Goal: Entertainment & Leisure: Browse casually

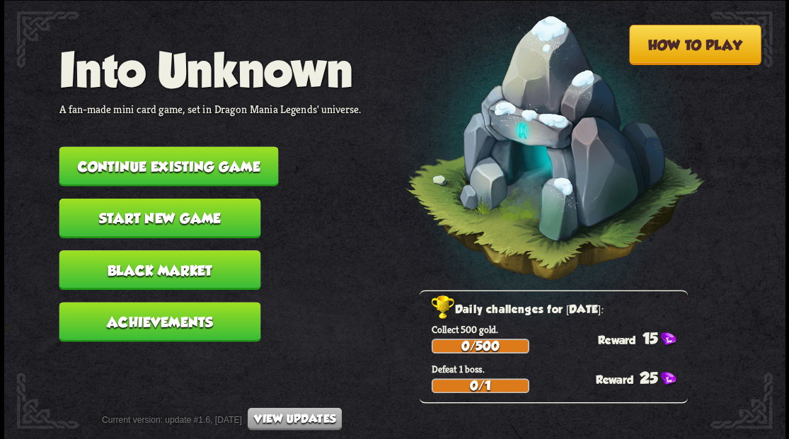
click at [209, 171] on button "Continue existing game" at bounding box center [168, 166] width 219 height 40
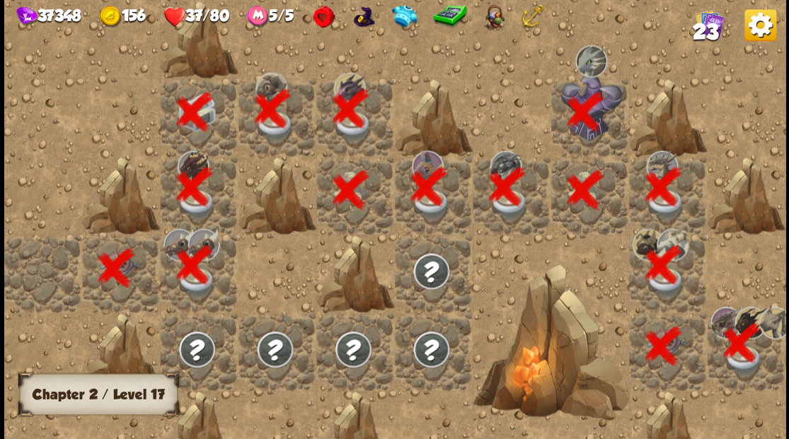
scroll to position [0, 272]
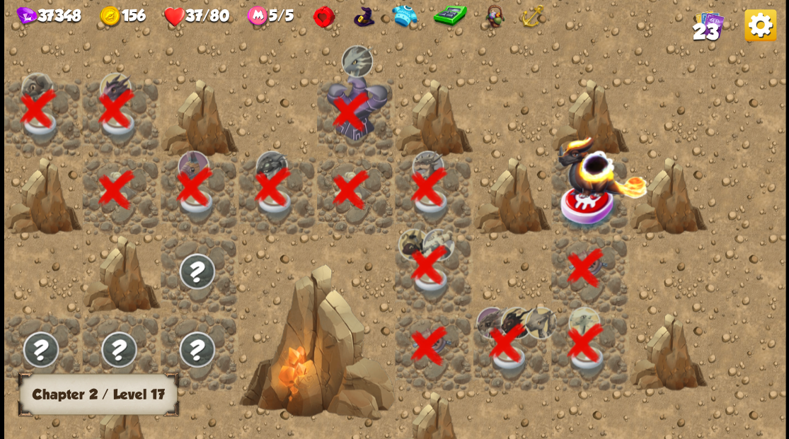
click at [587, 201] on img at bounding box center [588, 205] width 59 height 51
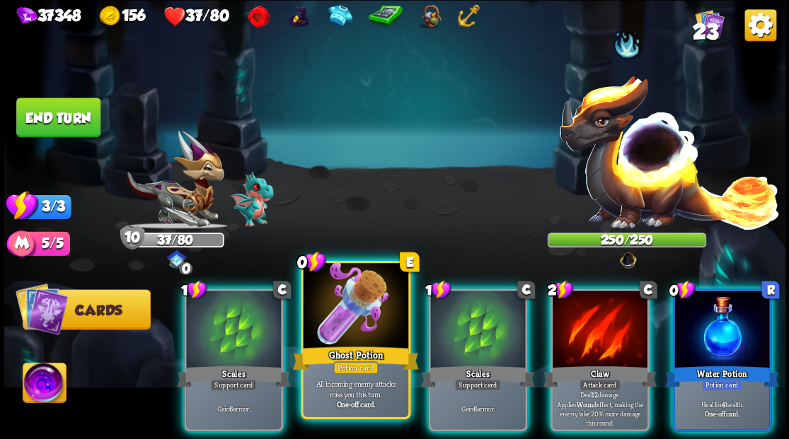
click at [351, 303] on div at bounding box center [355, 307] width 105 height 88
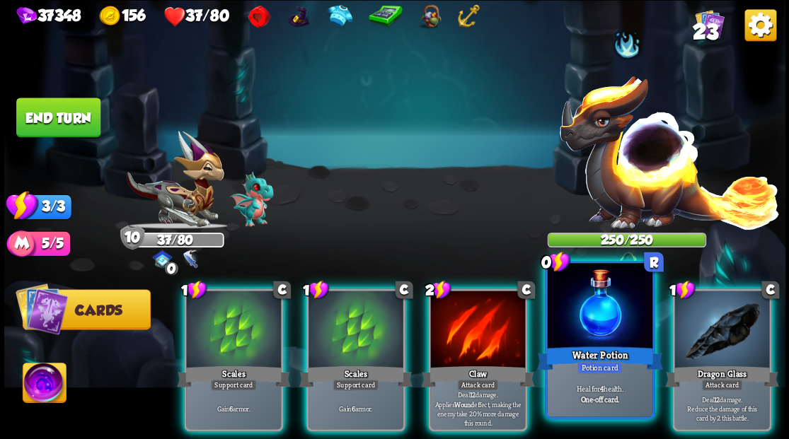
click at [619, 328] on div at bounding box center [599, 307] width 105 height 88
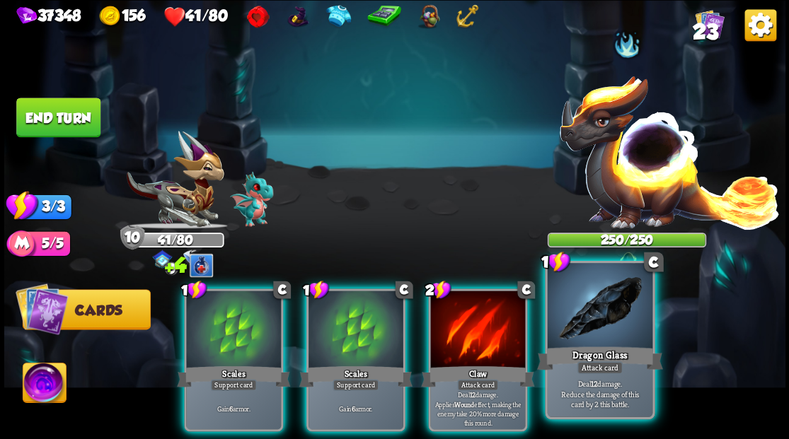
click at [606, 318] on div at bounding box center [599, 307] width 105 height 88
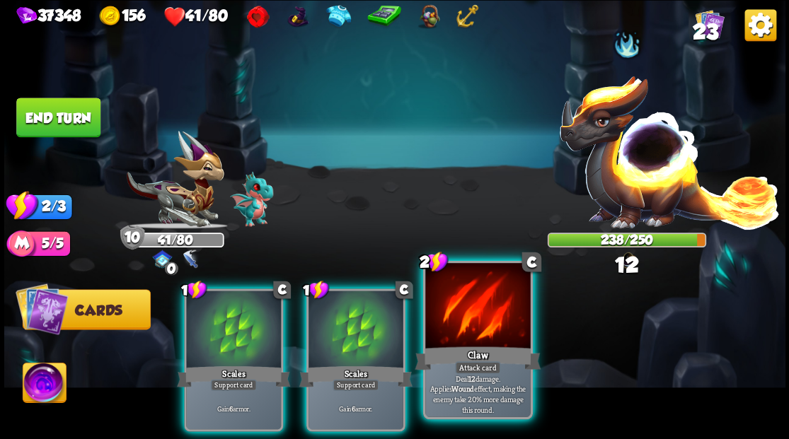
click at [484, 335] on div at bounding box center [477, 307] width 105 height 88
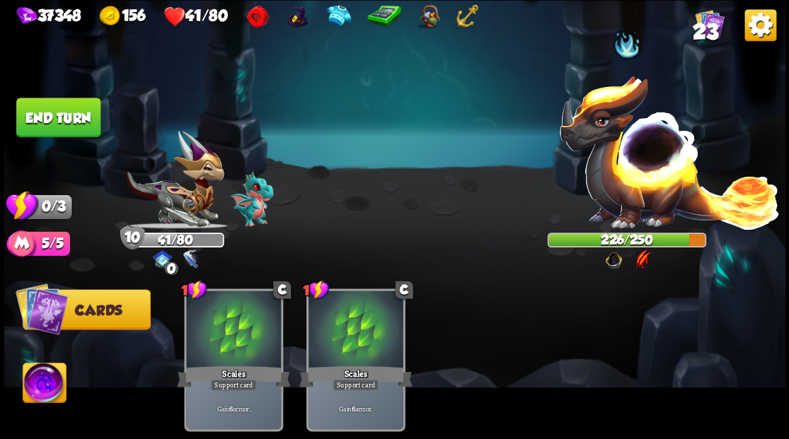
click at [74, 119] on button "End turn" at bounding box center [58, 118] width 84 height 40
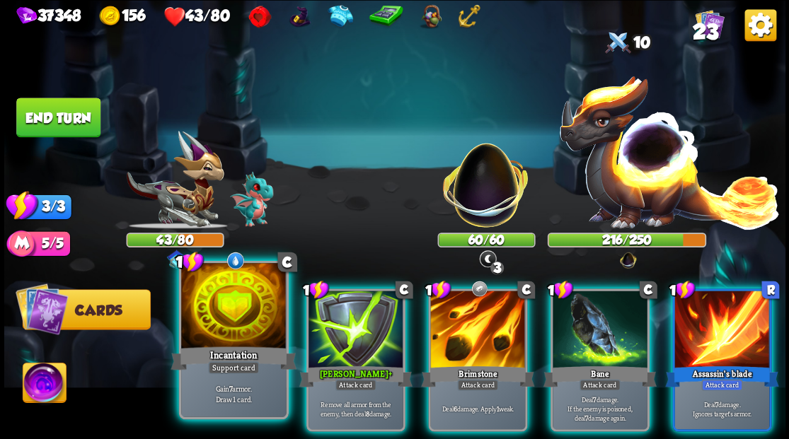
click at [249, 303] on div at bounding box center [233, 307] width 105 height 88
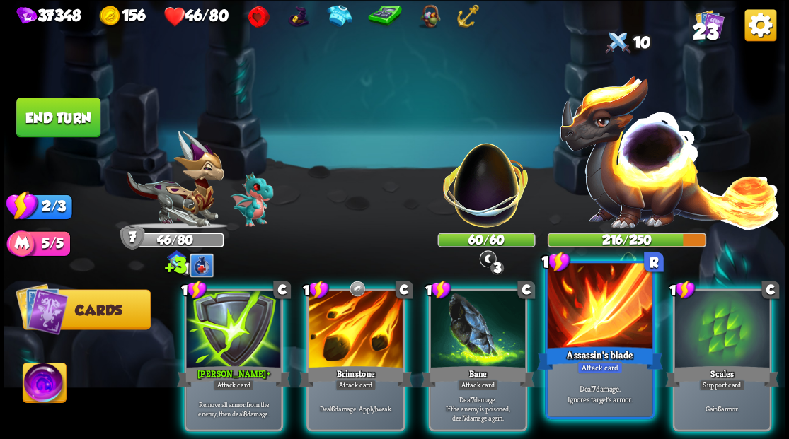
click at [594, 343] on div at bounding box center [599, 307] width 105 height 88
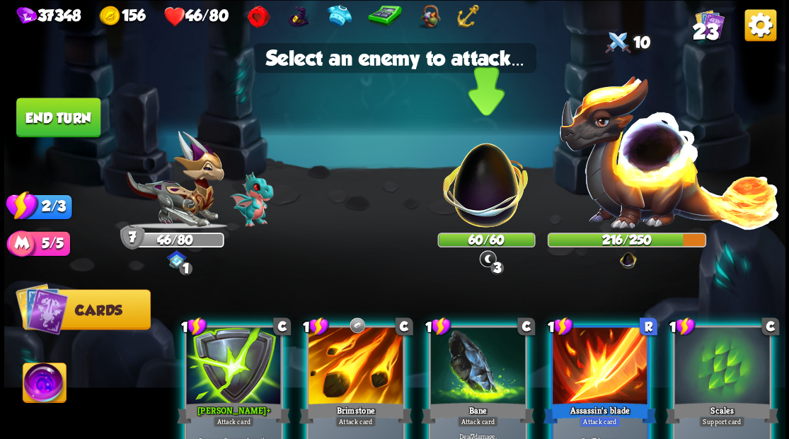
click at [478, 197] on img at bounding box center [485, 178] width 103 height 103
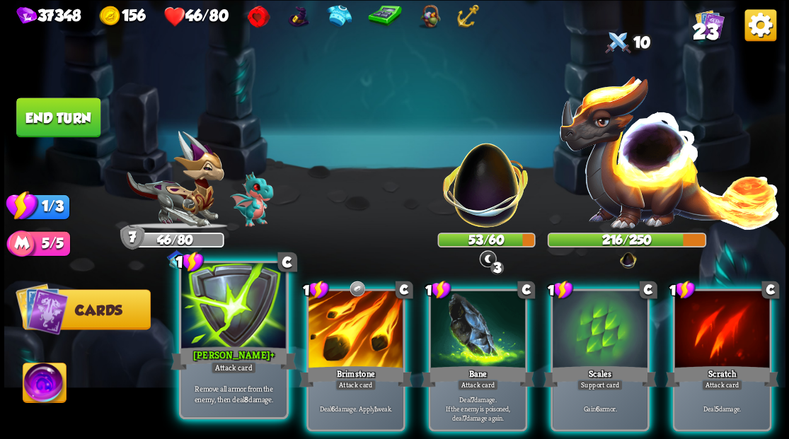
click at [247, 312] on div at bounding box center [233, 307] width 105 height 88
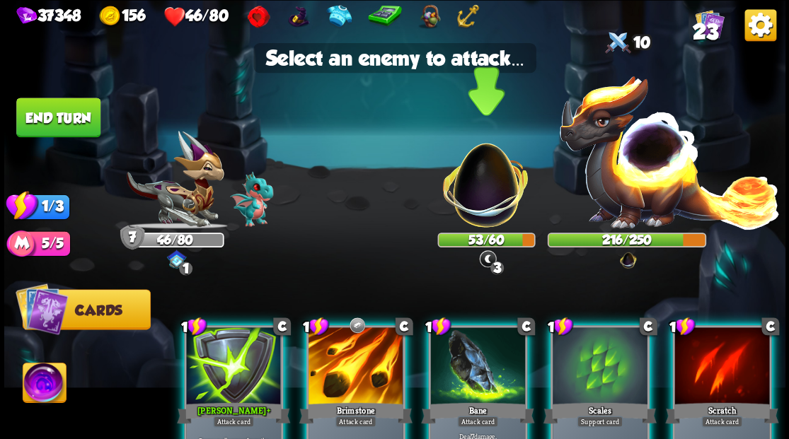
click at [492, 196] on img at bounding box center [485, 178] width 103 height 103
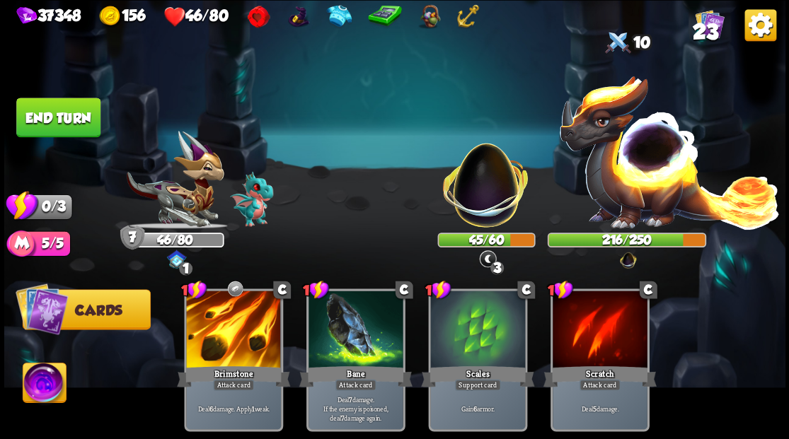
click at [75, 124] on button "End turn" at bounding box center [58, 118] width 84 height 40
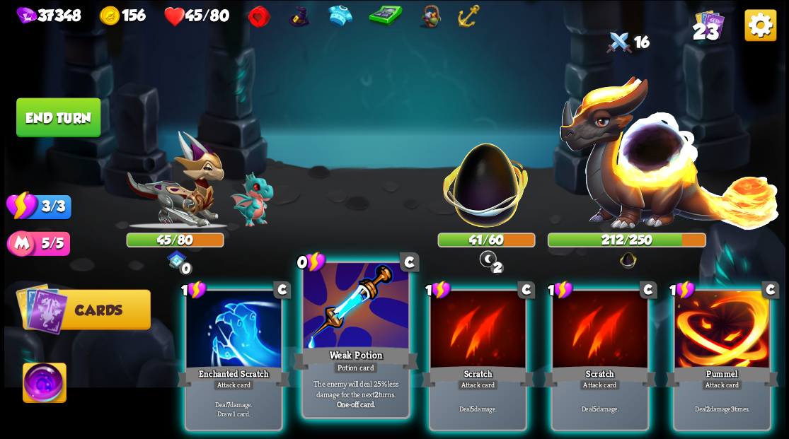
click at [335, 301] on div at bounding box center [355, 307] width 105 height 88
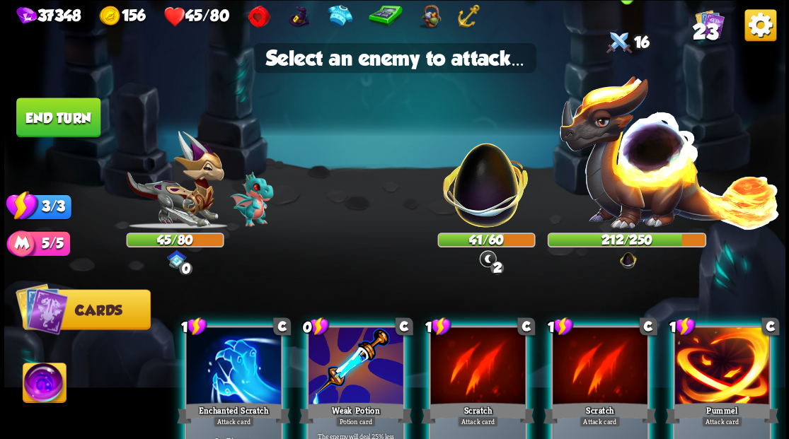
click at [673, 169] on img at bounding box center [669, 151] width 222 height 155
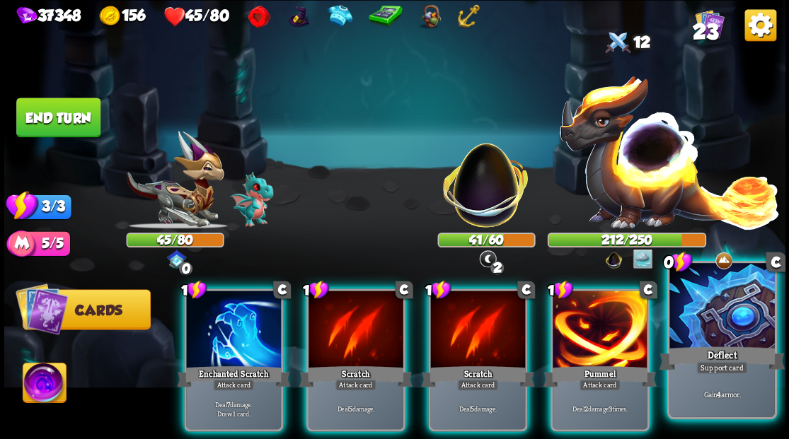
click at [713, 319] on div at bounding box center [721, 307] width 105 height 88
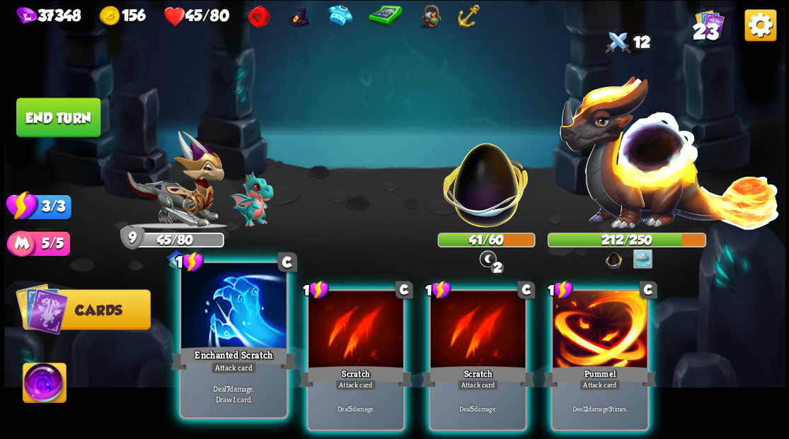
click at [237, 311] on div at bounding box center [233, 307] width 105 height 88
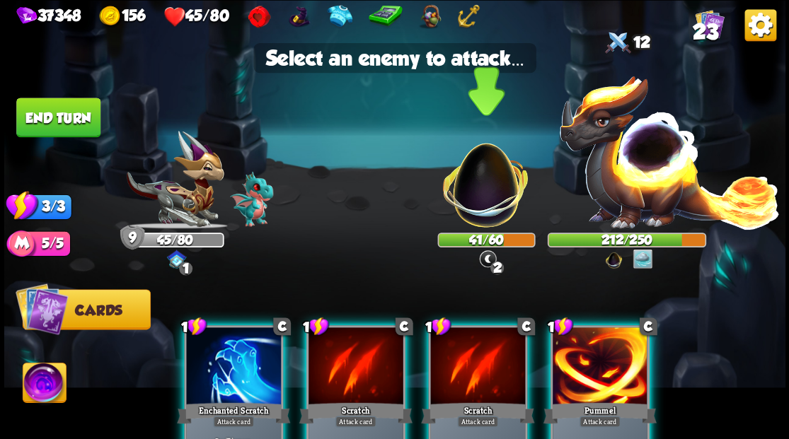
click at [494, 204] on img at bounding box center [485, 178] width 103 height 103
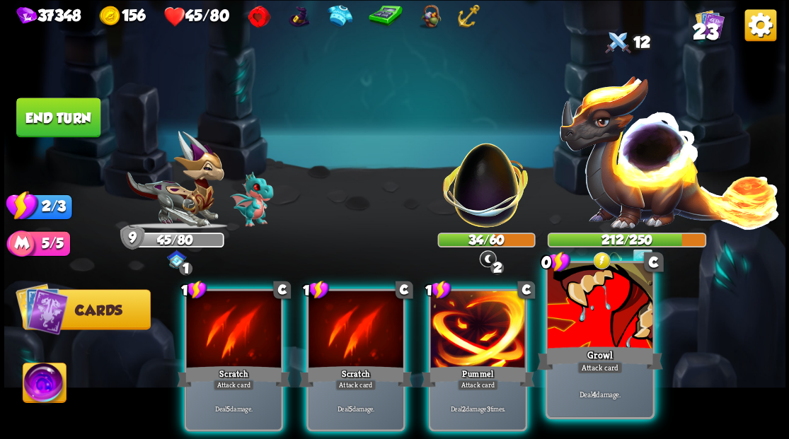
click at [597, 344] on div "Growl" at bounding box center [599, 358] width 126 height 28
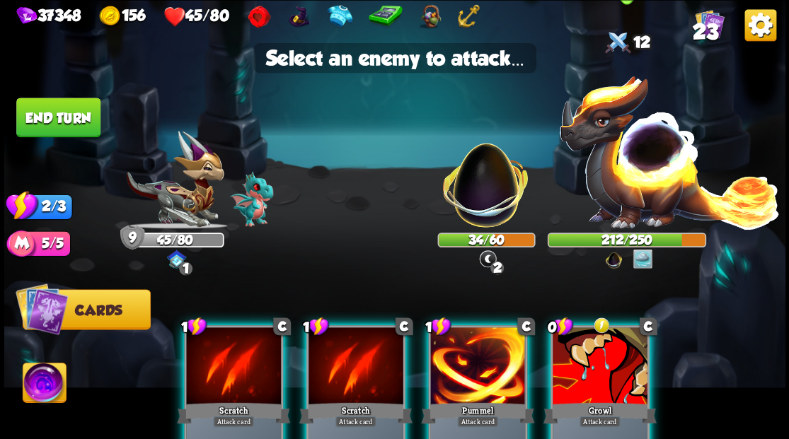
click at [641, 176] on img at bounding box center [669, 151] width 222 height 155
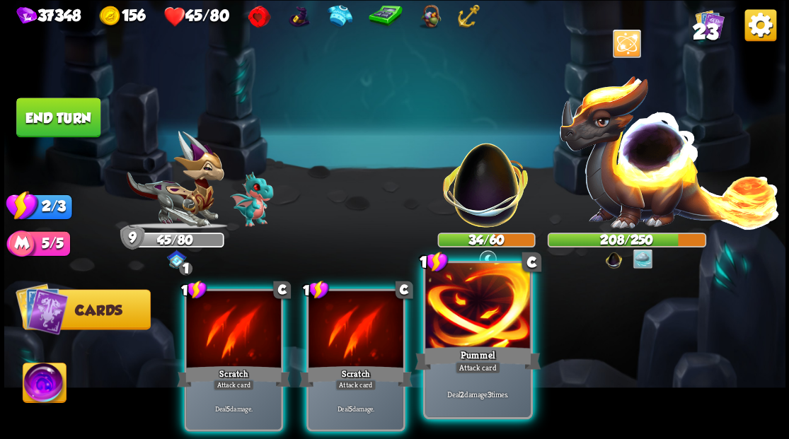
click at [497, 313] on div at bounding box center [477, 307] width 105 height 88
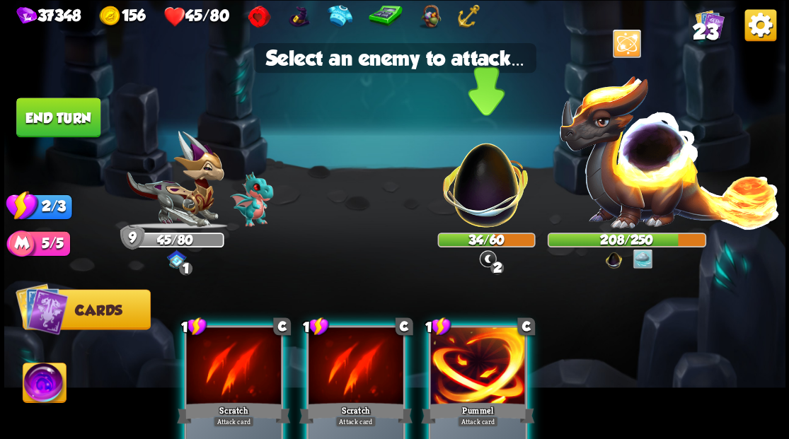
click at [495, 204] on img at bounding box center [485, 178] width 103 height 103
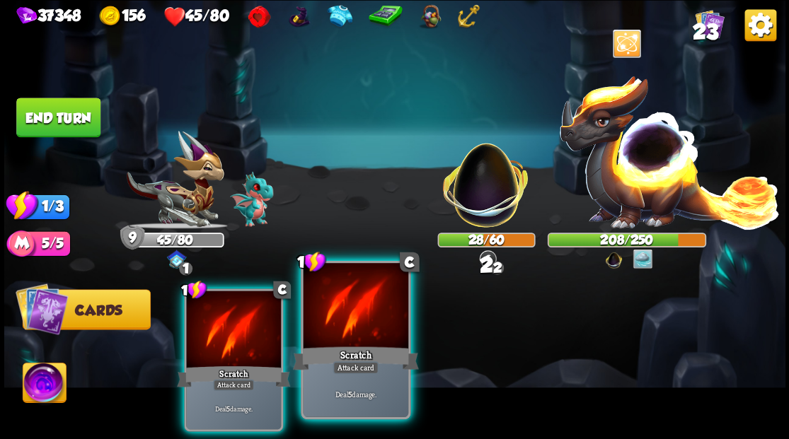
click at [358, 359] on div "Scratch" at bounding box center [355, 358] width 126 height 28
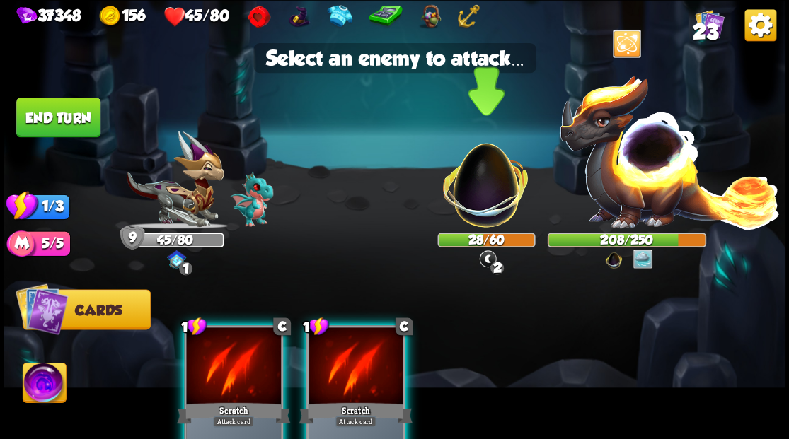
click at [475, 200] on img at bounding box center [485, 178] width 103 height 103
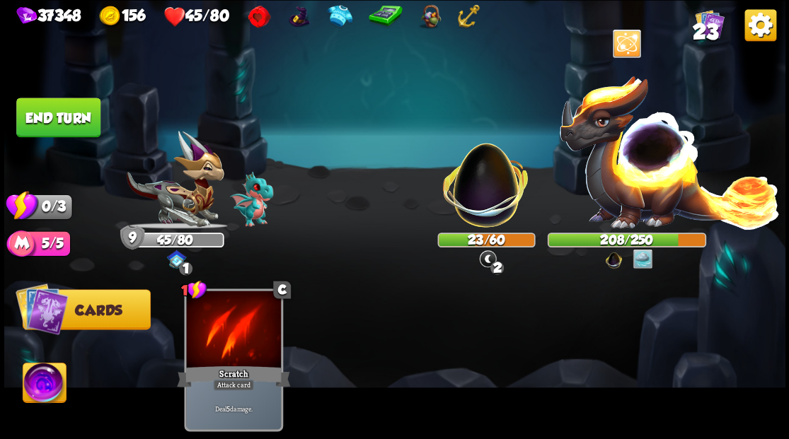
drag, startPoint x: 64, startPoint y: 108, endPoint x: 229, endPoint y: 141, distance: 168.0
click at [65, 109] on button "End turn" at bounding box center [58, 118] width 85 height 40
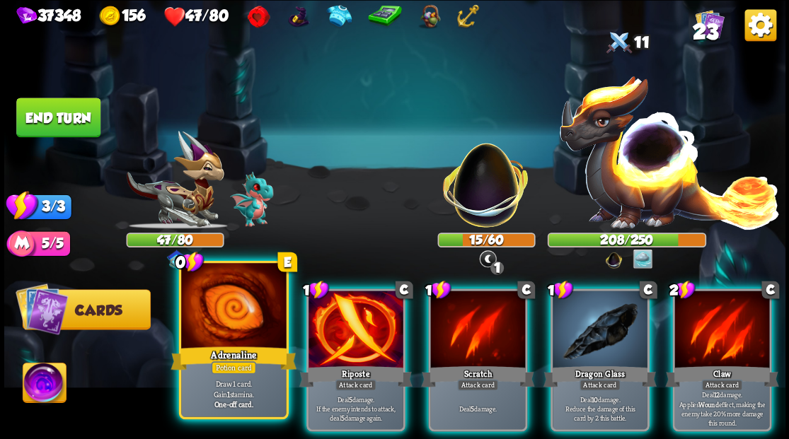
click at [219, 325] on div at bounding box center [233, 307] width 105 height 88
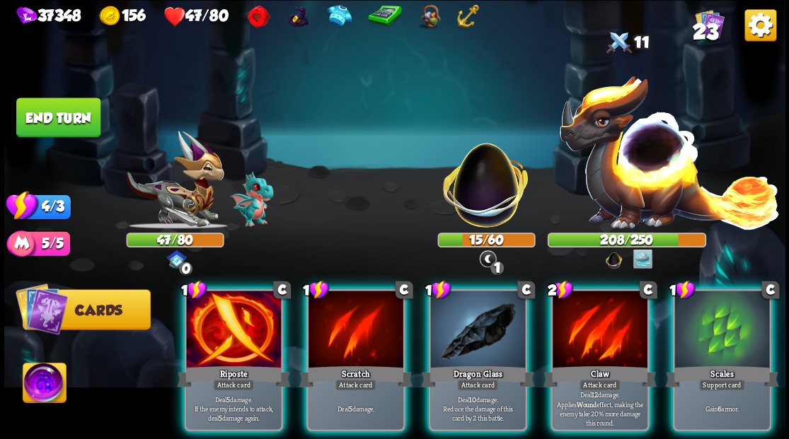
click at [471, 170] on img at bounding box center [485, 178] width 103 height 103
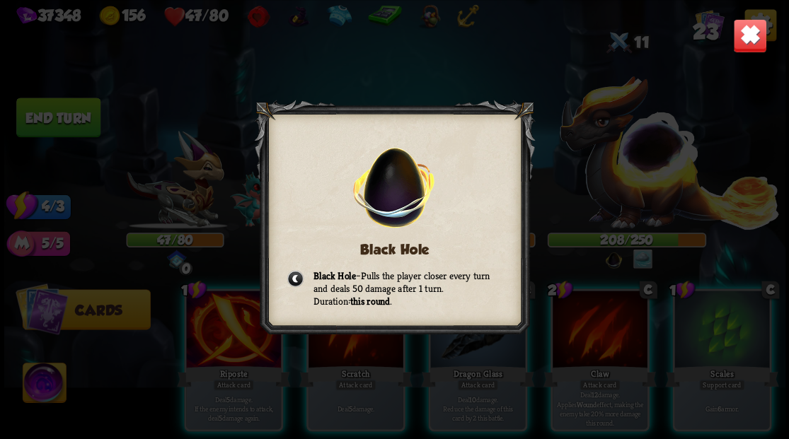
click at [625, 69] on div "Black Hole Black Hole – Pulls the player closer every turn and deals 50 damage …" at bounding box center [394, 219] width 781 height 439
click at [748, 41] on img at bounding box center [749, 35] width 34 height 34
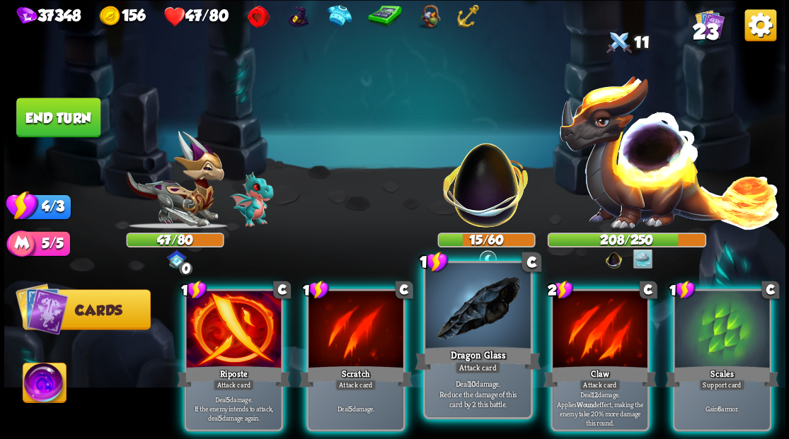
click at [467, 332] on div at bounding box center [477, 307] width 105 height 88
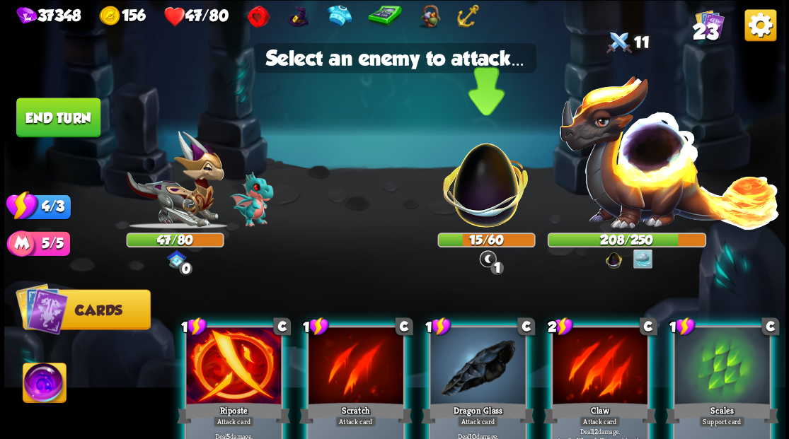
click at [485, 186] on img at bounding box center [485, 178] width 103 height 103
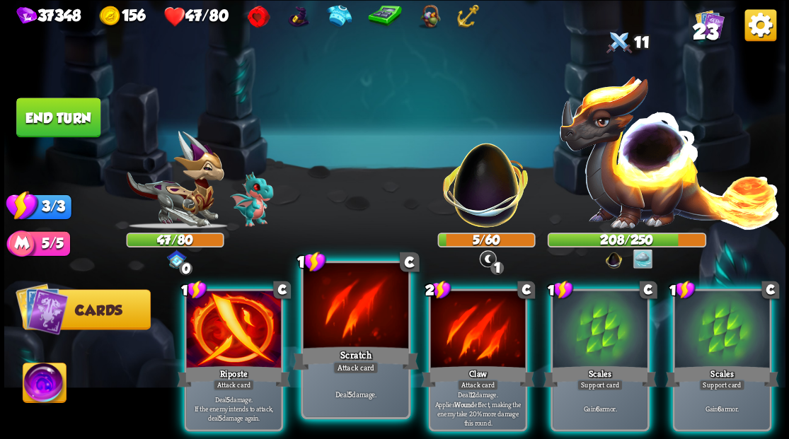
click at [344, 330] on div at bounding box center [355, 307] width 105 height 88
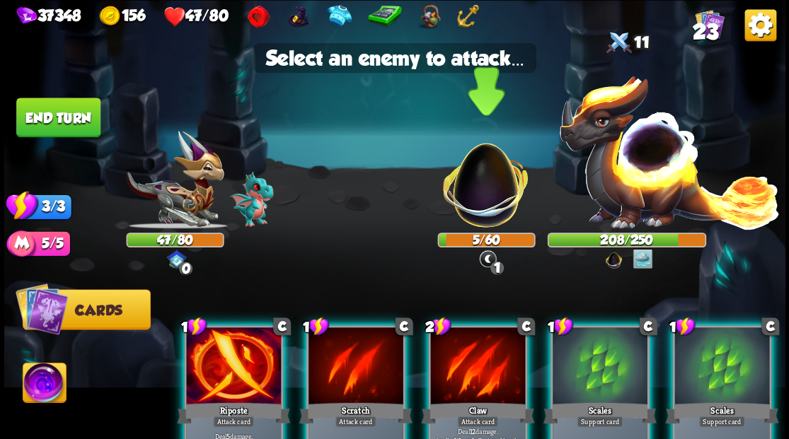
click at [486, 197] on img at bounding box center [485, 178] width 103 height 103
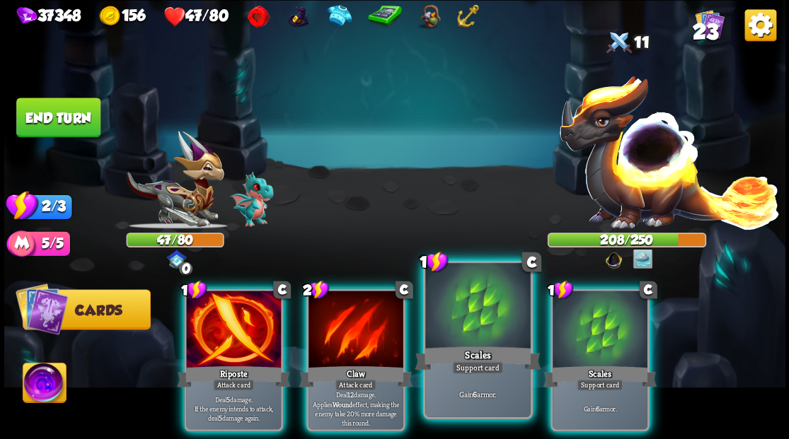
click at [478, 341] on div at bounding box center [477, 307] width 105 height 88
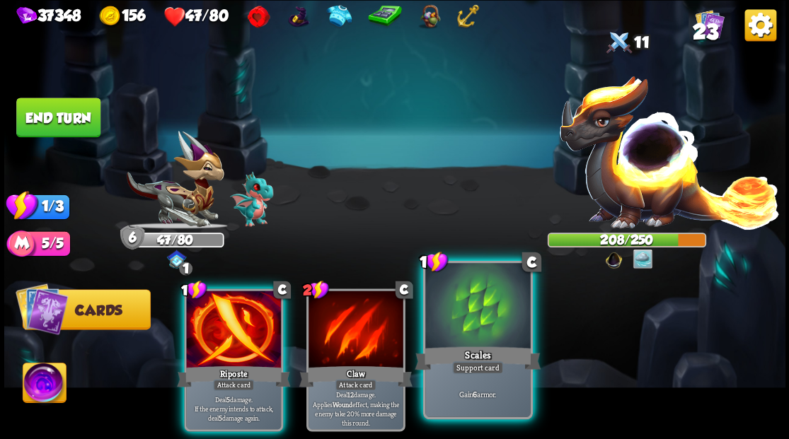
click at [477, 341] on div at bounding box center [477, 307] width 105 height 88
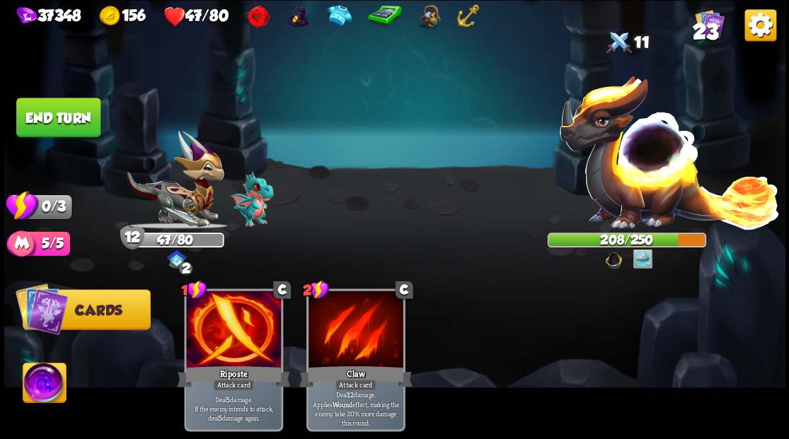
drag, startPoint x: 76, startPoint y: 129, endPoint x: 276, endPoint y: 239, distance: 228.3
click at [76, 129] on button "End turn" at bounding box center [58, 118] width 84 height 40
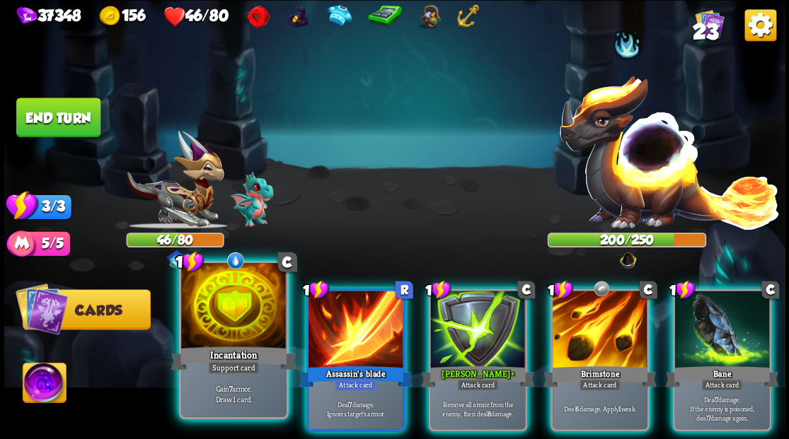
click at [204, 317] on div at bounding box center [233, 307] width 105 height 88
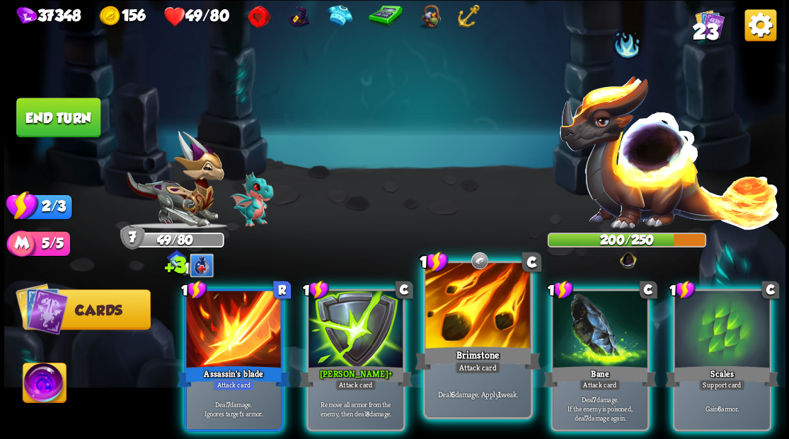
click at [465, 323] on div at bounding box center [477, 307] width 105 height 88
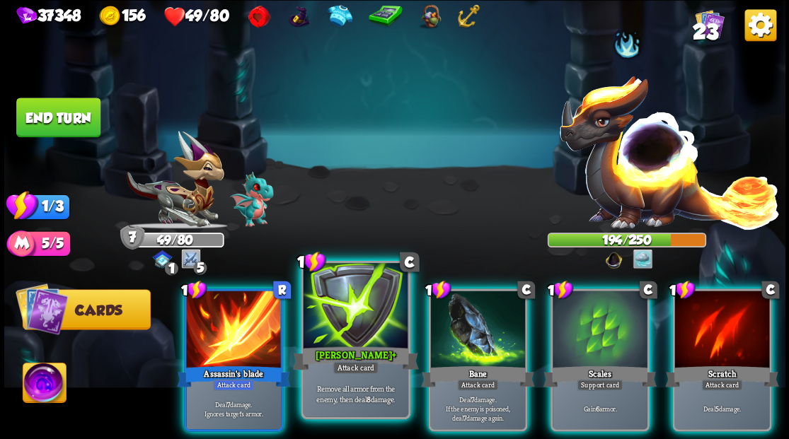
click at [362, 334] on div at bounding box center [355, 307] width 105 height 88
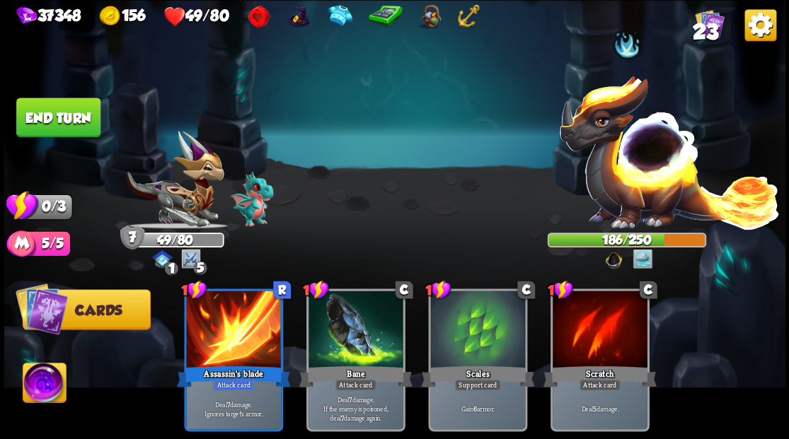
click at [87, 104] on button "End turn" at bounding box center [58, 118] width 84 height 40
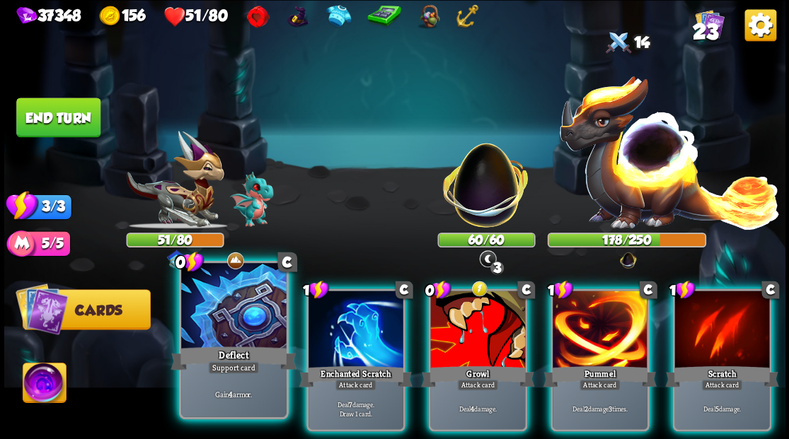
click at [211, 309] on div at bounding box center [233, 307] width 105 height 88
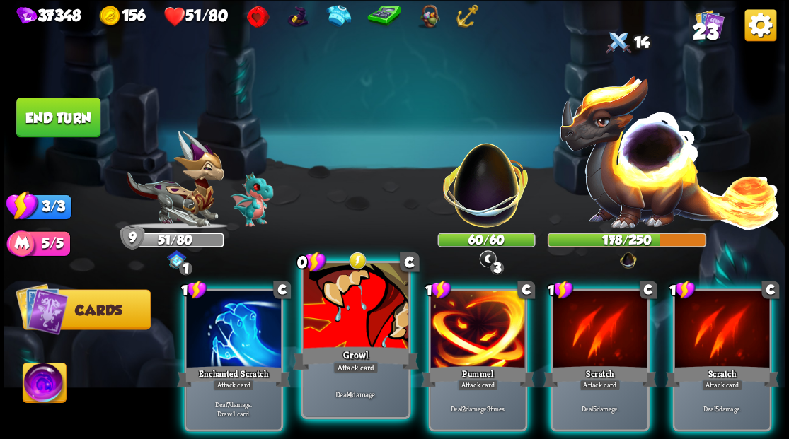
click at [370, 321] on div at bounding box center [355, 307] width 105 height 88
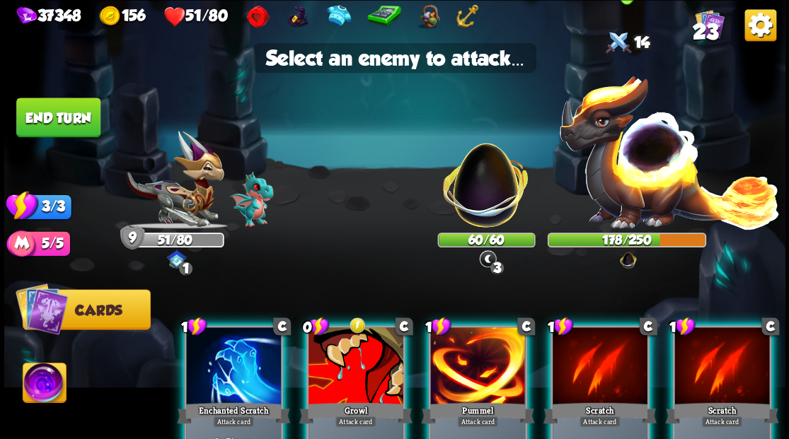
click at [642, 185] on img at bounding box center [669, 151] width 222 height 155
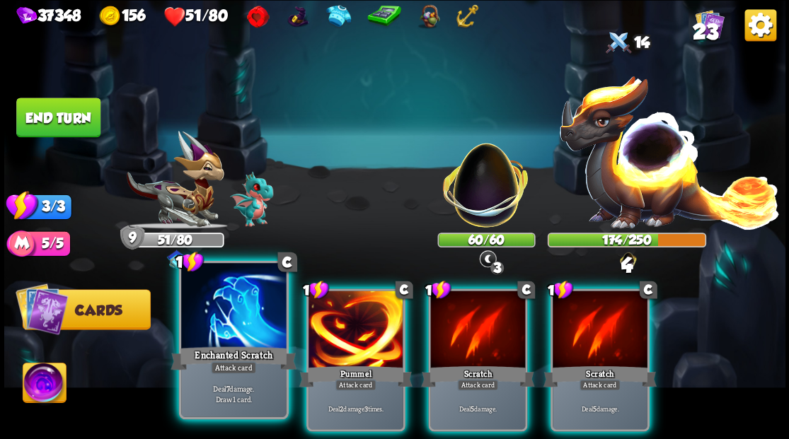
click at [228, 309] on div at bounding box center [233, 307] width 105 height 88
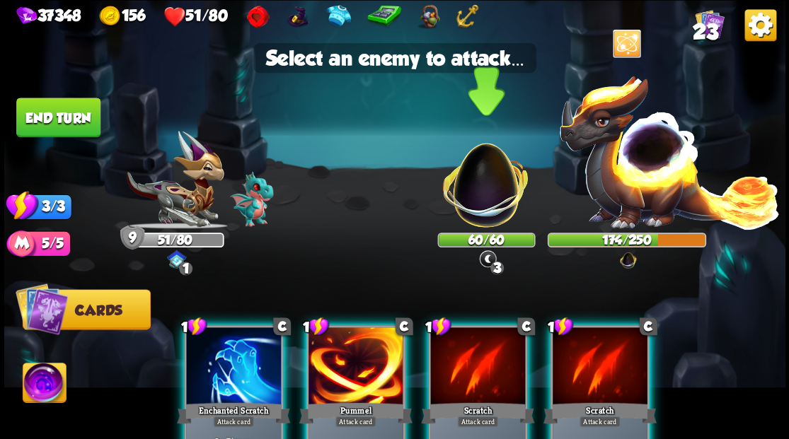
click at [499, 174] on img at bounding box center [485, 178] width 103 height 103
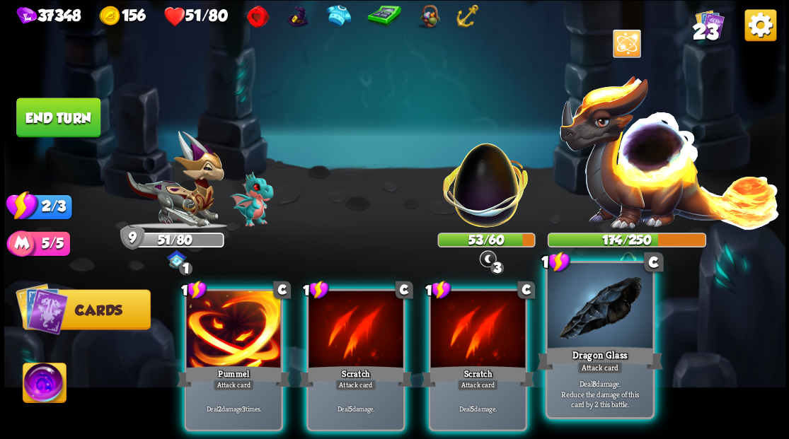
click at [600, 337] on div at bounding box center [599, 307] width 105 height 88
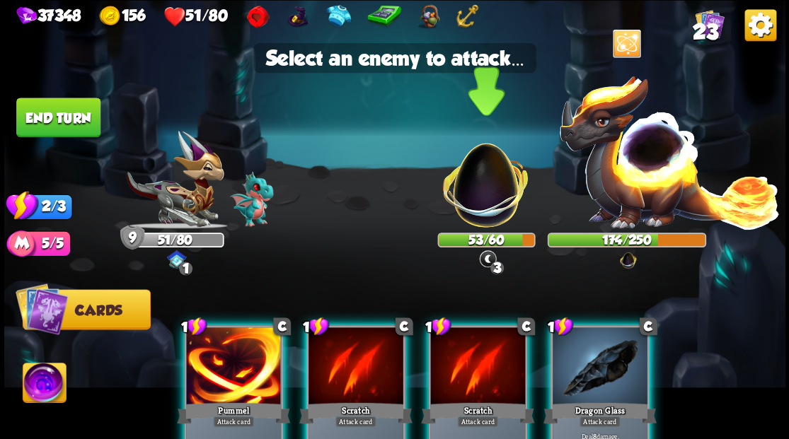
click at [456, 177] on img at bounding box center [485, 178] width 103 height 103
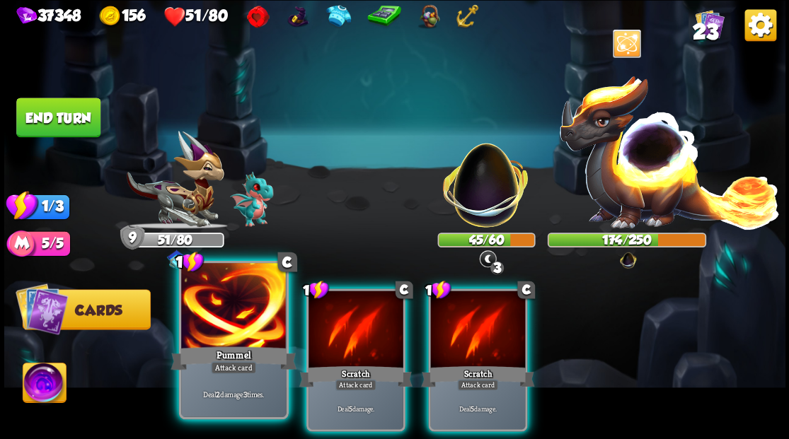
click at [209, 359] on div "Pummel" at bounding box center [233, 358] width 126 height 28
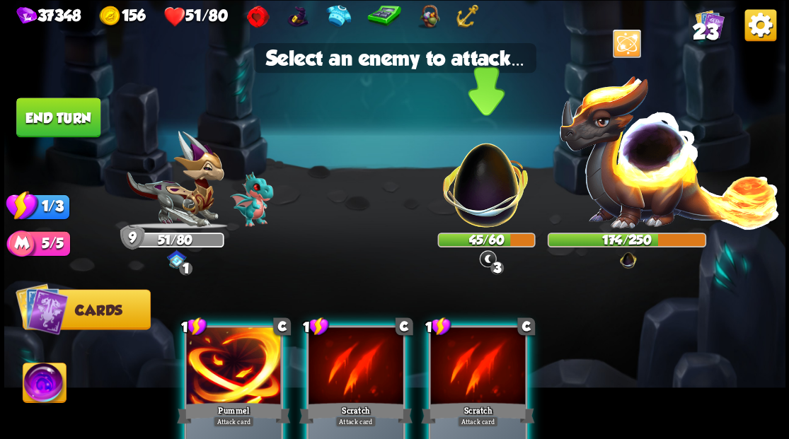
click at [494, 192] on img at bounding box center [485, 178] width 103 height 103
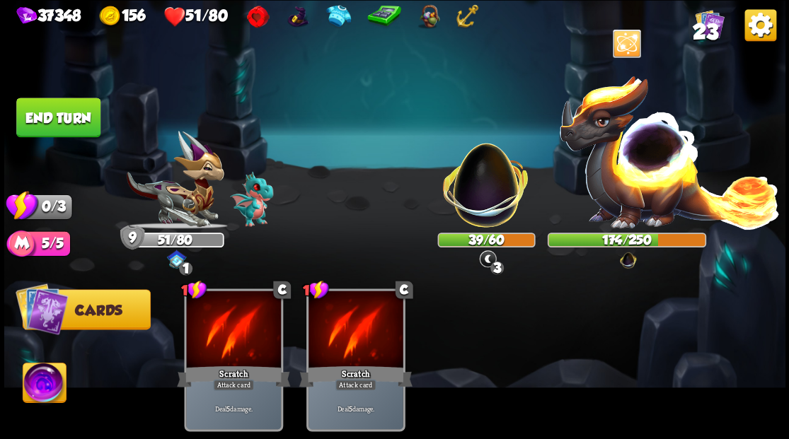
click at [73, 117] on button "End turn" at bounding box center [58, 118] width 84 height 40
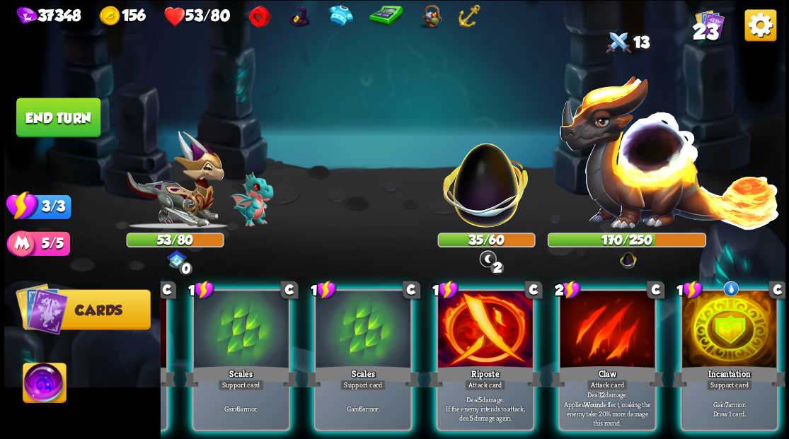
scroll to position [0, 134]
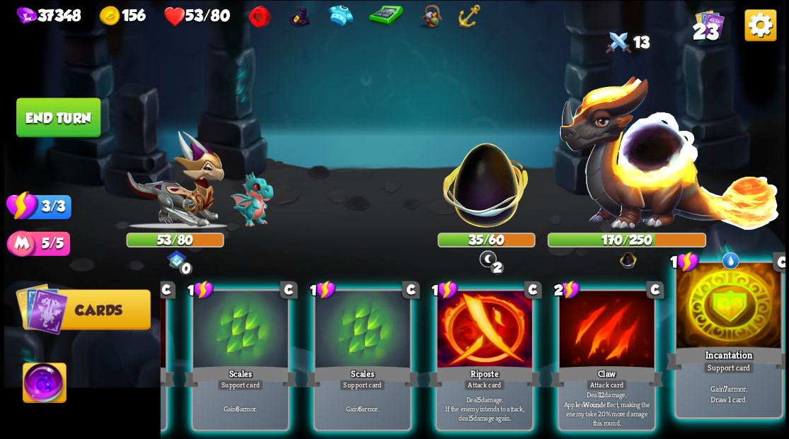
click at [736, 328] on div at bounding box center [728, 307] width 105 height 88
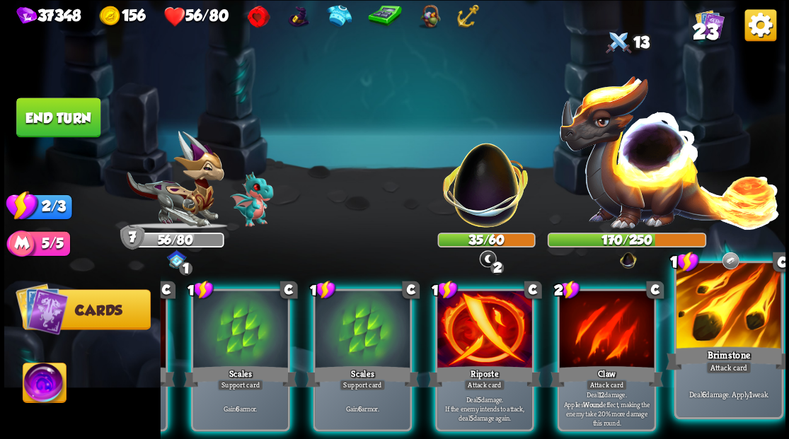
click at [749, 344] on div "Brimstone" at bounding box center [728, 358] width 126 height 28
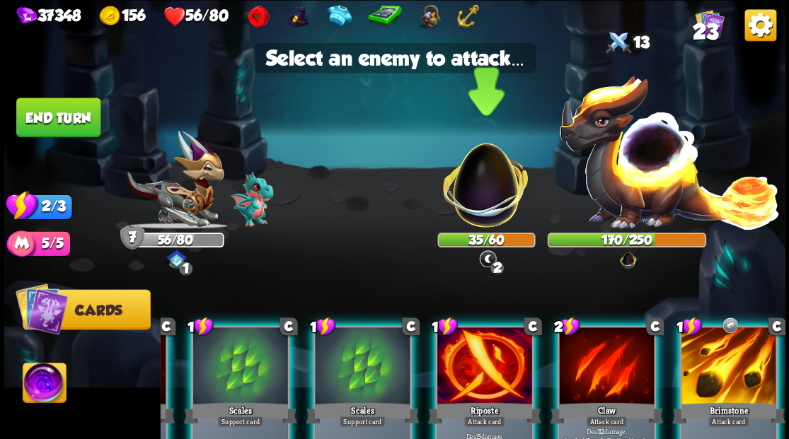
click at [490, 195] on img at bounding box center [485, 178] width 103 height 103
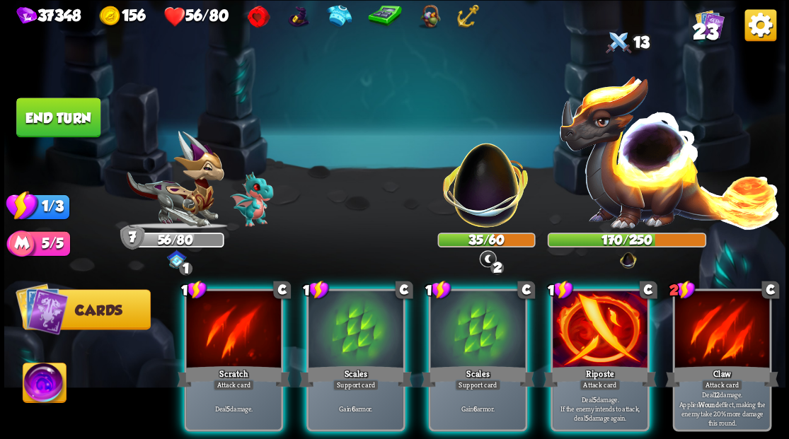
scroll to position [0, 0]
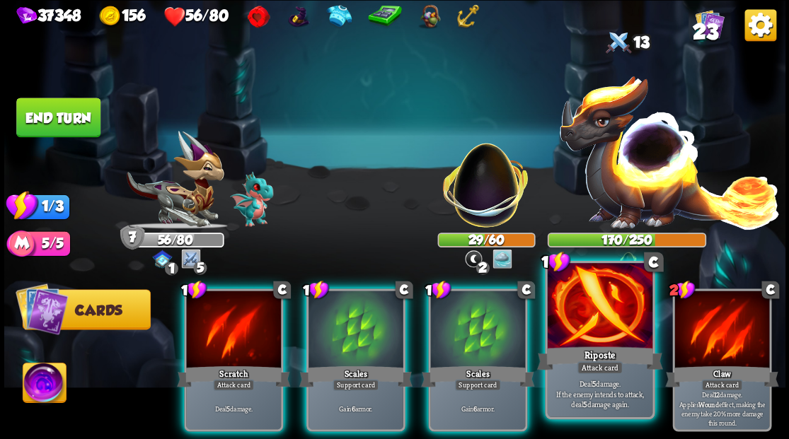
click at [577, 335] on div at bounding box center [599, 307] width 105 height 88
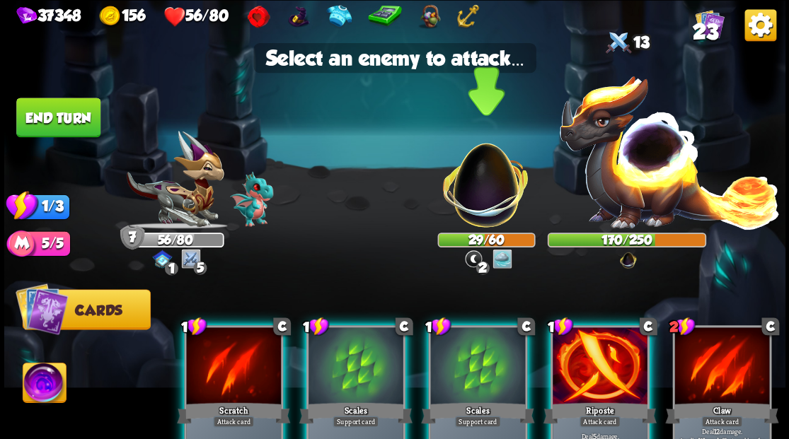
click at [471, 207] on img at bounding box center [485, 178] width 103 height 103
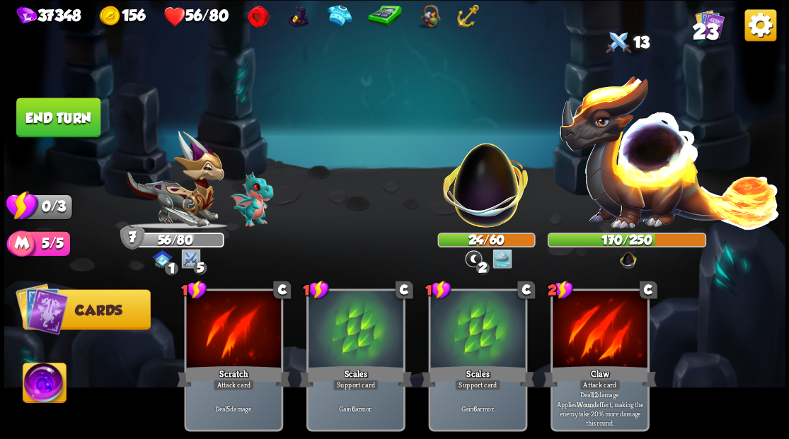
drag, startPoint x: 47, startPoint y: 114, endPoint x: 314, endPoint y: 110, distance: 267.4
click at [52, 114] on button "End turn" at bounding box center [58, 118] width 84 height 40
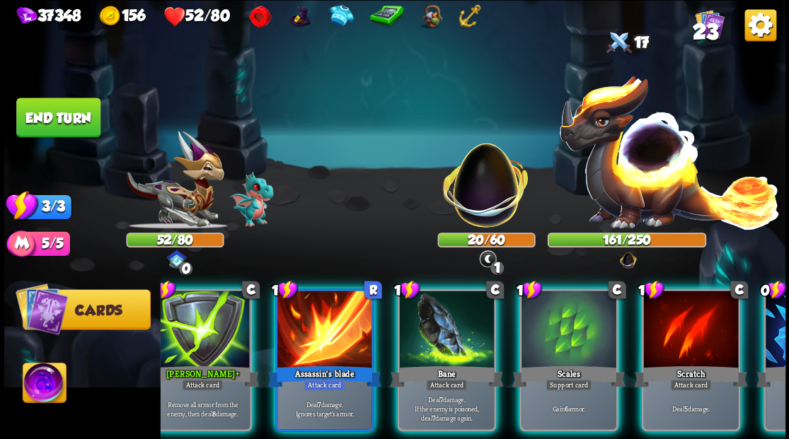
scroll to position [0, 134]
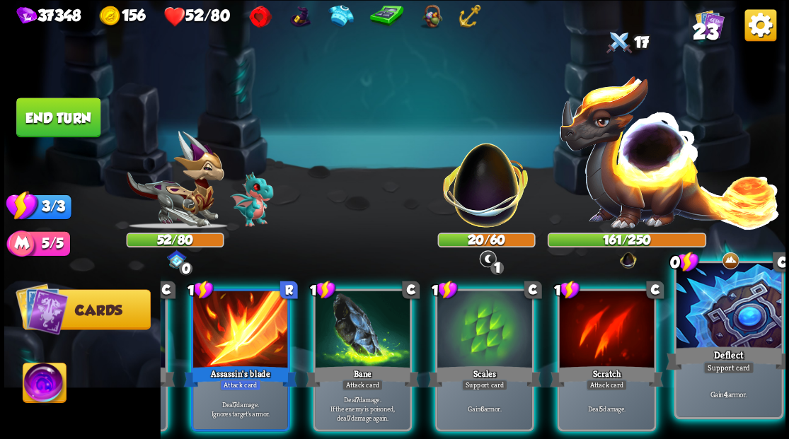
click at [747, 342] on div at bounding box center [728, 307] width 105 height 88
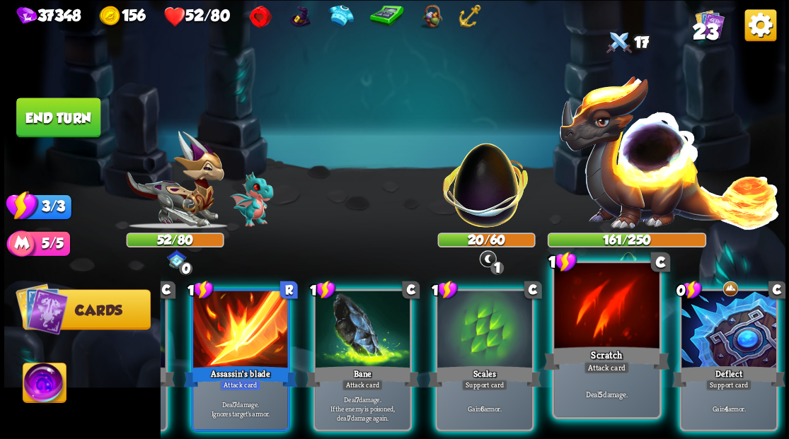
scroll to position [0, 0]
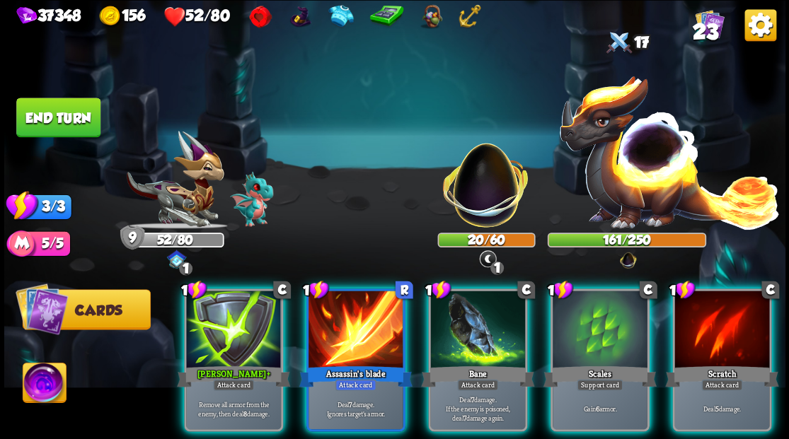
drag, startPoint x: 253, startPoint y: 325, endPoint x: 292, endPoint y: 318, distance: 39.5
click at [255, 325] on div at bounding box center [233, 331] width 95 height 80
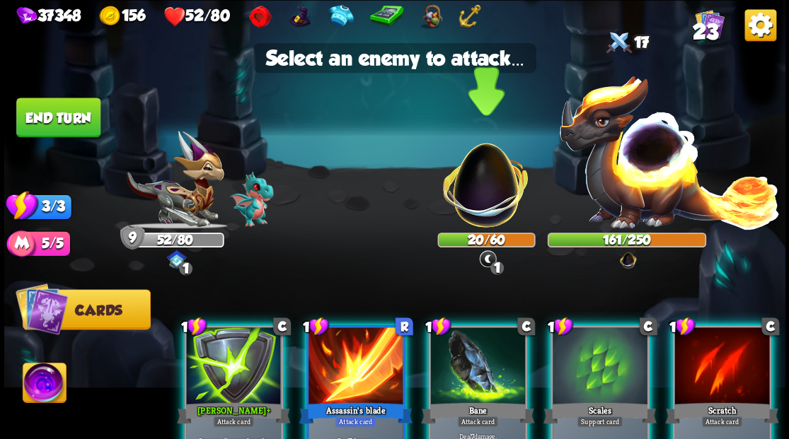
click at [472, 192] on img at bounding box center [485, 178] width 103 height 103
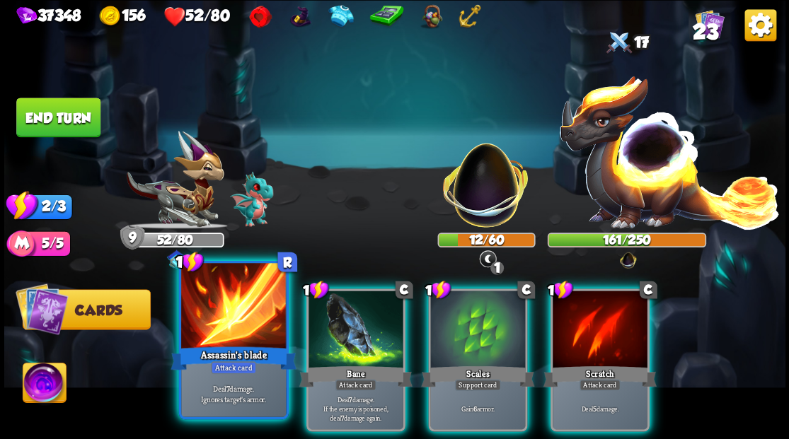
click at [250, 320] on div at bounding box center [233, 307] width 105 height 88
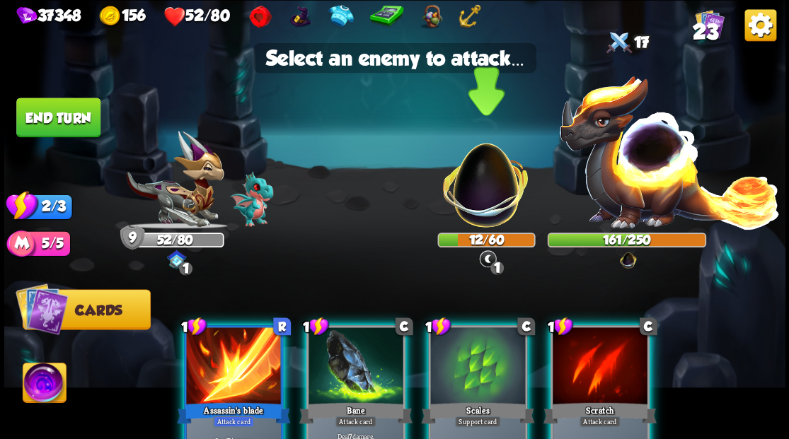
click at [474, 195] on img at bounding box center [485, 178] width 103 height 103
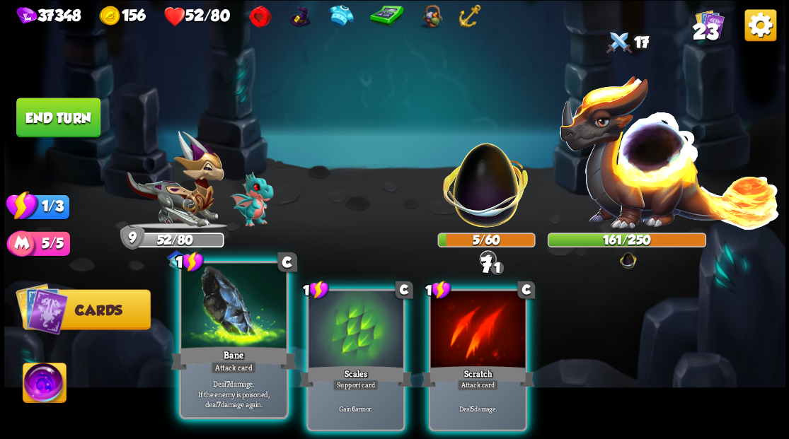
click at [249, 325] on div at bounding box center [233, 307] width 105 height 88
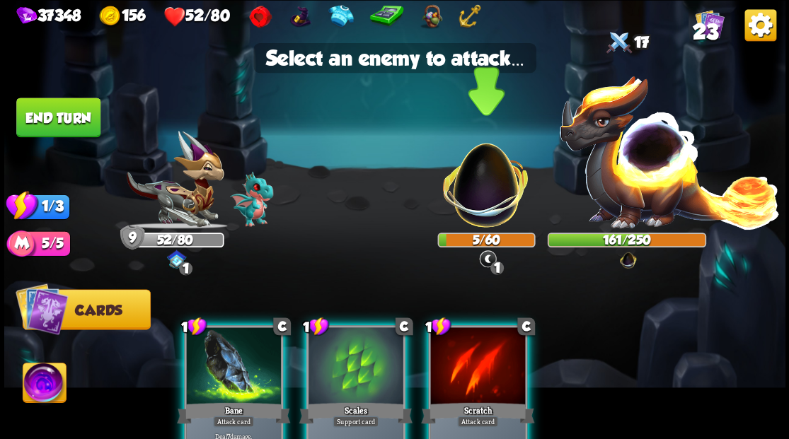
click at [470, 189] on img at bounding box center [485, 178] width 103 height 103
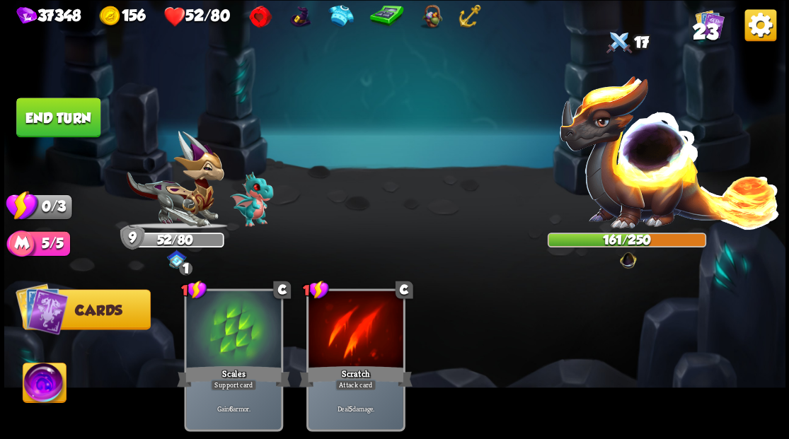
drag, startPoint x: 47, startPoint y: 105, endPoint x: 640, endPoint y: 436, distance: 679.0
click at [48, 105] on button "End turn" at bounding box center [58, 118] width 84 height 40
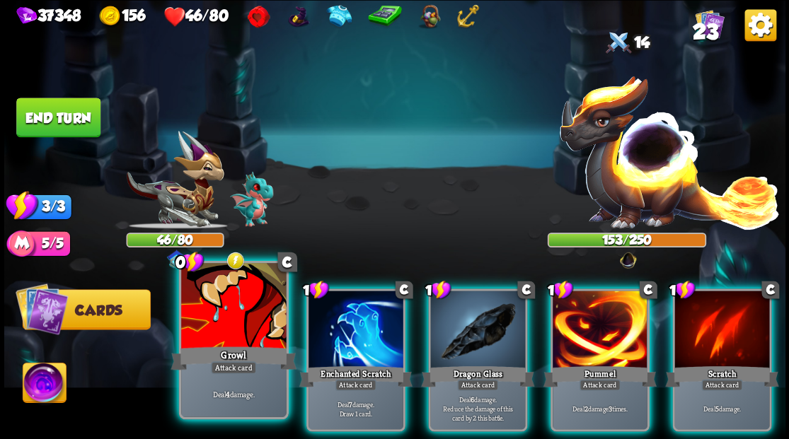
click at [186, 328] on div at bounding box center [233, 307] width 105 height 88
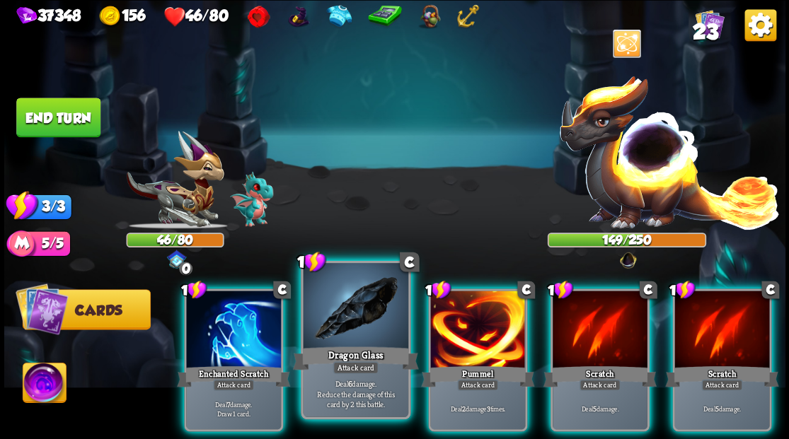
click at [378, 301] on div at bounding box center [355, 307] width 105 height 88
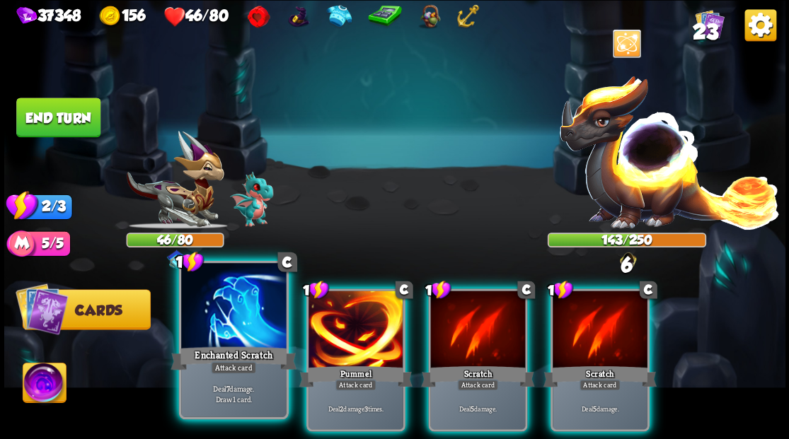
click at [251, 320] on div at bounding box center [233, 307] width 105 height 88
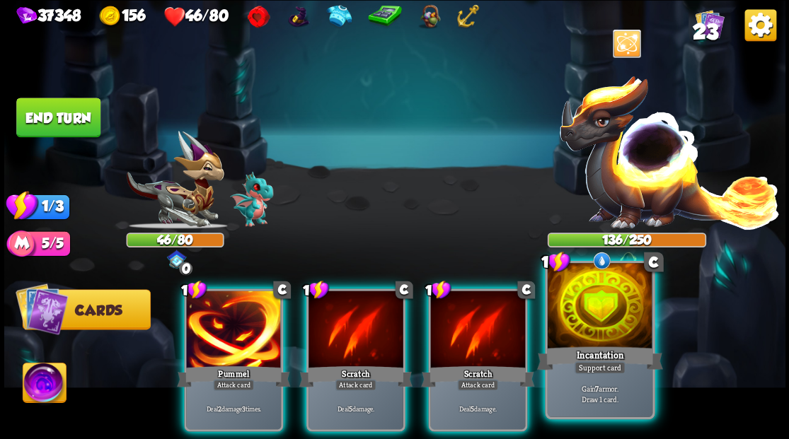
click at [577, 323] on div at bounding box center [599, 307] width 105 height 88
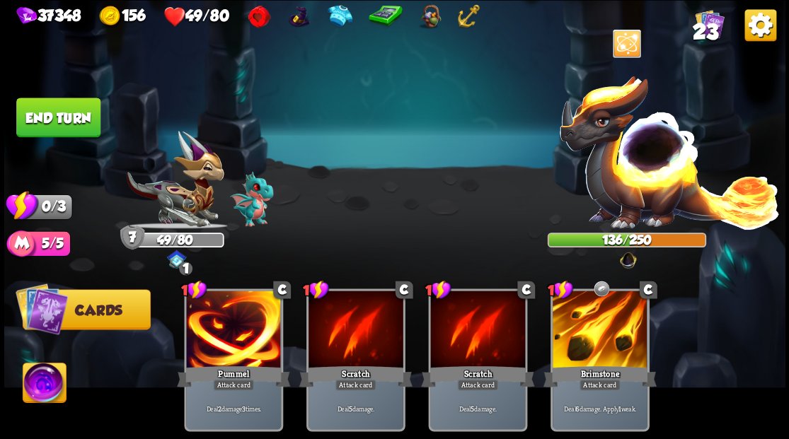
click at [83, 119] on button "End turn" at bounding box center [58, 118] width 84 height 40
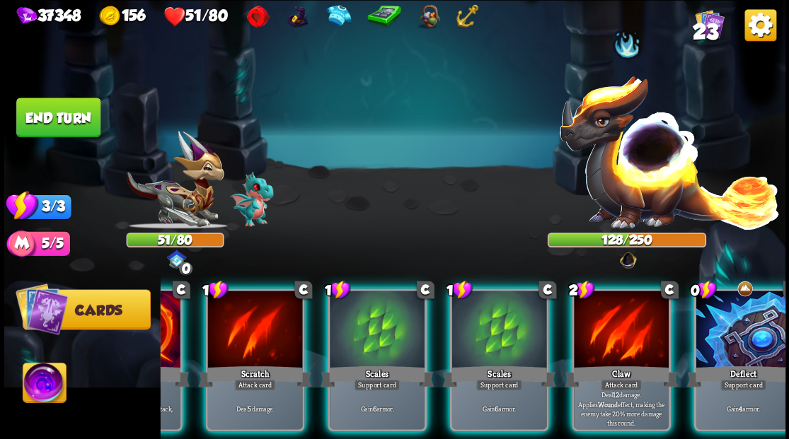
scroll to position [0, 134]
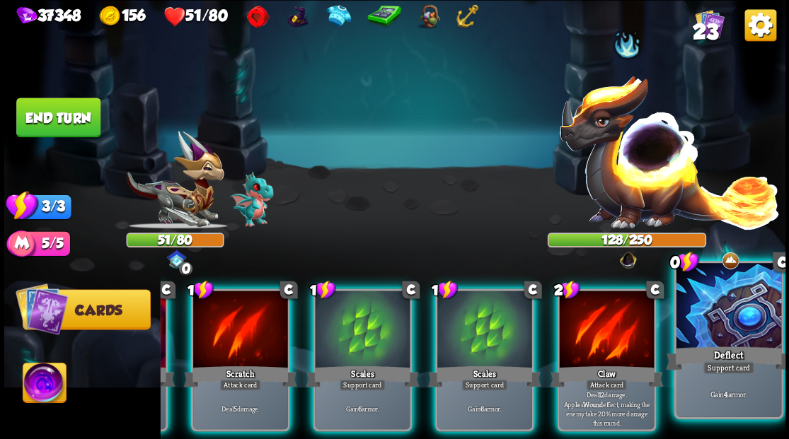
drag, startPoint x: 732, startPoint y: 336, endPoint x: 741, endPoint y: 340, distance: 9.2
click at [734, 336] on div at bounding box center [728, 307] width 105 height 88
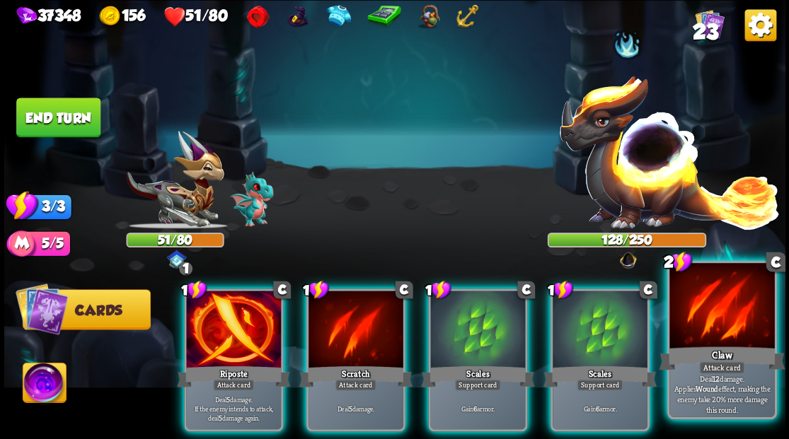
scroll to position [0, 0]
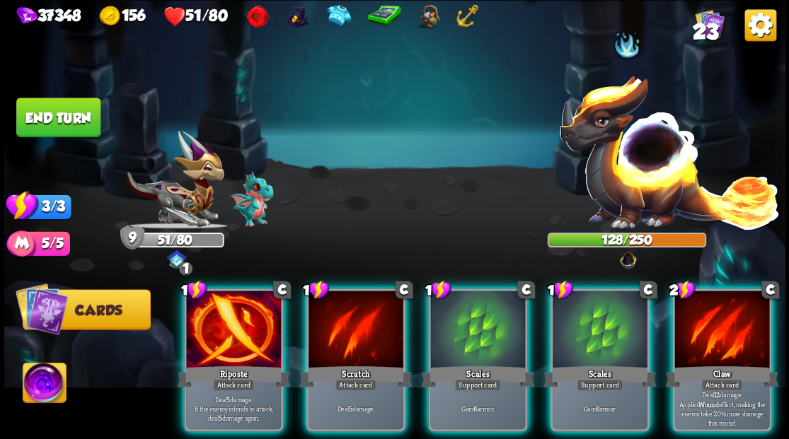
click at [731, 331] on div at bounding box center [721, 331] width 95 height 80
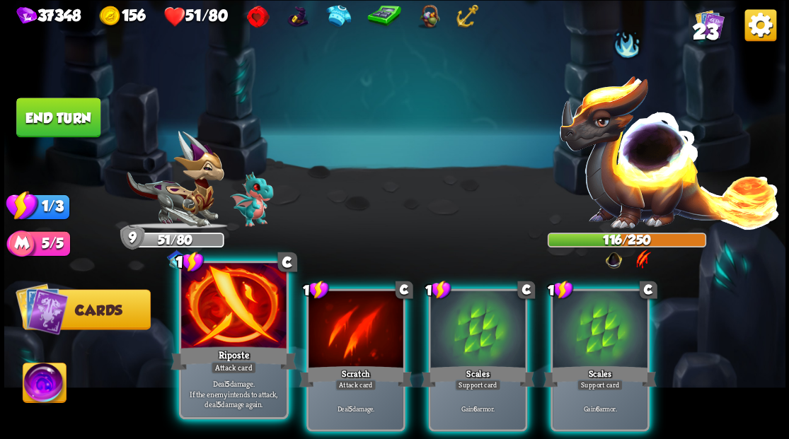
click at [216, 344] on div "Riposte" at bounding box center [233, 358] width 126 height 28
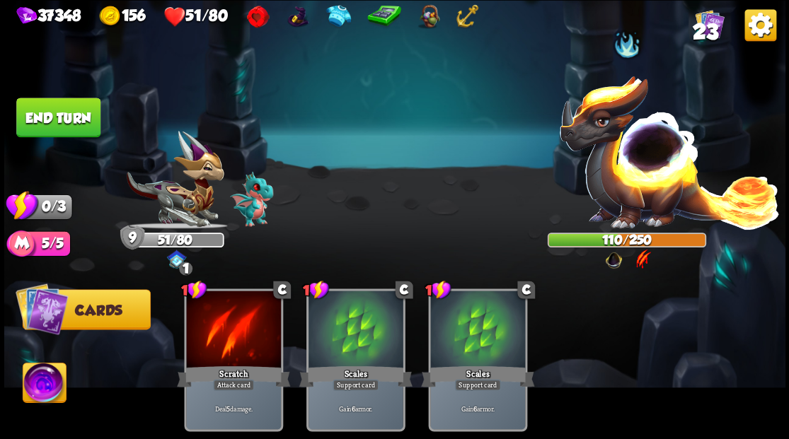
drag, startPoint x: 65, startPoint y: 112, endPoint x: 470, endPoint y: 215, distance: 417.4
click at [84, 112] on button "End turn" at bounding box center [58, 118] width 84 height 40
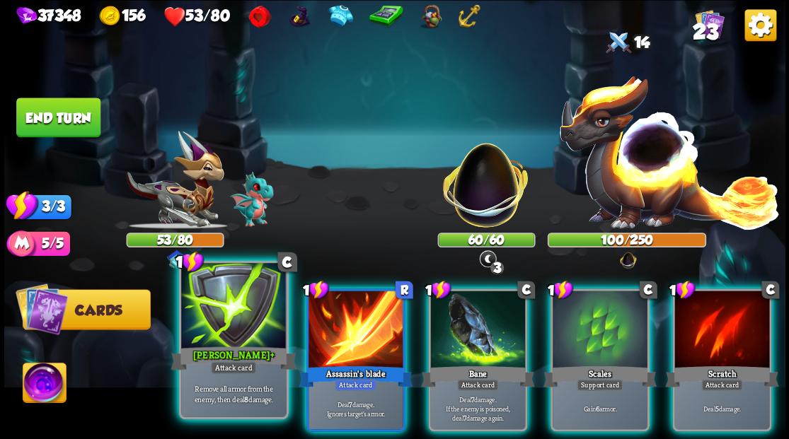
click at [217, 347] on div "Pierce +" at bounding box center [233, 358] width 126 height 28
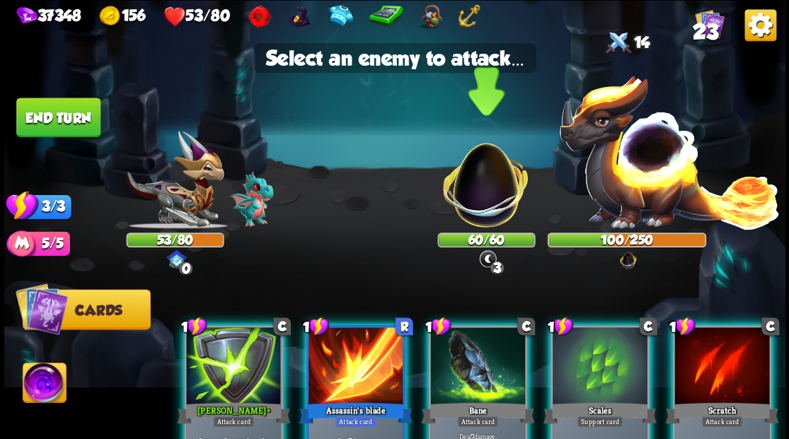
click at [468, 197] on img at bounding box center [485, 178] width 103 height 103
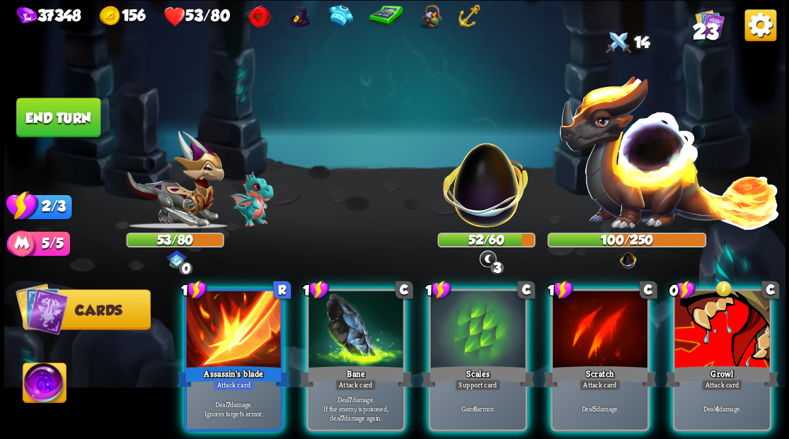
drag, startPoint x: 727, startPoint y: 308, endPoint x: 714, endPoint y: 277, distance: 34.3
click at [724, 306] on div at bounding box center [721, 331] width 95 height 80
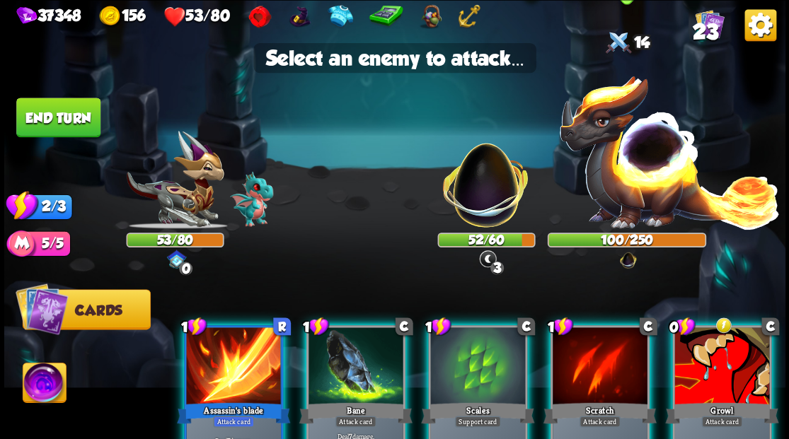
click at [657, 174] on img at bounding box center [669, 151] width 222 height 155
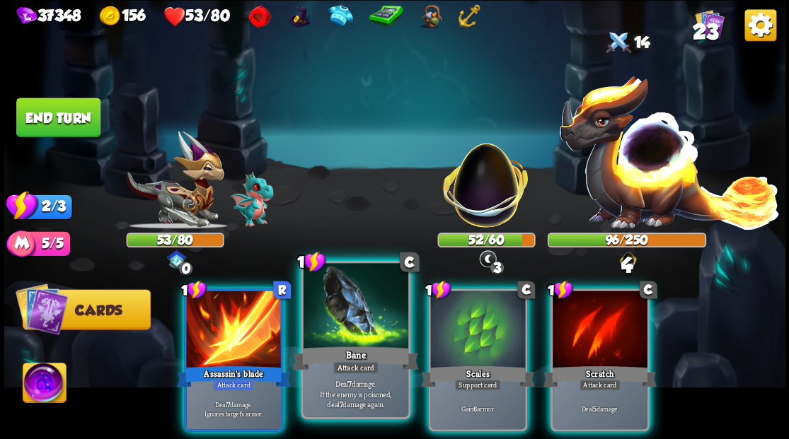
click at [351, 358] on div "Bane" at bounding box center [355, 358] width 126 height 28
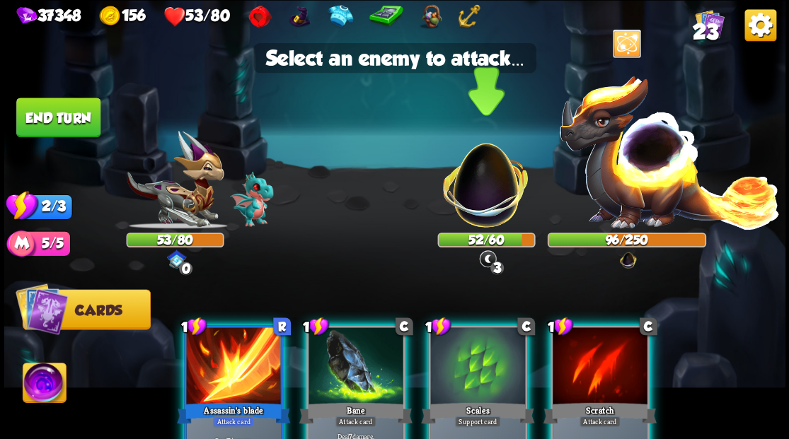
click at [501, 197] on img at bounding box center [485, 178] width 103 height 103
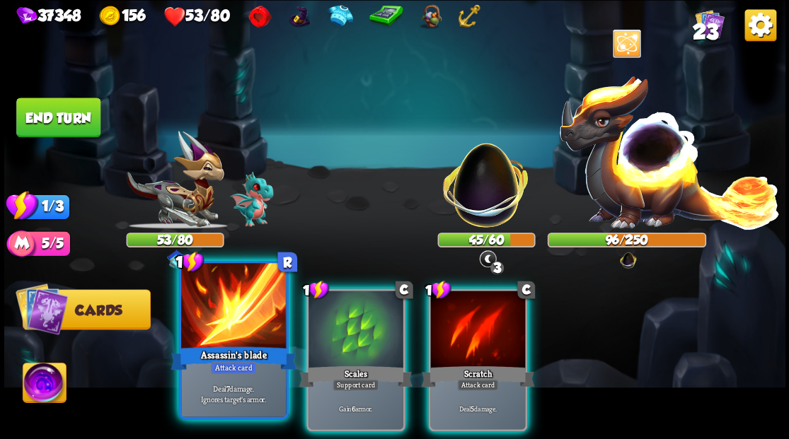
click at [243, 321] on div at bounding box center [233, 307] width 105 height 88
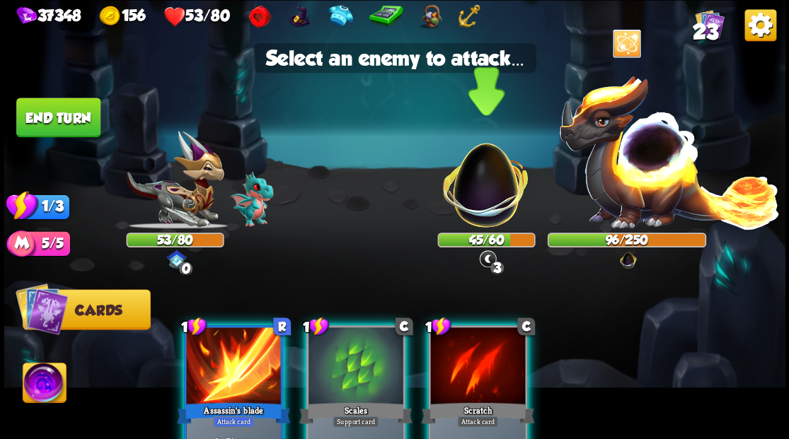
click at [471, 188] on img at bounding box center [485, 178] width 103 height 103
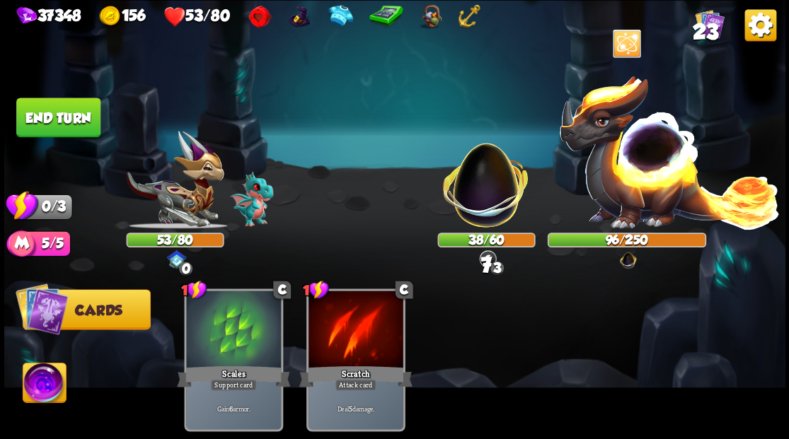
click at [71, 120] on button "End turn" at bounding box center [58, 118] width 84 height 40
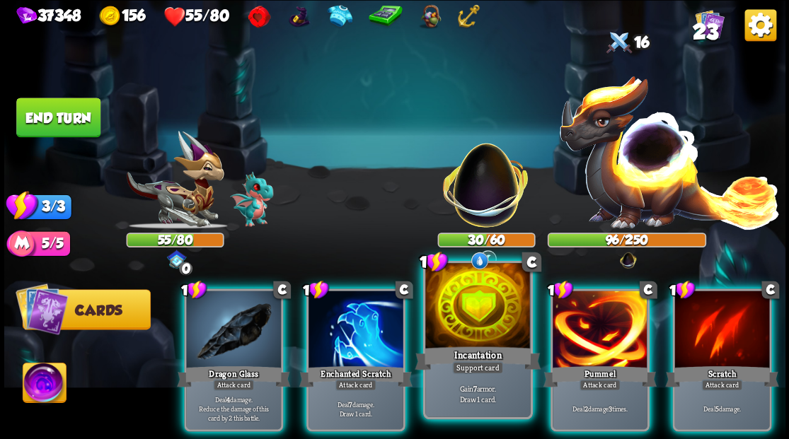
click at [457, 300] on div at bounding box center [477, 307] width 105 height 88
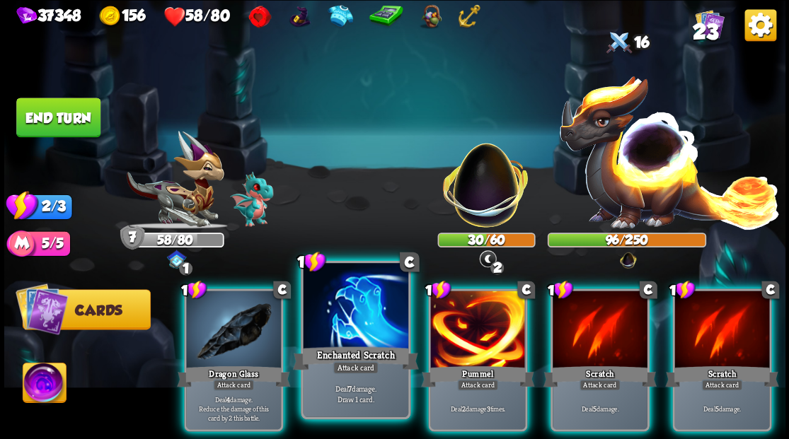
click at [366, 342] on div at bounding box center [355, 307] width 105 height 88
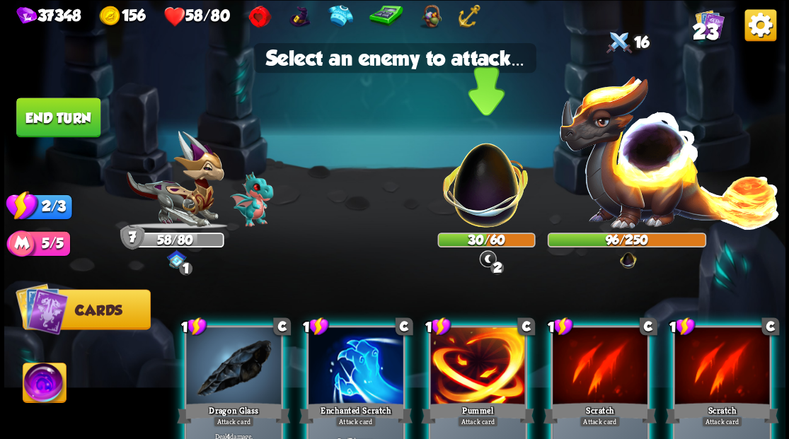
drag, startPoint x: 489, startPoint y: 190, endPoint x: 482, endPoint y: 199, distance: 11.6
click at [490, 189] on img at bounding box center [485, 178] width 103 height 103
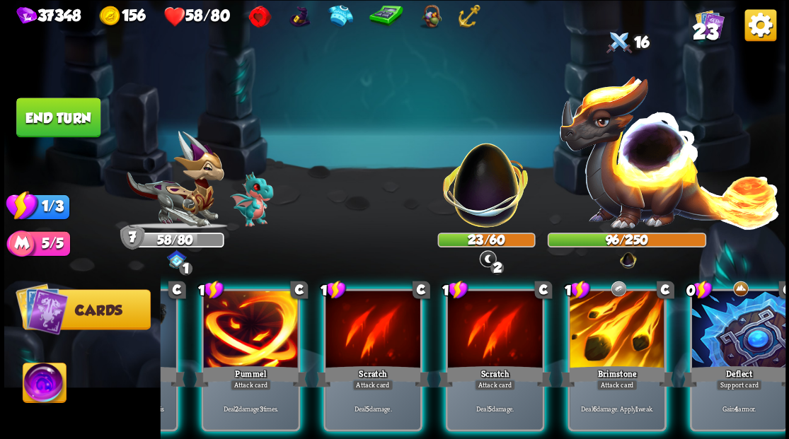
scroll to position [0, 134]
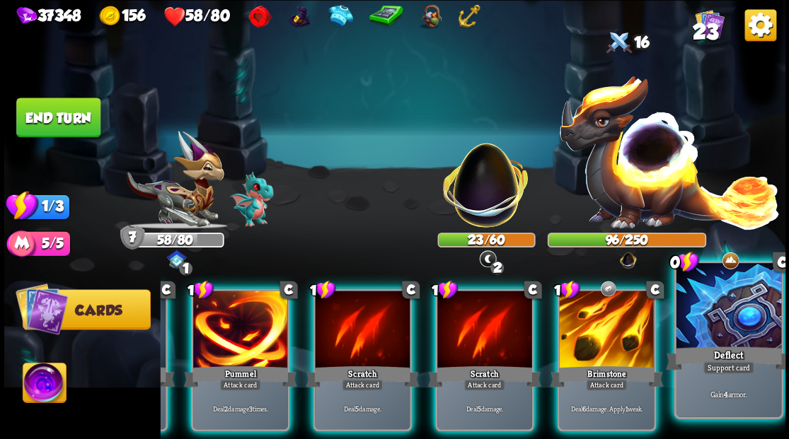
click at [734, 337] on div at bounding box center [728, 307] width 105 height 88
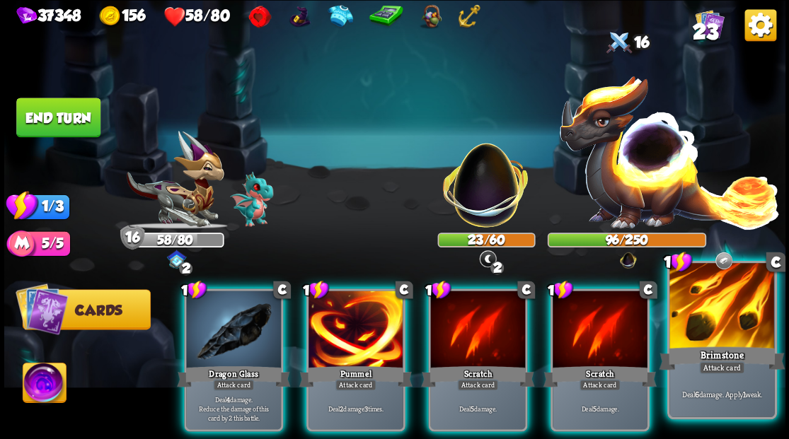
drag, startPoint x: 730, startPoint y: 325, endPoint x: 723, endPoint y: 318, distance: 9.5
click at [729, 324] on div at bounding box center [721, 307] width 105 height 88
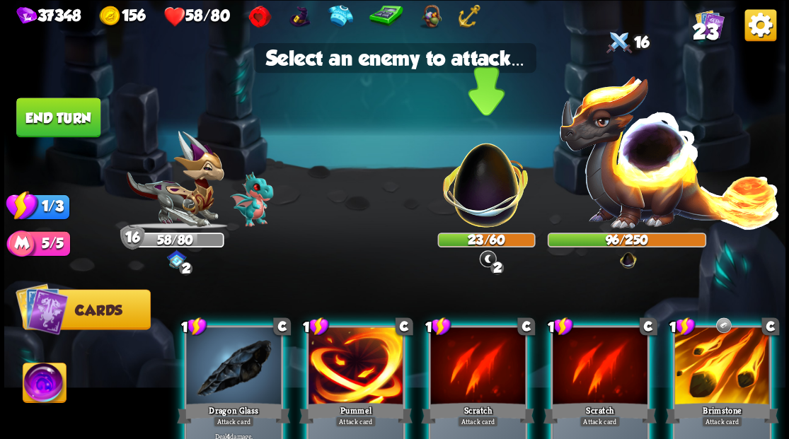
click at [501, 202] on img at bounding box center [485, 178] width 103 height 103
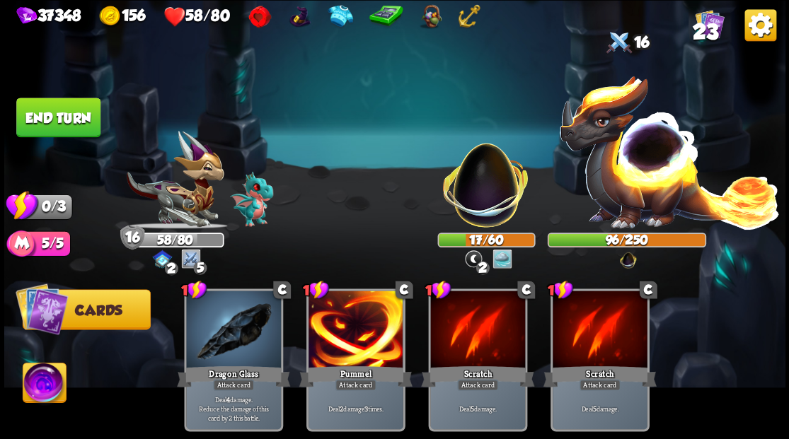
click at [78, 122] on button "End turn" at bounding box center [58, 118] width 84 height 40
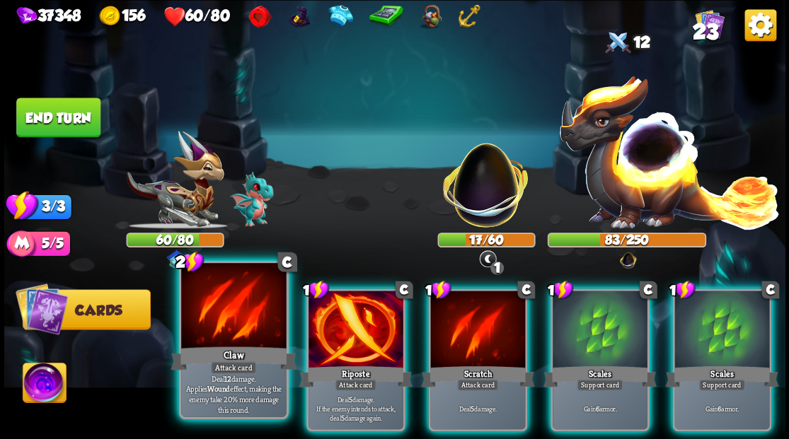
click at [226, 302] on div at bounding box center [233, 307] width 105 height 88
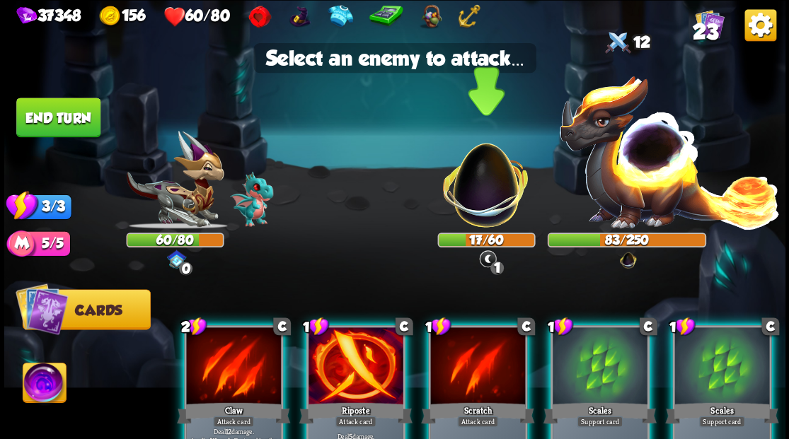
click at [473, 183] on img at bounding box center [485, 178] width 103 height 103
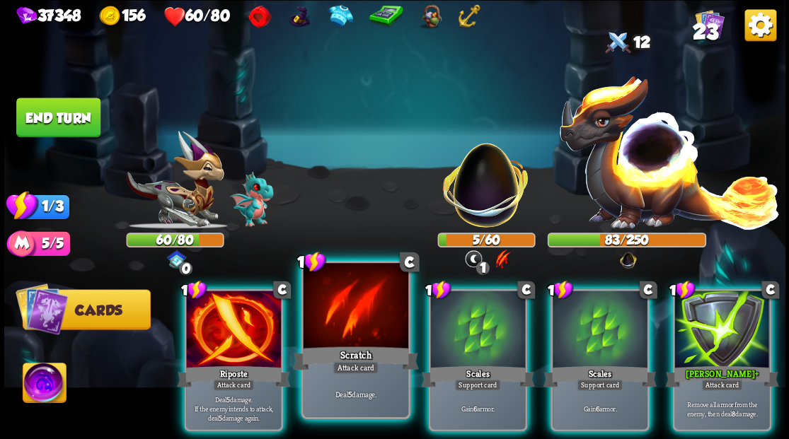
click at [355, 320] on div at bounding box center [355, 307] width 105 height 88
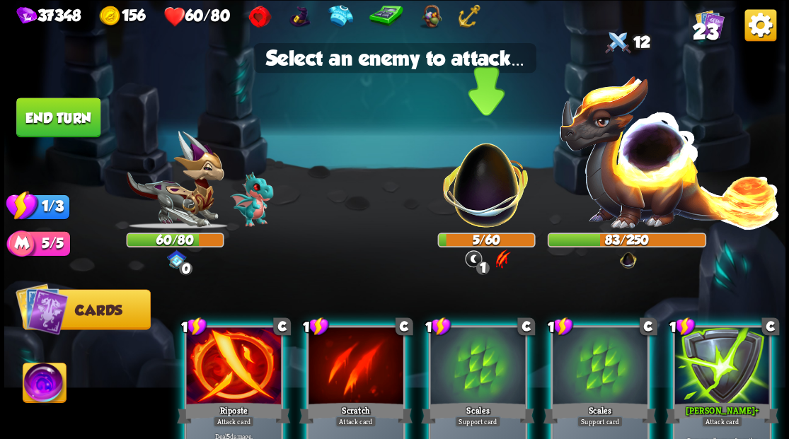
click at [488, 185] on img at bounding box center [485, 178] width 103 height 103
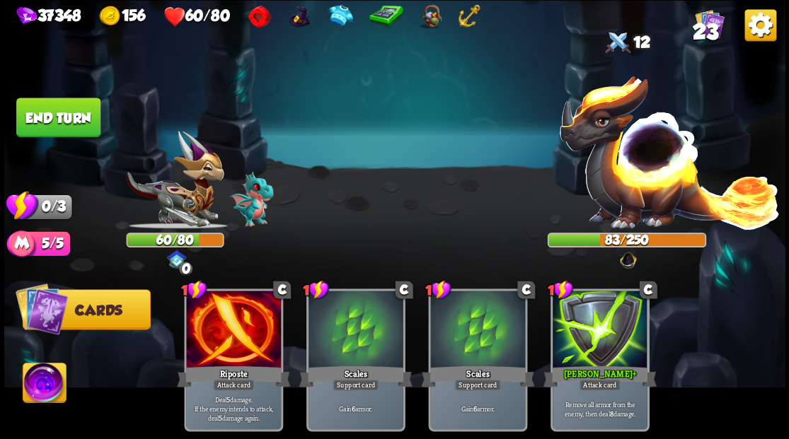
click at [71, 122] on button "End turn" at bounding box center [58, 117] width 86 height 40
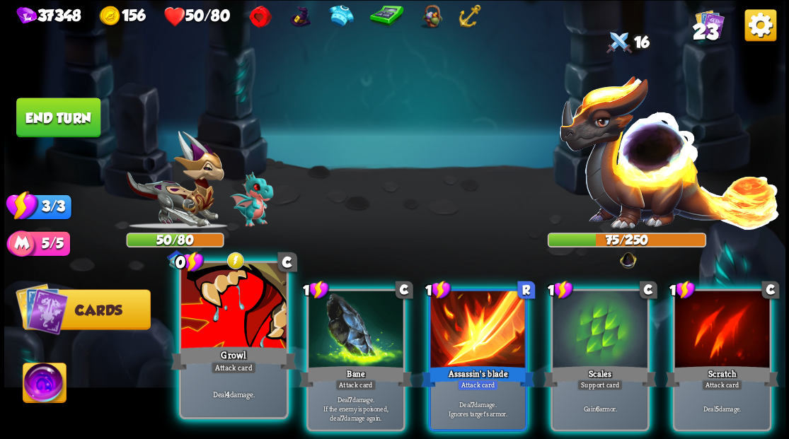
click at [221, 330] on div at bounding box center [233, 307] width 105 height 88
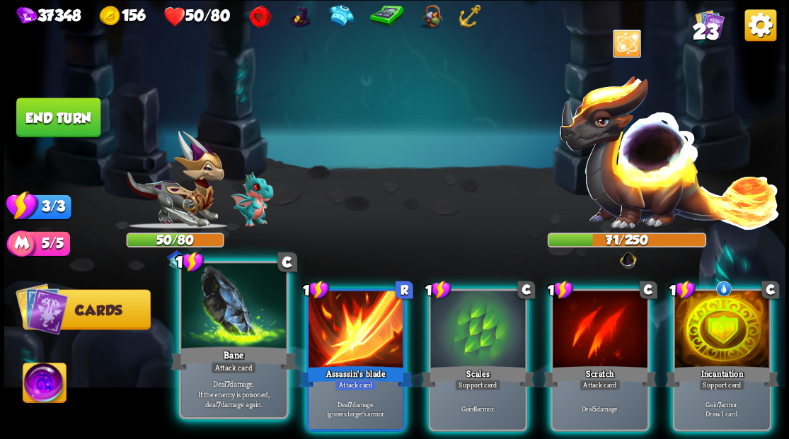
click at [231, 311] on div at bounding box center [233, 307] width 105 height 88
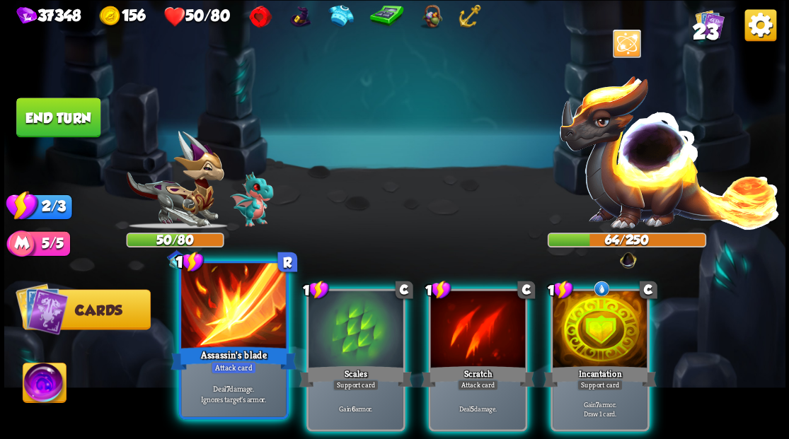
click at [215, 334] on div at bounding box center [233, 307] width 105 height 88
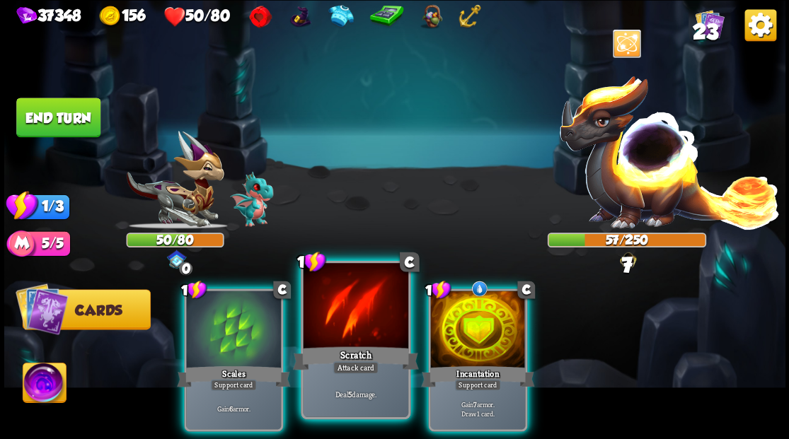
click at [347, 325] on div at bounding box center [355, 307] width 105 height 88
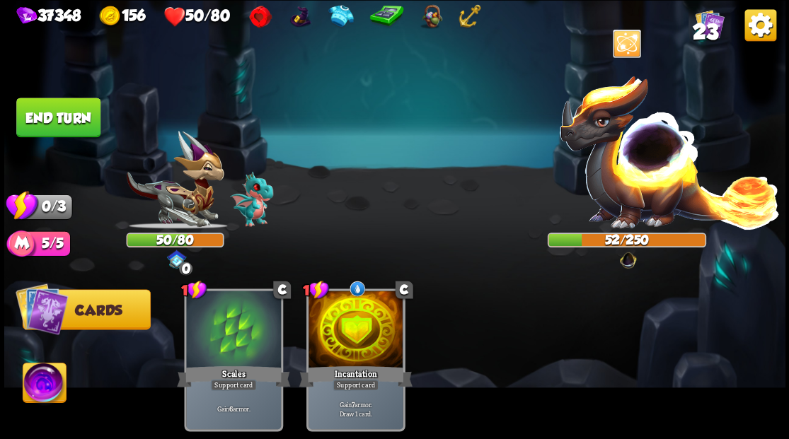
click at [94, 105] on button "End turn" at bounding box center [58, 118] width 84 height 40
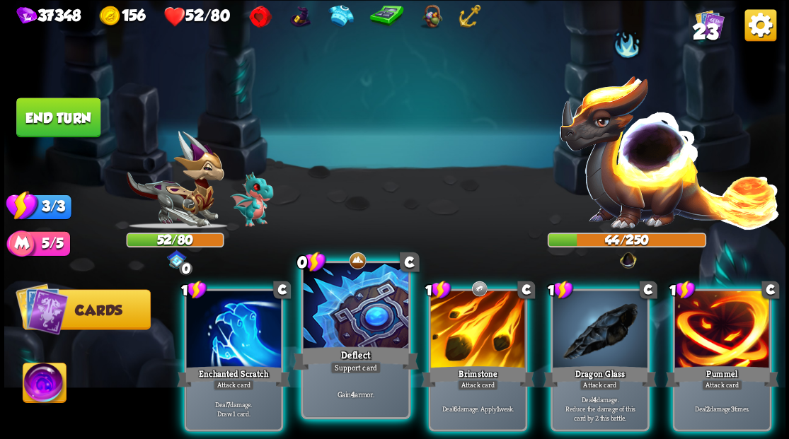
click at [323, 319] on div at bounding box center [355, 307] width 105 height 88
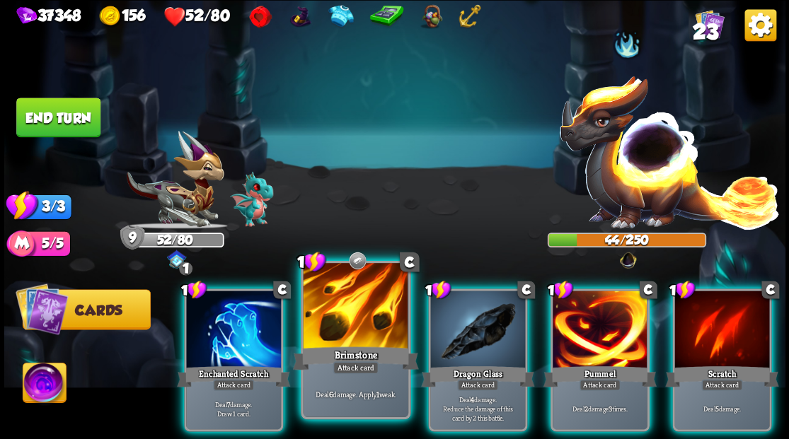
click at [344, 320] on div at bounding box center [355, 307] width 105 height 88
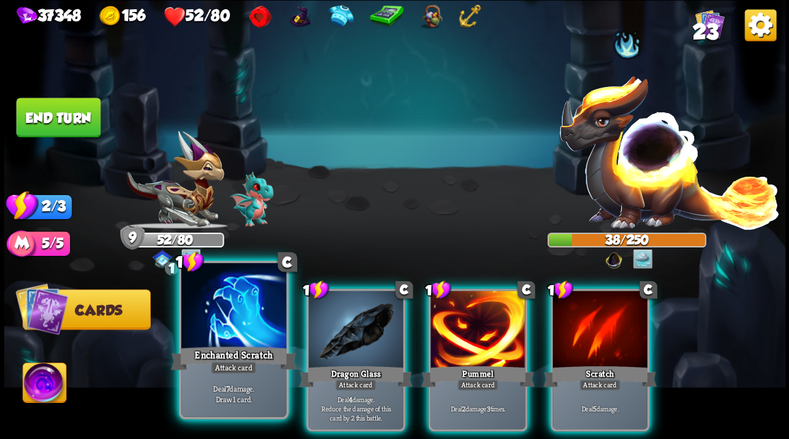
click at [248, 323] on div at bounding box center [233, 307] width 105 height 88
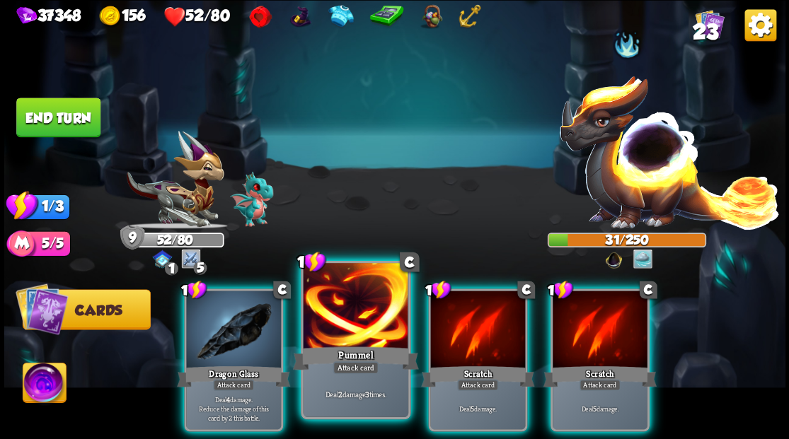
click at [335, 314] on div at bounding box center [355, 307] width 105 height 88
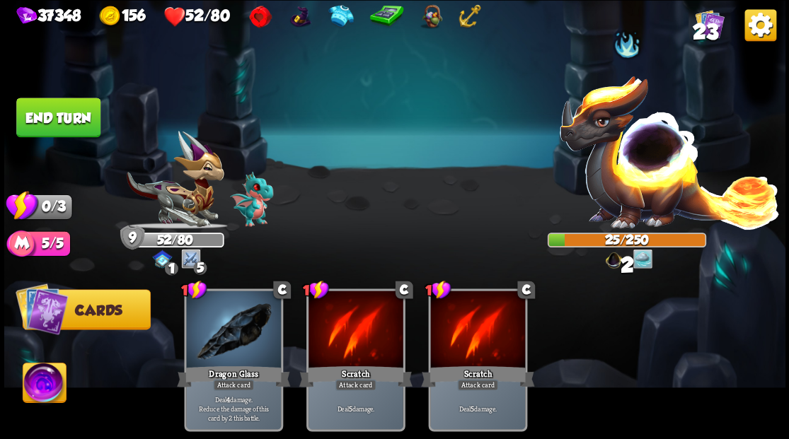
click at [66, 122] on button "End turn" at bounding box center [58, 118] width 84 height 40
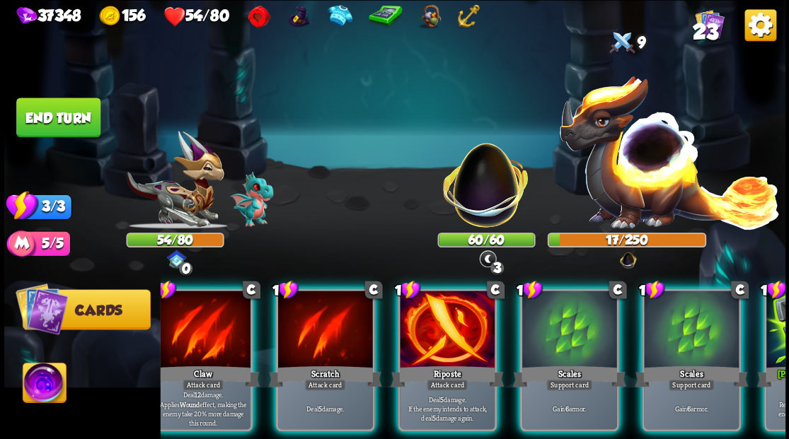
scroll to position [0, 134]
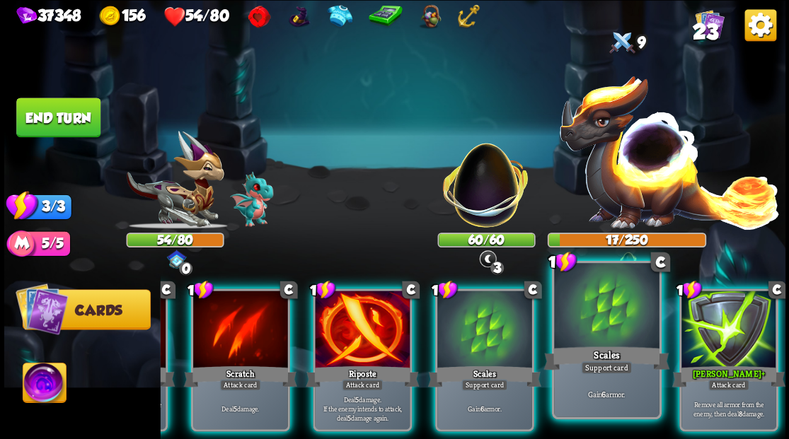
click at [613, 327] on div at bounding box center [606, 307] width 105 height 88
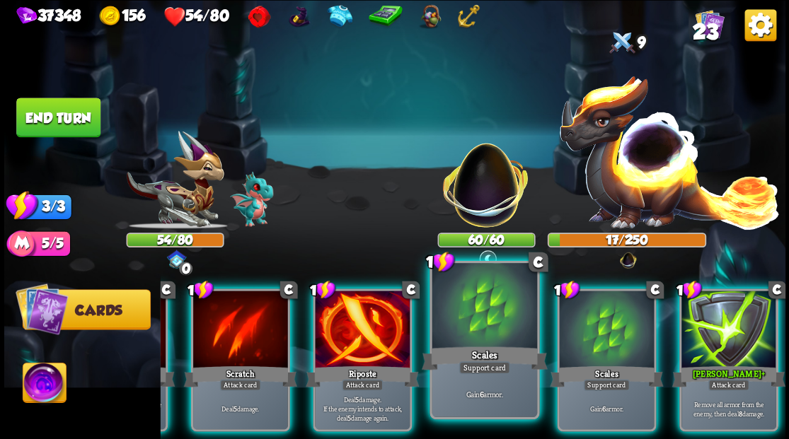
scroll to position [0, 0]
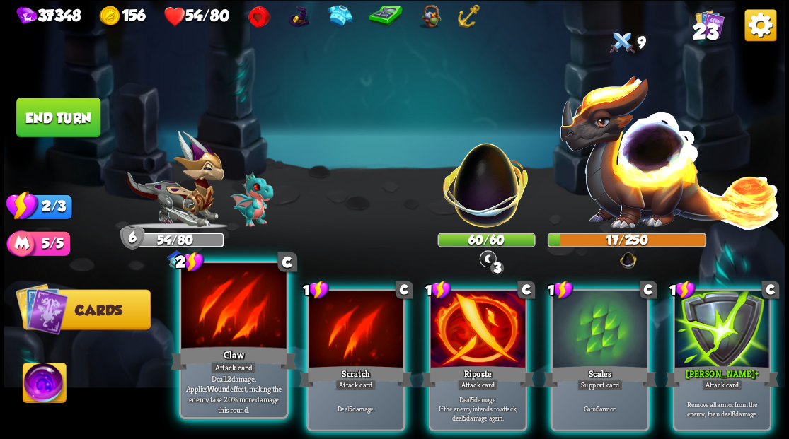
click at [228, 327] on div at bounding box center [233, 307] width 105 height 88
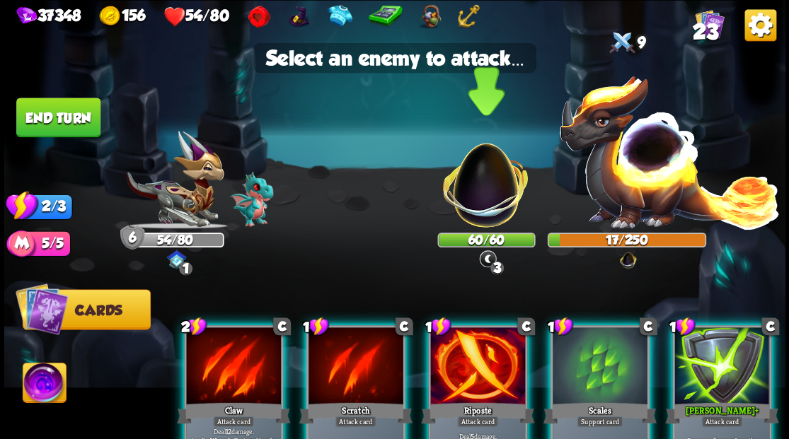
click at [471, 192] on img at bounding box center [485, 178] width 103 height 103
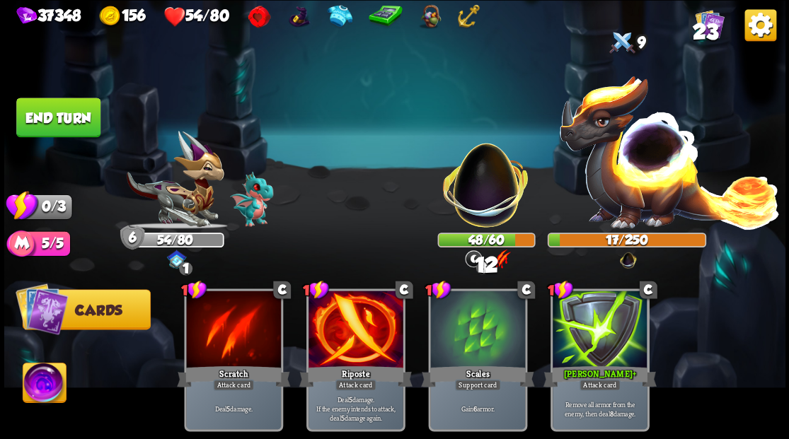
click at [47, 107] on button "End turn" at bounding box center [58, 118] width 84 height 40
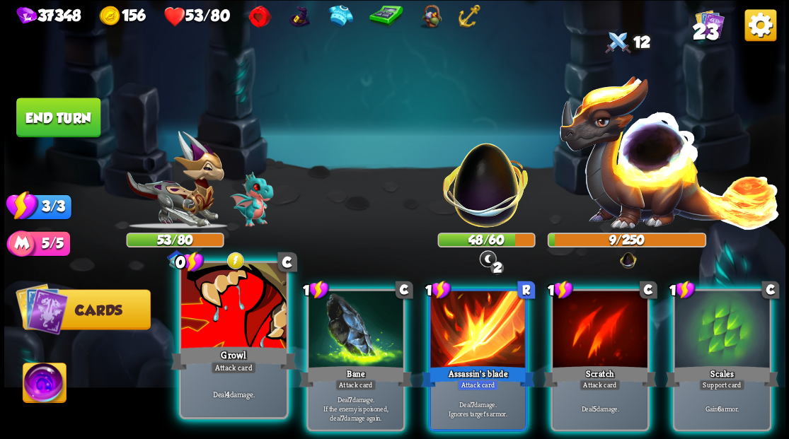
click at [208, 347] on div "Growl" at bounding box center [233, 358] width 126 height 28
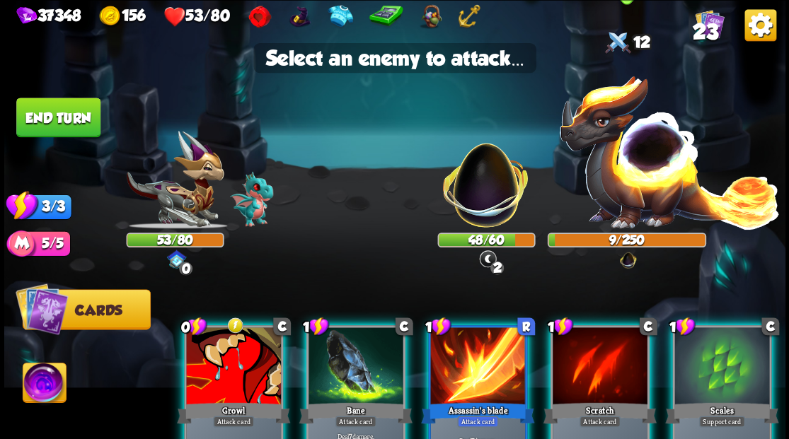
click at [659, 170] on img at bounding box center [669, 151] width 222 height 155
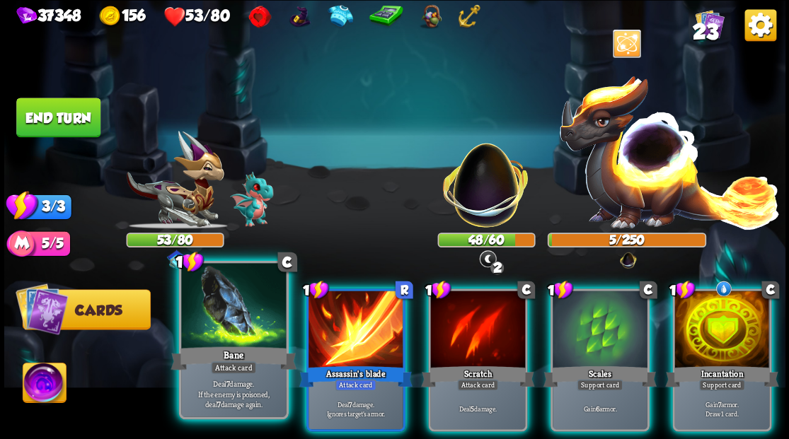
click at [221, 339] on div at bounding box center [233, 307] width 105 height 88
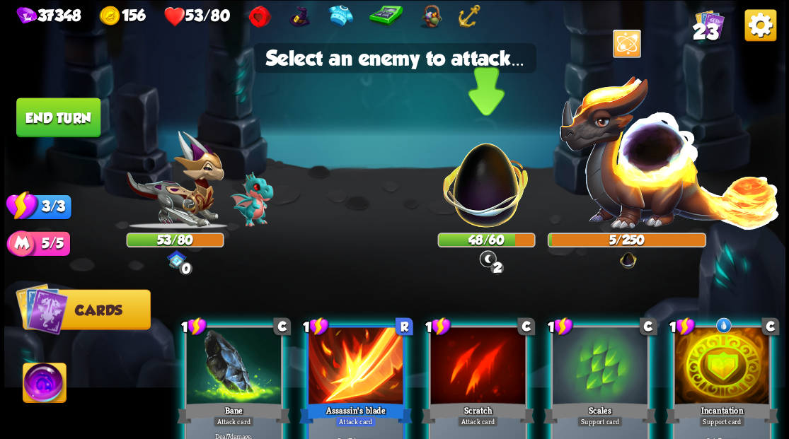
click at [468, 197] on img at bounding box center [485, 178] width 103 height 103
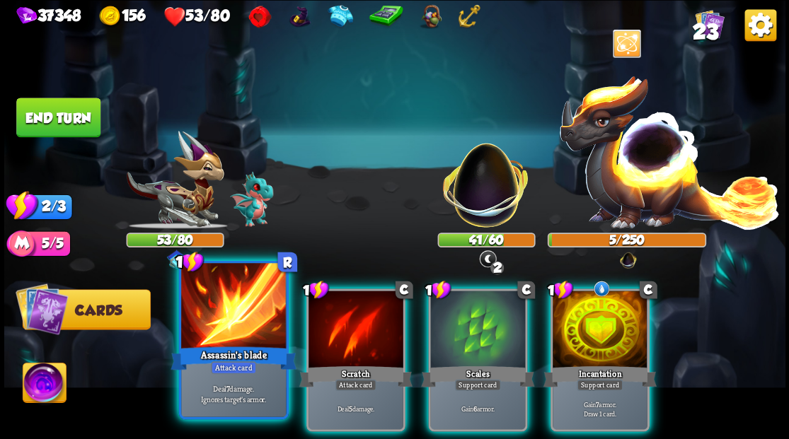
click at [230, 318] on div at bounding box center [233, 307] width 105 height 88
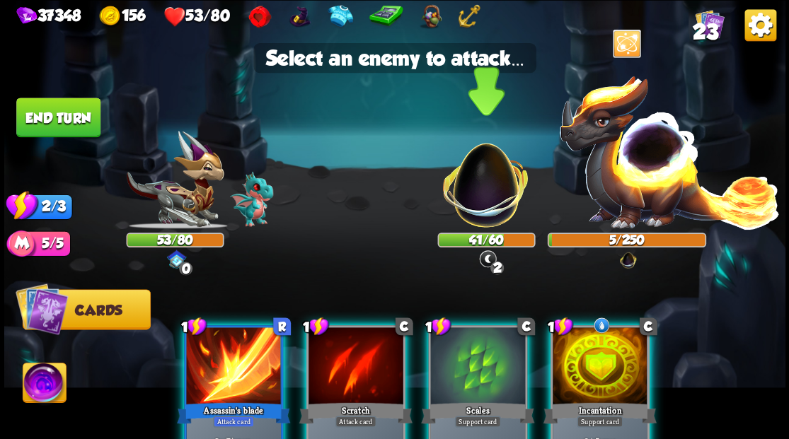
click at [474, 183] on img at bounding box center [485, 178] width 103 height 103
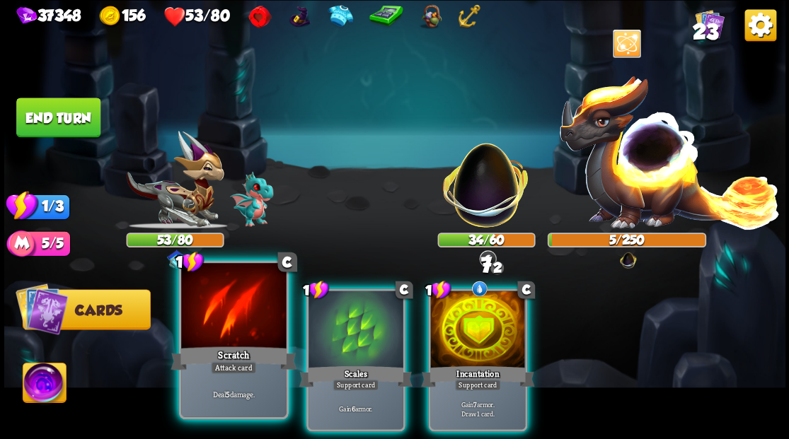
click at [244, 311] on div at bounding box center [233, 307] width 105 height 88
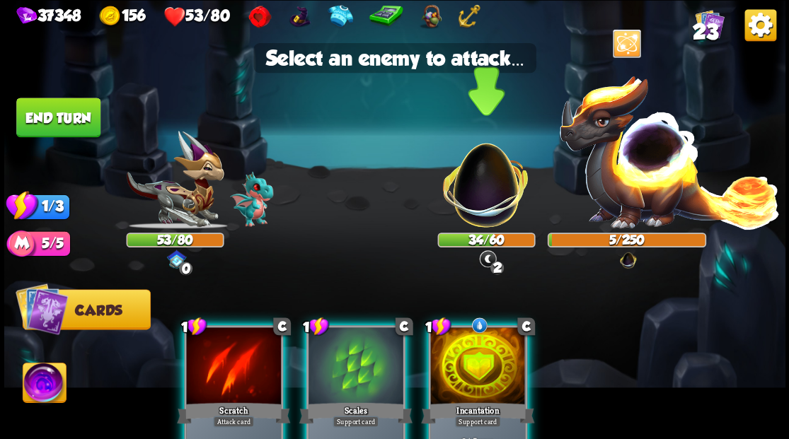
click at [476, 184] on img at bounding box center [485, 178] width 103 height 103
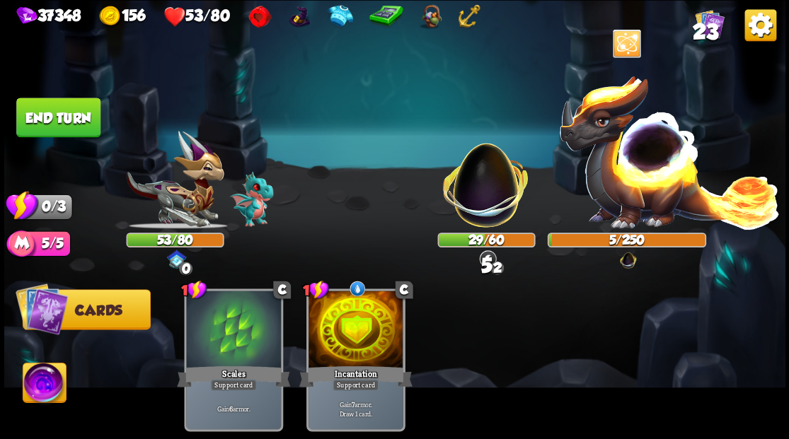
click at [71, 113] on button "End turn" at bounding box center [59, 118] width 86 height 40
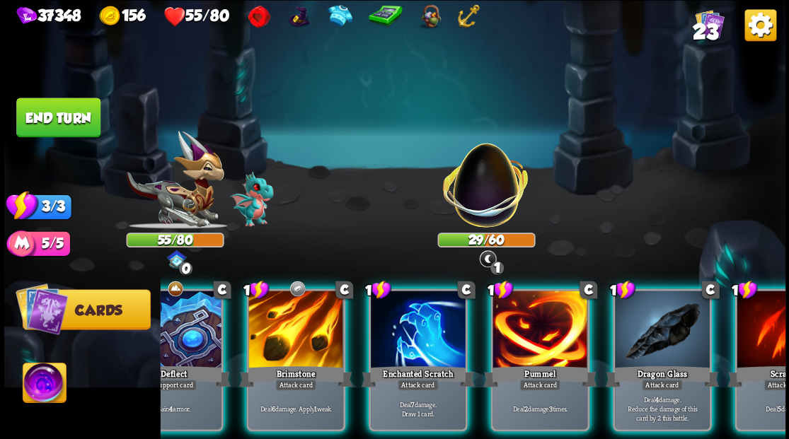
scroll to position [0, 134]
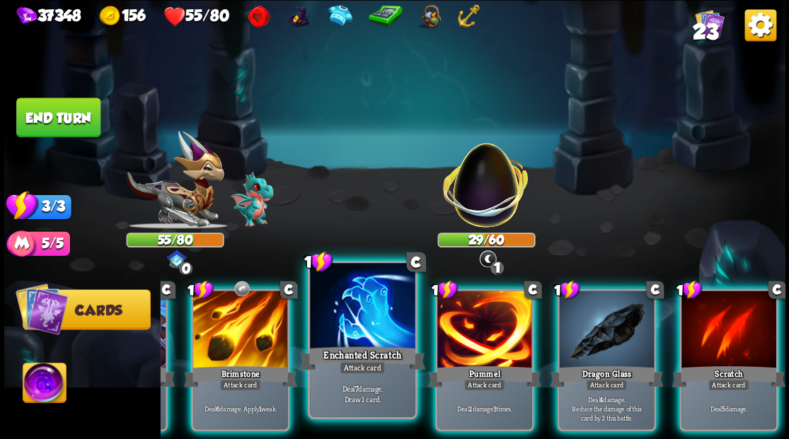
click at [335, 344] on div "Enchanted Scratch" at bounding box center [362, 358] width 126 height 28
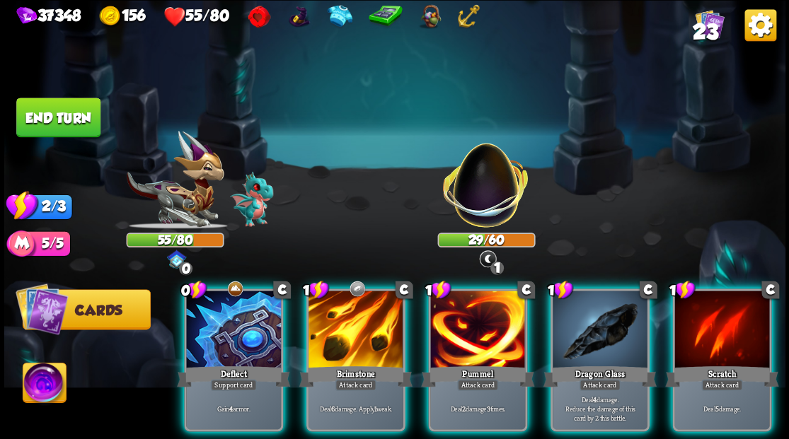
scroll to position [0, 0]
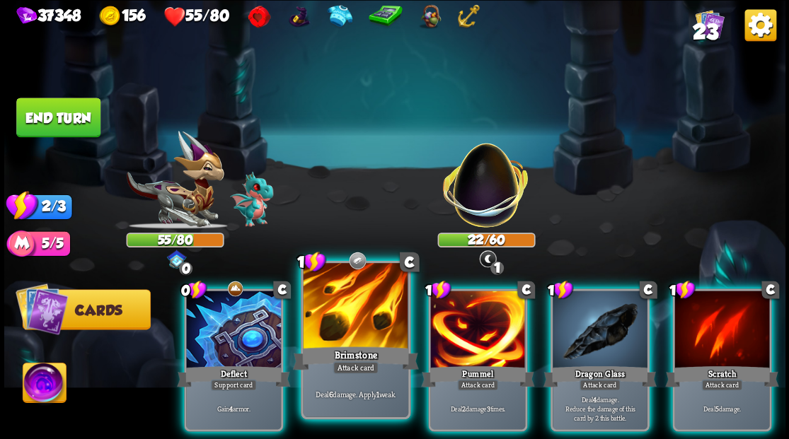
click at [340, 340] on div at bounding box center [355, 307] width 105 height 88
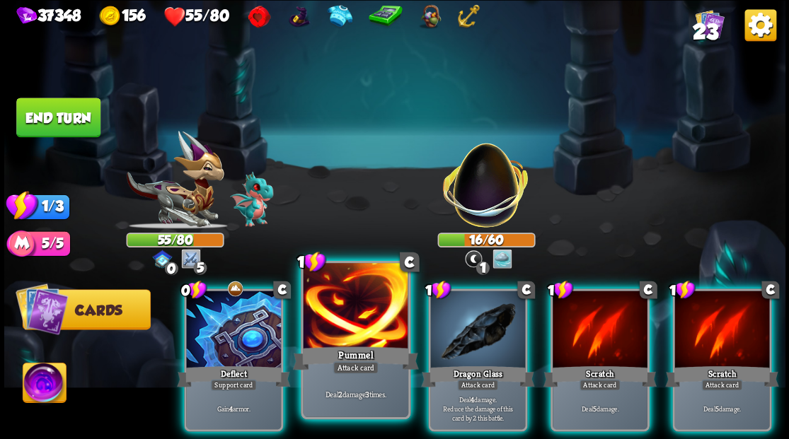
click at [364, 316] on div at bounding box center [355, 307] width 105 height 88
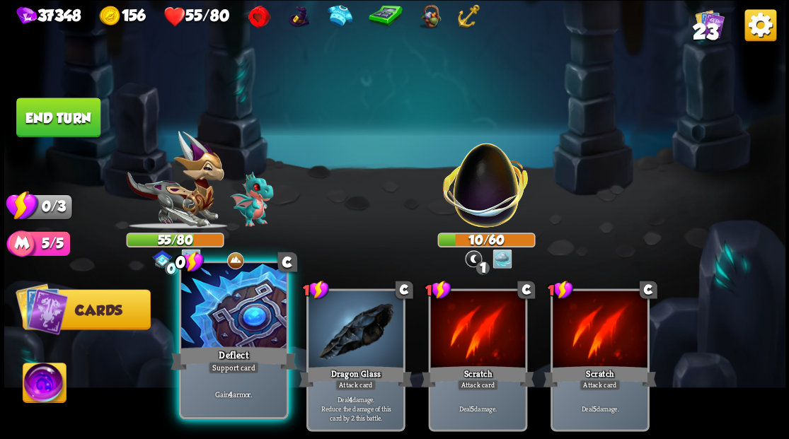
click at [207, 311] on div at bounding box center [233, 307] width 105 height 88
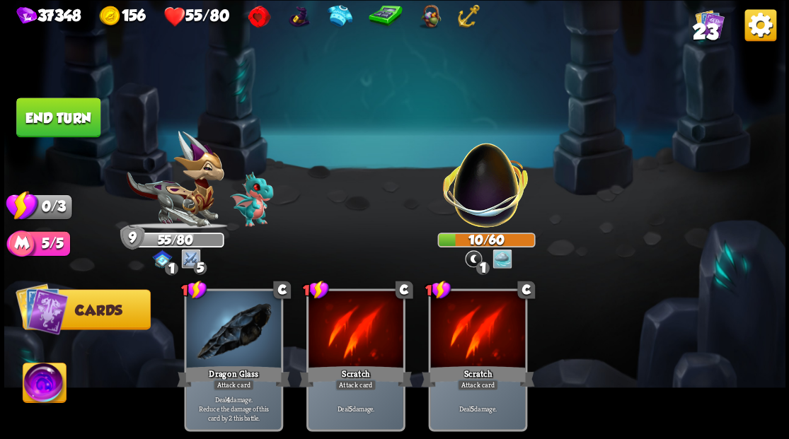
click at [56, 110] on button "End turn" at bounding box center [58, 118] width 84 height 40
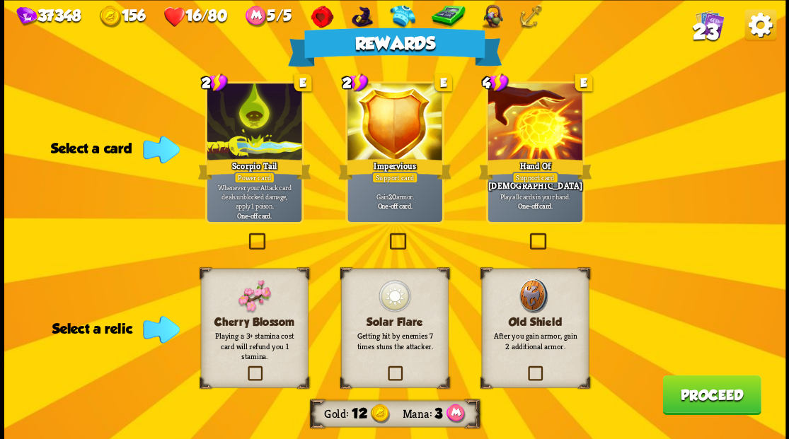
click at [385, 368] on label at bounding box center [385, 368] width 0 height 0
click at [0, 0] on input "checkbox" at bounding box center [0, 0] width 0 height 0
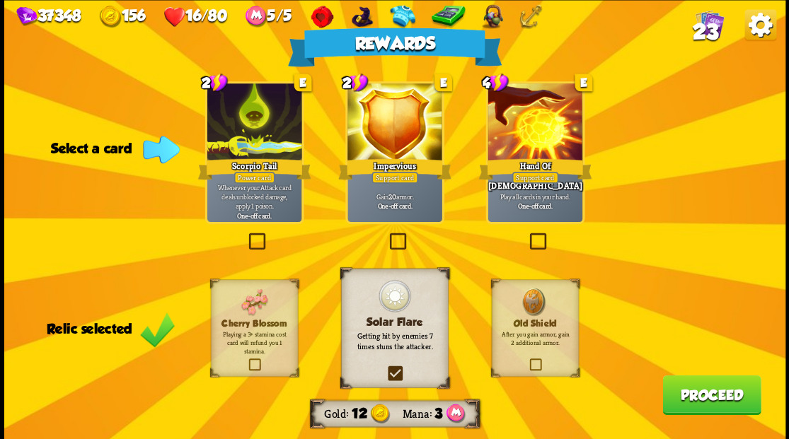
click at [386, 235] on label at bounding box center [386, 235] width 0 height 0
click at [0, 0] on input "checkbox" at bounding box center [0, 0] width 0 height 0
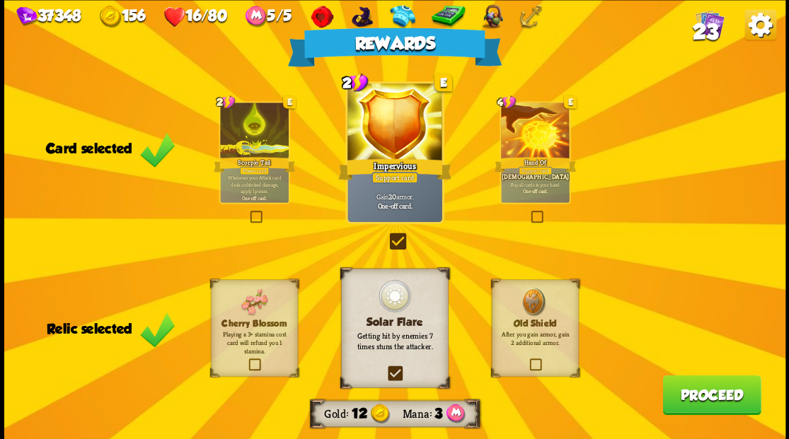
click at [704, 397] on button "Proceed" at bounding box center [711, 395] width 98 height 40
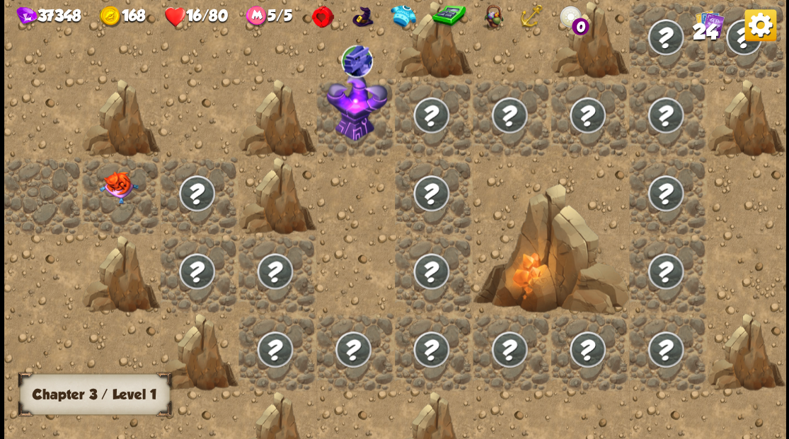
click at [110, 187] on img at bounding box center [118, 187] width 39 height 33
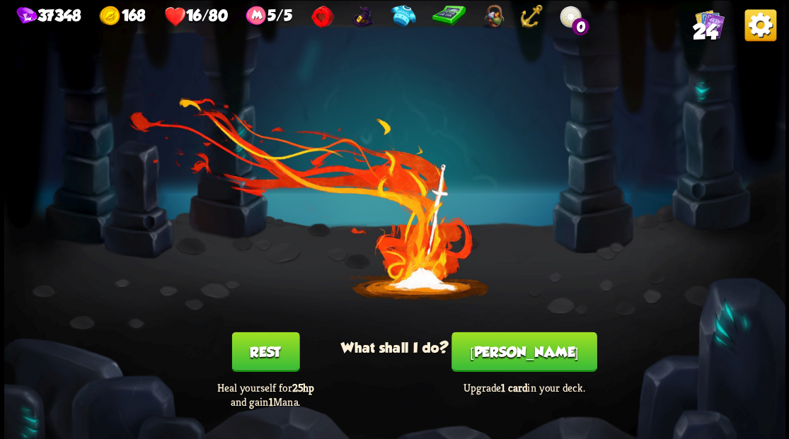
click at [262, 353] on button "Rest" at bounding box center [265, 352] width 68 height 40
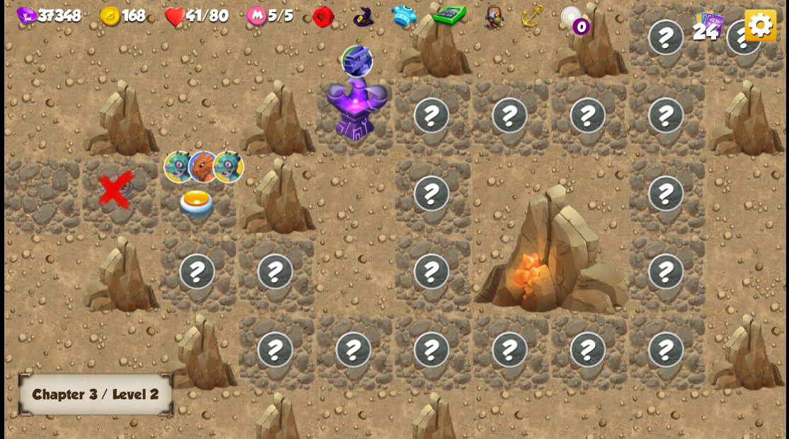
click at [199, 197] on img at bounding box center [196, 204] width 39 height 30
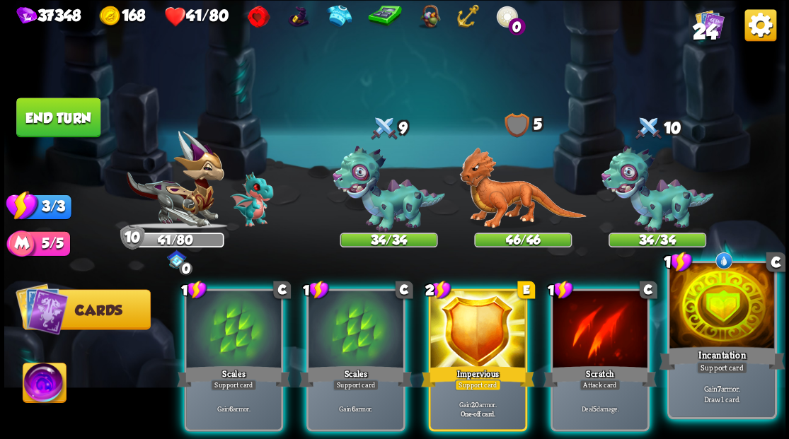
click at [739, 308] on div at bounding box center [721, 307] width 105 height 88
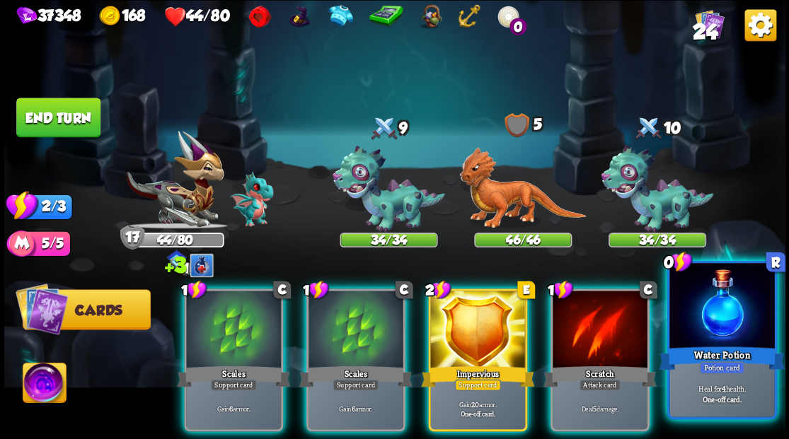
click at [734, 306] on div at bounding box center [721, 307] width 105 height 88
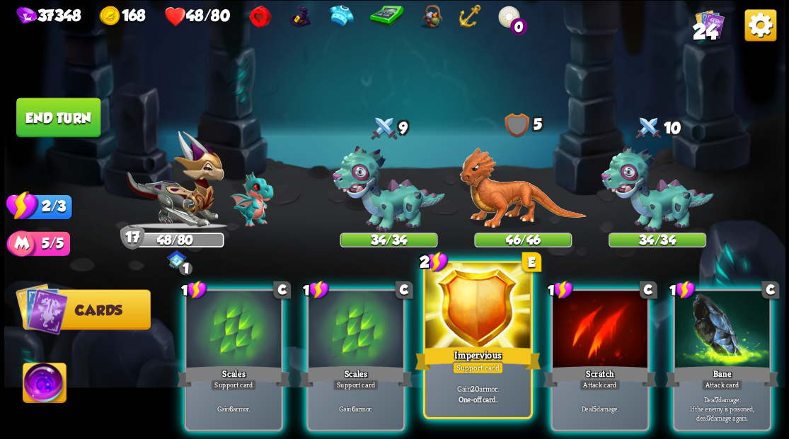
click at [475, 316] on div at bounding box center [477, 307] width 105 height 88
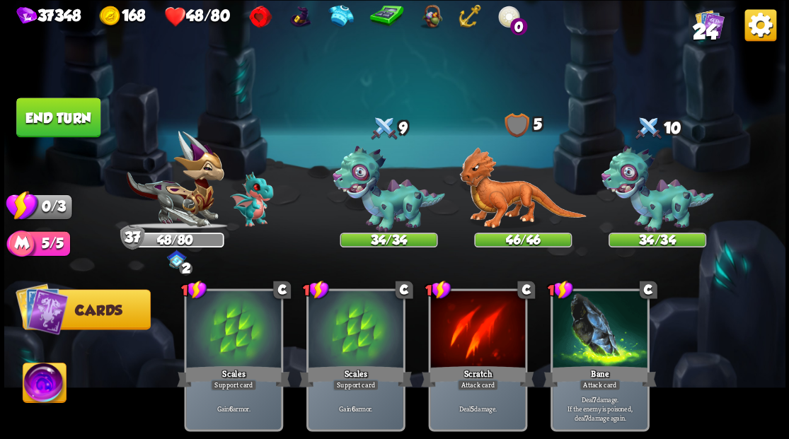
click at [49, 117] on button "End turn" at bounding box center [58, 118] width 84 height 40
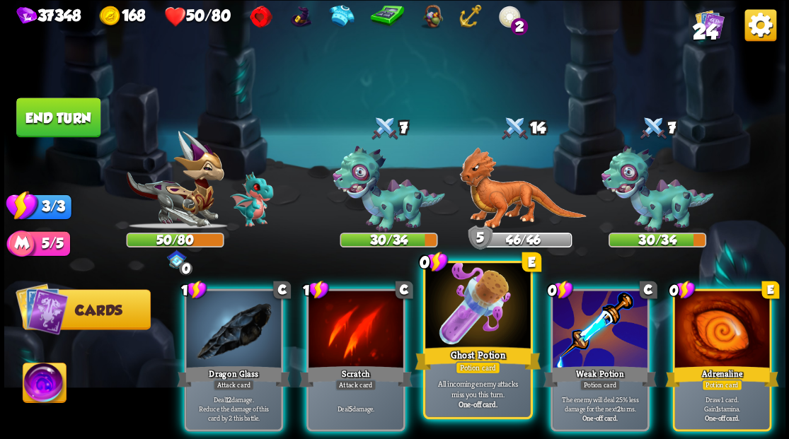
click at [465, 339] on div at bounding box center [477, 307] width 105 height 88
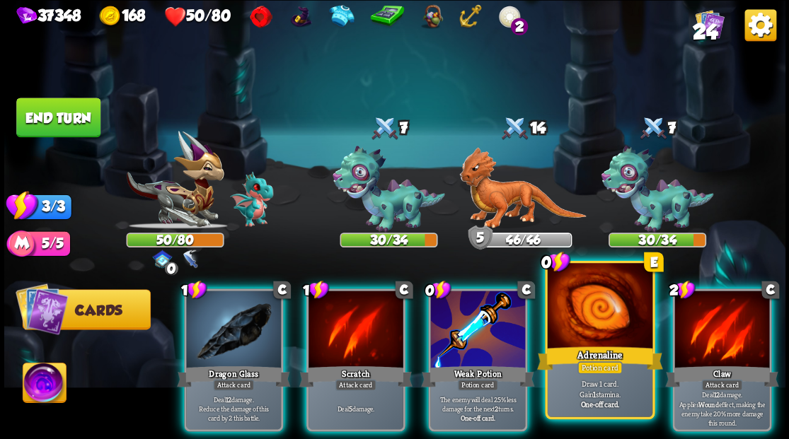
click at [613, 338] on div at bounding box center [599, 307] width 105 height 88
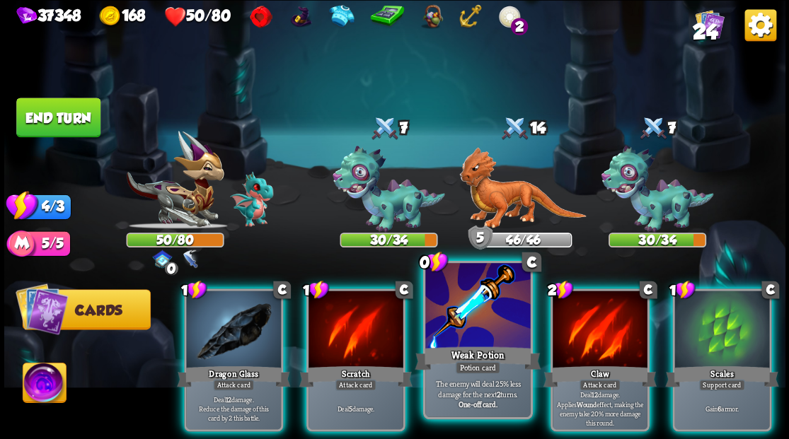
drag, startPoint x: 484, startPoint y: 318, endPoint x: 485, endPoint y: 293, distance: 25.5
click at [482, 314] on div at bounding box center [477, 307] width 105 height 88
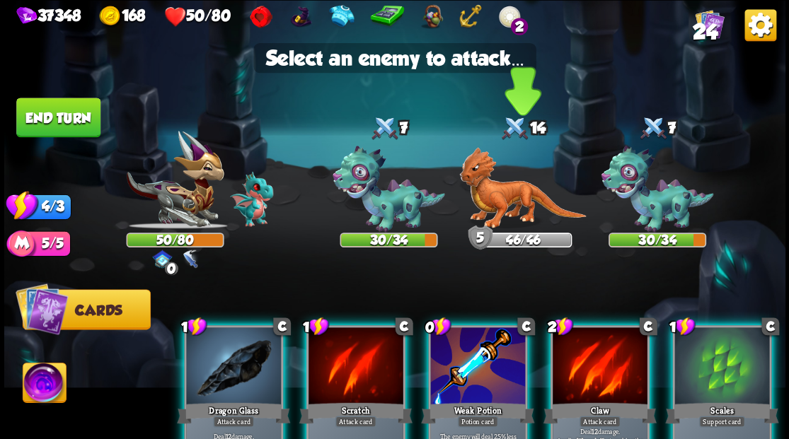
click at [494, 187] on img at bounding box center [522, 188] width 127 height 82
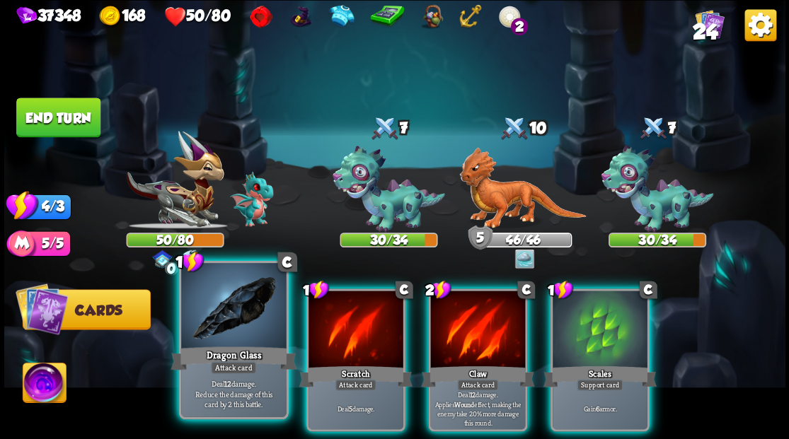
click at [212, 310] on div at bounding box center [233, 307] width 105 height 88
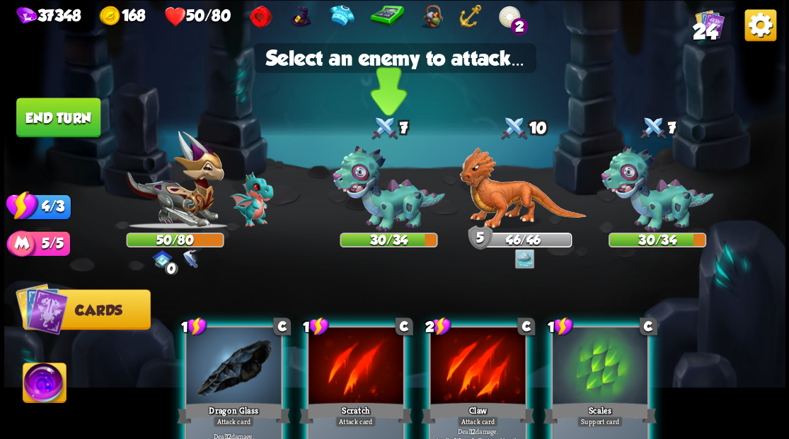
click at [378, 210] on img at bounding box center [388, 189] width 112 height 87
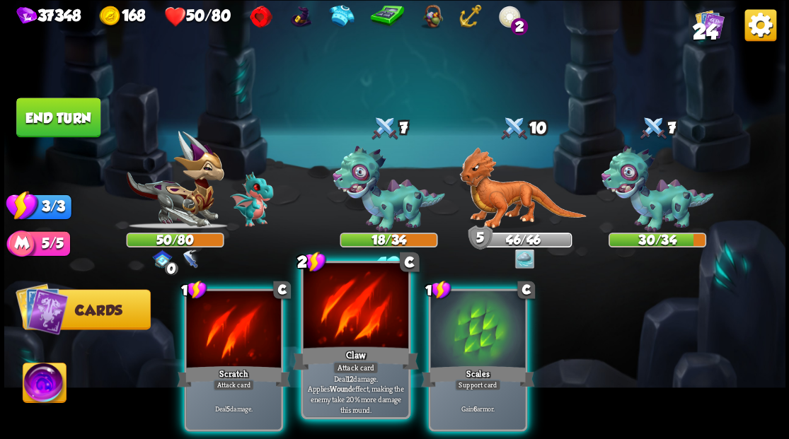
click at [357, 325] on div at bounding box center [355, 307] width 105 height 88
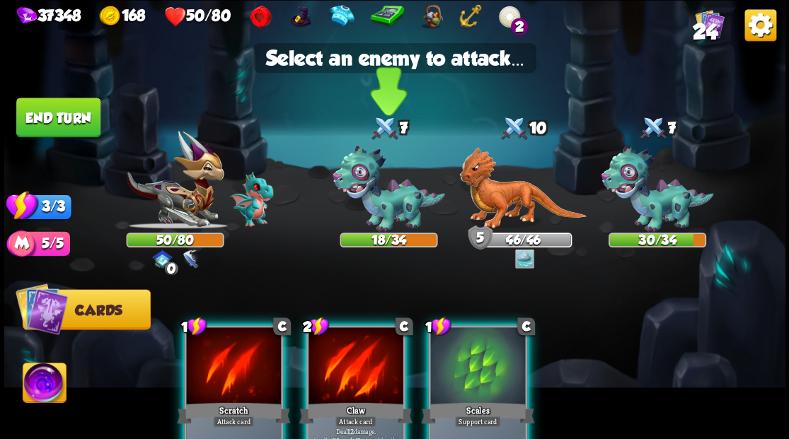
click at [391, 192] on img at bounding box center [388, 189] width 112 height 87
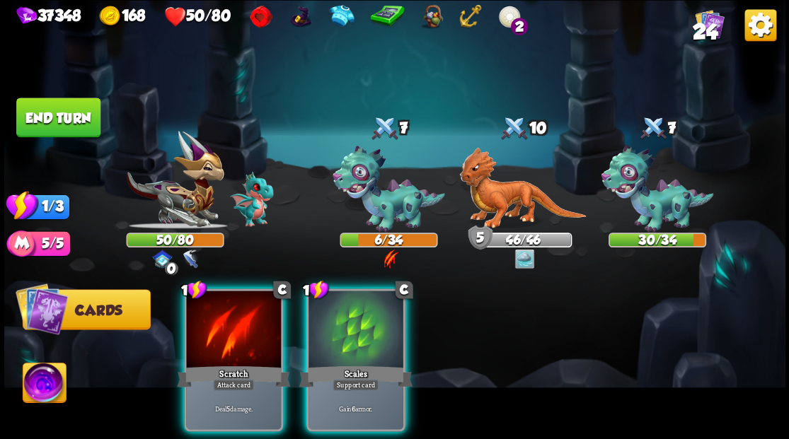
drag, startPoint x: 231, startPoint y: 310, endPoint x: 307, endPoint y: 255, distance: 94.2
click at [231, 310] on div at bounding box center [233, 331] width 95 height 80
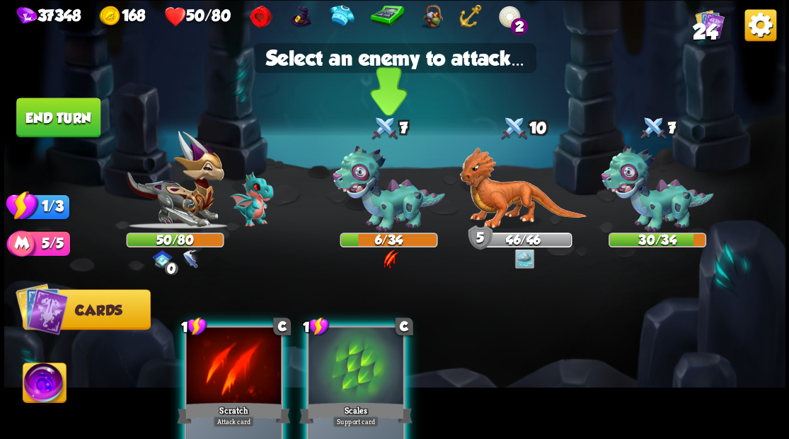
click at [386, 204] on img at bounding box center [388, 189] width 112 height 87
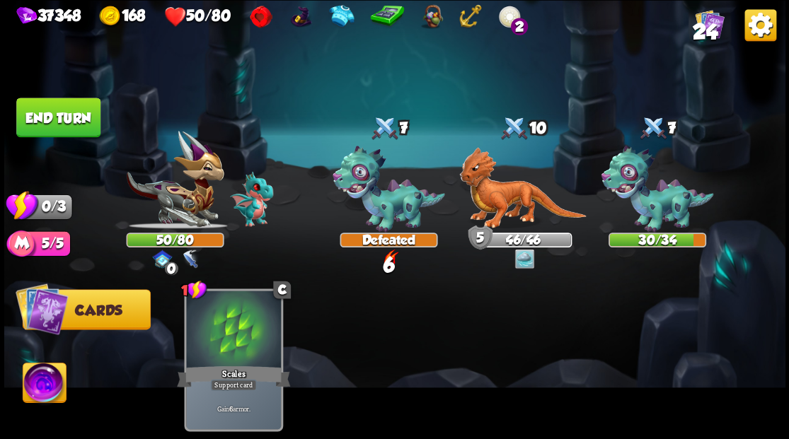
click at [75, 106] on button "End turn" at bounding box center [59, 118] width 86 height 40
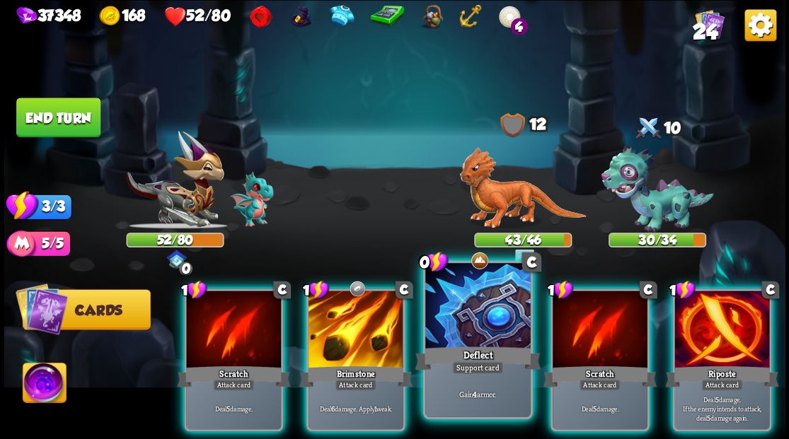
click at [473, 317] on div at bounding box center [477, 307] width 105 height 88
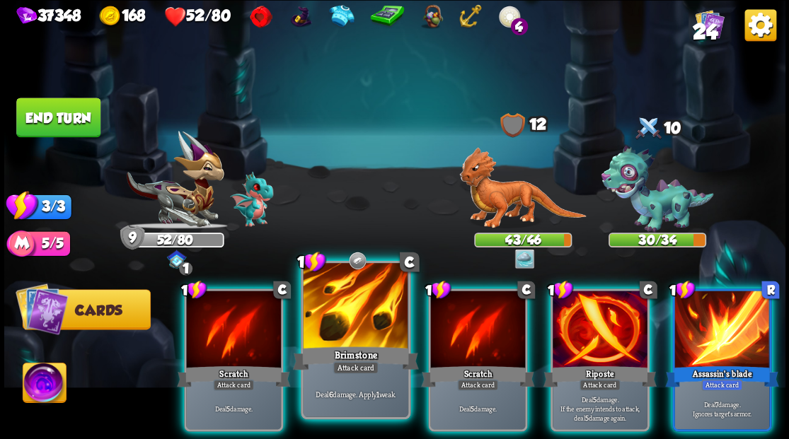
click at [349, 307] on div at bounding box center [355, 307] width 105 height 88
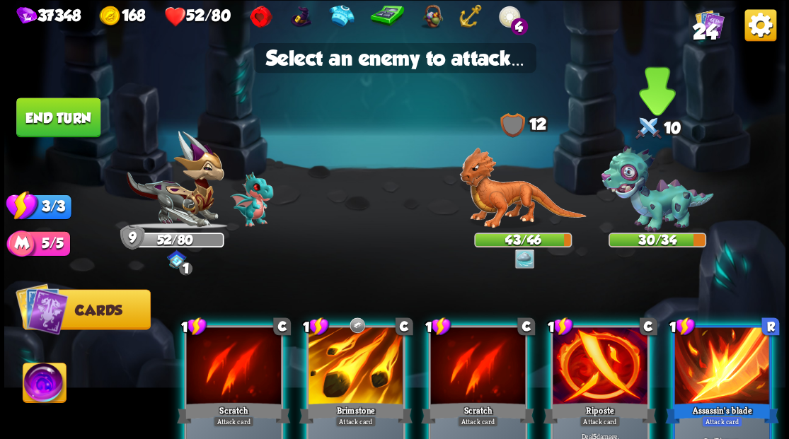
click at [645, 186] on img at bounding box center [657, 189] width 112 height 87
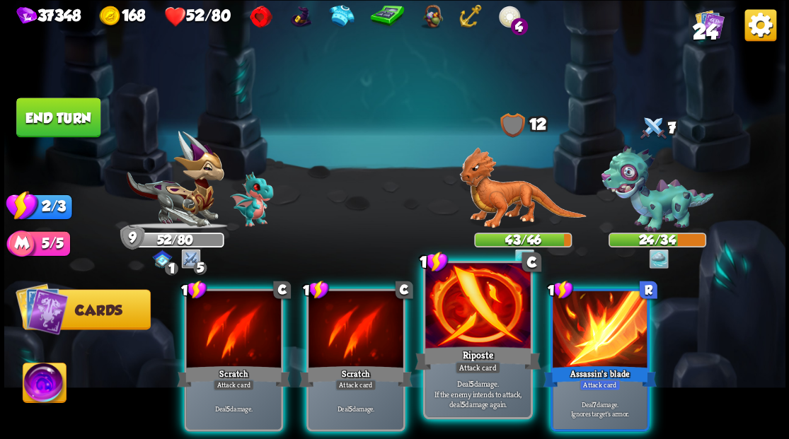
click at [487, 338] on div at bounding box center [477, 307] width 105 height 88
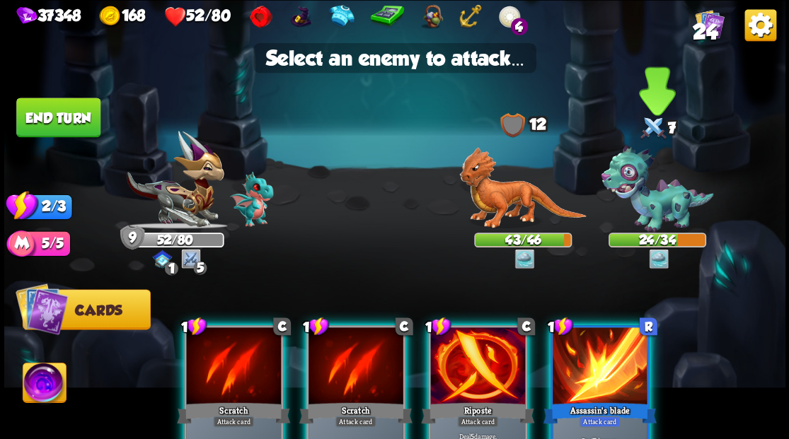
click at [631, 226] on img at bounding box center [657, 189] width 112 height 87
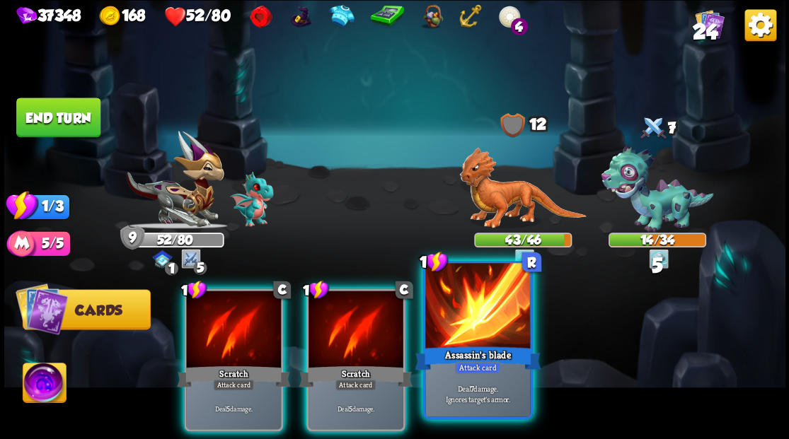
drag, startPoint x: 505, startPoint y: 334, endPoint x: 519, endPoint y: 310, distance: 27.9
click at [507, 328] on div at bounding box center [477, 307] width 105 height 88
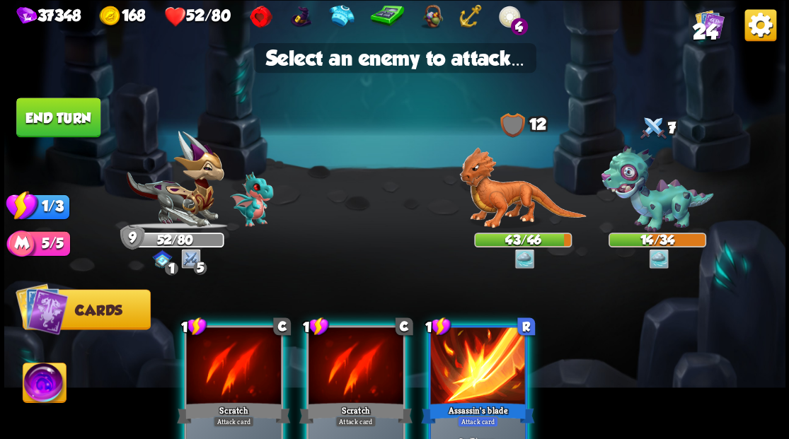
drag, startPoint x: 472, startPoint y: 375, endPoint x: 504, endPoint y: 355, distance: 37.5
click at [473, 375] on div at bounding box center [477, 368] width 95 height 80
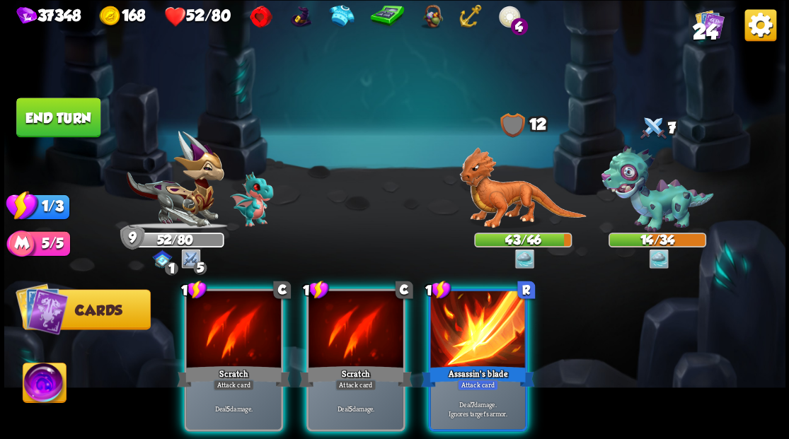
click at [653, 173] on img at bounding box center [657, 189] width 112 height 87
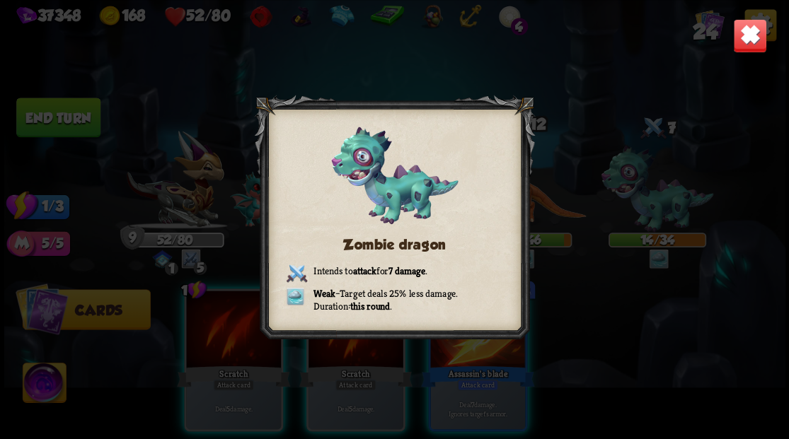
click at [644, 195] on div "Zombie dragon Intends to attack for 7 damage . Weak – Target deals 25% less dam…" at bounding box center [394, 219] width 781 height 439
click at [756, 33] on img at bounding box center [749, 35] width 34 height 34
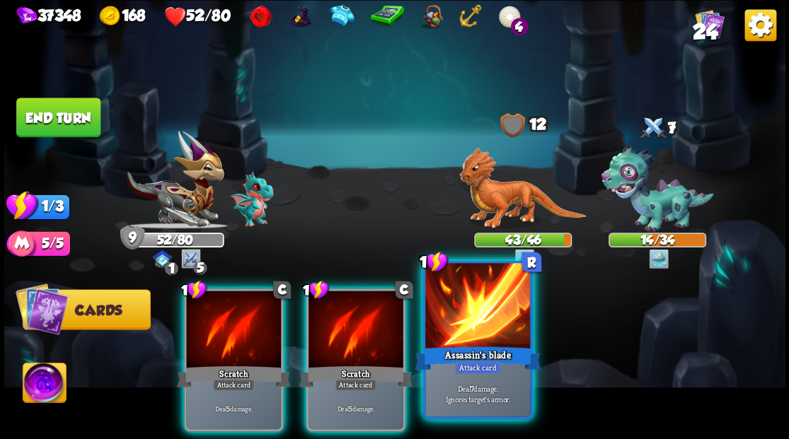
click at [480, 344] on div "Assassin's blade" at bounding box center [478, 358] width 126 height 28
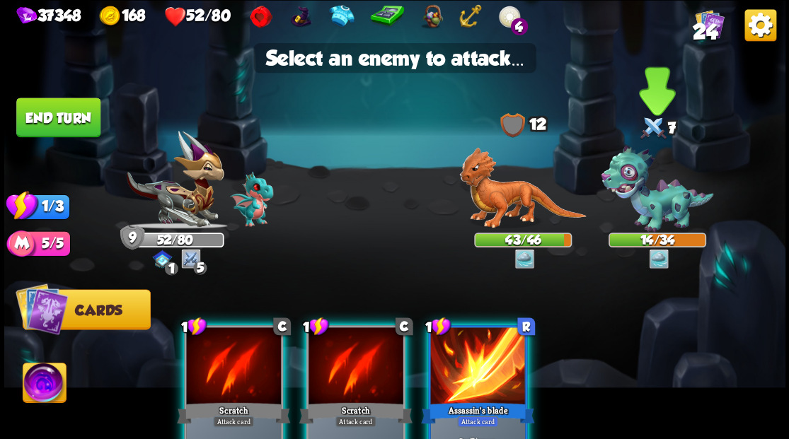
click at [649, 198] on img at bounding box center [657, 189] width 112 height 87
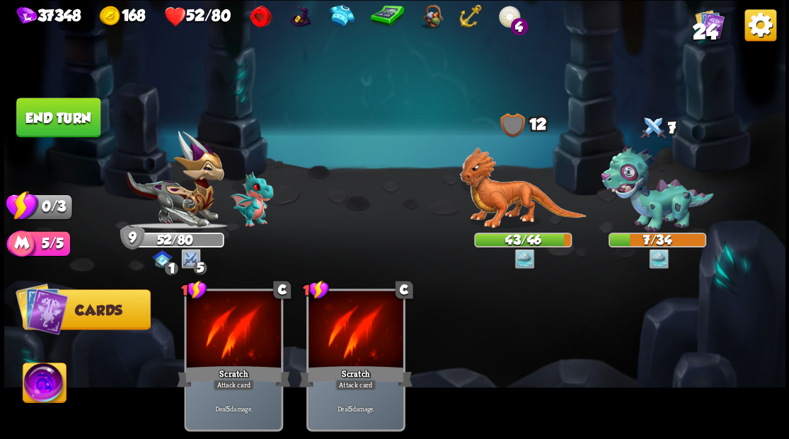
drag, startPoint x: 50, startPoint y: 117, endPoint x: 83, endPoint y: 191, distance: 81.4
click at [51, 117] on button "End turn" at bounding box center [58, 118] width 84 height 40
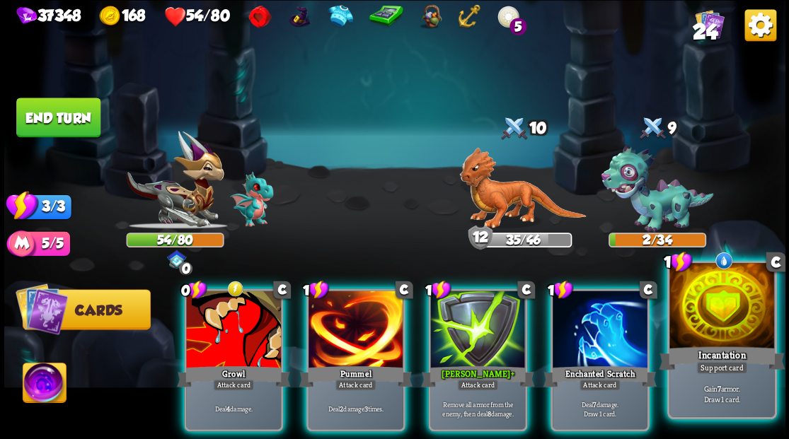
click at [717, 328] on div at bounding box center [721, 307] width 105 height 88
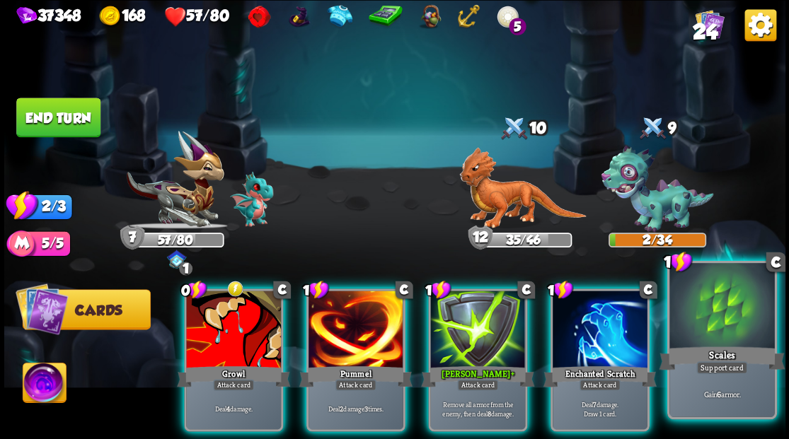
click at [695, 302] on div at bounding box center [721, 307] width 105 height 88
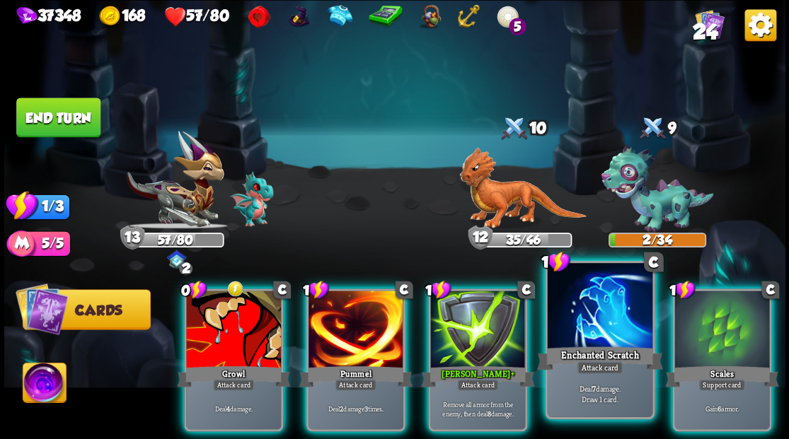
click at [572, 320] on div at bounding box center [599, 307] width 105 height 88
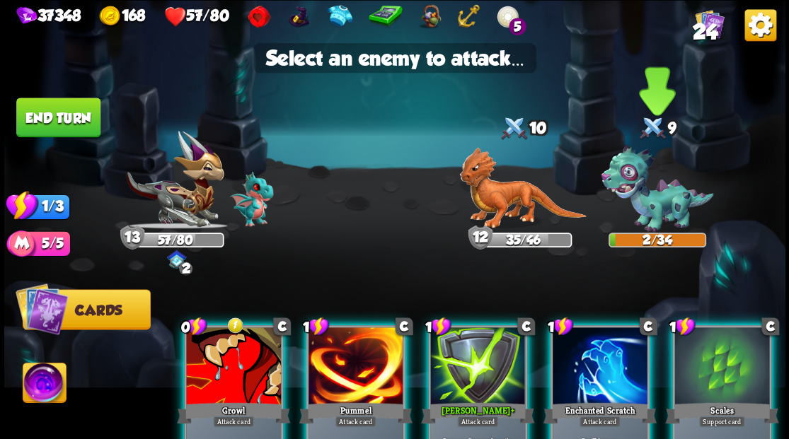
click at [647, 211] on img at bounding box center [657, 189] width 112 height 87
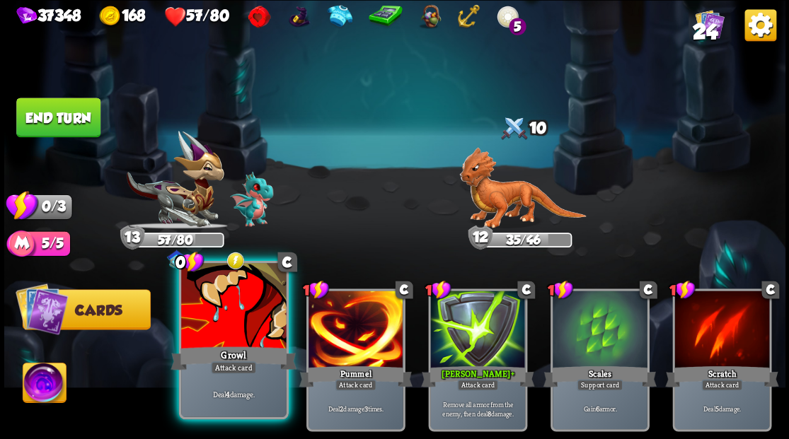
click at [237, 304] on div at bounding box center [233, 307] width 105 height 88
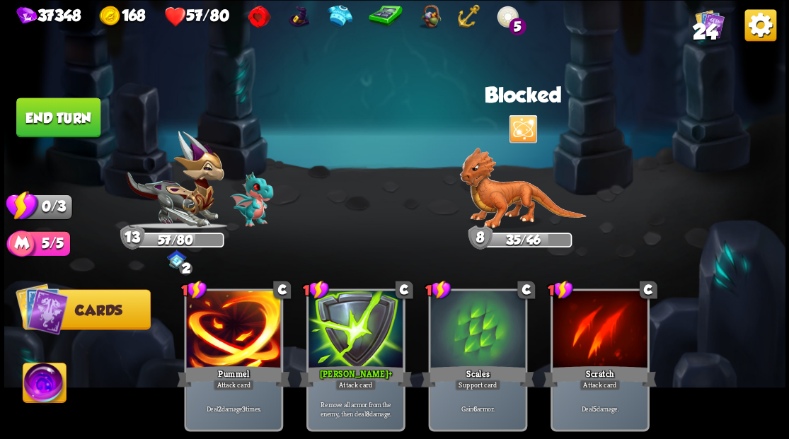
click at [37, 102] on button "End turn" at bounding box center [58, 118] width 84 height 40
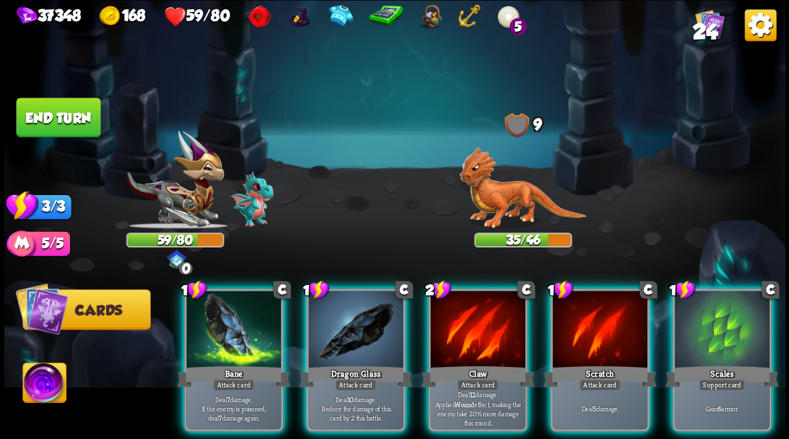
click at [507, 199] on img at bounding box center [522, 188] width 127 height 82
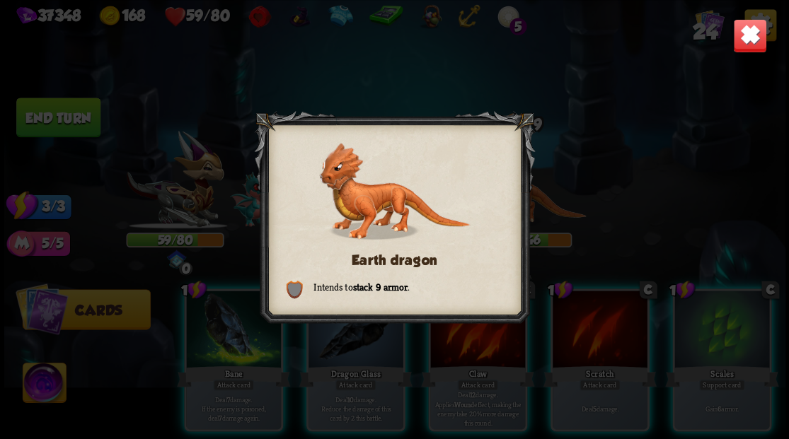
drag, startPoint x: 760, startPoint y: 37, endPoint x: 641, endPoint y: 153, distance: 166.1
click at [759, 37] on img at bounding box center [749, 35] width 34 height 34
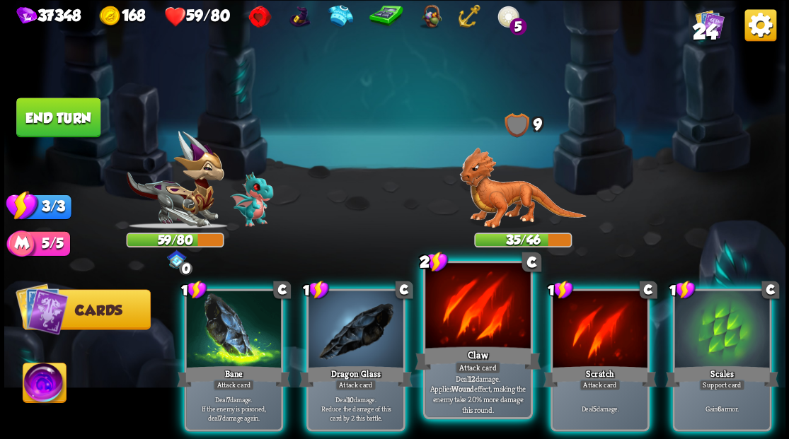
click at [463, 338] on div at bounding box center [477, 307] width 105 height 88
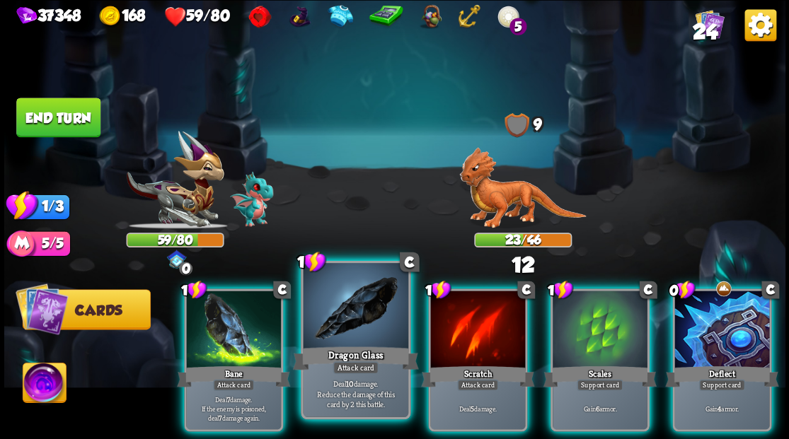
click at [347, 342] on div at bounding box center [355, 307] width 105 height 88
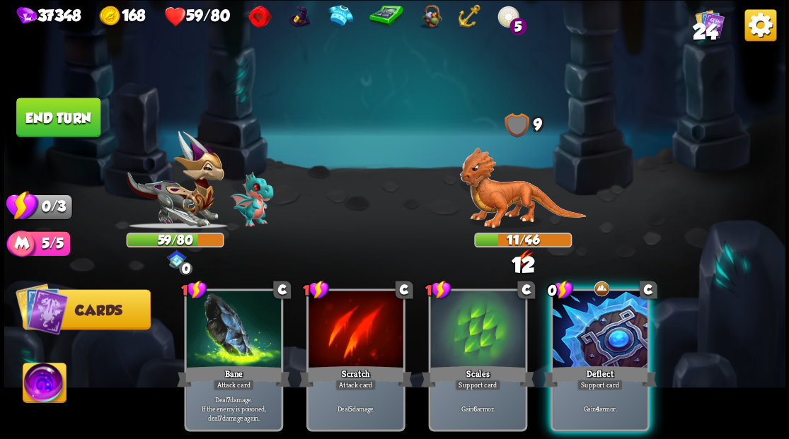
click at [598, 323] on div at bounding box center [599, 331] width 95 height 80
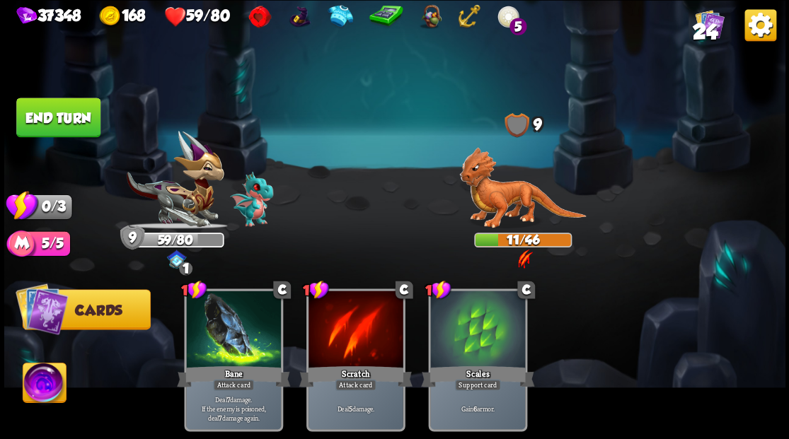
click at [67, 119] on button "End turn" at bounding box center [58, 118] width 85 height 40
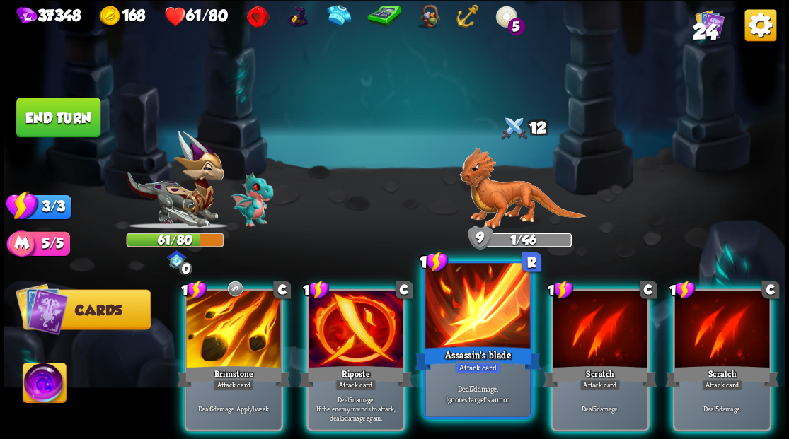
click at [480, 331] on div at bounding box center [477, 307] width 105 height 88
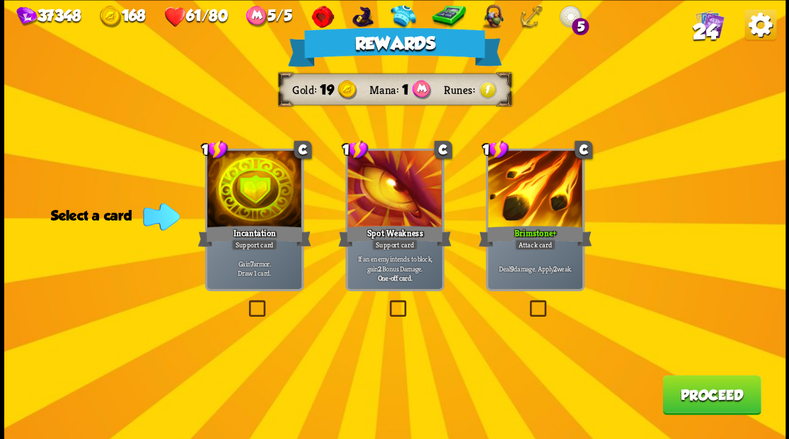
click at [707, 393] on button "Proceed" at bounding box center [711, 395] width 98 height 40
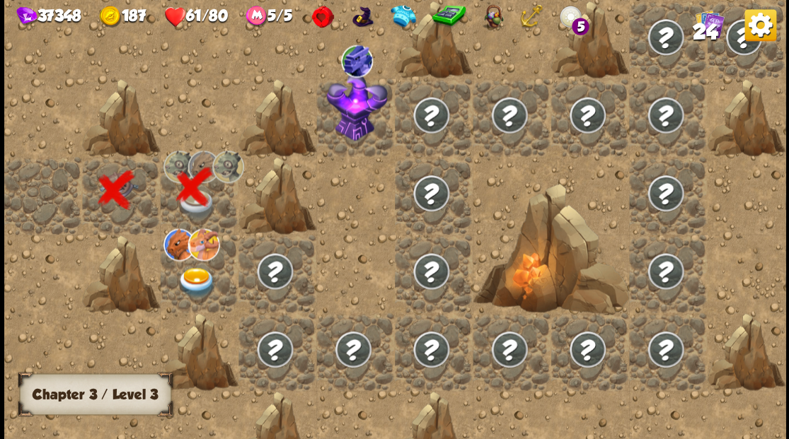
click at [187, 282] on img at bounding box center [196, 282] width 39 height 30
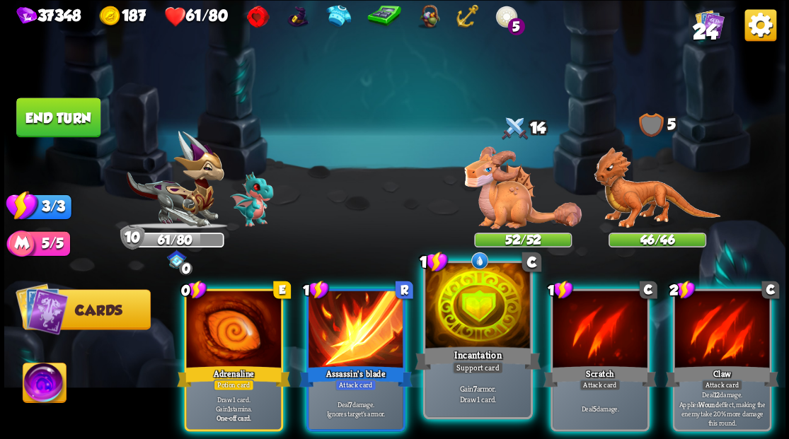
click at [477, 316] on div at bounding box center [477, 307] width 105 height 88
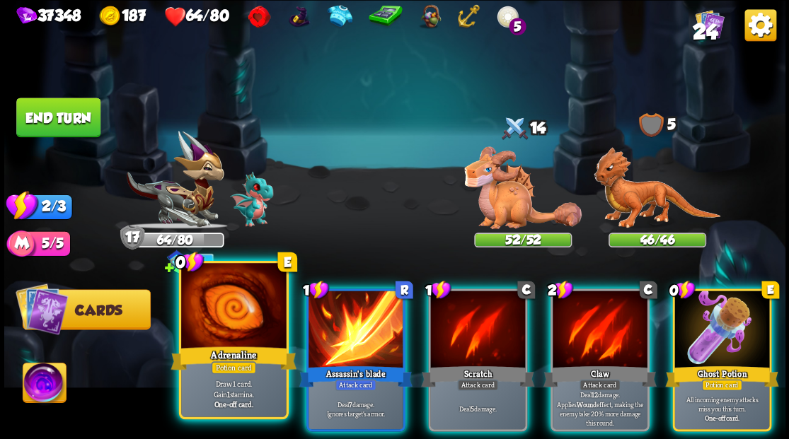
drag, startPoint x: 218, startPoint y: 334, endPoint x: 330, endPoint y: 223, distance: 157.6
click at [218, 333] on div at bounding box center [233, 307] width 105 height 88
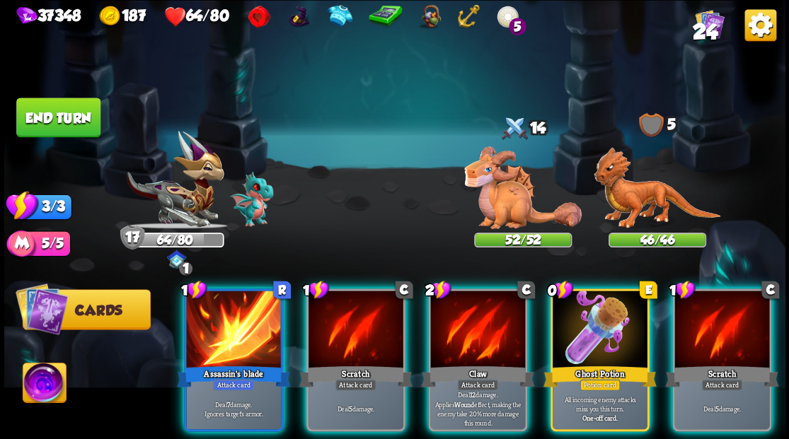
click at [522, 183] on div at bounding box center [523, 187] width 98 height 86
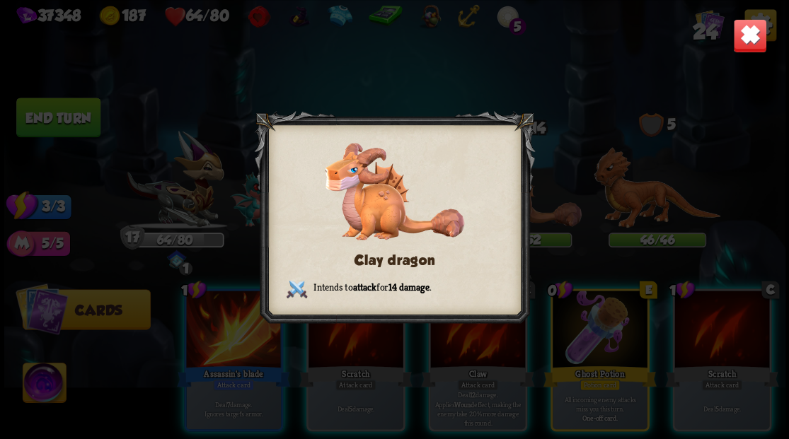
click at [753, 29] on img at bounding box center [749, 35] width 34 height 34
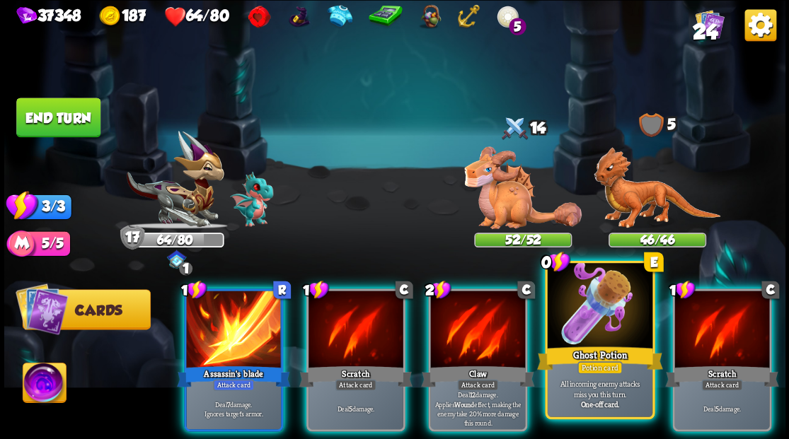
click at [604, 332] on div at bounding box center [599, 307] width 105 height 88
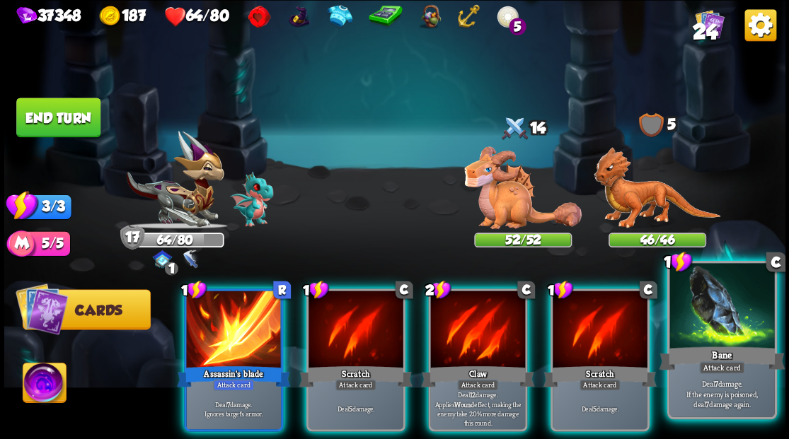
click at [719, 335] on div at bounding box center [721, 307] width 105 height 88
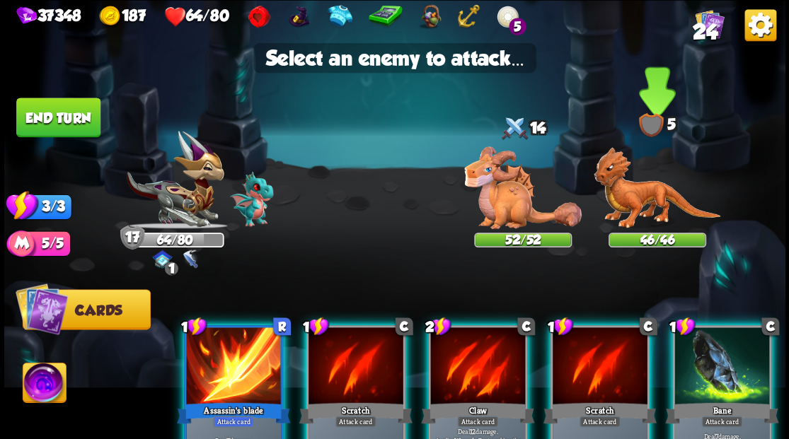
click at [656, 214] on img at bounding box center [657, 188] width 127 height 82
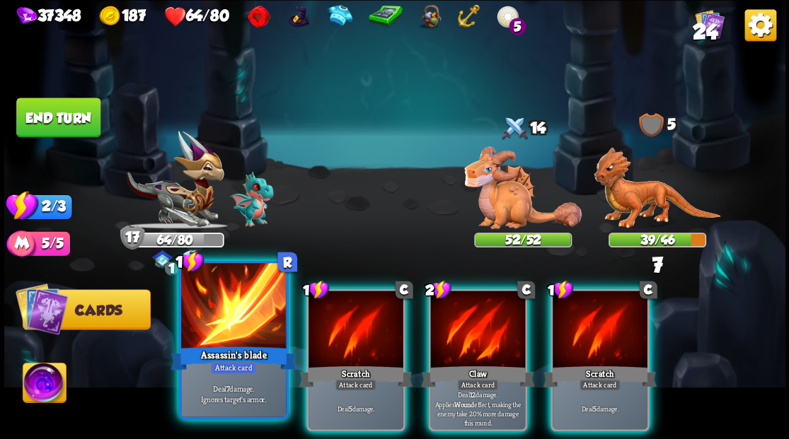
click at [226, 358] on div "Assassin's blade" at bounding box center [233, 358] width 126 height 28
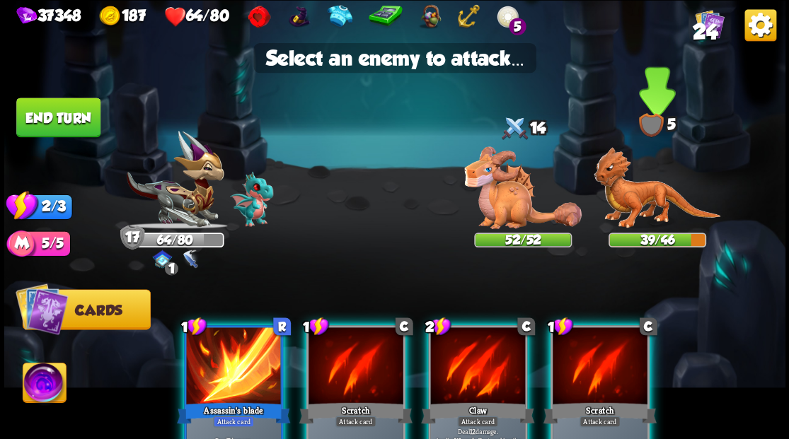
click at [642, 199] on img at bounding box center [657, 188] width 127 height 82
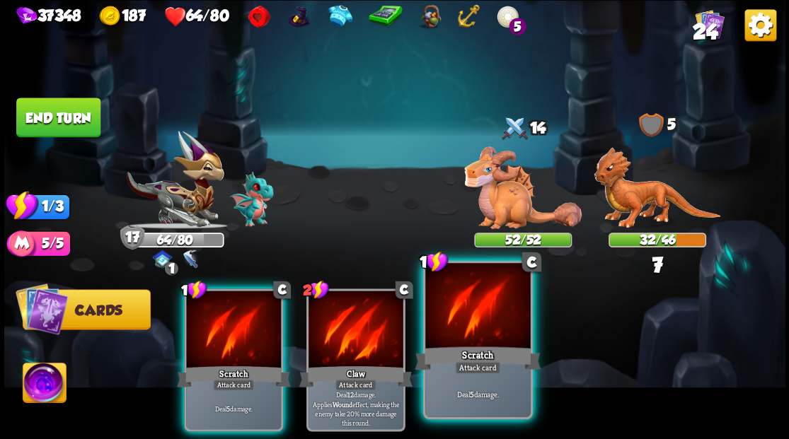
click at [494, 295] on div at bounding box center [477, 307] width 105 height 88
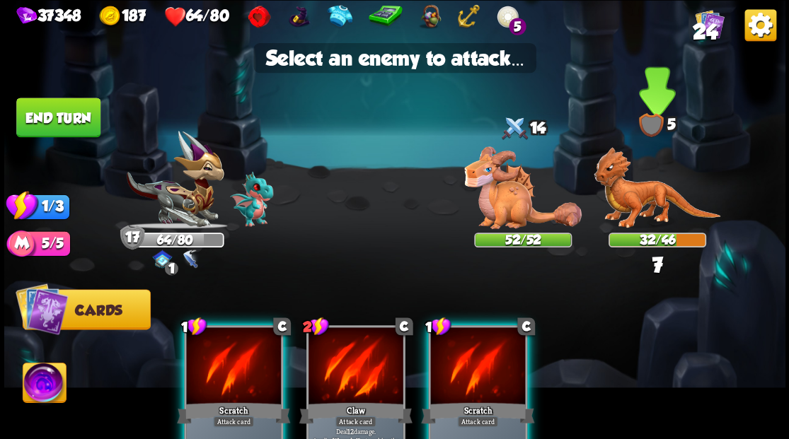
click at [642, 186] on img at bounding box center [657, 188] width 127 height 82
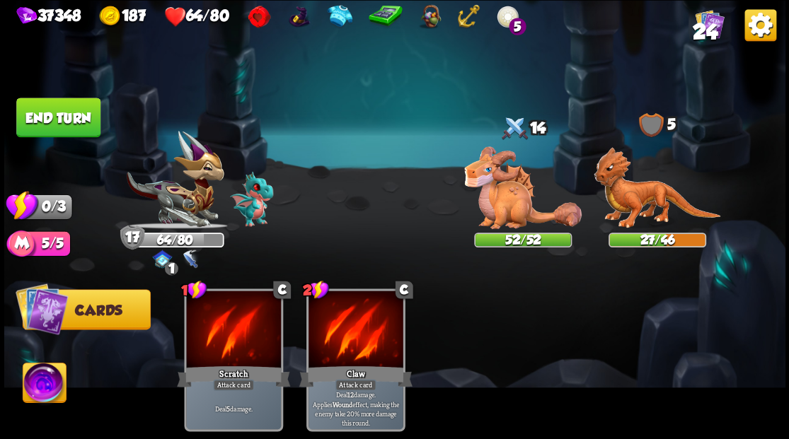
drag, startPoint x: 47, startPoint y: 113, endPoint x: 112, endPoint y: 224, distance: 128.5
click at [48, 115] on button "End turn" at bounding box center [58, 118] width 84 height 40
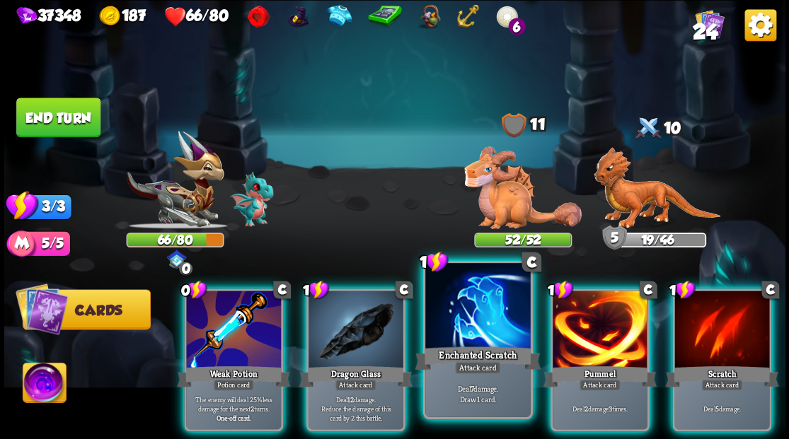
drag, startPoint x: 342, startPoint y: 341, endPoint x: 464, endPoint y: 287, distance: 133.0
click at [342, 340] on div at bounding box center [355, 331] width 95 height 80
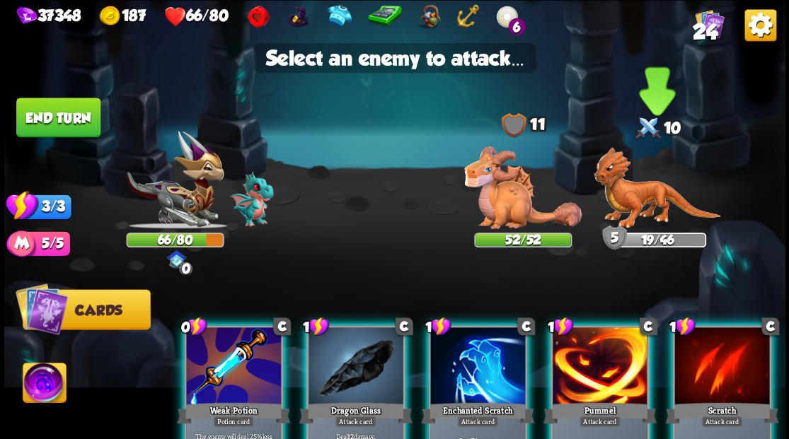
click at [620, 192] on img at bounding box center [657, 188] width 127 height 82
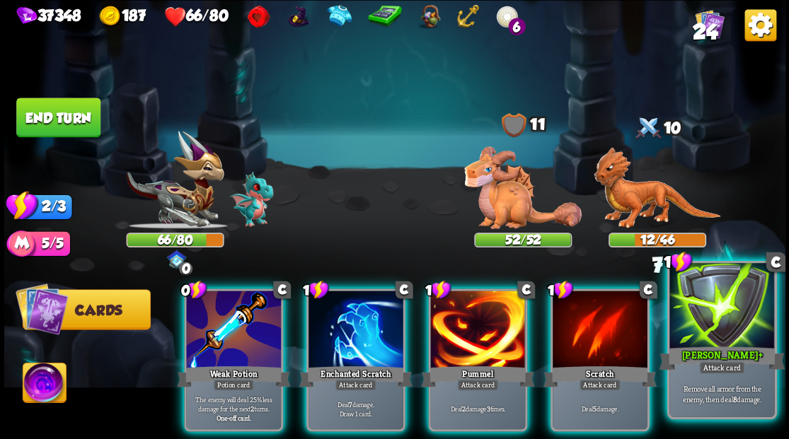
click at [715, 330] on div at bounding box center [721, 307] width 105 height 88
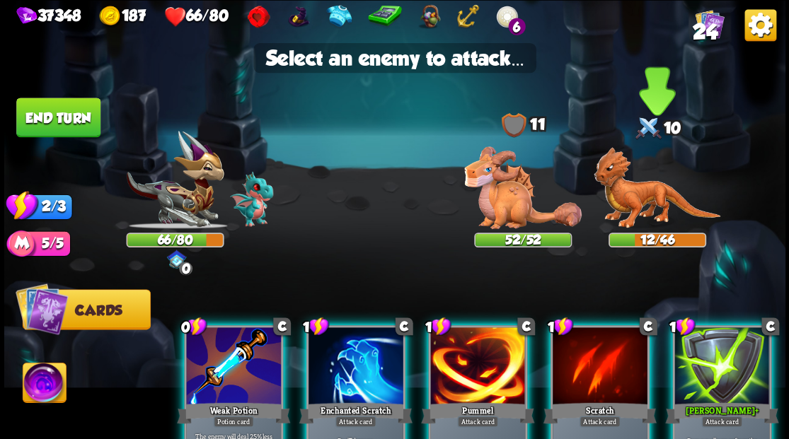
drag, startPoint x: 642, startPoint y: 212, endPoint x: 336, endPoint y: 330, distance: 328.3
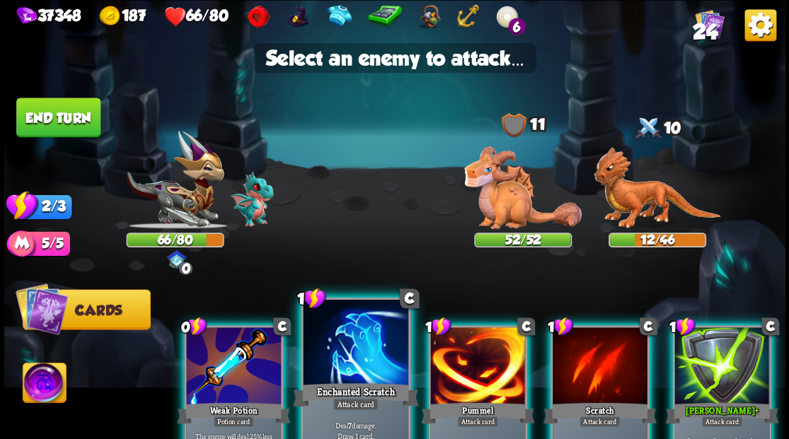
click at [642, 211] on img at bounding box center [657, 188] width 127 height 82
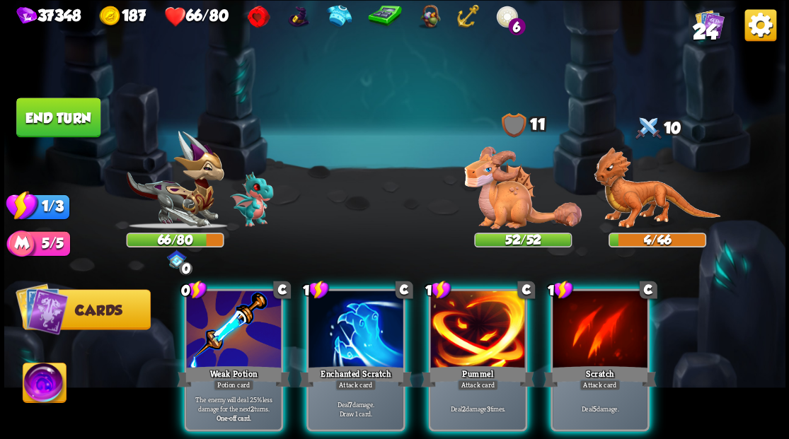
drag, startPoint x: 368, startPoint y: 308, endPoint x: 551, endPoint y: 260, distance: 189.4
click at [371, 310] on div at bounding box center [355, 331] width 95 height 80
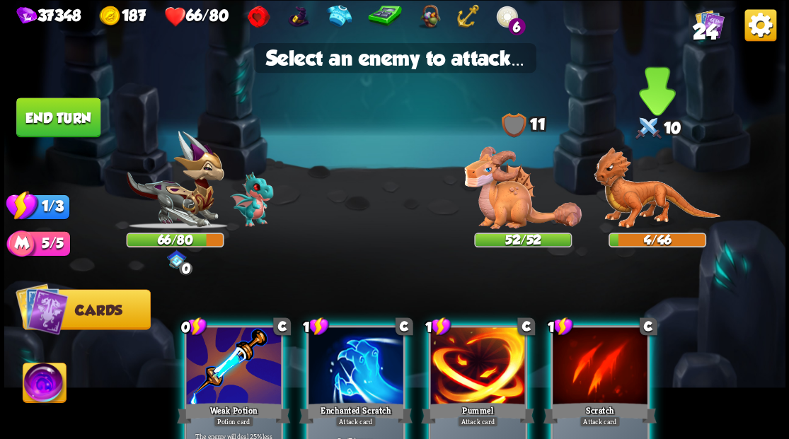
drag, startPoint x: 635, startPoint y: 195, endPoint x: 604, endPoint y: 216, distance: 37.3
click at [636, 195] on img at bounding box center [657, 188] width 127 height 82
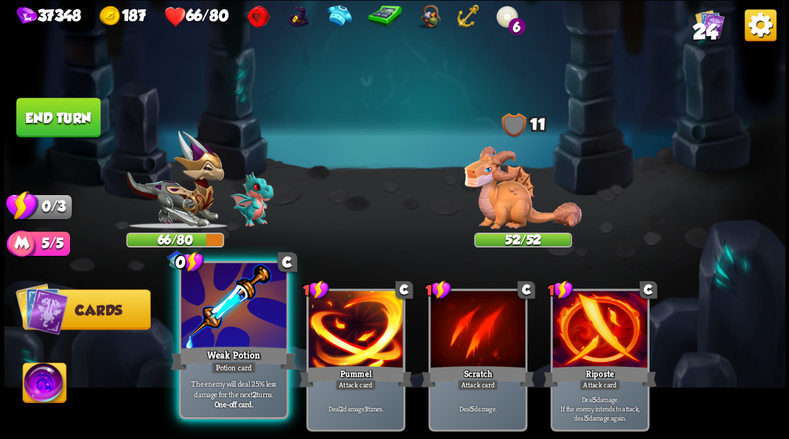
click at [213, 303] on div at bounding box center [233, 307] width 105 height 88
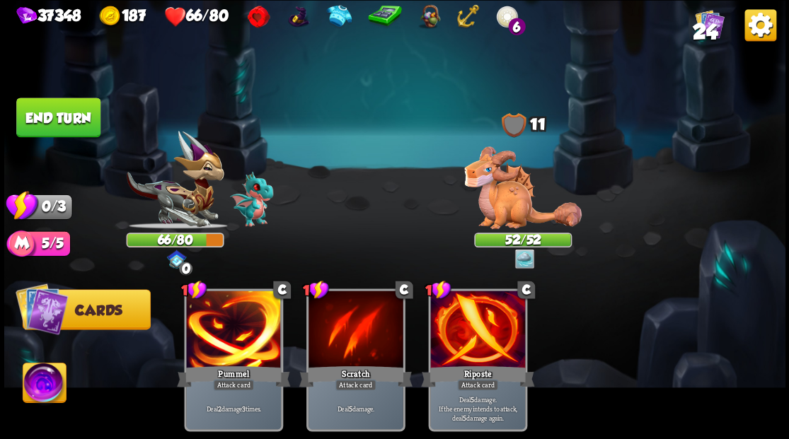
click at [487, 194] on img at bounding box center [522, 187] width 117 height 83
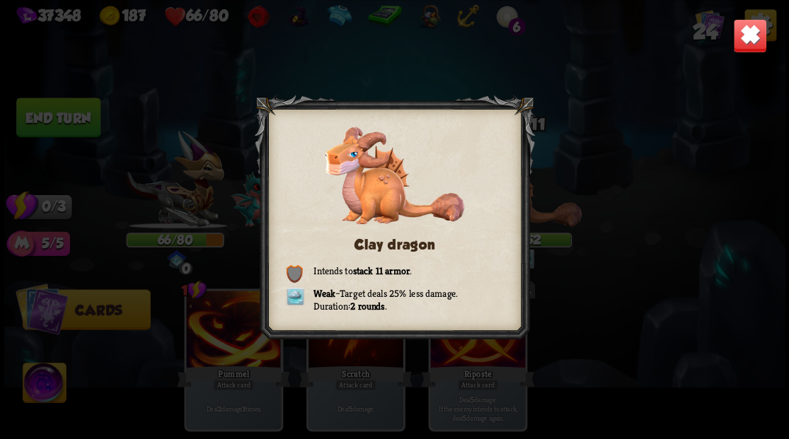
click at [748, 31] on img at bounding box center [749, 35] width 34 height 34
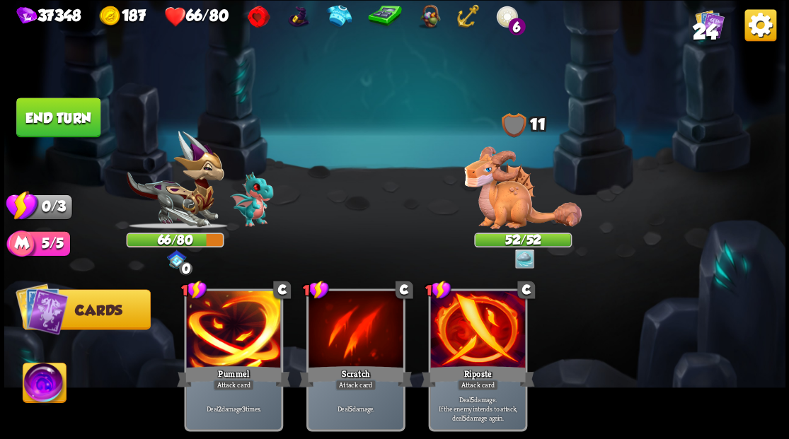
click at [79, 115] on button "End turn" at bounding box center [58, 118] width 84 height 40
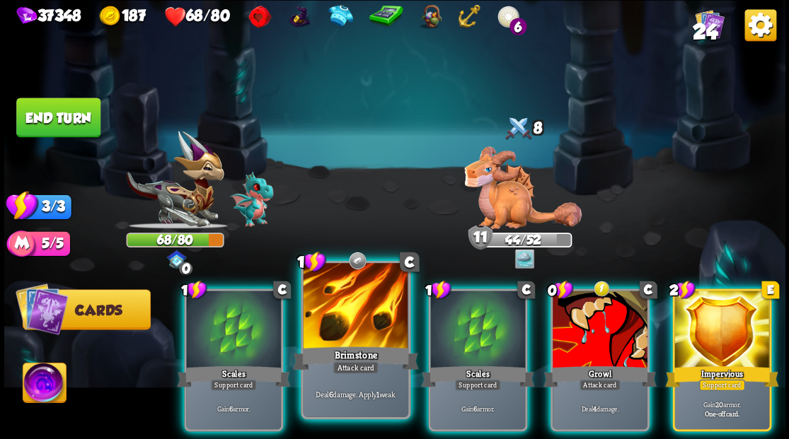
click at [337, 320] on div at bounding box center [355, 307] width 105 height 88
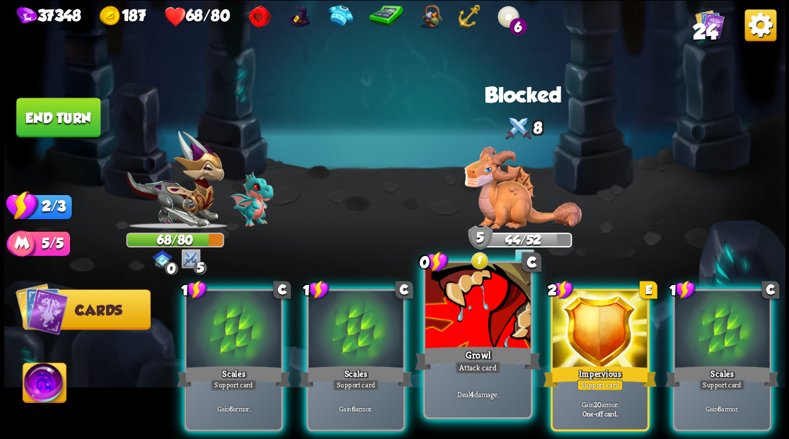
click at [469, 316] on div at bounding box center [477, 307] width 105 height 88
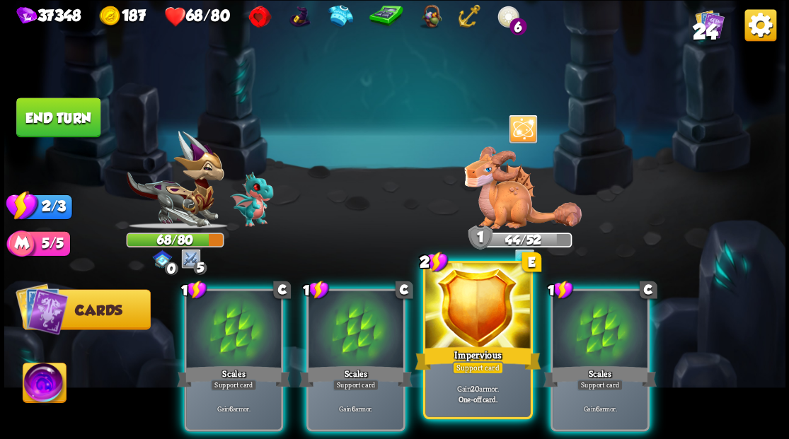
click at [441, 314] on div at bounding box center [477, 307] width 105 height 88
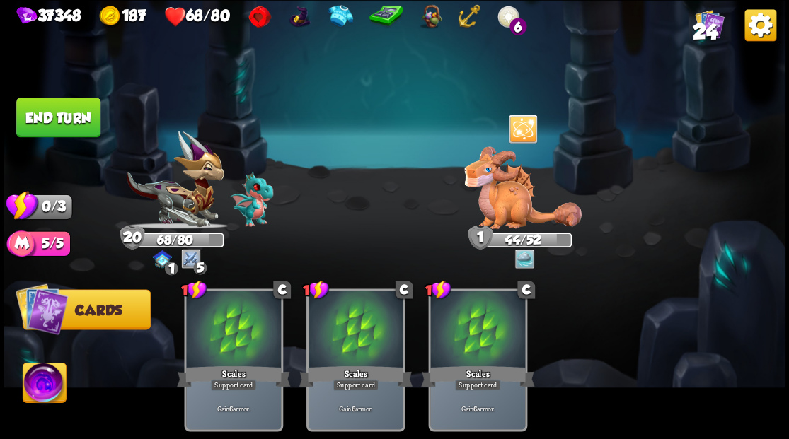
drag, startPoint x: 35, startPoint y: 122, endPoint x: 381, endPoint y: 115, distance: 346.0
click at [51, 122] on button "End turn" at bounding box center [58, 118] width 84 height 40
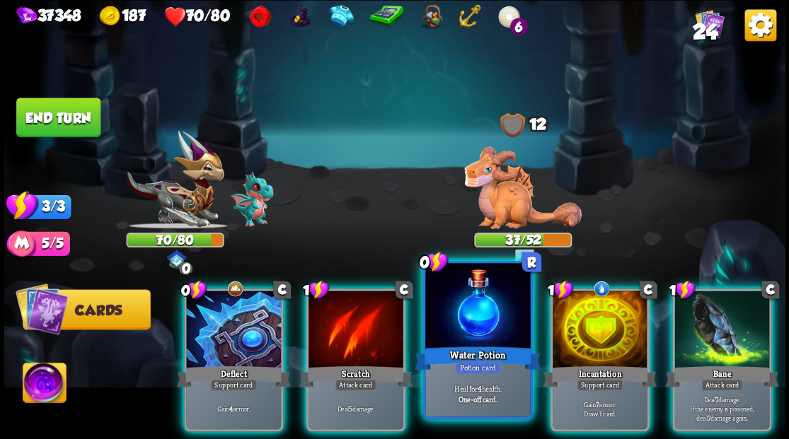
click at [477, 310] on div at bounding box center [477, 307] width 105 height 88
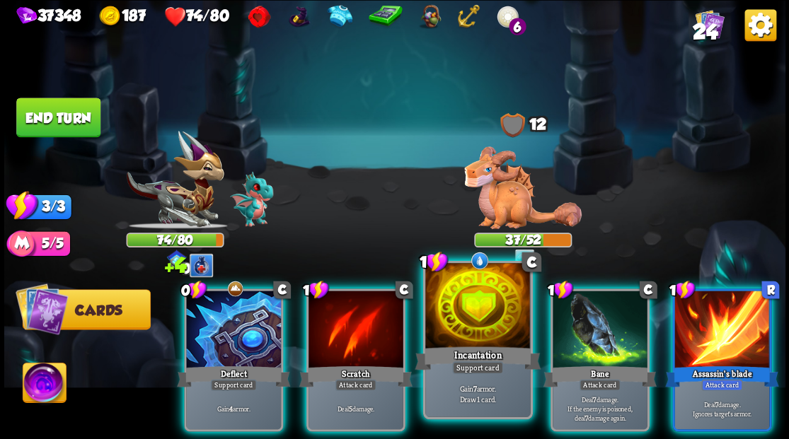
click at [463, 325] on div at bounding box center [477, 307] width 105 height 88
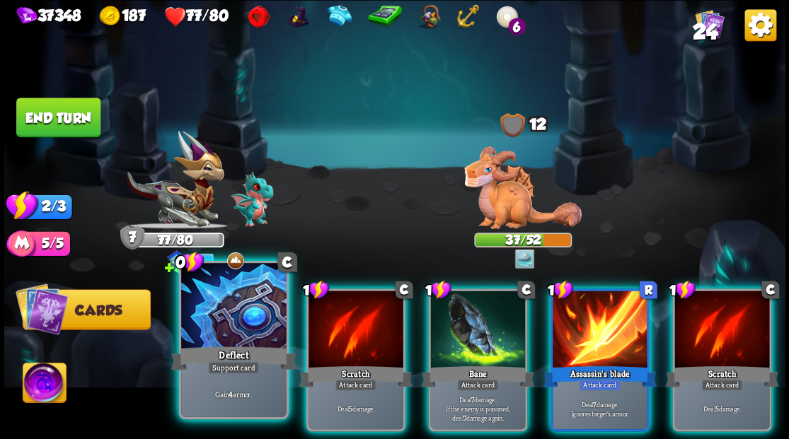
click at [223, 314] on div at bounding box center [233, 307] width 105 height 88
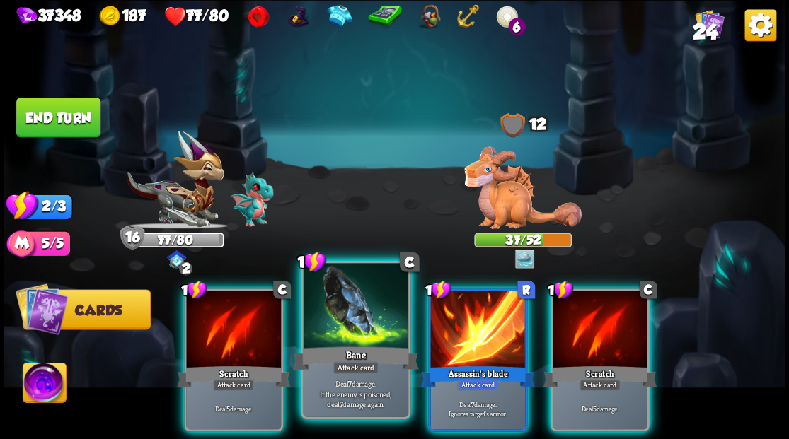
click at [340, 348] on div "Bane" at bounding box center [355, 358] width 126 height 28
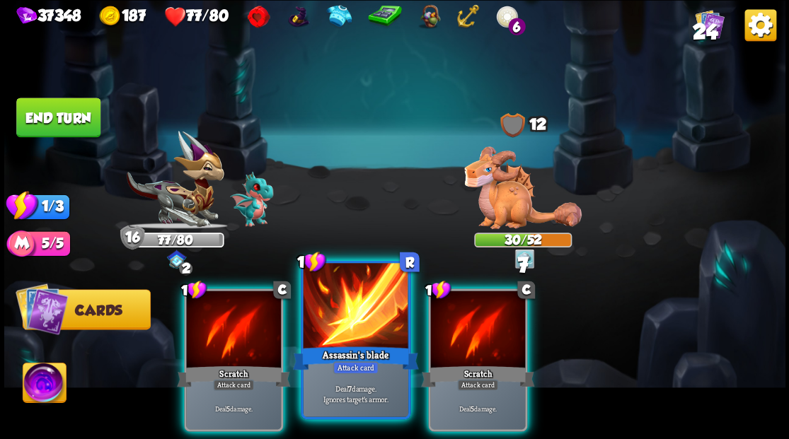
click at [340, 333] on div at bounding box center [355, 307] width 105 height 88
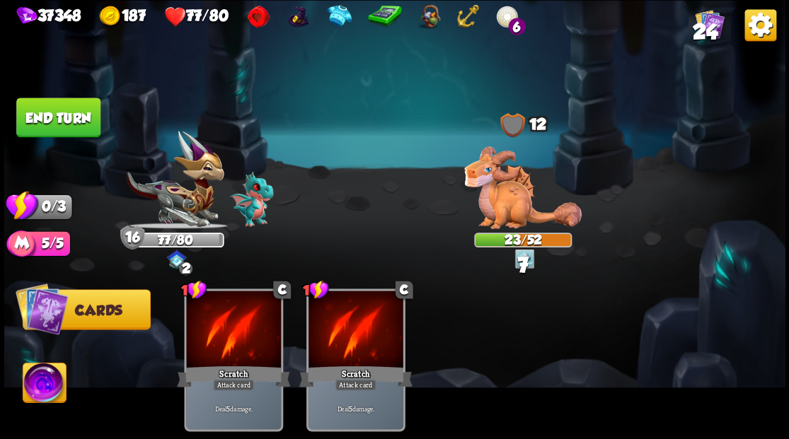
drag, startPoint x: 73, startPoint y: 127, endPoint x: 444, endPoint y: 50, distance: 378.8
click at [81, 123] on button "End turn" at bounding box center [58, 118] width 84 height 40
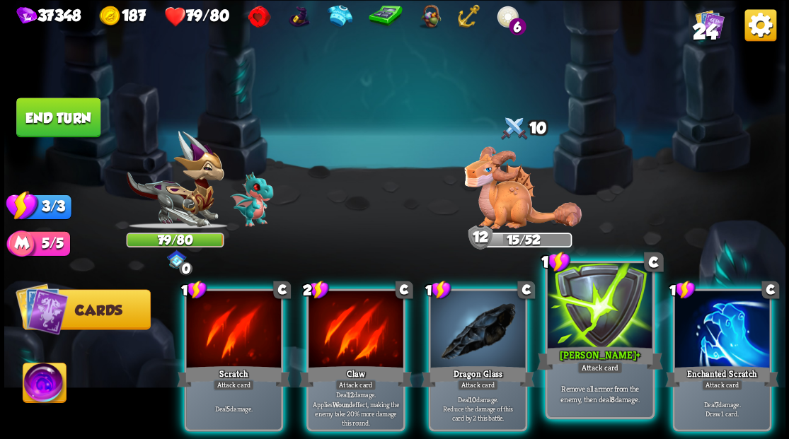
click at [594, 310] on div at bounding box center [599, 307] width 105 height 88
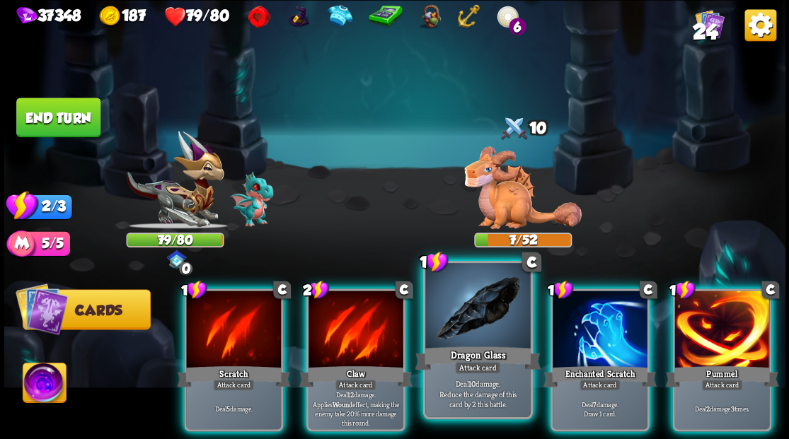
click at [461, 311] on div at bounding box center [477, 307] width 105 height 88
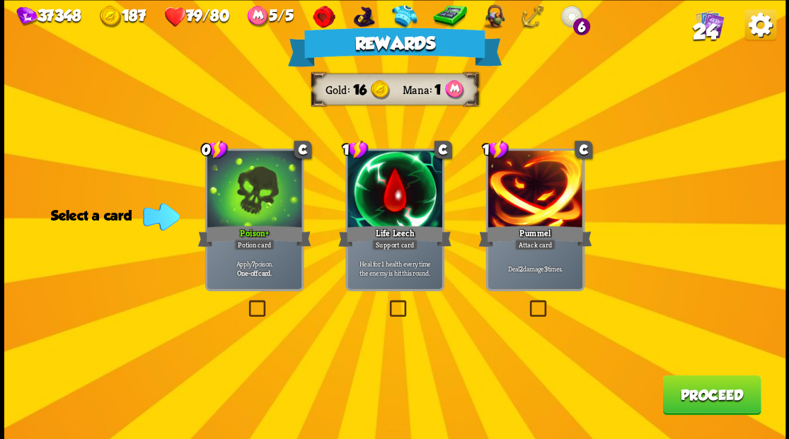
click at [245, 302] on label at bounding box center [245, 302] width 0 height 0
click at [0, 0] on input "checkbox" at bounding box center [0, 0] width 0 height 0
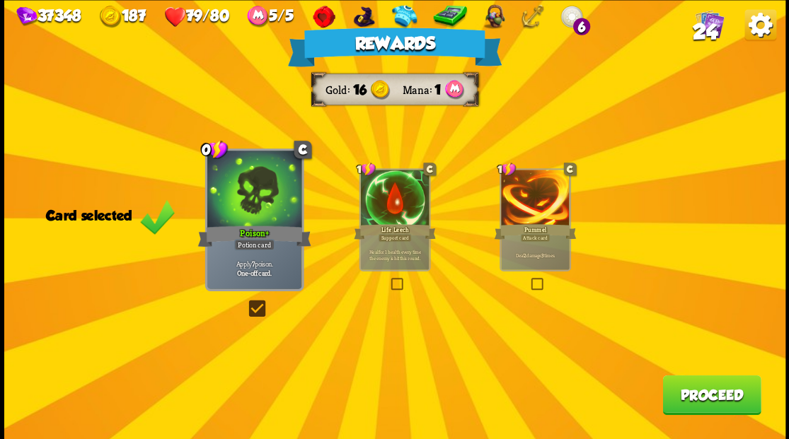
click at [703, 407] on button "Proceed" at bounding box center [711, 395] width 98 height 40
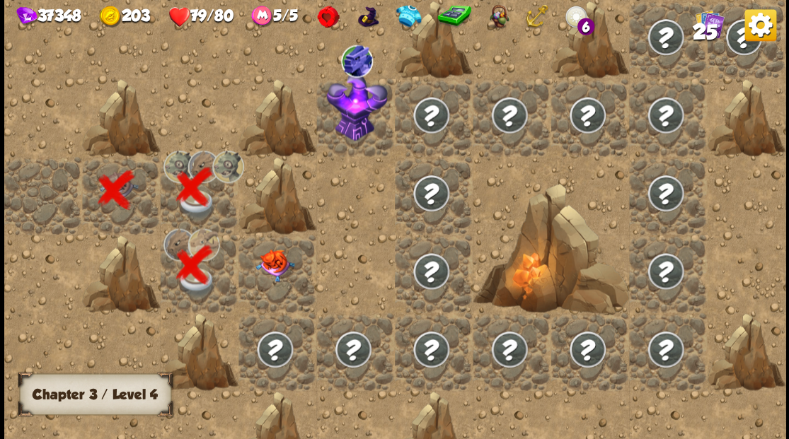
click at [268, 266] on img at bounding box center [274, 265] width 39 height 33
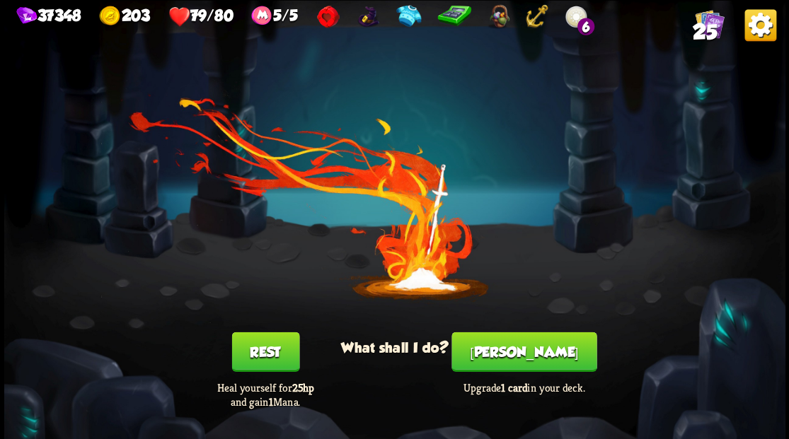
click at [536, 358] on button "[PERSON_NAME]" at bounding box center [523, 352] width 145 height 40
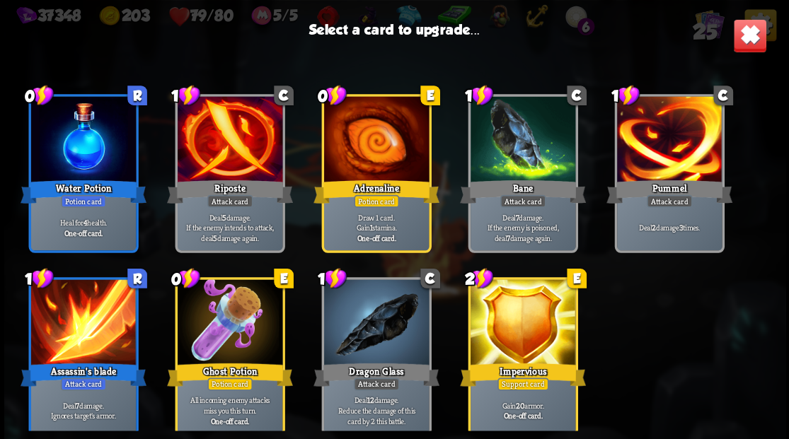
scroll to position [445, 0]
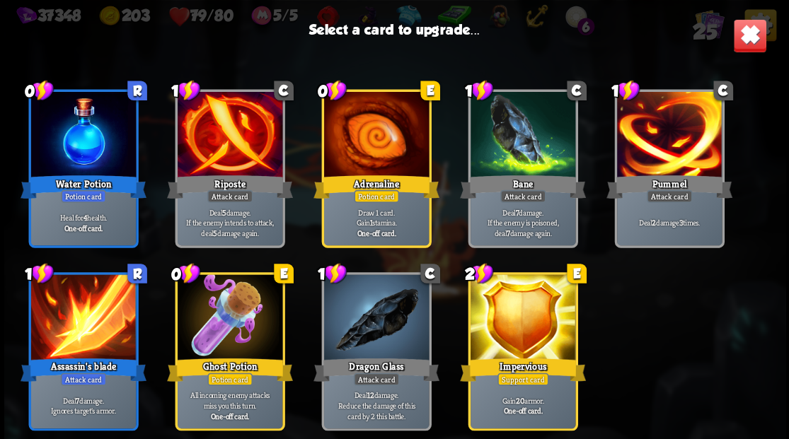
click at [525, 311] on div at bounding box center [522, 318] width 105 height 88
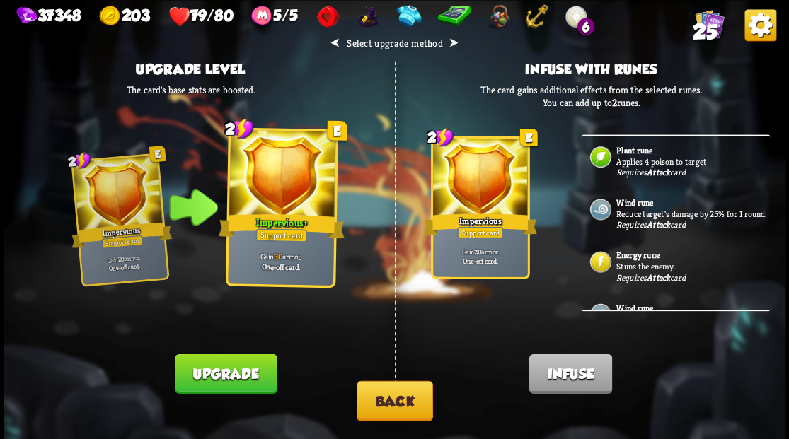
click at [390, 398] on button "Back" at bounding box center [395, 401] width 76 height 40
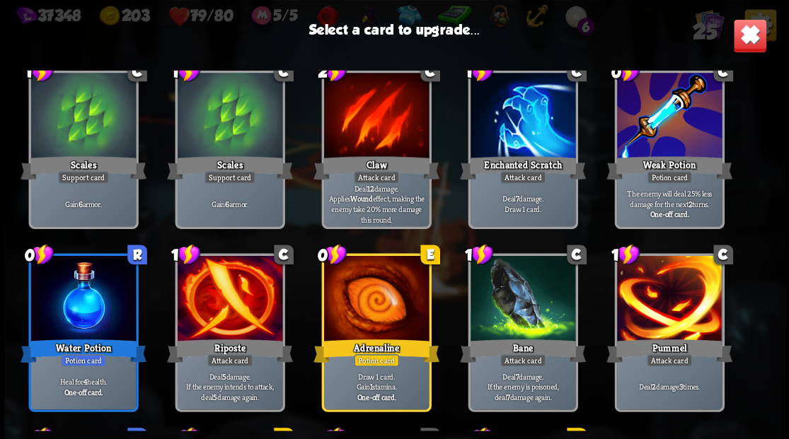
scroll to position [209, 0]
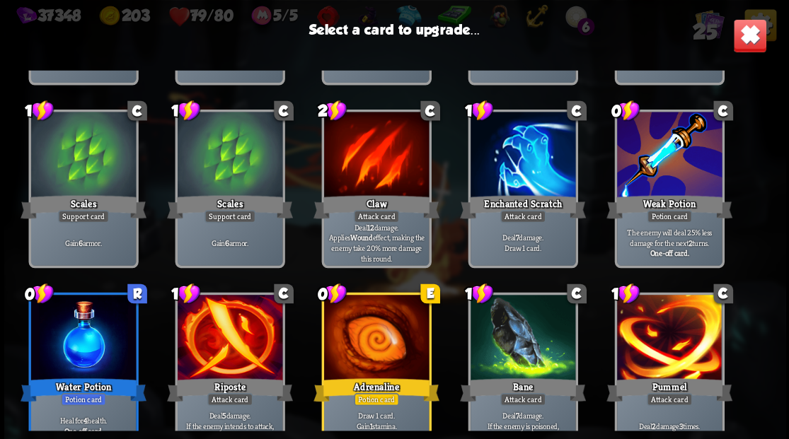
click at [535, 158] on div at bounding box center [522, 156] width 105 height 88
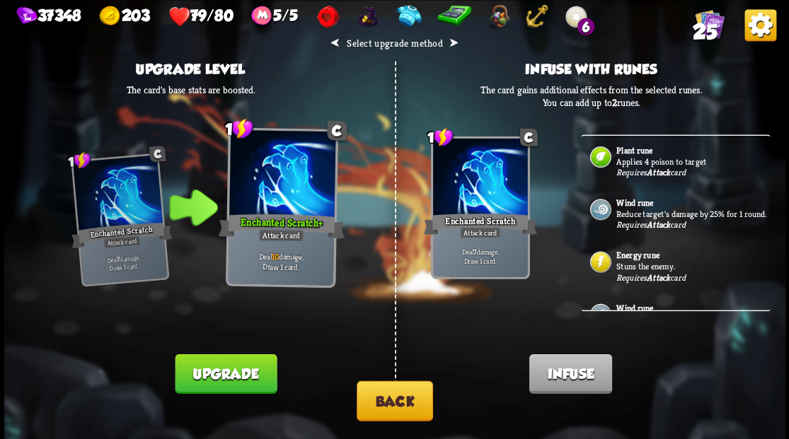
click at [644, 209] on p "Reduce target's damage by 25% for 1 round." at bounding box center [691, 213] width 151 height 11
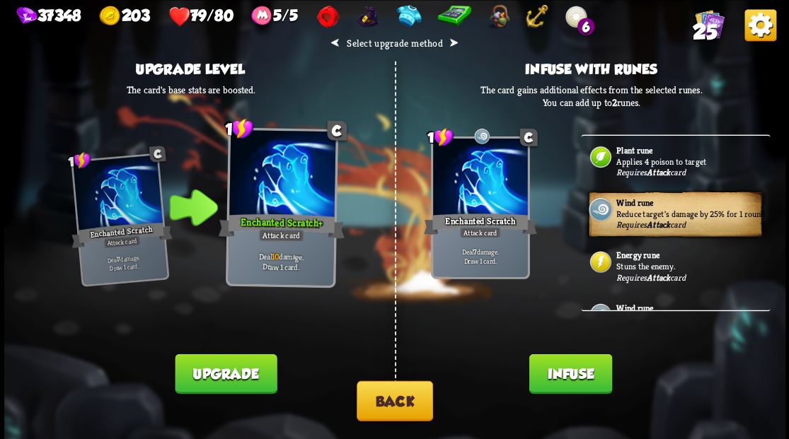
click at [566, 383] on button "Infuse" at bounding box center [569, 374] width 83 height 40
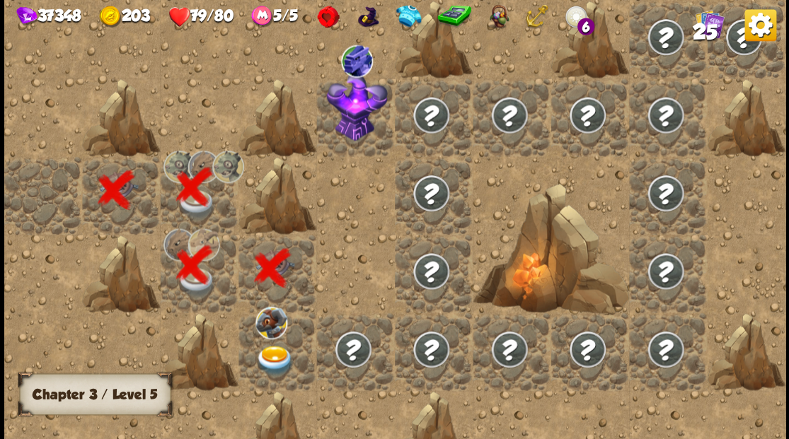
click at [272, 354] on img at bounding box center [274, 360] width 39 height 30
click at [266, 354] on img at bounding box center [274, 360] width 39 height 30
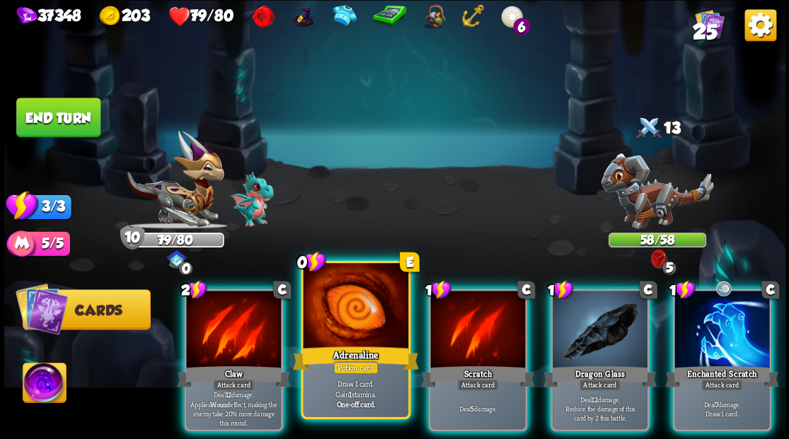
click at [354, 313] on div at bounding box center [355, 307] width 105 height 88
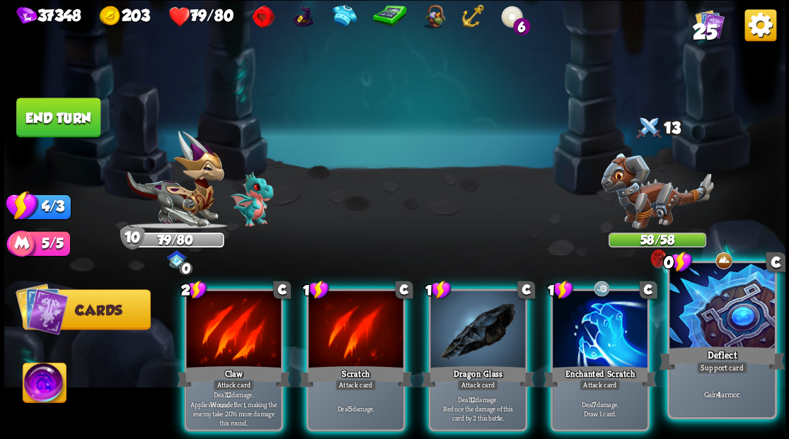
click at [710, 343] on div at bounding box center [721, 307] width 105 height 88
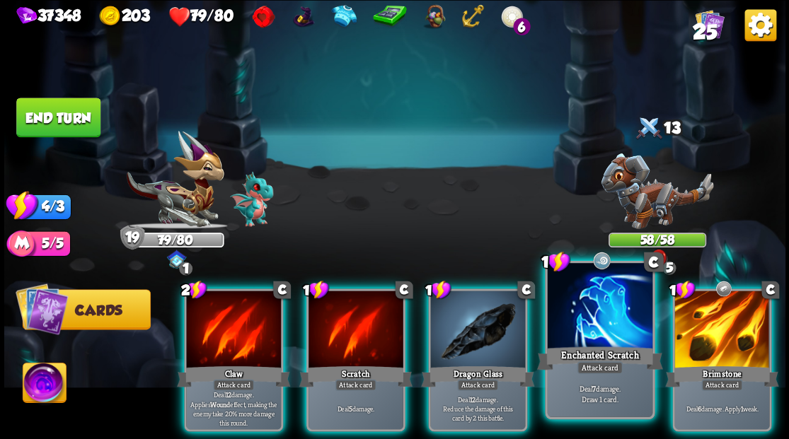
click at [586, 350] on div "Enchanted Scratch" at bounding box center [599, 358] width 126 height 28
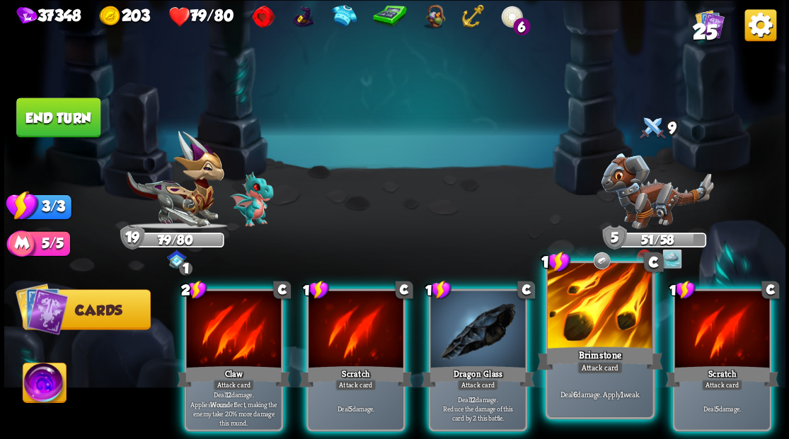
click at [577, 349] on div "Brimstone" at bounding box center [599, 358] width 126 height 28
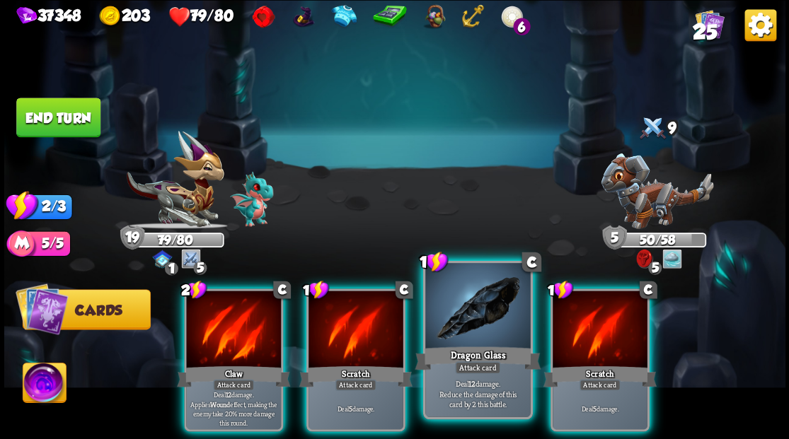
click at [465, 308] on div at bounding box center [477, 307] width 105 height 88
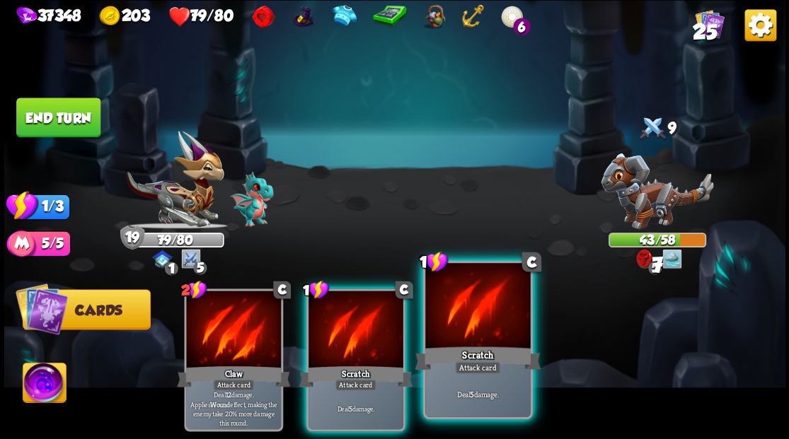
click at [477, 312] on div at bounding box center [477, 307] width 105 height 88
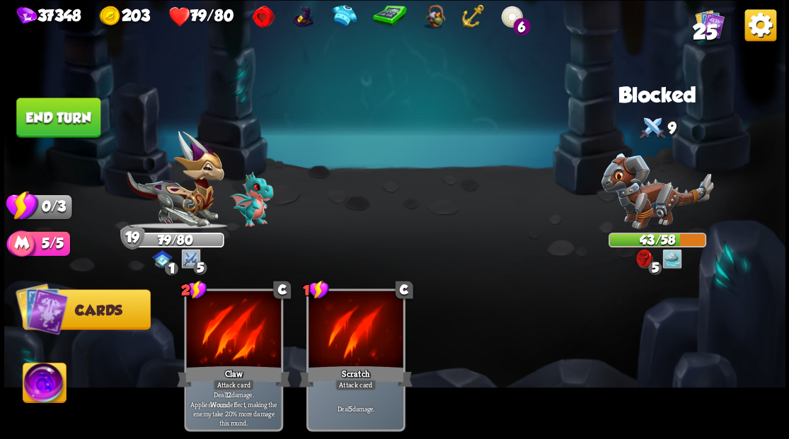
click at [69, 104] on button "End turn" at bounding box center [58, 118] width 84 height 40
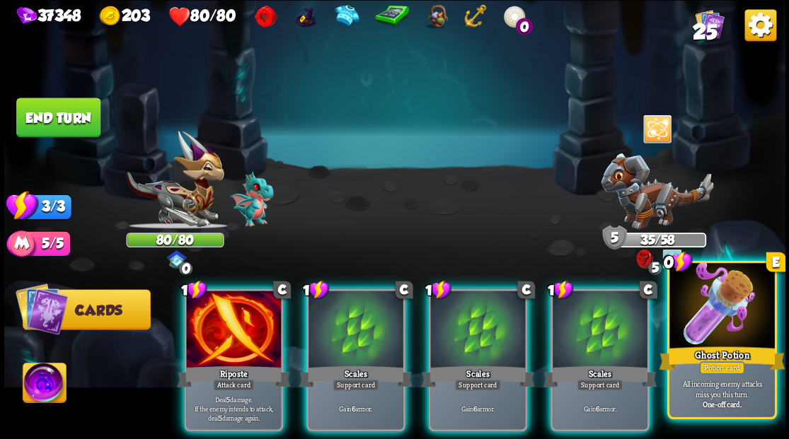
click at [731, 341] on div at bounding box center [721, 307] width 105 height 88
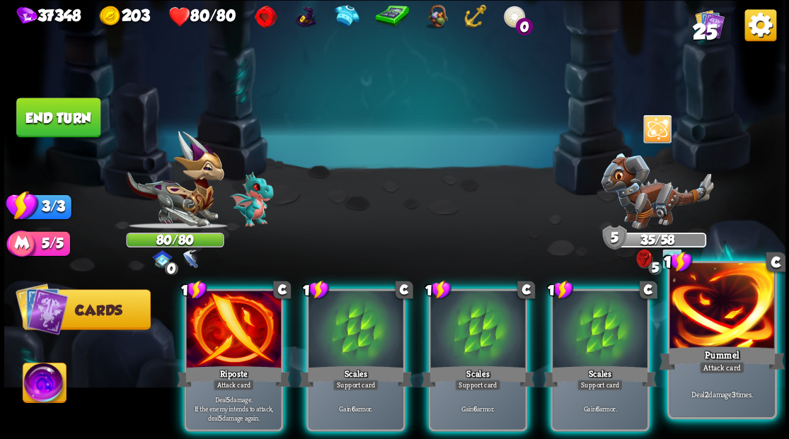
click at [729, 317] on div at bounding box center [721, 307] width 105 height 88
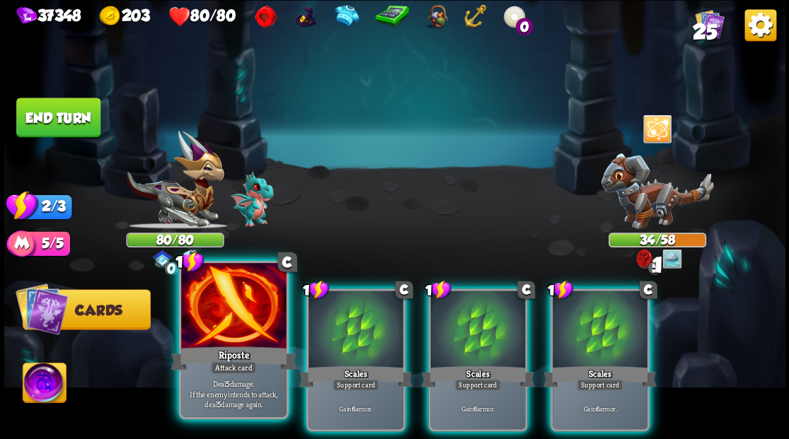
click at [226, 357] on div "Riposte" at bounding box center [233, 358] width 126 height 28
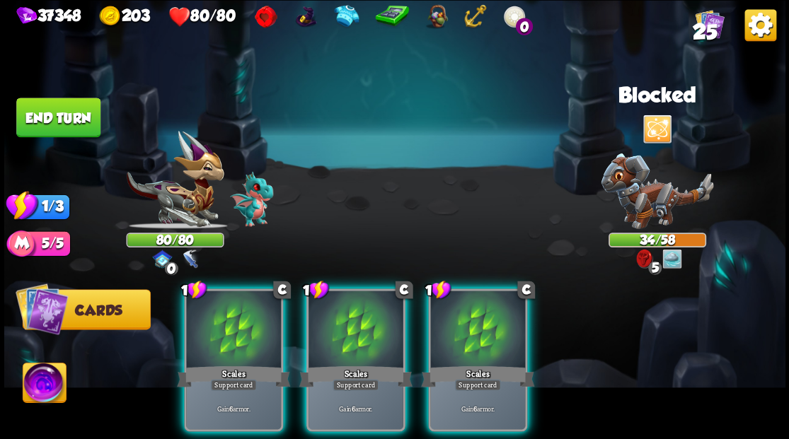
click at [226, 364] on div "Scales" at bounding box center [233, 376] width 113 height 25
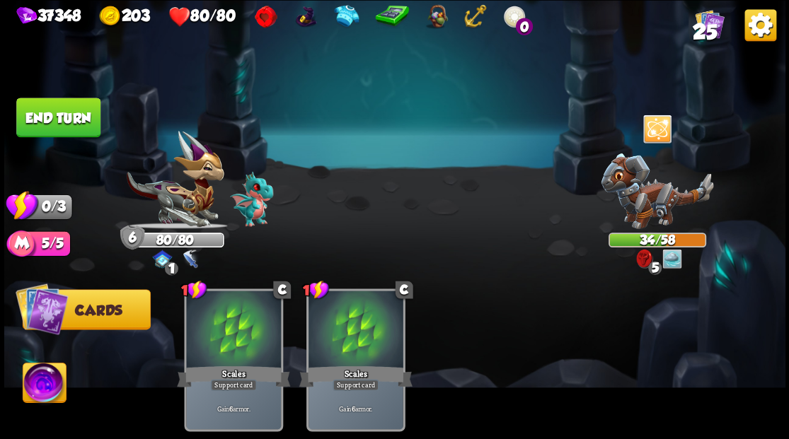
click at [72, 114] on button "End turn" at bounding box center [58, 118] width 84 height 40
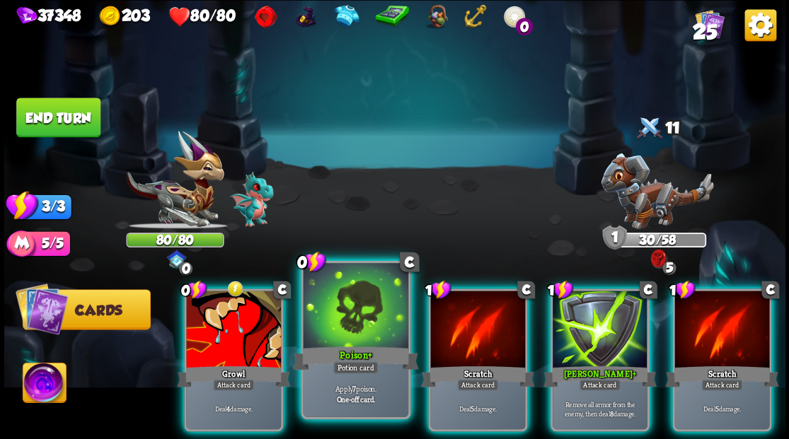
click at [359, 325] on div at bounding box center [355, 307] width 105 height 88
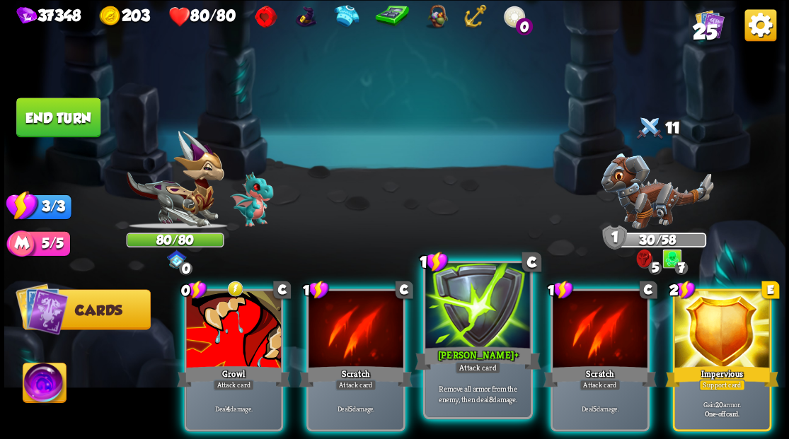
click at [468, 335] on div at bounding box center [477, 307] width 105 height 88
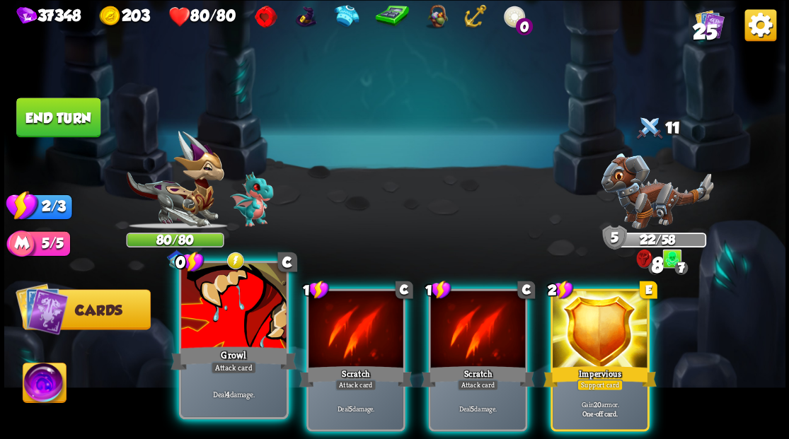
click at [232, 340] on div at bounding box center [233, 307] width 105 height 88
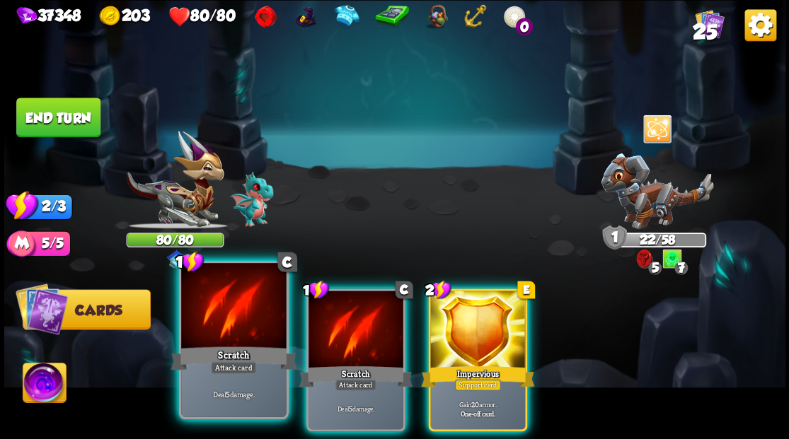
click at [228, 310] on div at bounding box center [233, 307] width 105 height 88
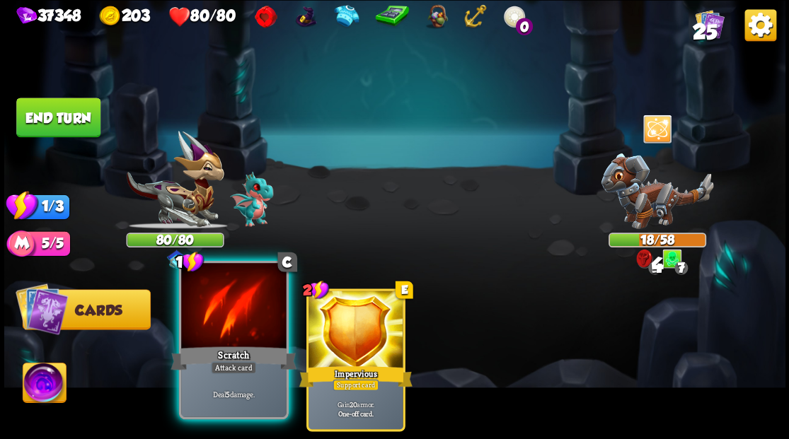
click at [228, 315] on div at bounding box center [233, 307] width 105 height 88
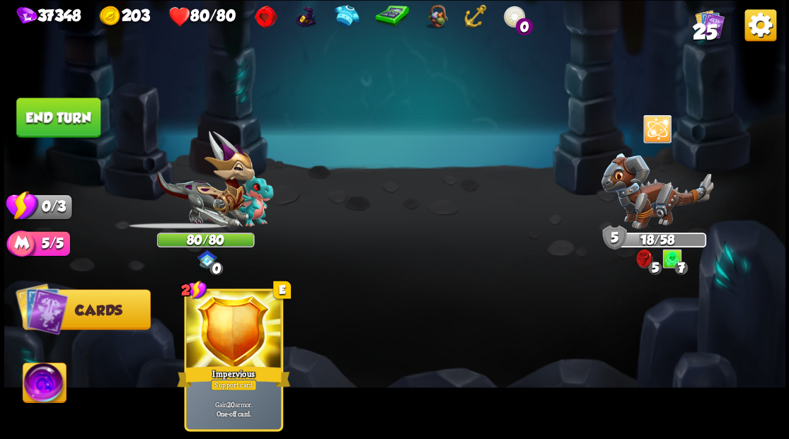
click at [68, 120] on button "End turn" at bounding box center [58, 118] width 84 height 40
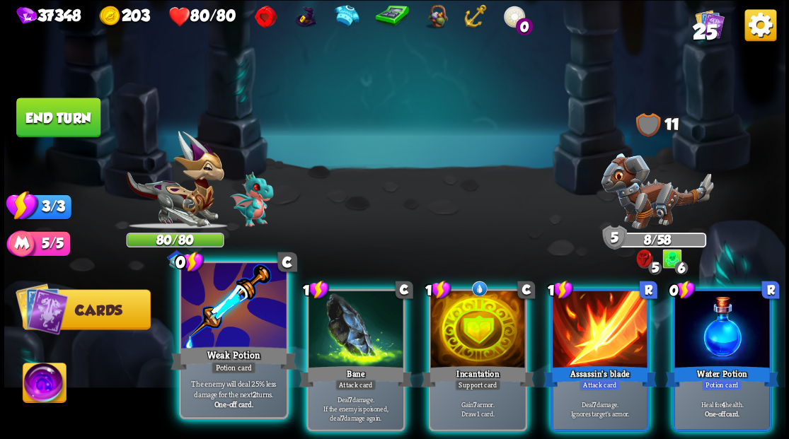
click at [245, 302] on div at bounding box center [233, 307] width 105 height 88
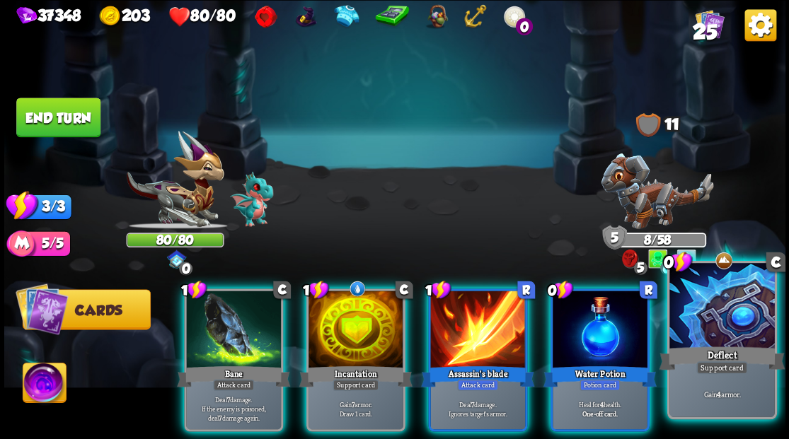
click at [733, 318] on div at bounding box center [721, 307] width 105 height 88
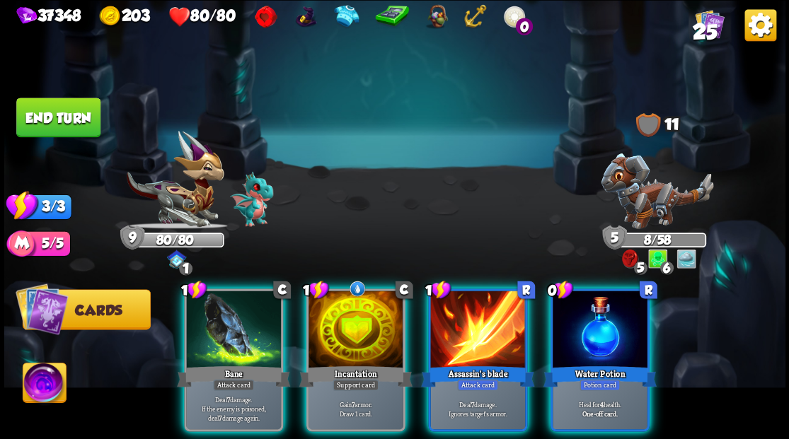
drag, startPoint x: 627, startPoint y: 348, endPoint x: 612, endPoint y: 314, distance: 37.1
click at [624, 342] on div "0 R Water Potion Potion card Heal for 4 health. One-off card." at bounding box center [599, 360] width 99 height 143
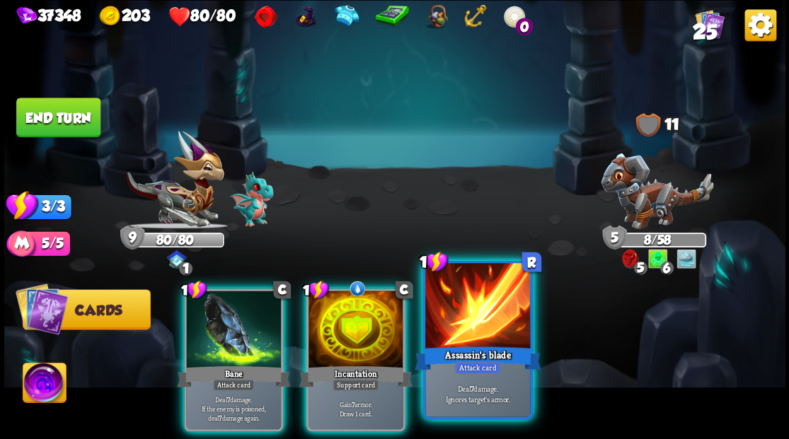
click at [473, 341] on div at bounding box center [477, 307] width 105 height 88
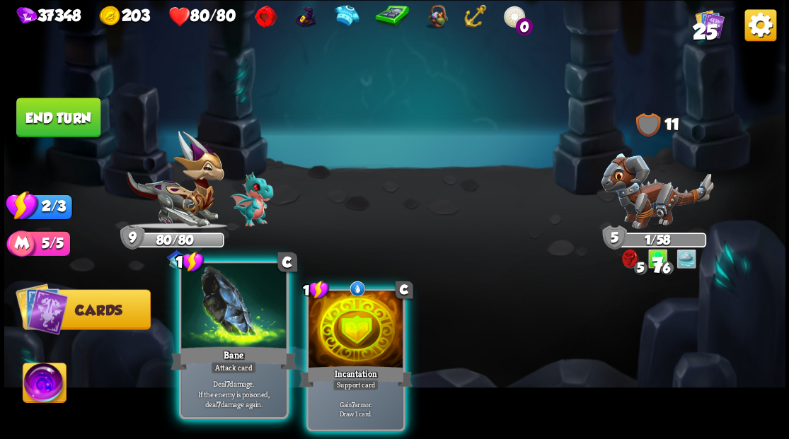
click at [226, 337] on div at bounding box center [233, 307] width 105 height 88
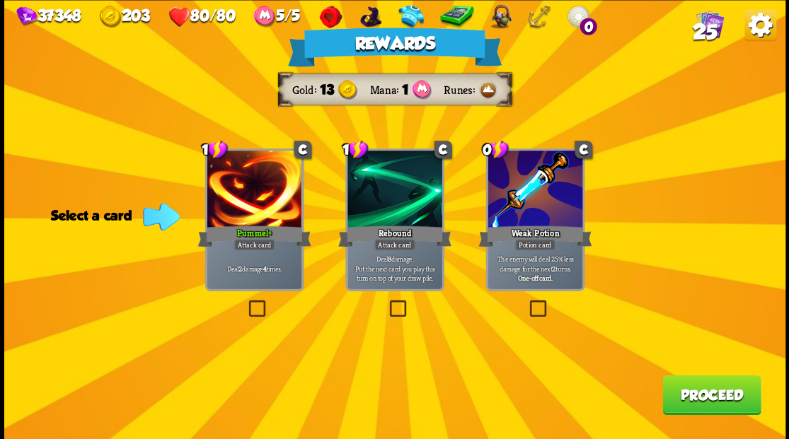
click at [697, 411] on button "Proceed" at bounding box center [711, 395] width 98 height 40
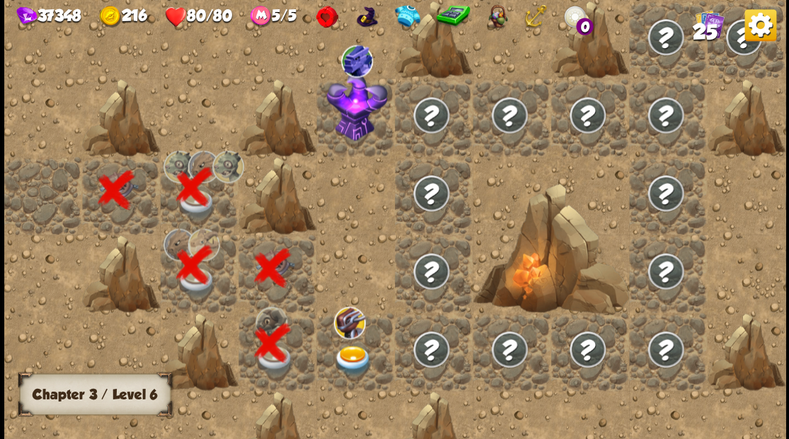
click at [347, 357] on img at bounding box center [352, 360] width 39 height 30
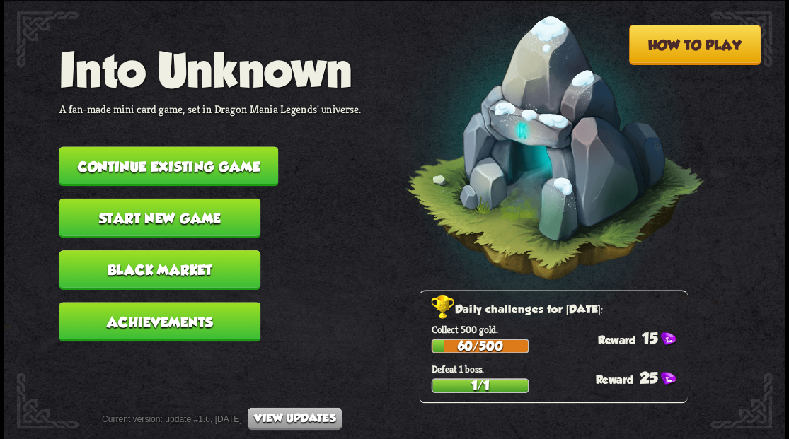
click at [200, 168] on button "Continue existing game" at bounding box center [168, 166] width 219 height 40
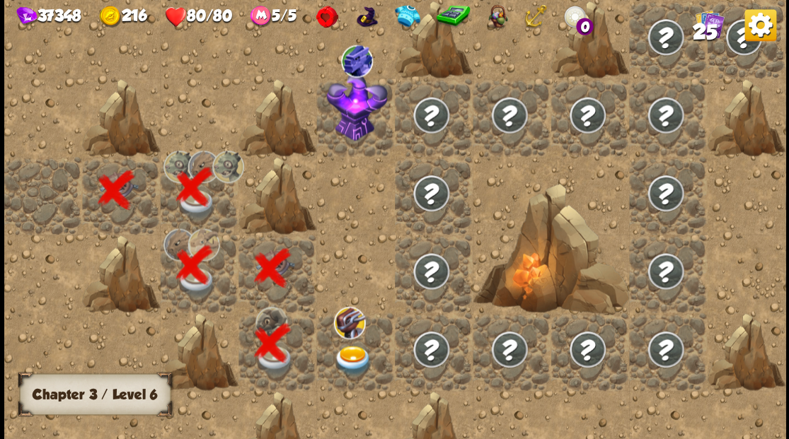
click at [352, 358] on img at bounding box center [352, 360] width 39 height 30
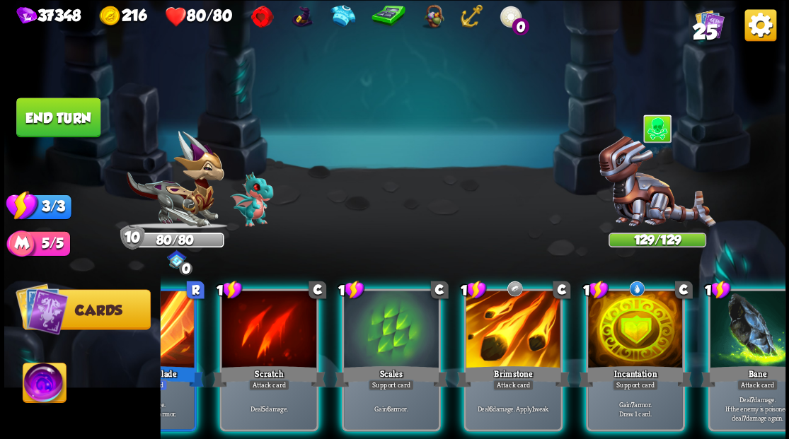
scroll to position [0, 77]
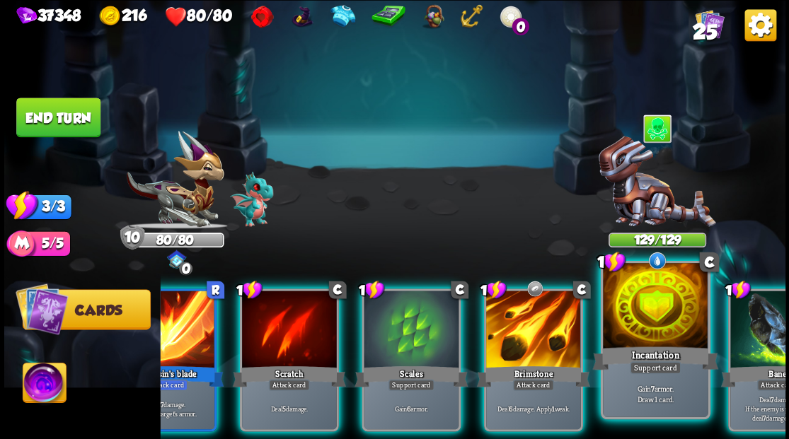
click at [656, 333] on div at bounding box center [655, 307] width 105 height 88
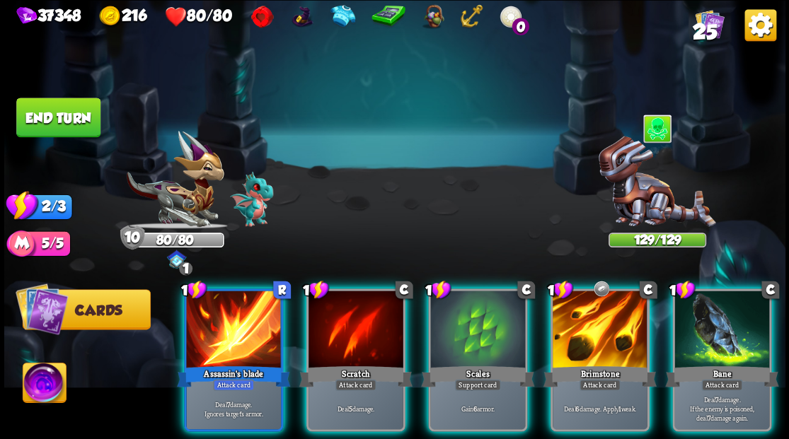
scroll to position [0, 0]
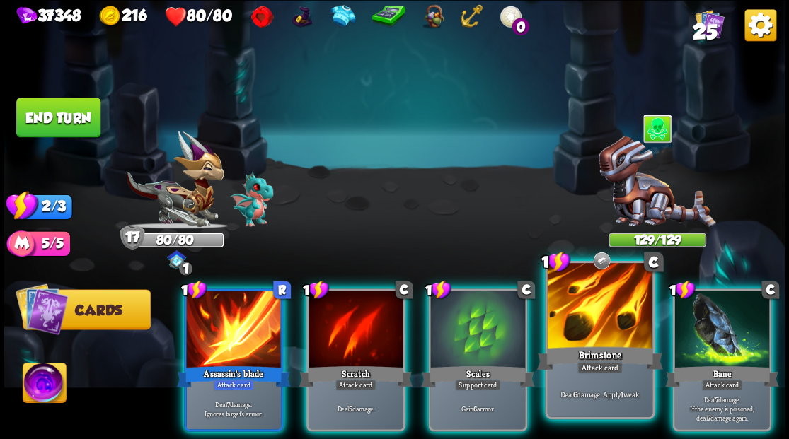
click at [587, 335] on div at bounding box center [599, 307] width 105 height 88
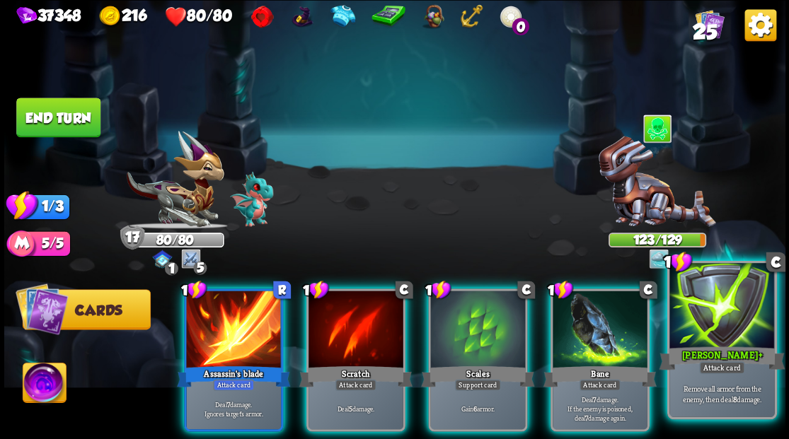
click at [723, 349] on div "Pierce +" at bounding box center [722, 358] width 126 height 28
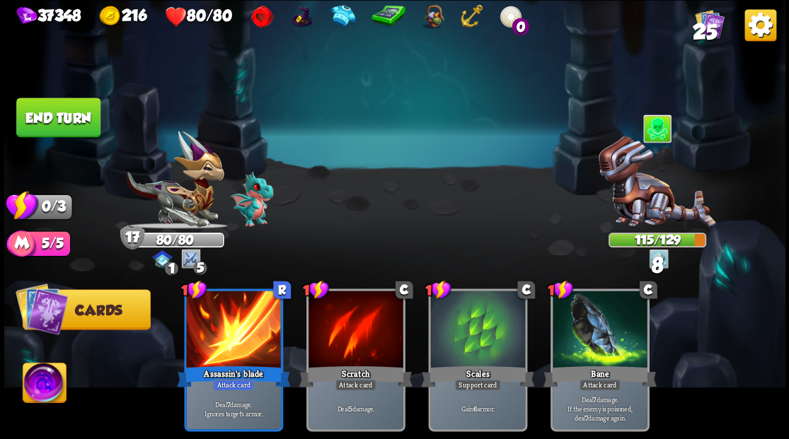
click at [45, 113] on button "End turn" at bounding box center [58, 118] width 84 height 40
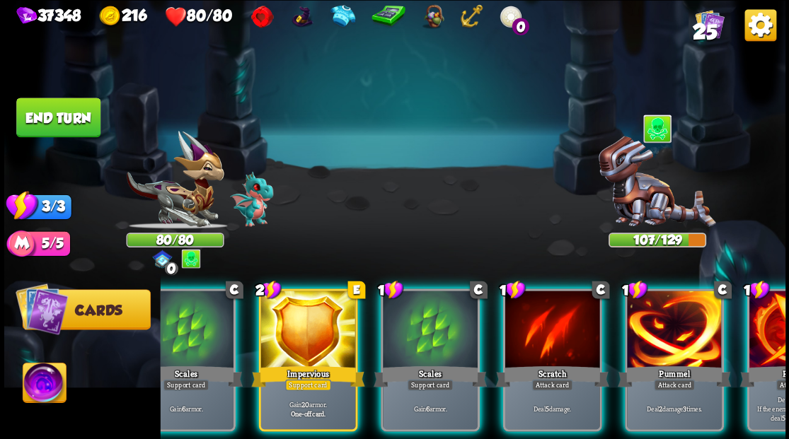
scroll to position [0, 134]
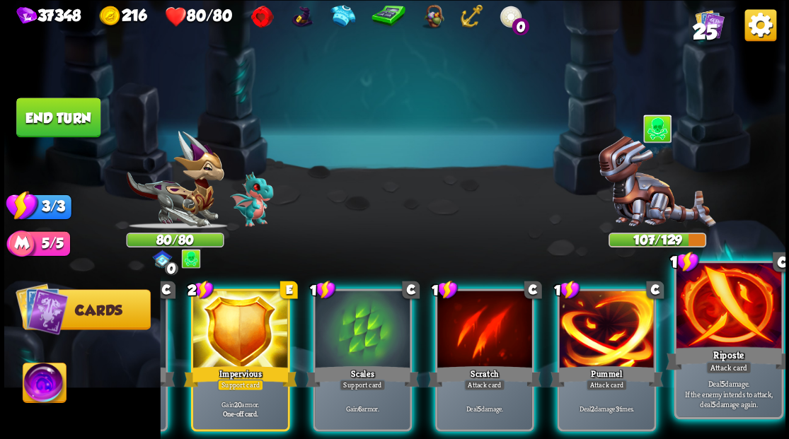
click at [712, 358] on div "Riposte" at bounding box center [728, 358] width 126 height 28
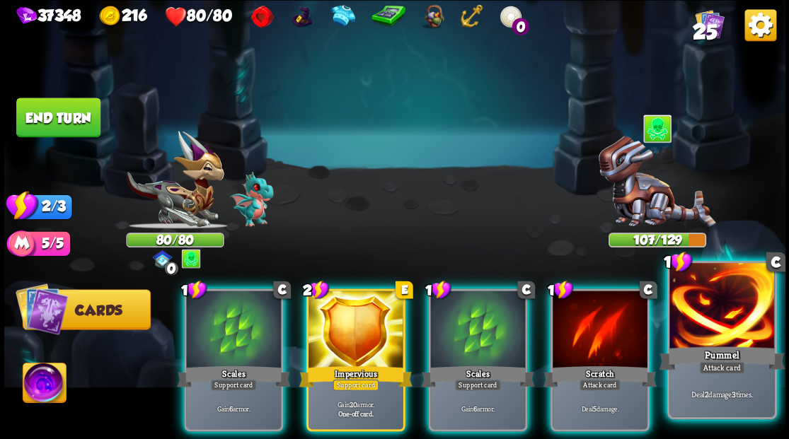
scroll to position [0, 0]
click at [707, 345] on div "Pummel" at bounding box center [722, 358] width 126 height 28
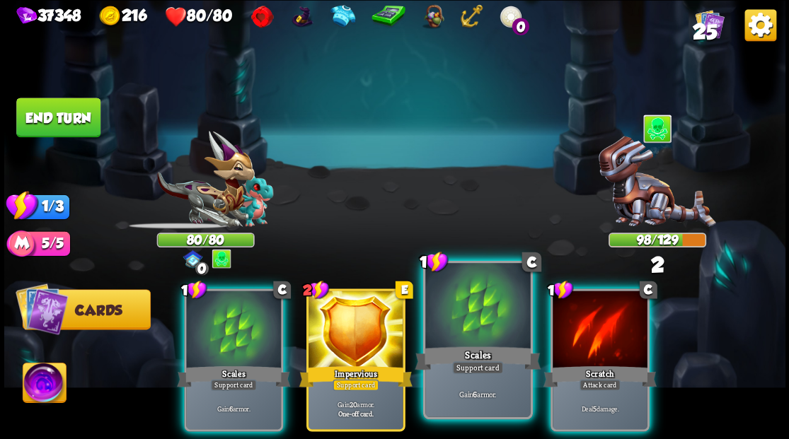
click at [486, 324] on div at bounding box center [477, 307] width 105 height 88
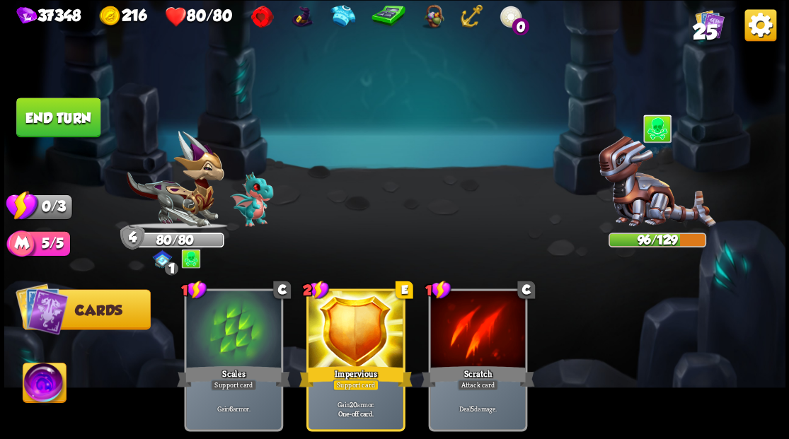
click at [66, 110] on button "End turn" at bounding box center [58, 118] width 84 height 40
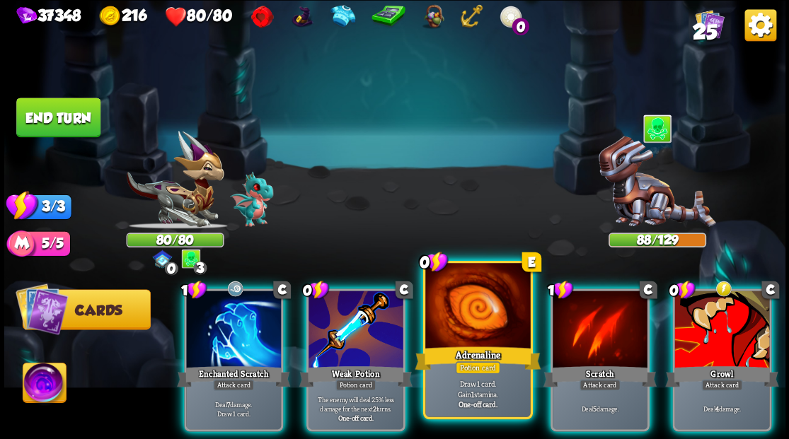
click at [450, 308] on div at bounding box center [477, 307] width 105 height 88
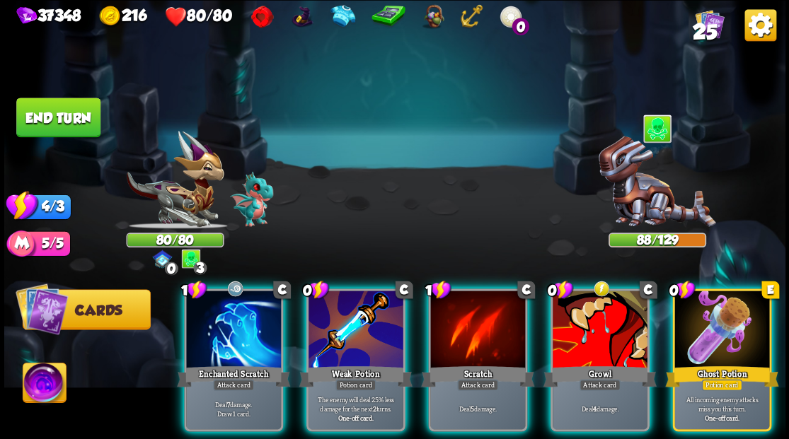
click at [780, 342] on div "1 C Enchanted Scratch Attack card Deal 7 damage. Draw 1 card. 0 C Weak Potion P…" at bounding box center [472, 341] width 625 height 195
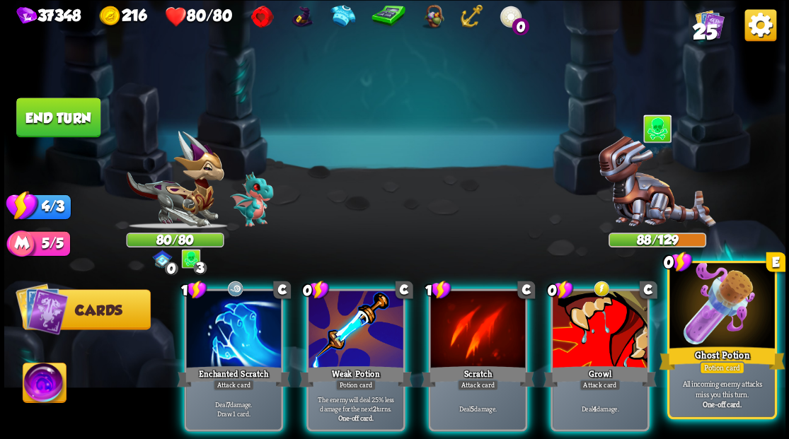
click at [720, 325] on div at bounding box center [721, 307] width 105 height 88
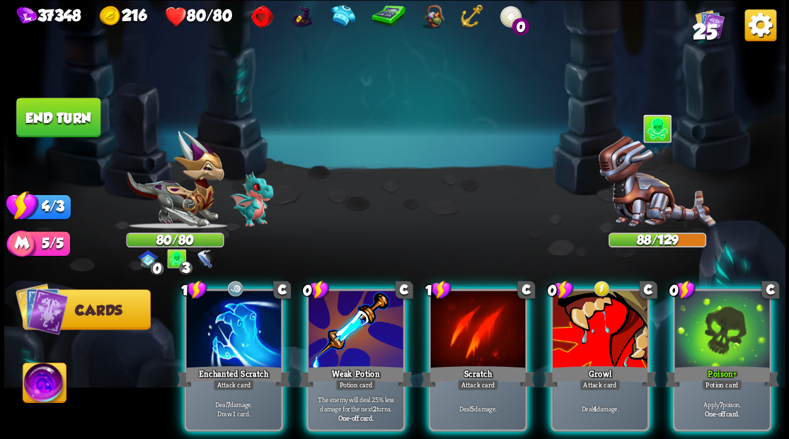
click at [719, 325] on div at bounding box center [721, 331] width 95 height 80
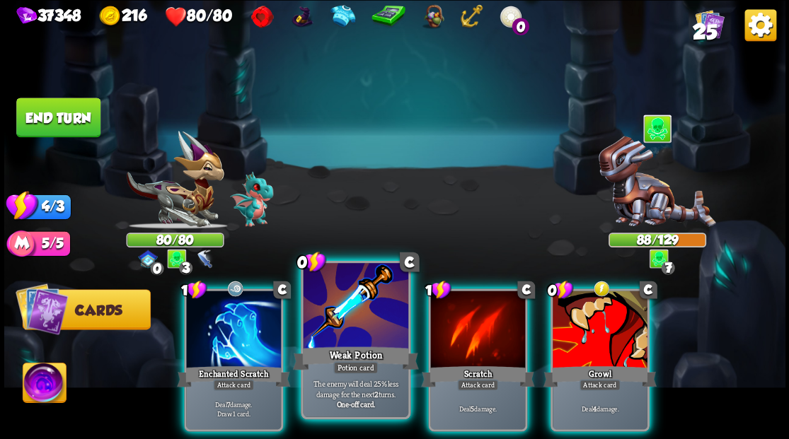
click at [344, 306] on div at bounding box center [355, 307] width 105 height 88
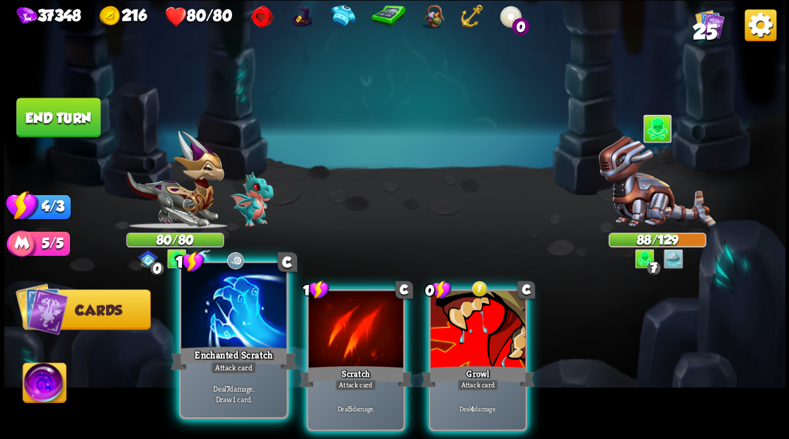
click at [204, 316] on div at bounding box center [233, 307] width 105 height 88
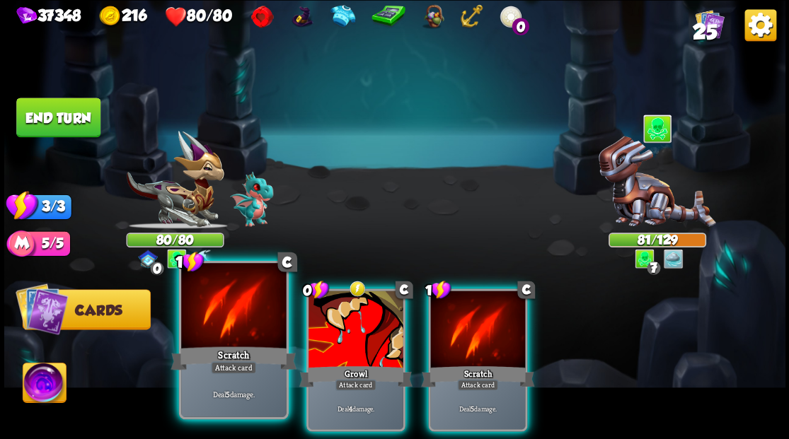
click at [209, 324] on div at bounding box center [233, 307] width 105 height 88
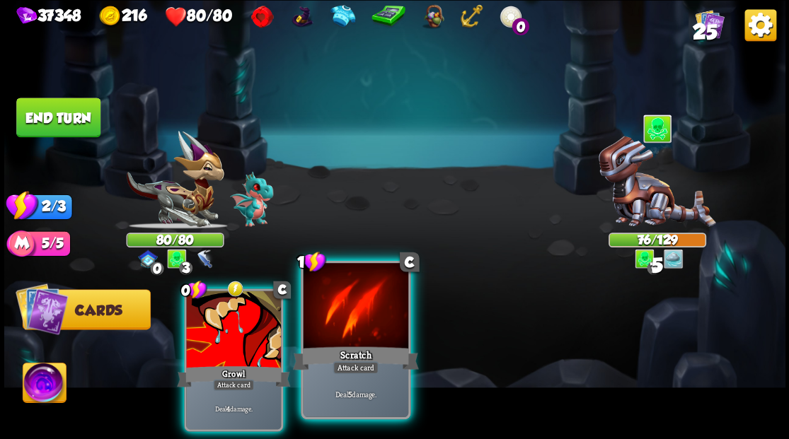
click at [348, 332] on div at bounding box center [355, 307] width 105 height 88
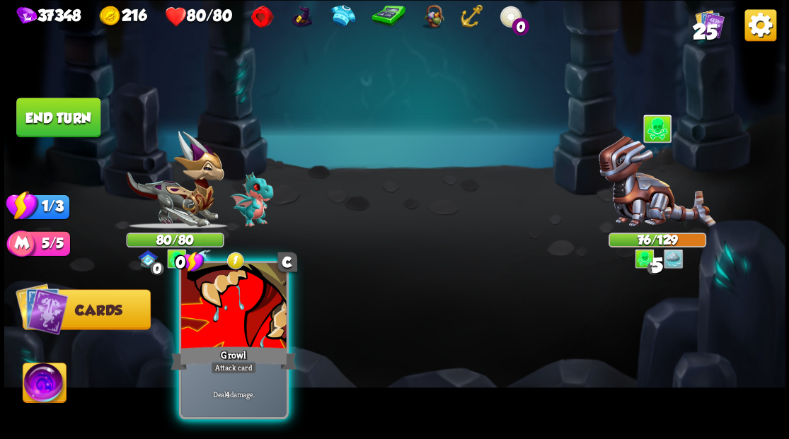
click at [248, 316] on div at bounding box center [233, 307] width 105 height 88
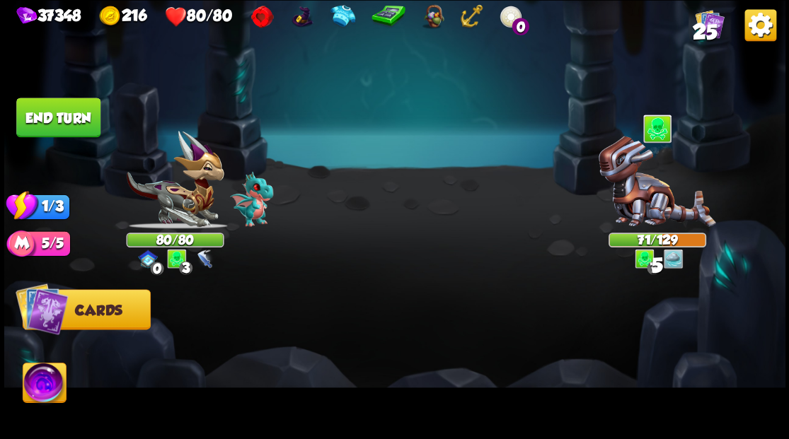
drag, startPoint x: 72, startPoint y: 125, endPoint x: 410, endPoint y: 51, distance: 346.0
click at [74, 122] on button "End turn" at bounding box center [58, 118] width 84 height 40
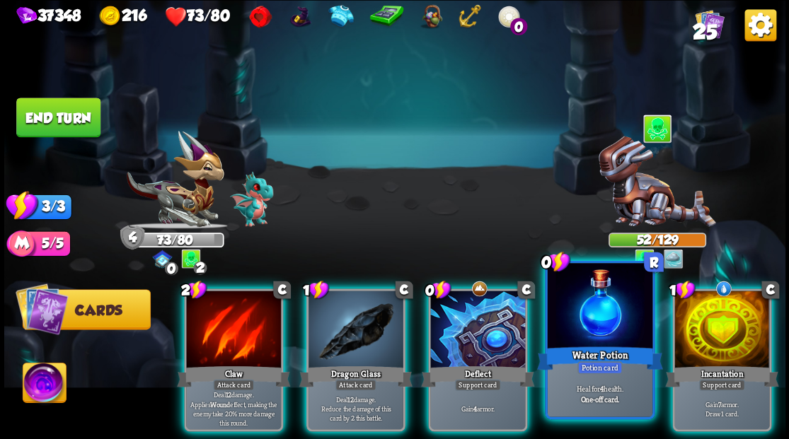
click at [627, 335] on div at bounding box center [599, 307] width 105 height 88
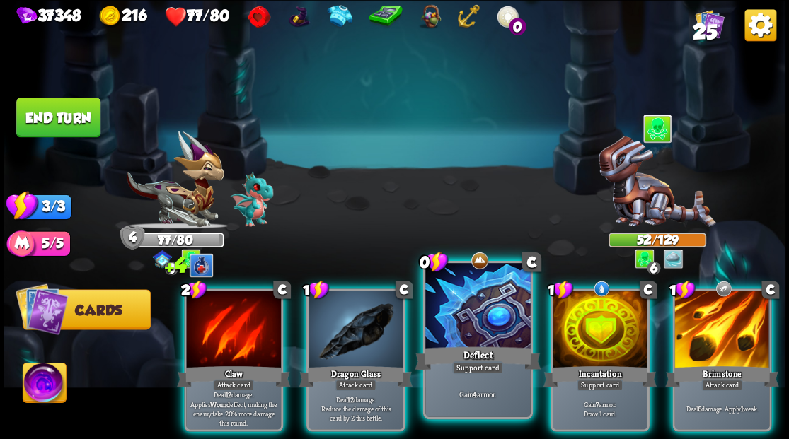
click at [480, 323] on div at bounding box center [477, 307] width 105 height 88
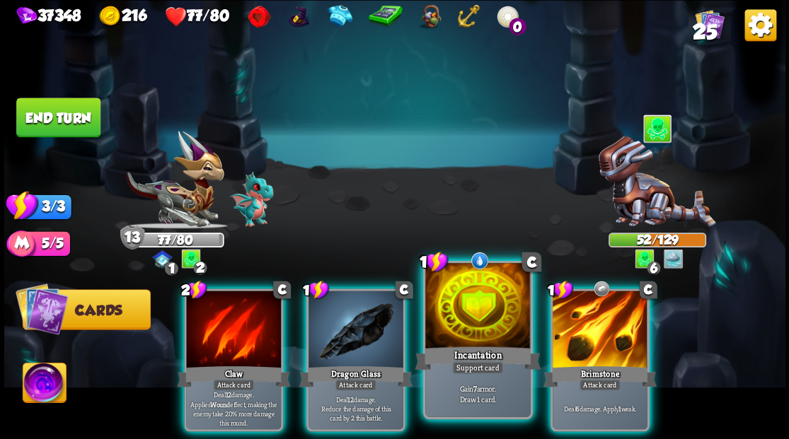
click at [461, 308] on div at bounding box center [477, 307] width 105 height 88
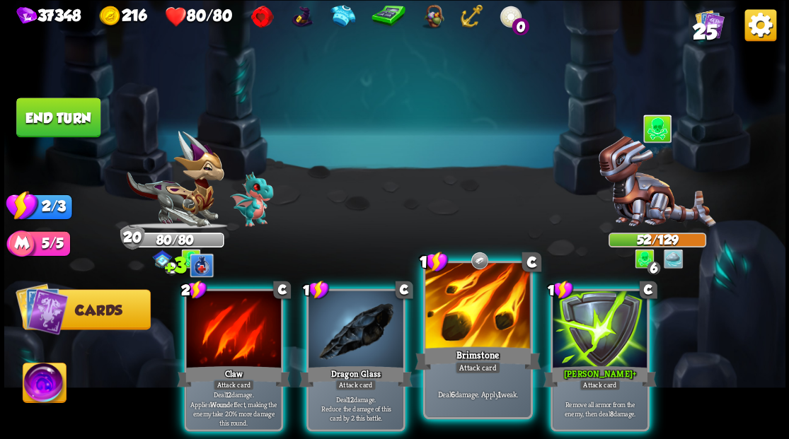
click at [466, 290] on div at bounding box center [477, 307] width 105 height 88
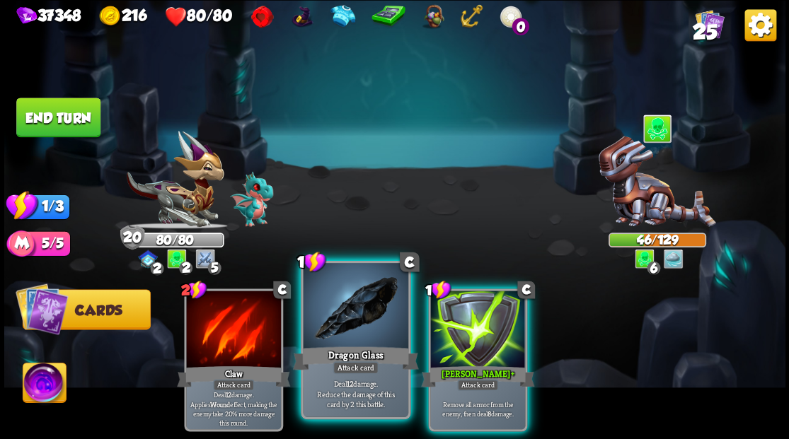
click at [369, 317] on div at bounding box center [355, 307] width 105 height 88
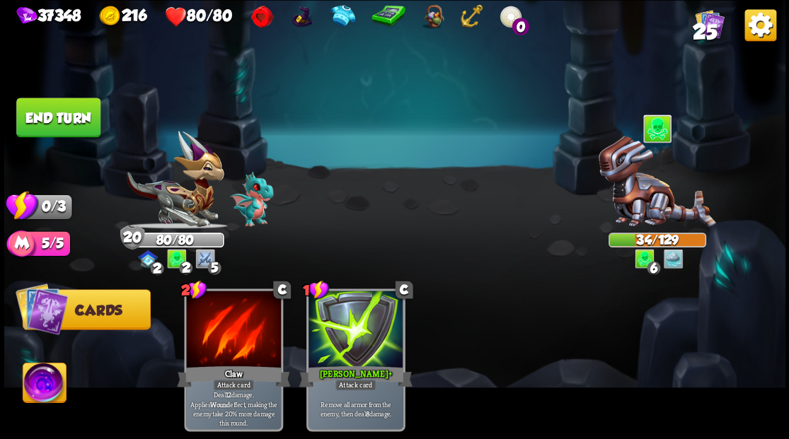
click at [67, 110] on button "End turn" at bounding box center [58, 118] width 84 height 40
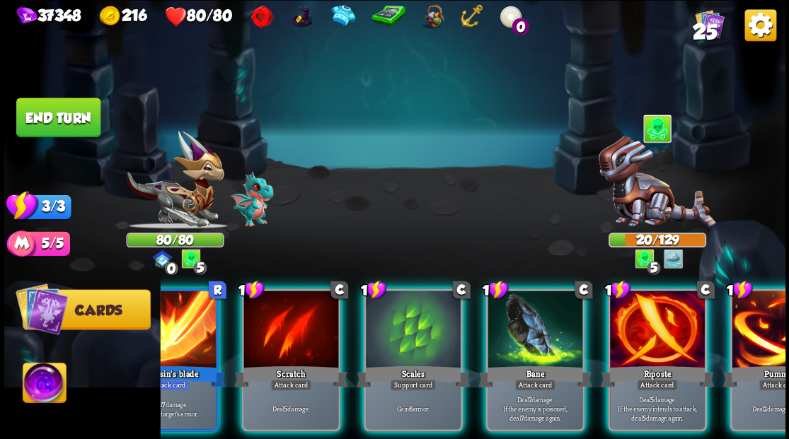
scroll to position [0, 4]
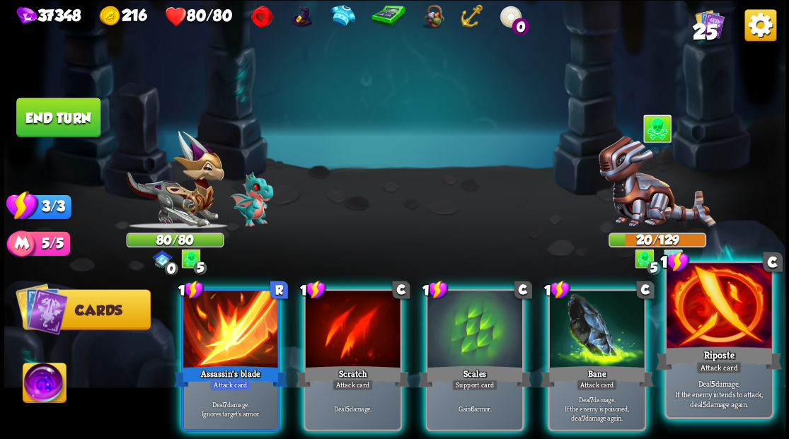
click at [742, 296] on div at bounding box center [718, 307] width 105 height 88
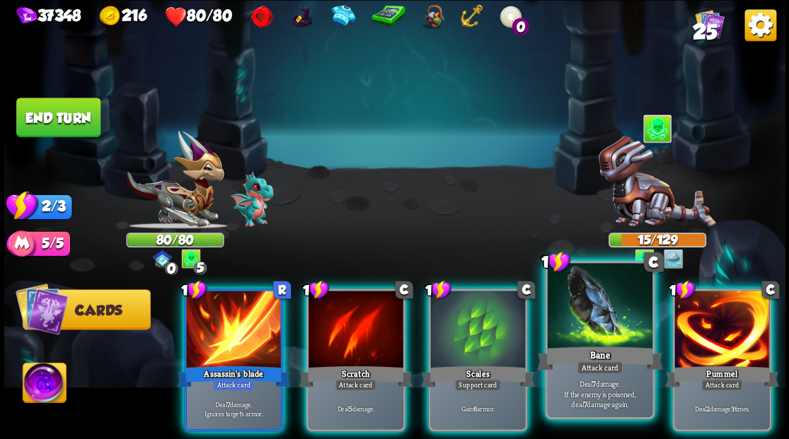
click at [603, 303] on div at bounding box center [599, 307] width 105 height 88
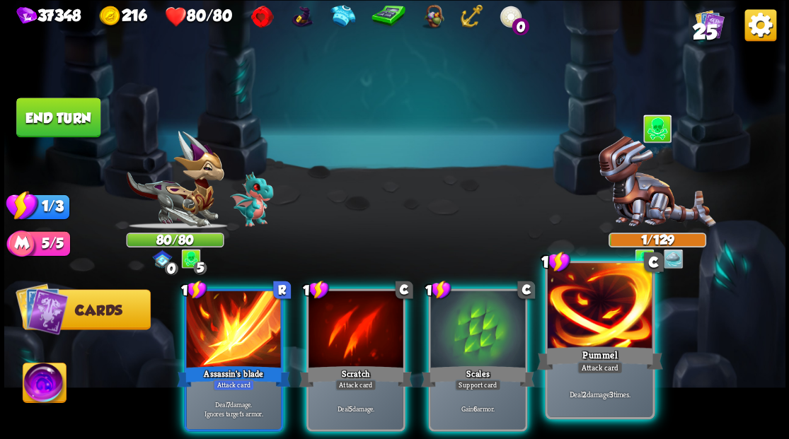
click at [603, 303] on div at bounding box center [599, 307] width 105 height 88
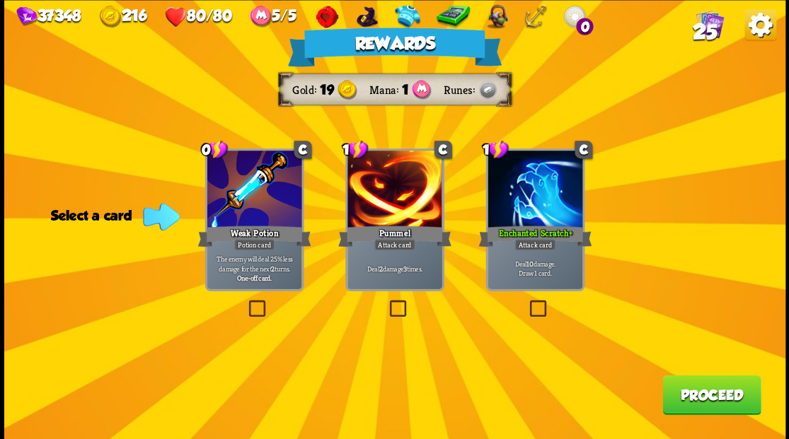
drag, startPoint x: 707, startPoint y: 401, endPoint x: 785, endPoint y: 198, distance: 217.4
click at [708, 400] on button "Proceed" at bounding box center [711, 395] width 98 height 40
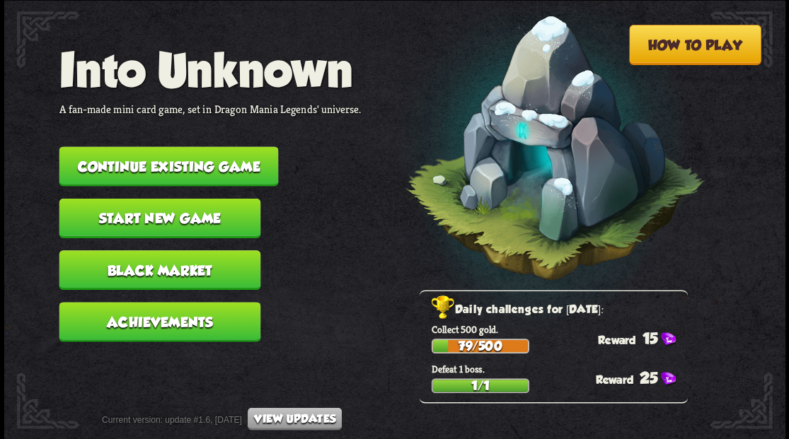
click at [192, 175] on button "Continue existing game" at bounding box center [168, 166] width 219 height 40
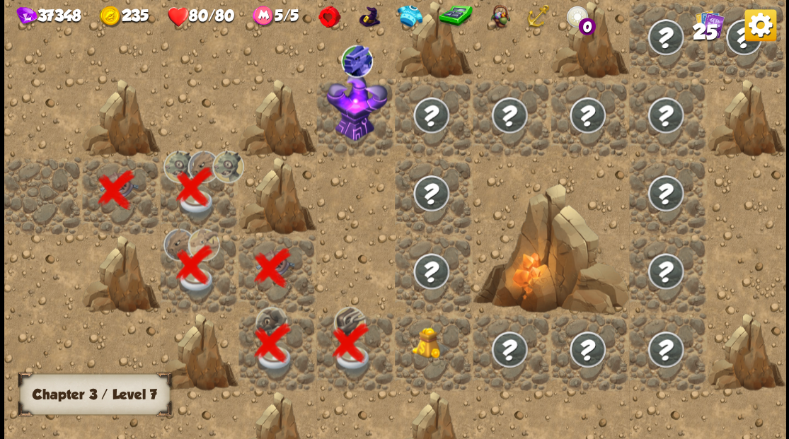
click at [429, 352] on img at bounding box center [431, 343] width 39 height 32
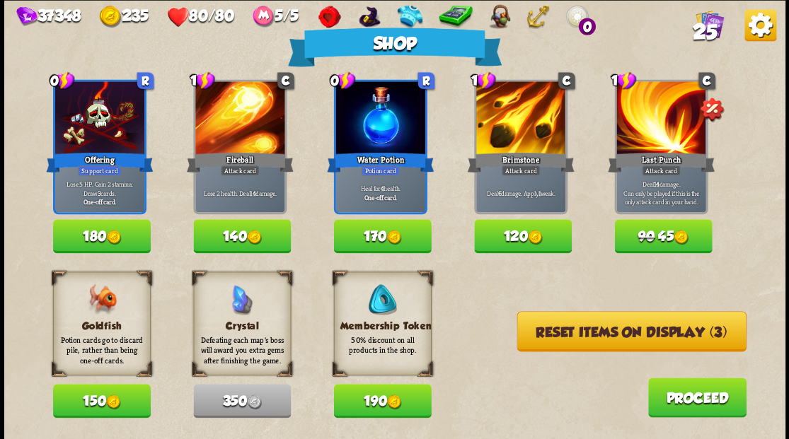
click at [428, 354] on div "Membership Token 50% discount on all products in the shop." at bounding box center [382, 324] width 98 height 104
click at [105, 403] on button "150" at bounding box center [102, 401] width 98 height 34
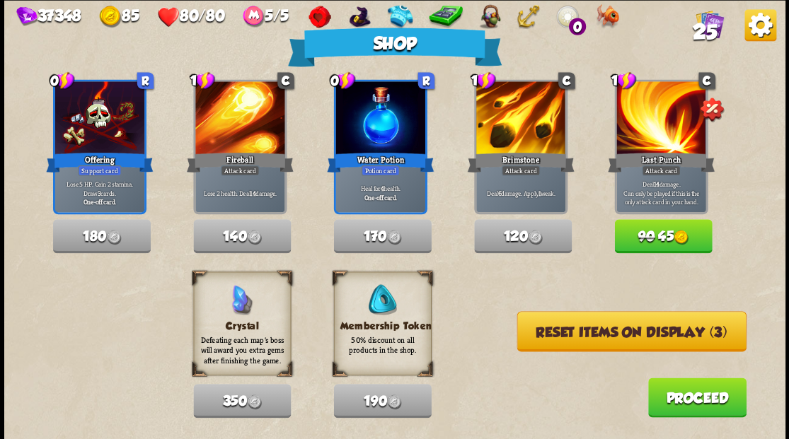
click at [603, 334] on button "Reset items on display (3)" at bounding box center [630, 331] width 229 height 40
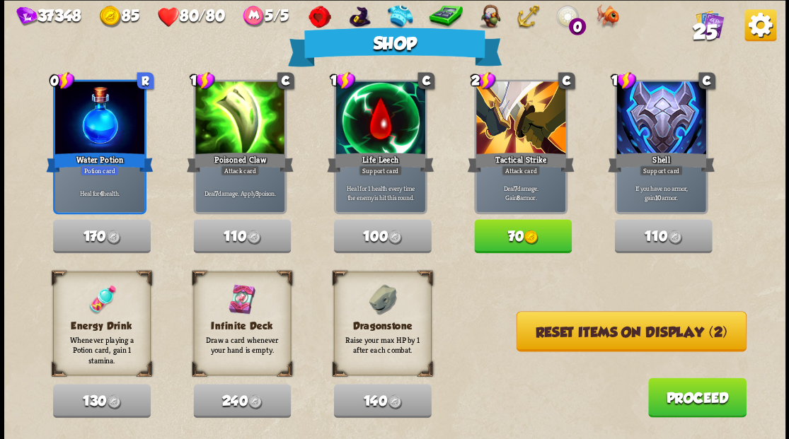
click at [596, 334] on button "Reset items on display (2)" at bounding box center [631, 331] width 230 height 40
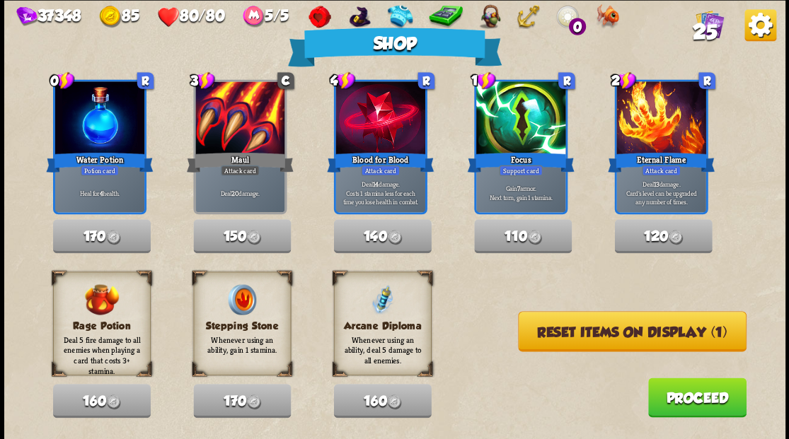
click at [593, 335] on button "Reset items on display (1)" at bounding box center [632, 331] width 228 height 40
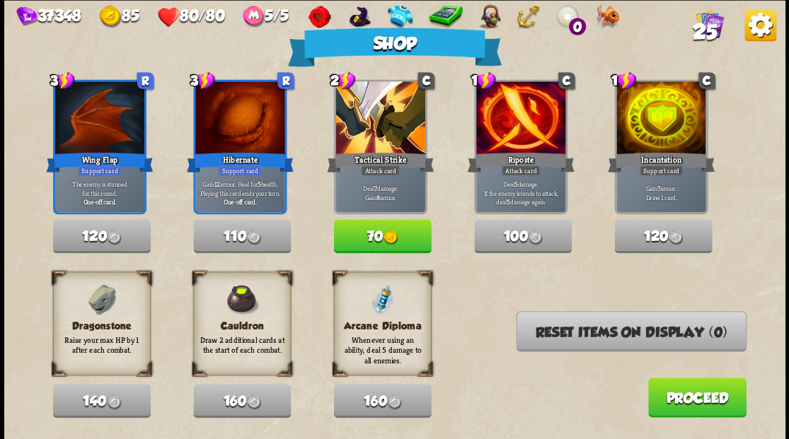
click at [685, 415] on button "Proceed" at bounding box center [696, 398] width 98 height 40
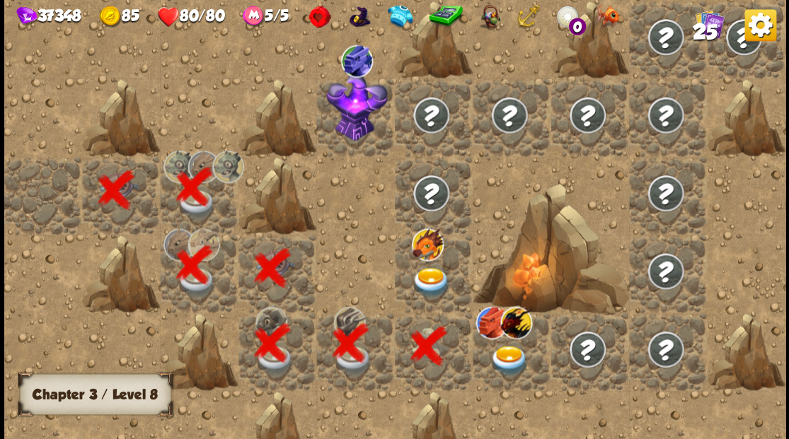
click at [433, 277] on img at bounding box center [431, 282] width 39 height 30
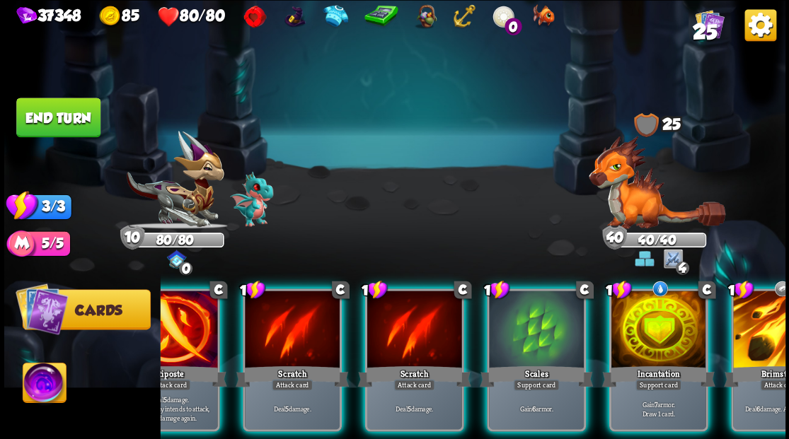
scroll to position [0, 134]
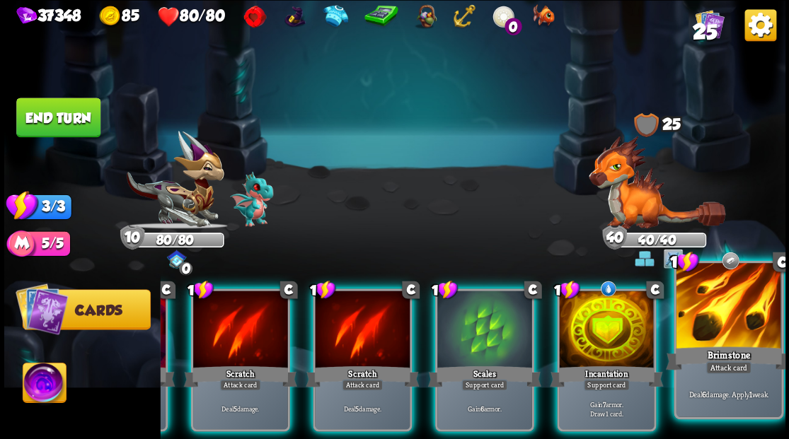
click at [741, 321] on div at bounding box center [728, 307] width 105 height 88
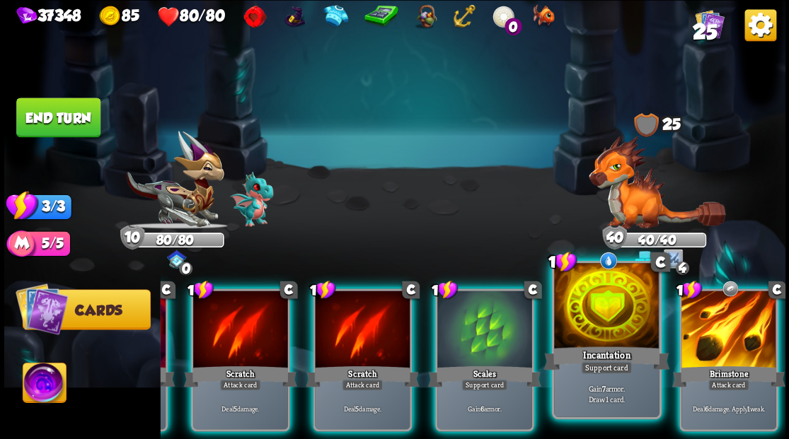
scroll to position [0, 0]
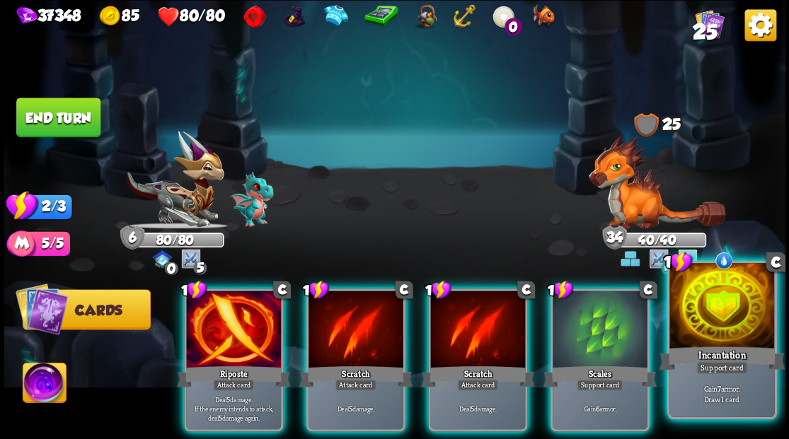
click at [740, 293] on div at bounding box center [721, 307] width 105 height 88
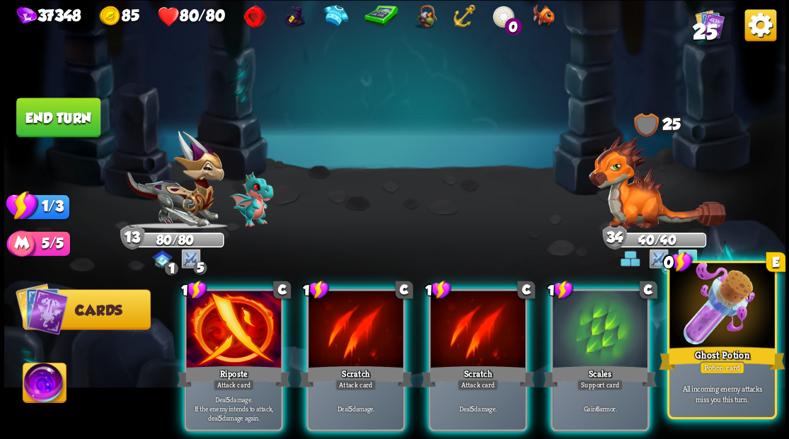
click at [722, 328] on div at bounding box center [721, 307] width 105 height 88
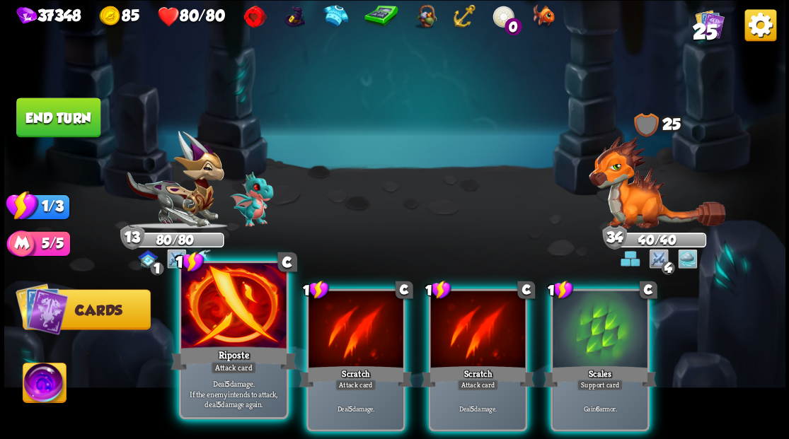
click at [222, 311] on div at bounding box center [233, 307] width 105 height 88
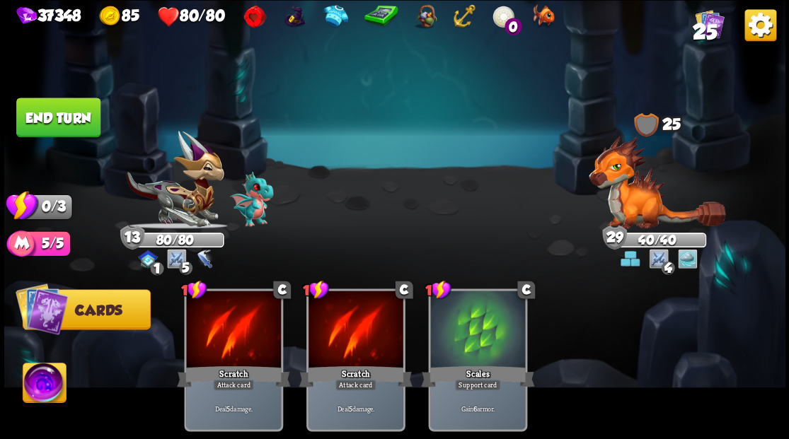
drag, startPoint x: 35, startPoint y: 115, endPoint x: 307, endPoint y: 54, distance: 278.2
click at [45, 115] on button "End turn" at bounding box center [58, 118] width 84 height 40
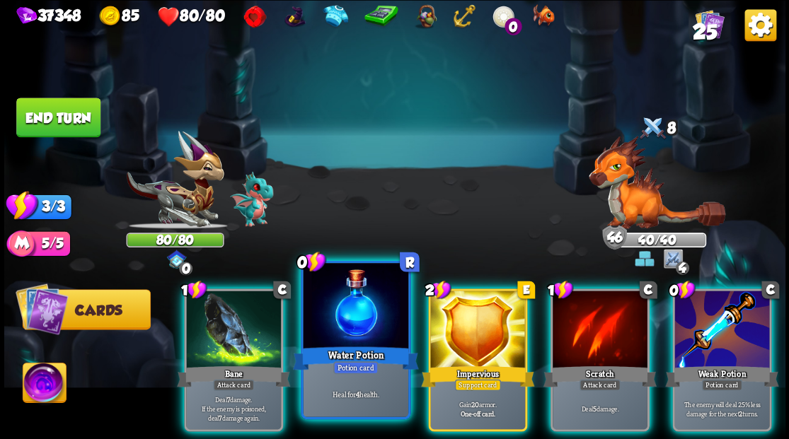
click at [358, 316] on div at bounding box center [355, 307] width 105 height 88
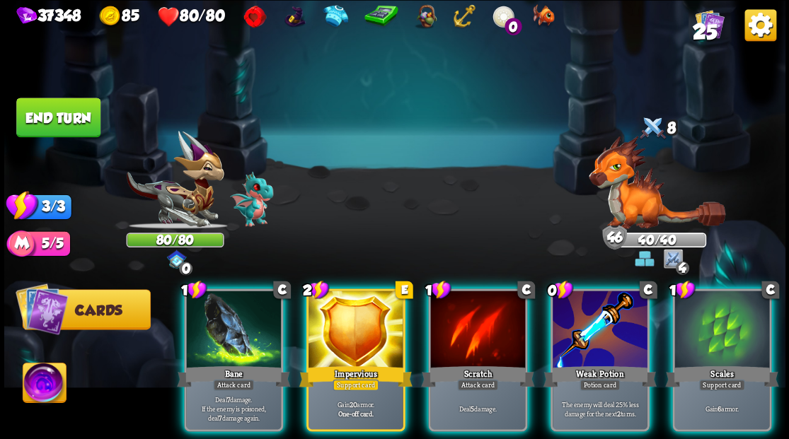
click at [700, 364] on div "Scales" at bounding box center [721, 376] width 113 height 25
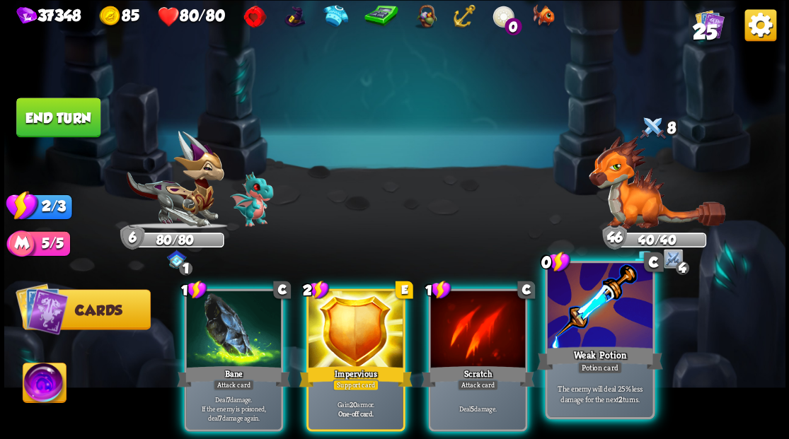
click at [591, 340] on div at bounding box center [599, 307] width 105 height 88
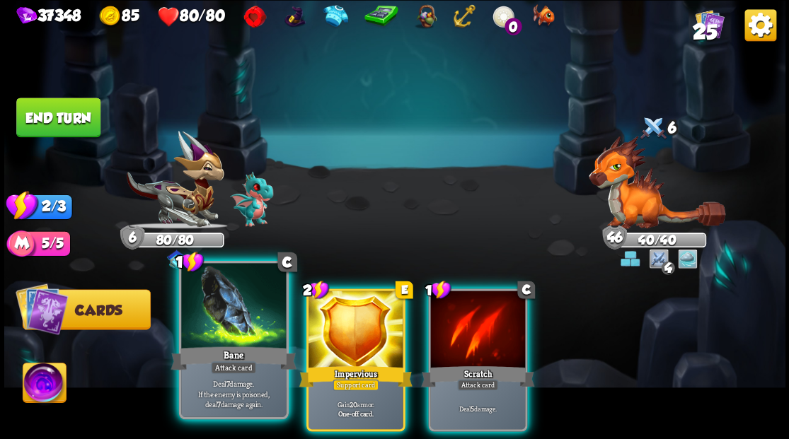
click at [209, 324] on div at bounding box center [233, 307] width 105 height 88
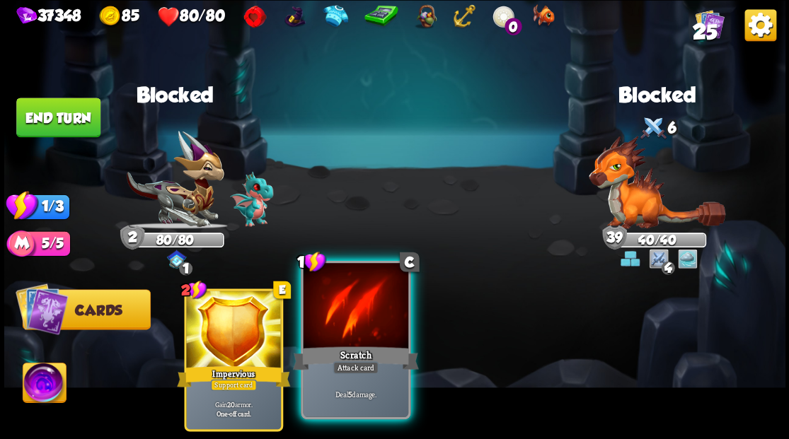
click at [319, 322] on div at bounding box center [355, 307] width 105 height 88
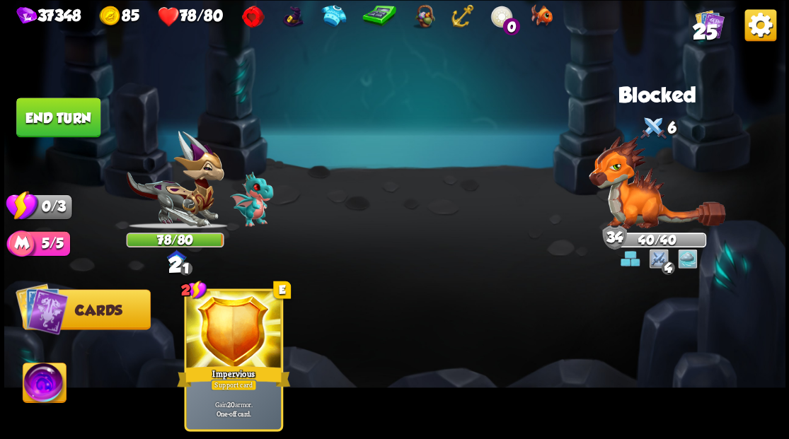
click at [58, 113] on button "End turn" at bounding box center [59, 117] width 86 height 40
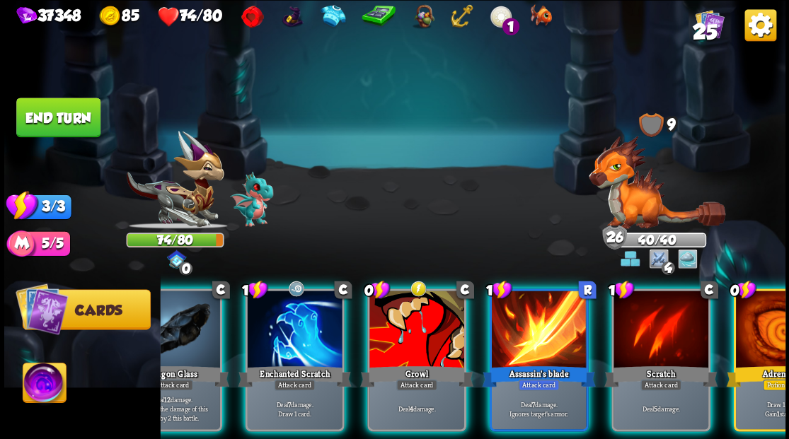
scroll to position [0, 134]
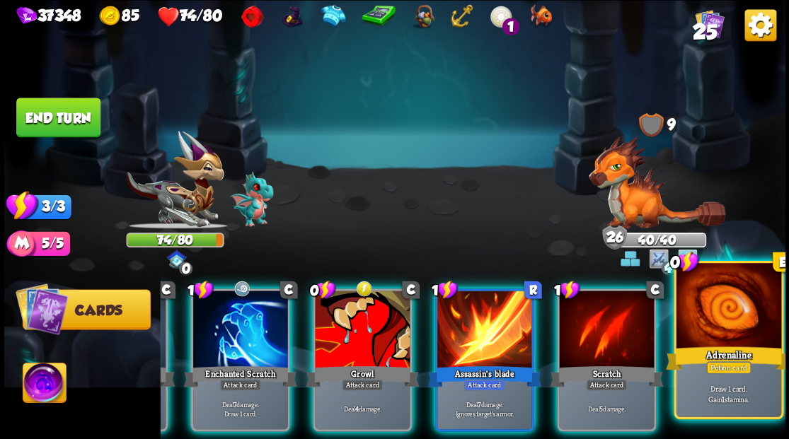
click at [731, 332] on div at bounding box center [728, 307] width 105 height 88
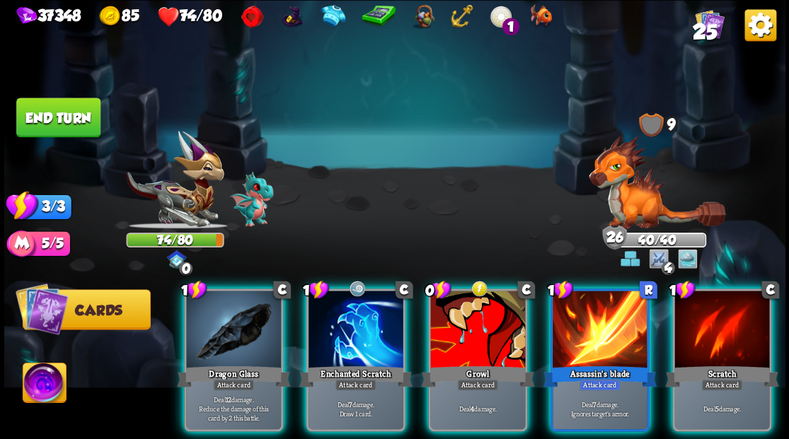
scroll to position [0, 0]
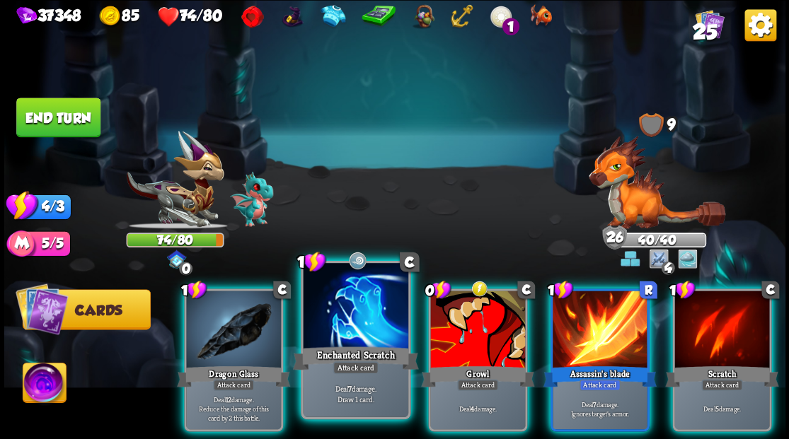
click at [335, 316] on div at bounding box center [355, 307] width 105 height 88
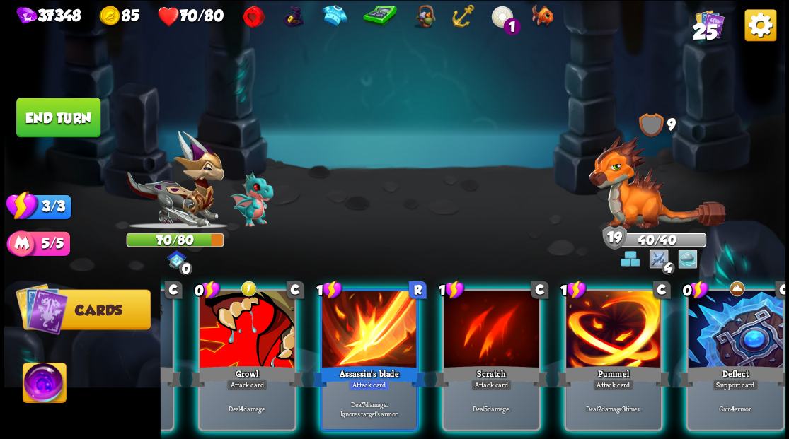
scroll to position [0, 134]
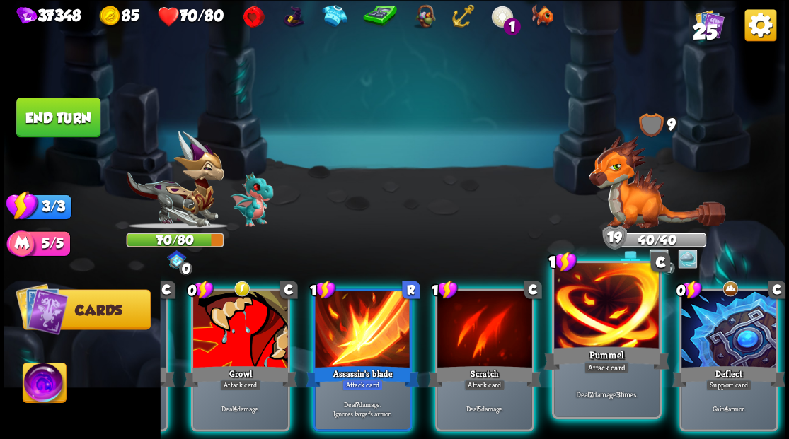
click at [729, 342] on div at bounding box center [728, 331] width 95 height 80
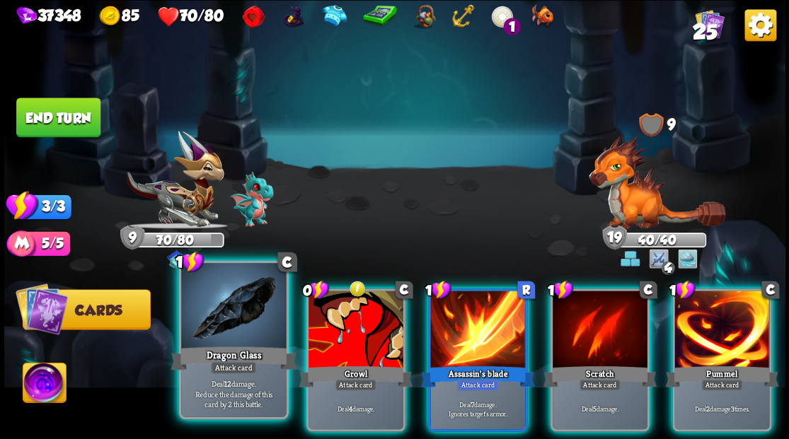
click at [242, 323] on div at bounding box center [233, 307] width 105 height 88
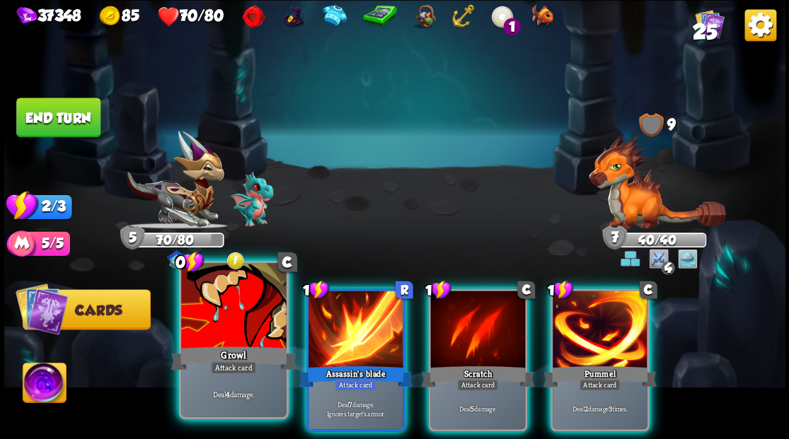
click at [233, 334] on div at bounding box center [233, 307] width 105 height 88
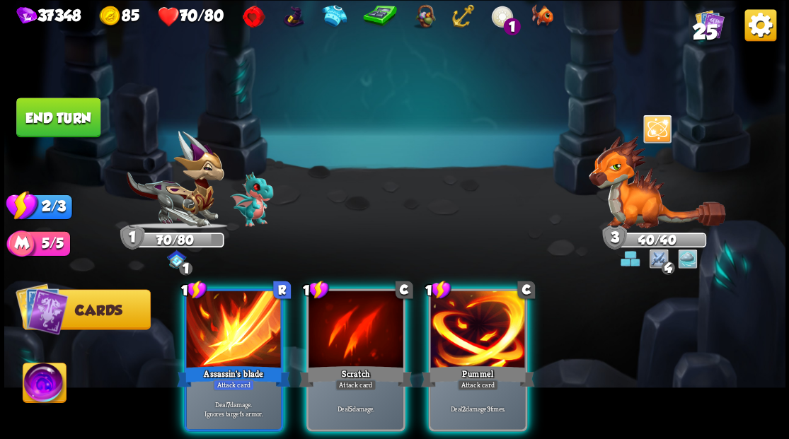
drag, startPoint x: 33, startPoint y: 120, endPoint x: 328, endPoint y: 89, distance: 295.9
click at [35, 120] on button "End turn" at bounding box center [59, 118] width 86 height 40
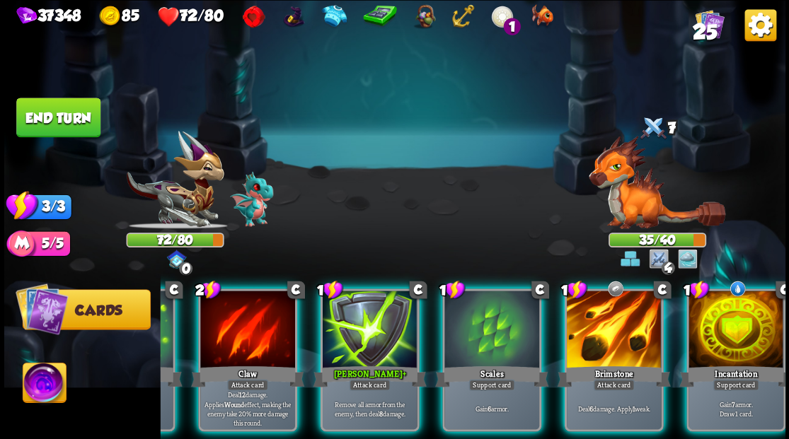
scroll to position [0, 134]
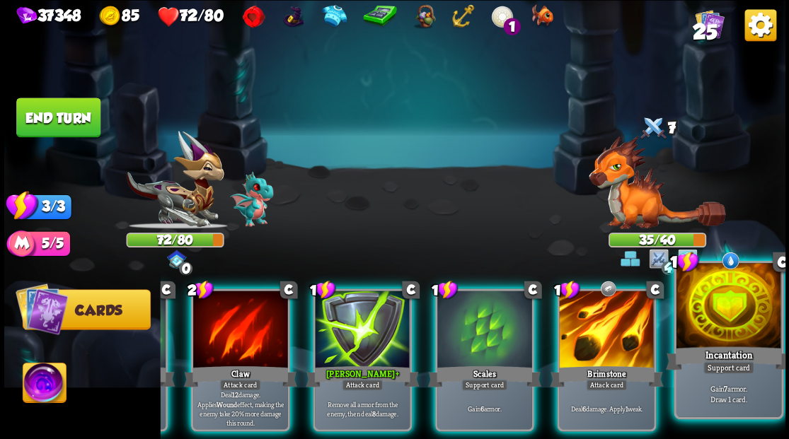
click at [730, 314] on div at bounding box center [728, 307] width 105 height 88
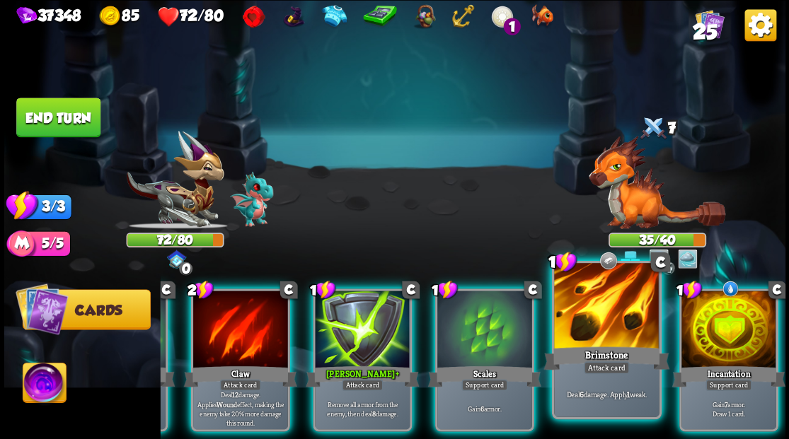
scroll to position [0, 0]
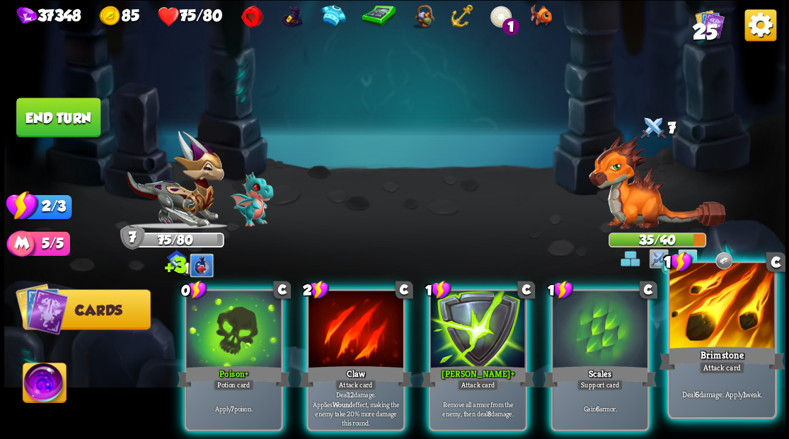
click at [724, 316] on div at bounding box center [721, 307] width 105 height 88
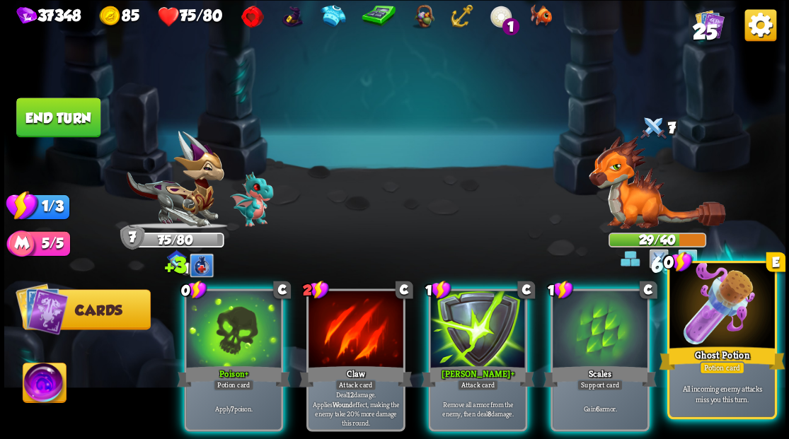
click at [707, 308] on div at bounding box center [721, 307] width 105 height 88
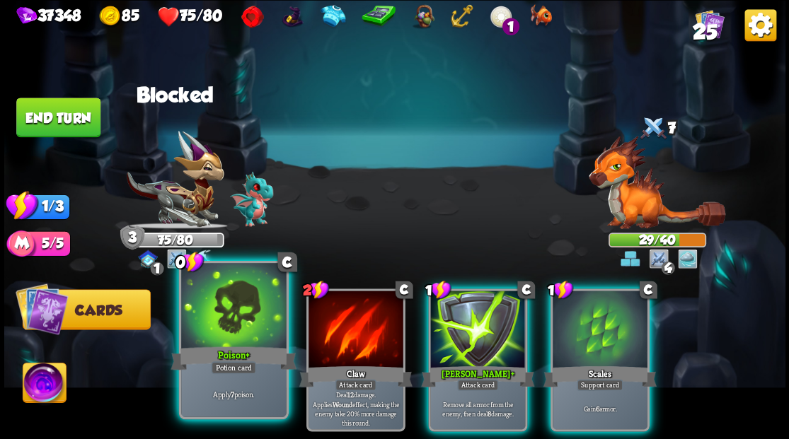
click at [233, 308] on div at bounding box center [233, 307] width 105 height 88
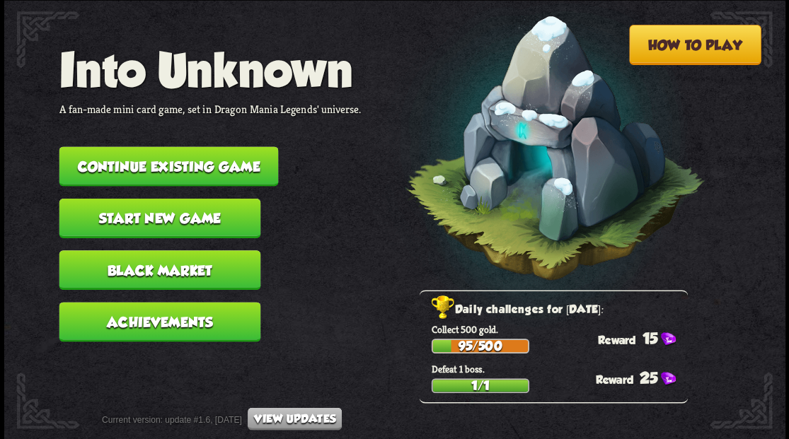
click at [211, 170] on button "Continue existing game" at bounding box center [168, 166] width 219 height 40
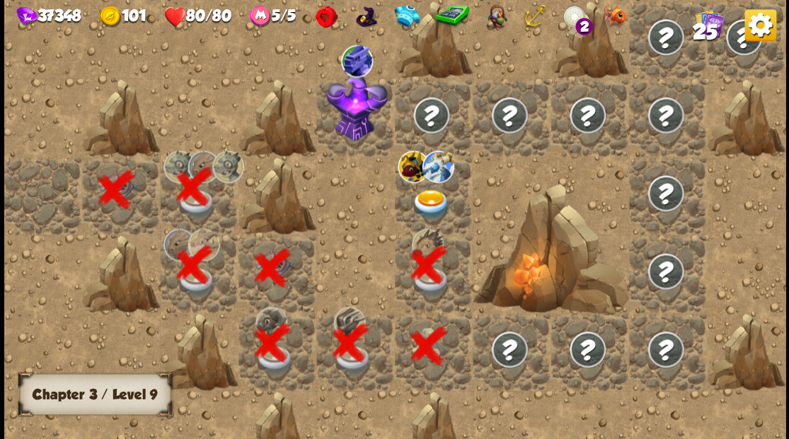
click at [433, 190] on img at bounding box center [431, 204] width 39 height 30
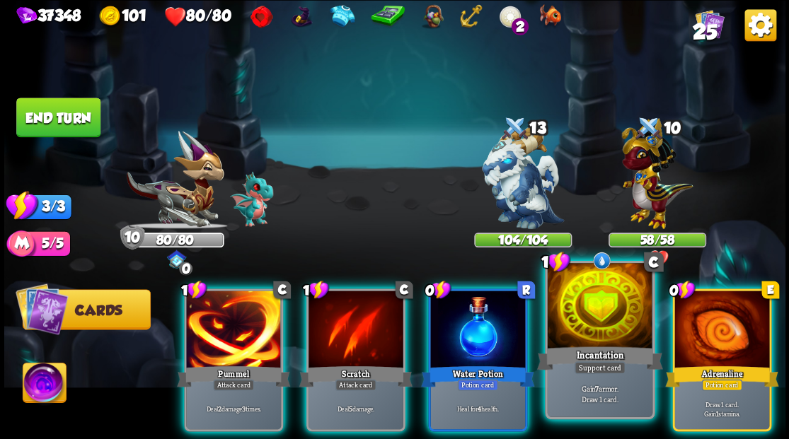
click at [589, 348] on div "Incantation" at bounding box center [599, 358] width 126 height 28
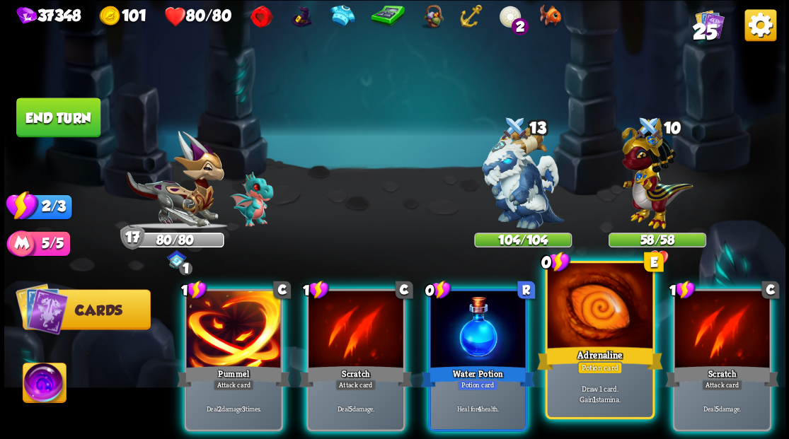
click at [618, 329] on div at bounding box center [599, 307] width 105 height 88
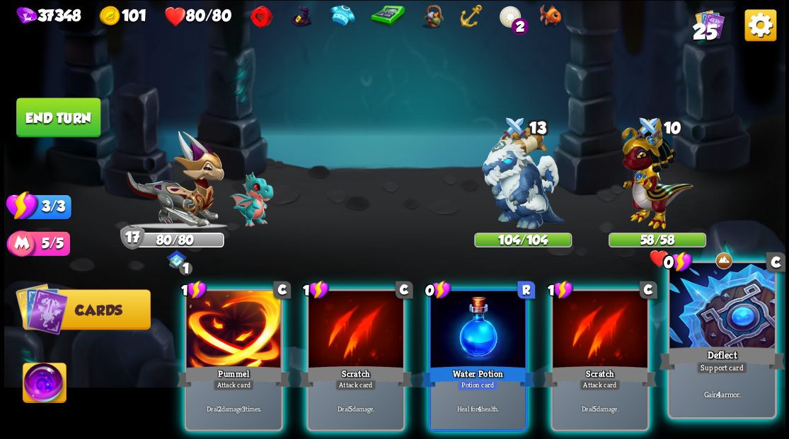
click at [707, 337] on div at bounding box center [721, 307] width 105 height 88
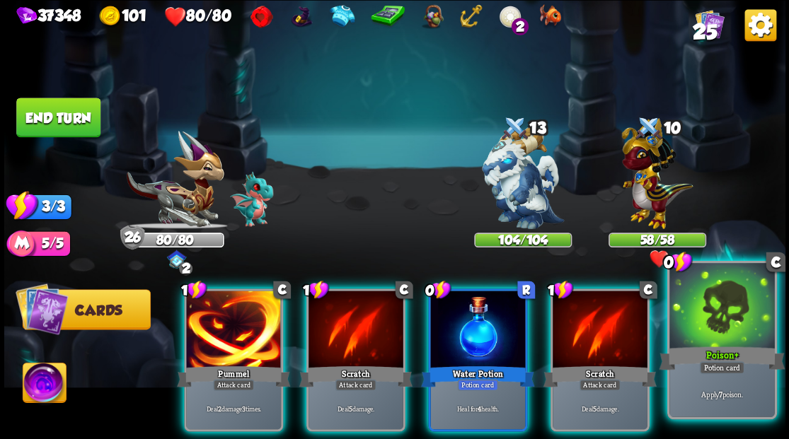
click at [714, 318] on div at bounding box center [721, 307] width 105 height 88
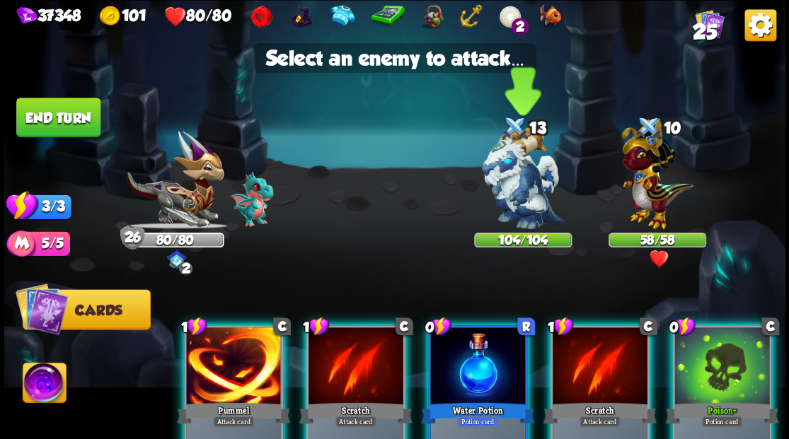
click at [508, 185] on img at bounding box center [523, 178] width 82 height 103
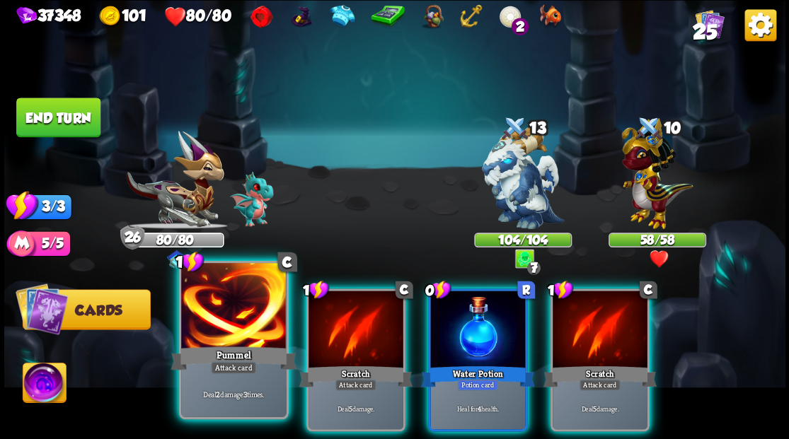
click at [235, 323] on div at bounding box center [233, 307] width 105 height 88
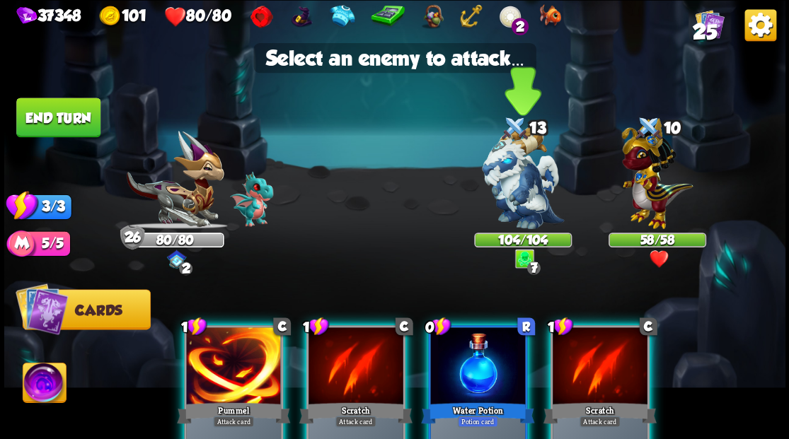
click at [525, 201] on img at bounding box center [523, 178] width 82 height 103
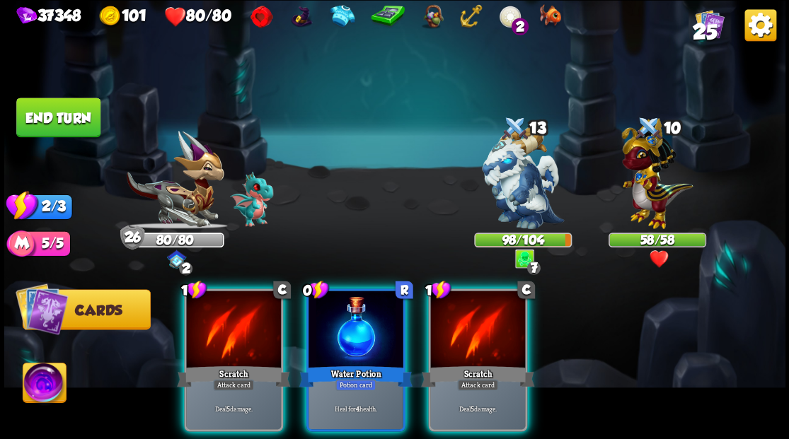
drag, startPoint x: 349, startPoint y: 289, endPoint x: 291, endPoint y: 306, distance: 60.2
click at [349, 291] on div at bounding box center [355, 331] width 95 height 80
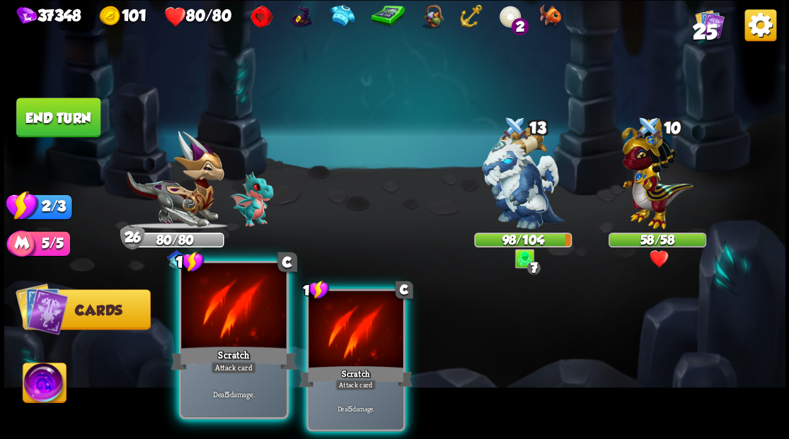
click at [244, 301] on div at bounding box center [233, 307] width 105 height 88
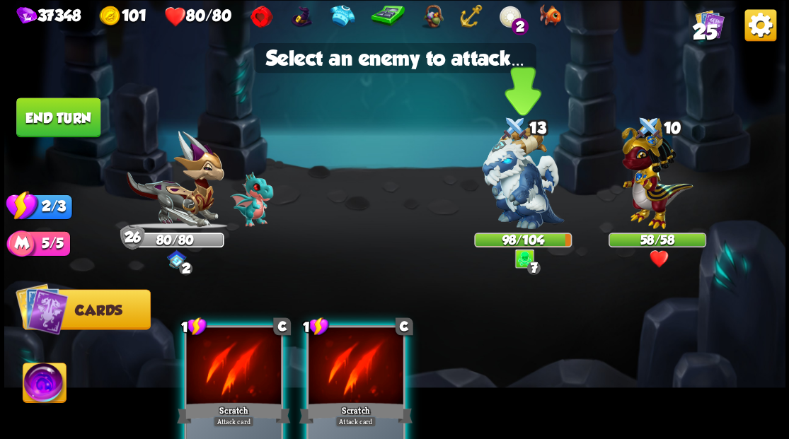
click at [514, 207] on img at bounding box center [523, 178] width 82 height 103
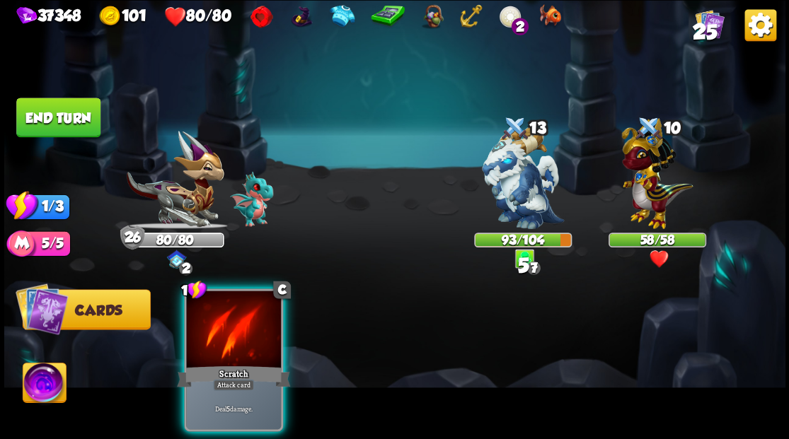
drag, startPoint x: 242, startPoint y: 322, endPoint x: 432, endPoint y: 241, distance: 206.0
click at [243, 322] on div at bounding box center [233, 331] width 95 height 80
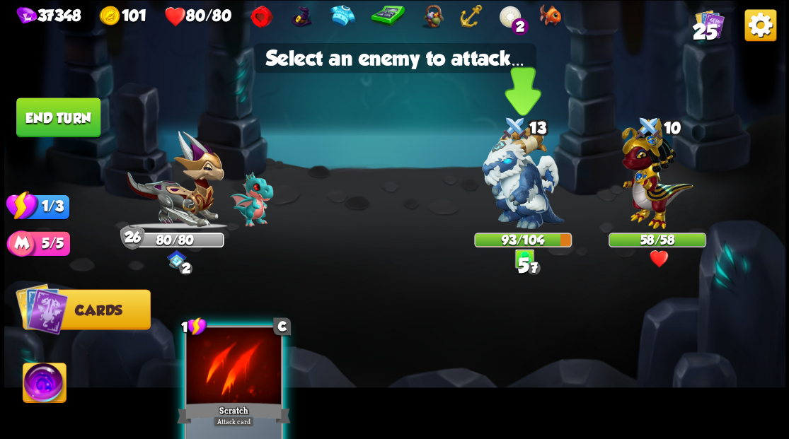
drag, startPoint x: 515, startPoint y: 179, endPoint x: 497, endPoint y: 182, distance: 17.9
click at [515, 178] on img at bounding box center [523, 178] width 82 height 103
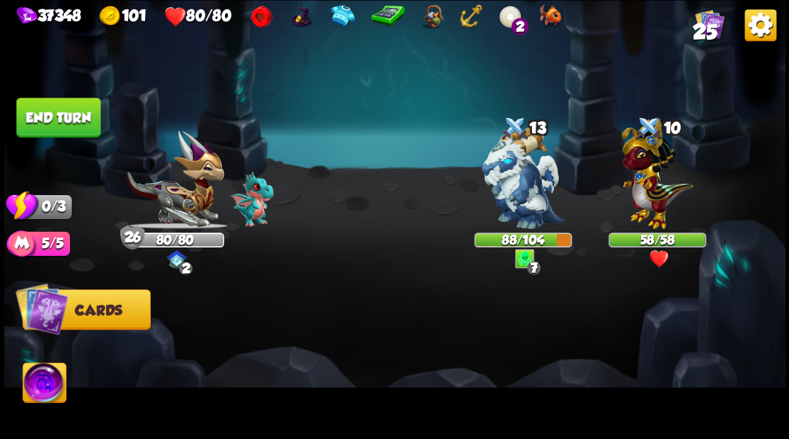
click at [63, 113] on button "End turn" at bounding box center [58, 118] width 84 height 40
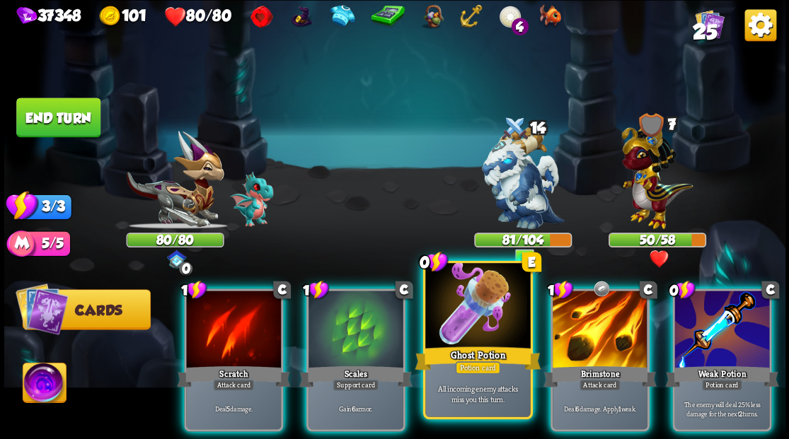
click at [453, 313] on div at bounding box center [477, 307] width 105 height 88
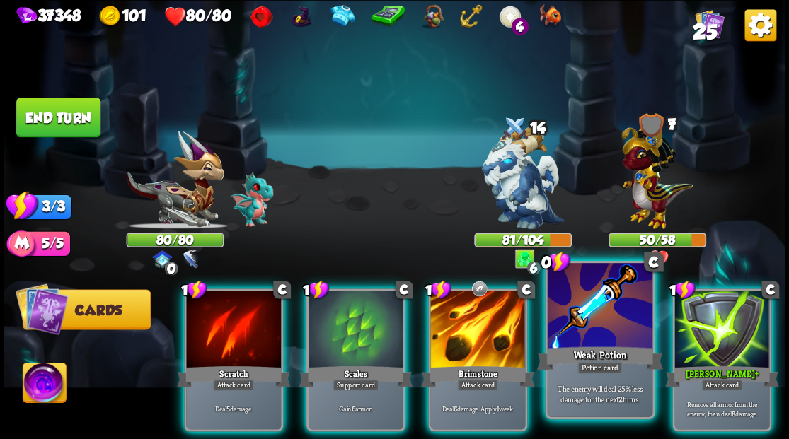
click at [599, 310] on div at bounding box center [599, 307] width 105 height 88
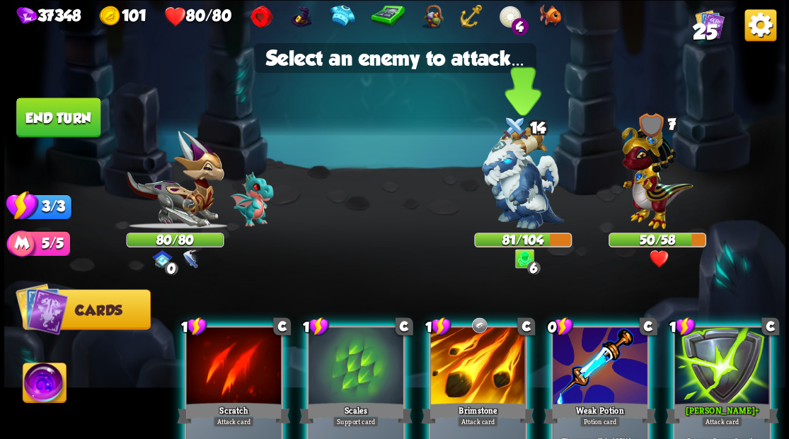
click at [508, 192] on img at bounding box center [523, 178] width 82 height 103
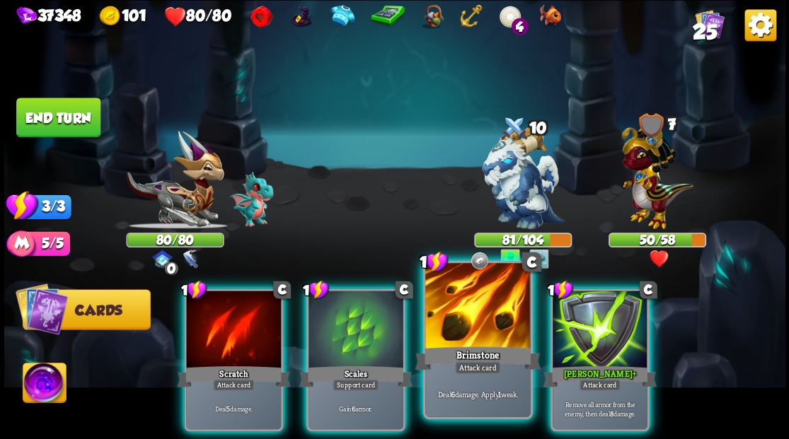
click at [467, 327] on div at bounding box center [477, 307] width 105 height 88
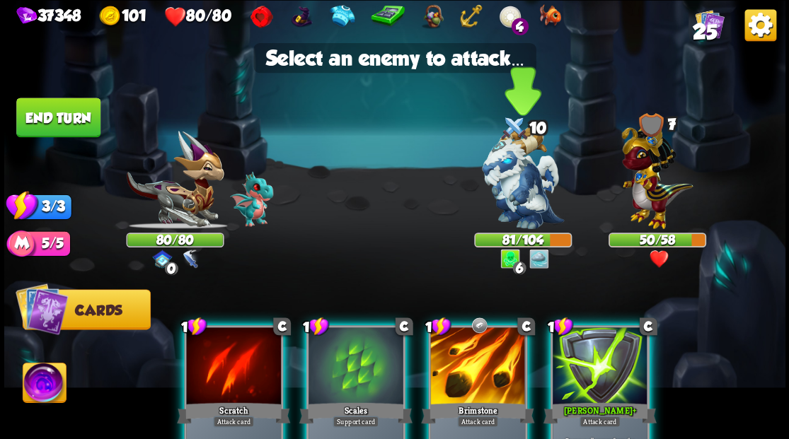
click at [538, 183] on img at bounding box center [523, 178] width 82 height 103
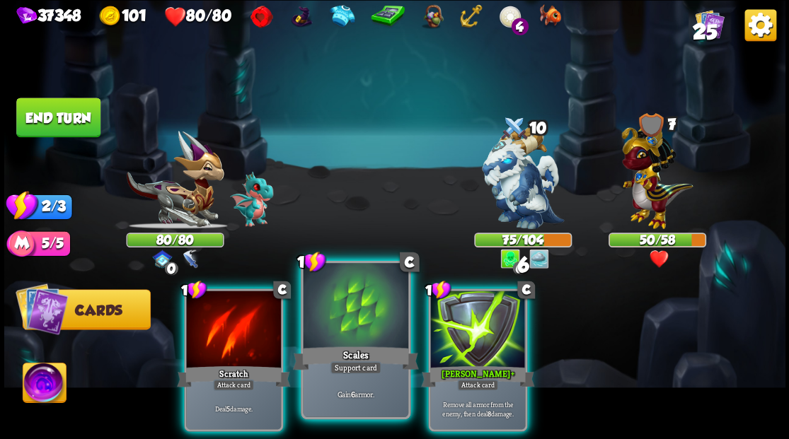
click at [352, 333] on div at bounding box center [355, 307] width 105 height 88
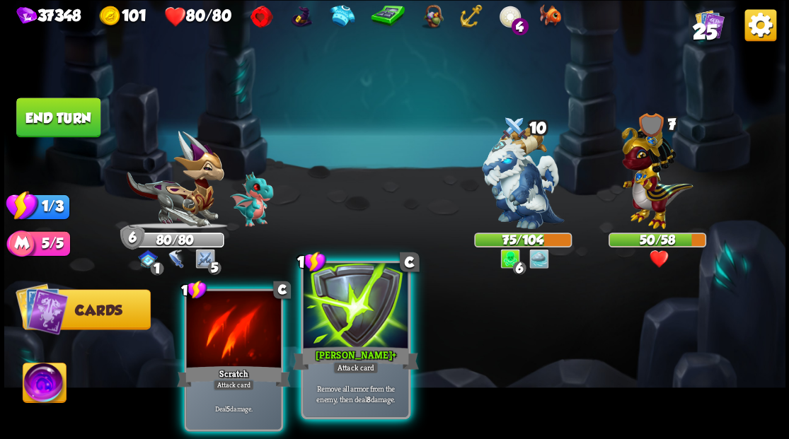
click at [352, 324] on div at bounding box center [355, 307] width 105 height 88
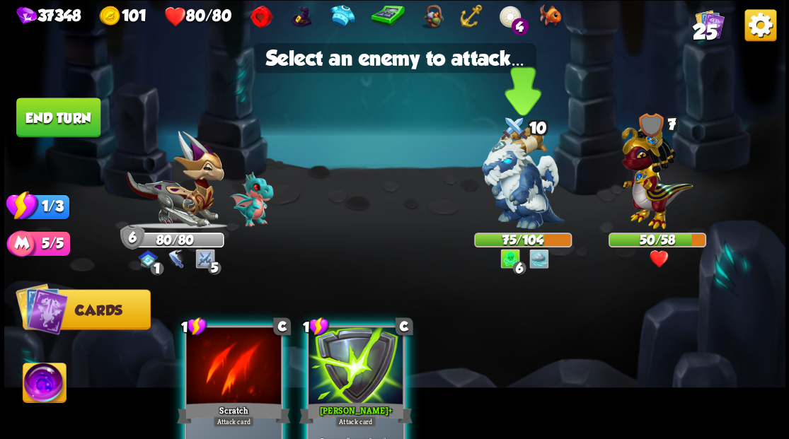
click at [514, 195] on img at bounding box center [523, 178] width 82 height 103
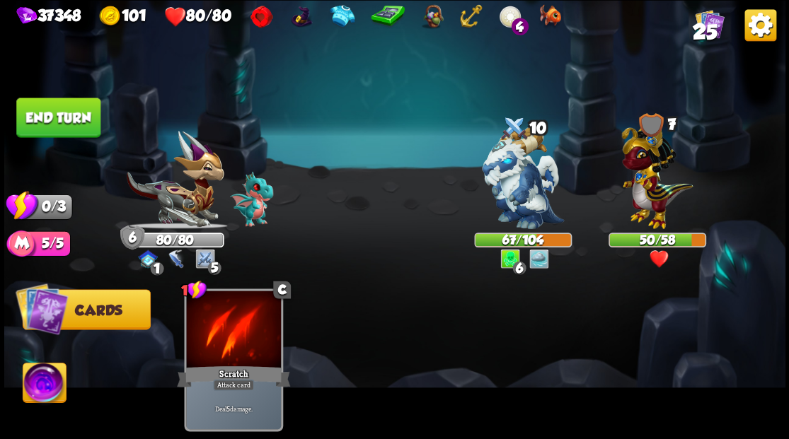
click at [47, 131] on button "End turn" at bounding box center [58, 118] width 84 height 40
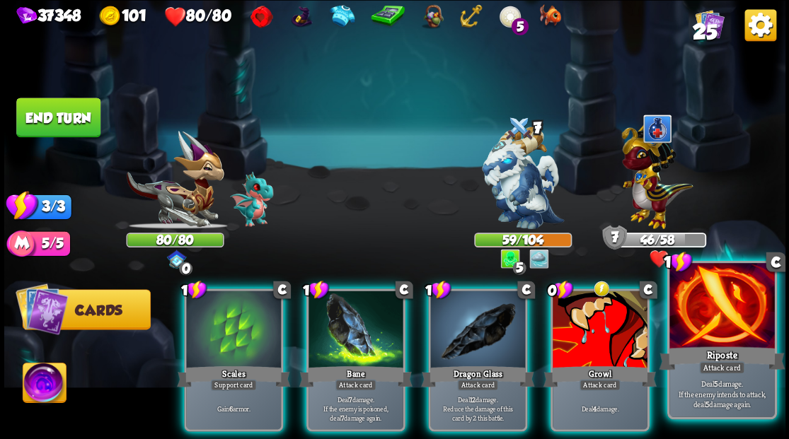
click at [726, 324] on div at bounding box center [721, 307] width 105 height 88
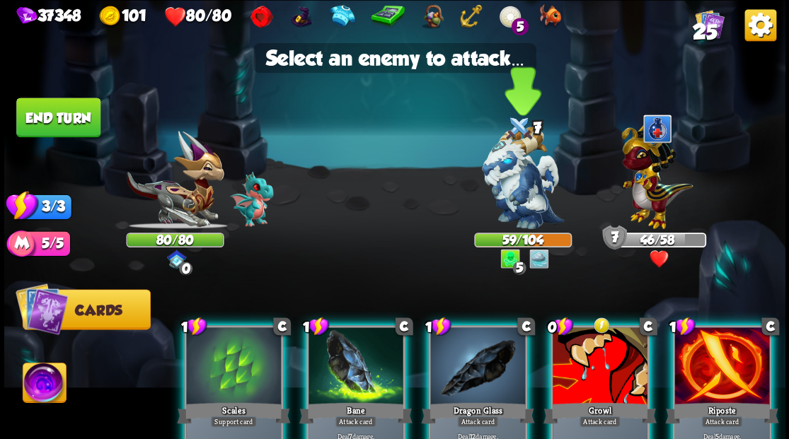
click at [507, 178] on img at bounding box center [523, 178] width 82 height 103
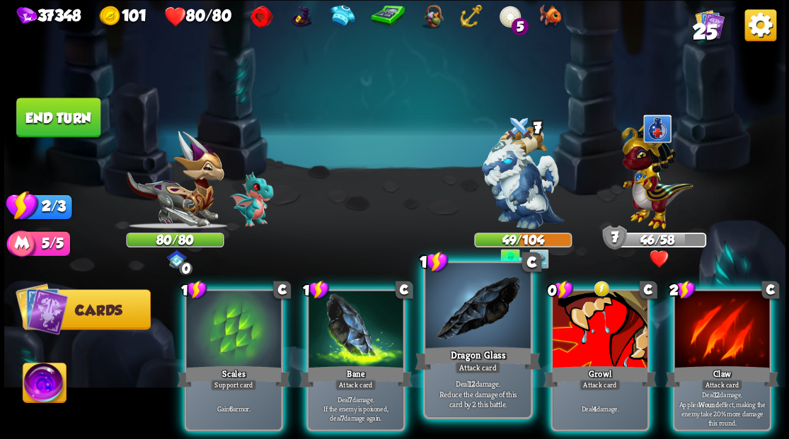
click at [480, 316] on div at bounding box center [477, 307] width 105 height 88
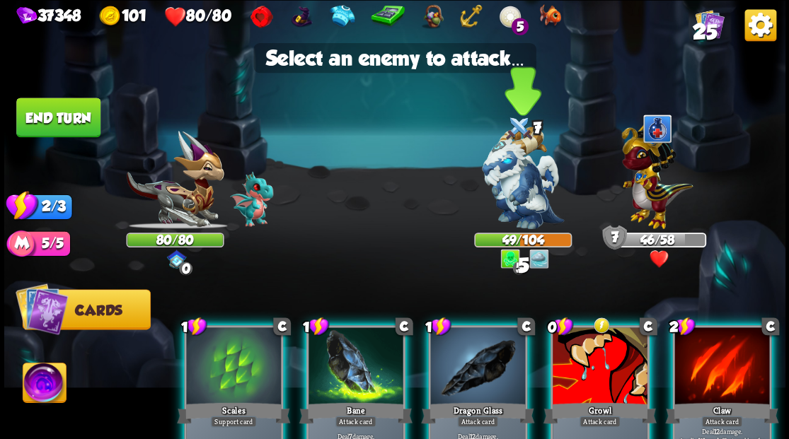
click at [508, 180] on img at bounding box center [523, 178] width 82 height 103
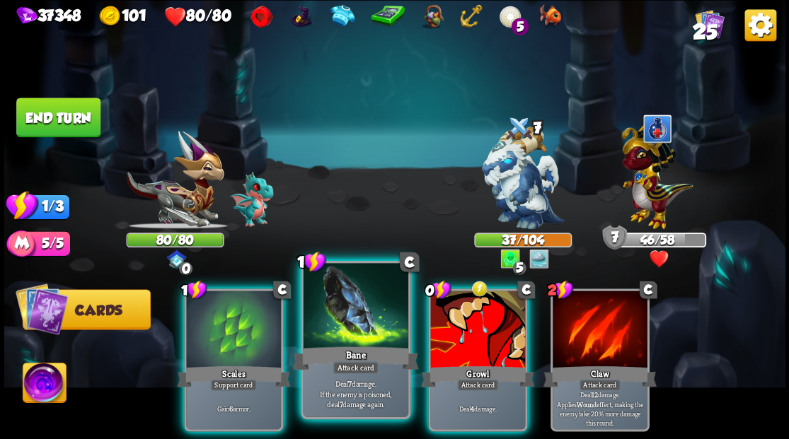
click at [362, 316] on div at bounding box center [355, 307] width 105 height 88
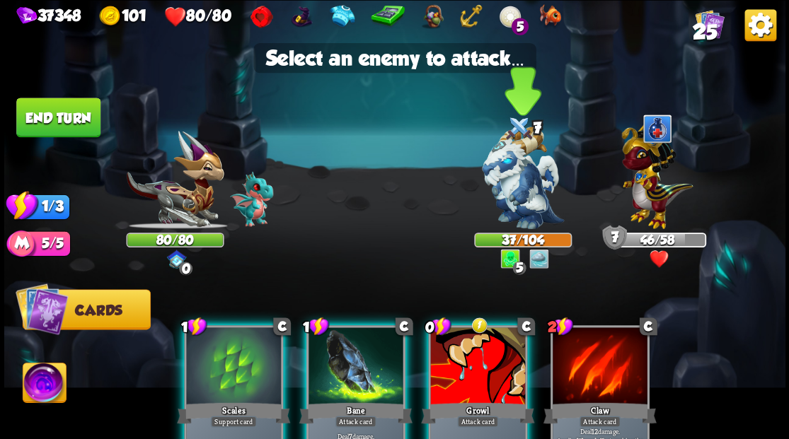
click at [519, 173] on img at bounding box center [523, 178] width 82 height 103
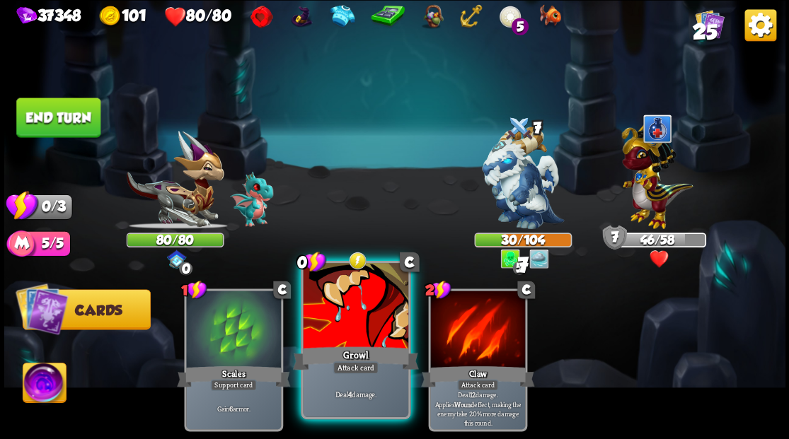
click at [342, 330] on div at bounding box center [355, 307] width 105 height 88
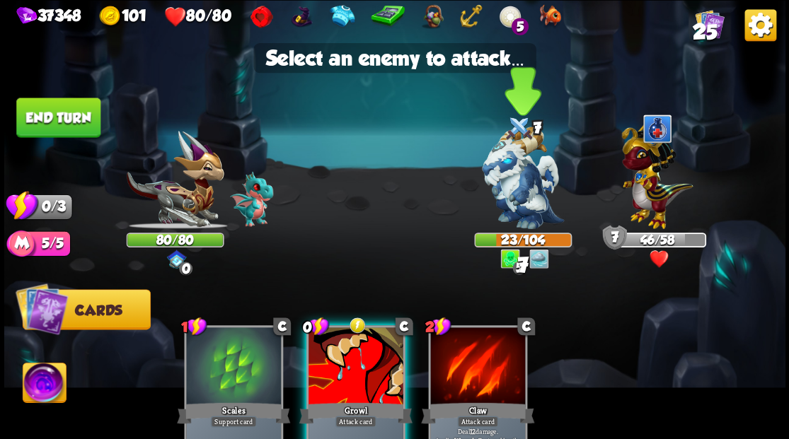
click at [515, 176] on img at bounding box center [523, 178] width 82 height 103
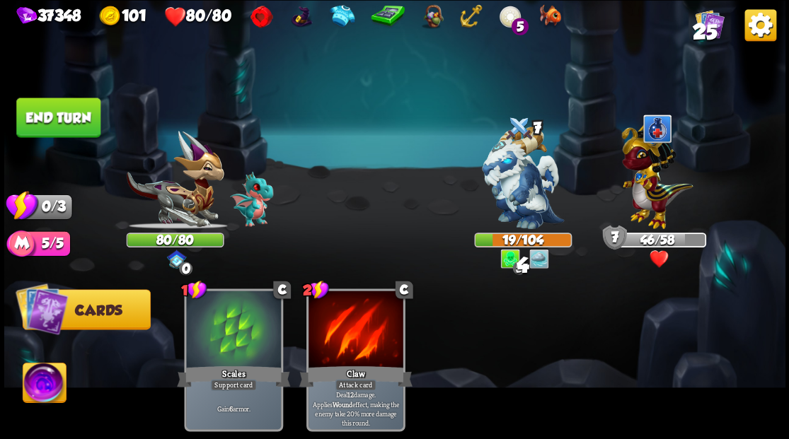
click at [45, 115] on button "End turn" at bounding box center [58, 118] width 84 height 40
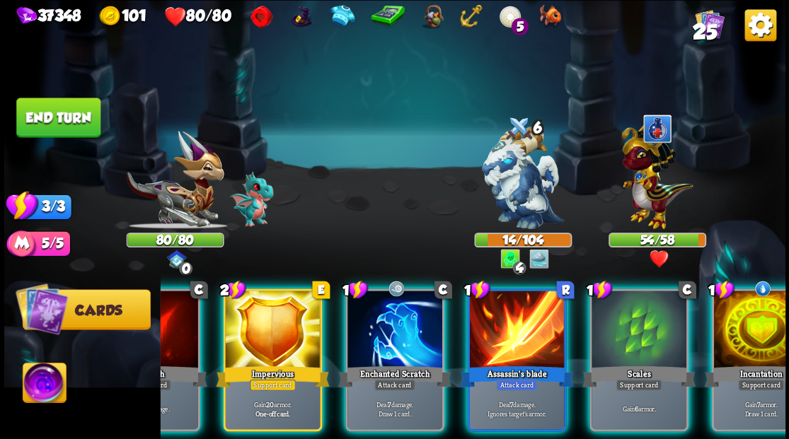
scroll to position [0, 134]
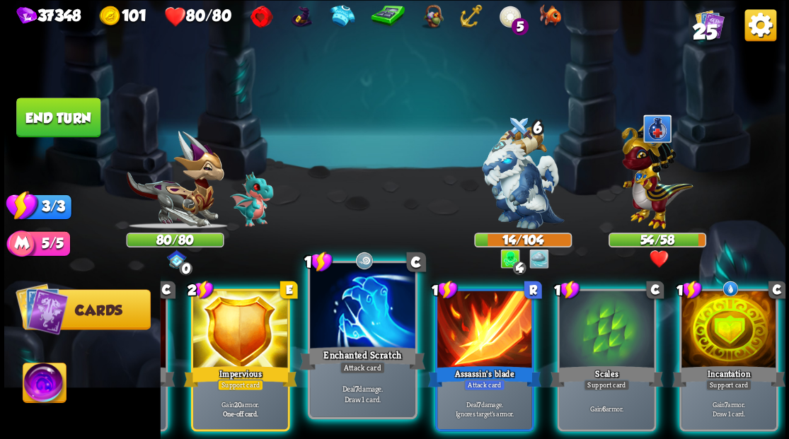
drag, startPoint x: 369, startPoint y: 316, endPoint x: 381, endPoint y: 286, distance: 32.3
click at [368, 316] on div at bounding box center [362, 307] width 105 height 88
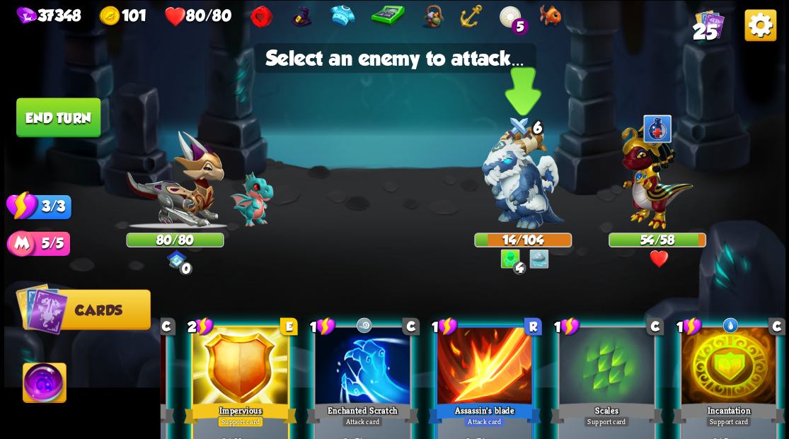
click at [504, 204] on img at bounding box center [523, 178] width 82 height 103
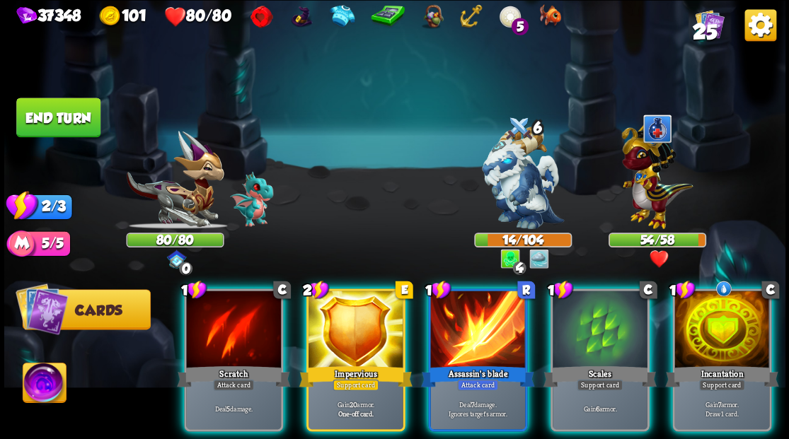
scroll to position [0, 0]
drag, startPoint x: 486, startPoint y: 345, endPoint x: 509, endPoint y: 253, distance: 95.6
click at [485, 364] on div "Assassin's blade" at bounding box center [477, 376] width 113 height 25
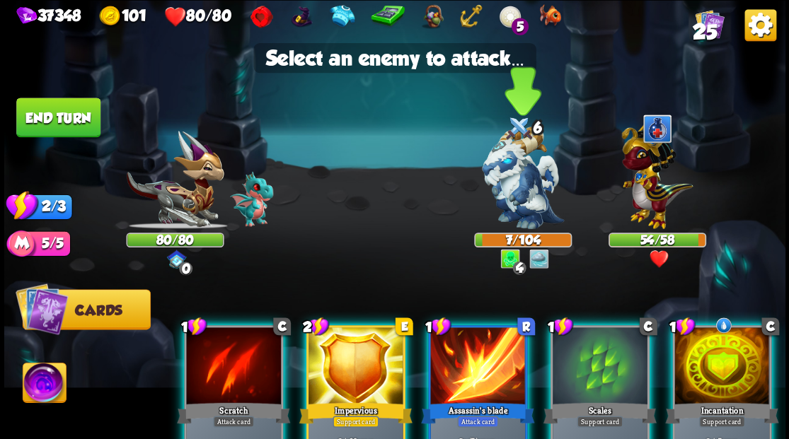
click at [515, 193] on img at bounding box center [523, 178] width 82 height 103
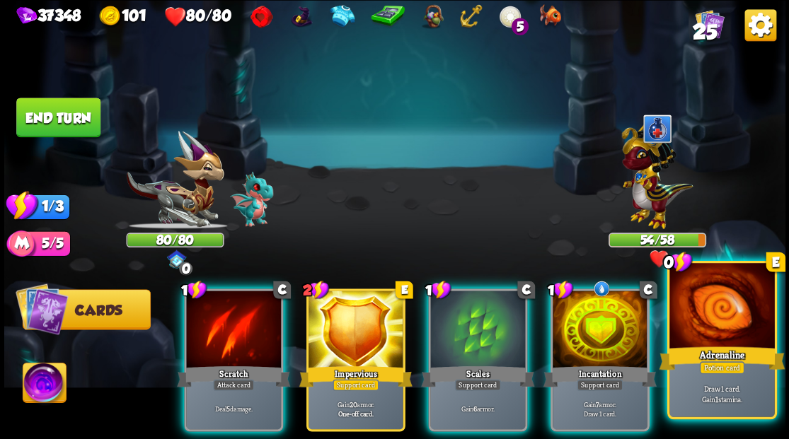
click at [729, 330] on div at bounding box center [721, 307] width 105 height 88
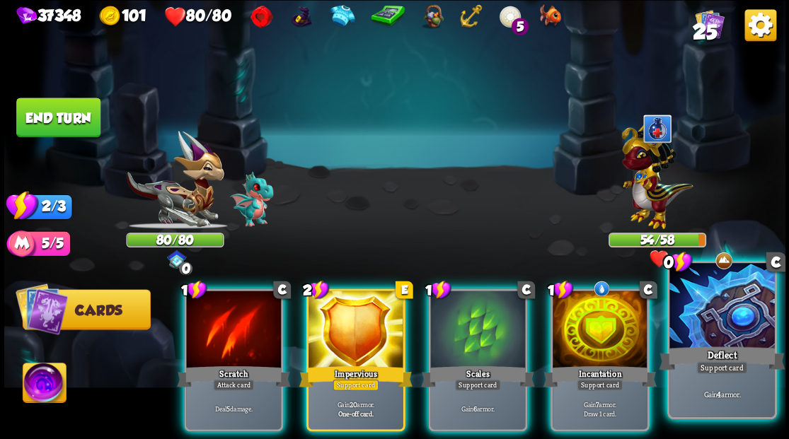
click at [722, 332] on div at bounding box center [721, 307] width 105 height 88
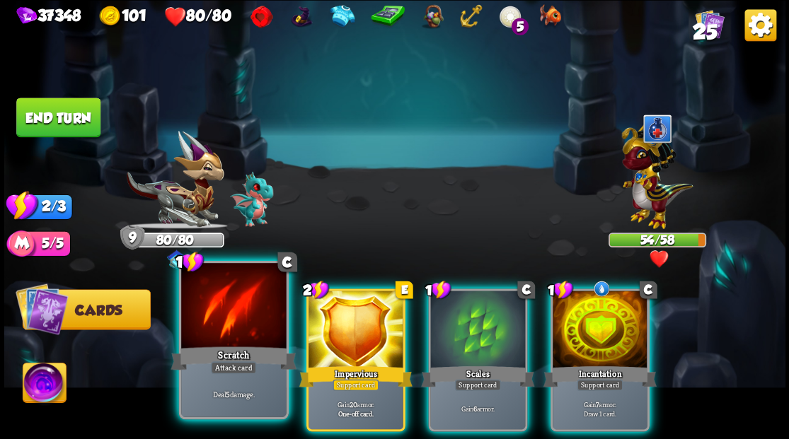
click at [232, 299] on div at bounding box center [233, 307] width 105 height 88
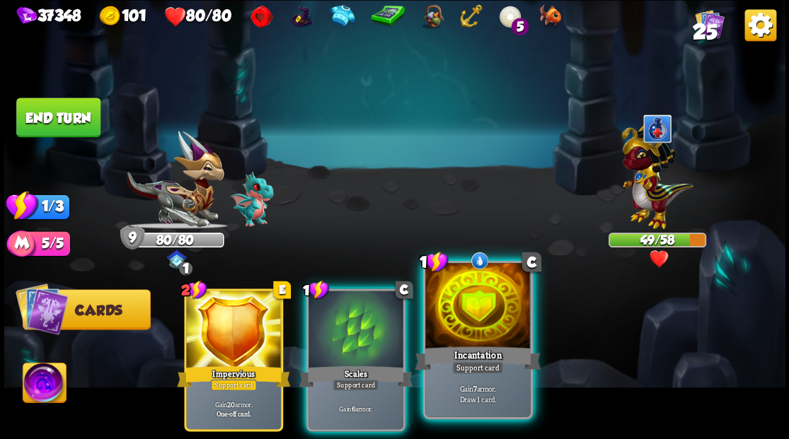
click at [468, 320] on div at bounding box center [477, 307] width 105 height 88
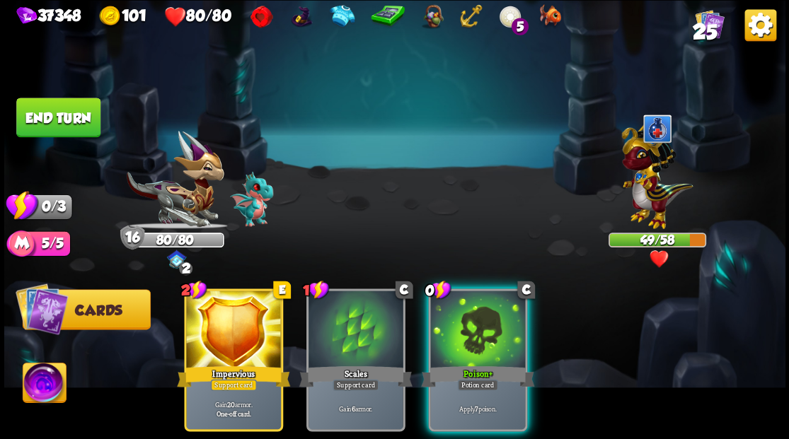
drag, startPoint x: 439, startPoint y: 334, endPoint x: 439, endPoint y: 311, distance: 23.4
click at [443, 335] on div at bounding box center [477, 331] width 95 height 80
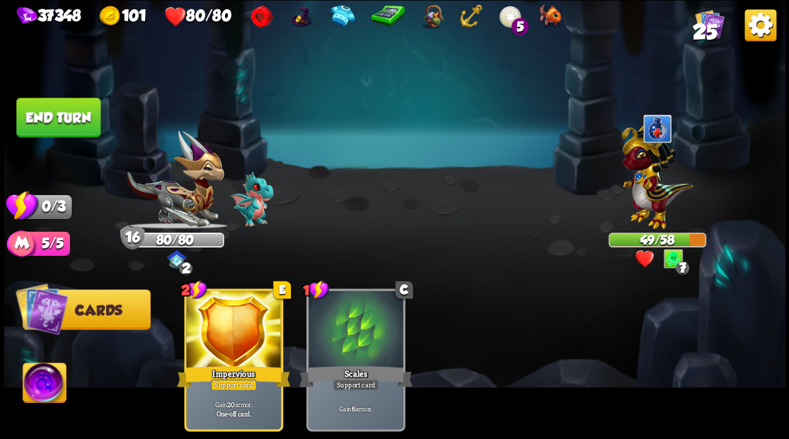
drag, startPoint x: 65, startPoint y: 116, endPoint x: 525, endPoint y: 115, distance: 459.8
click at [68, 116] on button "End turn" at bounding box center [58, 118] width 84 height 40
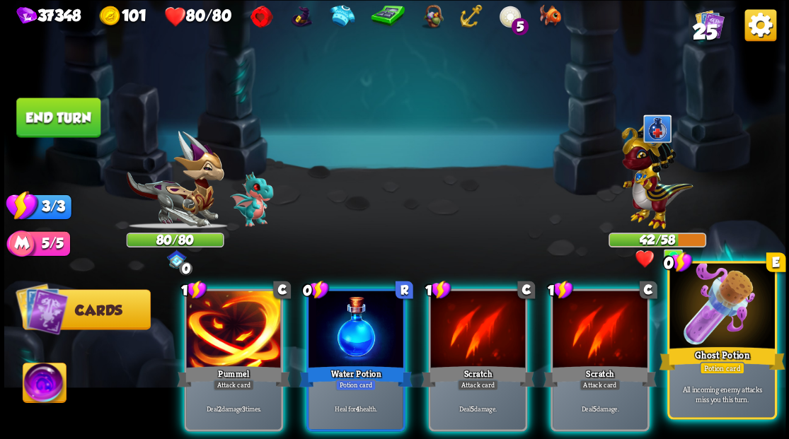
click at [717, 312] on div at bounding box center [721, 307] width 105 height 88
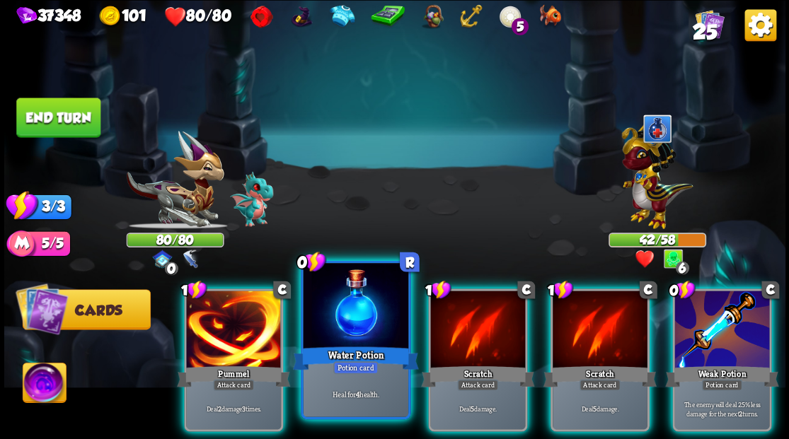
click at [318, 307] on div at bounding box center [355, 307] width 105 height 88
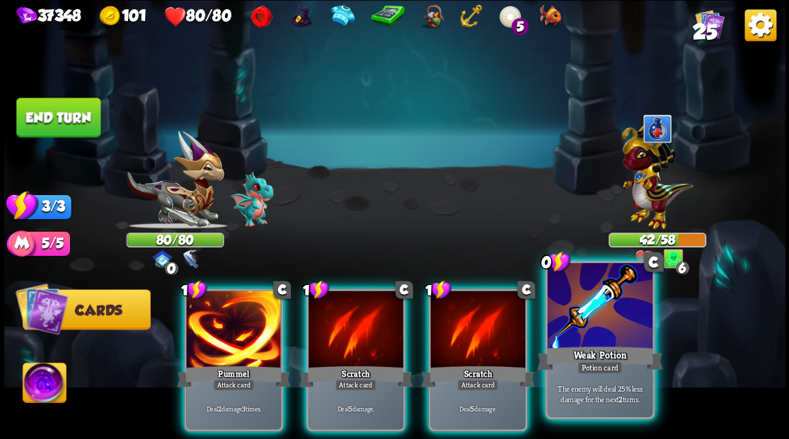
click at [607, 316] on div at bounding box center [599, 307] width 105 height 88
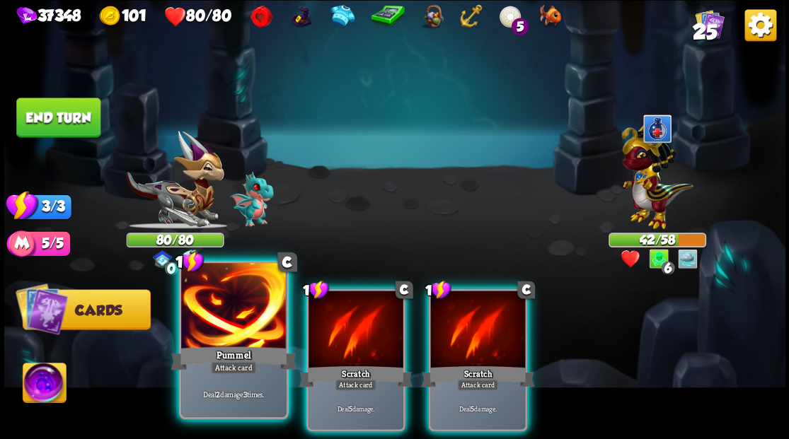
click at [254, 319] on div at bounding box center [233, 307] width 105 height 88
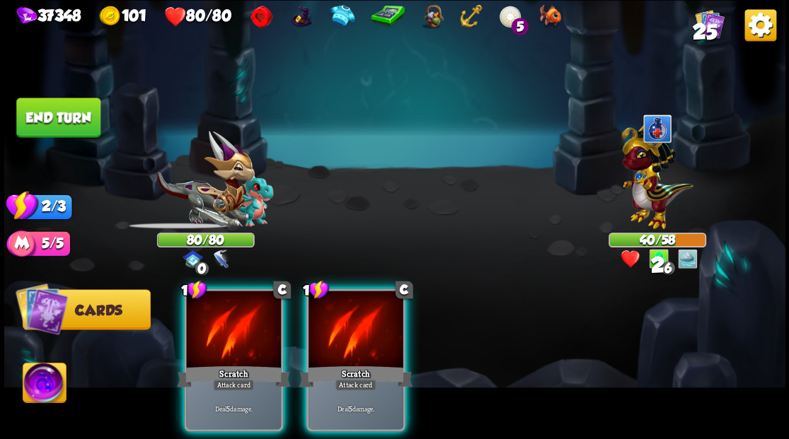
click at [254, 323] on div at bounding box center [233, 331] width 95 height 80
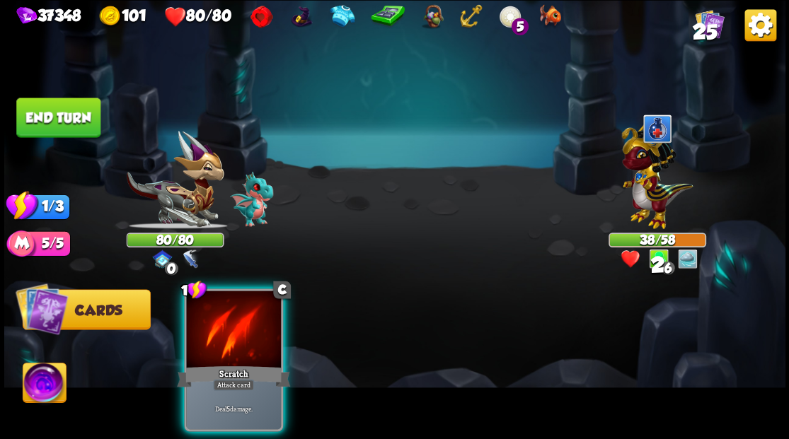
click at [254, 323] on div at bounding box center [233, 331] width 95 height 80
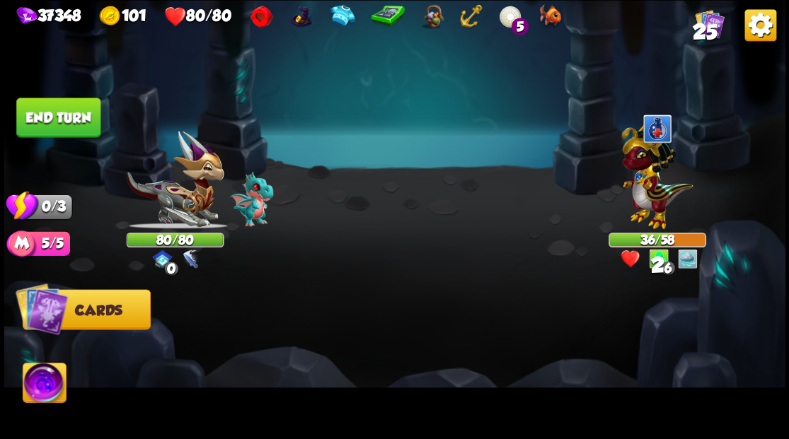
drag, startPoint x: 50, startPoint y: 123, endPoint x: 758, endPoint y: 2, distance: 718.4
click at [51, 123] on button "End turn" at bounding box center [58, 118] width 84 height 40
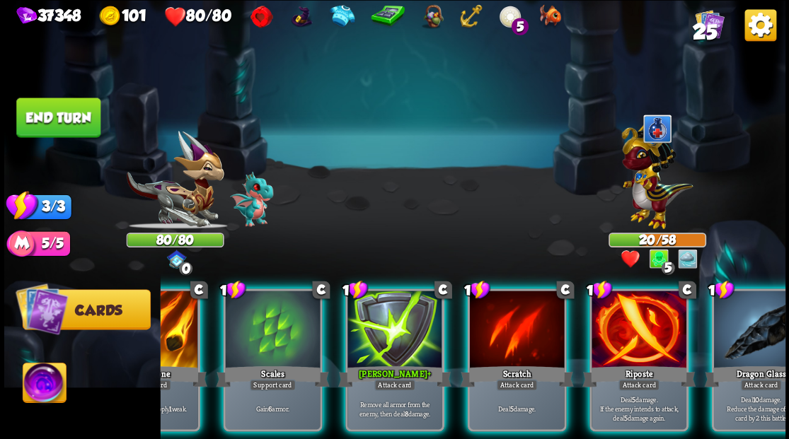
scroll to position [0, 134]
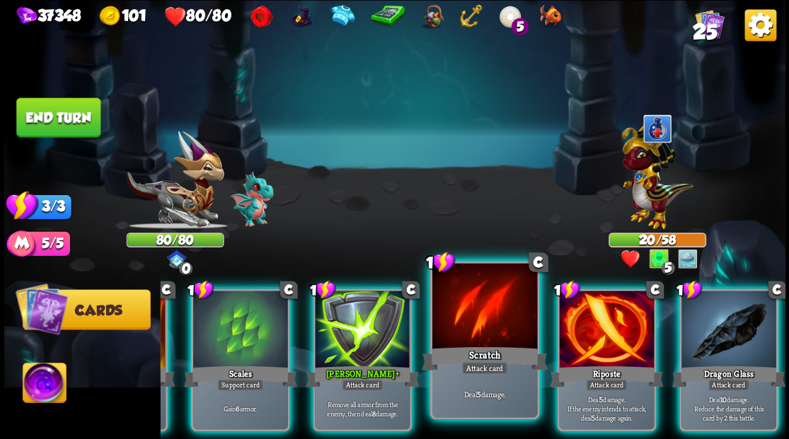
click at [613, 342] on div at bounding box center [606, 331] width 95 height 80
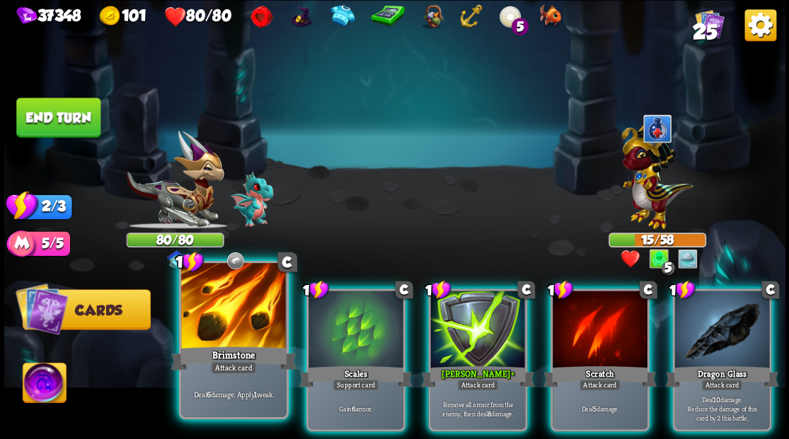
click at [206, 324] on div at bounding box center [233, 307] width 105 height 88
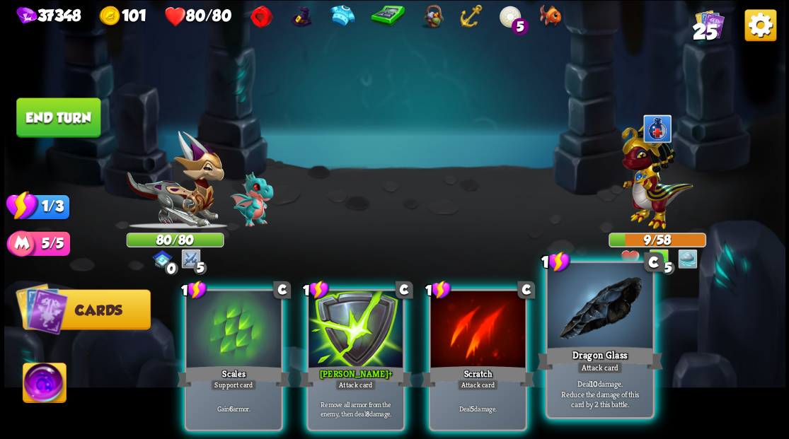
click at [613, 334] on div at bounding box center [599, 307] width 105 height 88
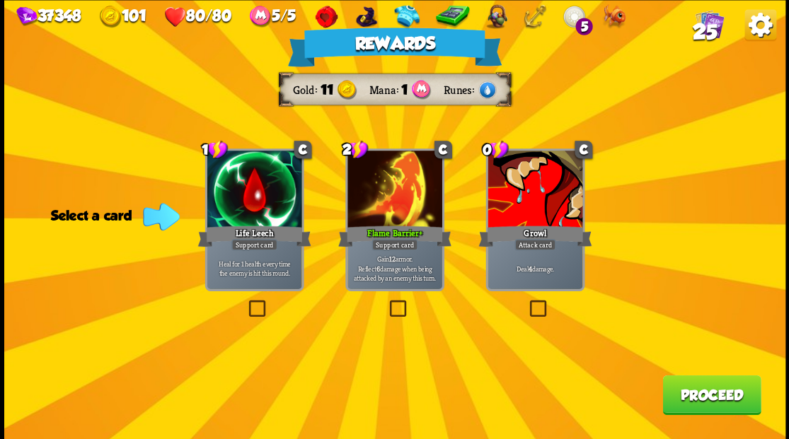
click at [690, 403] on button "Proceed" at bounding box center [711, 395] width 98 height 40
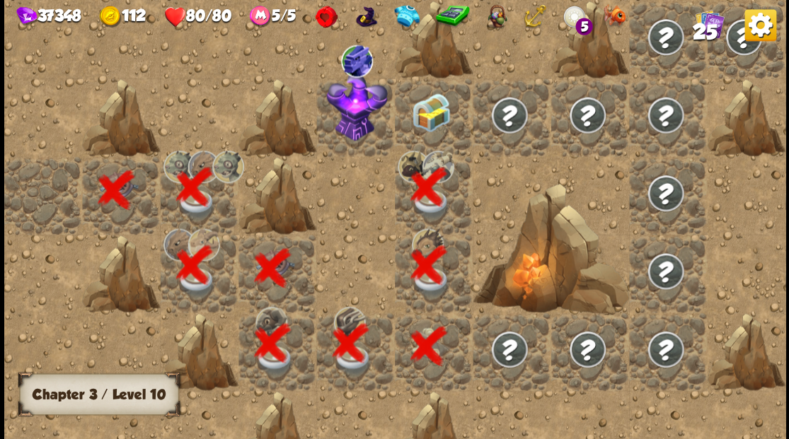
click at [433, 120] on div at bounding box center [434, 117] width 78 height 78
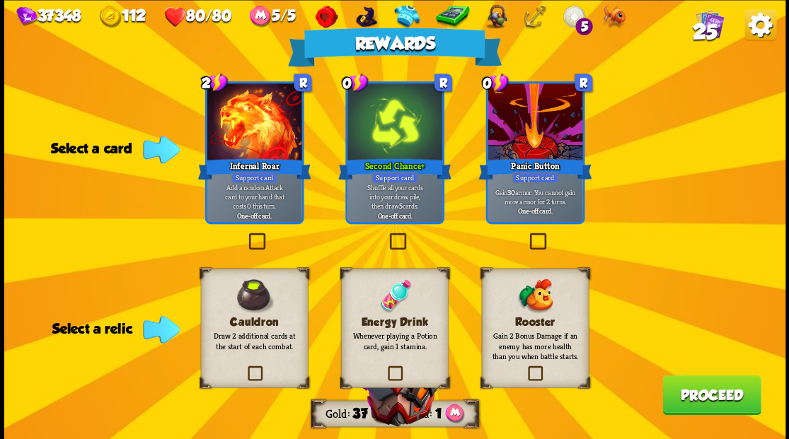
click at [385, 368] on label at bounding box center [385, 368] width 0 height 0
click at [0, 0] on input "checkbox" at bounding box center [0, 0] width 0 height 0
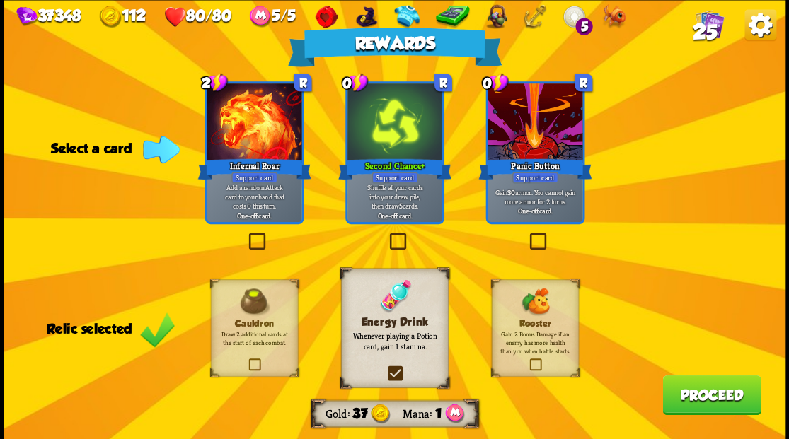
click at [386, 235] on label at bounding box center [386, 235] width 0 height 0
click at [0, 0] on input "checkbox" at bounding box center [0, 0] width 0 height 0
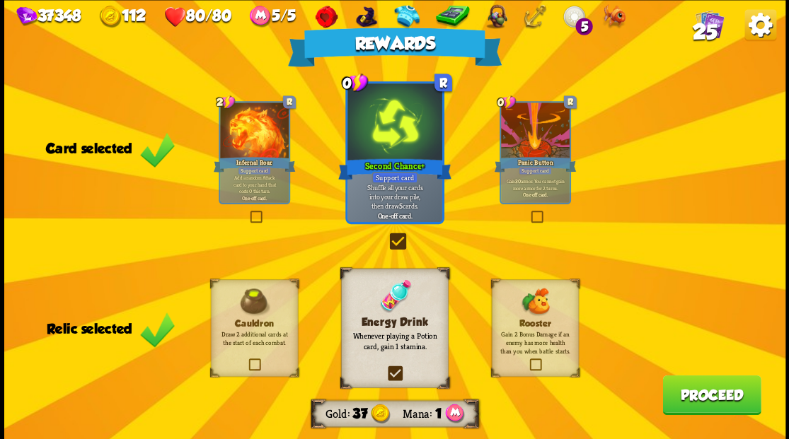
drag, startPoint x: 688, startPoint y: 409, endPoint x: 688, endPoint y: 399, distance: 9.9
click at [688, 399] on button "Proceed" at bounding box center [711, 395] width 98 height 40
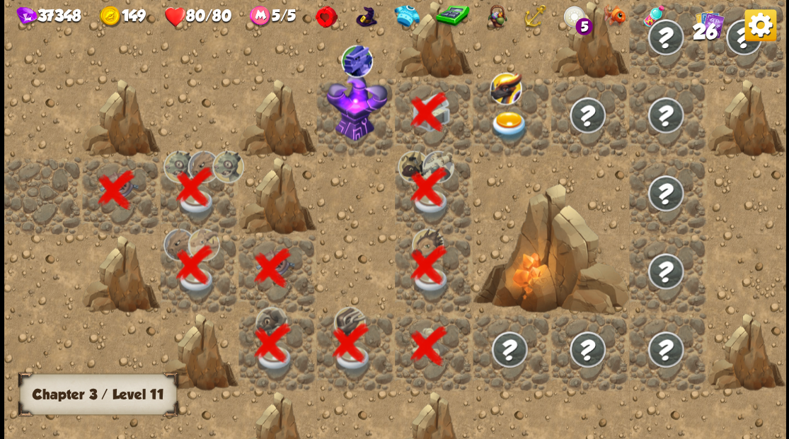
scroll to position [0, 272]
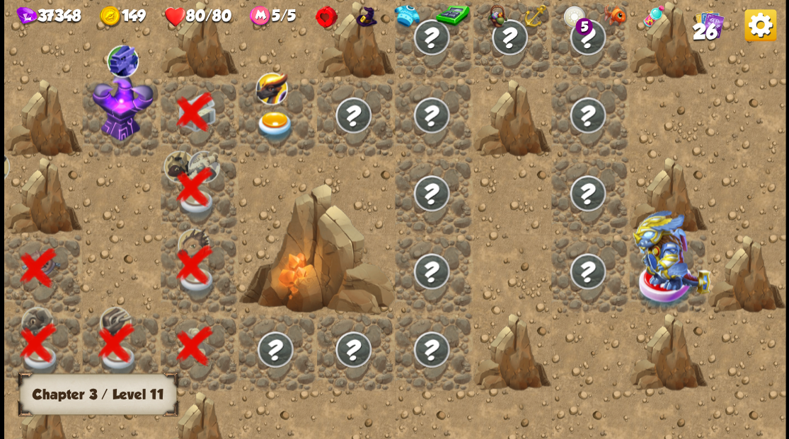
click at [107, 123] on img at bounding box center [122, 106] width 61 height 69
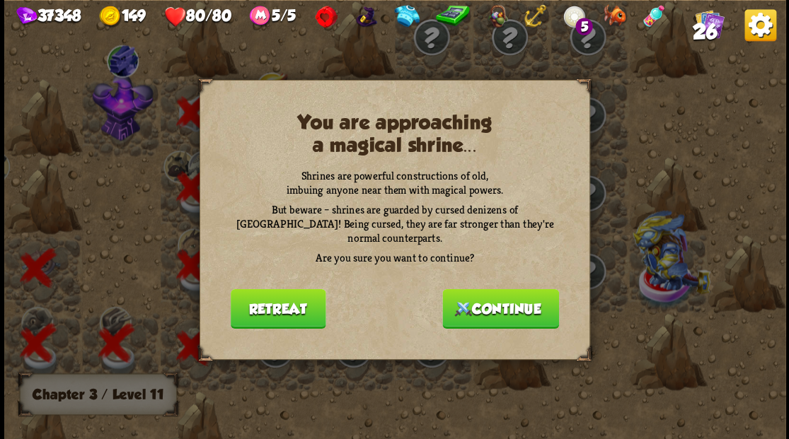
click at [494, 294] on button "Continue" at bounding box center [500, 309] width 117 height 40
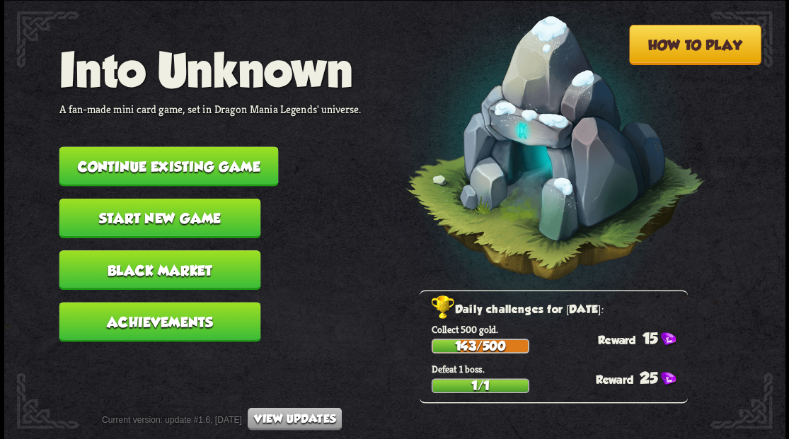
click at [185, 160] on button "Continue existing game" at bounding box center [168, 166] width 219 height 40
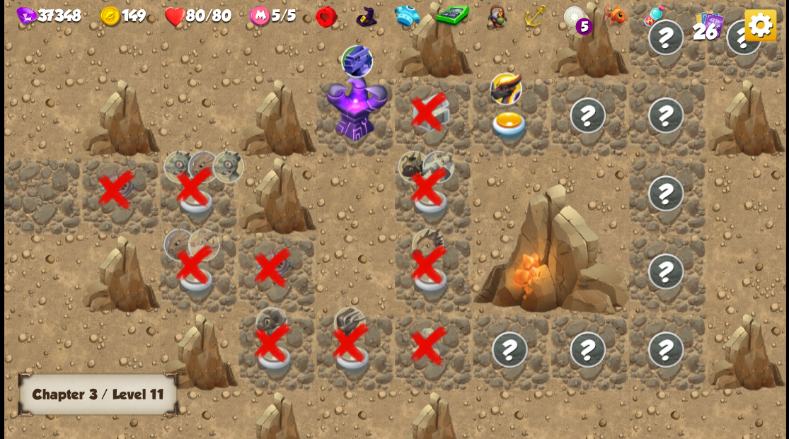
scroll to position [0, 272]
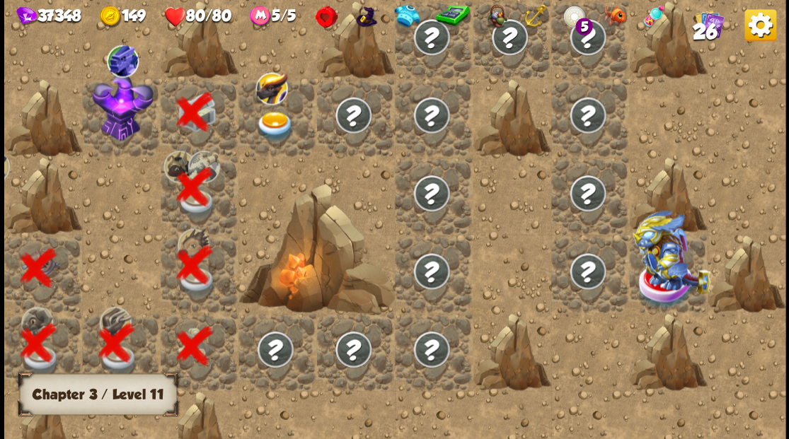
click at [108, 120] on img at bounding box center [122, 106] width 61 height 69
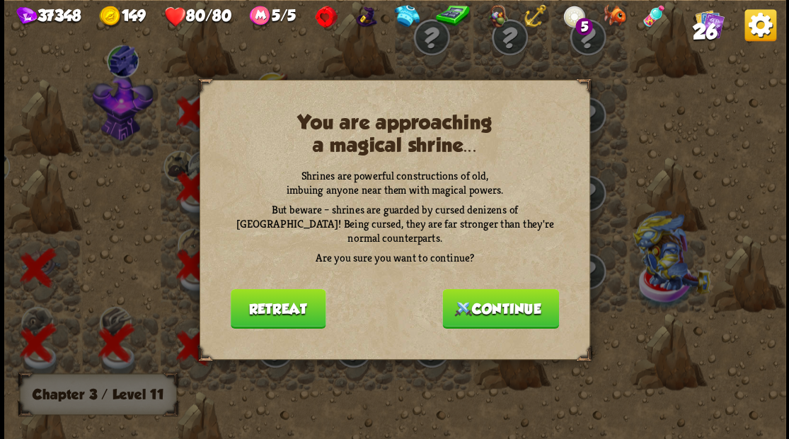
click at [485, 311] on button "Continue" at bounding box center [500, 309] width 117 height 40
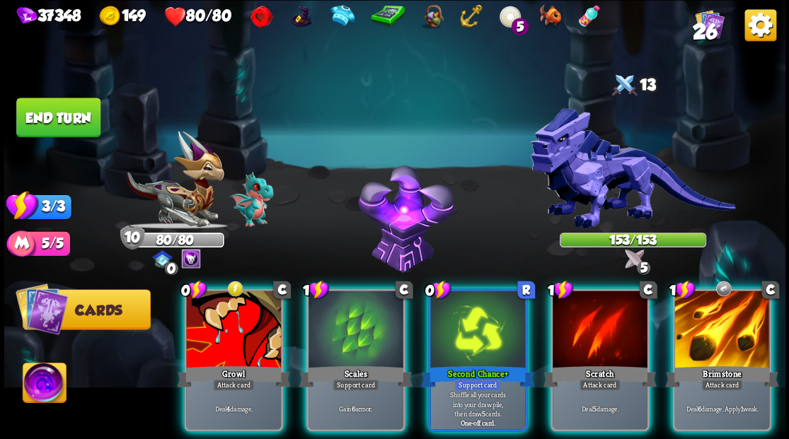
click at [47, 375] on img at bounding box center [44, 385] width 43 height 44
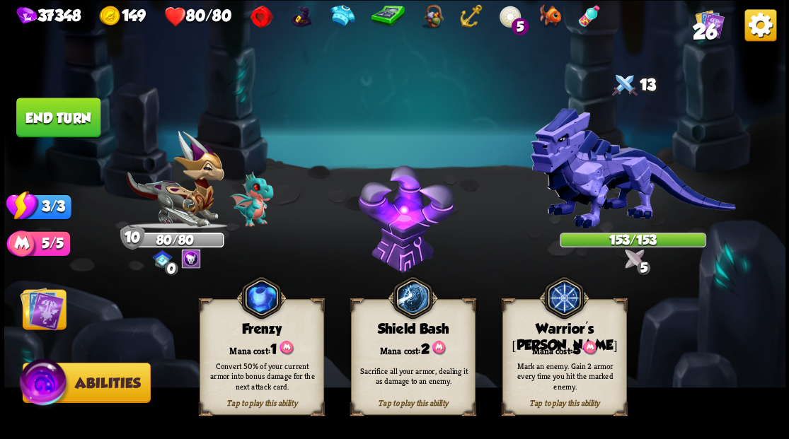
click at [571, 336] on div "Tap to play this ability Warrior's [PERSON_NAME] cost: 3 Mark an enemy. Gain 2 …" at bounding box center [564, 357] width 125 height 116
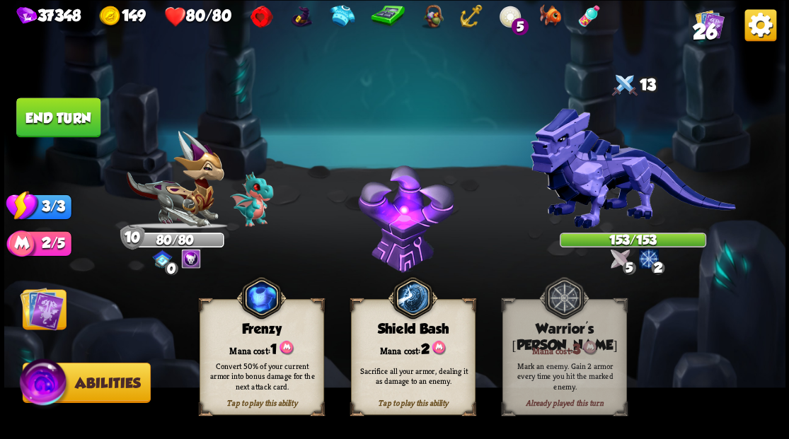
click at [44, 324] on img at bounding box center [42, 308] width 44 height 44
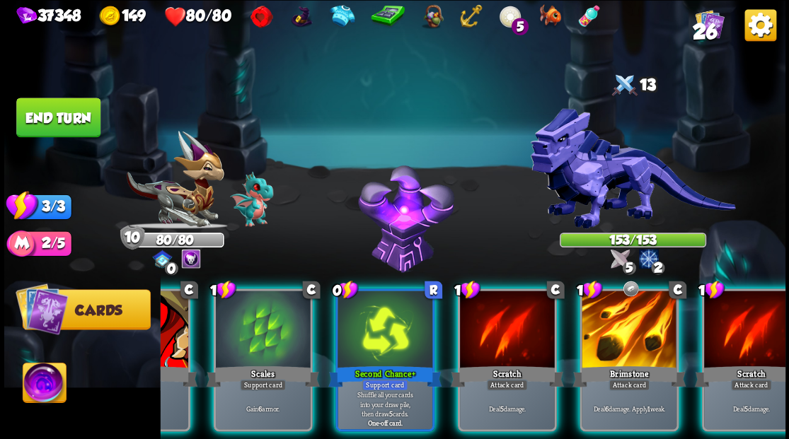
scroll to position [0, 134]
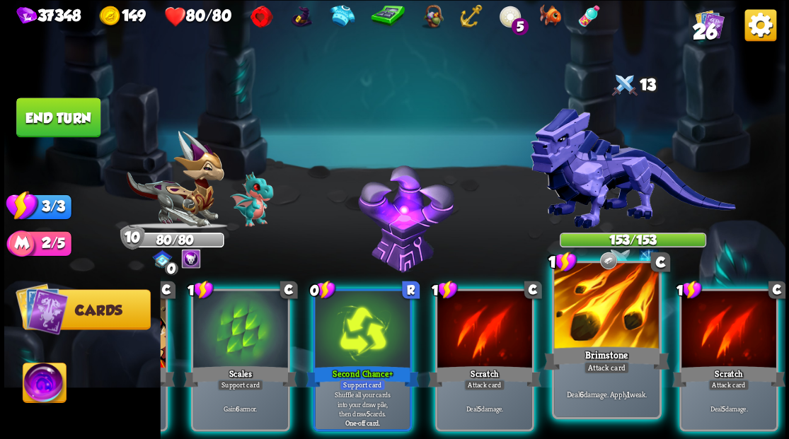
click at [614, 333] on div at bounding box center [606, 307] width 105 height 88
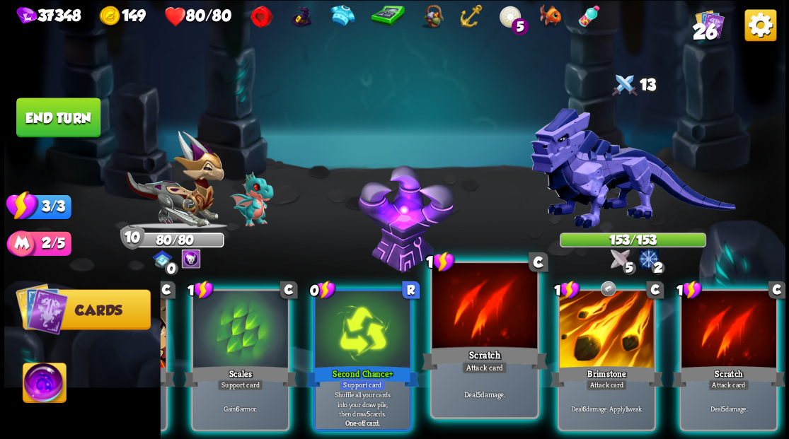
scroll to position [0, 0]
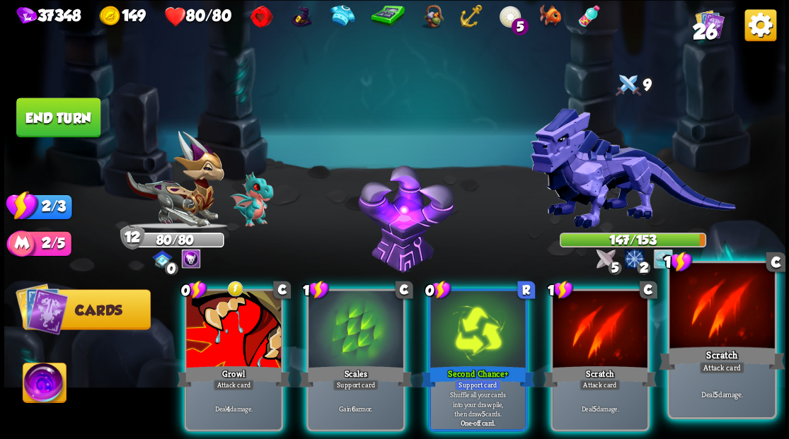
click at [705, 322] on div at bounding box center [721, 307] width 105 height 88
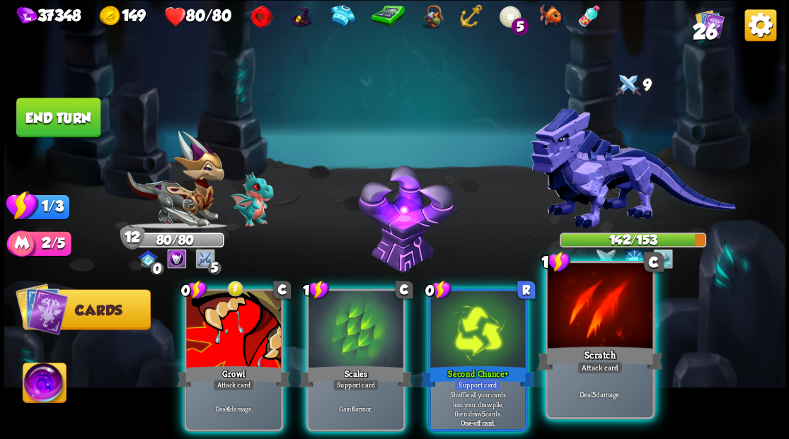
click at [614, 323] on div at bounding box center [599, 307] width 105 height 88
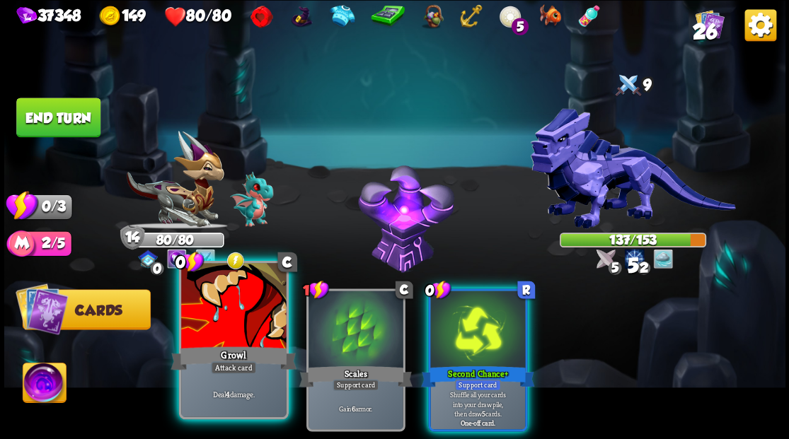
click at [237, 310] on div at bounding box center [233, 307] width 105 height 88
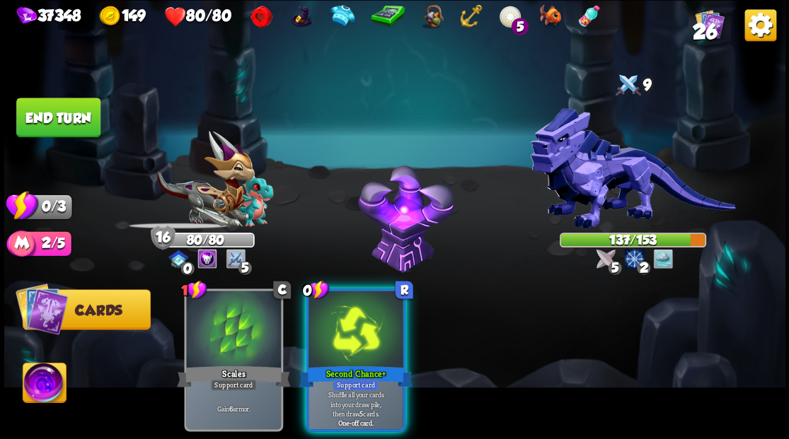
click at [341, 321] on div at bounding box center [355, 331] width 95 height 80
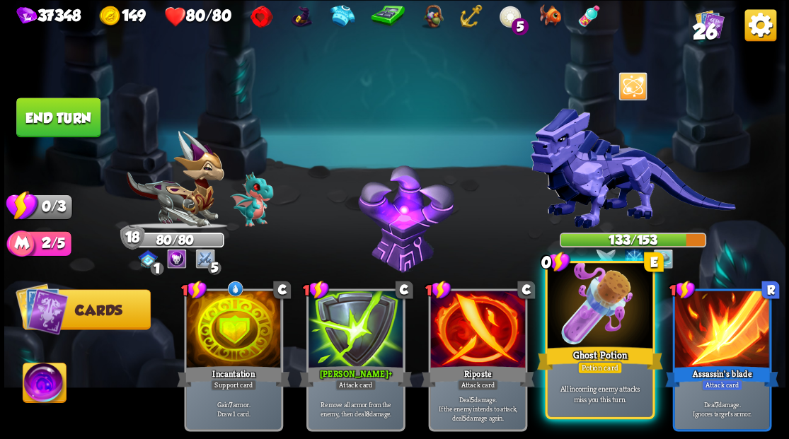
click at [602, 332] on div at bounding box center [599, 307] width 105 height 88
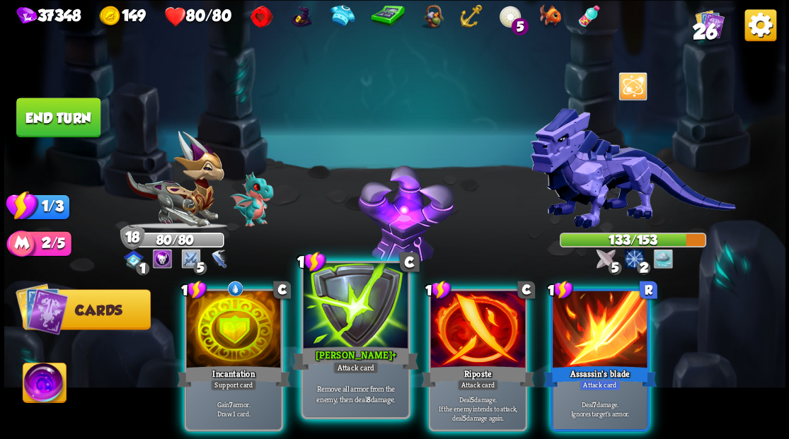
click at [337, 332] on div at bounding box center [355, 307] width 105 height 88
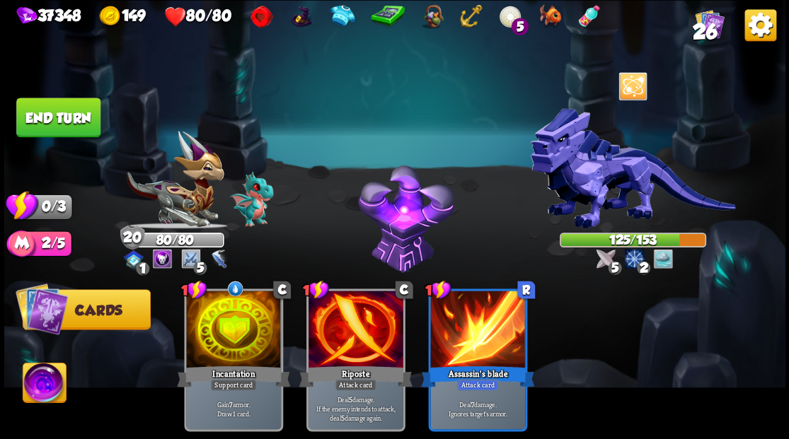
click at [57, 113] on button "End turn" at bounding box center [58, 118] width 84 height 40
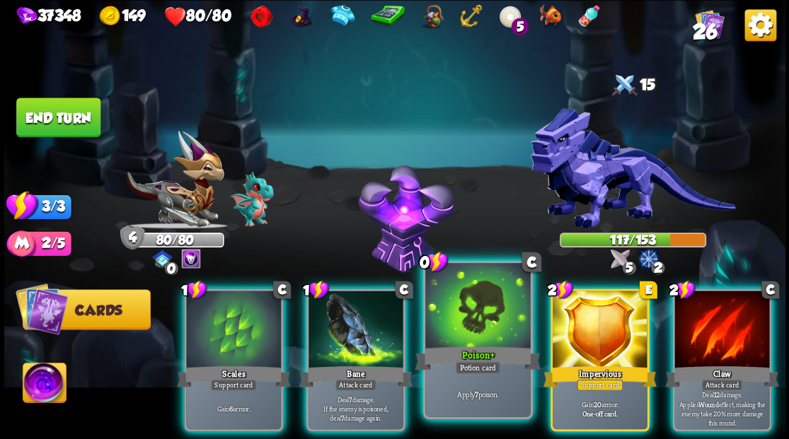
click at [465, 311] on div at bounding box center [477, 307] width 105 height 88
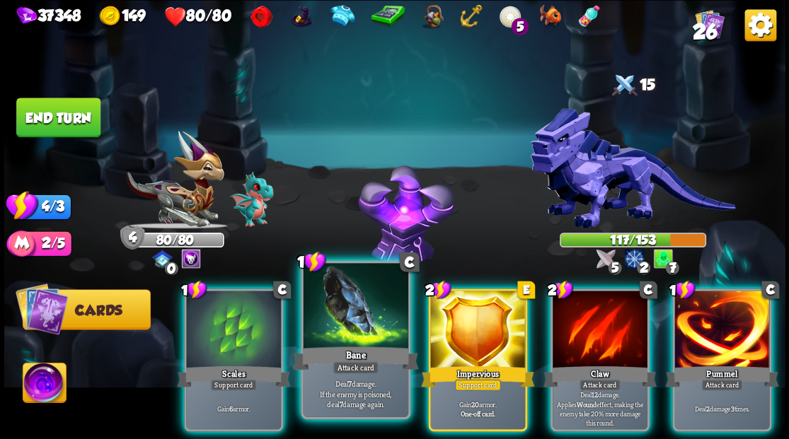
click at [352, 307] on div at bounding box center [355, 307] width 105 height 88
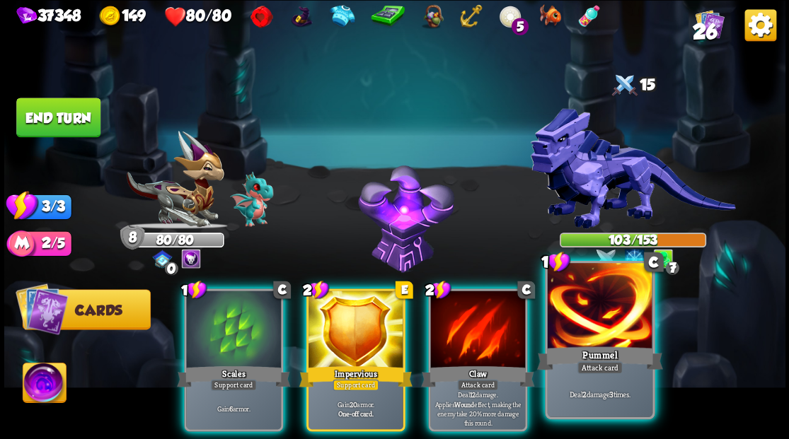
click at [588, 336] on div at bounding box center [599, 307] width 105 height 88
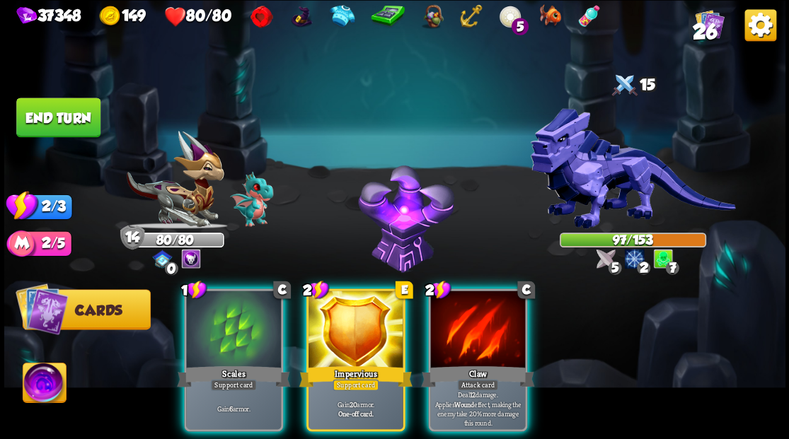
click at [477, 325] on div at bounding box center [477, 331] width 95 height 80
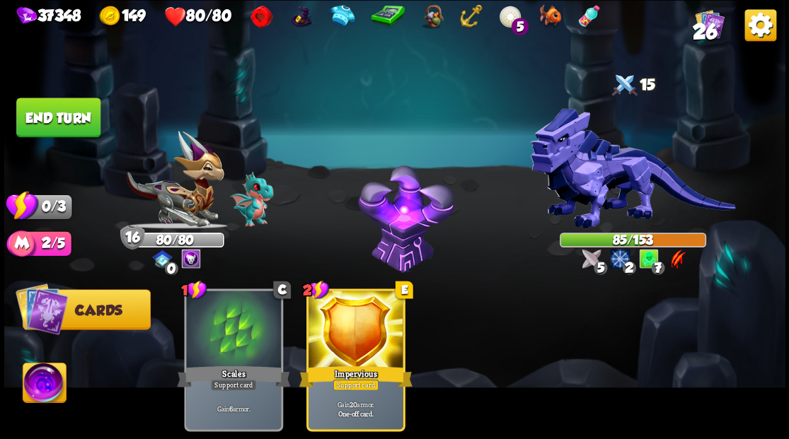
drag, startPoint x: 72, startPoint y: 113, endPoint x: 414, endPoint y: 178, distance: 347.8
click at [74, 112] on button "End turn" at bounding box center [58, 118] width 84 height 40
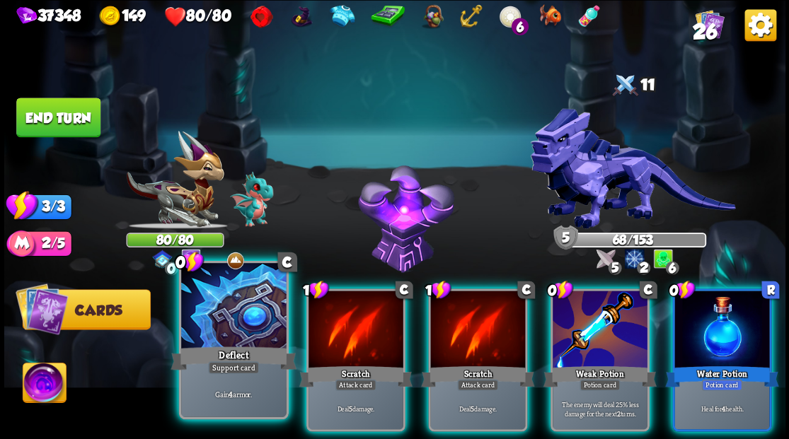
click at [204, 330] on div at bounding box center [233, 307] width 105 height 88
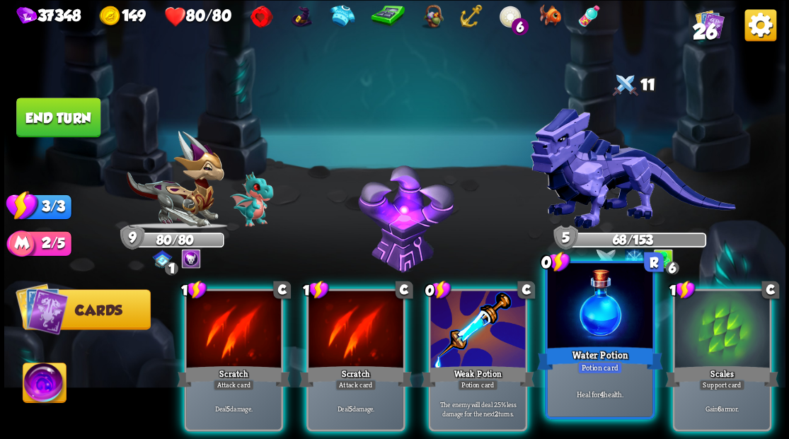
click at [591, 301] on div at bounding box center [599, 307] width 105 height 88
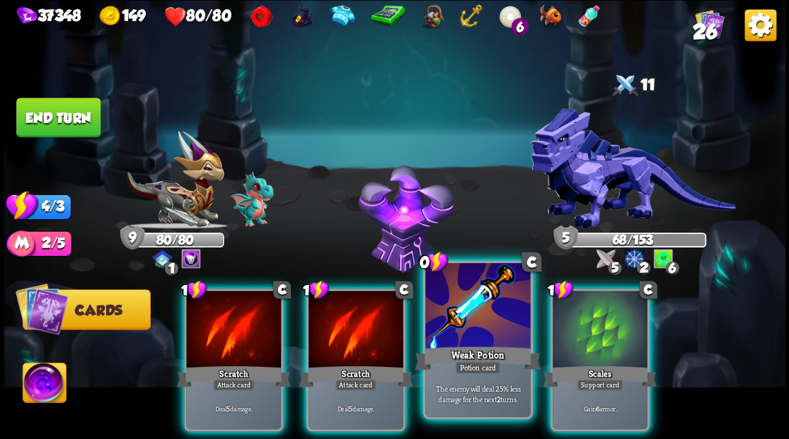
click at [483, 304] on div at bounding box center [477, 307] width 105 height 88
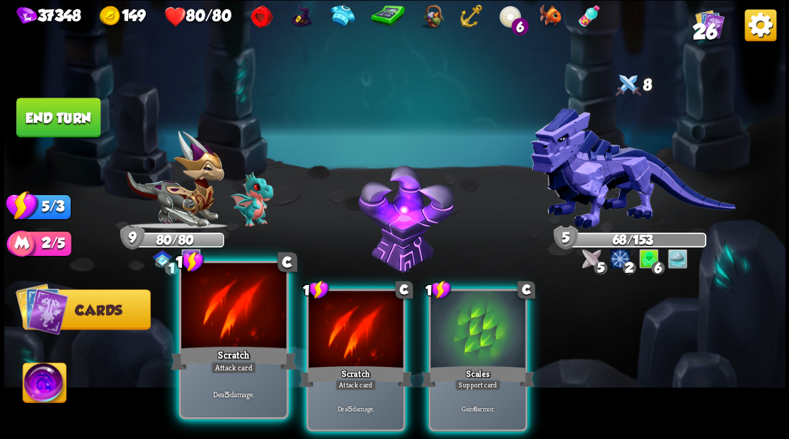
click at [219, 321] on div at bounding box center [233, 307] width 105 height 88
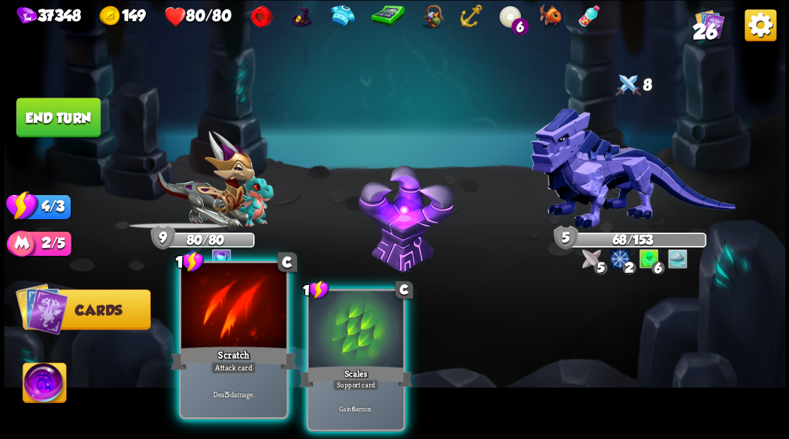
click at [219, 321] on div at bounding box center [233, 307] width 105 height 88
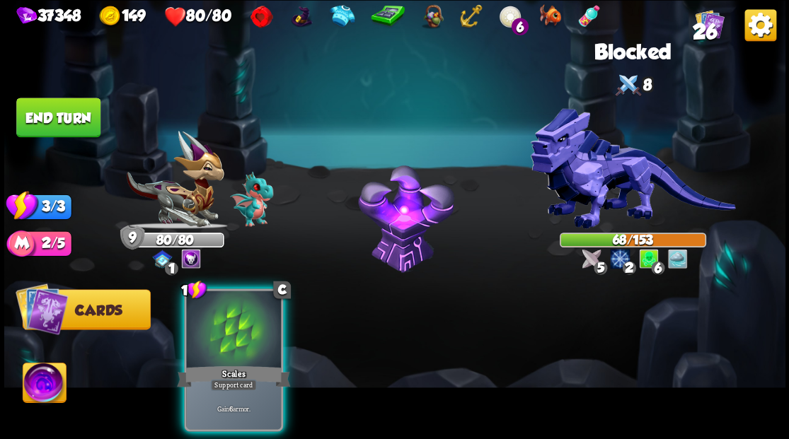
click at [219, 321] on div at bounding box center [233, 331] width 95 height 80
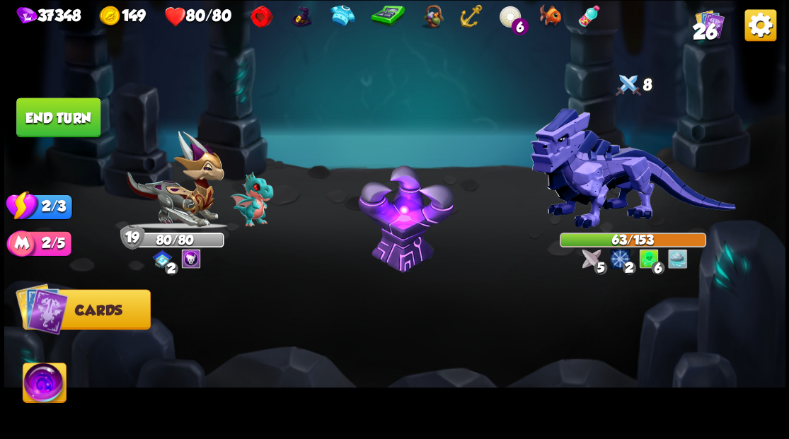
click at [78, 115] on button "End turn" at bounding box center [58, 118] width 84 height 40
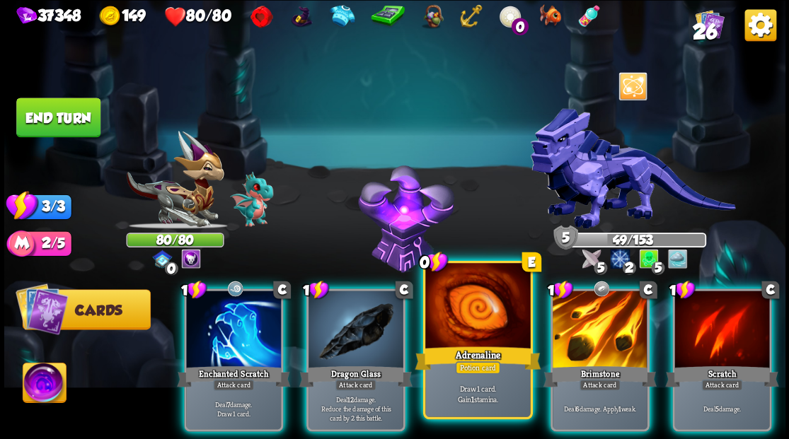
click at [481, 314] on div at bounding box center [477, 307] width 105 height 88
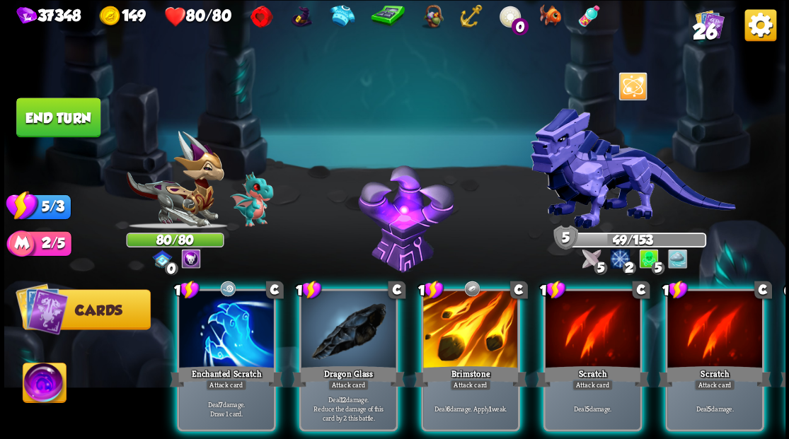
scroll to position [0, 8]
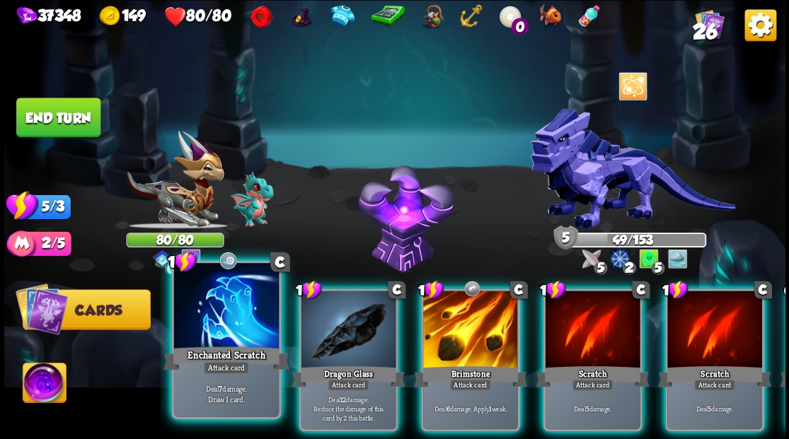
click at [241, 323] on div at bounding box center [225, 307] width 105 height 88
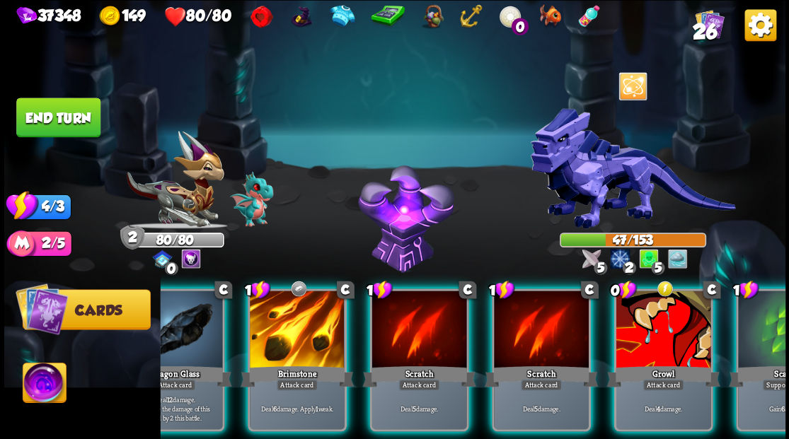
scroll to position [0, 0]
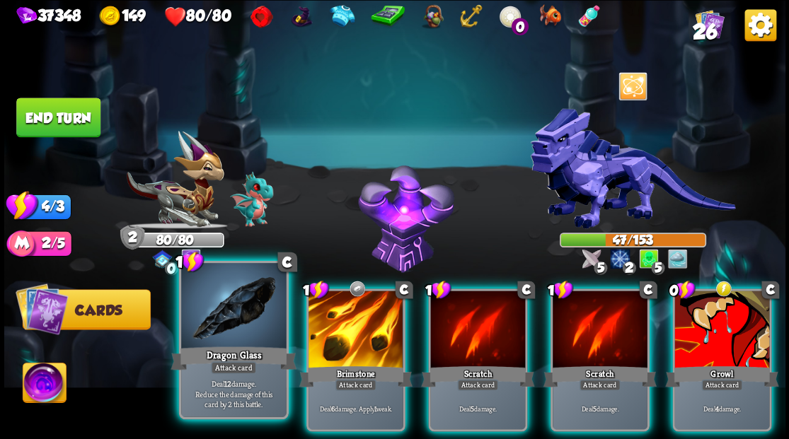
click at [222, 338] on div at bounding box center [233, 307] width 105 height 88
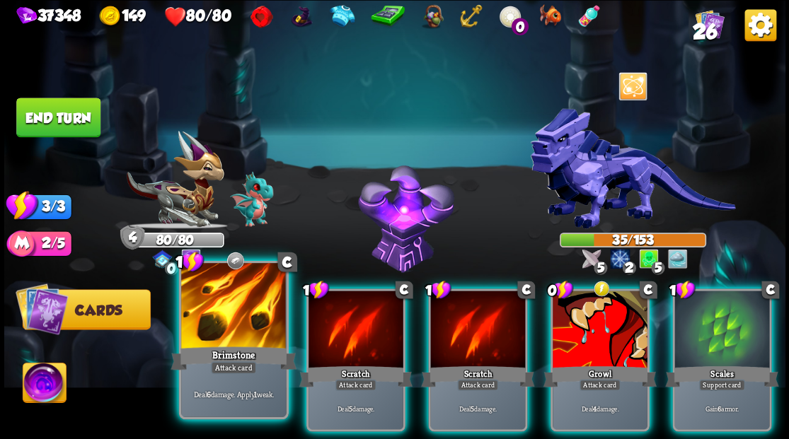
click at [222, 346] on div "Brimstone" at bounding box center [233, 358] width 126 height 28
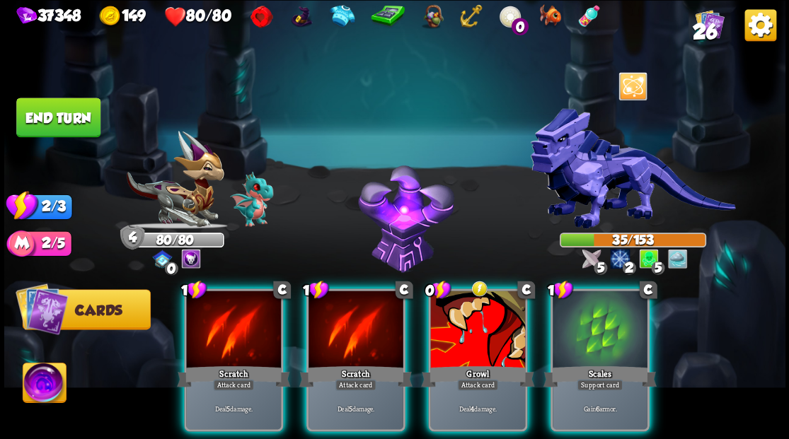
click at [222, 364] on div "Scratch" at bounding box center [233, 376] width 113 height 25
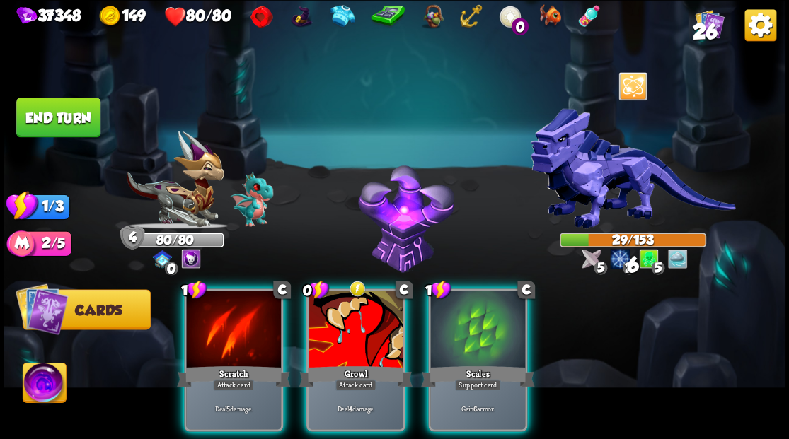
click at [222, 364] on div "Scratch" at bounding box center [233, 376] width 113 height 25
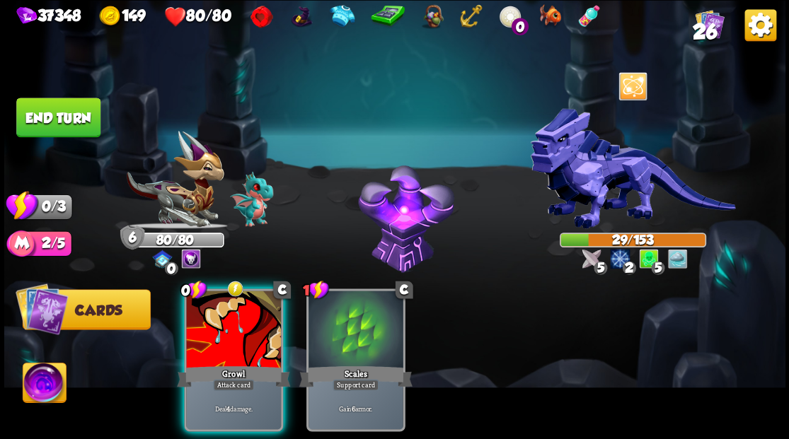
drag, startPoint x: 218, startPoint y: 336, endPoint x: 189, endPoint y: 219, distance: 120.3
click at [218, 334] on div at bounding box center [233, 331] width 95 height 80
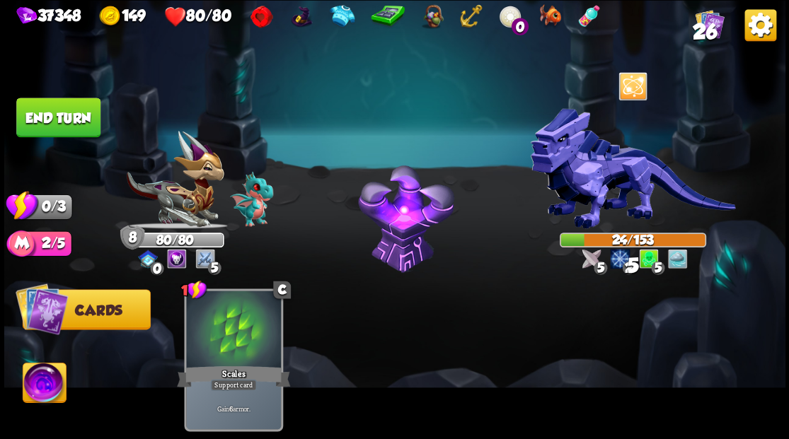
click at [69, 110] on button "End turn" at bounding box center [58, 118] width 84 height 40
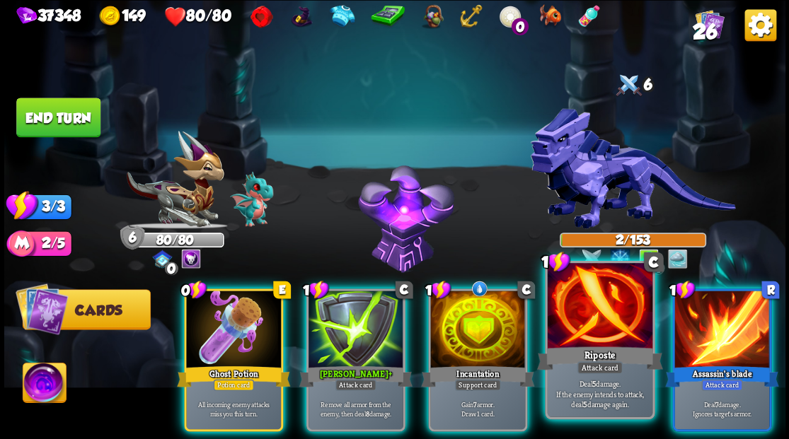
click at [587, 330] on div at bounding box center [599, 307] width 105 height 88
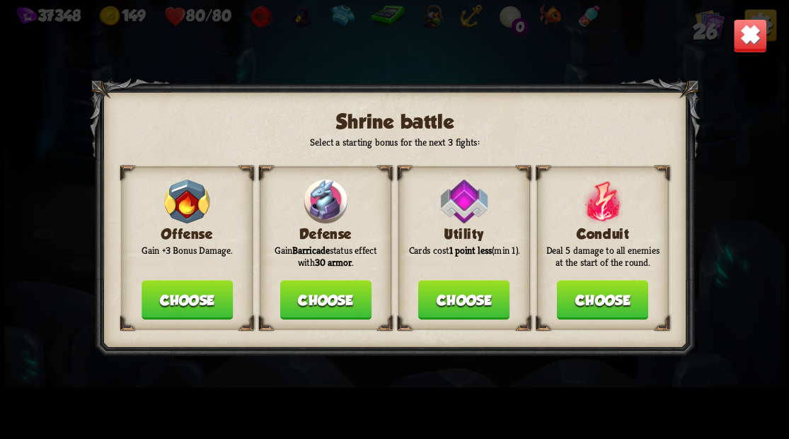
click at [332, 294] on button "Choose" at bounding box center [324, 300] width 91 height 40
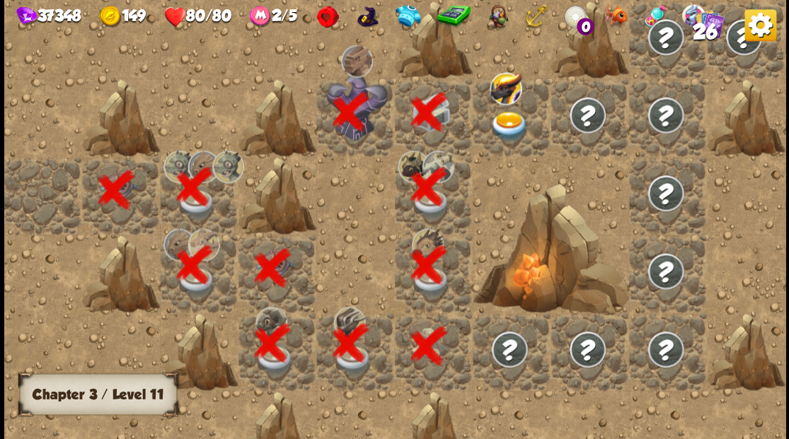
scroll to position [0, 272]
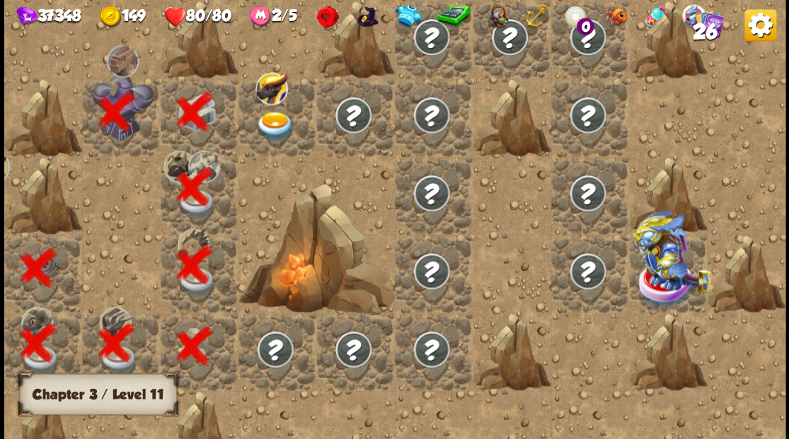
click at [277, 115] on img at bounding box center [274, 126] width 39 height 30
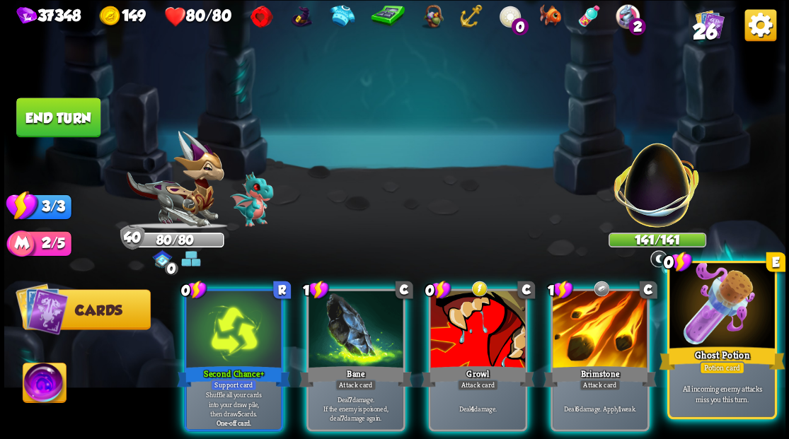
click at [723, 324] on div at bounding box center [721, 307] width 105 height 88
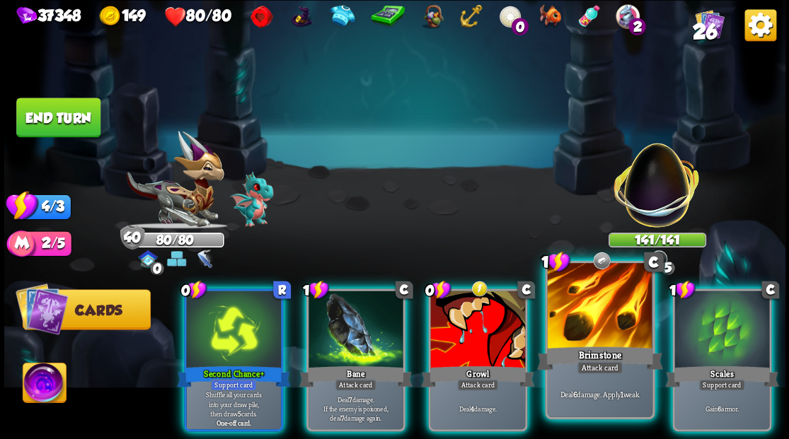
drag, startPoint x: 619, startPoint y: 327, endPoint x: 618, endPoint y: 317, distance: 9.9
click at [618, 317] on div at bounding box center [599, 307] width 105 height 88
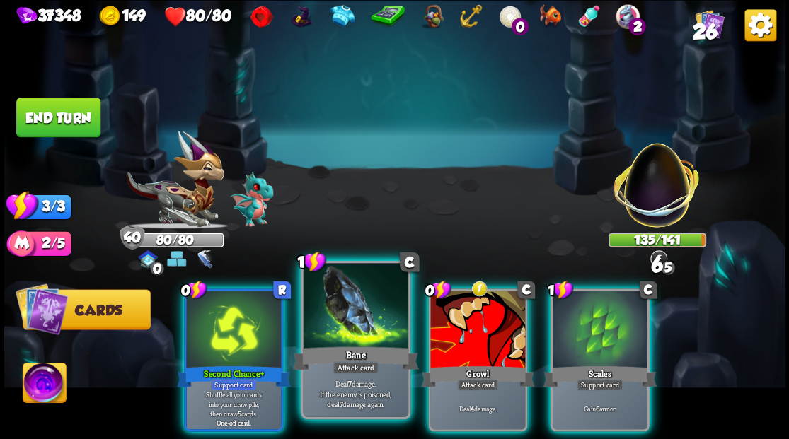
click at [361, 317] on div at bounding box center [355, 307] width 105 height 88
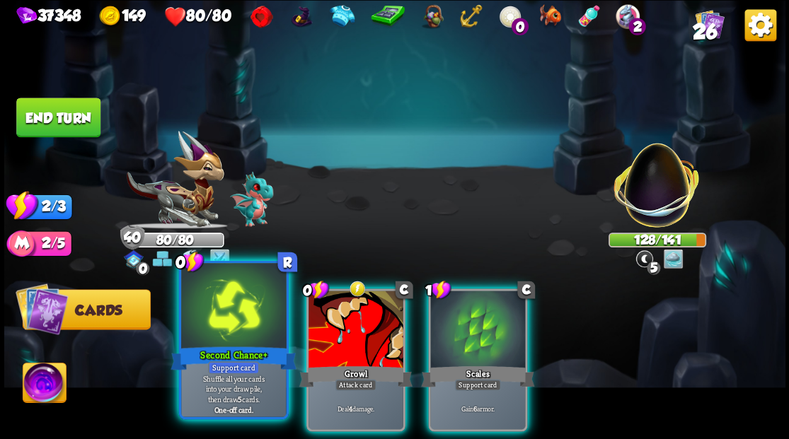
click at [232, 321] on div at bounding box center [233, 307] width 105 height 88
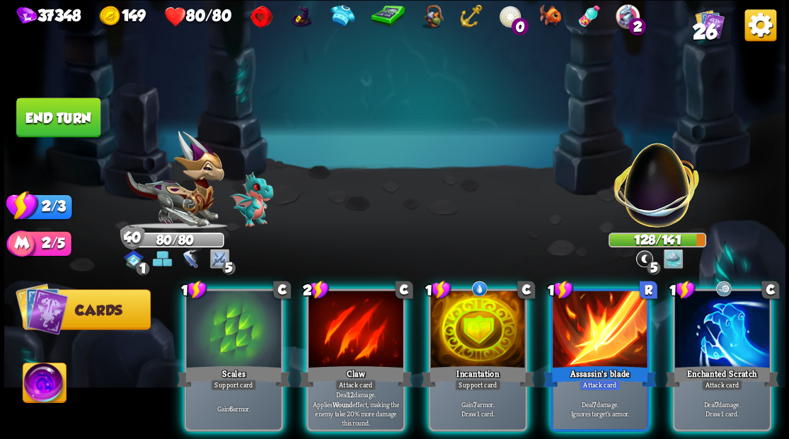
click at [719, 331] on div at bounding box center [721, 331] width 95 height 80
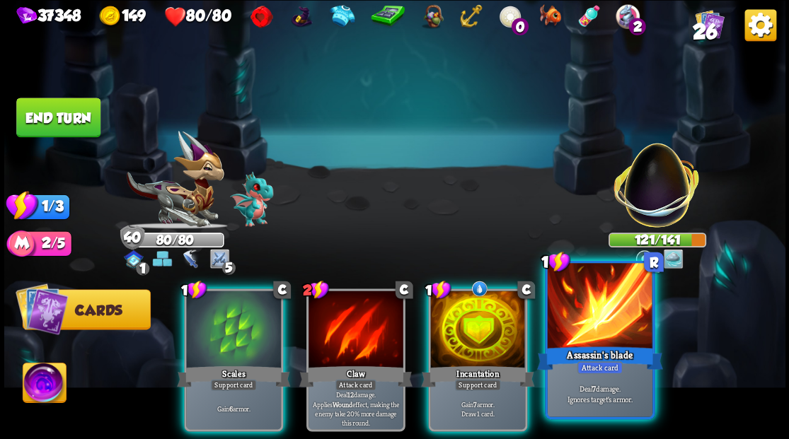
click at [607, 334] on div at bounding box center [599, 307] width 105 height 88
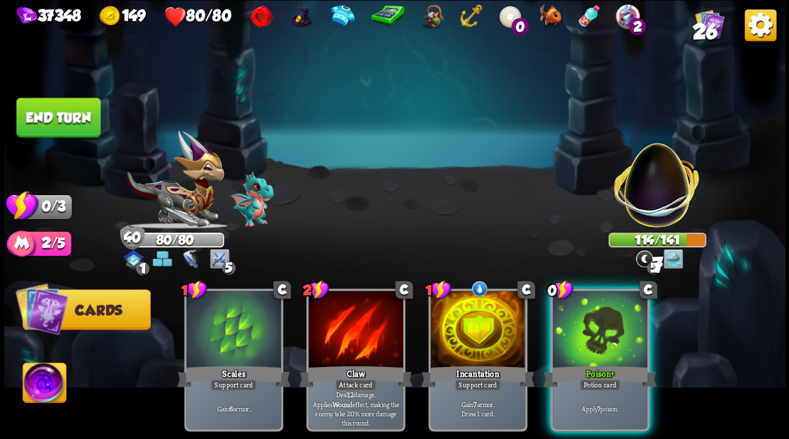
drag, startPoint x: 588, startPoint y: 343, endPoint x: 595, endPoint y: 317, distance: 27.1
click at [592, 329] on div at bounding box center [599, 331] width 95 height 80
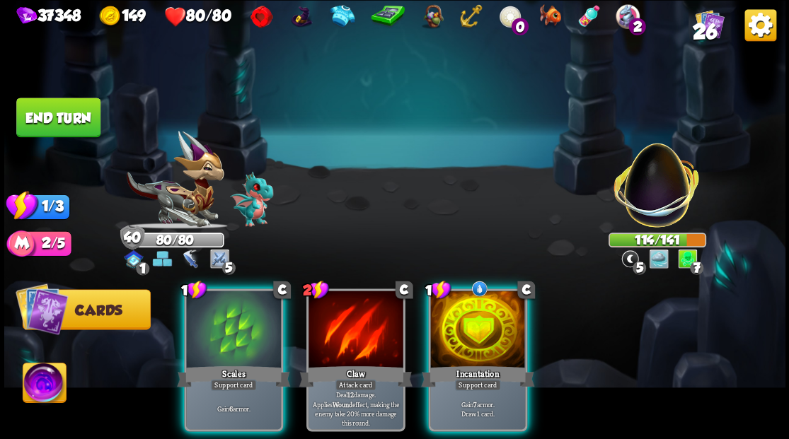
drag, startPoint x: 472, startPoint y: 340, endPoint x: 482, endPoint y: 284, distance: 57.6
click at [477, 308] on div at bounding box center [477, 331] width 95 height 80
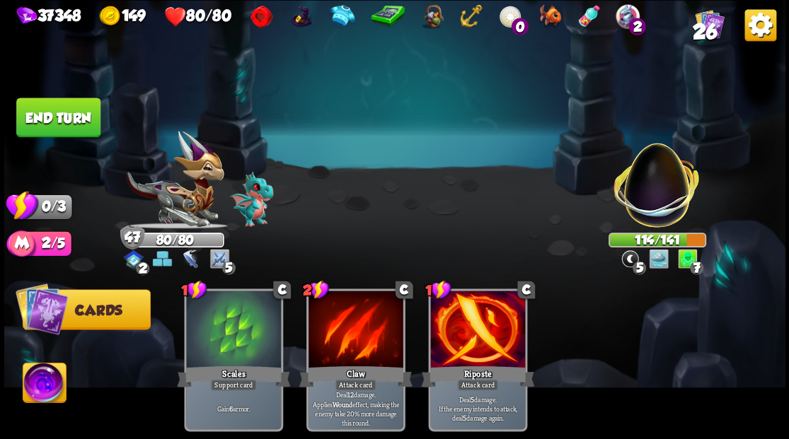
click at [76, 103] on button "End turn" at bounding box center [58, 118] width 84 height 40
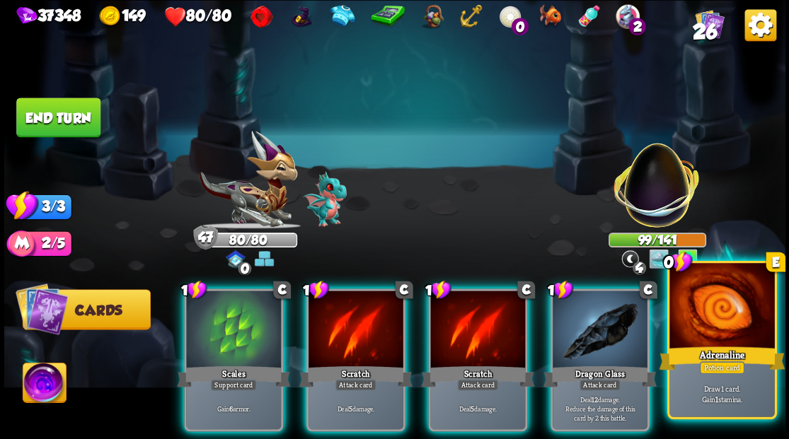
click at [691, 330] on div at bounding box center [721, 307] width 105 height 88
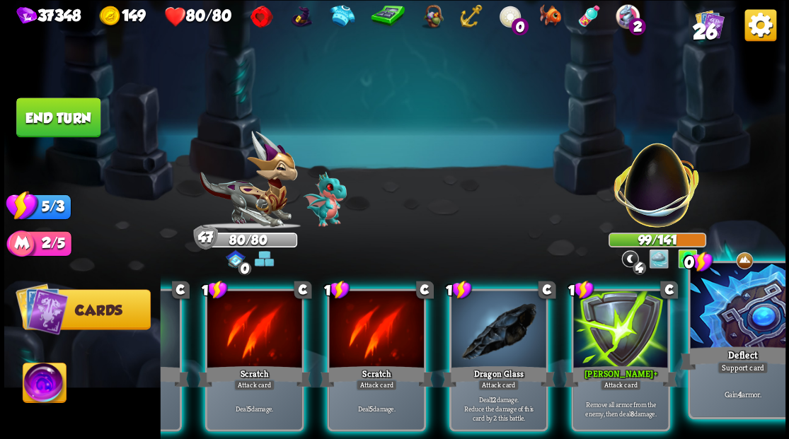
scroll to position [0, 119]
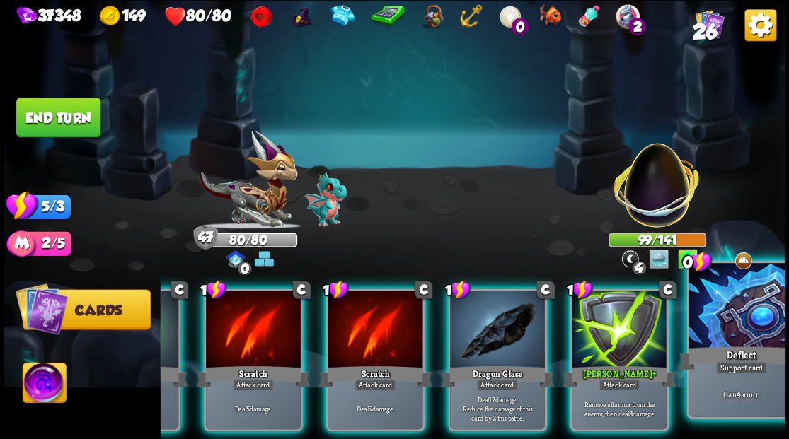
click at [745, 349] on div "Deflect" at bounding box center [741, 358] width 126 height 28
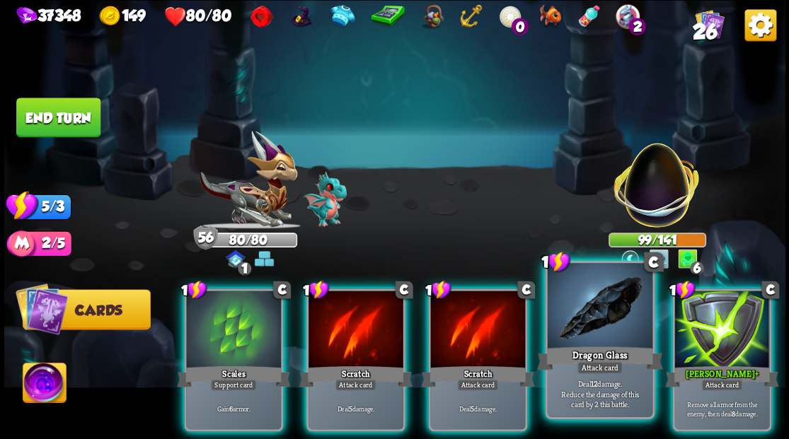
click at [603, 331] on div at bounding box center [599, 307] width 105 height 88
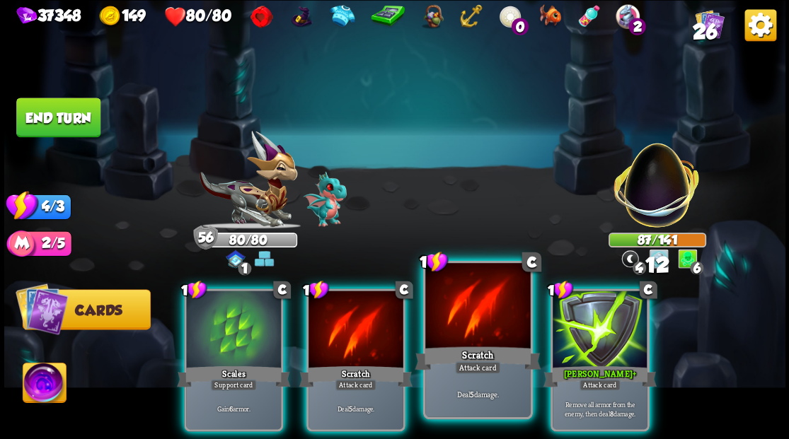
click at [470, 321] on div at bounding box center [477, 307] width 105 height 88
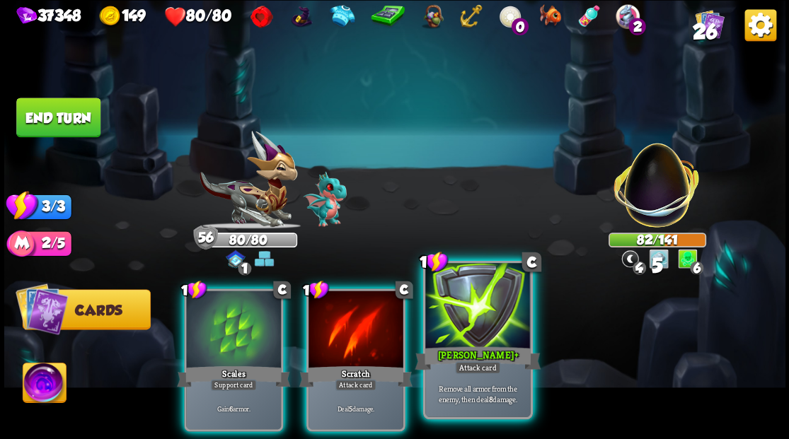
click at [511, 324] on div at bounding box center [477, 307] width 105 height 88
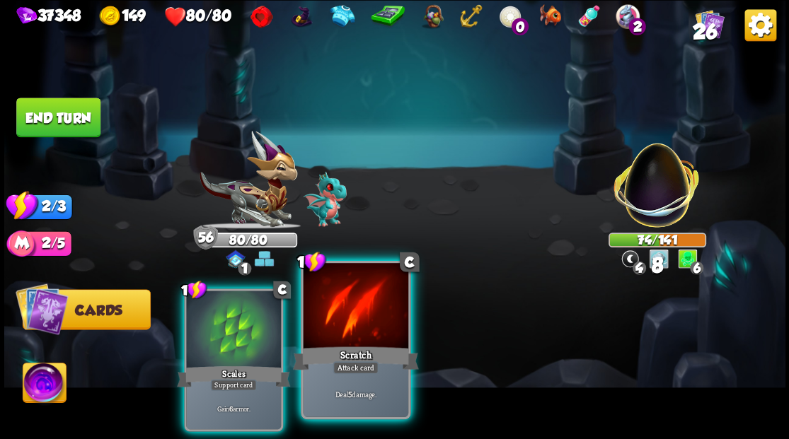
click at [368, 334] on div at bounding box center [355, 307] width 105 height 88
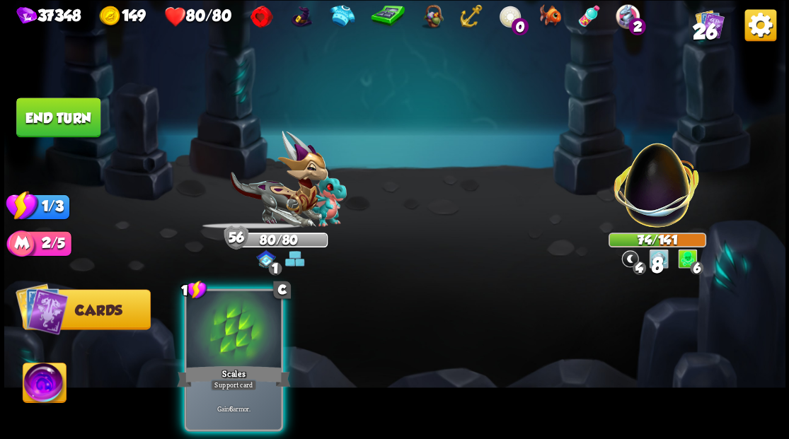
drag, startPoint x: 246, startPoint y: 329, endPoint x: 208, endPoint y: 285, distance: 58.2
click at [233, 311] on div at bounding box center [233, 331] width 95 height 80
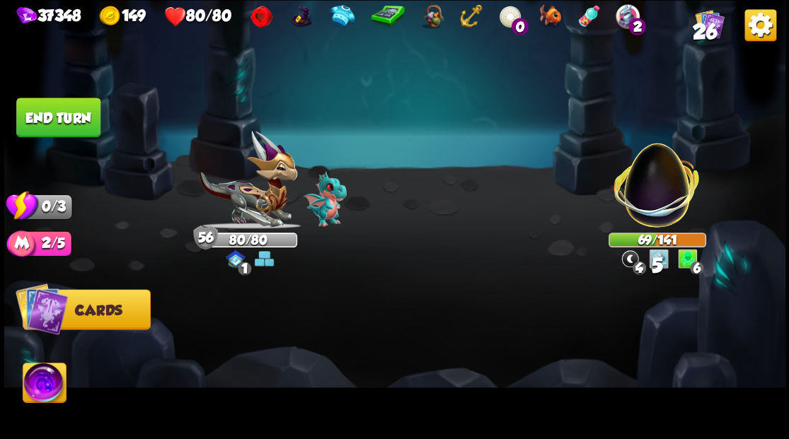
drag, startPoint x: 90, startPoint y: 117, endPoint x: 531, endPoint y: 151, distance: 442.0
click at [96, 126] on button "End turn" at bounding box center [58, 118] width 84 height 40
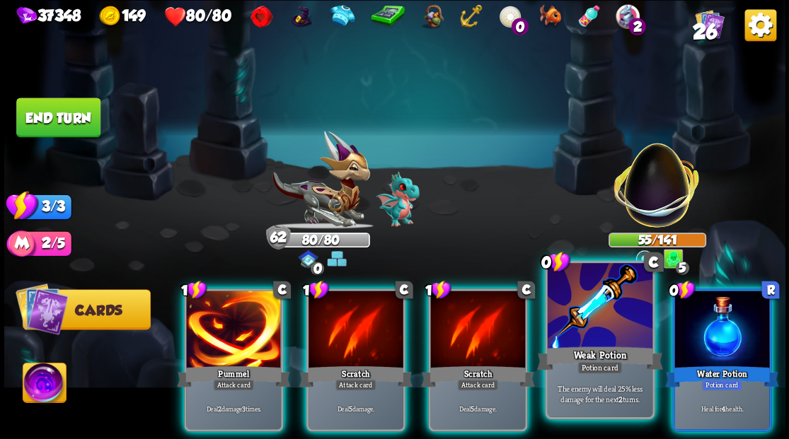
click at [593, 341] on div at bounding box center [599, 307] width 105 height 88
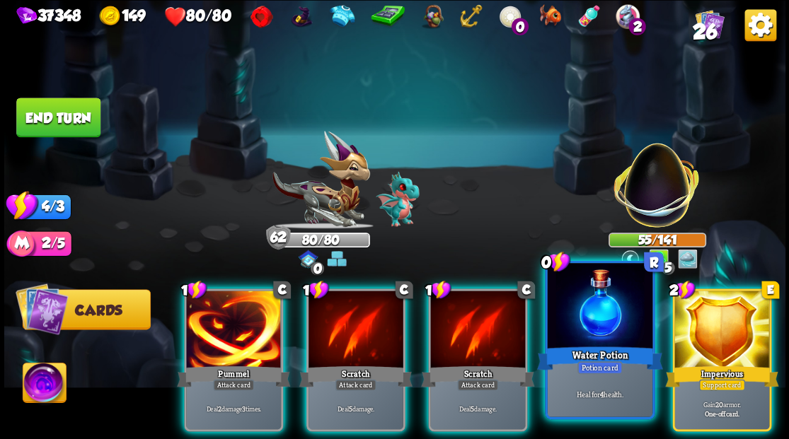
click at [589, 313] on div at bounding box center [599, 307] width 105 height 88
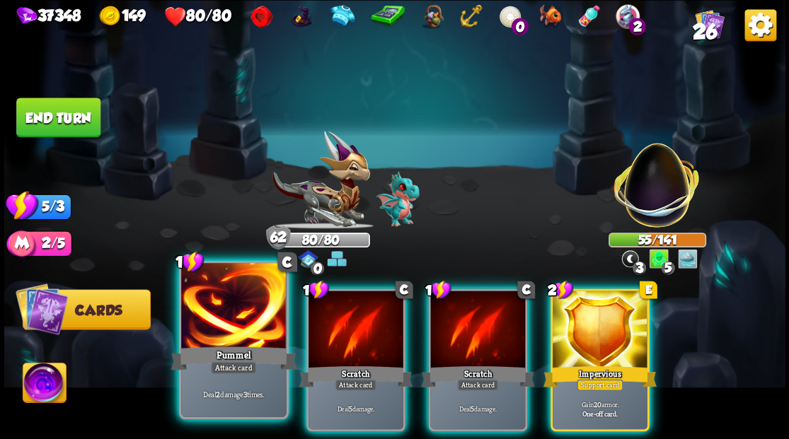
click at [244, 324] on div at bounding box center [233, 307] width 105 height 88
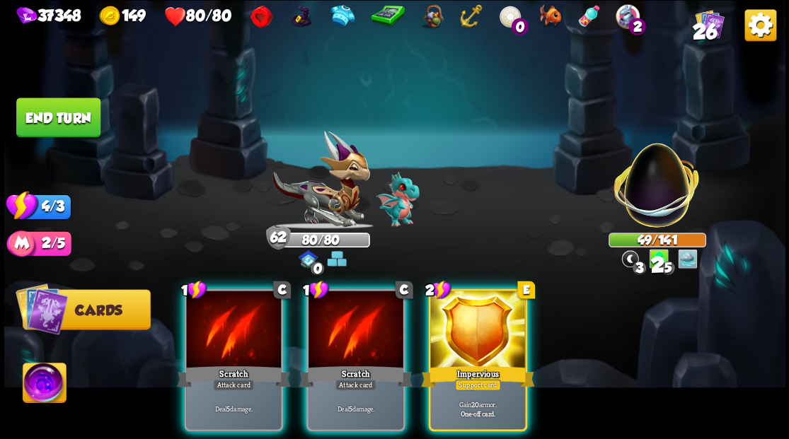
click at [244, 324] on div at bounding box center [233, 331] width 95 height 80
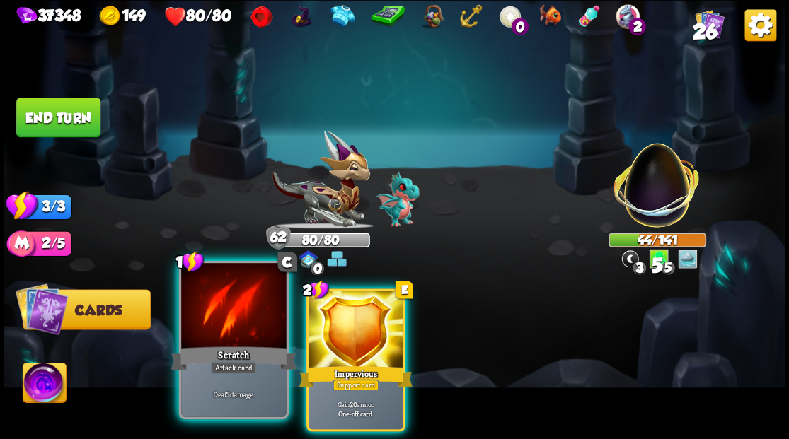
click at [244, 325] on div at bounding box center [233, 307] width 105 height 88
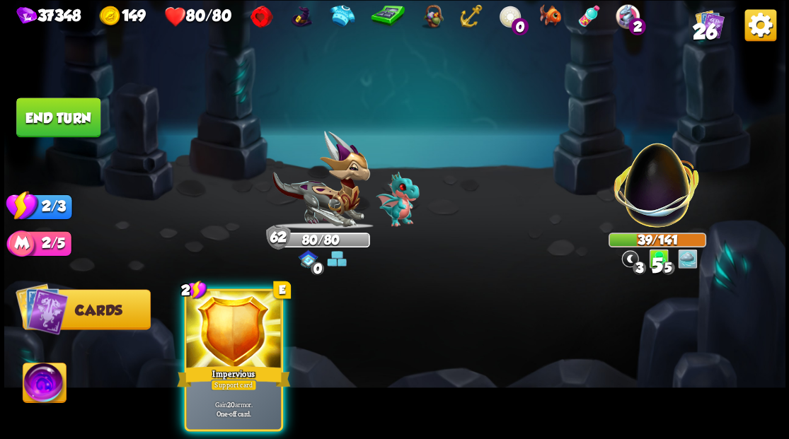
click at [244, 325] on div at bounding box center [233, 331] width 95 height 80
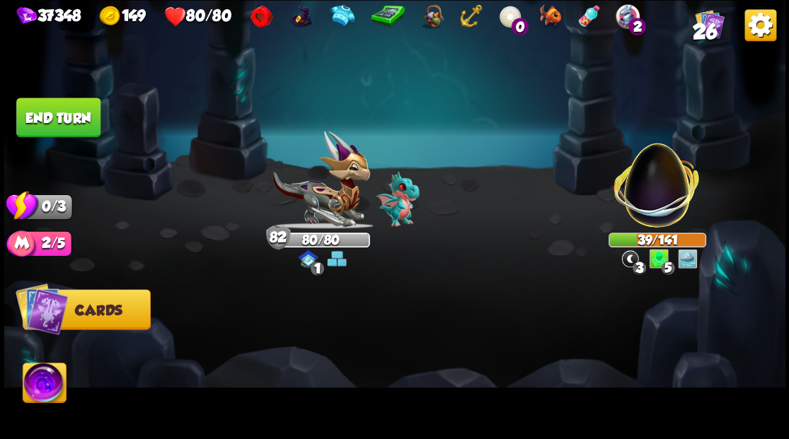
click at [67, 120] on button "End turn" at bounding box center [58, 118] width 84 height 40
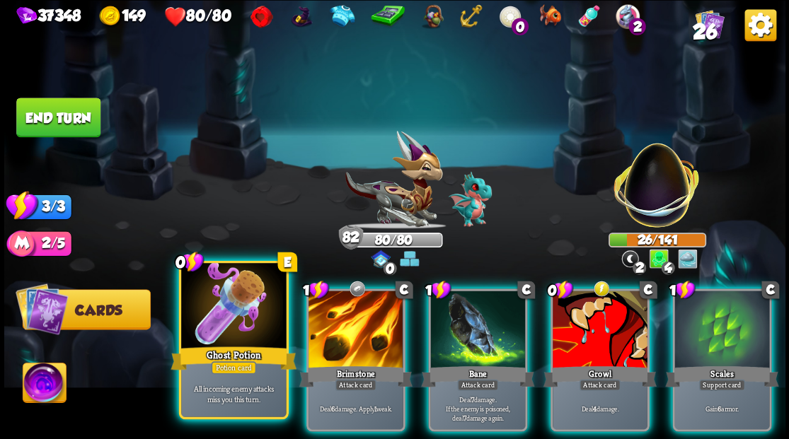
click at [226, 345] on div "Ghost Potion" at bounding box center [233, 358] width 126 height 28
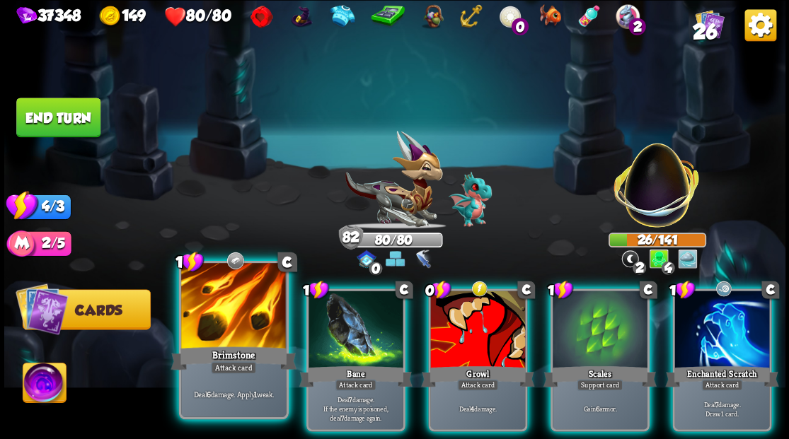
click at [242, 322] on div at bounding box center [233, 307] width 105 height 88
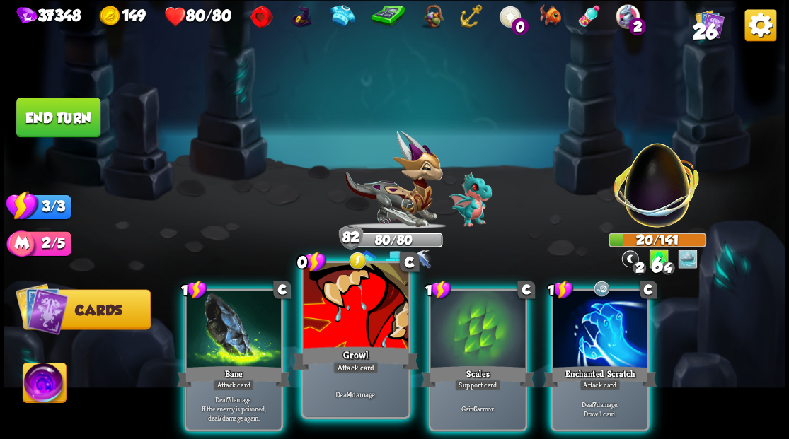
drag, startPoint x: 618, startPoint y: 320, endPoint x: 327, endPoint y: 323, distance: 291.5
click at [617, 318] on div at bounding box center [599, 331] width 95 height 80
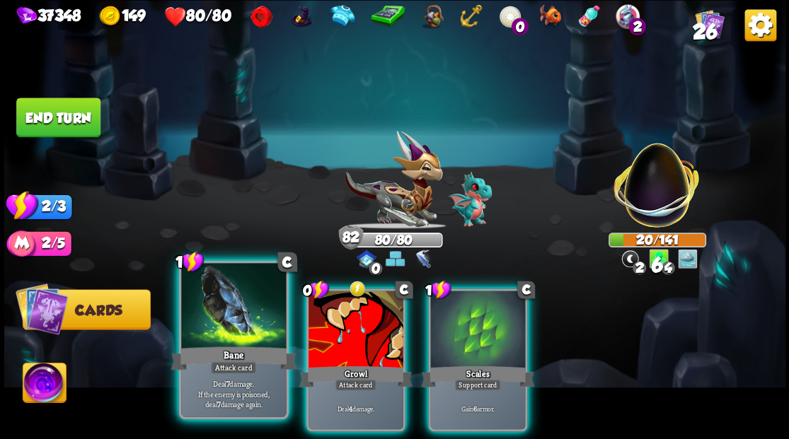
click at [216, 330] on div at bounding box center [233, 307] width 105 height 88
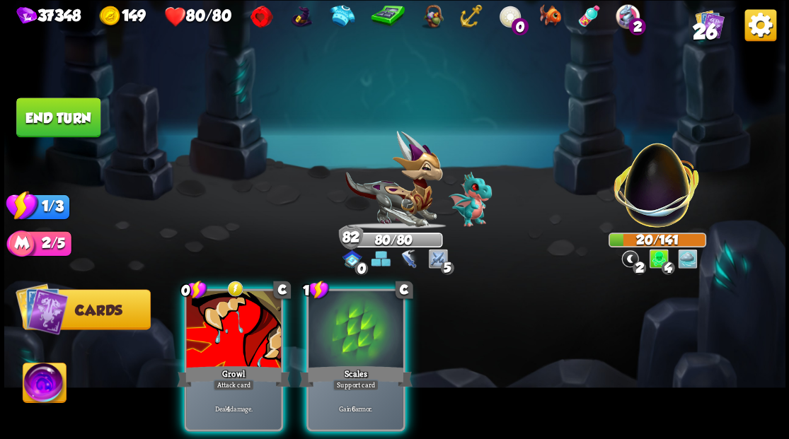
click at [216, 330] on div at bounding box center [233, 331] width 95 height 80
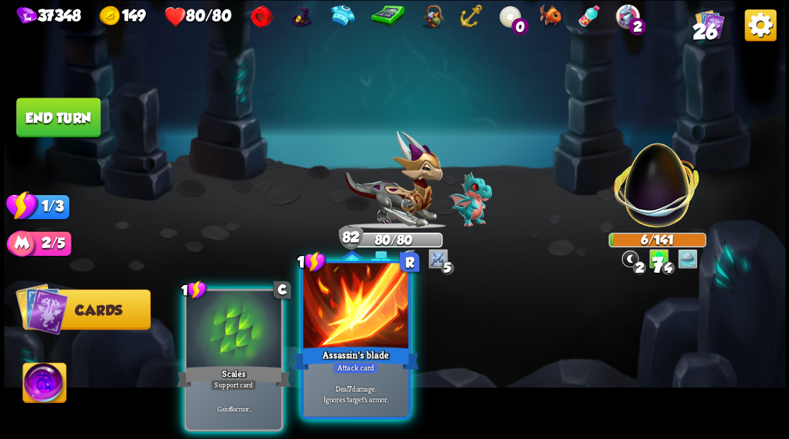
click at [335, 313] on div at bounding box center [355, 307] width 105 height 88
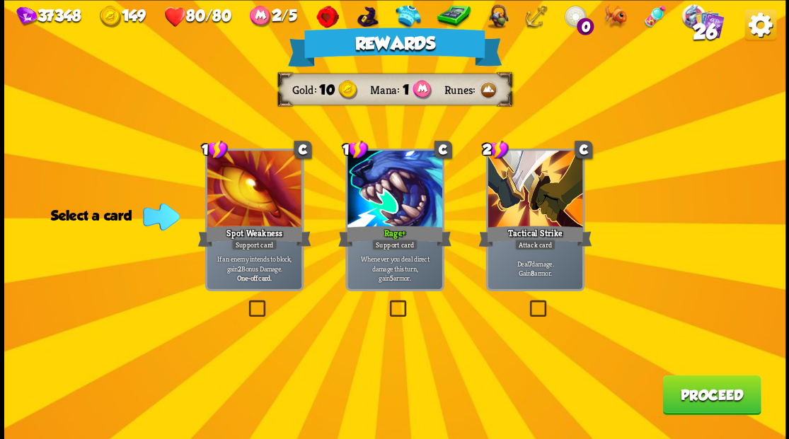
click at [717, 406] on button "Proceed" at bounding box center [711, 395] width 98 height 40
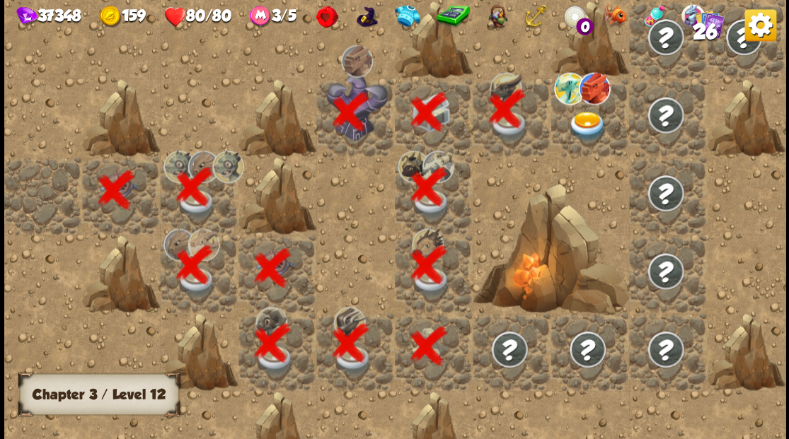
scroll to position [0, 272]
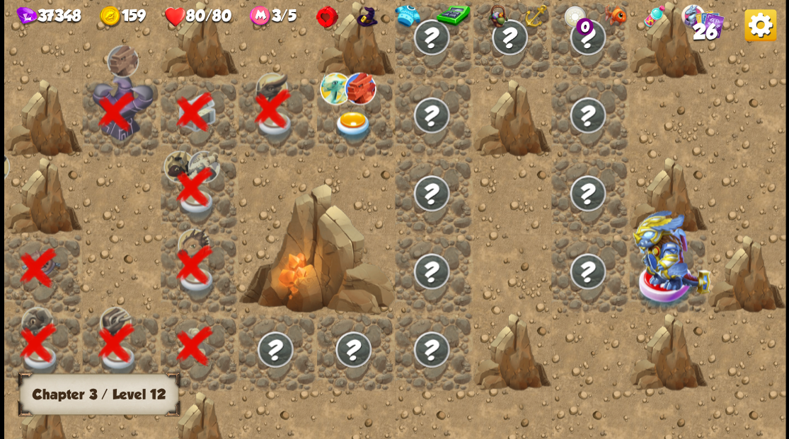
click at [345, 116] on img at bounding box center [352, 126] width 39 height 30
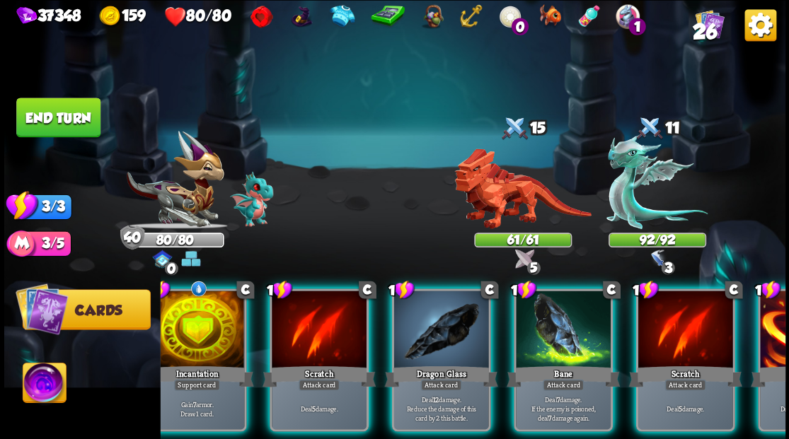
scroll to position [0, 0]
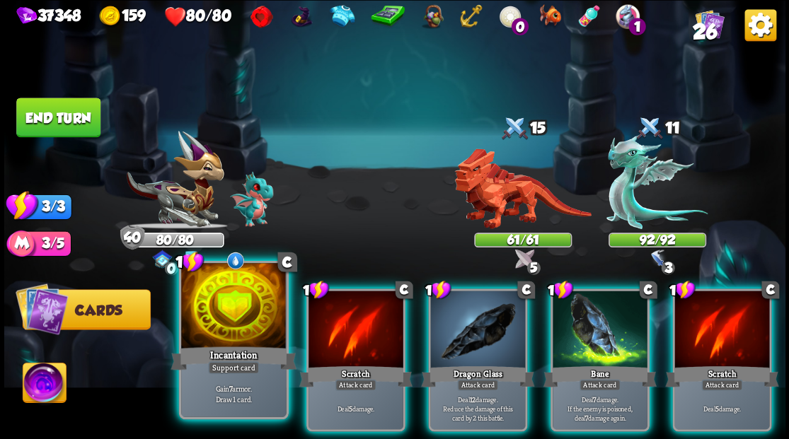
click at [218, 320] on div at bounding box center [233, 307] width 105 height 88
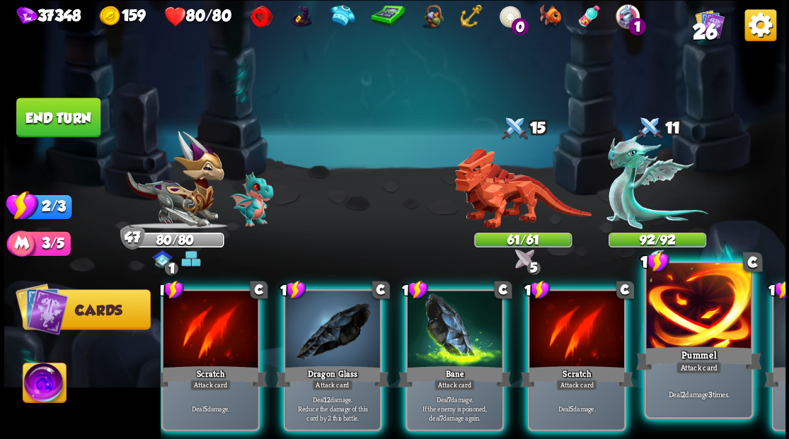
scroll to position [0, 27]
click at [707, 337] on div at bounding box center [698, 307] width 105 height 88
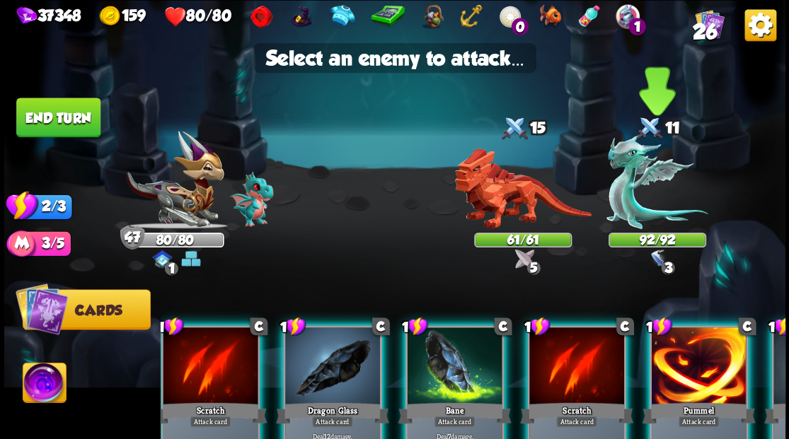
click at [656, 224] on img at bounding box center [656, 182] width 101 height 94
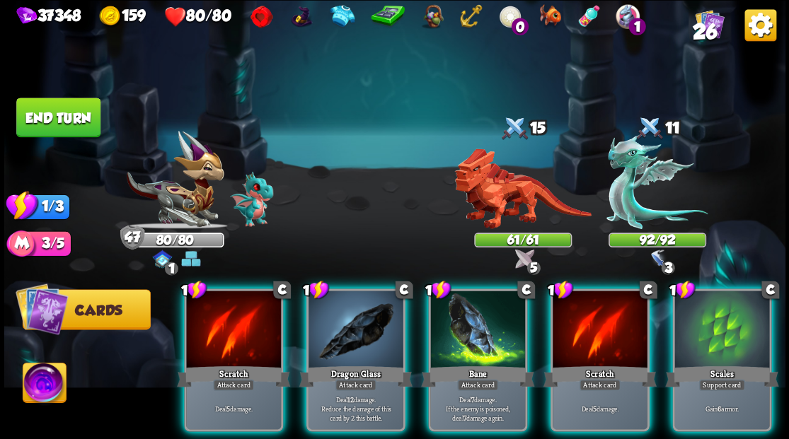
scroll to position [0, 0]
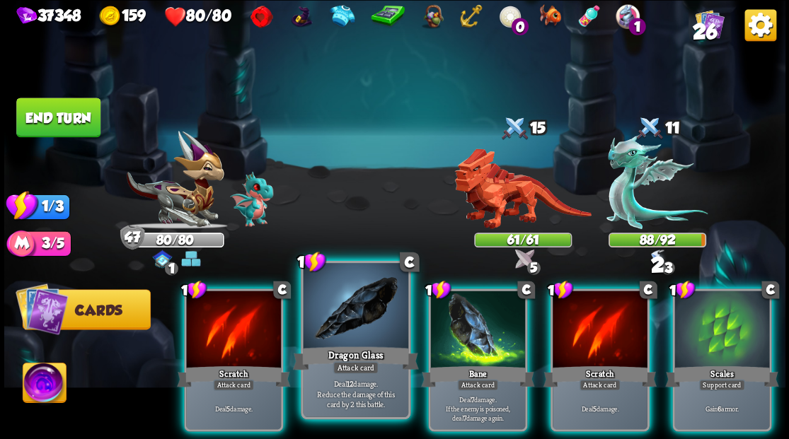
click at [348, 328] on div at bounding box center [355, 307] width 105 height 88
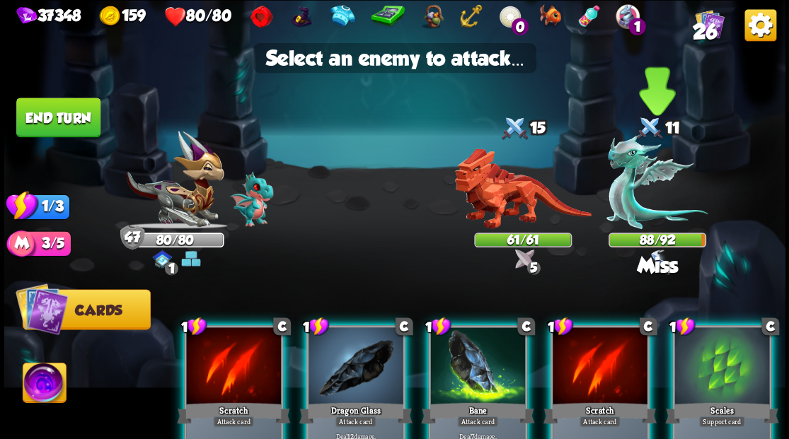
click at [614, 194] on img at bounding box center [656, 182] width 101 height 94
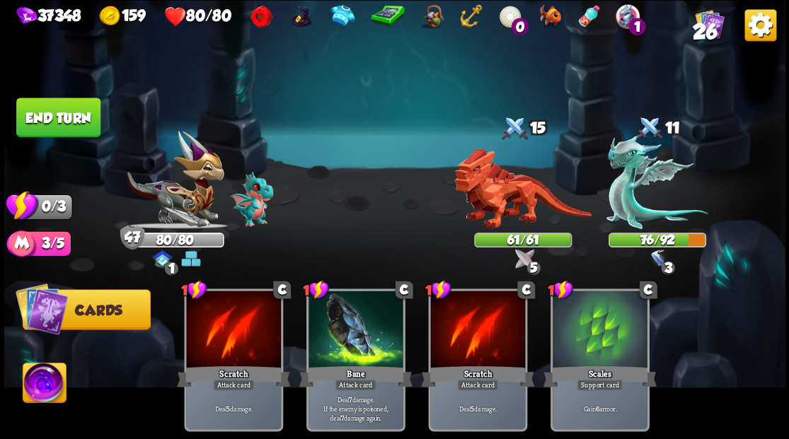
drag, startPoint x: 66, startPoint y: 120, endPoint x: 400, endPoint y: 107, distance: 334.1
click at [67, 119] on button "End turn" at bounding box center [58, 118] width 84 height 40
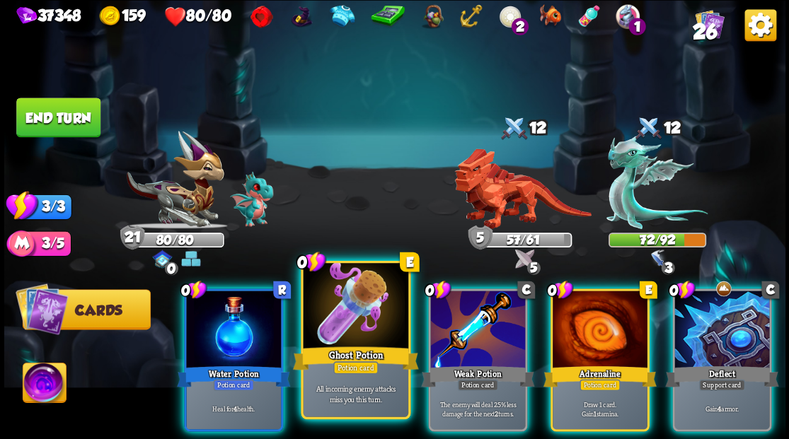
click at [345, 318] on div at bounding box center [355, 307] width 105 height 88
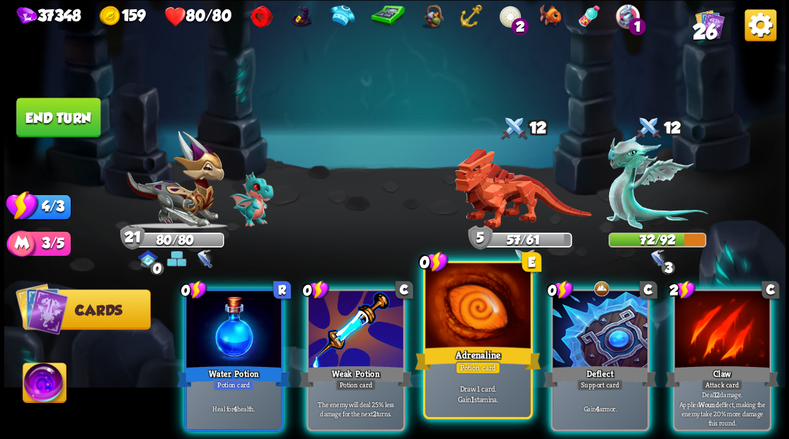
click at [485, 315] on div at bounding box center [477, 307] width 105 height 88
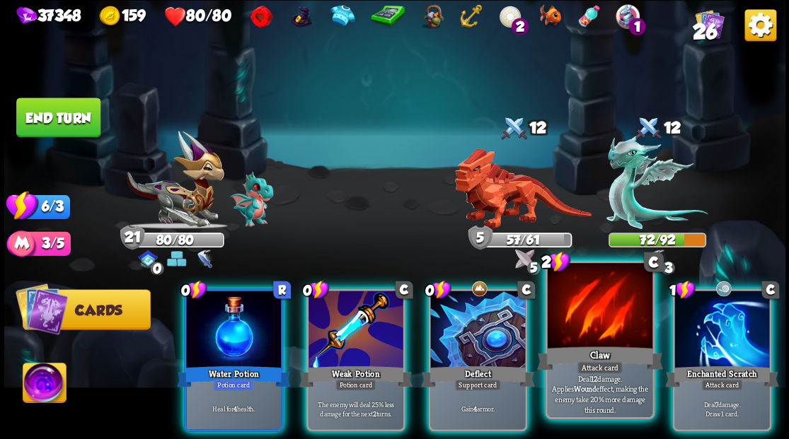
click at [587, 327] on div at bounding box center [599, 307] width 105 height 88
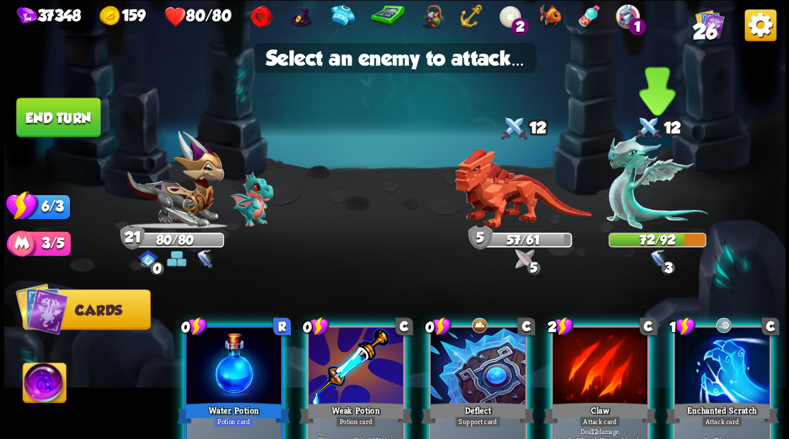
click at [616, 192] on img at bounding box center [656, 182] width 101 height 94
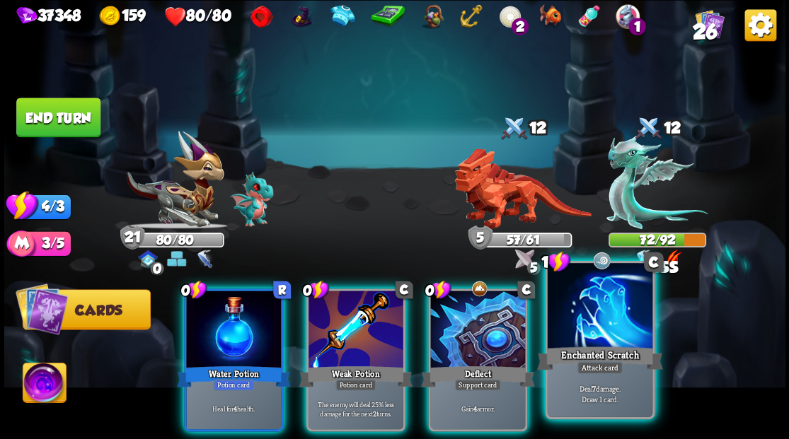
drag, startPoint x: 585, startPoint y: 317, endPoint x: 589, endPoint y: 308, distance: 9.2
click at [585, 317] on div at bounding box center [599, 307] width 105 height 88
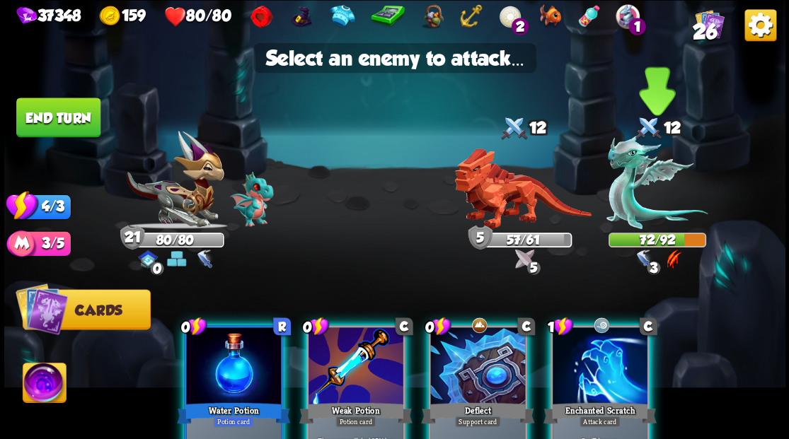
click at [636, 204] on img at bounding box center [656, 182] width 101 height 94
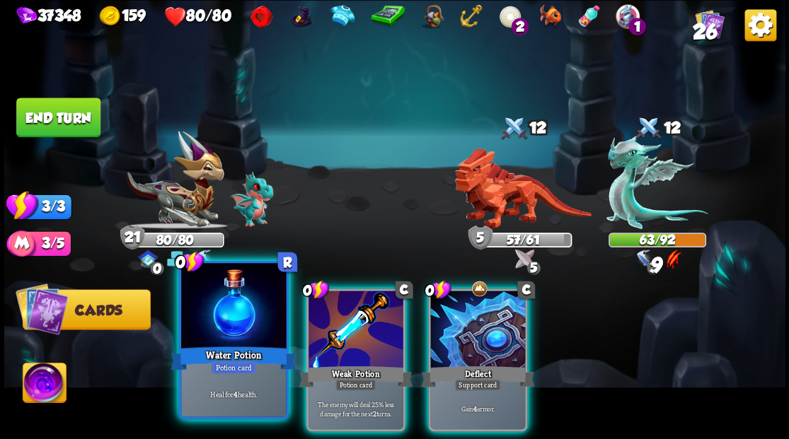
click at [243, 304] on div at bounding box center [233, 307] width 105 height 88
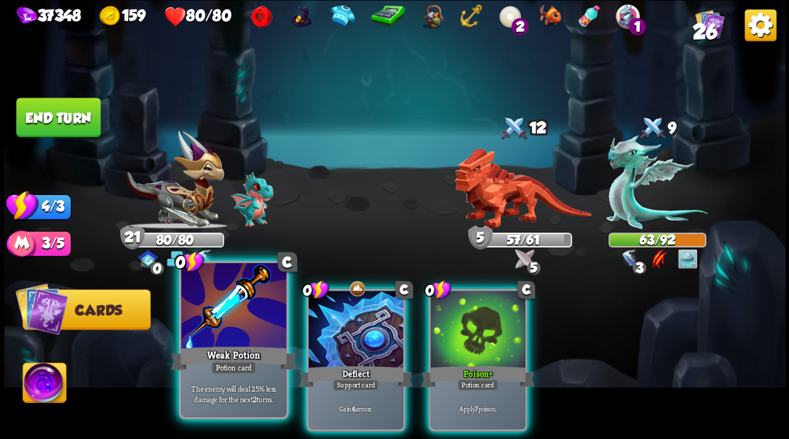
click at [242, 304] on div at bounding box center [233, 307] width 105 height 88
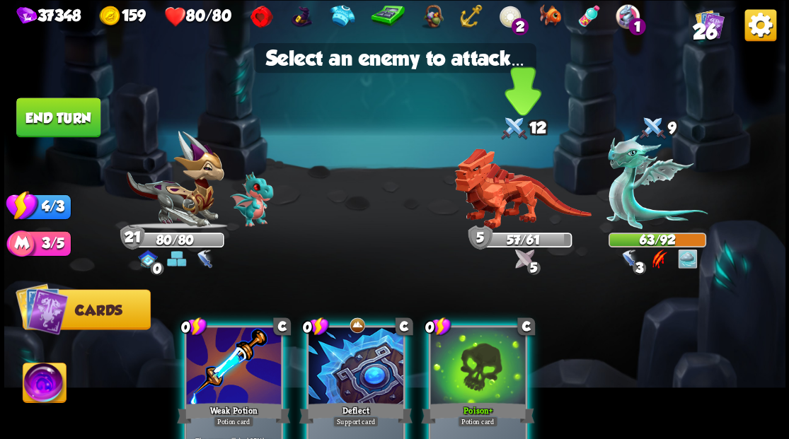
click at [503, 190] on img at bounding box center [522, 189] width 137 height 81
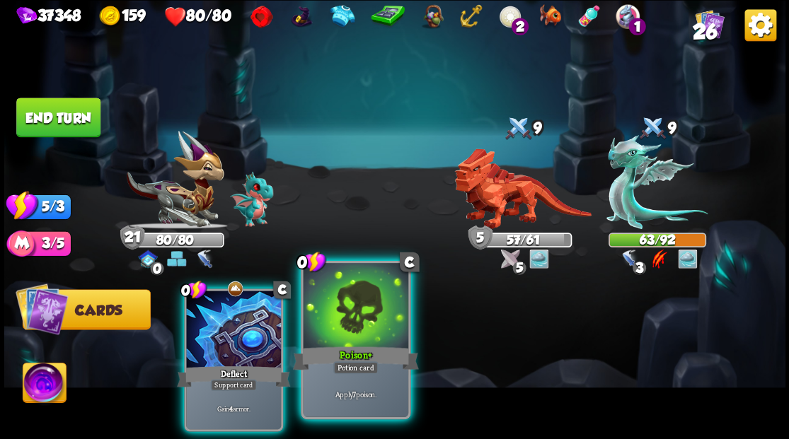
click at [323, 347] on div "Poison +" at bounding box center [355, 358] width 126 height 28
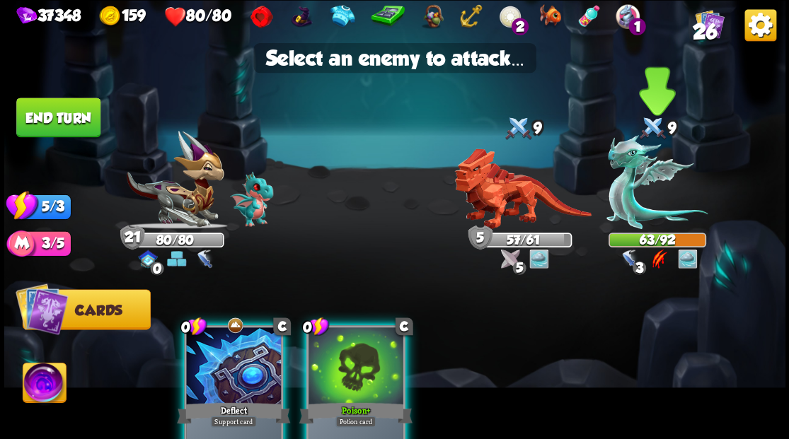
click at [632, 199] on img at bounding box center [656, 182] width 101 height 94
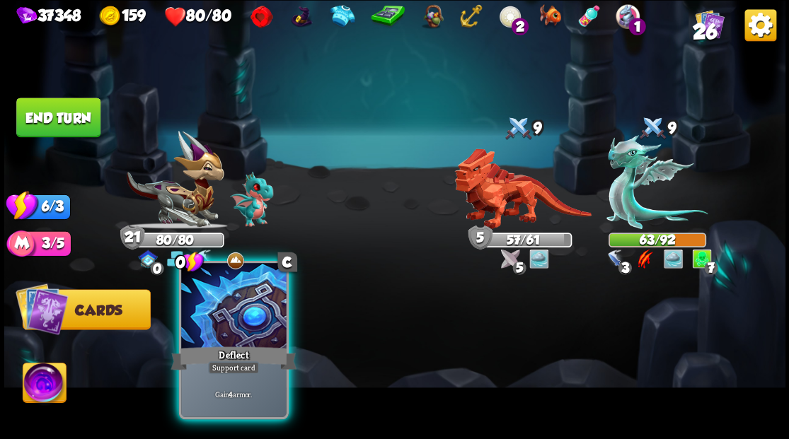
click at [253, 310] on div at bounding box center [233, 307] width 105 height 88
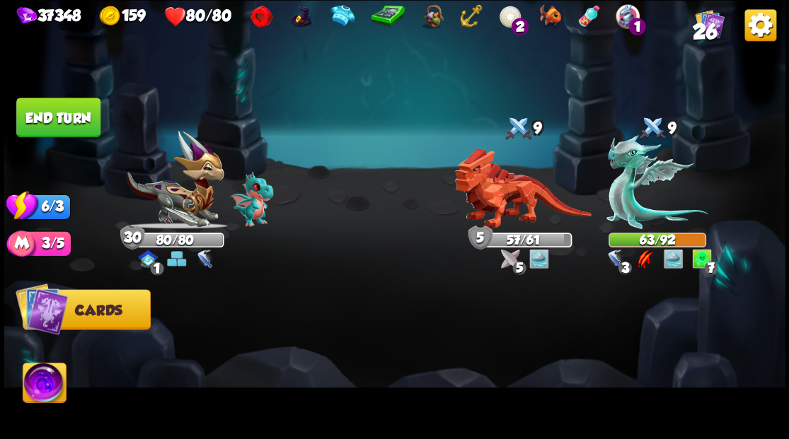
click at [42, 112] on button "End turn" at bounding box center [58, 118] width 84 height 40
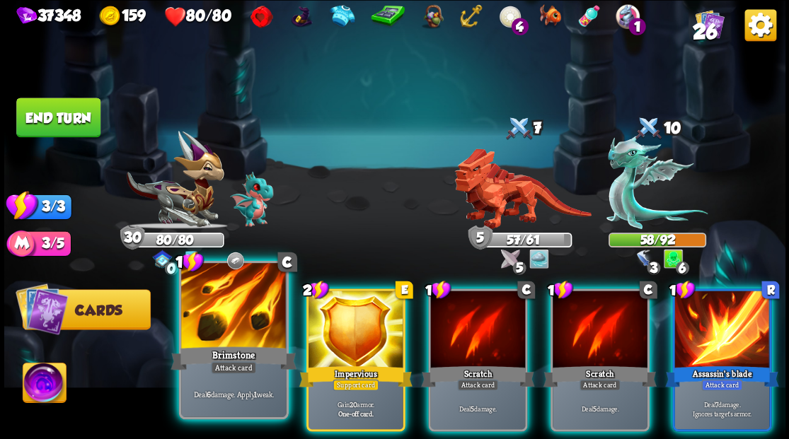
click at [231, 347] on div "Brimstone" at bounding box center [233, 358] width 126 height 28
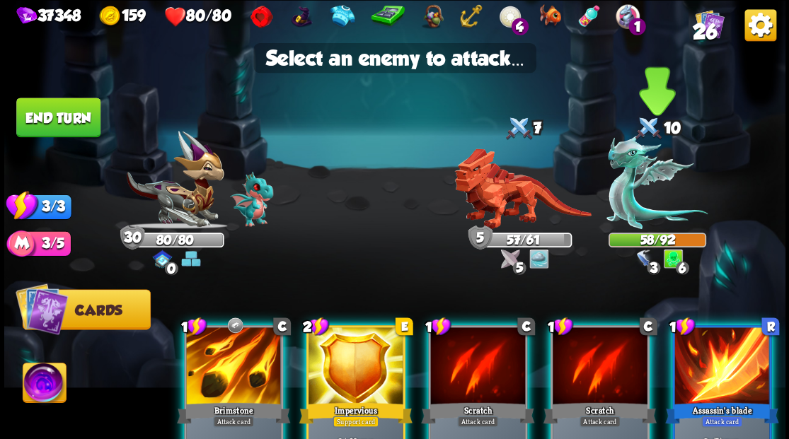
click at [629, 188] on img at bounding box center [656, 182] width 101 height 94
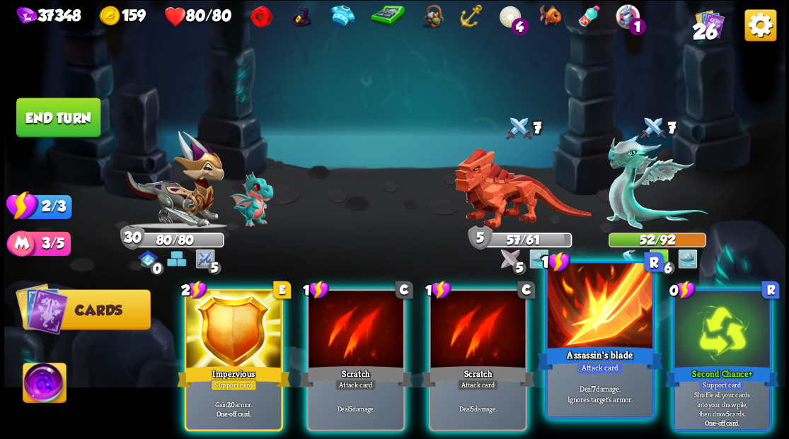
click at [598, 334] on div at bounding box center [599, 307] width 105 height 88
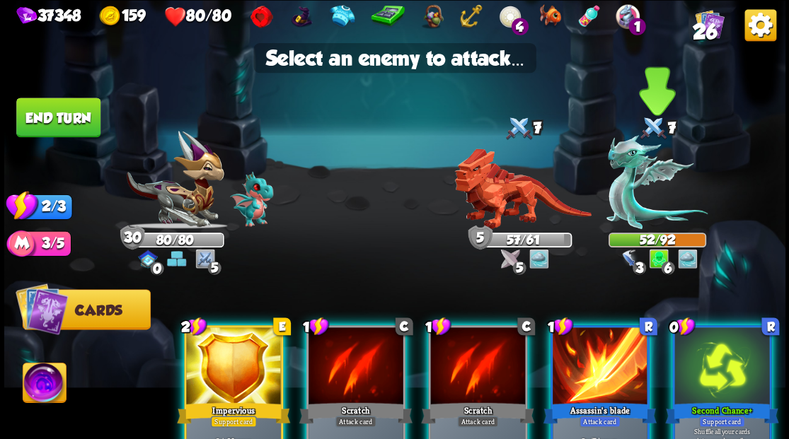
click at [637, 191] on img at bounding box center [656, 182] width 101 height 94
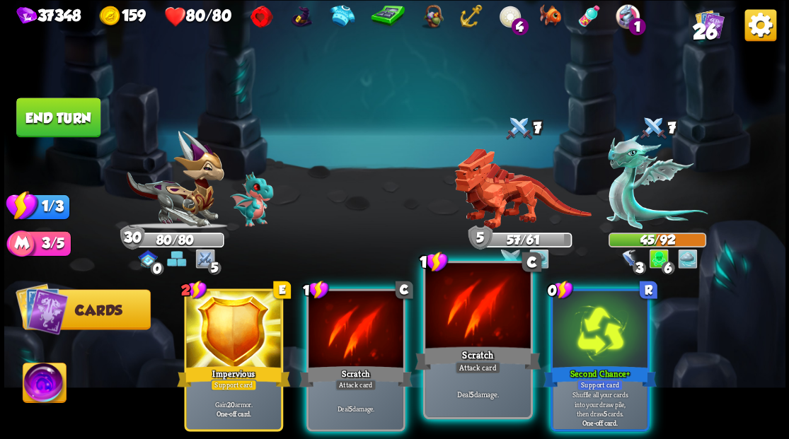
drag, startPoint x: 479, startPoint y: 332, endPoint x: 490, endPoint y: 317, distance: 18.3
click at [480, 328] on div at bounding box center [477, 307] width 105 height 88
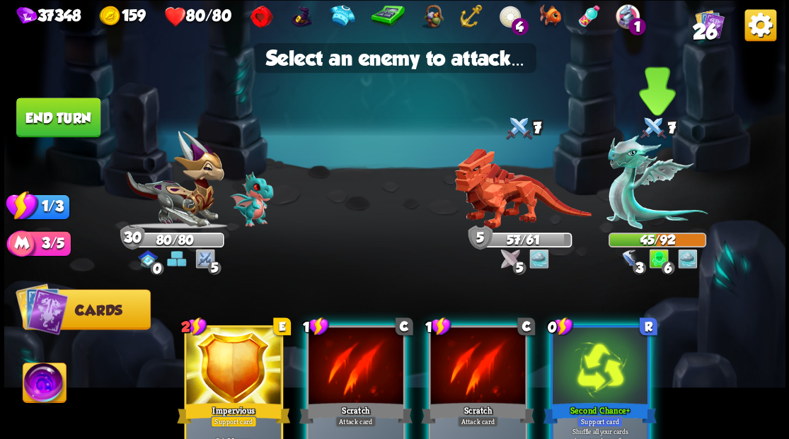
click at [630, 208] on img at bounding box center [656, 182] width 101 height 94
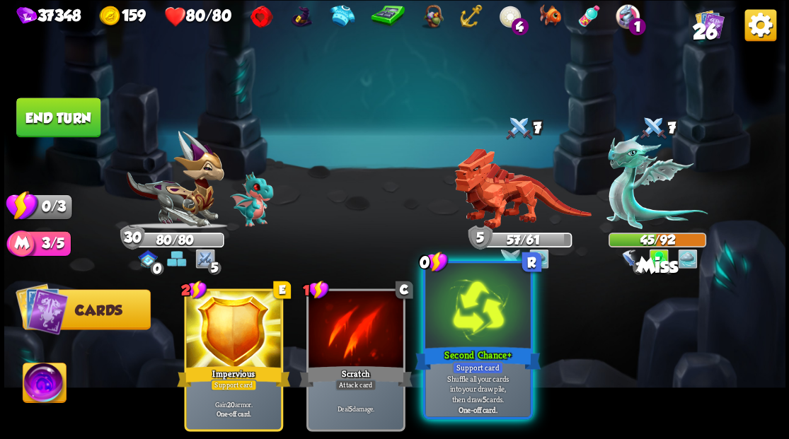
click at [480, 315] on div at bounding box center [477, 307] width 105 height 88
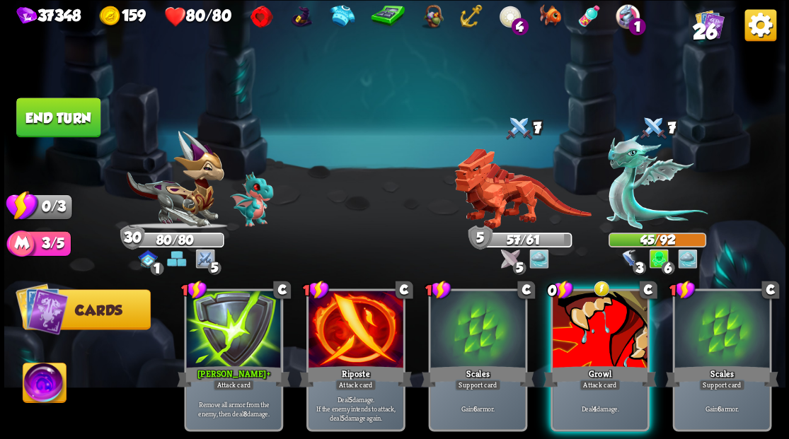
drag, startPoint x: 597, startPoint y: 300, endPoint x: 601, endPoint y: 248, distance: 52.5
click at [596, 294] on div at bounding box center [599, 331] width 95 height 80
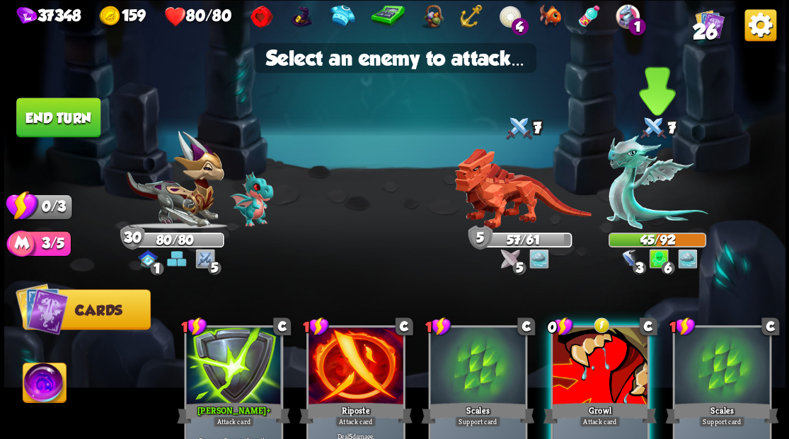
click at [623, 205] on img at bounding box center [656, 182] width 101 height 94
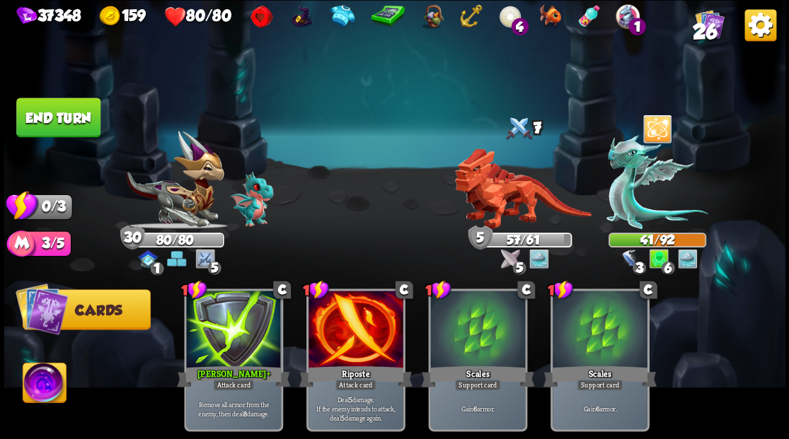
click at [79, 125] on button "End turn" at bounding box center [58, 117] width 86 height 40
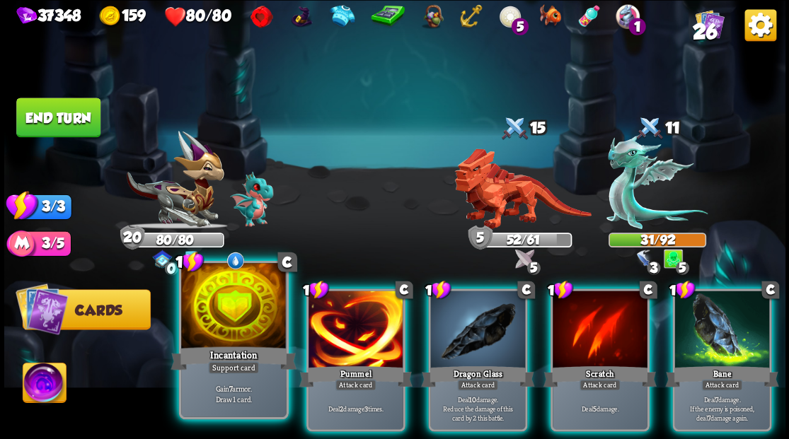
click at [263, 287] on div at bounding box center [233, 307] width 105 height 88
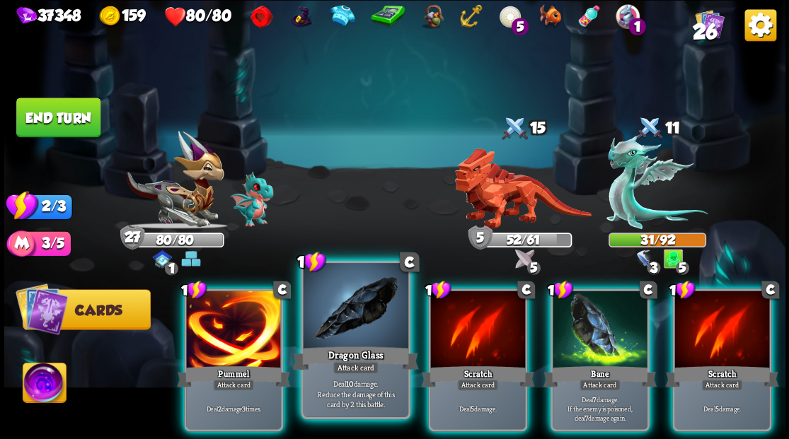
click at [350, 332] on div at bounding box center [355, 307] width 105 height 88
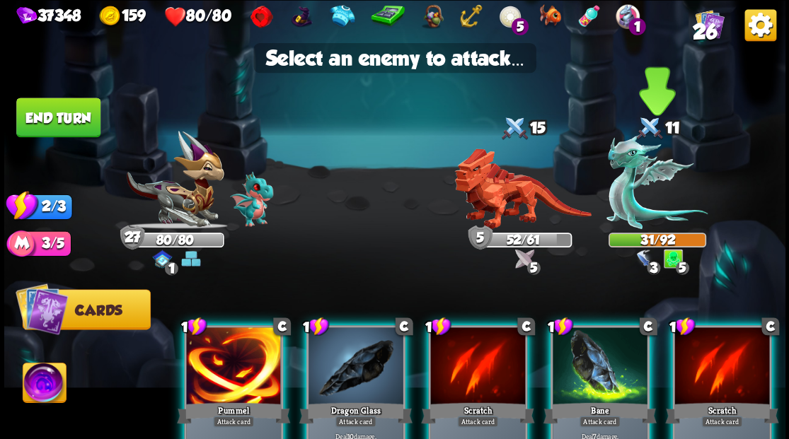
click at [642, 200] on img at bounding box center [656, 182] width 101 height 94
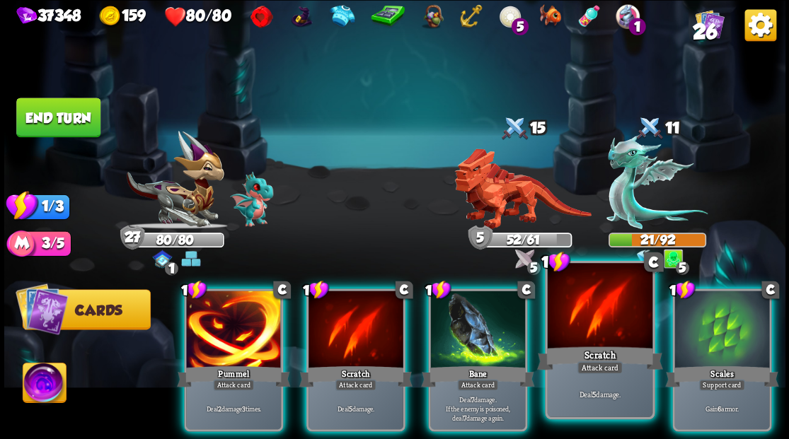
drag, startPoint x: 480, startPoint y: 337, endPoint x: 572, endPoint y: 284, distance: 106.8
click at [482, 337] on div at bounding box center [477, 331] width 95 height 80
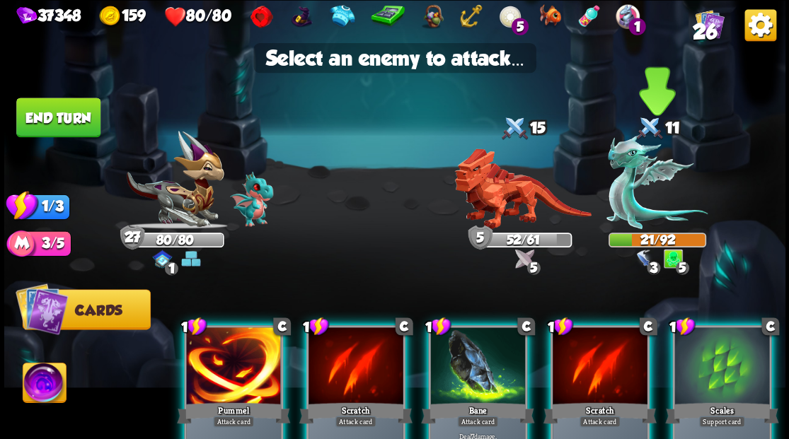
click at [624, 205] on img at bounding box center [656, 182] width 101 height 94
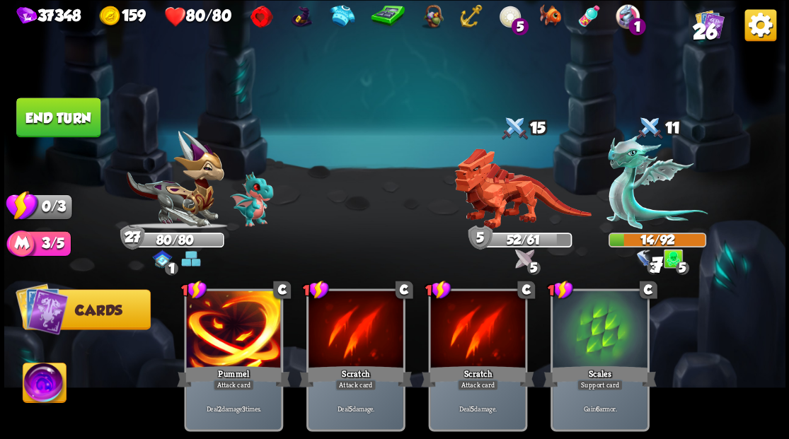
drag, startPoint x: 59, startPoint y: 113, endPoint x: 320, endPoint y: 81, distance: 262.3
click at [70, 113] on button "End turn" at bounding box center [58, 118] width 84 height 40
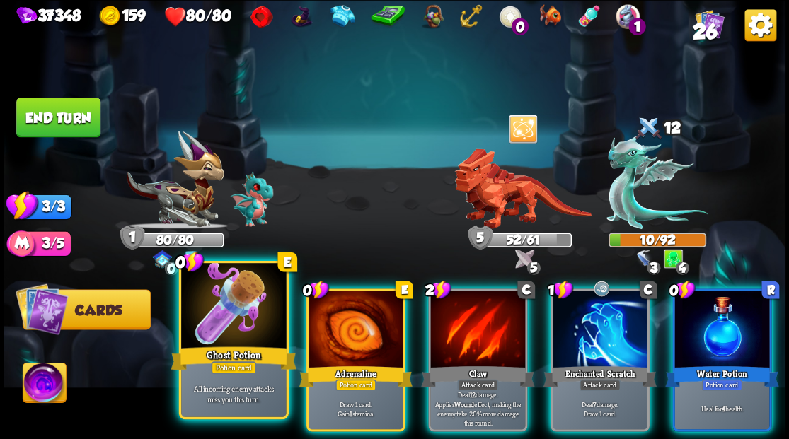
click at [227, 311] on div at bounding box center [233, 307] width 105 height 88
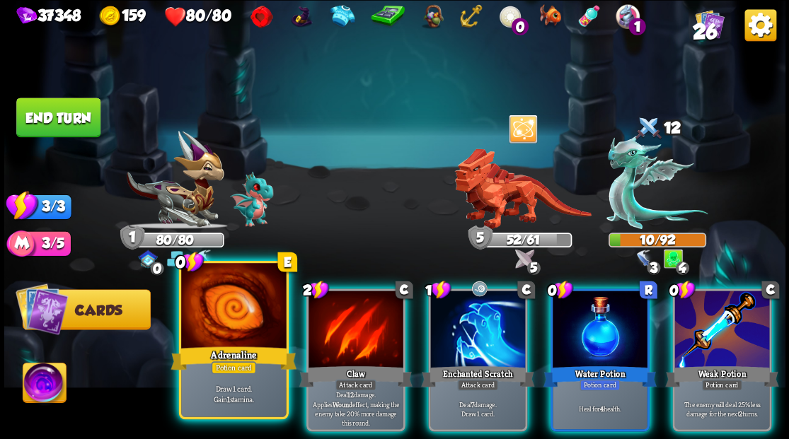
click at [226, 311] on div at bounding box center [233, 307] width 105 height 88
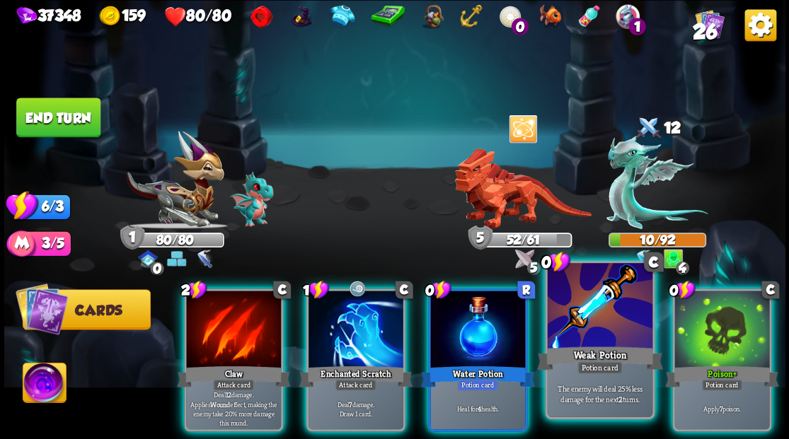
drag, startPoint x: 616, startPoint y: 297, endPoint x: 615, endPoint y: 285, distance: 12.1
click at [615, 292] on div at bounding box center [599, 307] width 105 height 88
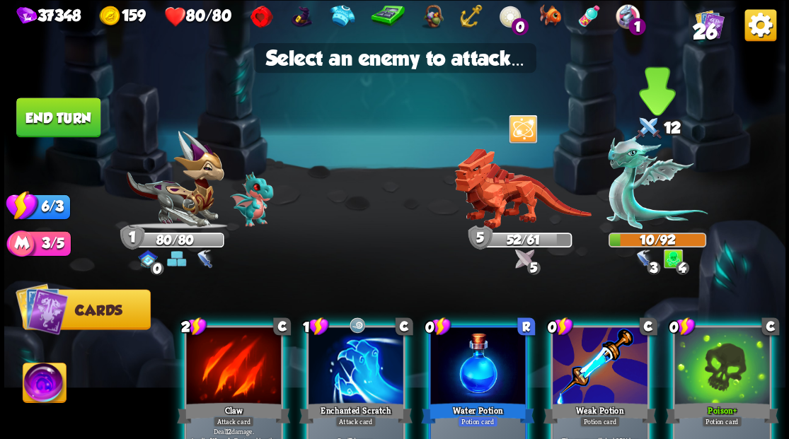
click at [626, 205] on img at bounding box center [656, 182] width 101 height 94
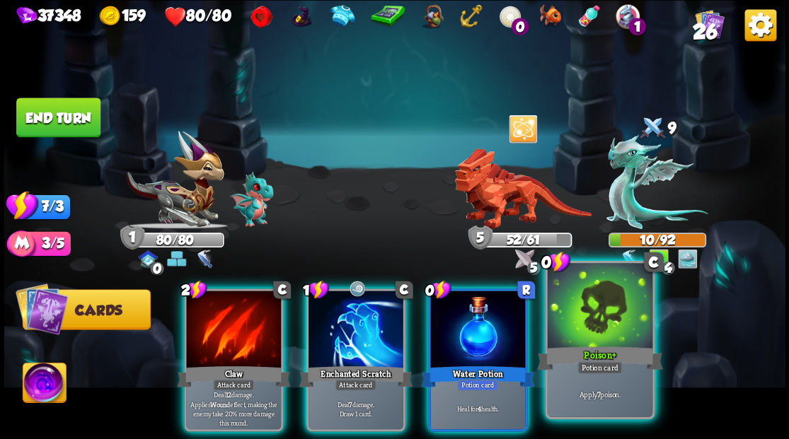
drag, startPoint x: 598, startPoint y: 325, endPoint x: 598, endPoint y: 313, distance: 12.7
click at [598, 320] on div at bounding box center [599, 307] width 105 height 88
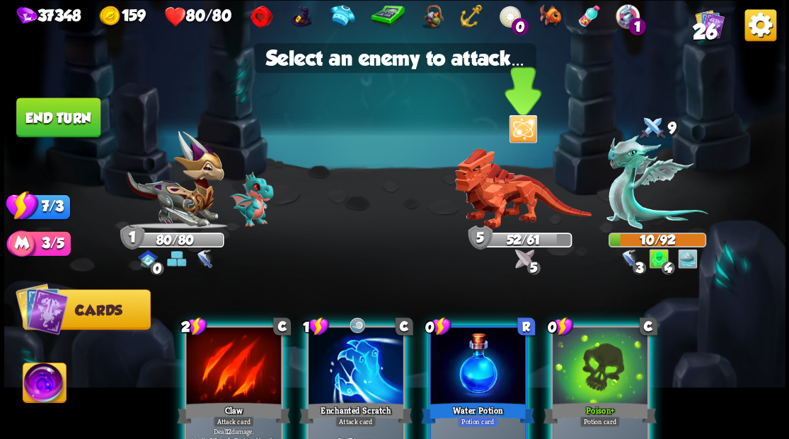
click at [513, 199] on img at bounding box center [522, 189] width 137 height 81
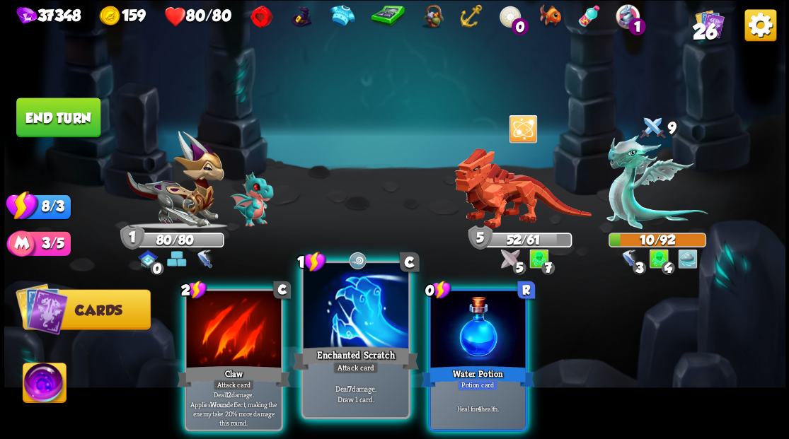
drag, startPoint x: 472, startPoint y: 318, endPoint x: 359, endPoint y: 324, distance: 113.3
click at [456, 318] on div at bounding box center [477, 331] width 95 height 80
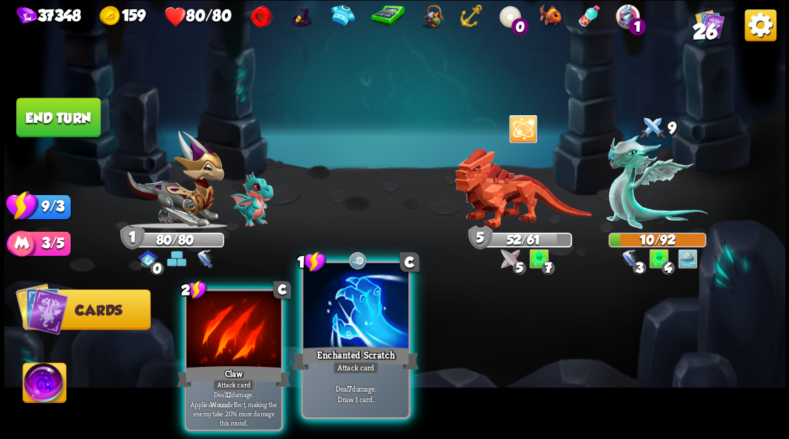
click at [352, 308] on div at bounding box center [355, 307] width 105 height 88
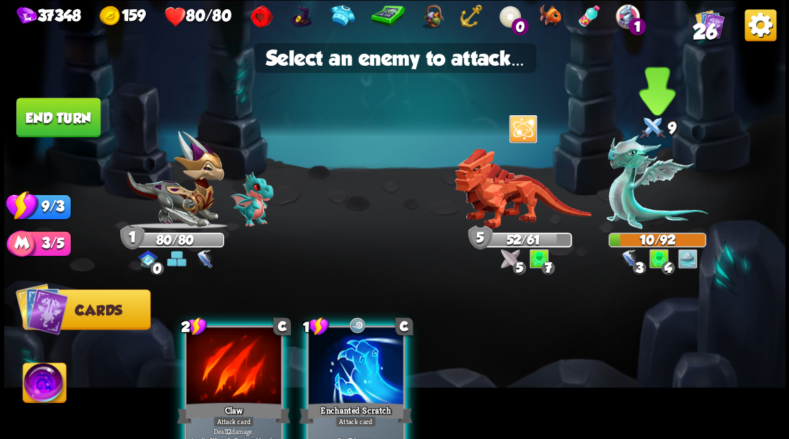
click at [618, 199] on img at bounding box center [656, 182] width 101 height 94
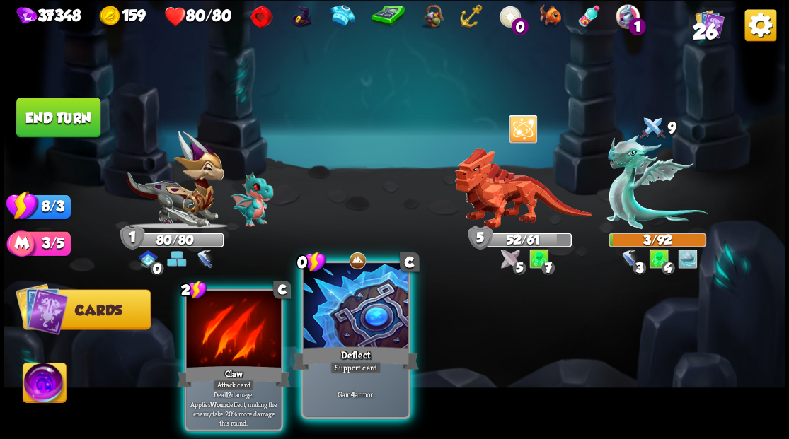
click at [332, 335] on div at bounding box center [355, 307] width 105 height 88
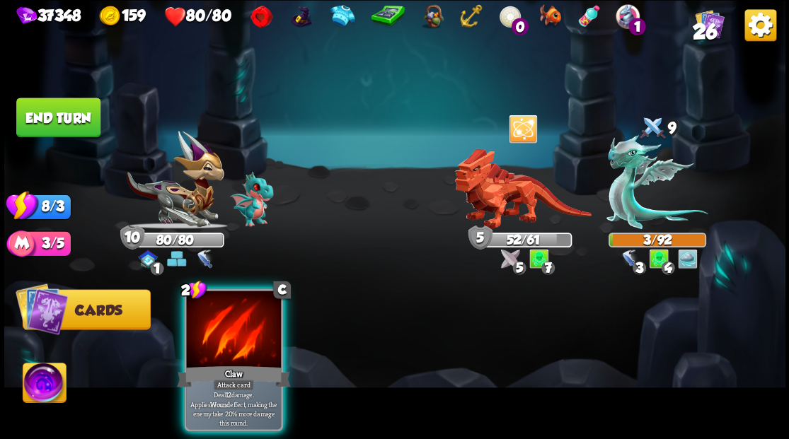
drag, startPoint x: 247, startPoint y: 318, endPoint x: 365, endPoint y: 292, distance: 121.0
click at [248, 319] on div at bounding box center [233, 331] width 95 height 80
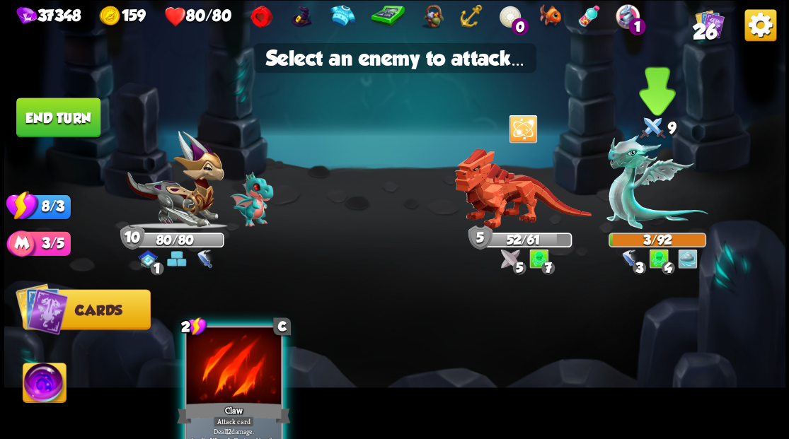
click at [624, 178] on img at bounding box center [656, 182] width 101 height 94
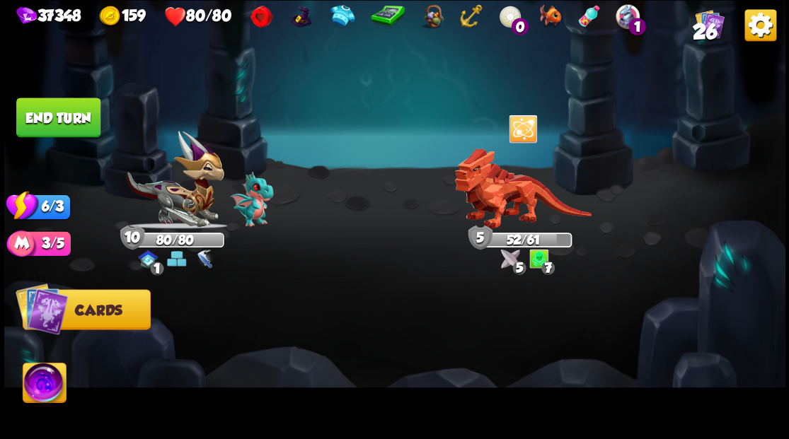
drag, startPoint x: 51, startPoint y: 119, endPoint x: 532, endPoint y: 44, distance: 486.8
click at [55, 120] on button "End turn" at bounding box center [58, 118] width 84 height 40
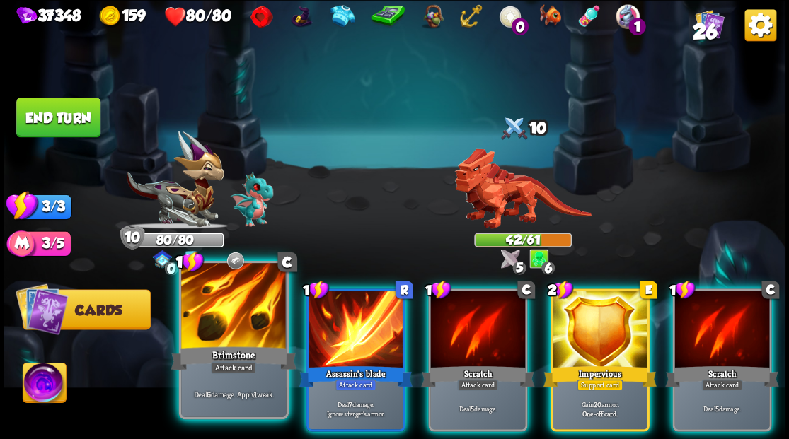
click at [226, 313] on div at bounding box center [233, 307] width 105 height 88
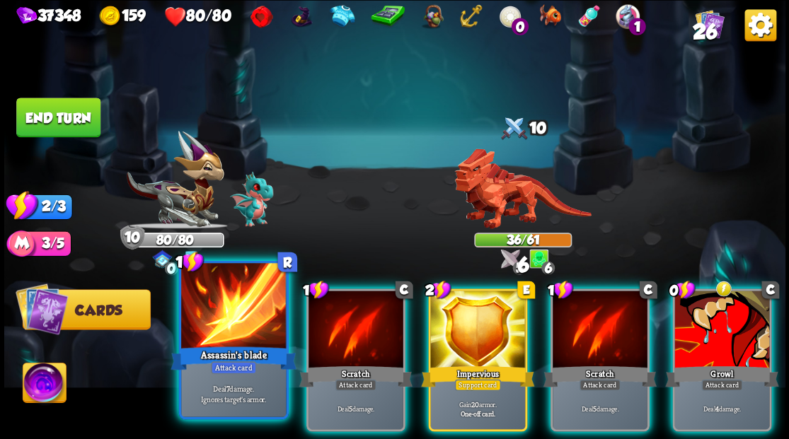
click at [226, 313] on div at bounding box center [233, 307] width 105 height 88
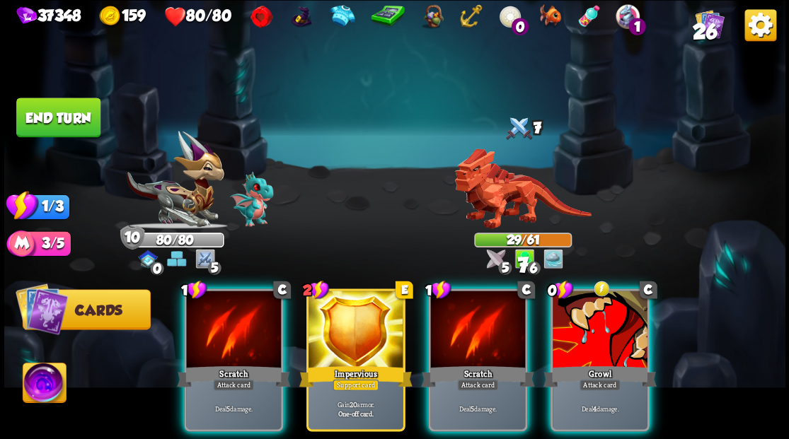
click at [226, 313] on div at bounding box center [233, 331] width 95 height 80
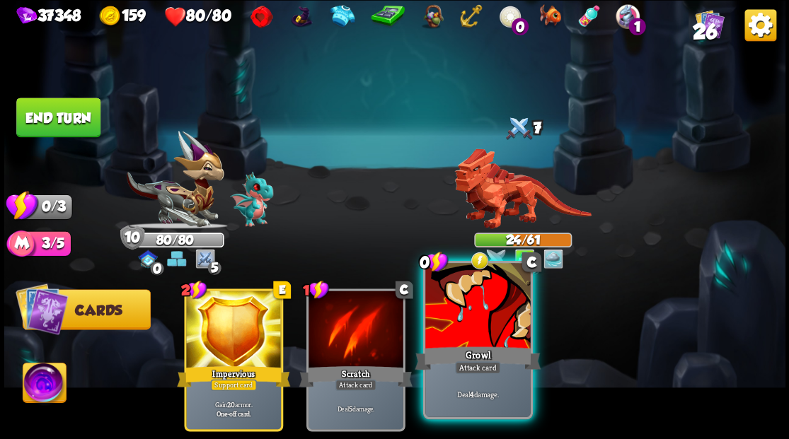
click at [526, 308] on div at bounding box center [477, 307] width 105 height 88
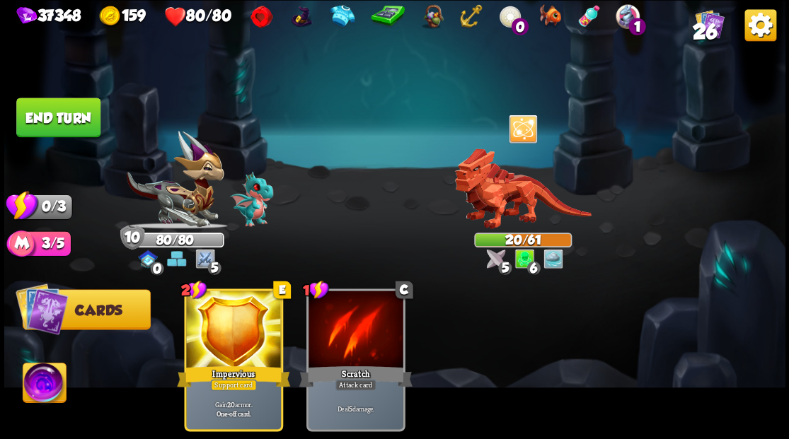
click at [71, 125] on button "End turn" at bounding box center [58, 118] width 84 height 40
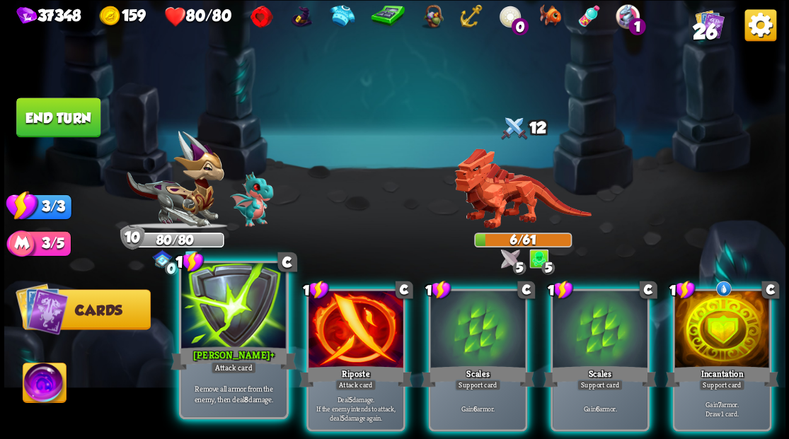
click at [245, 334] on div at bounding box center [233, 307] width 105 height 88
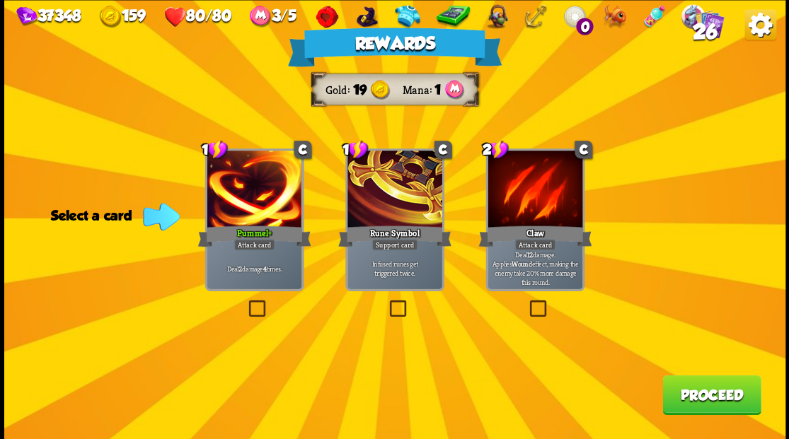
click at [685, 400] on button "Proceed" at bounding box center [711, 395] width 98 height 40
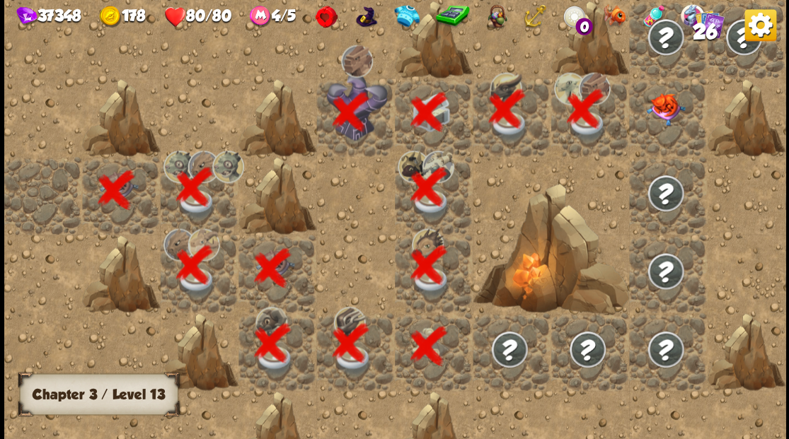
scroll to position [0, 272]
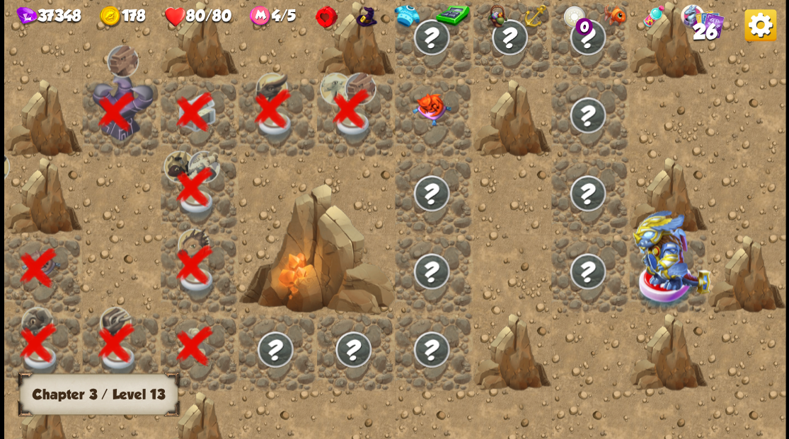
click at [426, 116] on img at bounding box center [431, 109] width 39 height 33
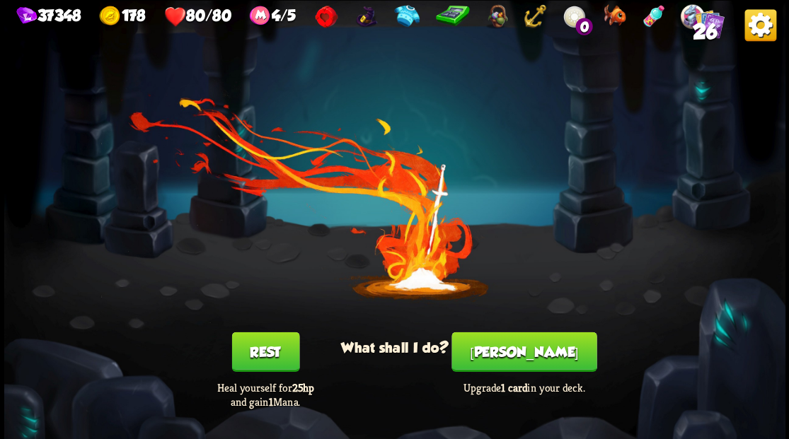
click at [518, 358] on button "[PERSON_NAME]" at bounding box center [523, 352] width 145 height 40
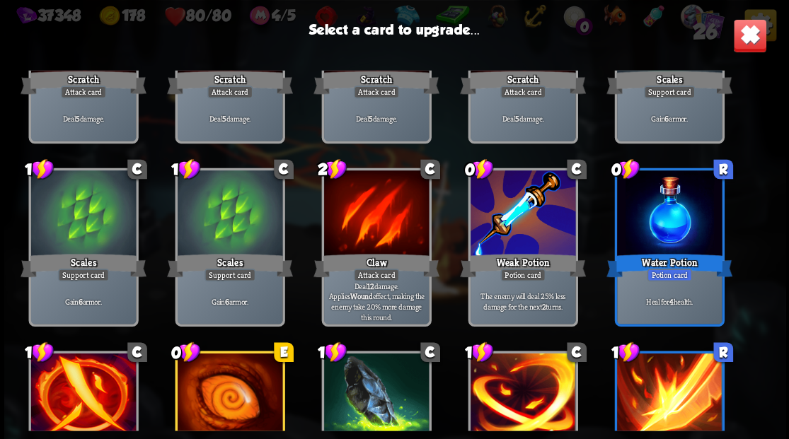
scroll to position [188, 0]
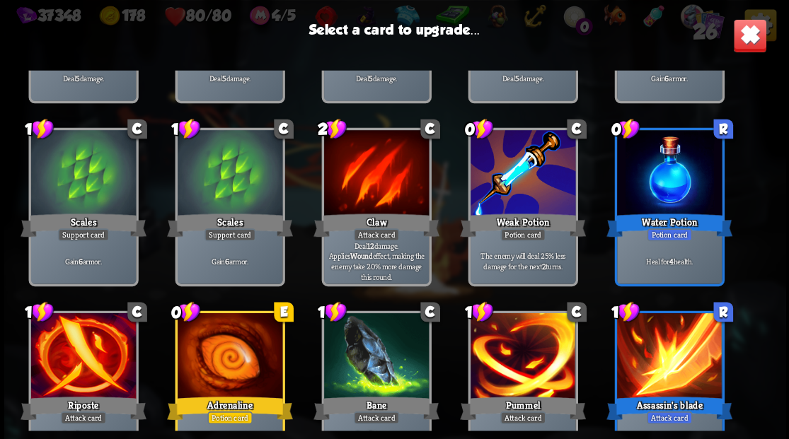
click at [659, 200] on div at bounding box center [668, 174] width 105 height 88
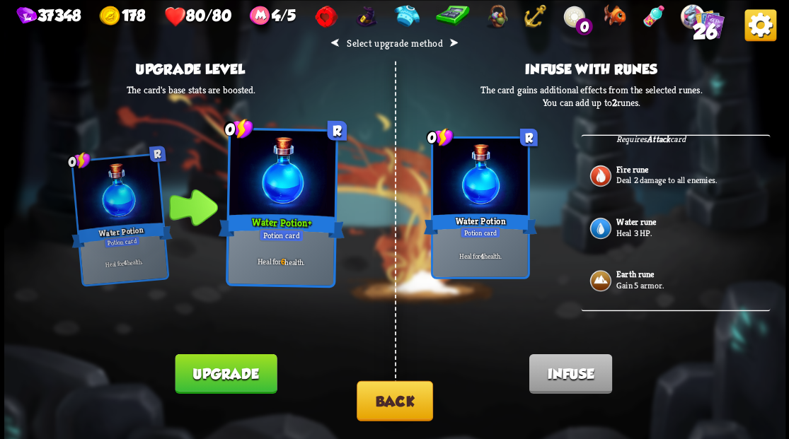
scroll to position [471, 0]
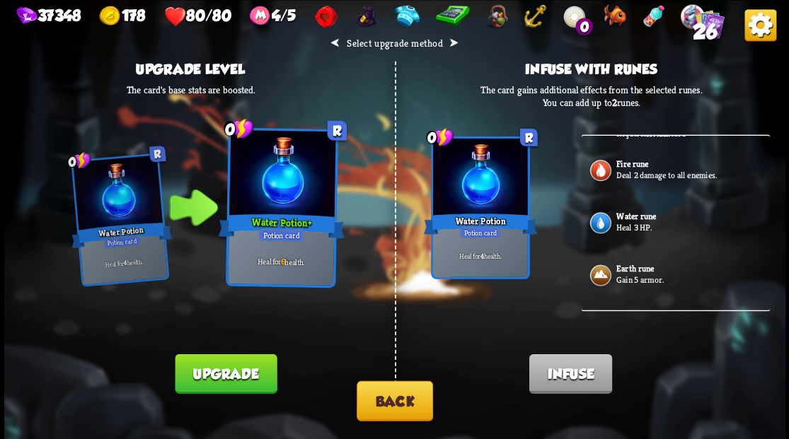
click at [389, 401] on button "Back" at bounding box center [395, 401] width 76 height 40
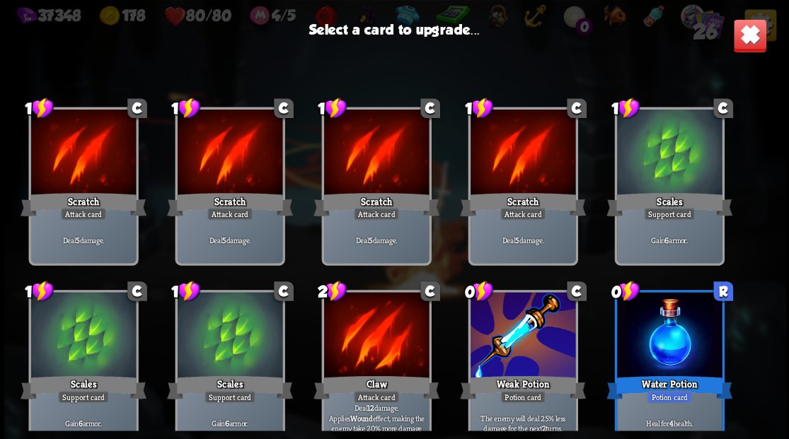
scroll to position [188, 0]
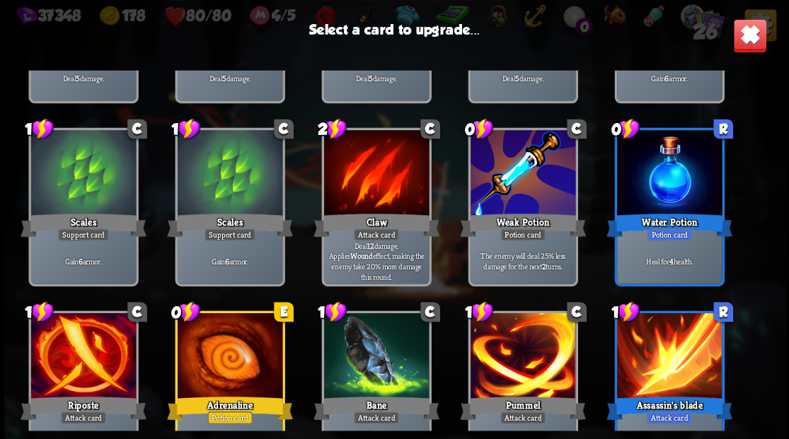
click at [507, 349] on div at bounding box center [522, 357] width 105 height 88
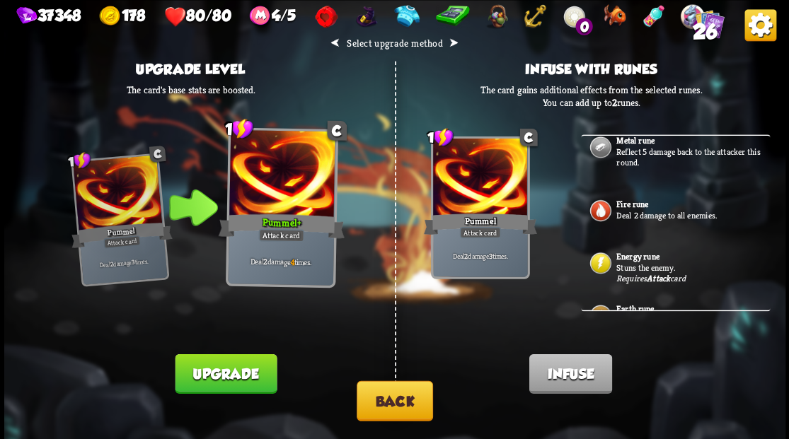
scroll to position [727, 0]
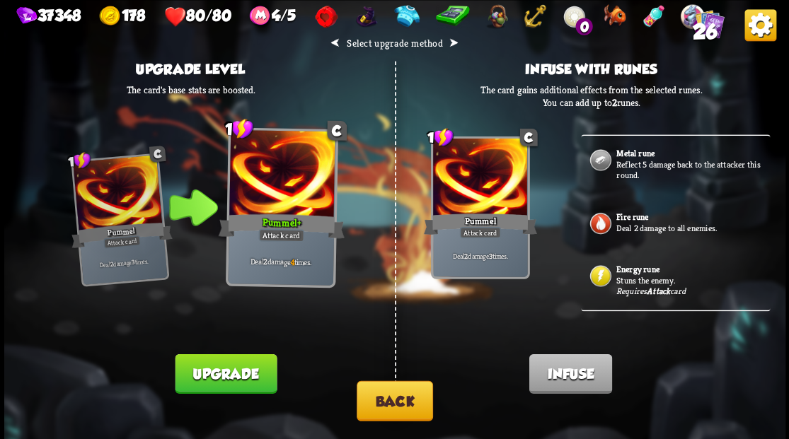
click at [632, 233] on p "Deal 2 damage to all enemies." at bounding box center [691, 227] width 151 height 11
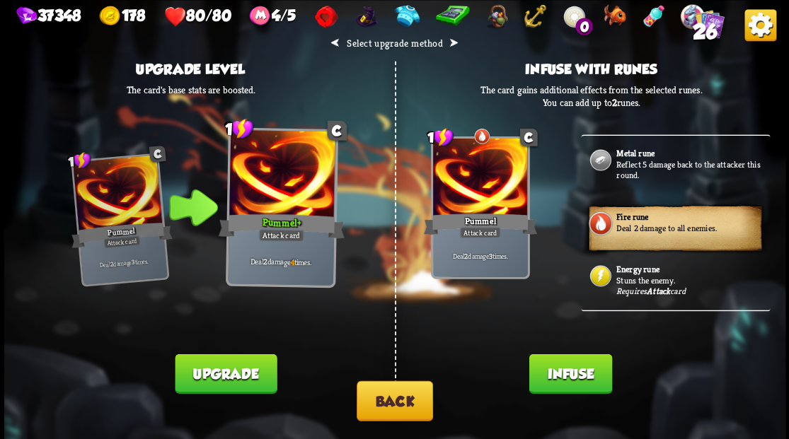
click at [560, 379] on button "Infuse" at bounding box center [569, 374] width 83 height 40
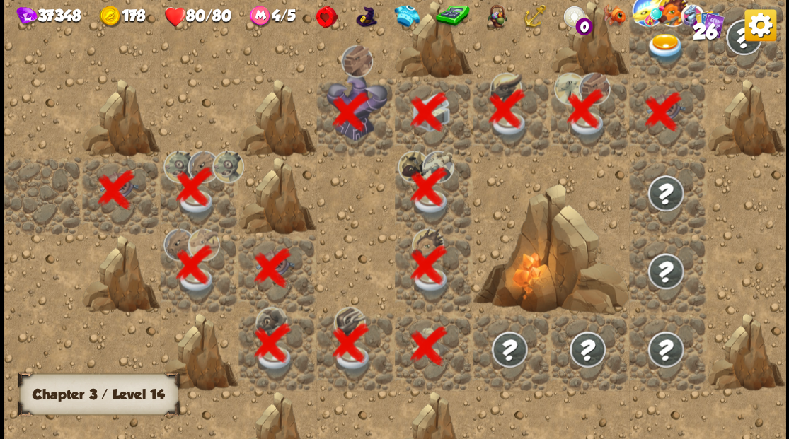
scroll to position [0, 272]
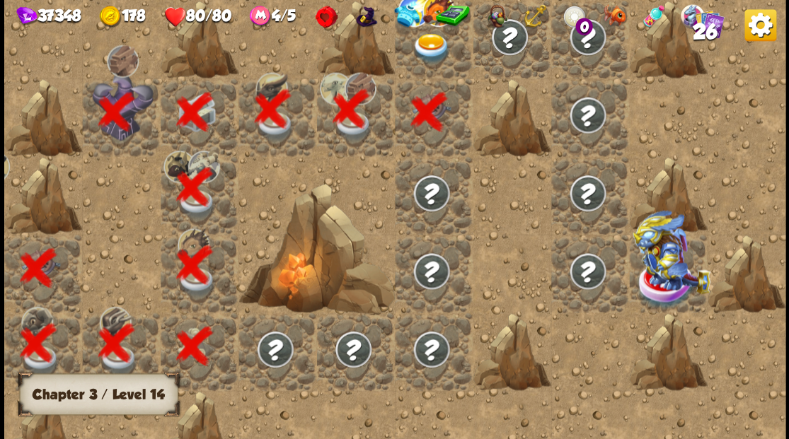
click at [448, 57] on img at bounding box center [431, 48] width 39 height 30
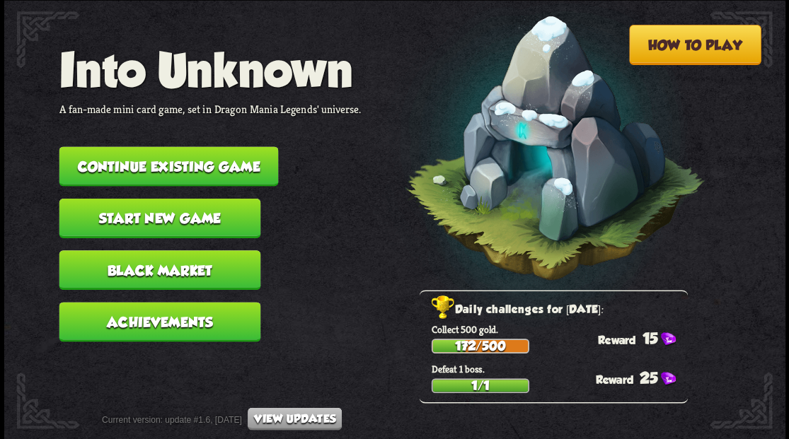
click at [209, 161] on button "Continue existing game" at bounding box center [168, 166] width 219 height 40
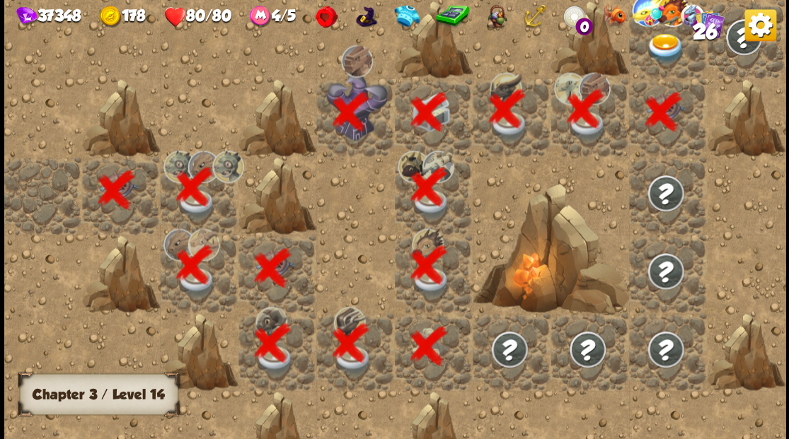
scroll to position [0, 272]
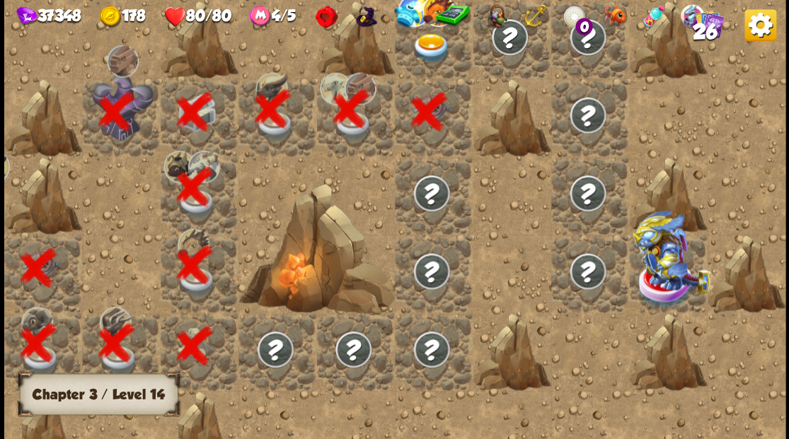
click at [441, 66] on div at bounding box center [434, 39] width 78 height 78
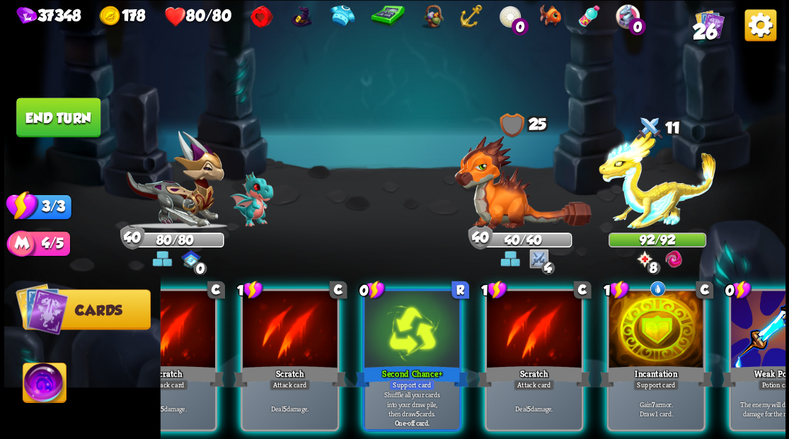
scroll to position [0, 134]
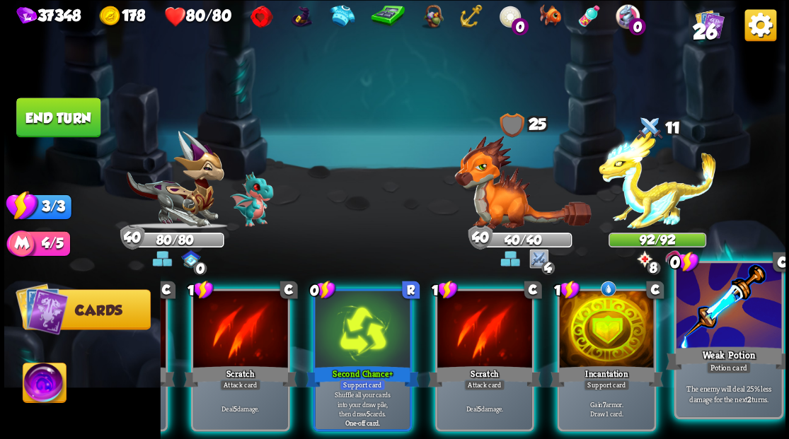
click at [734, 351] on div "Weak Potion" at bounding box center [728, 358] width 126 height 28
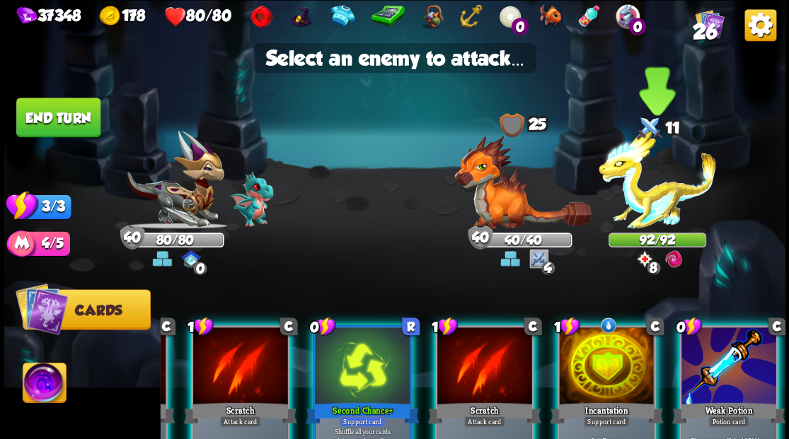
click at [655, 201] on img at bounding box center [656, 180] width 117 height 98
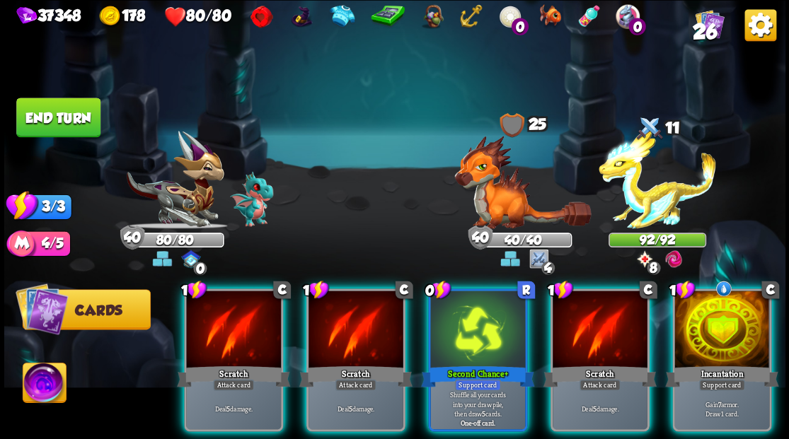
scroll to position [0, 0]
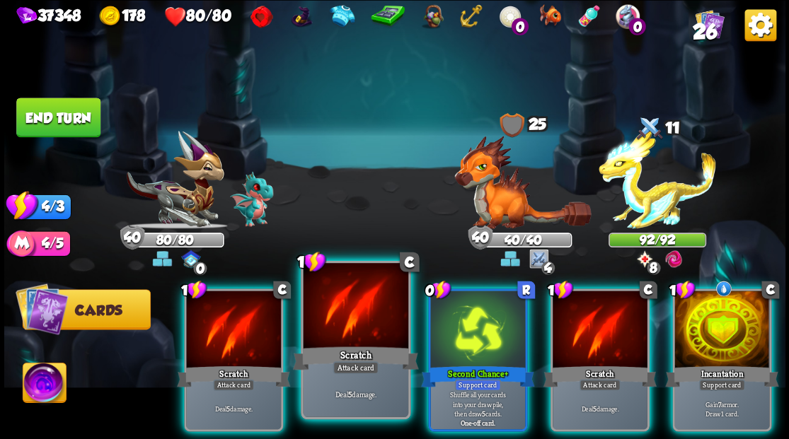
click at [338, 308] on div at bounding box center [355, 307] width 105 height 88
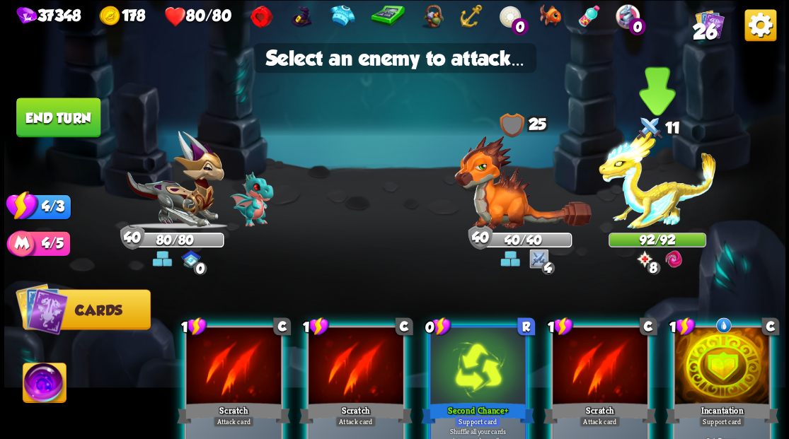
click at [665, 195] on img at bounding box center [656, 180] width 117 height 98
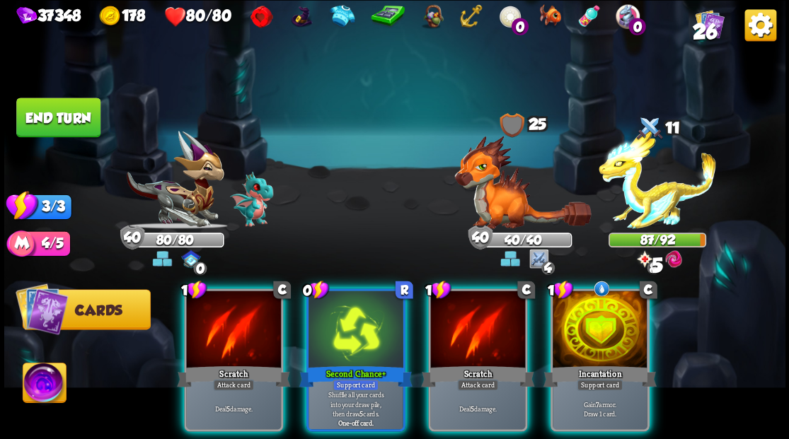
drag, startPoint x: 491, startPoint y: 325, endPoint x: 549, endPoint y: 272, distance: 78.1
click at [491, 324] on div at bounding box center [477, 331] width 95 height 80
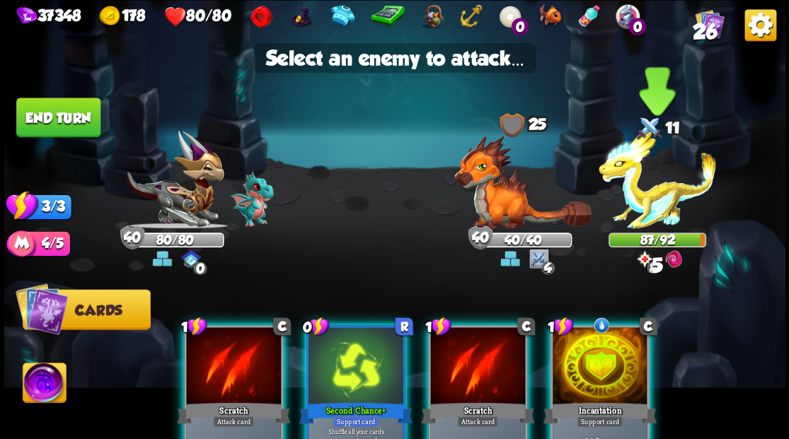
click at [637, 198] on img at bounding box center [656, 180] width 117 height 98
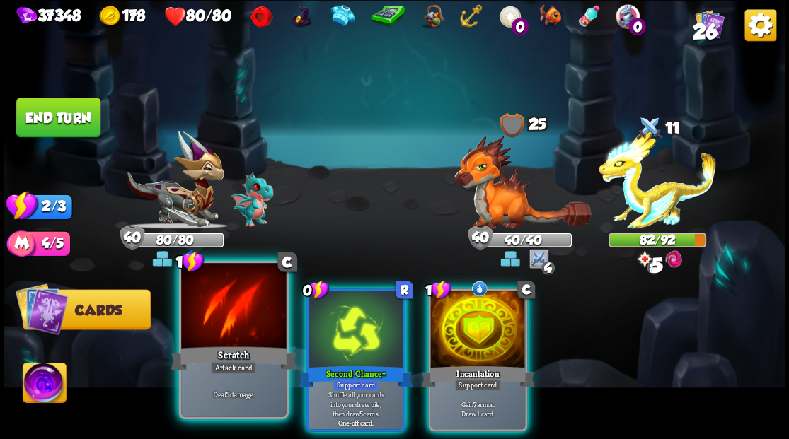
click at [227, 311] on div at bounding box center [233, 307] width 105 height 88
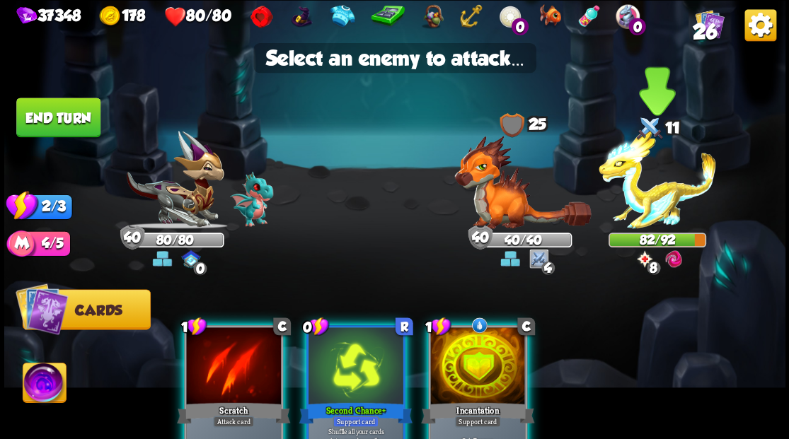
click at [644, 201] on img at bounding box center [656, 180] width 117 height 98
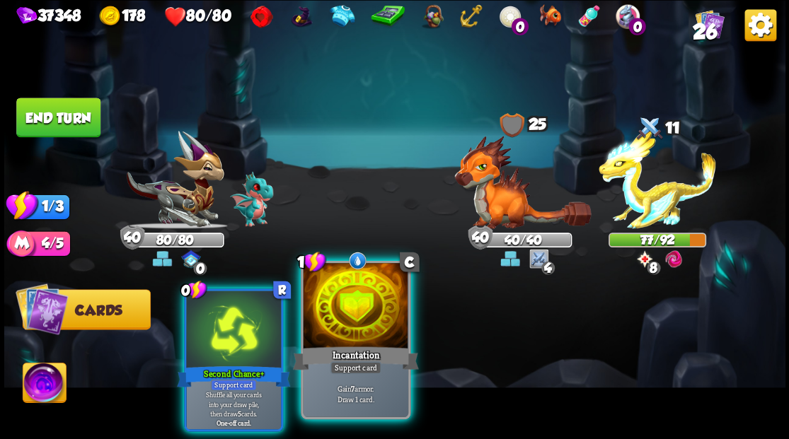
click at [354, 326] on div at bounding box center [355, 307] width 105 height 88
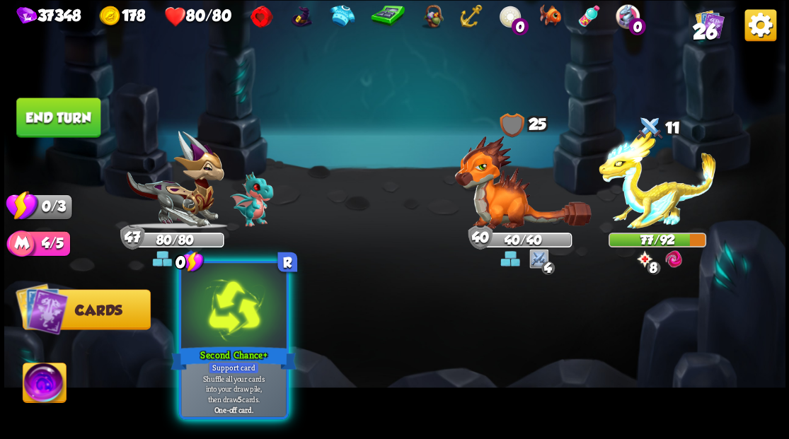
click at [248, 340] on div at bounding box center [233, 307] width 105 height 88
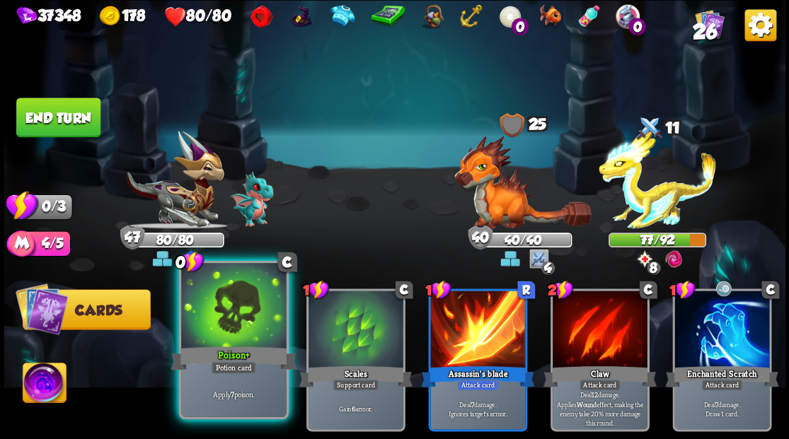
drag, startPoint x: 231, startPoint y: 326, endPoint x: 283, endPoint y: 291, distance: 63.2
click at [231, 325] on div at bounding box center [233, 307] width 105 height 88
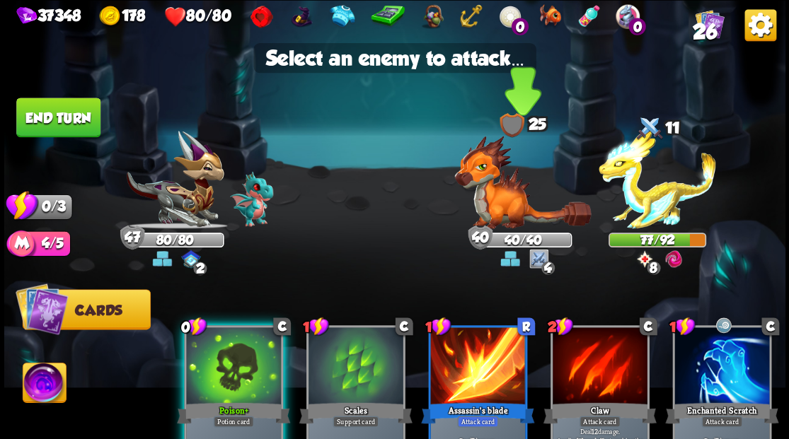
click at [498, 204] on img at bounding box center [522, 181] width 137 height 93
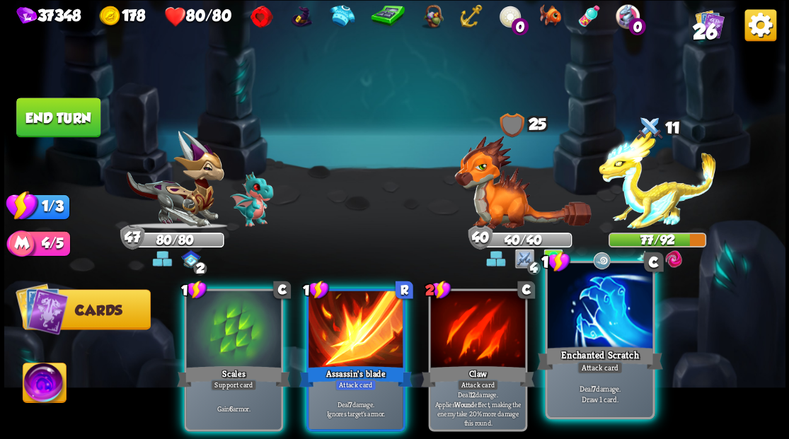
click at [573, 330] on div at bounding box center [599, 307] width 105 height 88
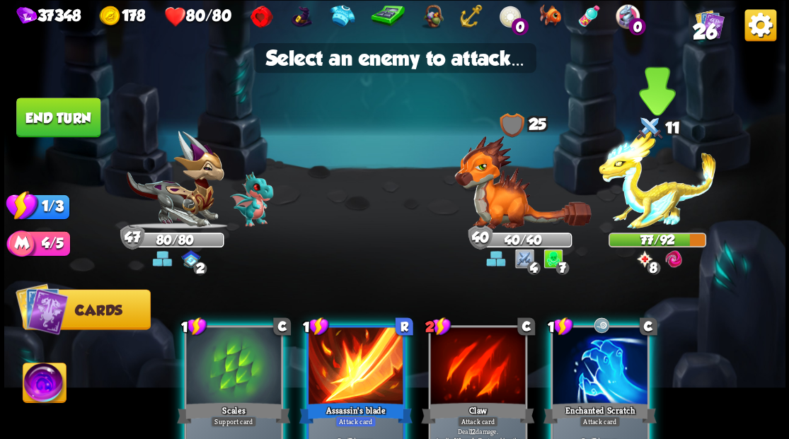
click at [644, 197] on img at bounding box center [656, 180] width 117 height 98
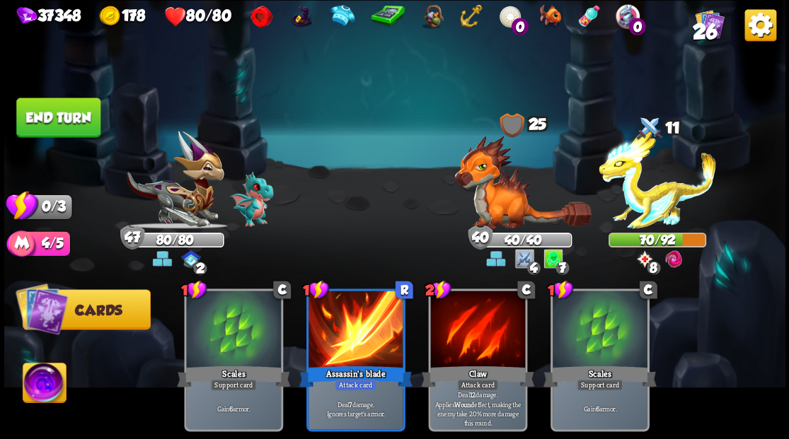
click at [62, 115] on button "End turn" at bounding box center [58, 118] width 84 height 40
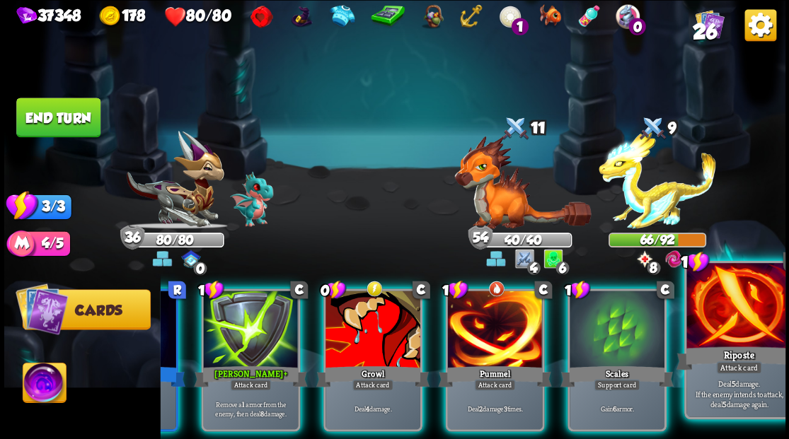
scroll to position [0, 129]
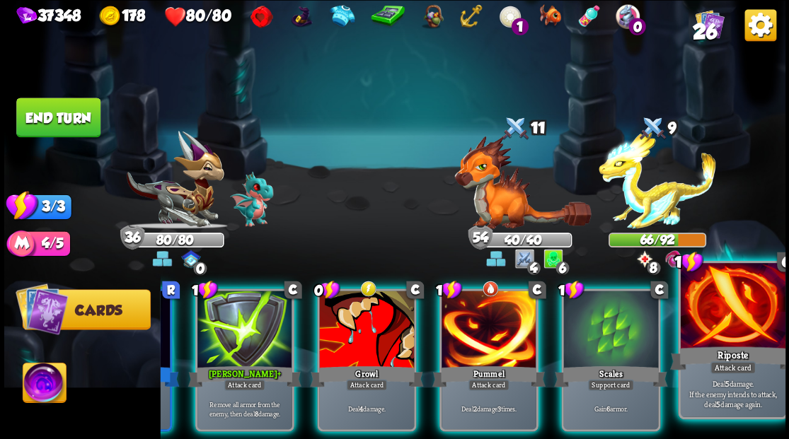
click at [720, 326] on div at bounding box center [732, 307] width 105 height 88
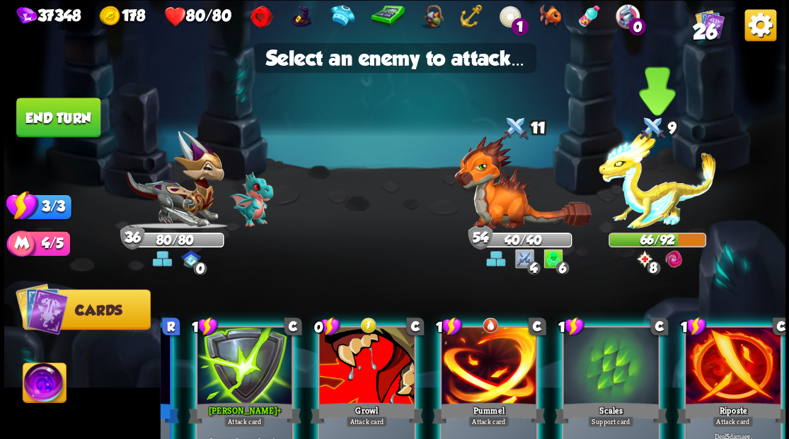
click at [652, 207] on img at bounding box center [656, 180] width 117 height 98
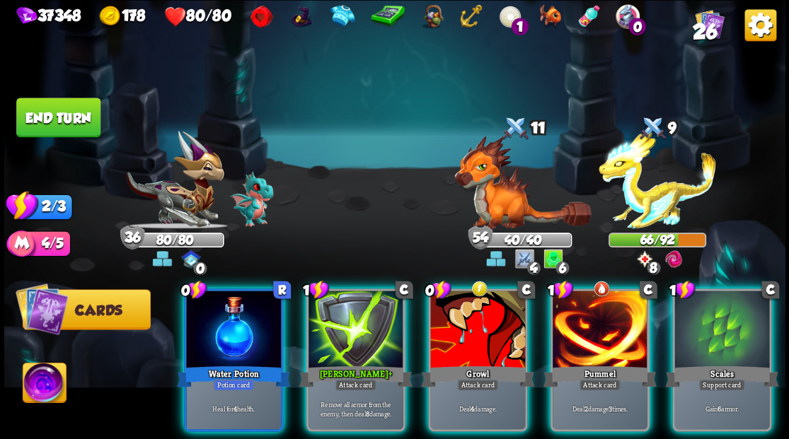
scroll to position [0, 0]
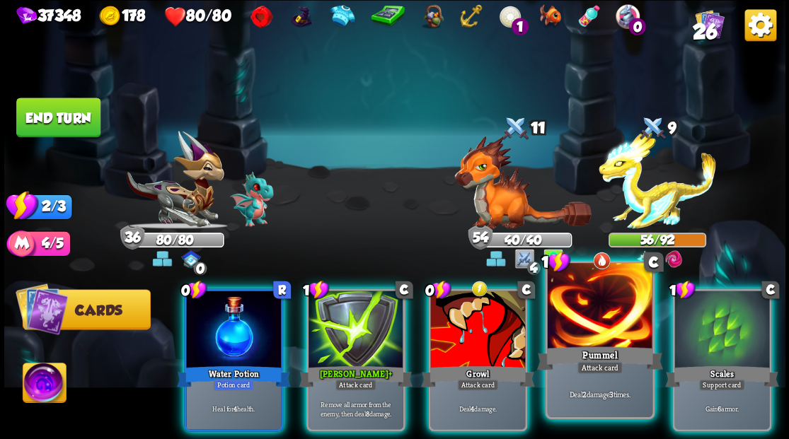
click at [585, 347] on div "Pummel" at bounding box center [599, 358] width 126 height 28
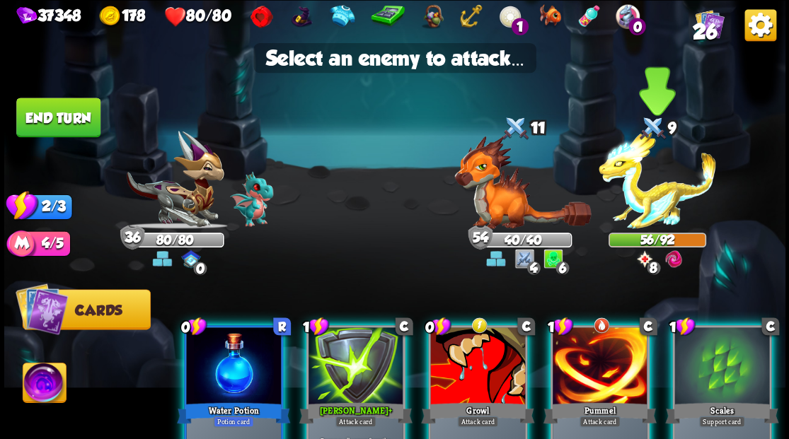
click at [640, 198] on img at bounding box center [656, 180] width 117 height 98
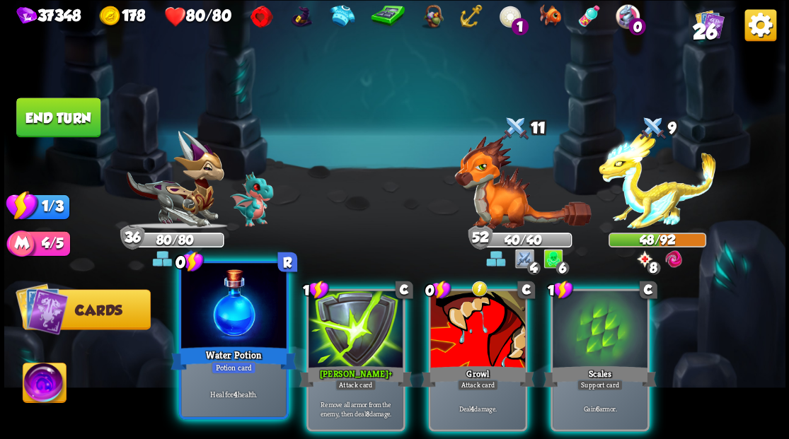
click at [219, 316] on div at bounding box center [233, 307] width 105 height 88
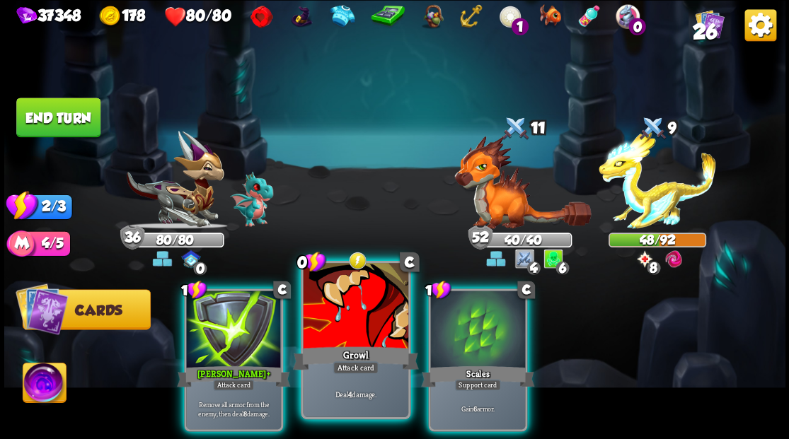
click at [341, 319] on div at bounding box center [355, 307] width 105 height 88
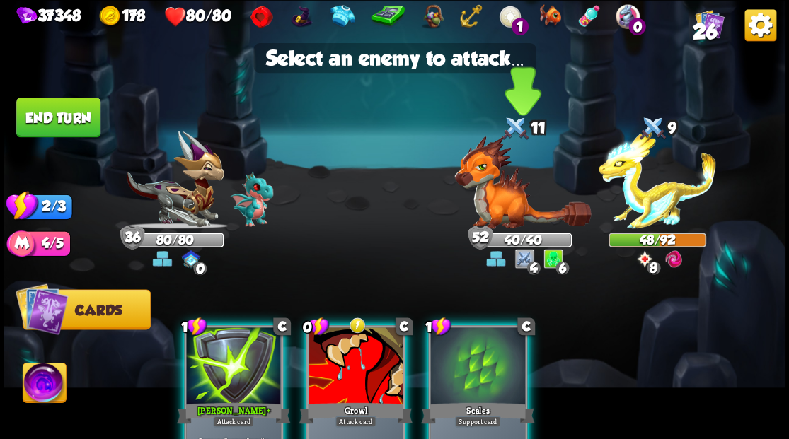
click at [492, 202] on img at bounding box center [522, 181] width 137 height 93
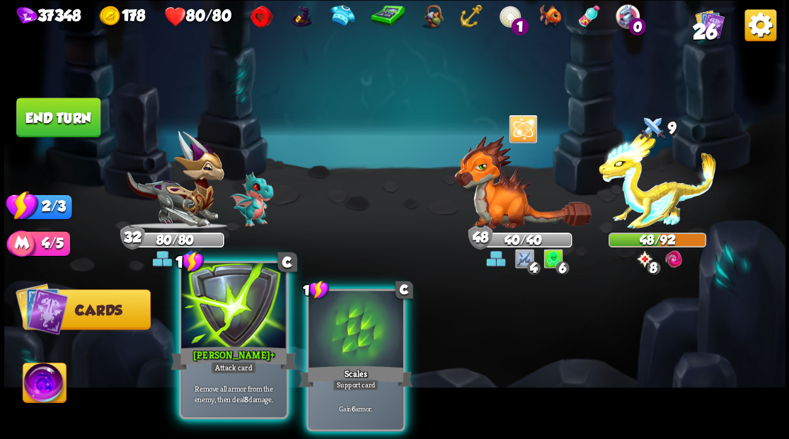
click at [232, 330] on div at bounding box center [233, 307] width 105 height 88
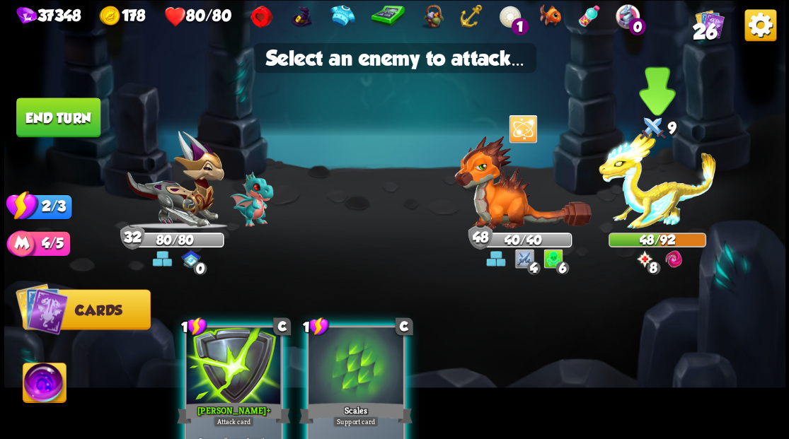
click at [658, 214] on img at bounding box center [656, 180] width 117 height 98
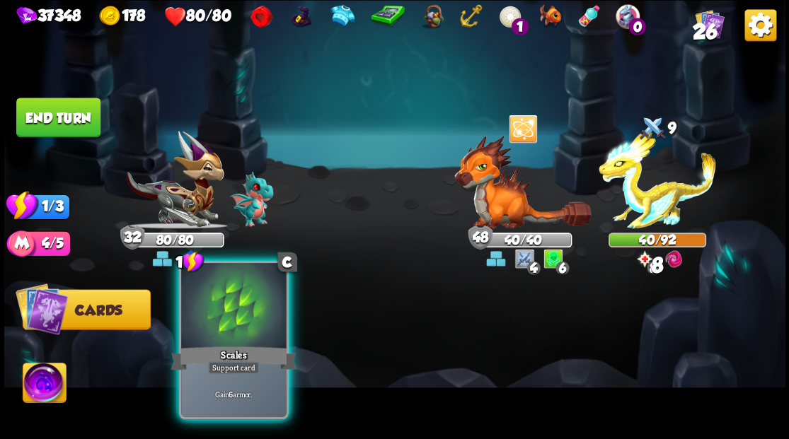
click at [232, 314] on div at bounding box center [233, 307] width 105 height 88
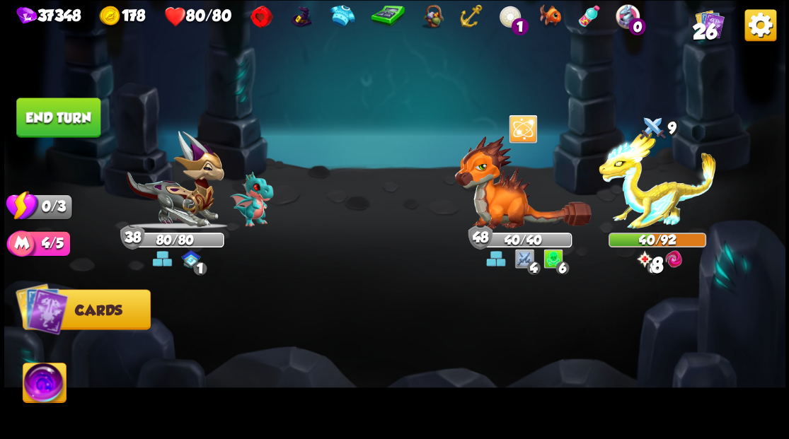
drag, startPoint x: 69, startPoint y: 117, endPoint x: 293, endPoint y: 151, distance: 226.0
click at [71, 117] on button "End turn" at bounding box center [58, 118] width 84 height 40
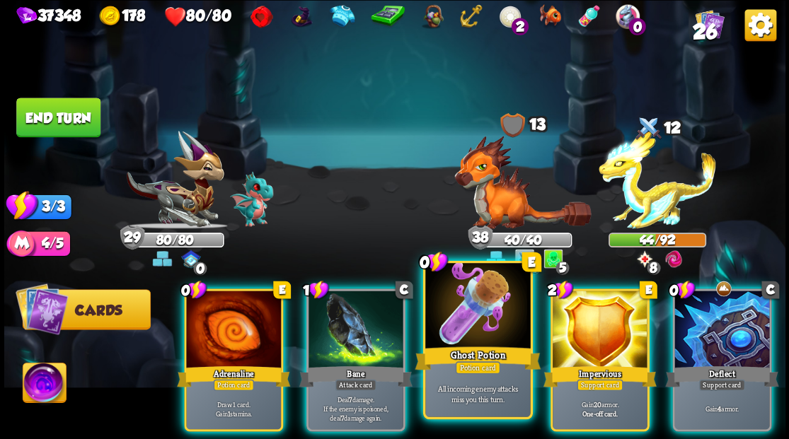
click at [498, 298] on div at bounding box center [477, 307] width 105 height 88
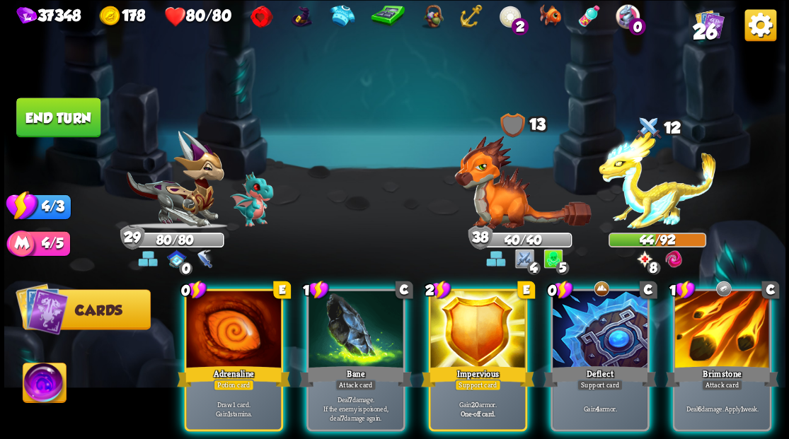
drag, startPoint x: 590, startPoint y: 314, endPoint x: 525, endPoint y: 263, distance: 82.6
click at [586, 308] on div at bounding box center [599, 331] width 95 height 80
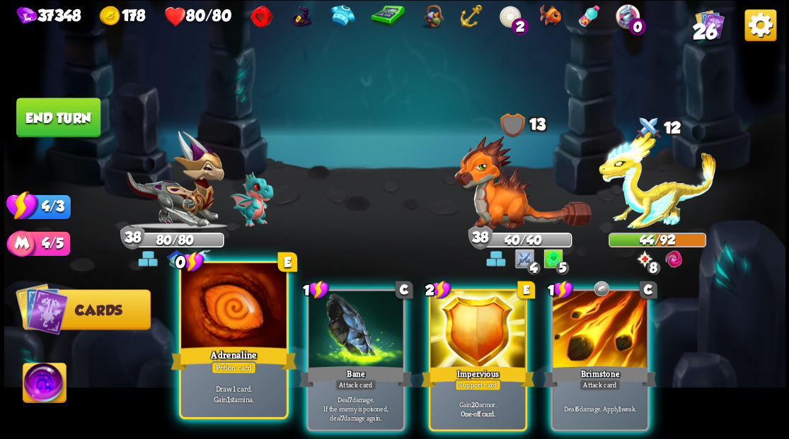
click at [219, 305] on div at bounding box center [233, 307] width 105 height 88
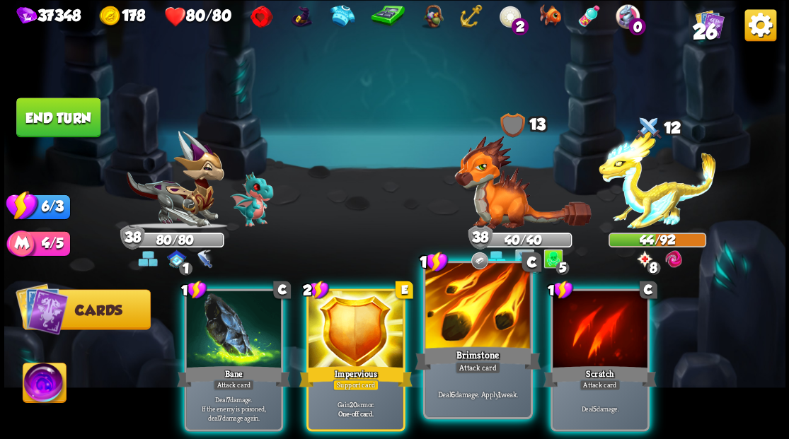
drag, startPoint x: 453, startPoint y: 341, endPoint x: 457, endPoint y: 328, distance: 13.2
click at [455, 337] on div at bounding box center [477, 307] width 105 height 88
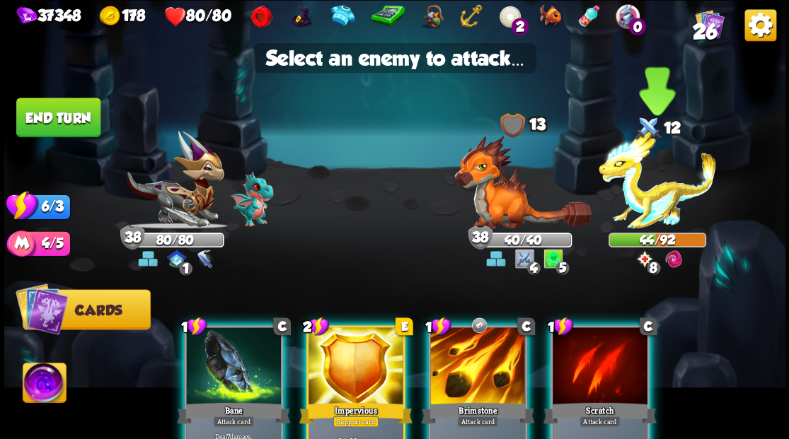
click at [634, 204] on img at bounding box center [656, 180] width 117 height 98
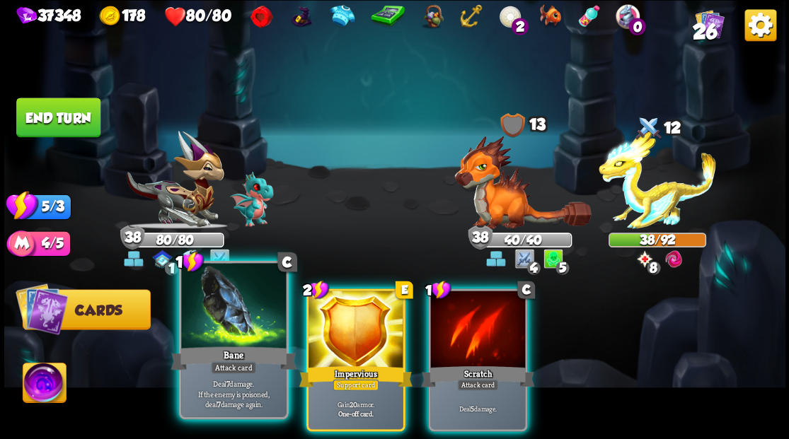
click at [226, 321] on div at bounding box center [233, 307] width 105 height 88
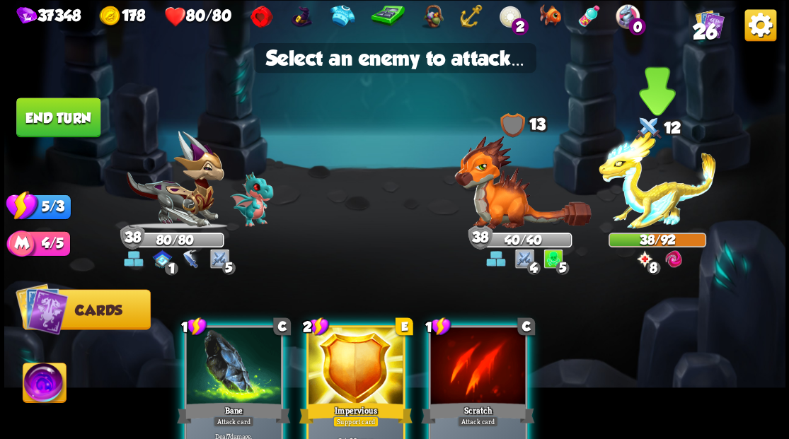
click at [638, 190] on img at bounding box center [656, 180] width 117 height 98
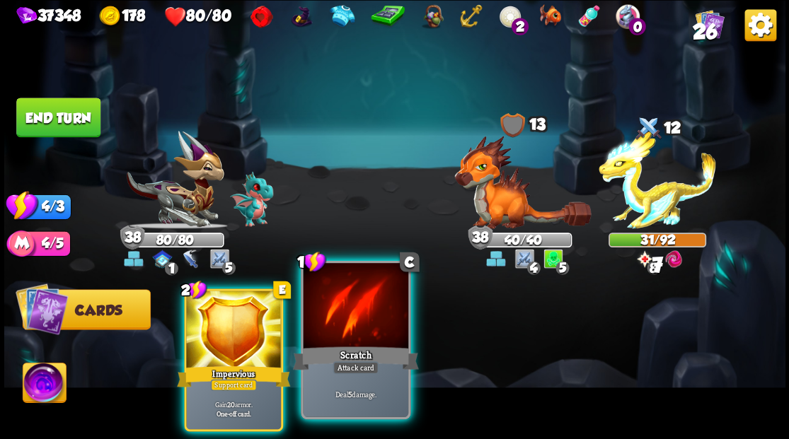
click at [361, 324] on div at bounding box center [355, 307] width 105 height 88
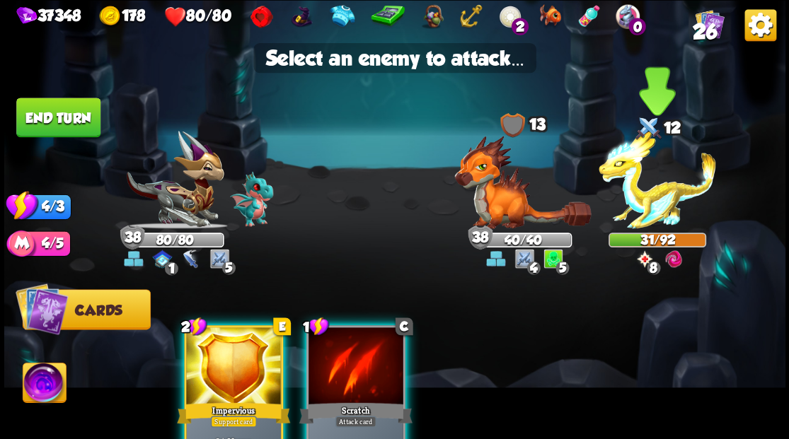
click at [645, 198] on img at bounding box center [656, 180] width 117 height 98
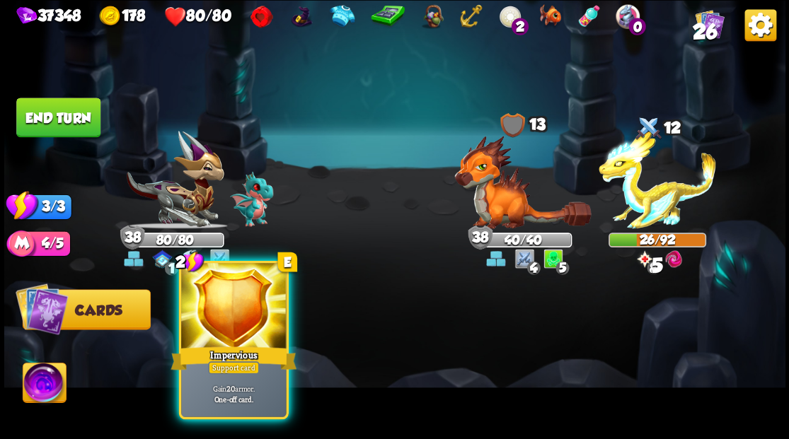
click at [212, 324] on div at bounding box center [233, 307] width 105 height 88
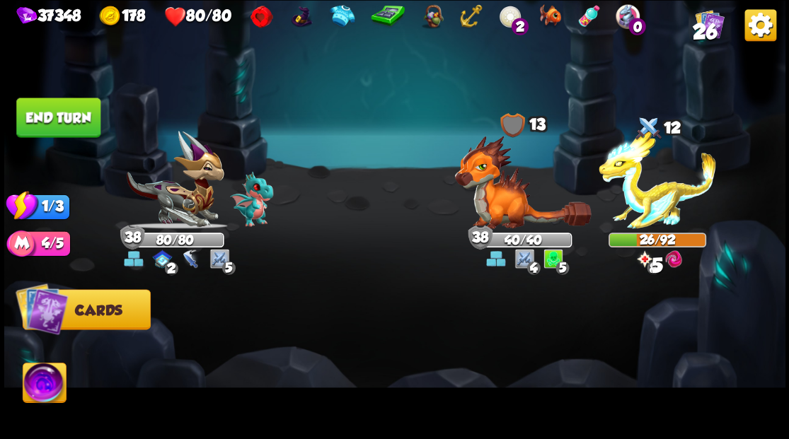
click at [72, 115] on button "End turn" at bounding box center [58, 118] width 84 height 40
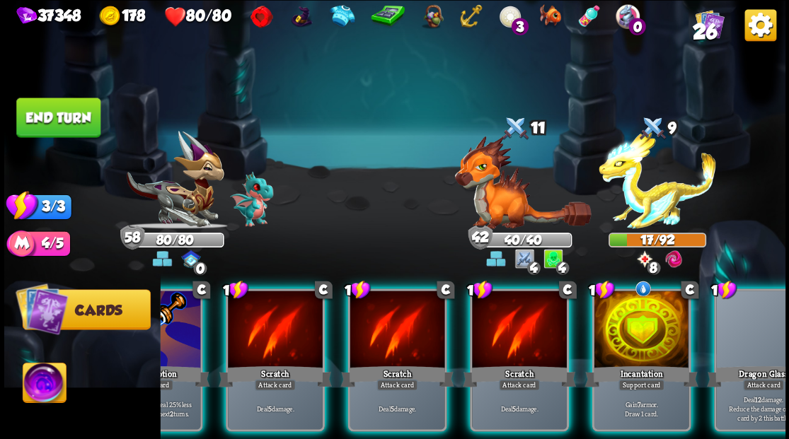
scroll to position [0, 134]
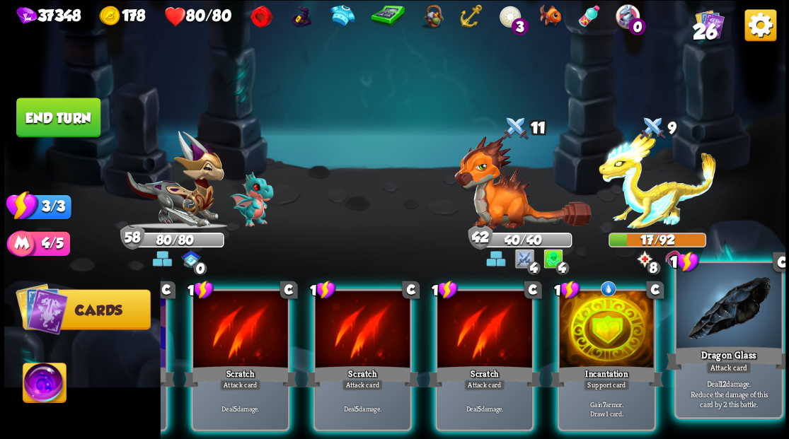
click at [754, 336] on div at bounding box center [728, 307] width 105 height 88
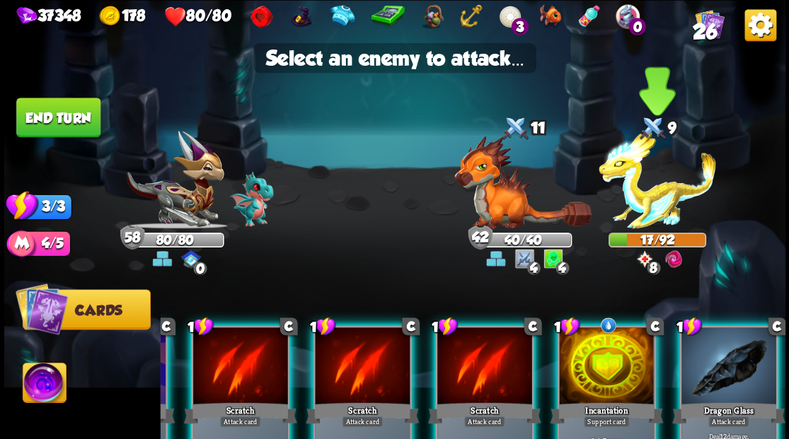
click at [642, 199] on img at bounding box center [656, 180] width 117 height 98
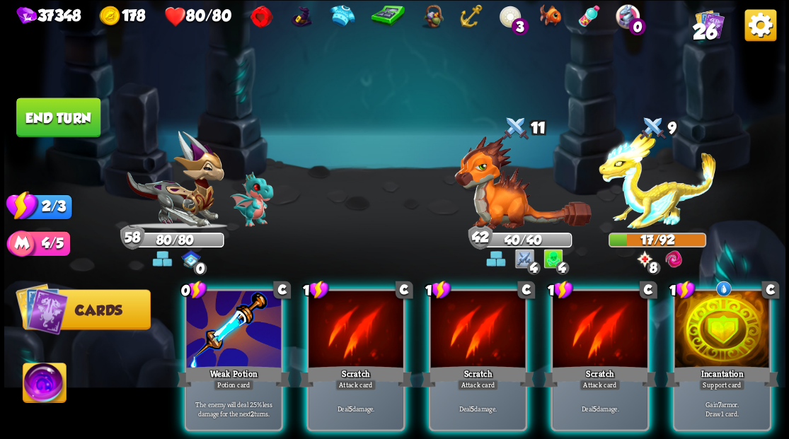
scroll to position [0, 0]
drag, startPoint x: 216, startPoint y: 331, endPoint x: 390, endPoint y: 273, distance: 182.8
click at [216, 331] on div at bounding box center [233, 331] width 95 height 80
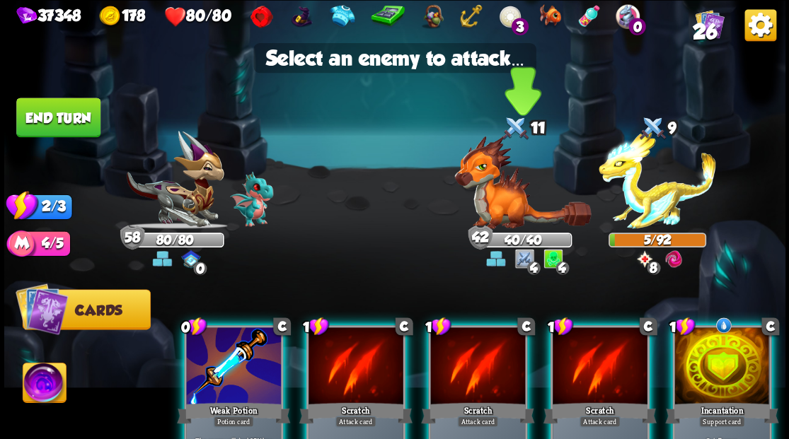
click at [501, 199] on img at bounding box center [522, 181] width 137 height 93
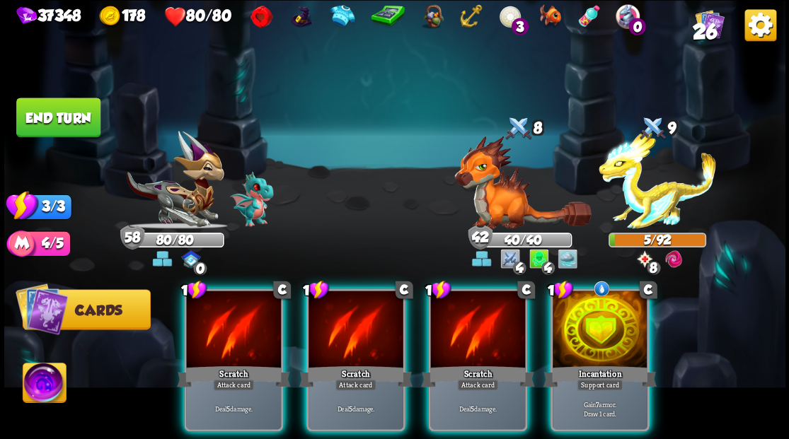
click at [601, 327] on div at bounding box center [599, 331] width 95 height 80
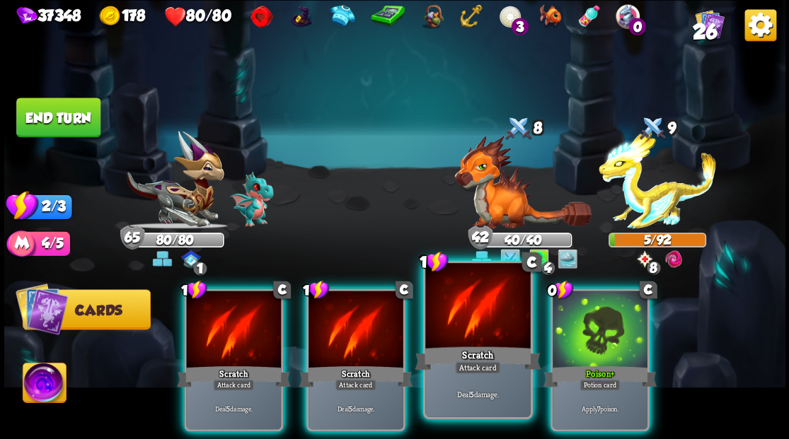
click at [459, 323] on div at bounding box center [477, 307] width 105 height 88
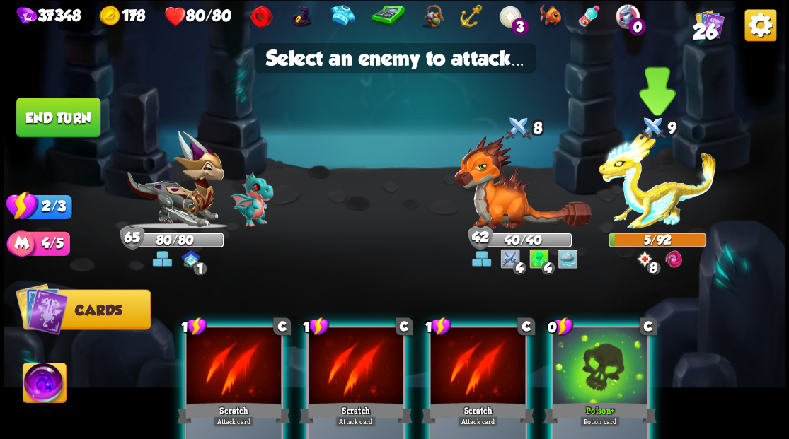
click at [641, 201] on img at bounding box center [656, 180] width 117 height 98
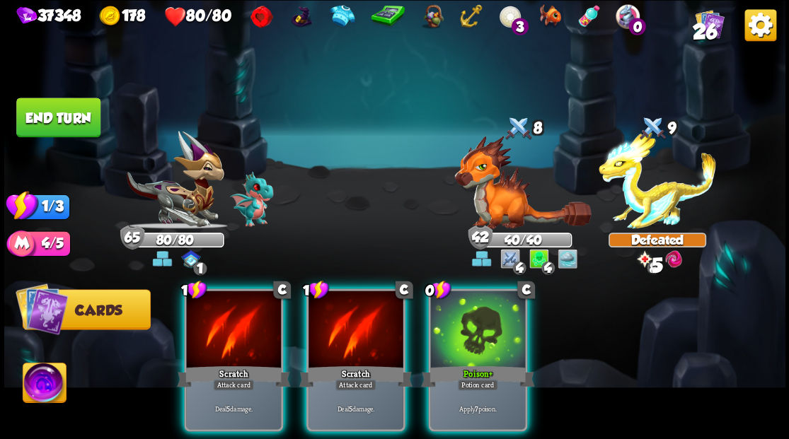
click at [484, 317] on div at bounding box center [477, 331] width 95 height 80
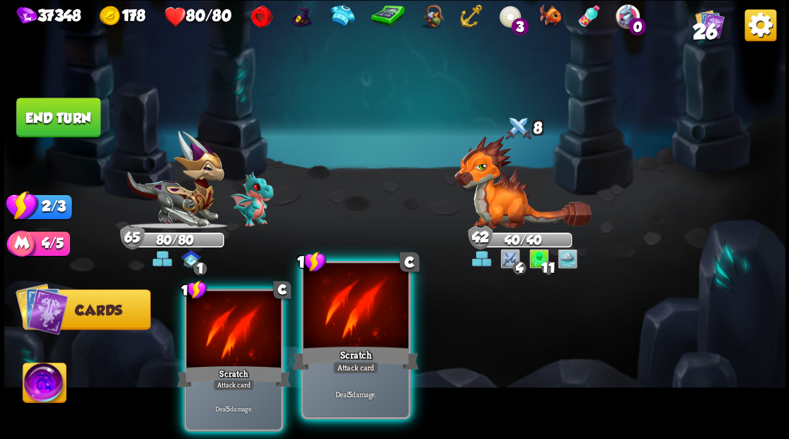
click at [344, 316] on div at bounding box center [355, 307] width 105 height 88
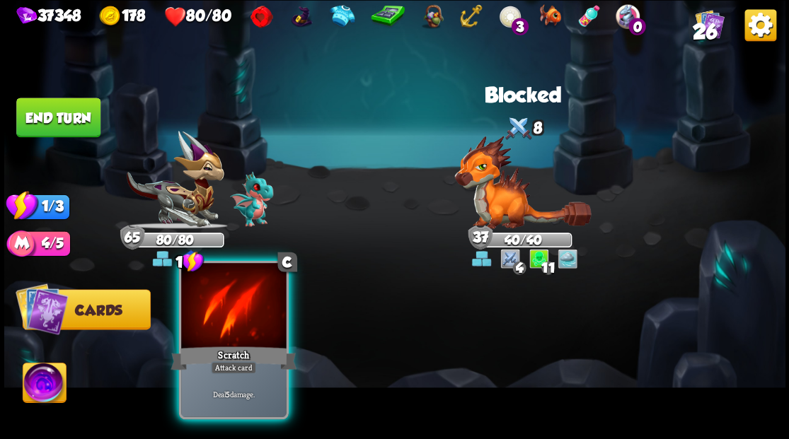
drag, startPoint x: 258, startPoint y: 313, endPoint x: 32, endPoint y: 299, distance: 226.9
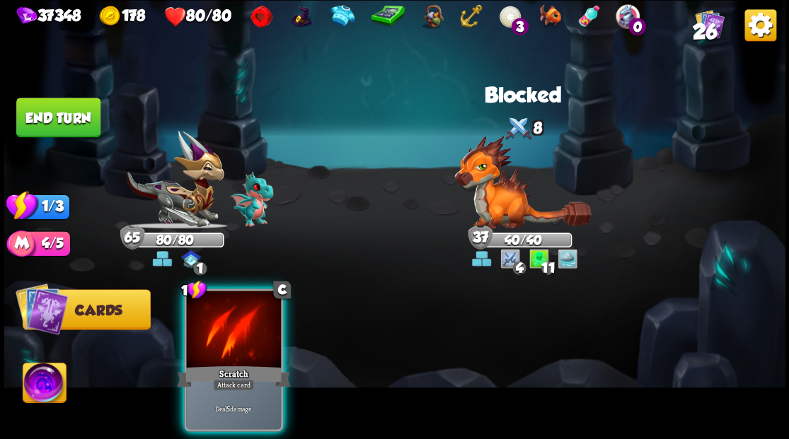
click at [186, 316] on div at bounding box center [233, 331] width 95 height 80
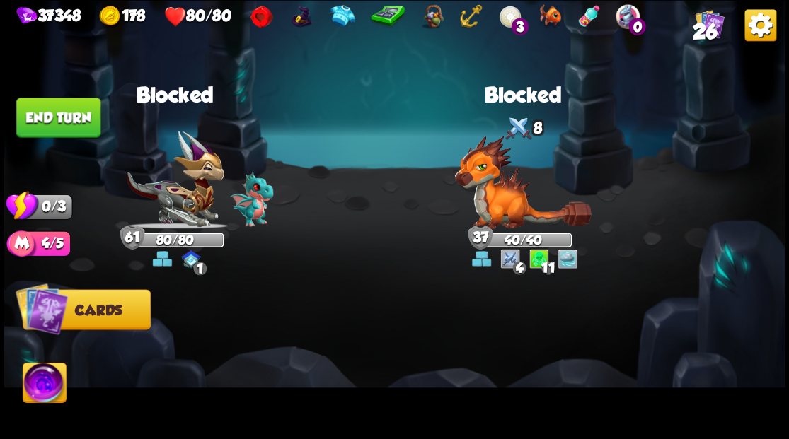
drag, startPoint x: 56, startPoint y: 123, endPoint x: 542, endPoint y: 132, distance: 486.1
click at [81, 126] on button "End turn" at bounding box center [58, 118] width 84 height 40
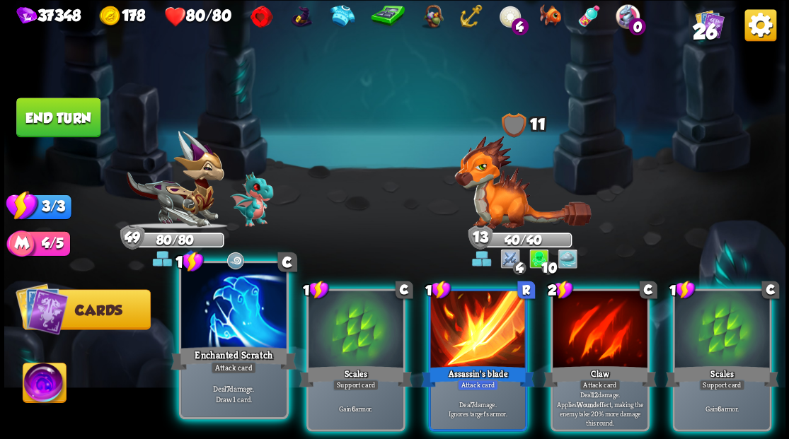
click at [204, 301] on div at bounding box center [233, 307] width 105 height 88
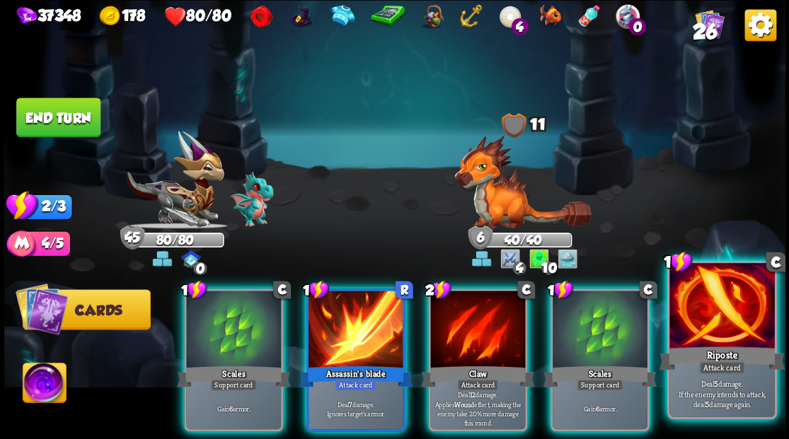
click at [723, 330] on div at bounding box center [721, 307] width 105 height 88
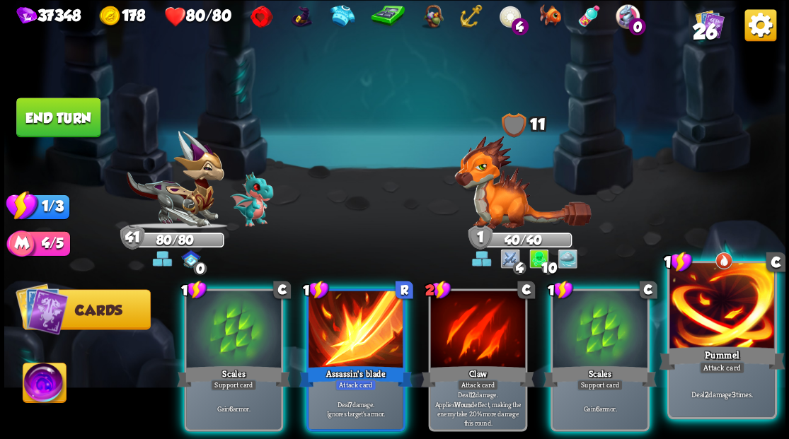
click at [705, 322] on div at bounding box center [721, 307] width 105 height 88
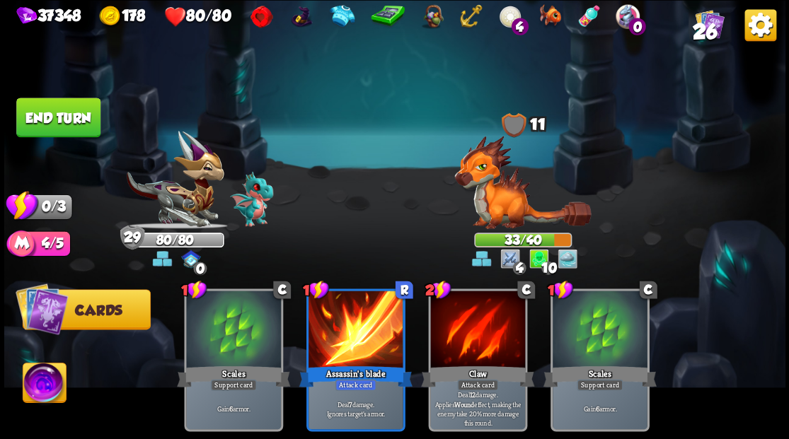
click at [57, 104] on button "End turn" at bounding box center [58, 118] width 84 height 40
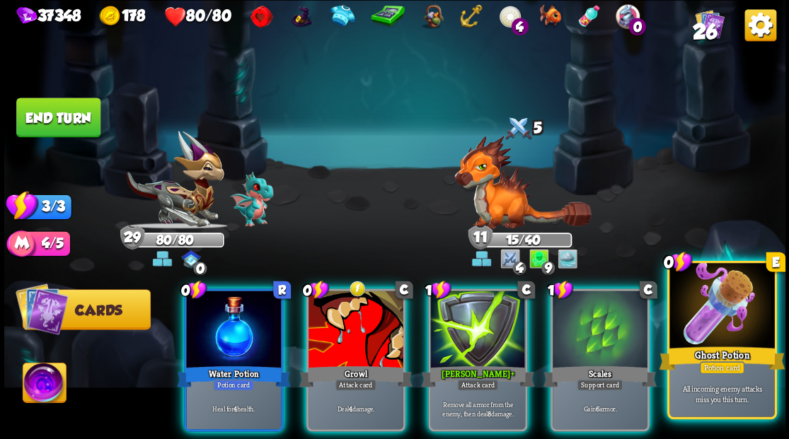
click at [717, 337] on div at bounding box center [721, 307] width 105 height 88
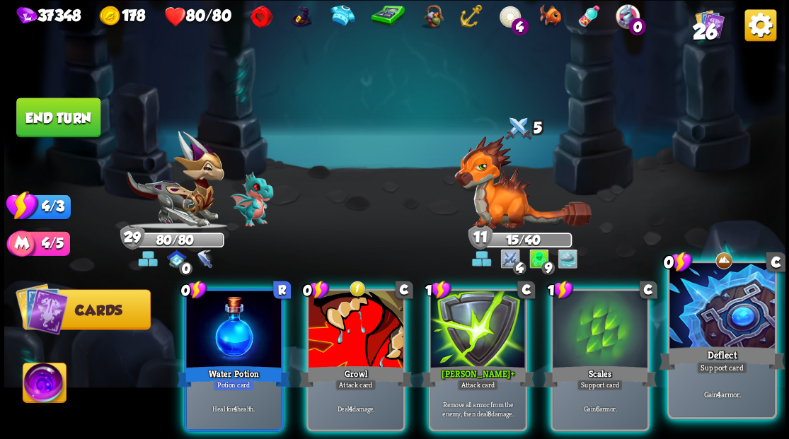
click at [734, 328] on div at bounding box center [721, 307] width 105 height 88
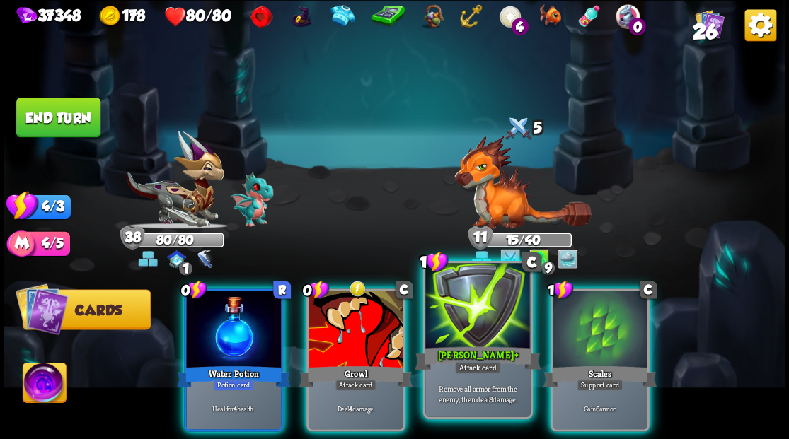
click at [465, 321] on div at bounding box center [477, 307] width 105 height 88
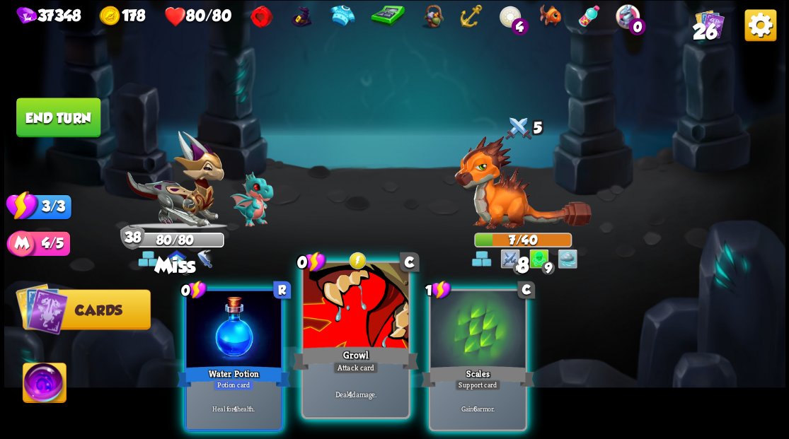
click at [330, 347] on div "Growl" at bounding box center [355, 358] width 126 height 28
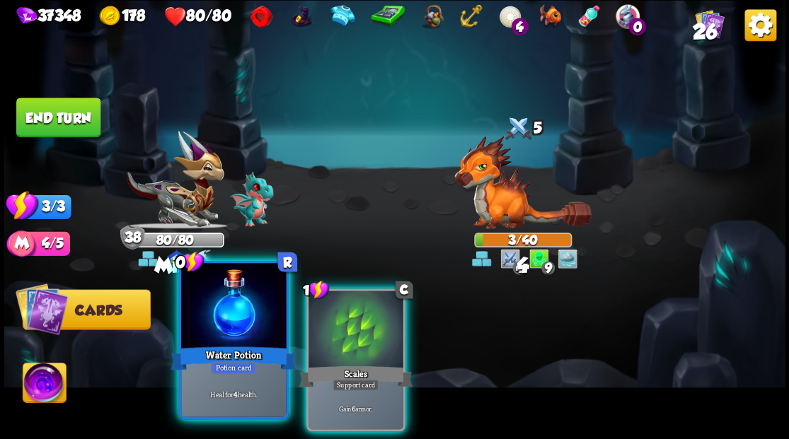
click at [251, 330] on div at bounding box center [233, 307] width 105 height 88
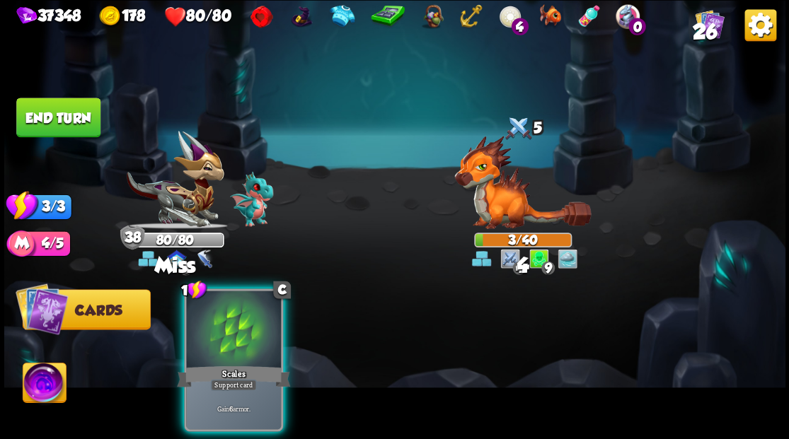
click at [251, 330] on div at bounding box center [233, 331] width 95 height 80
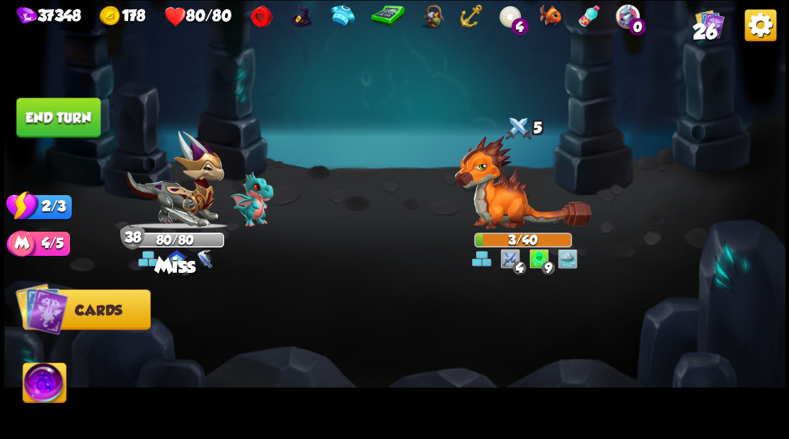
click at [91, 120] on button "End turn" at bounding box center [58, 118] width 84 height 40
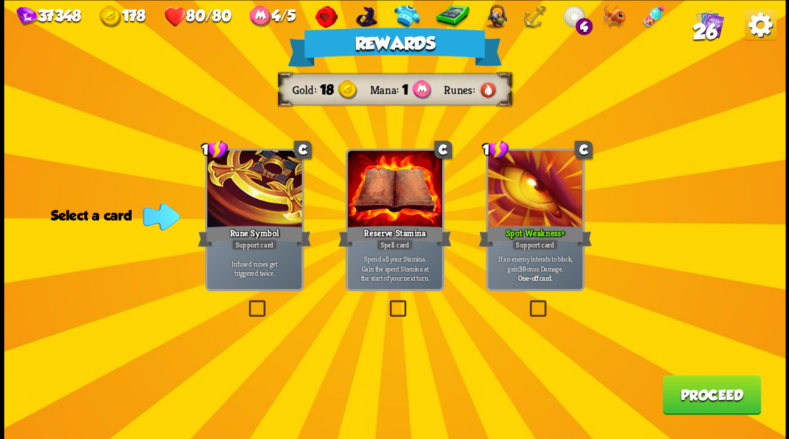
click at [723, 403] on button "Proceed" at bounding box center [711, 395] width 98 height 40
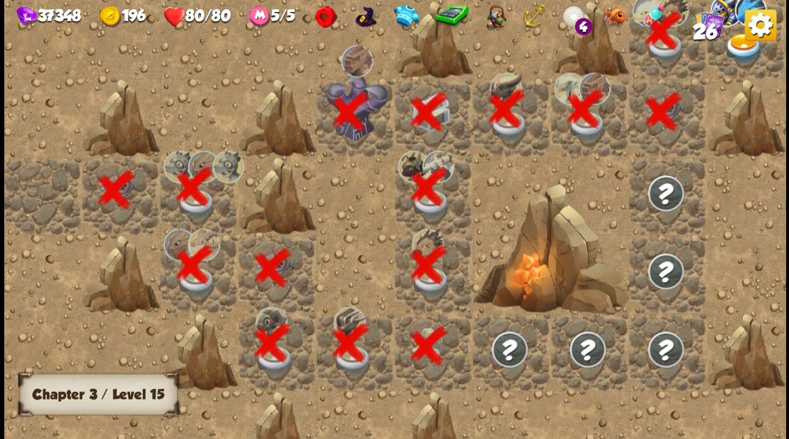
scroll to position [0, 272]
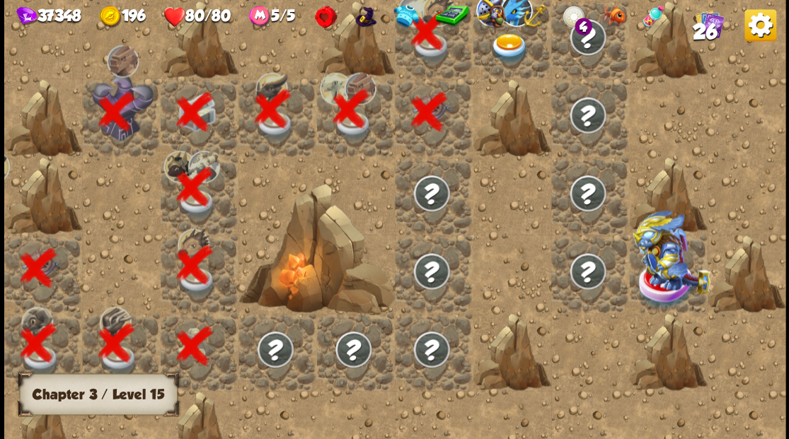
click at [531, 74] on div at bounding box center [512, 39] width 78 height 78
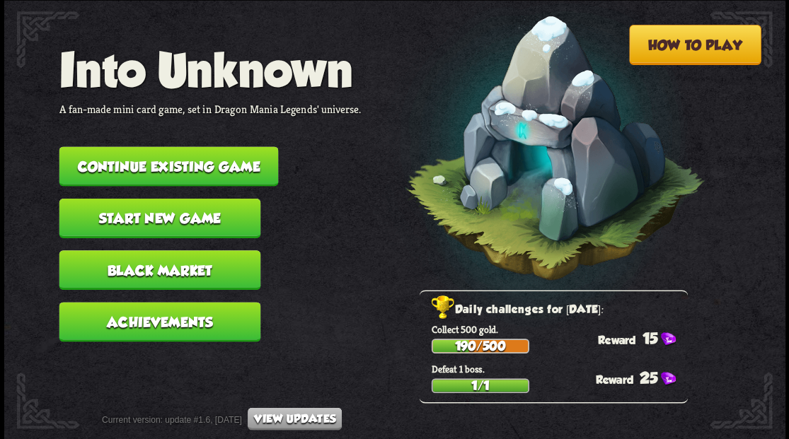
click at [126, 170] on button "Continue existing game" at bounding box center [168, 166] width 219 height 40
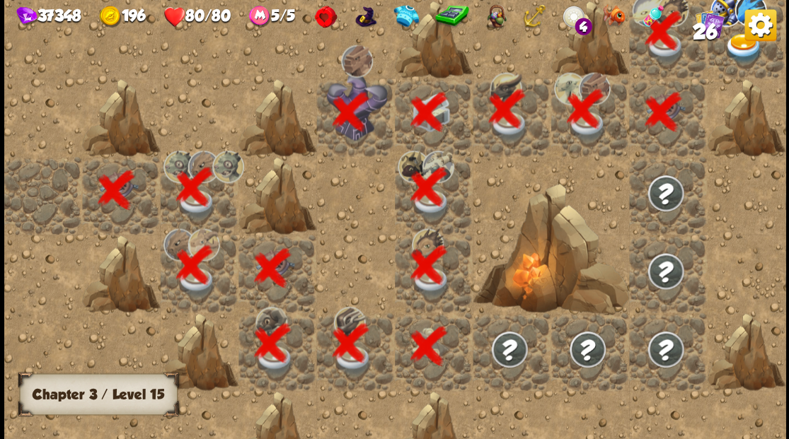
scroll to position [0, 272]
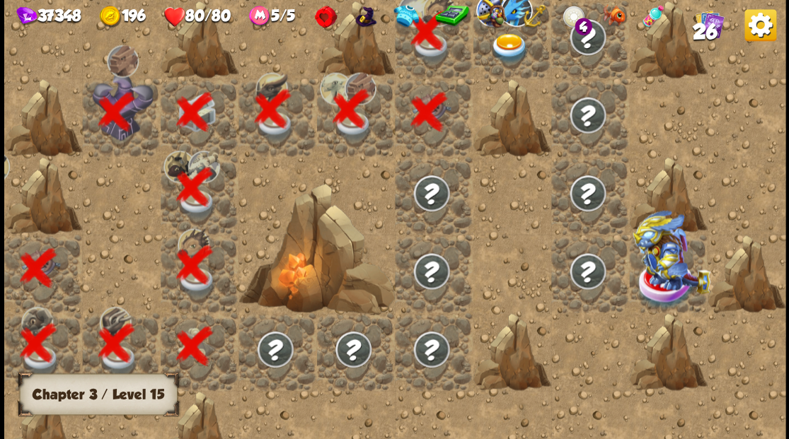
click at [511, 69] on div at bounding box center [512, 39] width 78 height 78
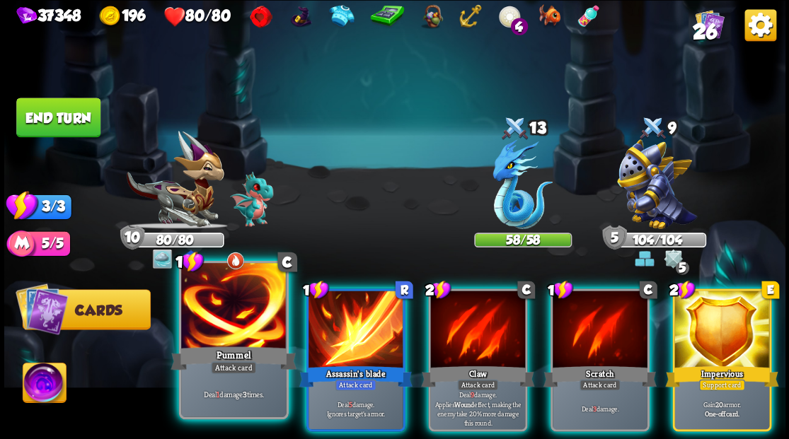
click at [212, 308] on div at bounding box center [233, 307] width 105 height 88
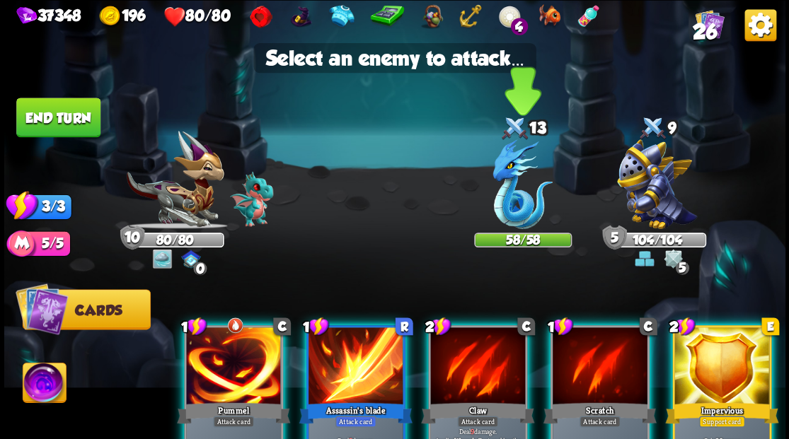
click at [509, 193] on img at bounding box center [522, 184] width 60 height 90
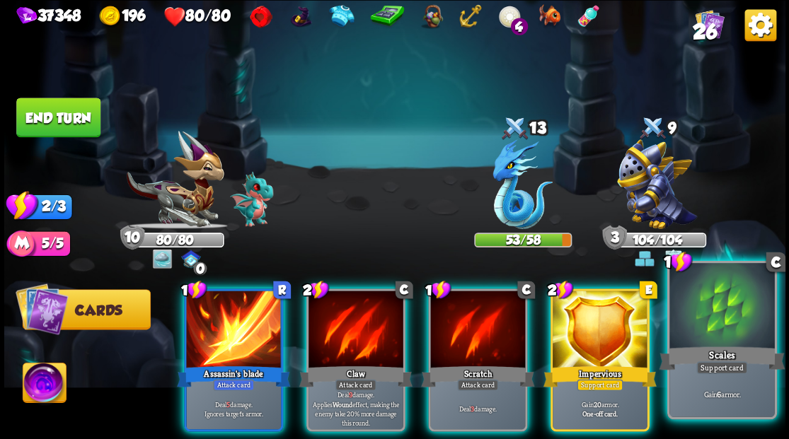
click at [707, 324] on div at bounding box center [721, 307] width 105 height 88
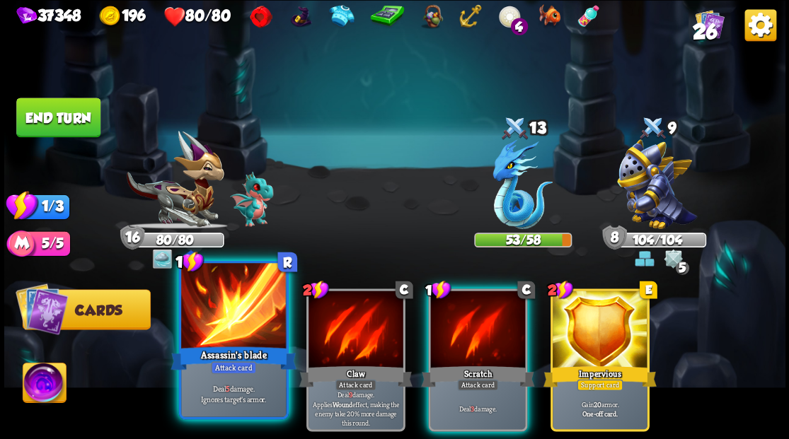
click at [207, 311] on div at bounding box center [233, 307] width 105 height 88
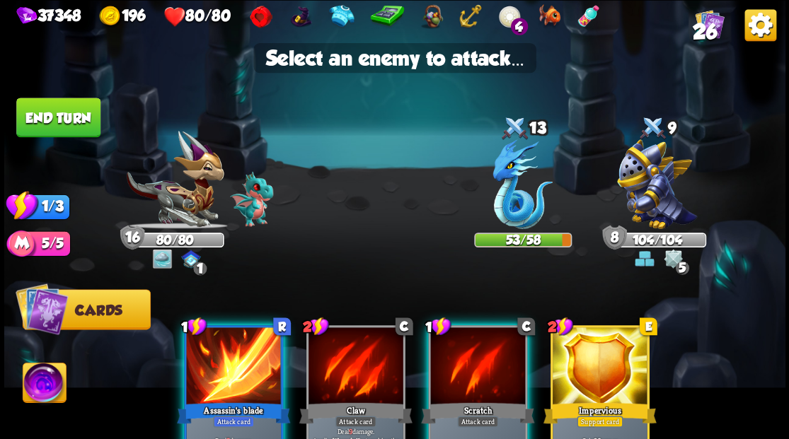
click at [236, 356] on div at bounding box center [233, 368] width 95 height 80
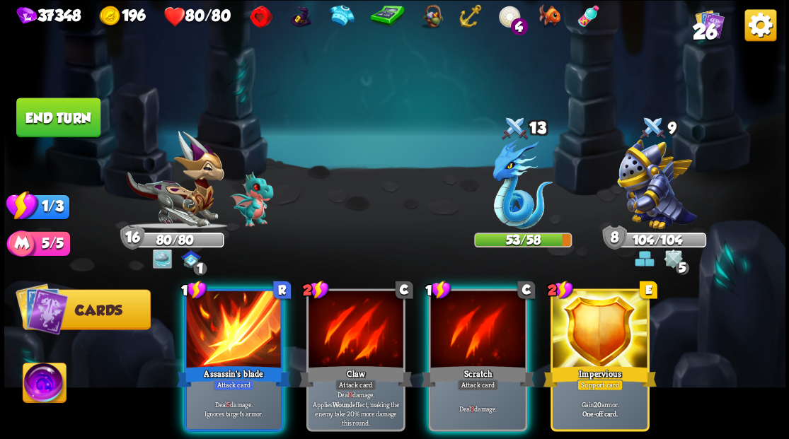
click at [514, 207] on img at bounding box center [522, 184] width 60 height 90
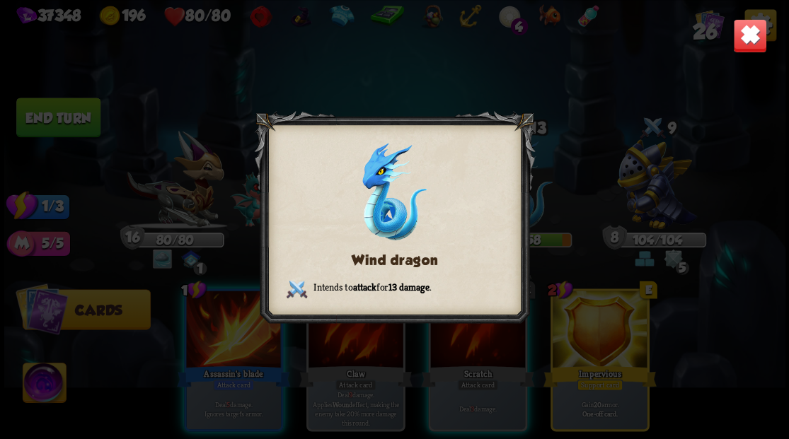
drag, startPoint x: 748, startPoint y: 37, endPoint x: 320, endPoint y: 243, distance: 475.2
click at [748, 37] on img at bounding box center [749, 35] width 34 height 34
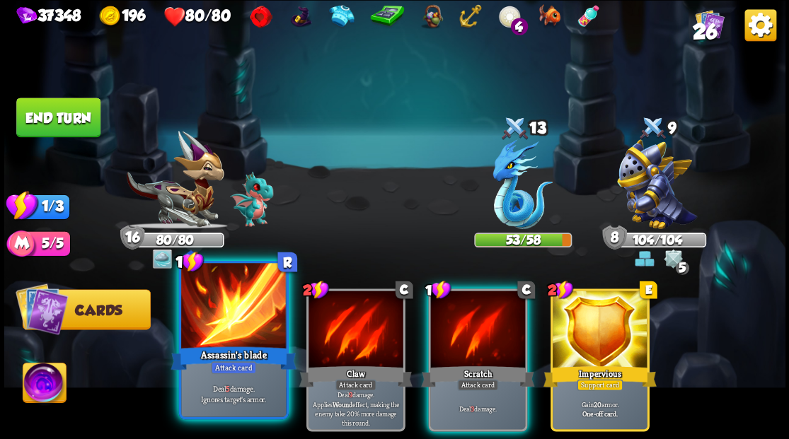
click at [232, 348] on div "Assassin's blade" at bounding box center [233, 358] width 126 height 28
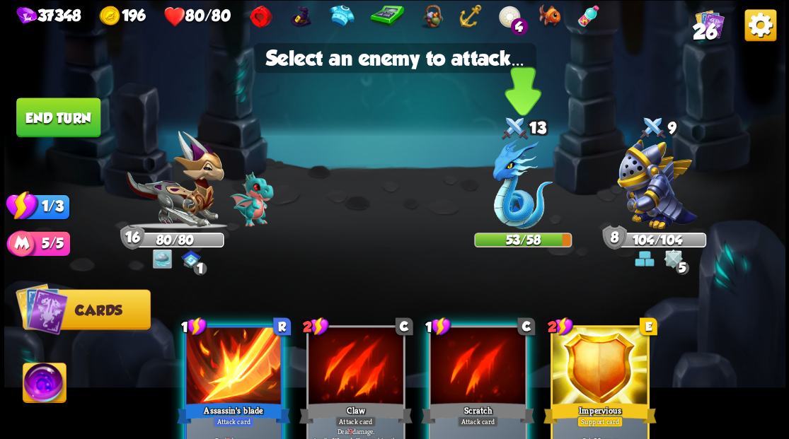
click at [521, 199] on img at bounding box center [522, 184] width 60 height 90
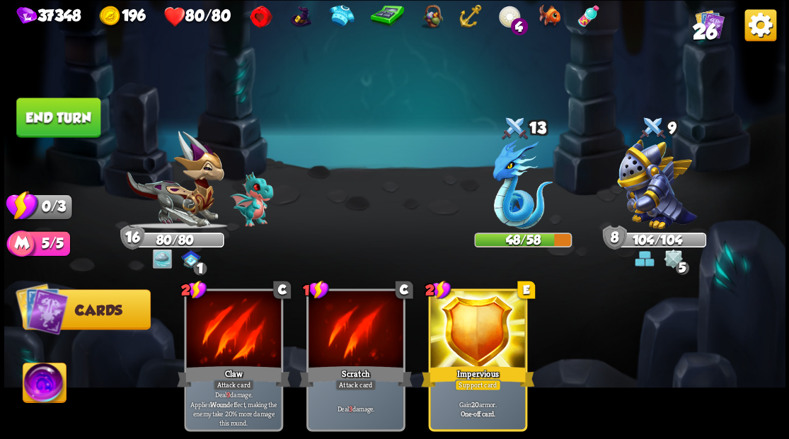
click at [79, 115] on button "End turn" at bounding box center [58, 118] width 84 height 40
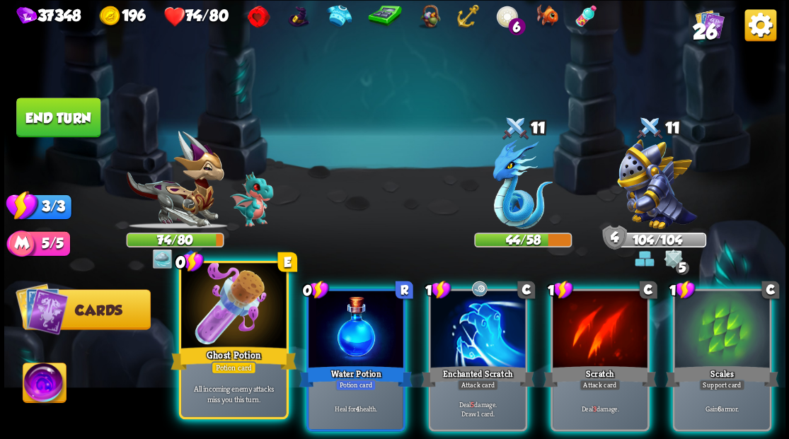
click at [206, 315] on div at bounding box center [233, 307] width 105 height 88
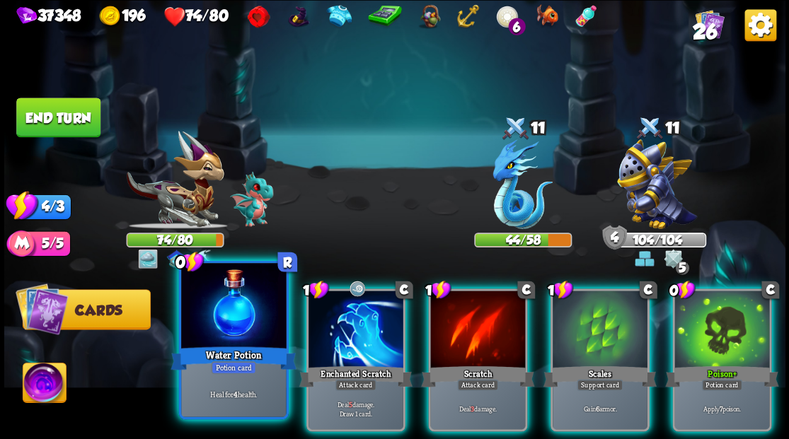
drag, startPoint x: 218, startPoint y: 324, endPoint x: 216, endPoint y: 316, distance: 8.6
click at [216, 316] on div at bounding box center [233, 307] width 105 height 88
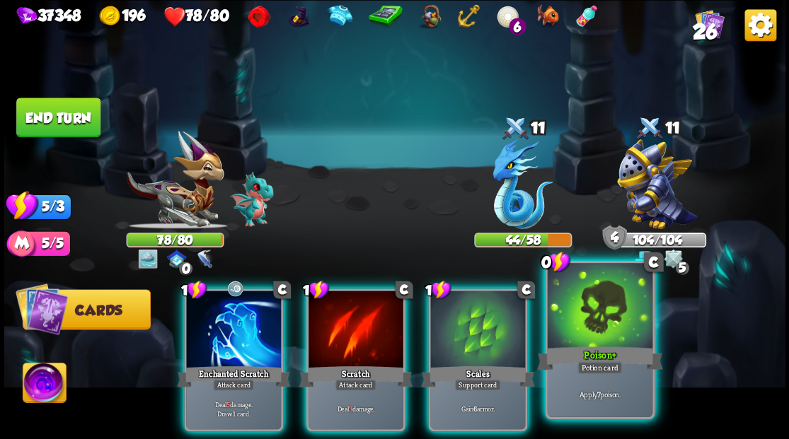
click at [603, 334] on div at bounding box center [599, 307] width 105 height 88
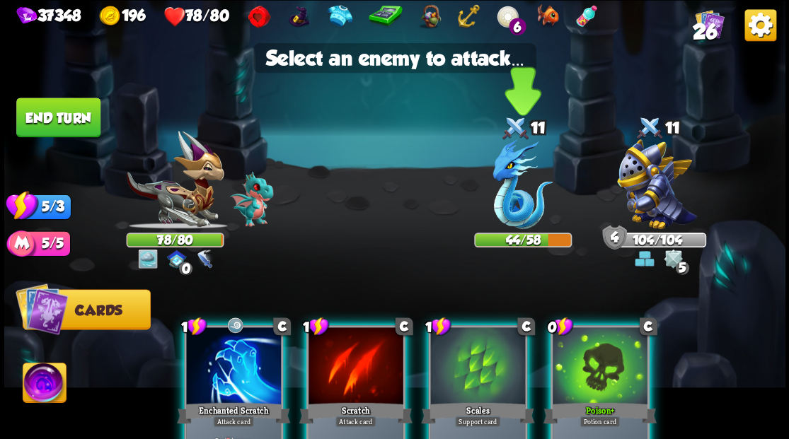
click at [516, 184] on img at bounding box center [522, 184] width 60 height 90
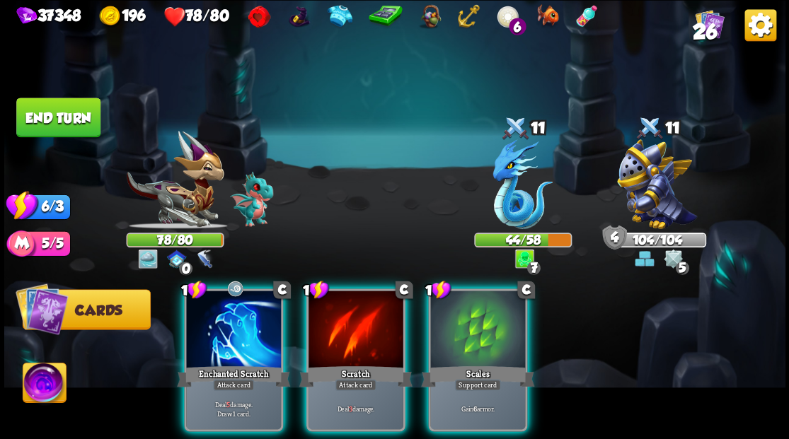
click at [175, 337] on div "1 C Enchanted Scratch Attack card Deal 5 damage. Draw 1 card. 1 C Scratch Attac…" at bounding box center [472, 341] width 625 height 195
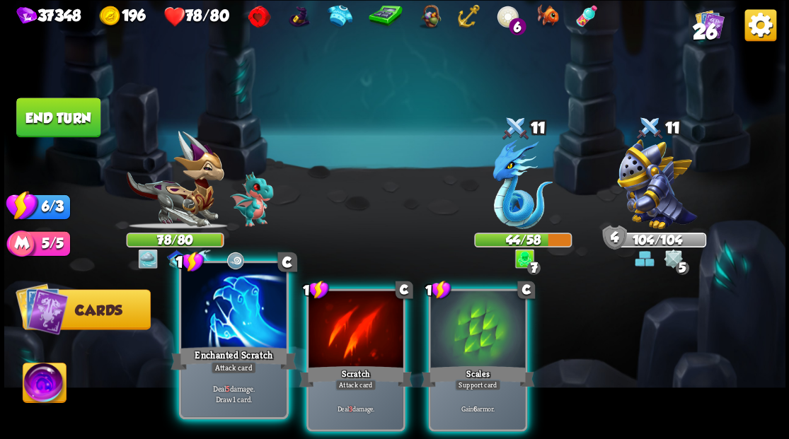
click at [214, 321] on div at bounding box center [233, 307] width 105 height 88
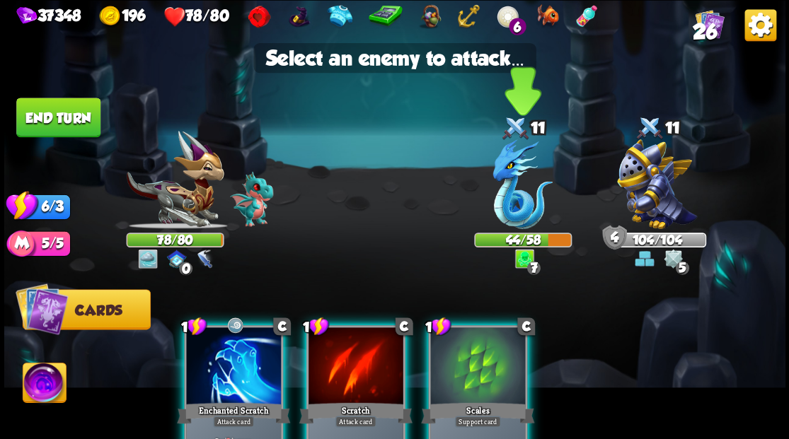
click at [511, 190] on img at bounding box center [522, 184] width 60 height 90
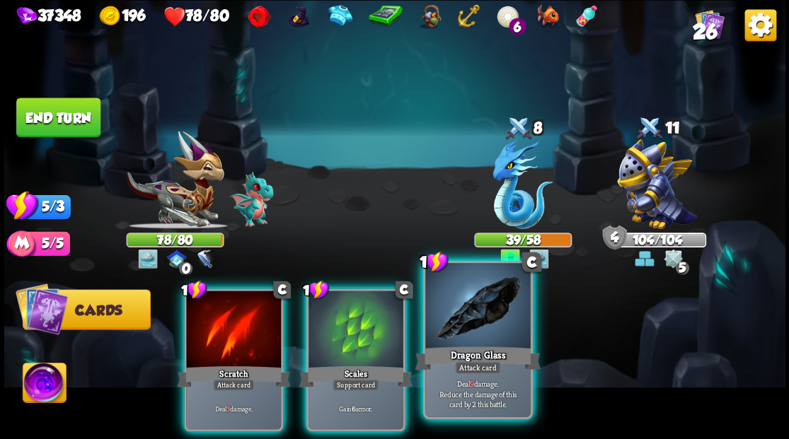
click at [478, 316] on div at bounding box center [477, 307] width 105 height 88
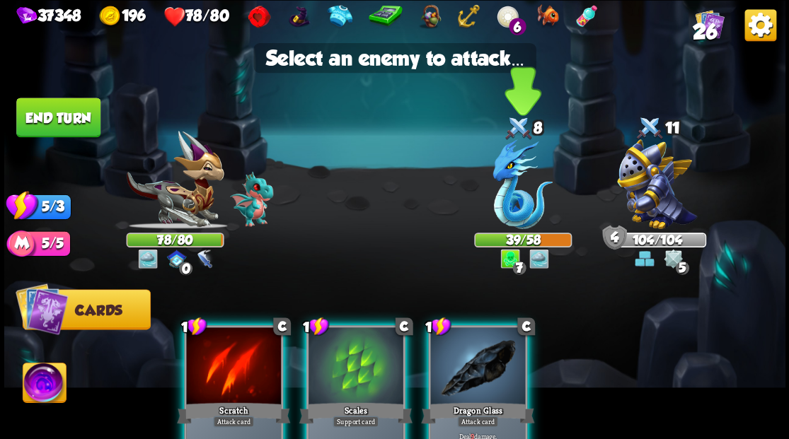
click at [506, 182] on img at bounding box center [522, 184] width 60 height 90
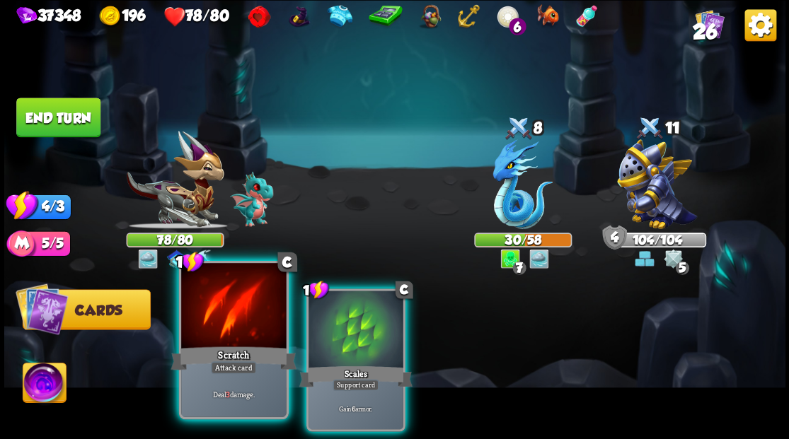
click at [238, 303] on div at bounding box center [233, 307] width 105 height 88
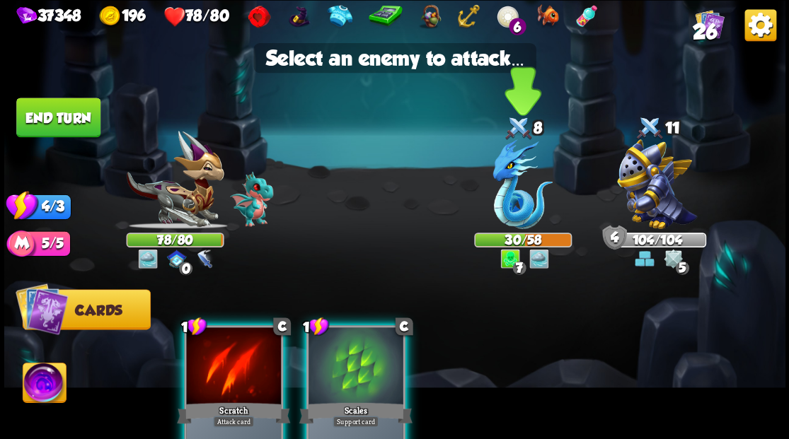
click at [521, 190] on img at bounding box center [522, 184] width 60 height 90
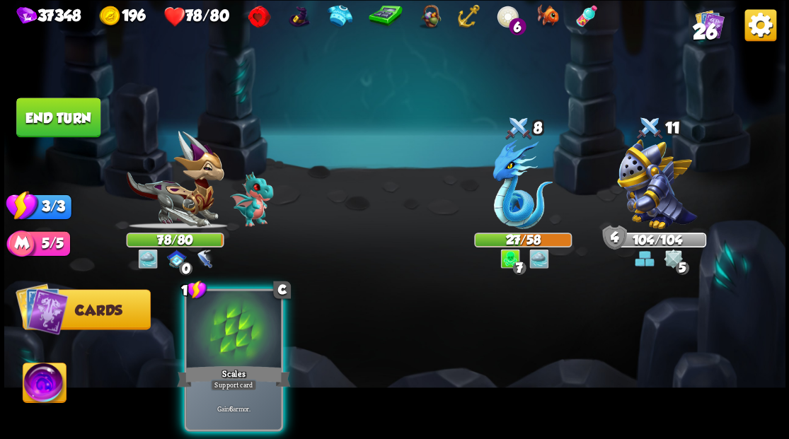
click at [226, 340] on div at bounding box center [233, 331] width 95 height 80
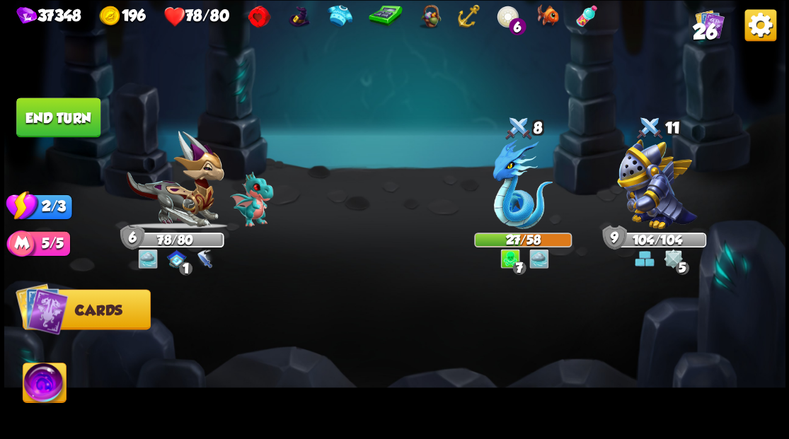
click at [95, 120] on button "End turn" at bounding box center [58, 118] width 84 height 40
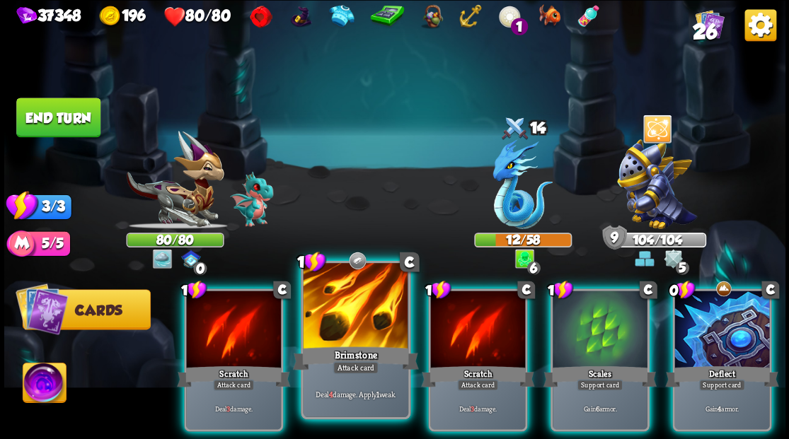
click at [349, 325] on div at bounding box center [355, 307] width 105 height 88
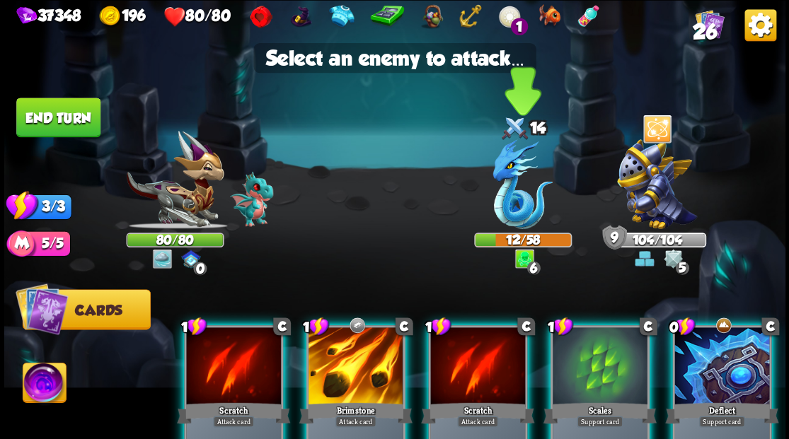
click at [512, 188] on img at bounding box center [522, 184] width 60 height 90
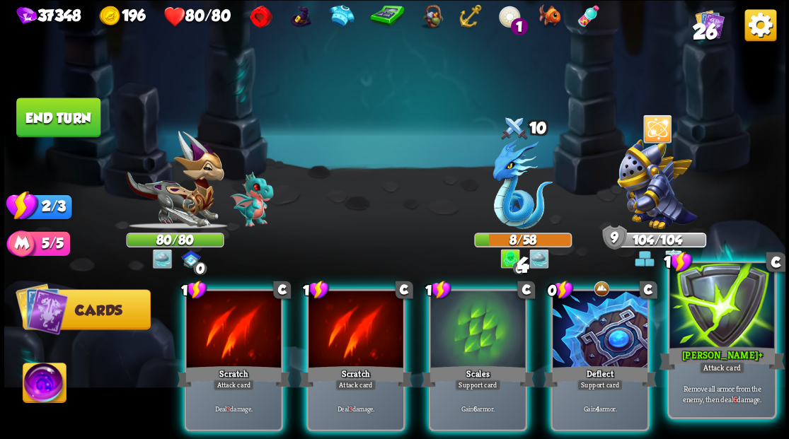
click at [729, 331] on div at bounding box center [721, 307] width 105 height 88
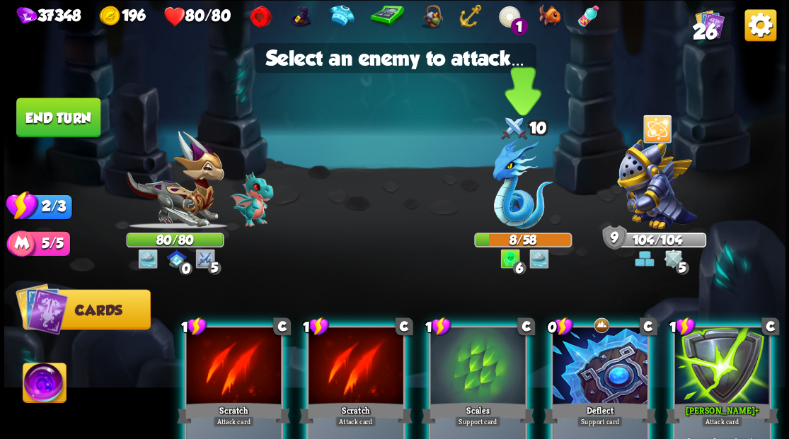
click at [514, 201] on img at bounding box center [522, 184] width 60 height 90
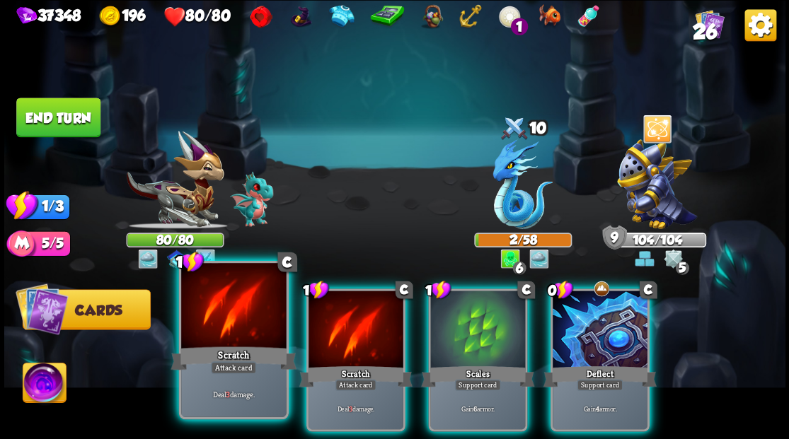
click at [260, 321] on div at bounding box center [233, 307] width 105 height 88
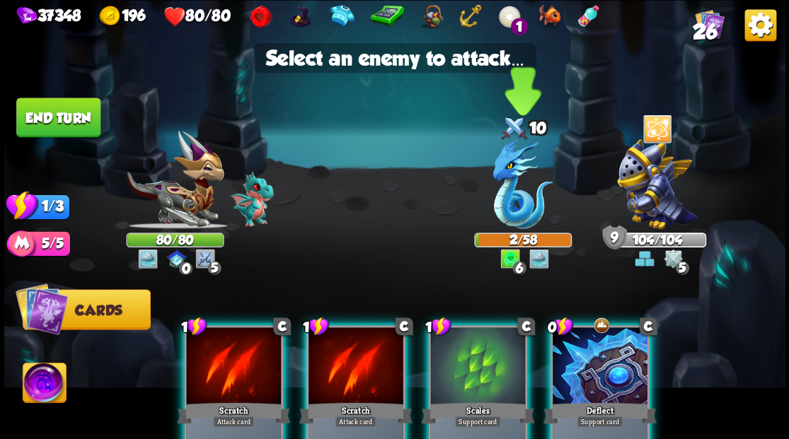
click at [507, 212] on img at bounding box center [522, 184] width 60 height 90
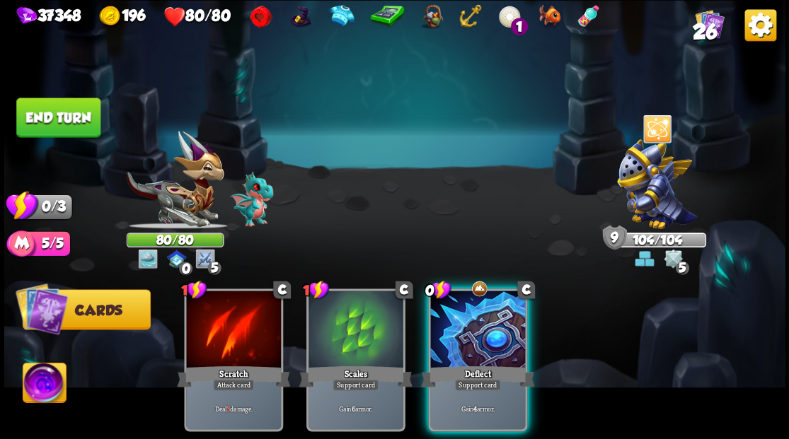
click at [51, 128] on button "End turn" at bounding box center [58, 118] width 84 height 40
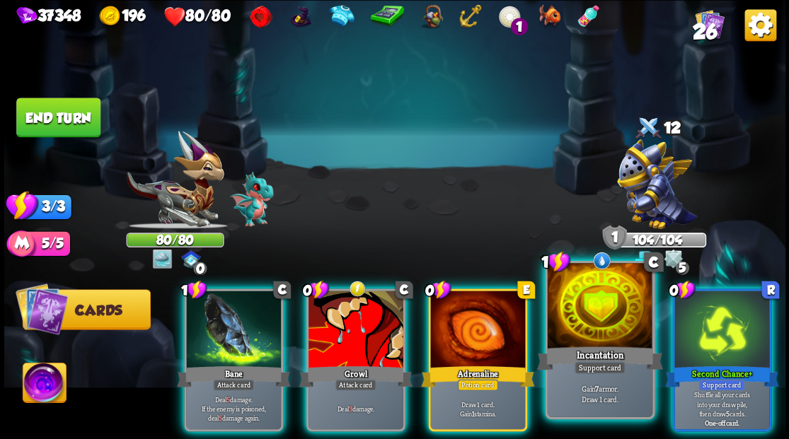
click at [587, 319] on div at bounding box center [599, 307] width 105 height 88
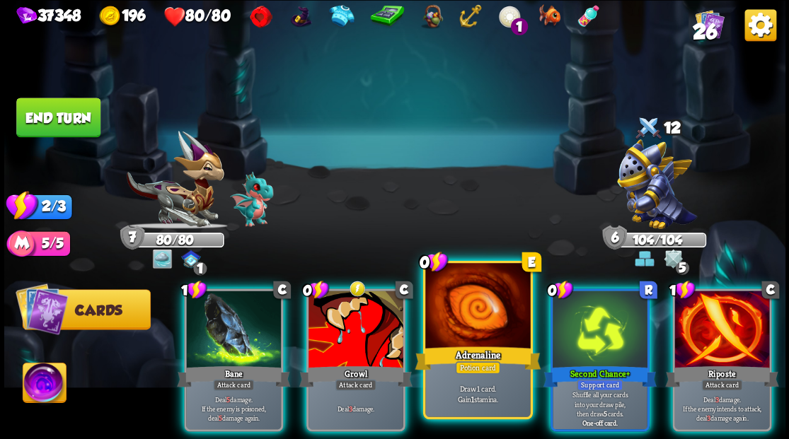
click at [477, 318] on div at bounding box center [477, 307] width 105 height 88
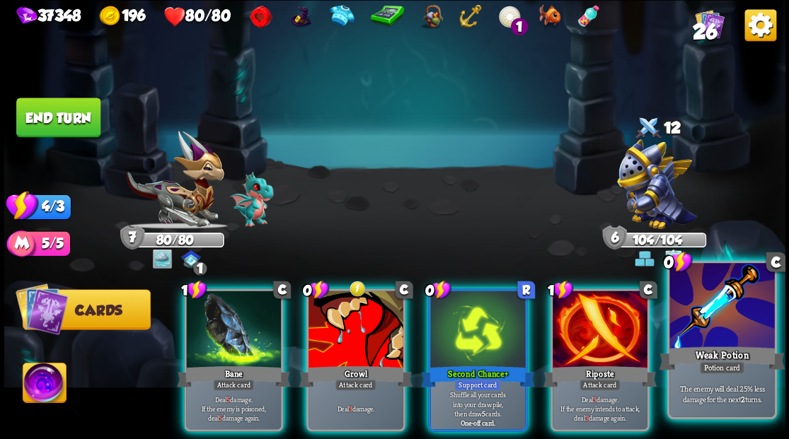
click at [695, 330] on div at bounding box center [721, 307] width 105 height 88
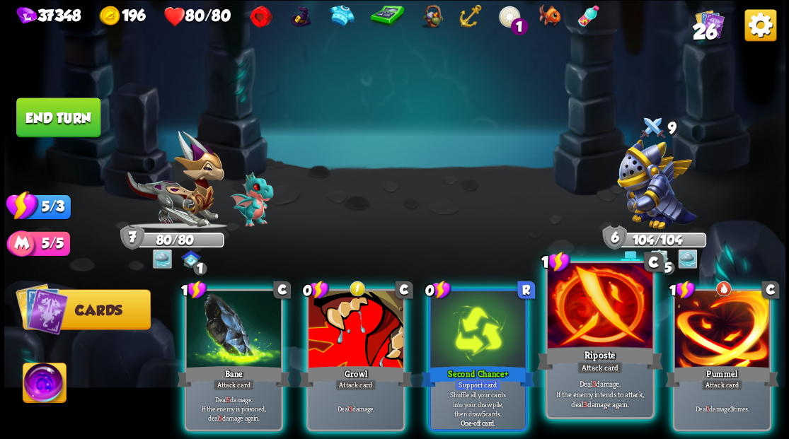
click at [576, 340] on div at bounding box center [599, 307] width 105 height 88
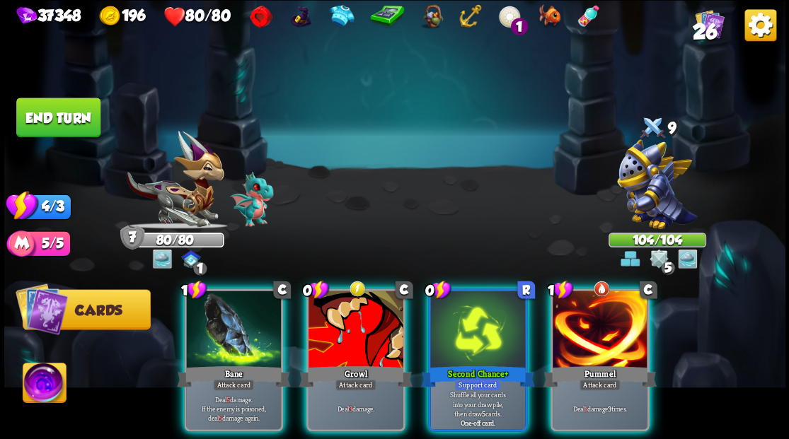
click at [586, 325] on div at bounding box center [599, 331] width 95 height 80
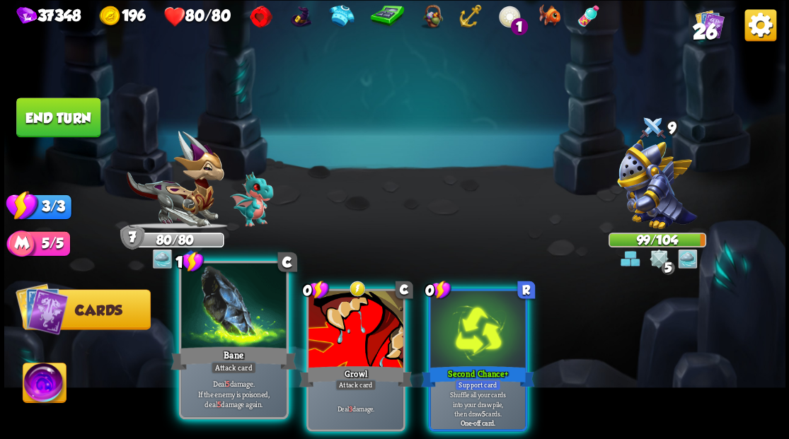
click at [237, 303] on div at bounding box center [233, 307] width 105 height 88
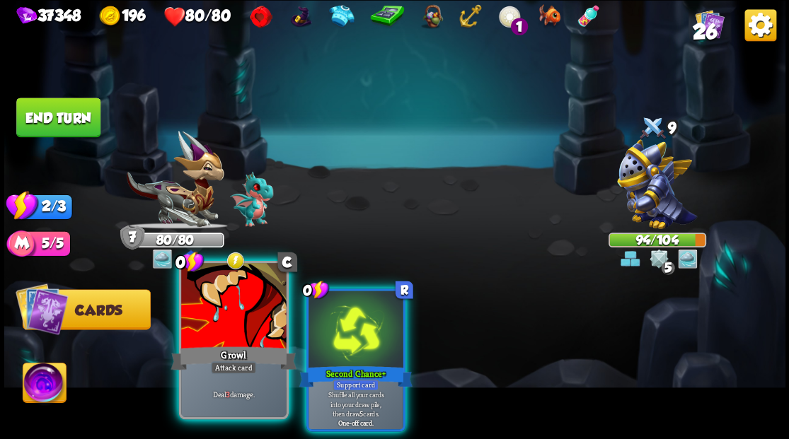
click at [238, 302] on div at bounding box center [233, 307] width 105 height 88
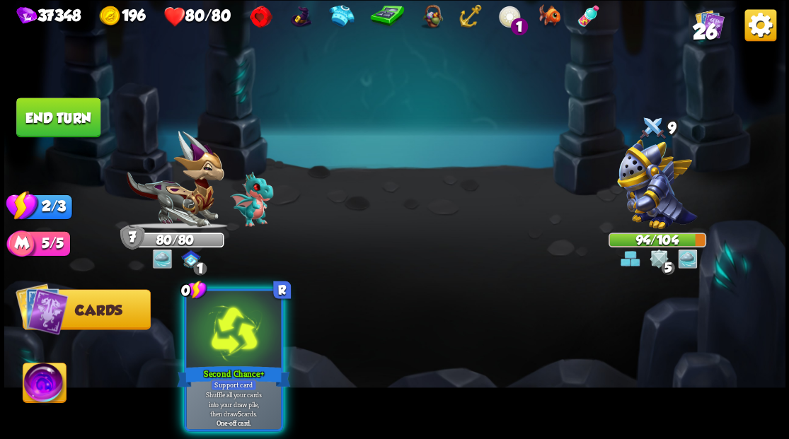
click at [238, 302] on div at bounding box center [233, 331] width 95 height 80
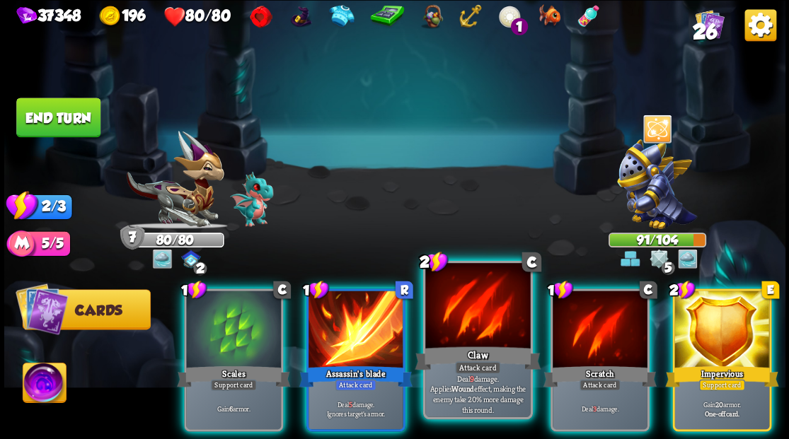
click at [484, 331] on div at bounding box center [477, 307] width 105 height 88
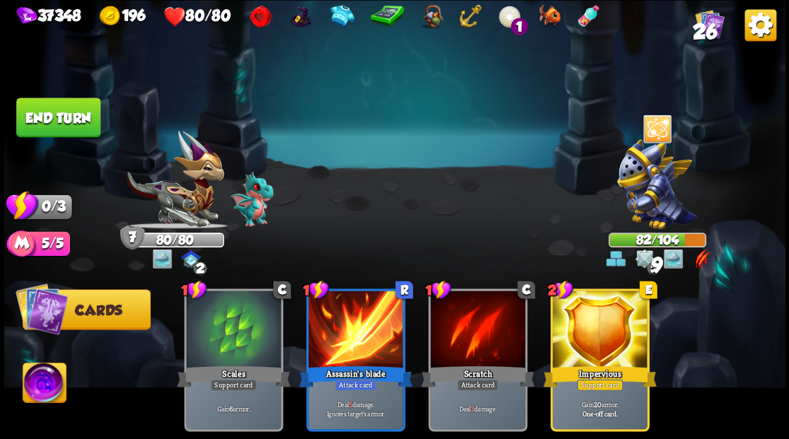
click at [85, 125] on button "End turn" at bounding box center [58, 118] width 84 height 40
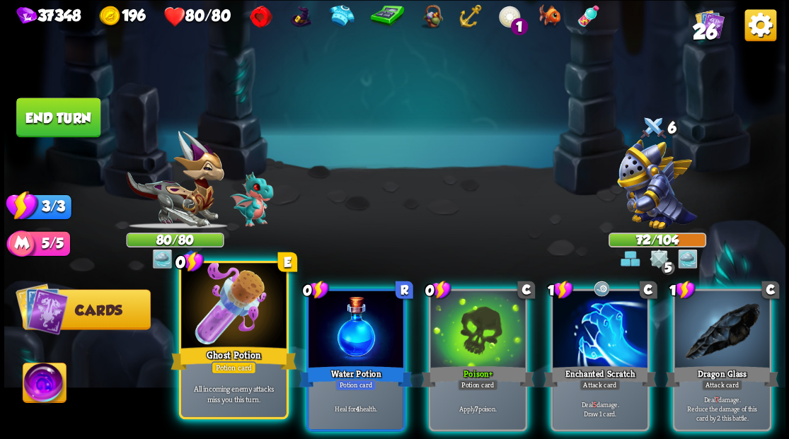
click at [215, 320] on div at bounding box center [233, 307] width 105 height 88
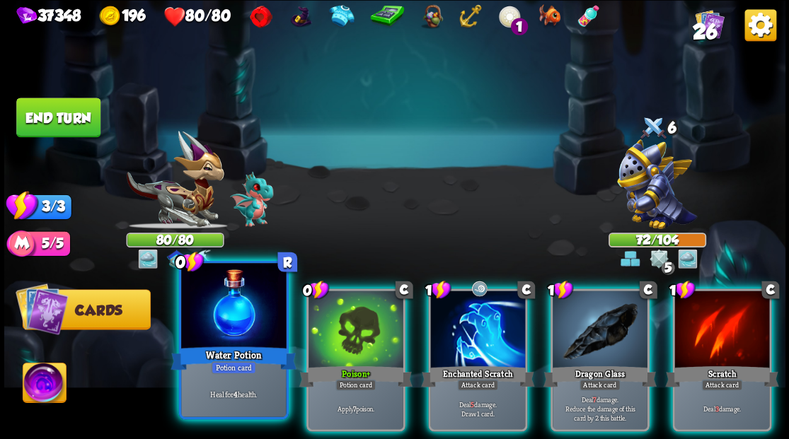
click at [211, 323] on div at bounding box center [233, 307] width 105 height 88
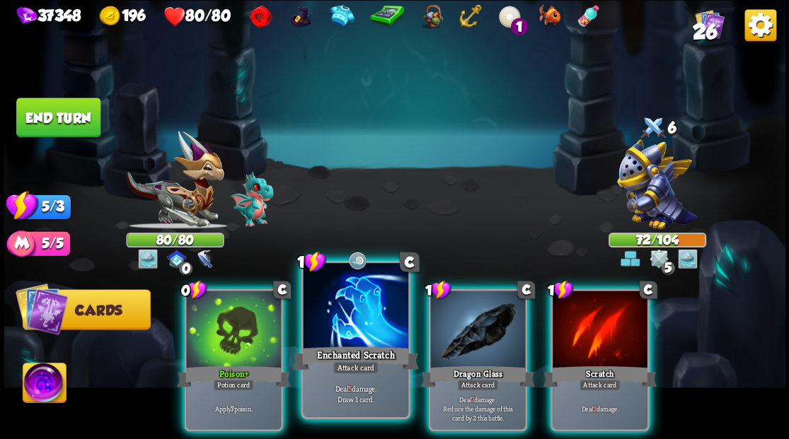
click at [343, 321] on div at bounding box center [355, 307] width 105 height 88
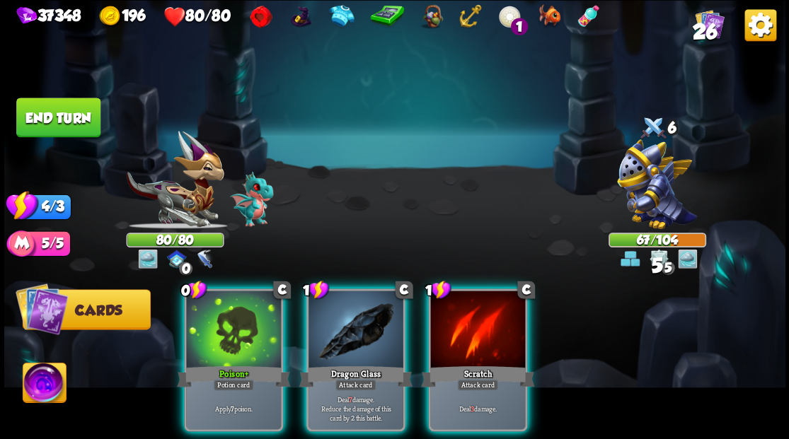
click at [343, 321] on div at bounding box center [355, 331] width 95 height 80
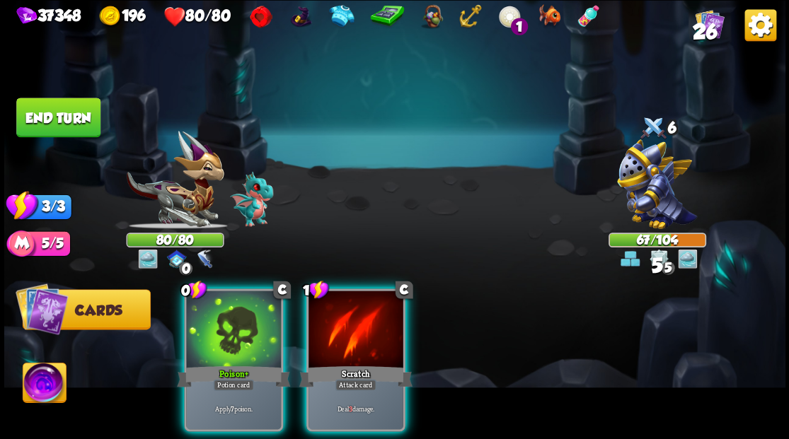
click at [343, 321] on div at bounding box center [355, 331] width 95 height 80
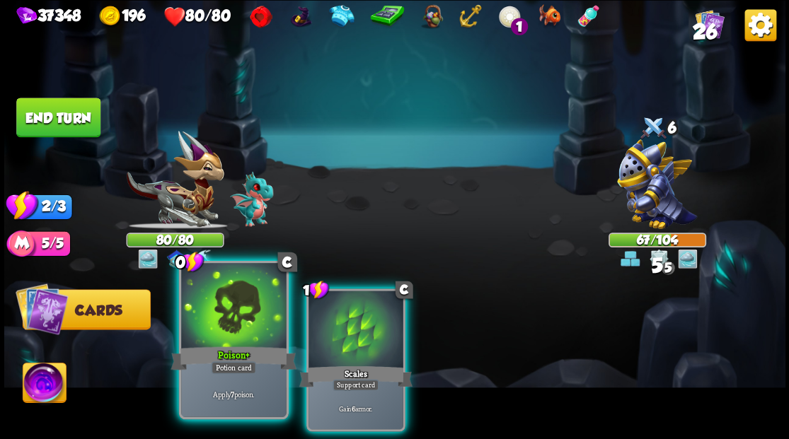
drag, startPoint x: 270, startPoint y: 320, endPoint x: 225, endPoint y: 306, distance: 47.2
click at [225, 306] on div at bounding box center [233, 307] width 105 height 88
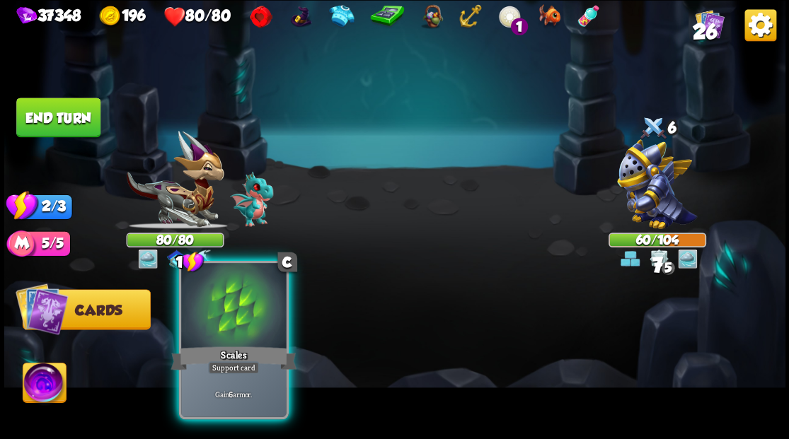
click at [228, 313] on div at bounding box center [233, 307] width 105 height 88
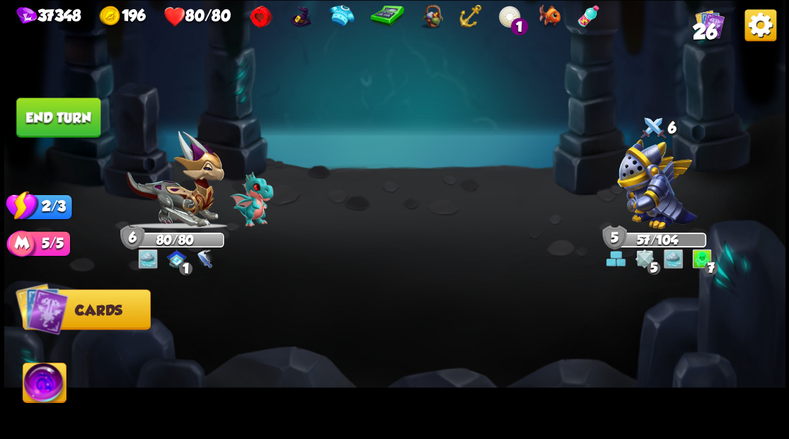
click at [48, 119] on button "End turn" at bounding box center [58, 118] width 84 height 40
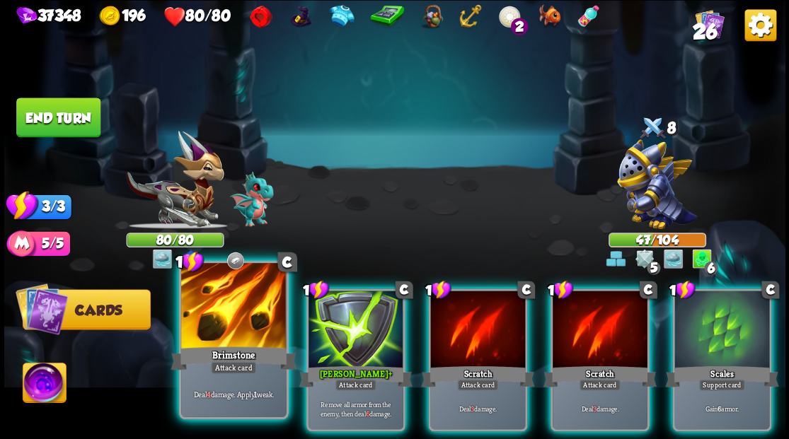
click at [242, 327] on div at bounding box center [233, 307] width 105 height 88
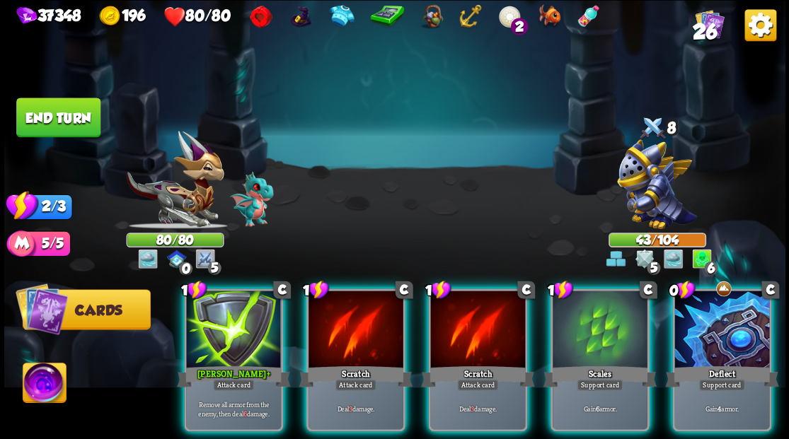
click at [710, 342] on div at bounding box center [721, 331] width 95 height 80
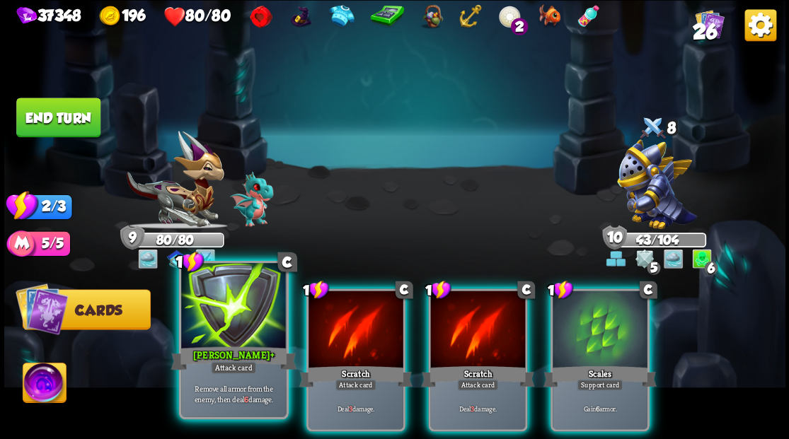
click at [245, 305] on div at bounding box center [233, 307] width 105 height 88
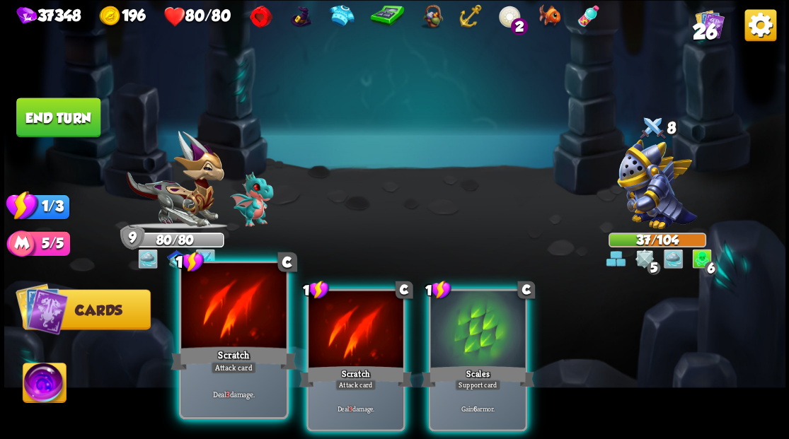
click at [243, 316] on div at bounding box center [233, 307] width 105 height 88
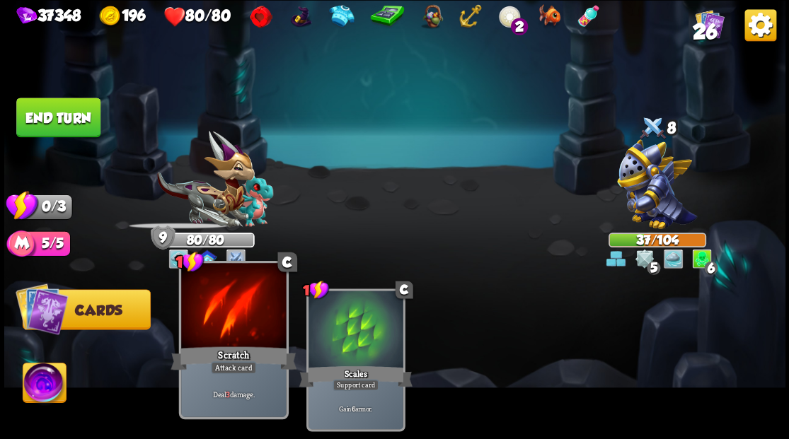
click at [243, 316] on div at bounding box center [233, 307] width 105 height 88
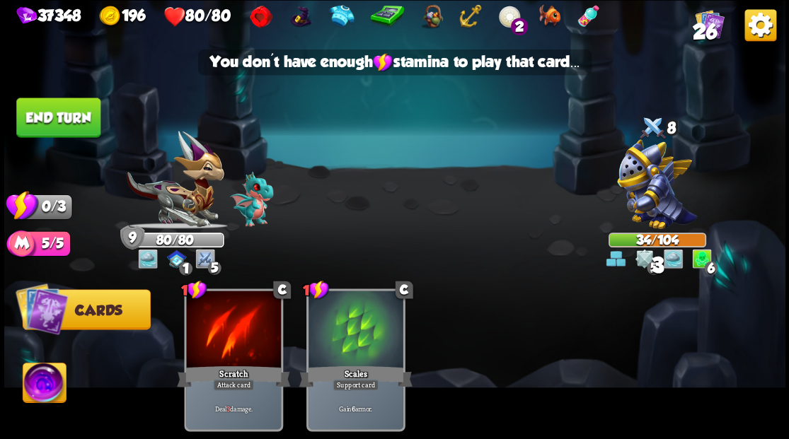
drag, startPoint x: 64, startPoint y: 110, endPoint x: 433, endPoint y: 134, distance: 370.0
click at [83, 117] on button "End turn" at bounding box center [58, 118] width 84 height 40
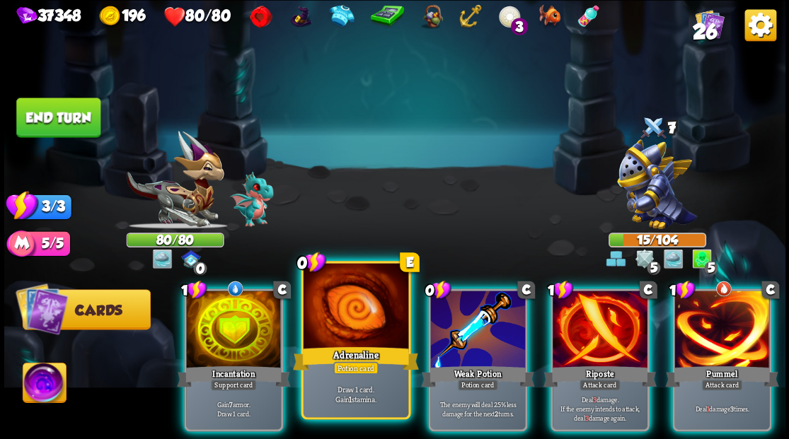
click at [342, 315] on div at bounding box center [355, 307] width 105 height 88
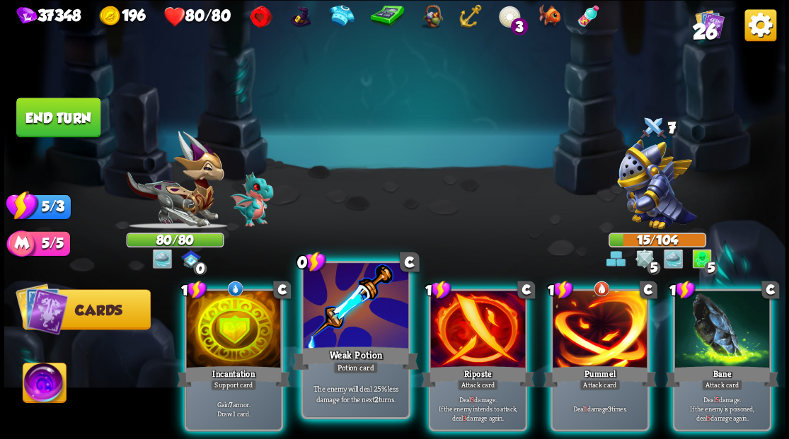
click at [339, 306] on div at bounding box center [355, 307] width 105 height 88
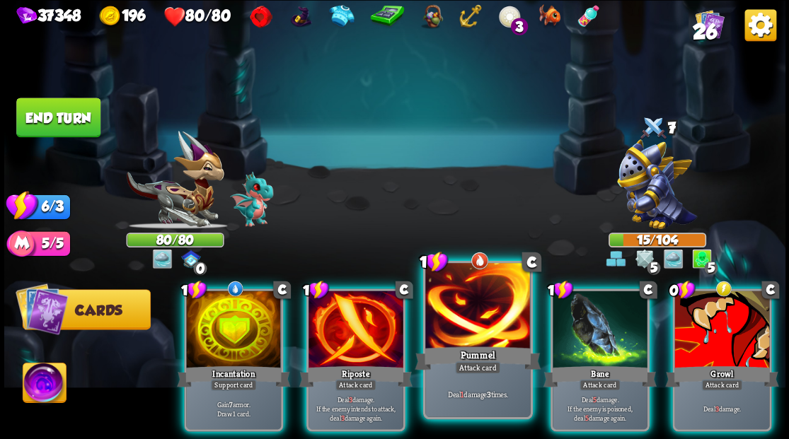
click at [457, 313] on div at bounding box center [477, 307] width 105 height 88
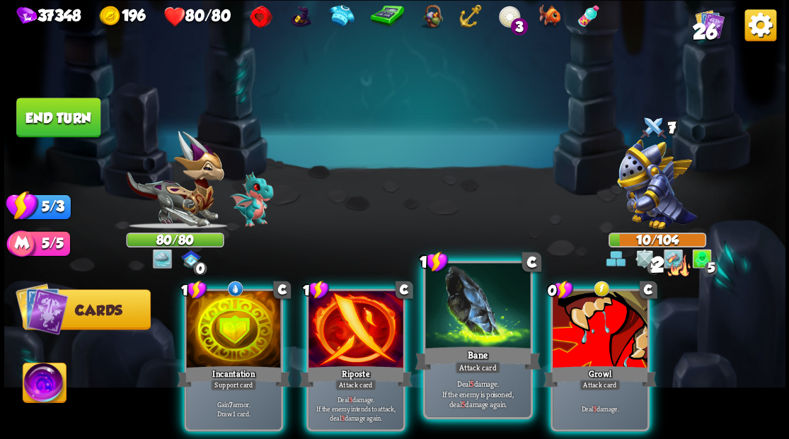
click at [471, 342] on div at bounding box center [477, 307] width 105 height 88
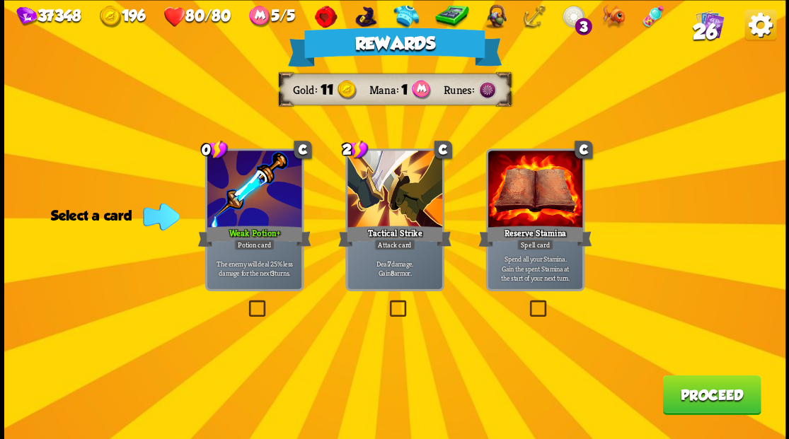
click at [703, 404] on button "Proceed" at bounding box center [711, 395] width 98 height 40
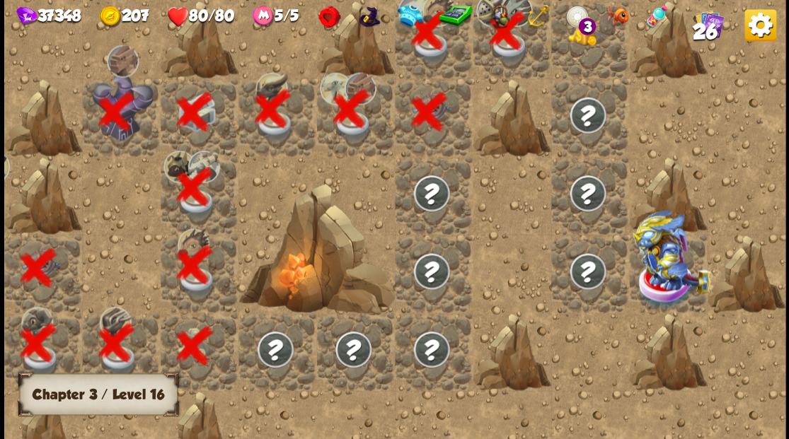
click at [674, 285] on img at bounding box center [671, 251] width 78 height 83
click at [659, 282] on img at bounding box center [671, 251] width 78 height 83
click at [574, 55] on div at bounding box center [589, 39] width 78 height 78
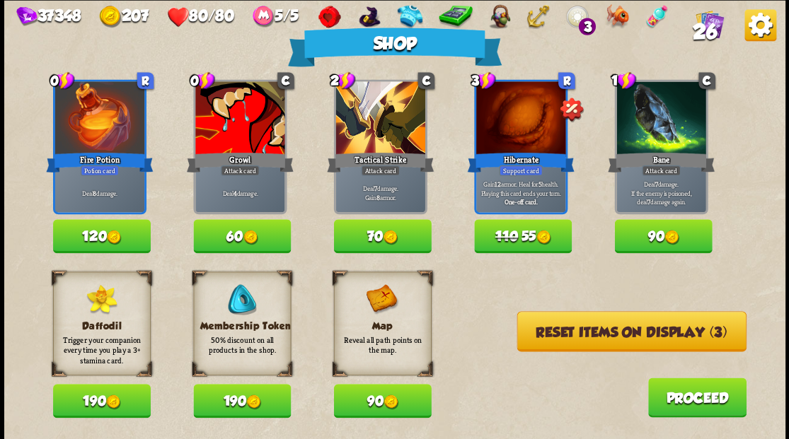
click at [591, 340] on button "Reset items on display (3)" at bounding box center [630, 331] width 229 height 40
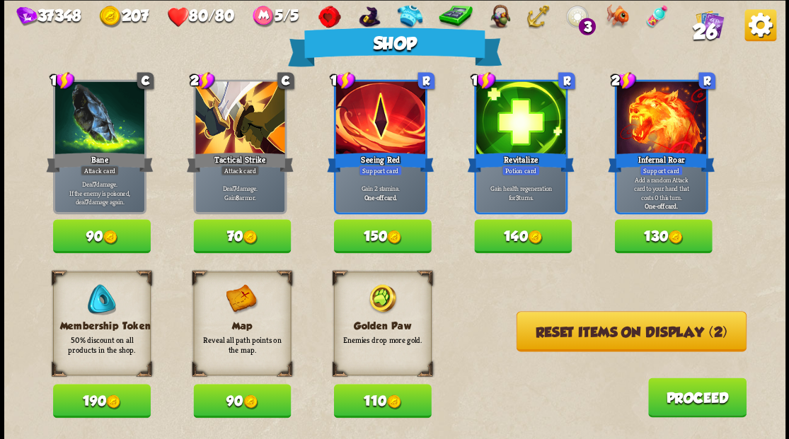
click at [580, 337] on button "Reset items on display (2)" at bounding box center [631, 331] width 230 height 40
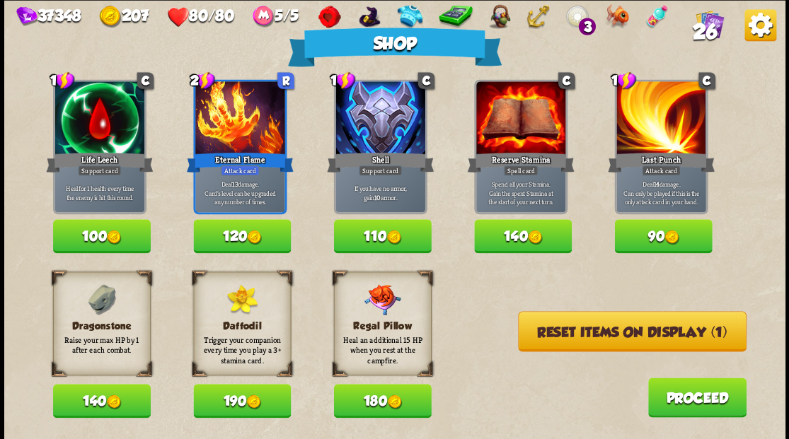
click at [562, 335] on button "Reset items on display (1)" at bounding box center [632, 331] width 228 height 40
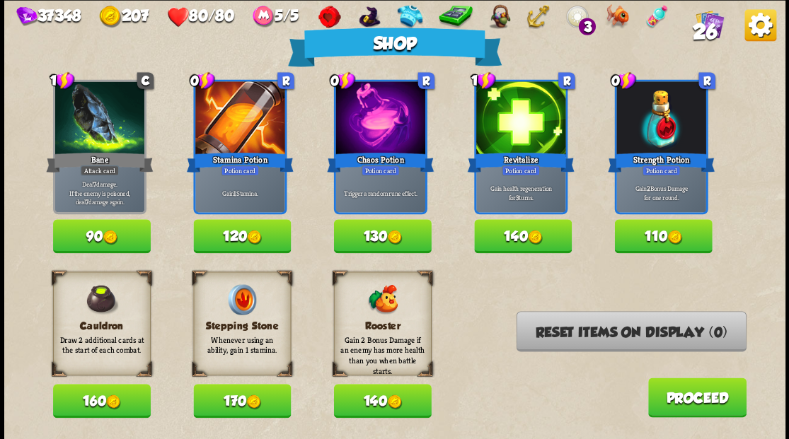
click at [363, 237] on button "130" at bounding box center [382, 236] width 98 height 34
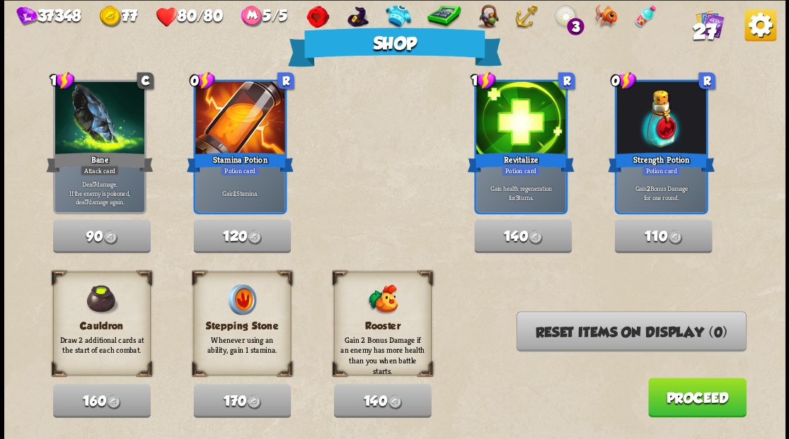
click at [681, 401] on button "Proceed" at bounding box center [696, 398] width 98 height 40
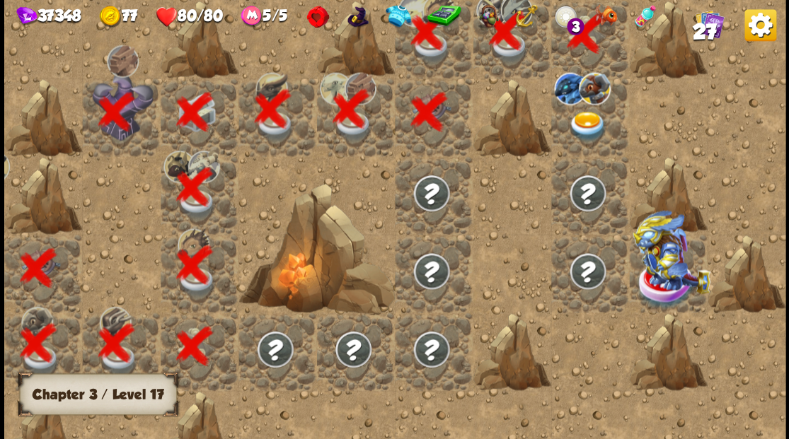
click at [585, 120] on img at bounding box center [586, 126] width 39 height 30
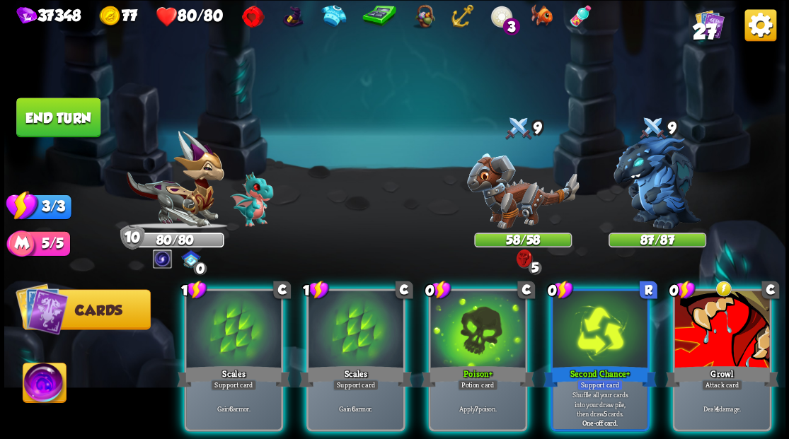
click at [46, 389] on img at bounding box center [44, 385] width 43 height 44
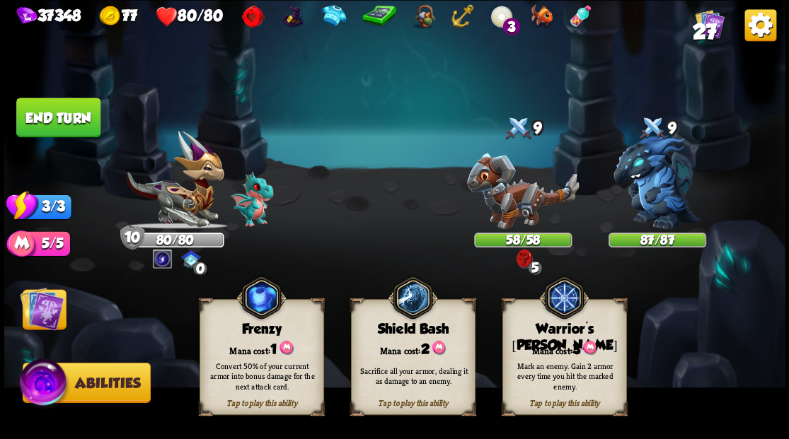
drag, startPoint x: 569, startPoint y: 350, endPoint x: 613, endPoint y: 283, distance: 79.9
click at [571, 349] on div "Mana cost: 3" at bounding box center [563, 349] width 123 height 18
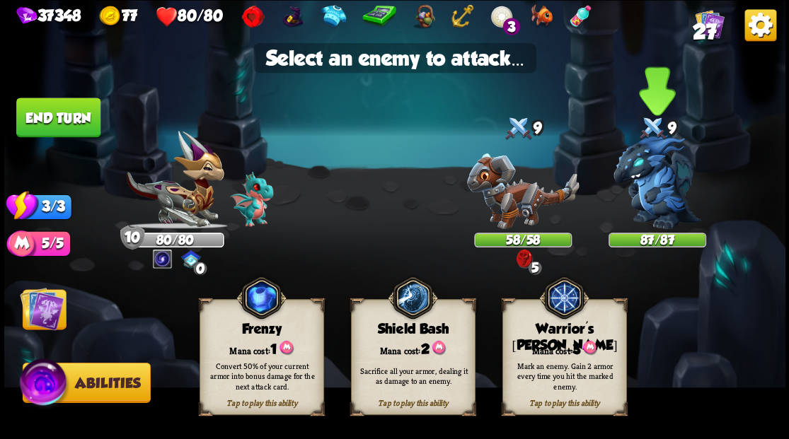
click at [646, 197] on img at bounding box center [657, 182] width 88 height 94
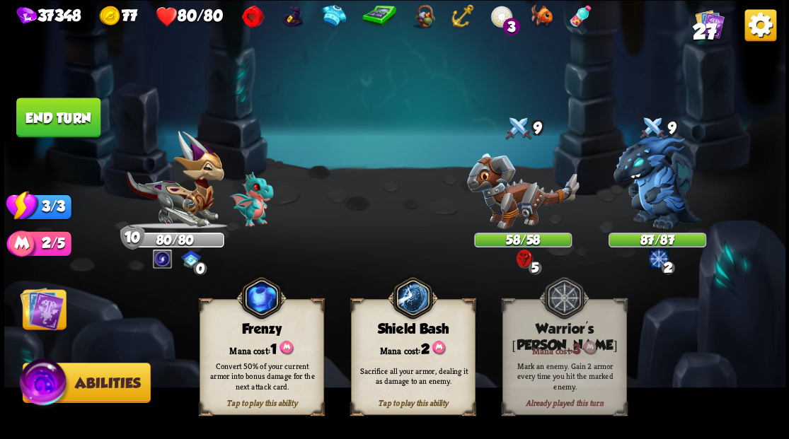
drag, startPoint x: 57, startPoint y: 304, endPoint x: 71, endPoint y: 313, distance: 16.5
click at [57, 304] on img at bounding box center [42, 308] width 44 height 44
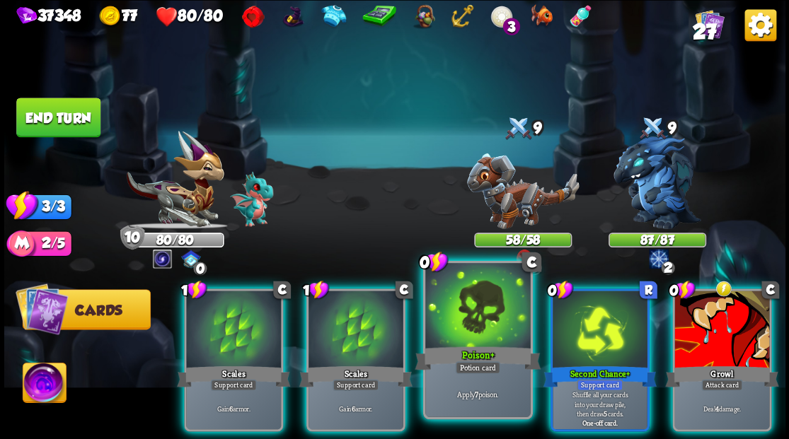
click at [471, 316] on div at bounding box center [477, 307] width 105 height 88
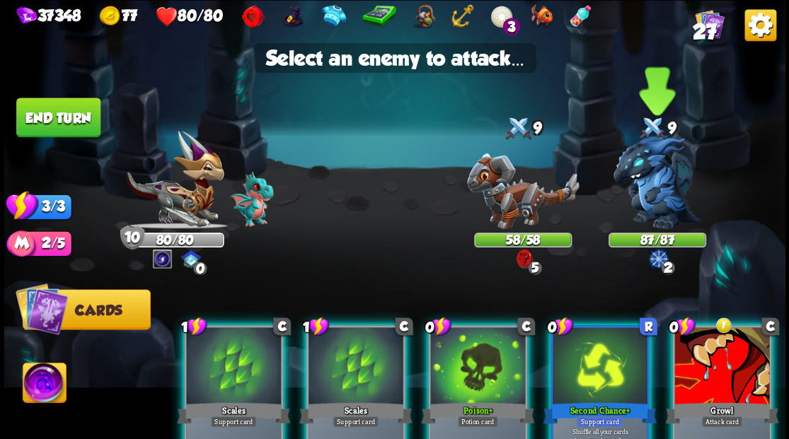
click at [649, 202] on img at bounding box center [657, 182] width 88 height 94
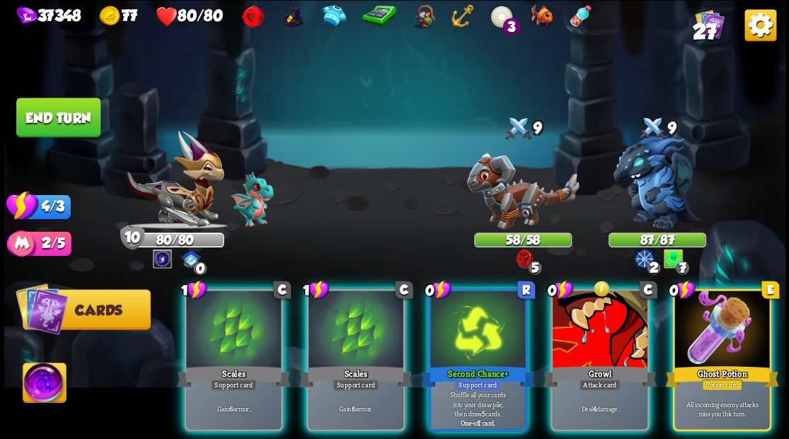
click at [717, 315] on div at bounding box center [721, 331] width 95 height 80
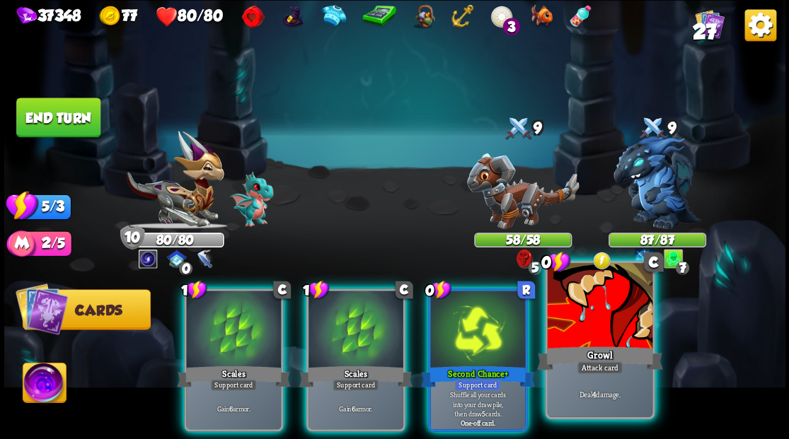
drag, startPoint x: 631, startPoint y: 311, endPoint x: 636, endPoint y: 303, distance: 9.2
click at [631, 311] on div at bounding box center [599, 307] width 105 height 88
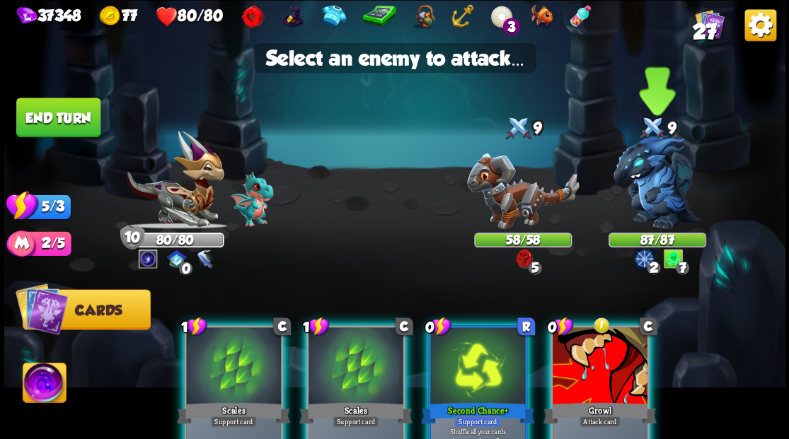
click at [667, 208] on img at bounding box center [657, 182] width 88 height 94
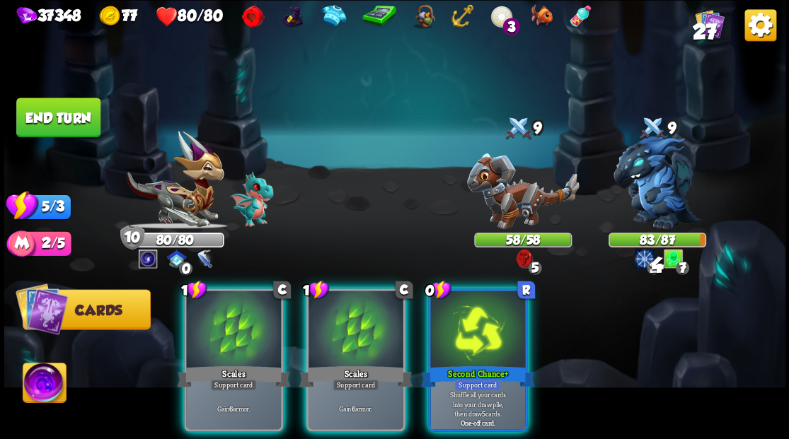
click at [487, 313] on div at bounding box center [477, 331] width 95 height 80
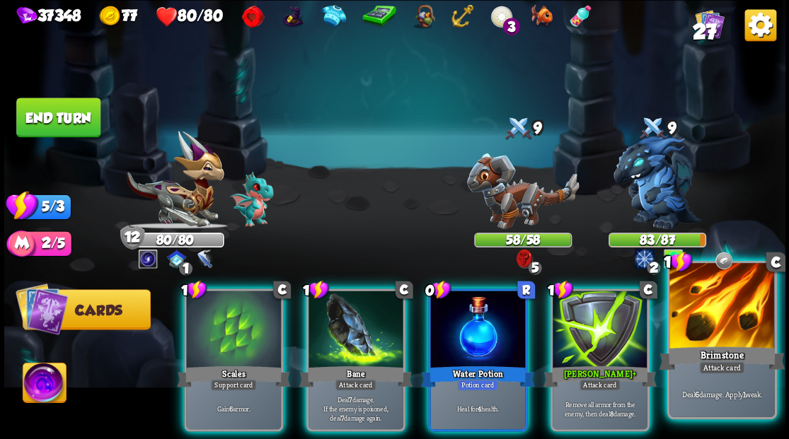
click at [710, 335] on div at bounding box center [721, 307] width 105 height 88
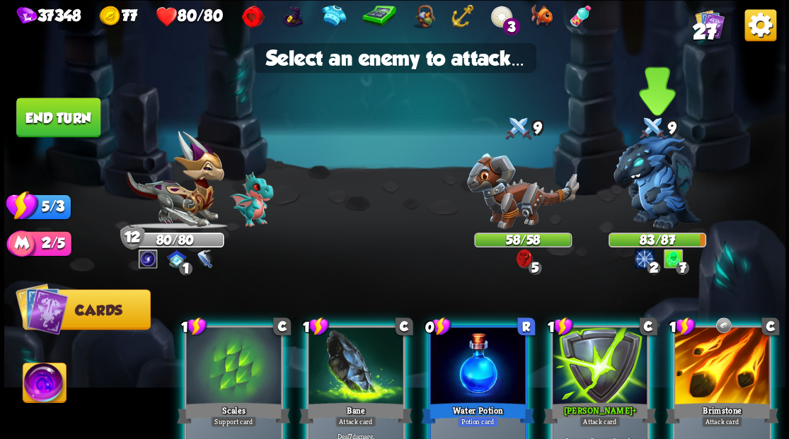
click at [647, 187] on img at bounding box center [657, 182] width 88 height 94
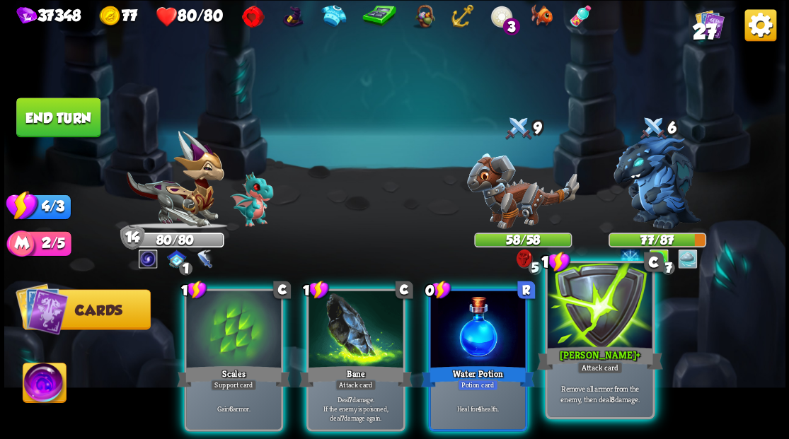
drag, startPoint x: 590, startPoint y: 312, endPoint x: 593, endPoint y: 303, distance: 9.6
click at [590, 311] on div at bounding box center [599, 307] width 105 height 88
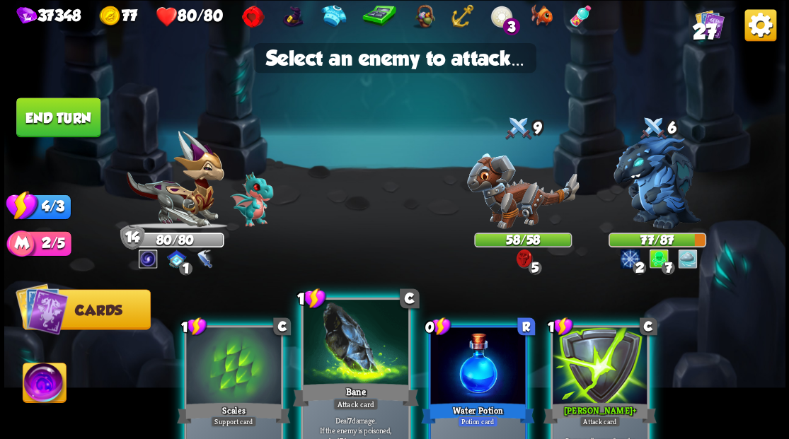
click at [349, 340] on div at bounding box center [355, 343] width 105 height 88
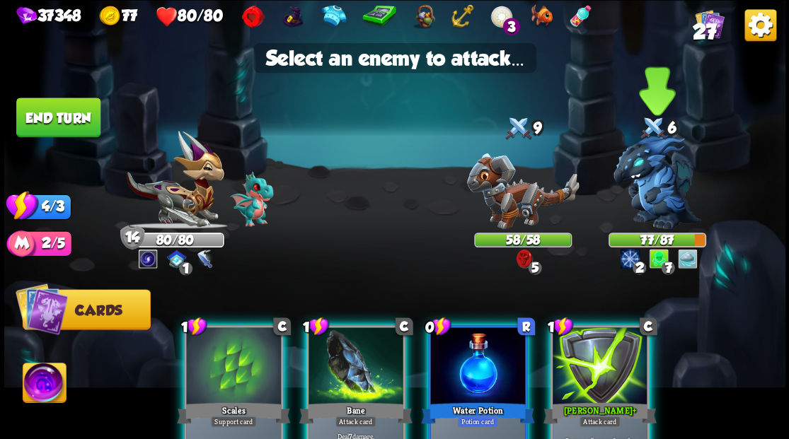
click at [646, 184] on img at bounding box center [657, 182] width 88 height 94
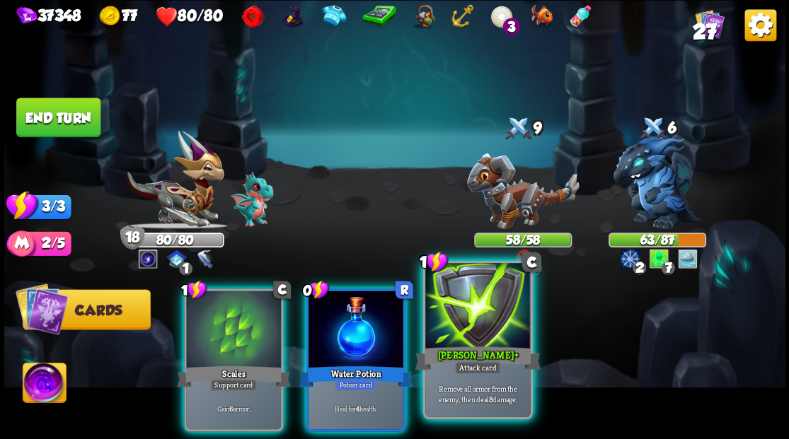
click at [470, 332] on div at bounding box center [477, 307] width 105 height 88
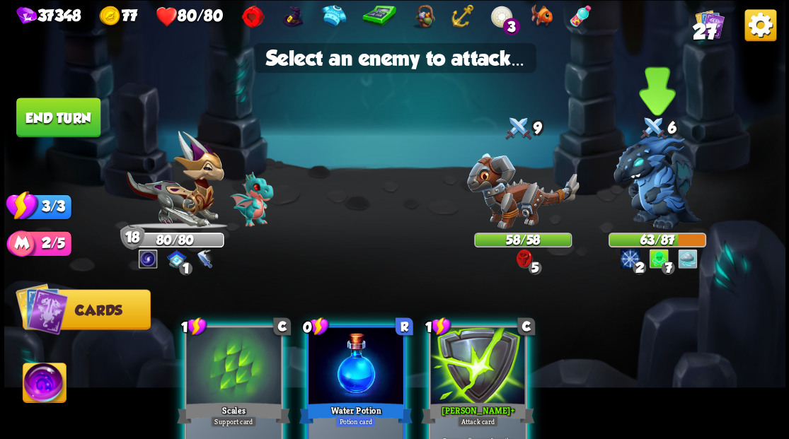
click at [674, 204] on img at bounding box center [657, 182] width 88 height 94
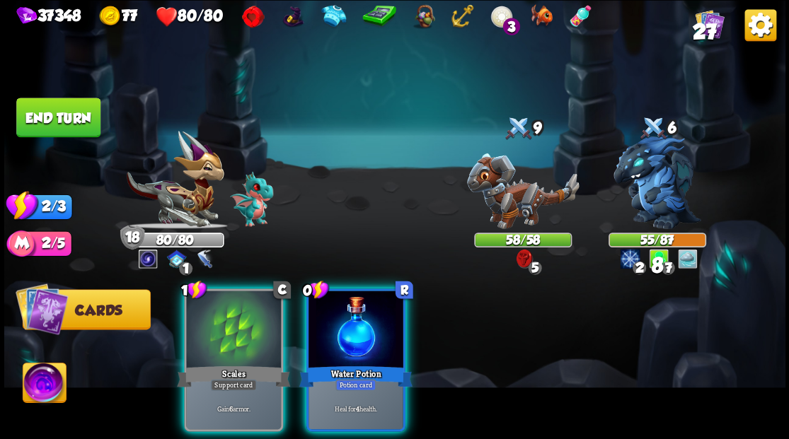
drag, startPoint x: 359, startPoint y: 324, endPoint x: 321, endPoint y: 325, distance: 38.2
click at [347, 324] on div at bounding box center [355, 331] width 95 height 80
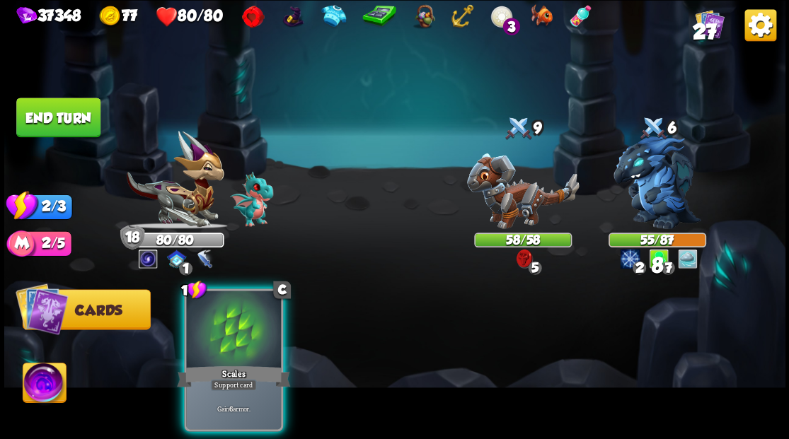
drag, startPoint x: 241, startPoint y: 317, endPoint x: 250, endPoint y: 282, distance: 36.5
click at [235, 308] on div at bounding box center [233, 331] width 95 height 80
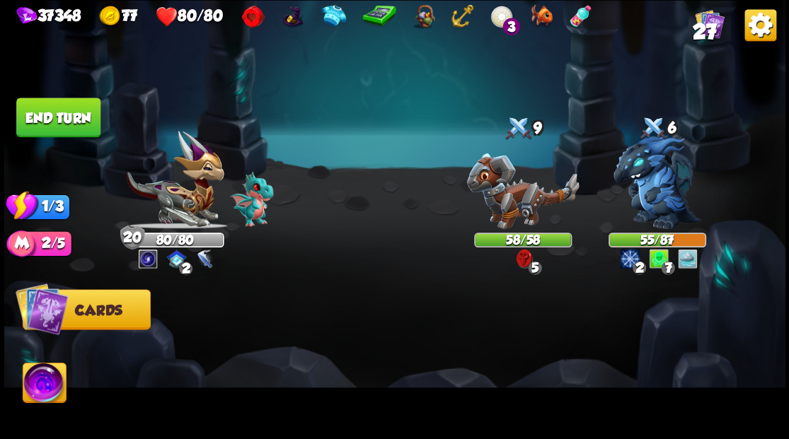
drag, startPoint x: 61, startPoint y: 115, endPoint x: 368, endPoint y: 125, distance: 307.2
click at [66, 115] on button "End turn" at bounding box center [58, 118] width 84 height 40
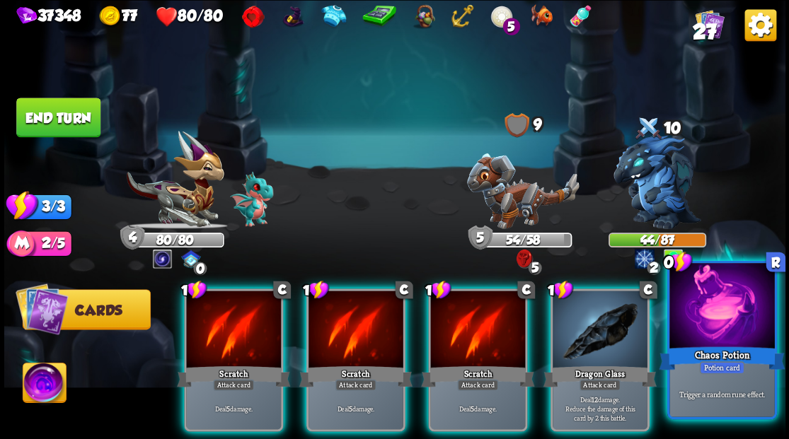
click at [707, 330] on div at bounding box center [721, 307] width 105 height 88
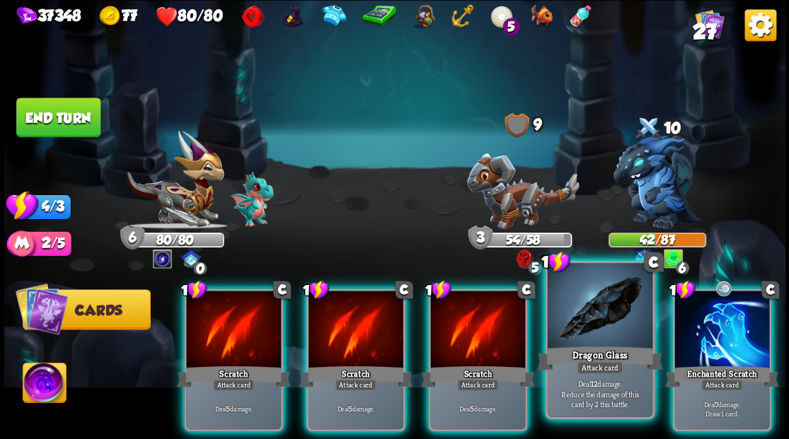
click at [596, 324] on div at bounding box center [599, 307] width 105 height 88
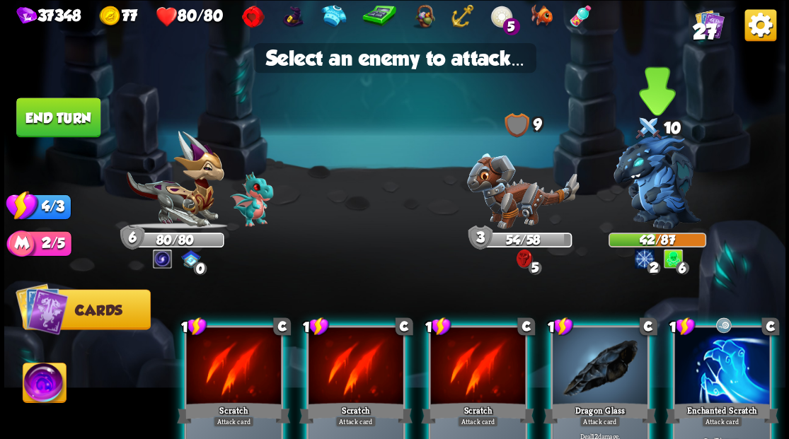
click at [642, 190] on img at bounding box center [657, 182] width 88 height 94
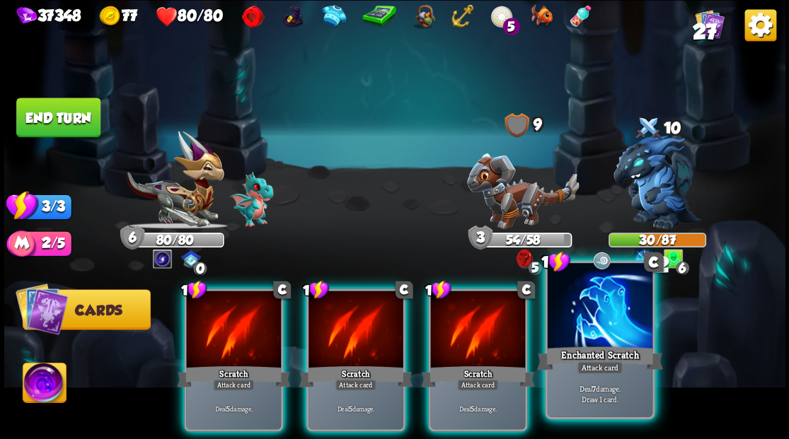
click at [609, 318] on div at bounding box center [599, 307] width 105 height 88
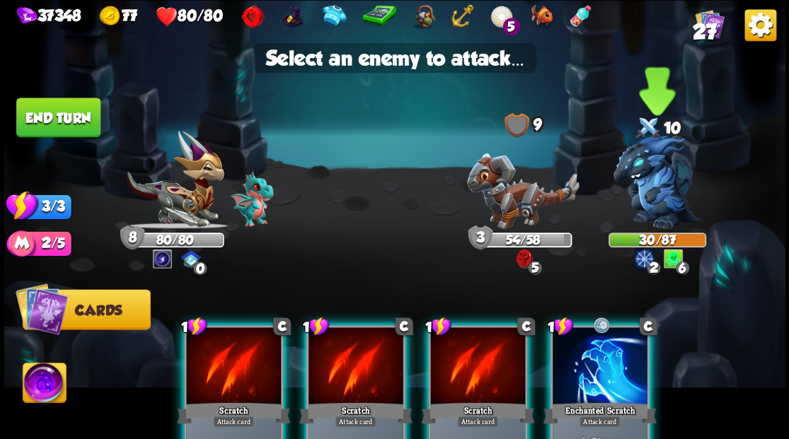
click at [644, 209] on img at bounding box center [657, 182] width 88 height 94
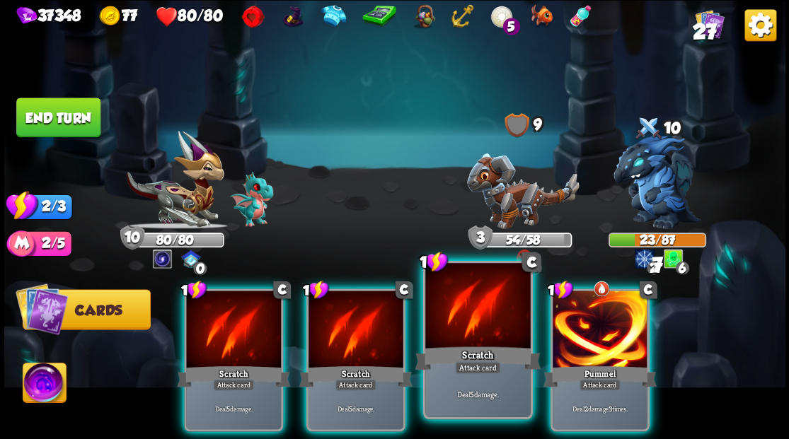
click at [481, 325] on div at bounding box center [477, 307] width 105 height 88
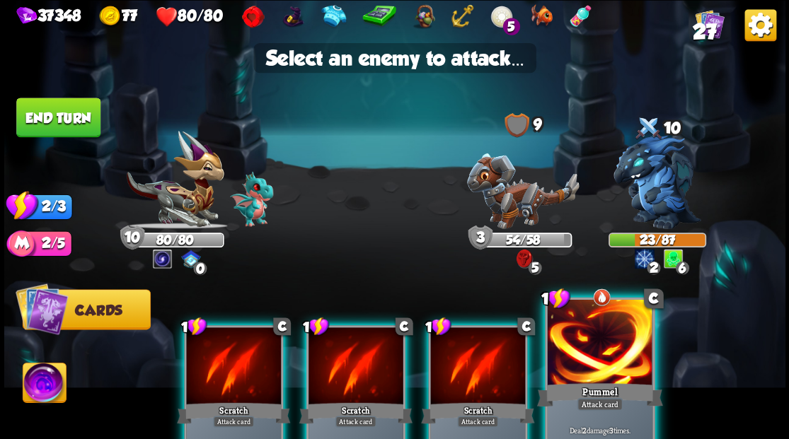
click at [596, 363] on div at bounding box center [599, 343] width 105 height 88
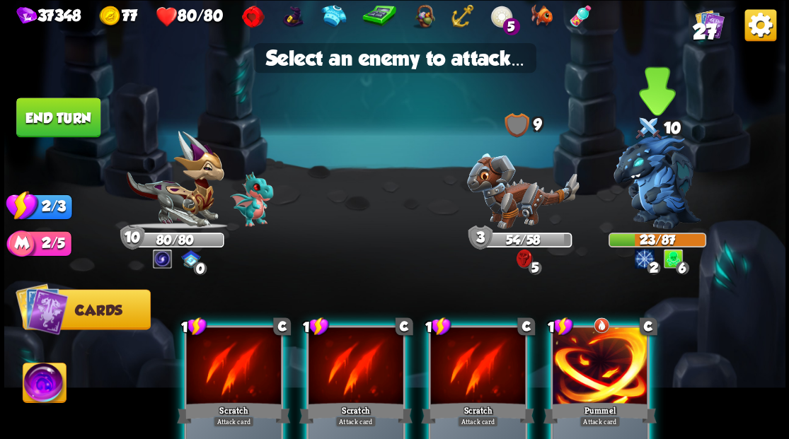
click at [662, 185] on img at bounding box center [657, 182] width 88 height 94
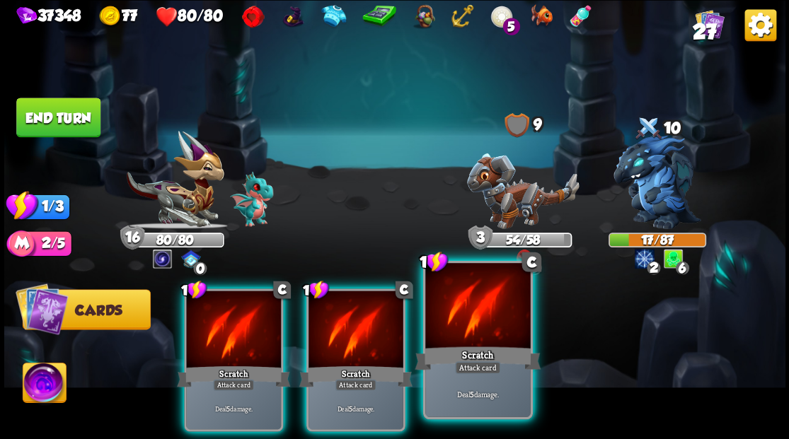
click at [476, 291] on div at bounding box center [477, 307] width 105 height 88
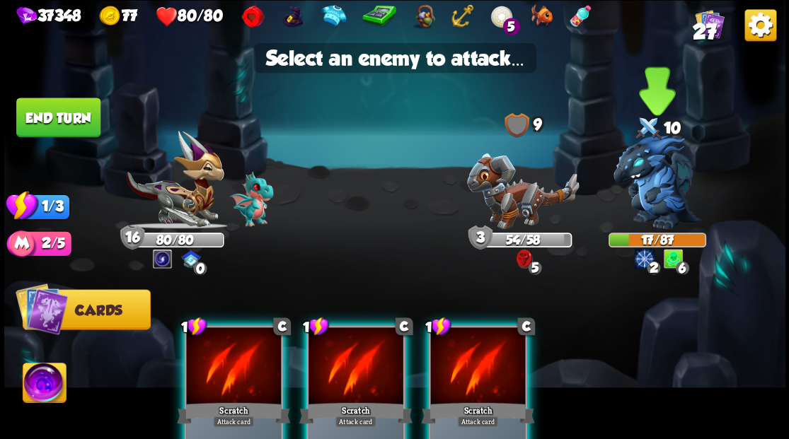
click at [642, 177] on img at bounding box center [657, 182] width 88 height 94
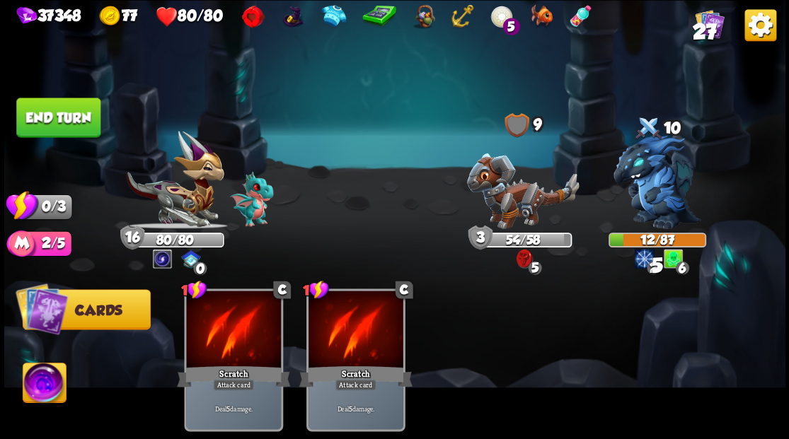
drag, startPoint x: 58, startPoint y: 123, endPoint x: 487, endPoint y: 330, distance: 476.5
click at [59, 123] on button "End turn" at bounding box center [58, 118] width 84 height 40
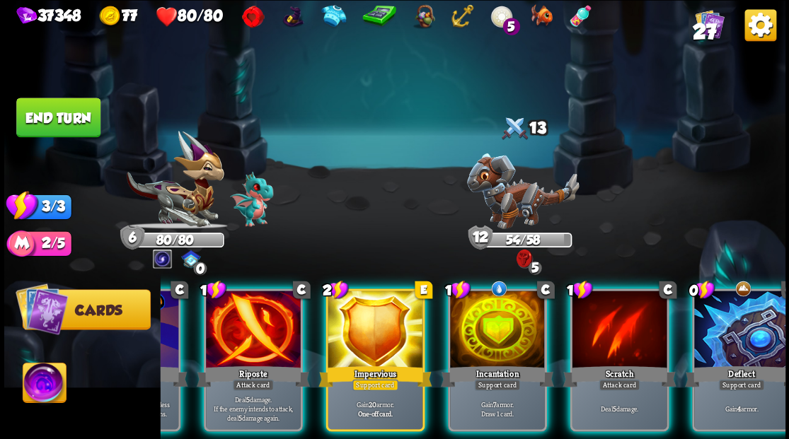
scroll to position [0, 134]
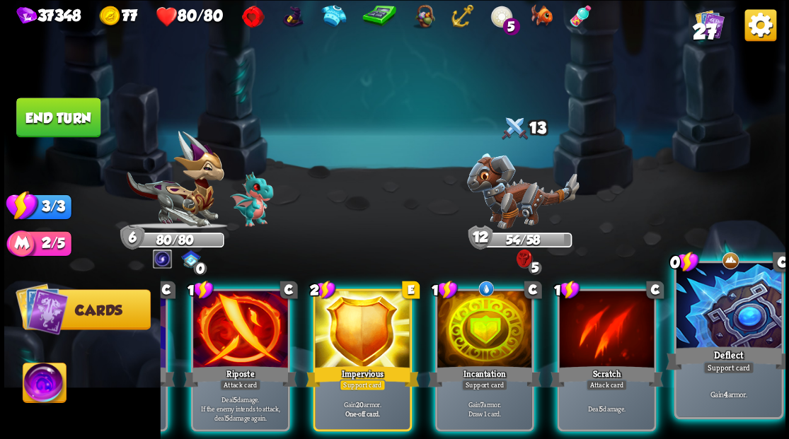
click at [729, 323] on div at bounding box center [728, 307] width 105 height 88
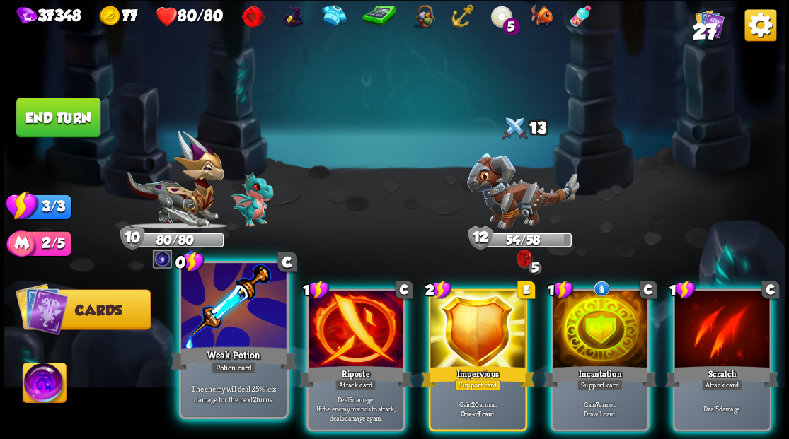
click at [225, 321] on div at bounding box center [233, 307] width 105 height 88
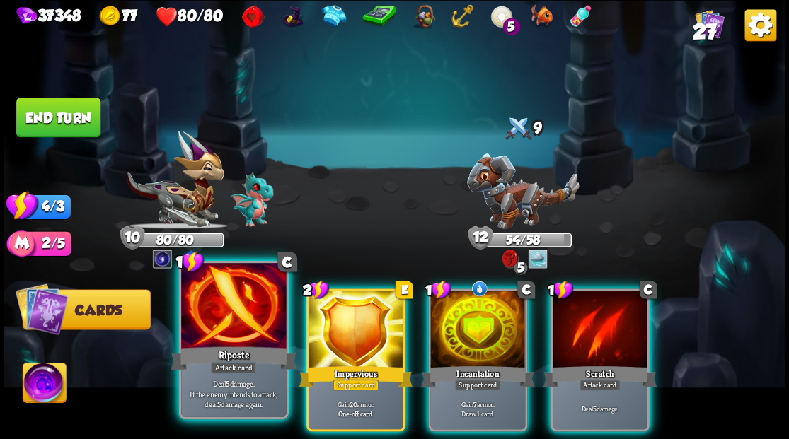
click at [224, 324] on div at bounding box center [233, 307] width 105 height 88
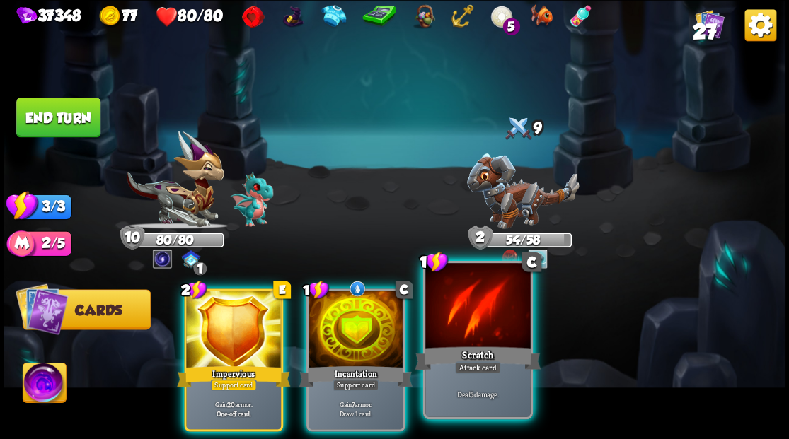
click at [444, 337] on div at bounding box center [477, 307] width 105 height 88
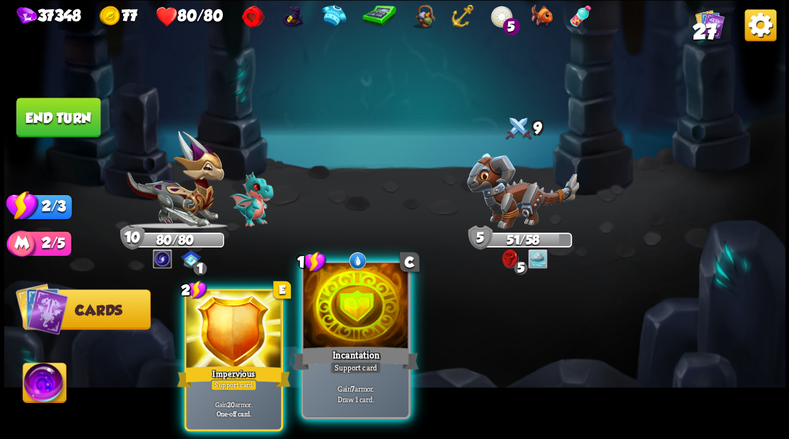
click at [332, 314] on div at bounding box center [355, 307] width 105 height 88
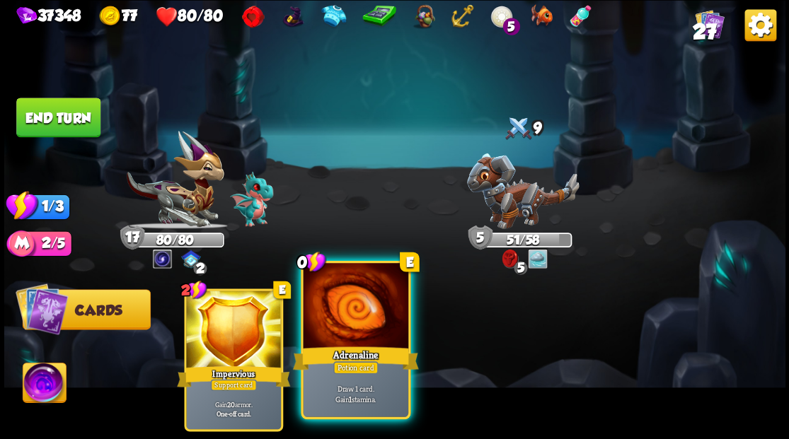
click at [351, 323] on div at bounding box center [355, 307] width 105 height 88
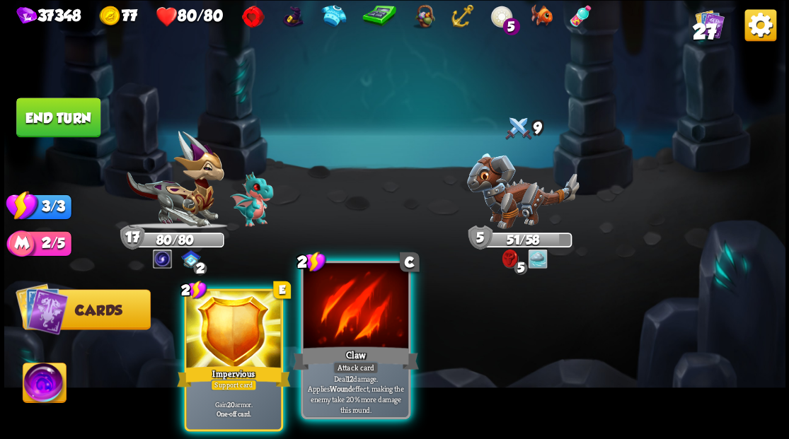
click at [331, 332] on div at bounding box center [355, 307] width 105 height 88
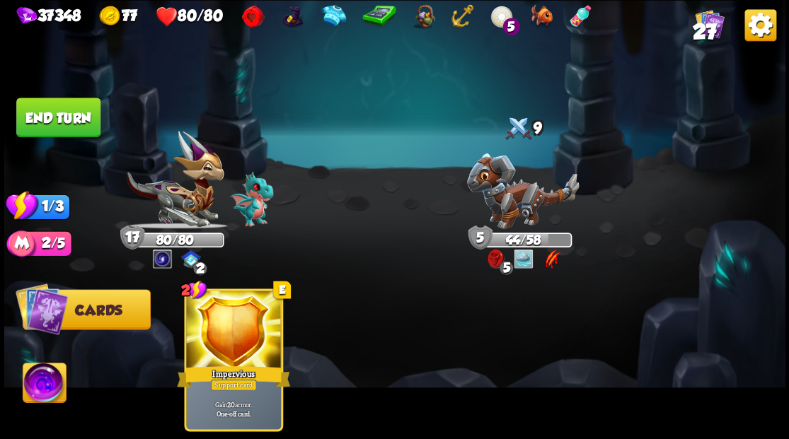
click at [73, 119] on button "End turn" at bounding box center [58, 118] width 84 height 40
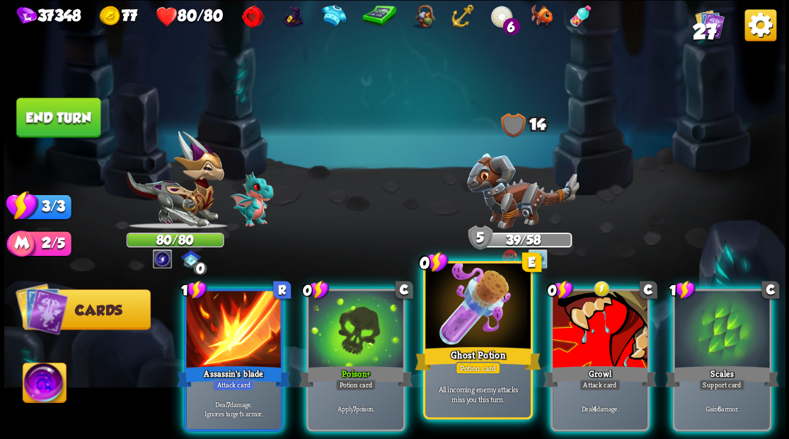
click at [477, 311] on div at bounding box center [477, 307] width 105 height 88
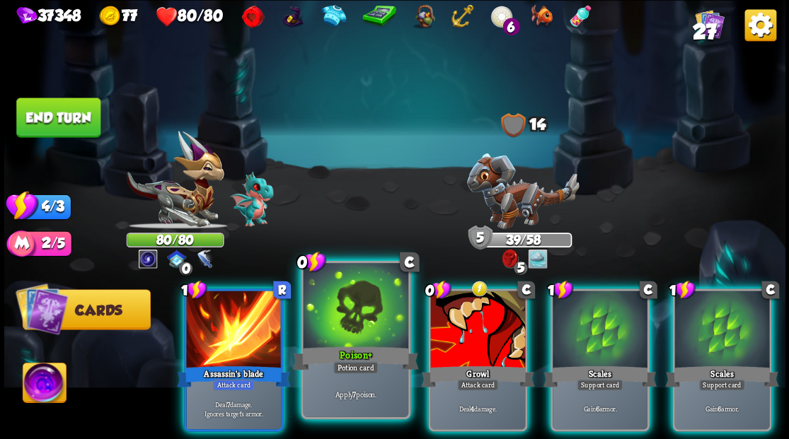
click at [335, 318] on div at bounding box center [355, 307] width 105 height 88
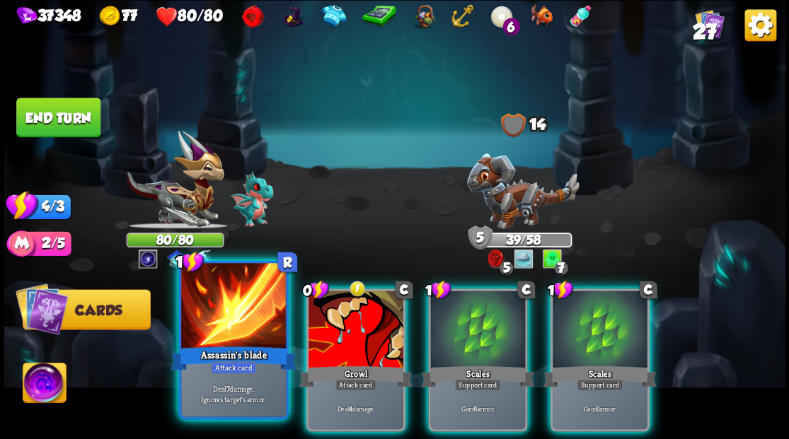
click at [253, 330] on div at bounding box center [233, 307] width 105 height 88
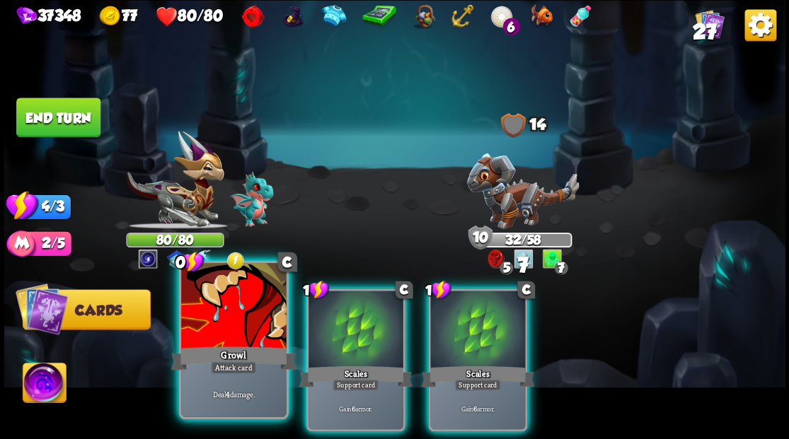
click at [233, 332] on div at bounding box center [233, 307] width 105 height 88
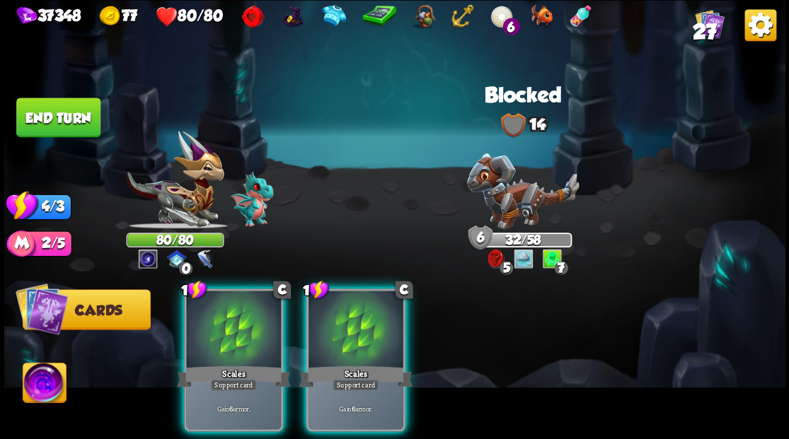
click at [233, 332] on div at bounding box center [233, 331] width 95 height 80
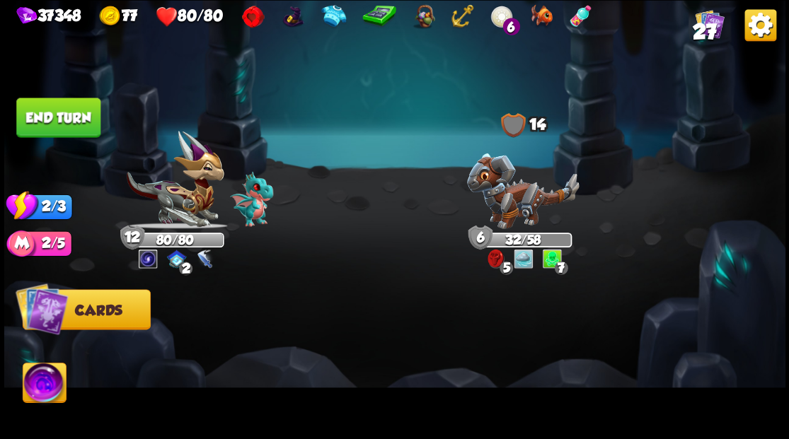
click at [88, 123] on button "End turn" at bounding box center [58, 118] width 84 height 40
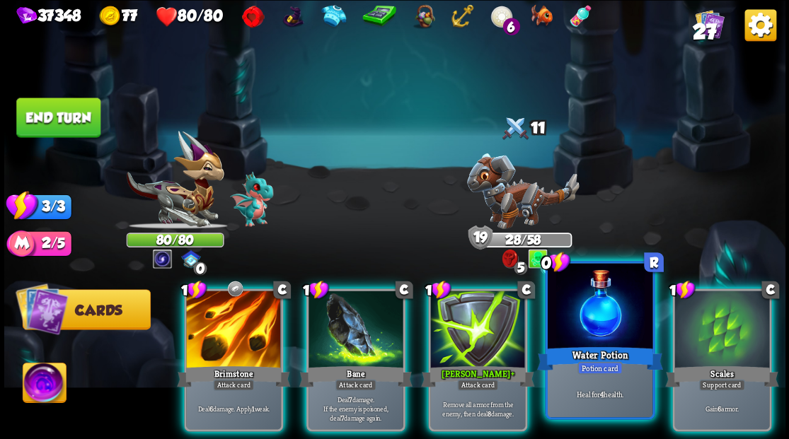
click at [609, 314] on div at bounding box center [599, 307] width 105 height 88
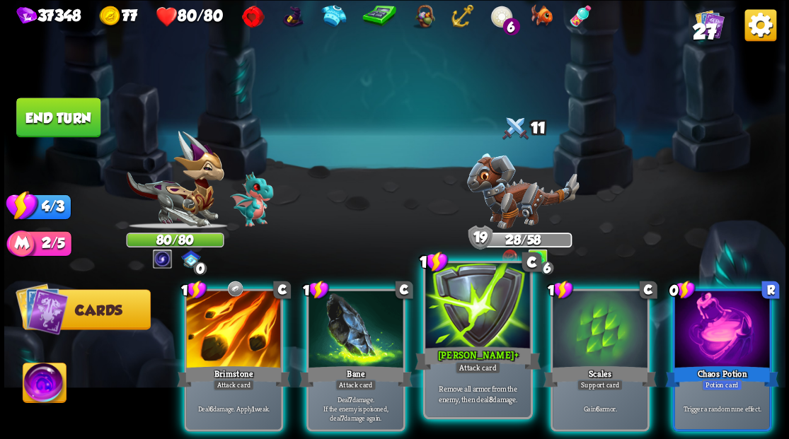
click at [453, 328] on div at bounding box center [477, 307] width 105 height 88
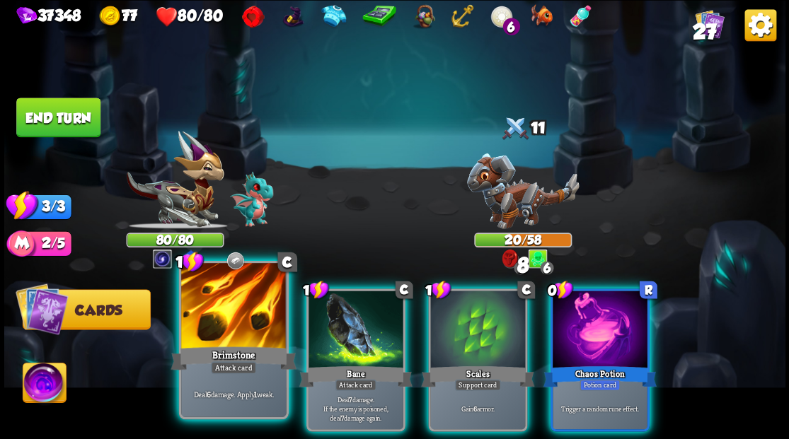
click at [233, 329] on div at bounding box center [233, 307] width 105 height 88
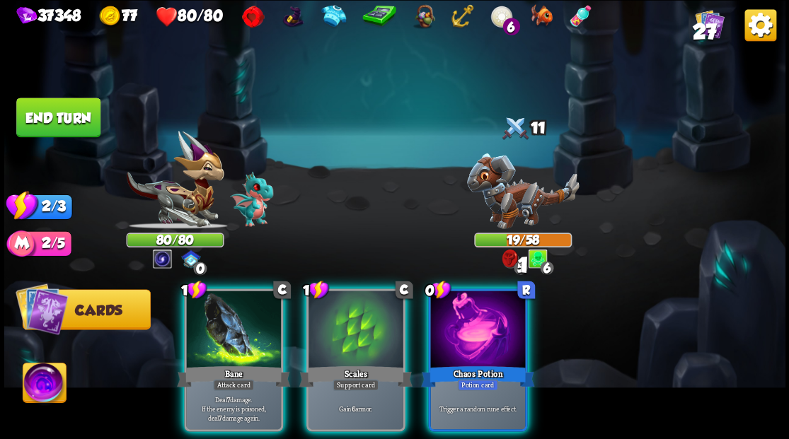
click at [233, 329] on div at bounding box center [233, 331] width 95 height 80
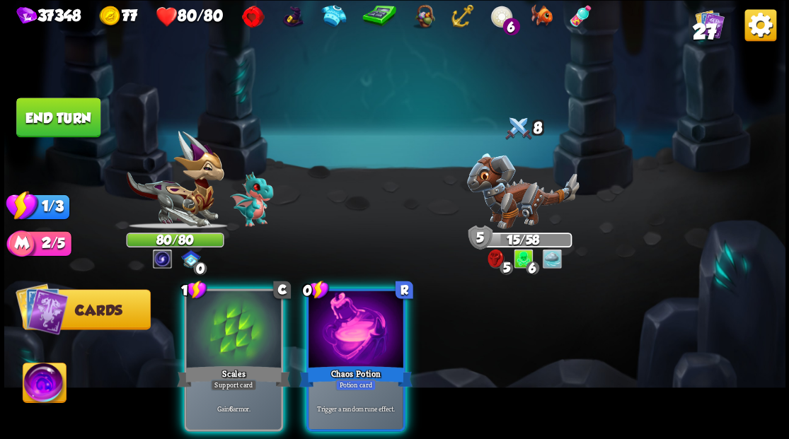
click at [355, 323] on div at bounding box center [355, 331] width 95 height 80
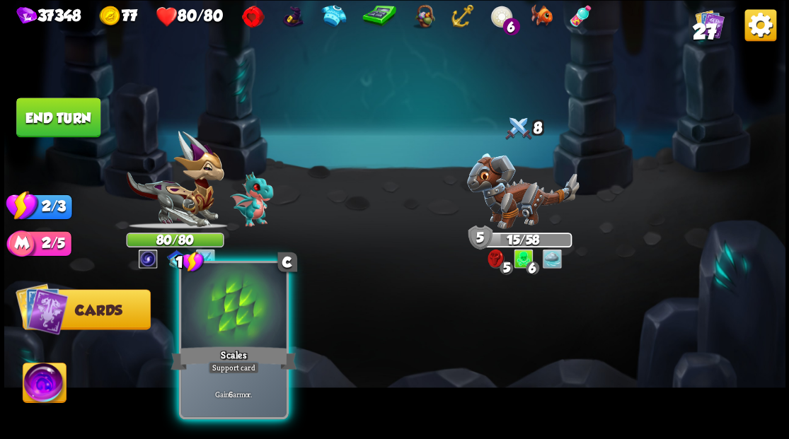
click at [202, 354] on div "Scales" at bounding box center [233, 358] width 126 height 28
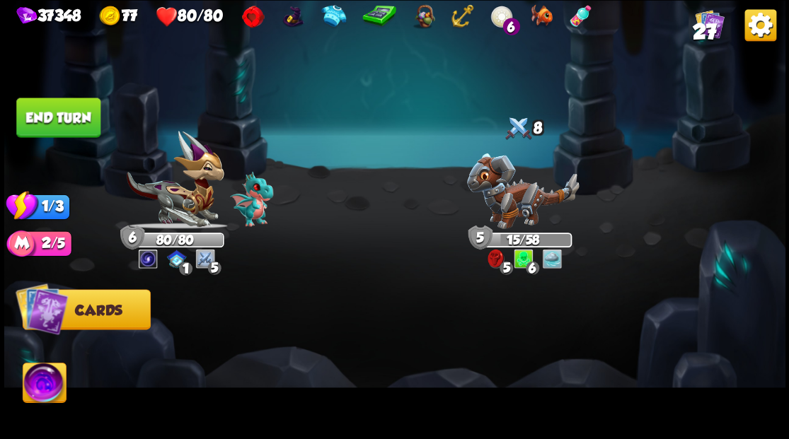
click at [45, 116] on button "End turn" at bounding box center [58, 118] width 84 height 40
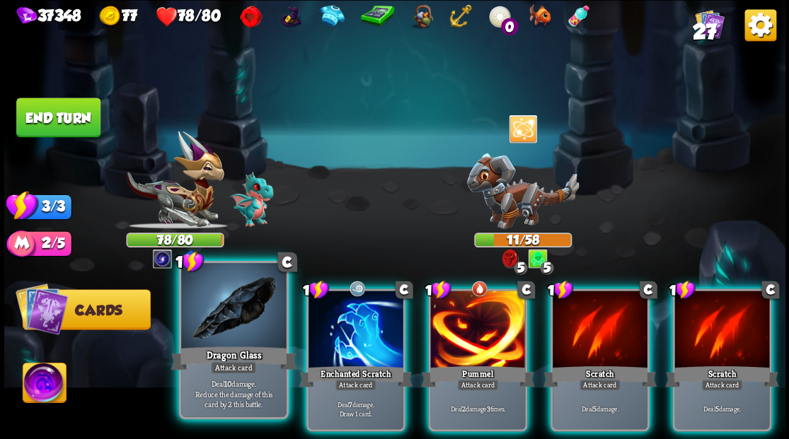
click at [244, 326] on div at bounding box center [233, 307] width 105 height 88
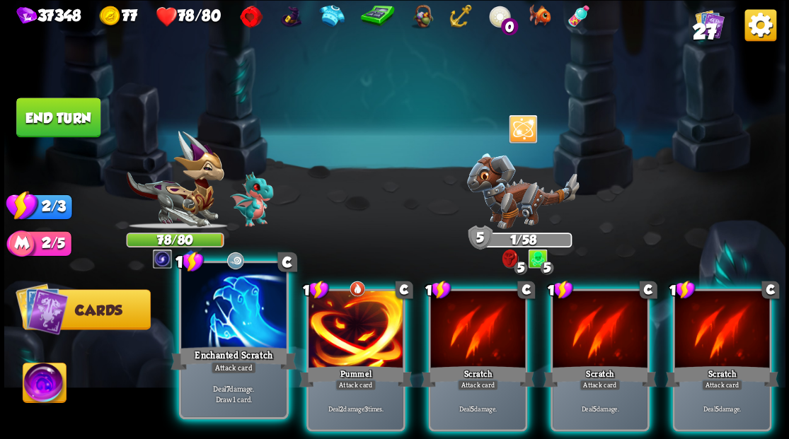
click at [249, 318] on div at bounding box center [233, 307] width 105 height 88
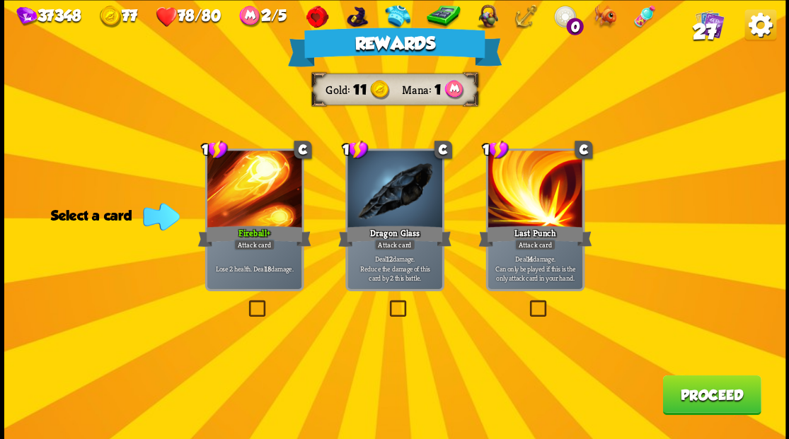
click at [706, 390] on button "Proceed" at bounding box center [711, 395] width 98 height 40
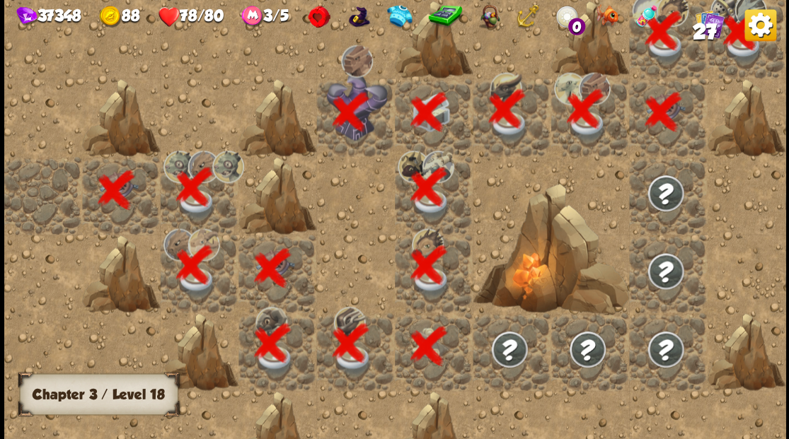
scroll to position [0, 272]
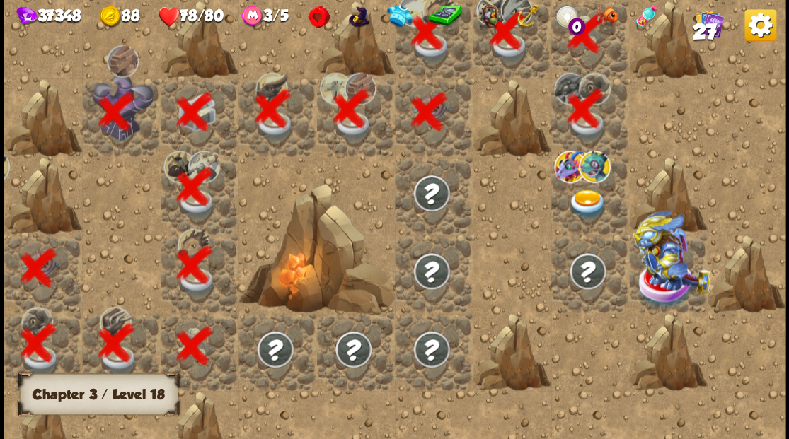
click at [580, 202] on img at bounding box center [586, 204] width 39 height 30
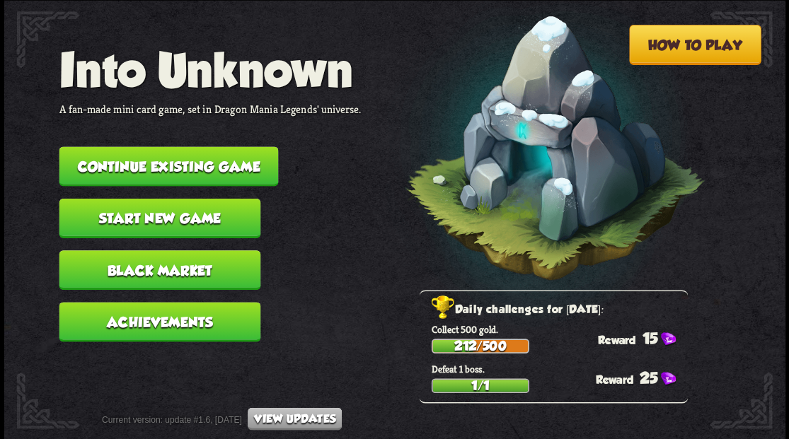
click at [224, 161] on button "Continue existing game" at bounding box center [168, 166] width 219 height 40
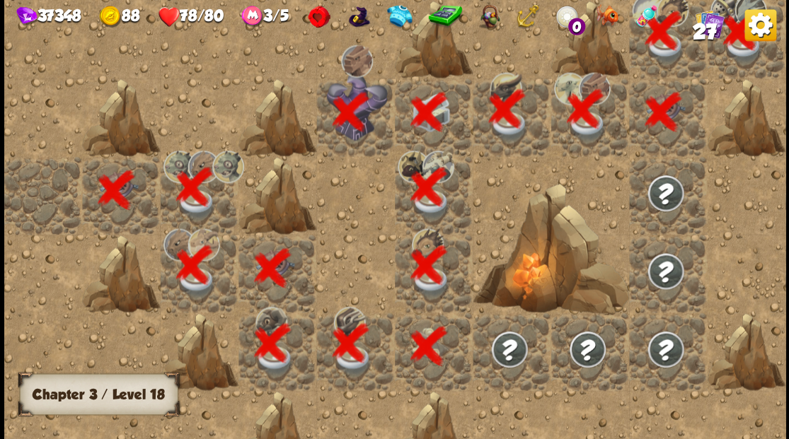
scroll to position [0, 272]
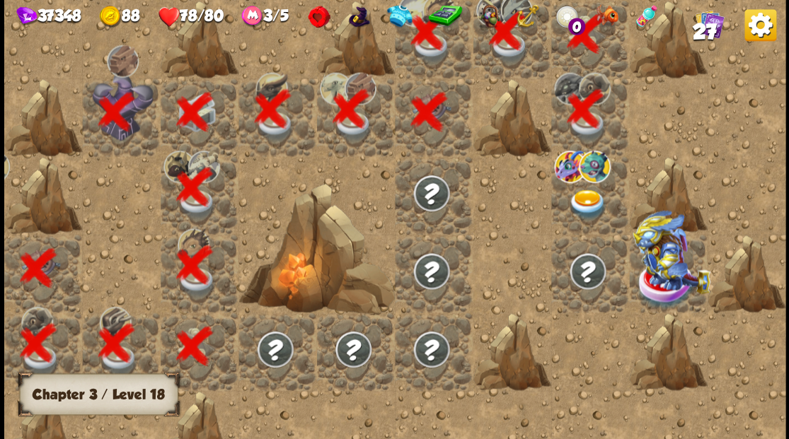
click at [581, 202] on img at bounding box center [586, 204] width 39 height 30
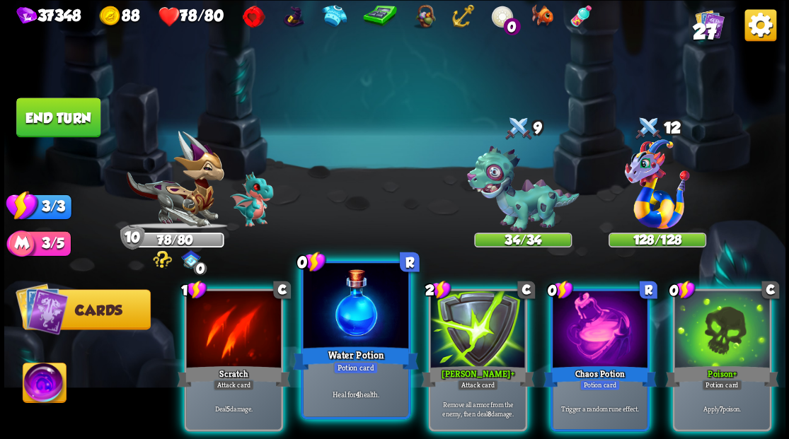
click at [361, 314] on div at bounding box center [355, 307] width 105 height 88
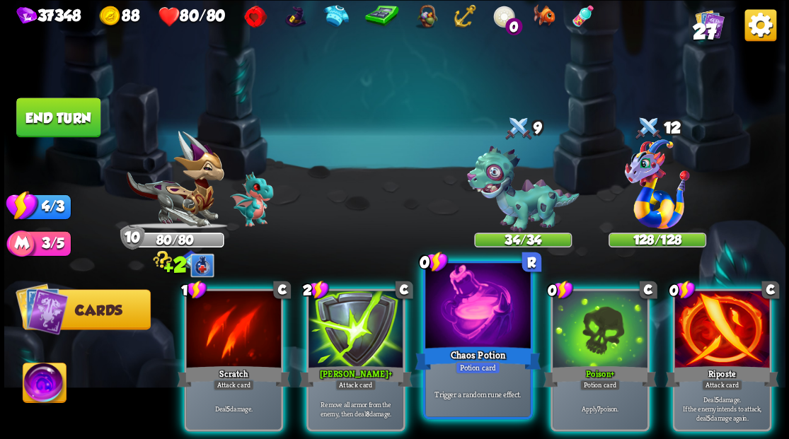
click at [487, 318] on div at bounding box center [477, 307] width 105 height 88
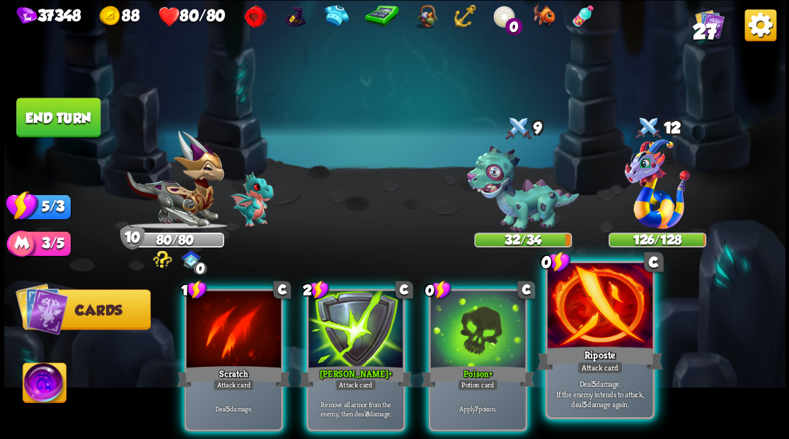
click at [626, 315] on div at bounding box center [599, 307] width 105 height 88
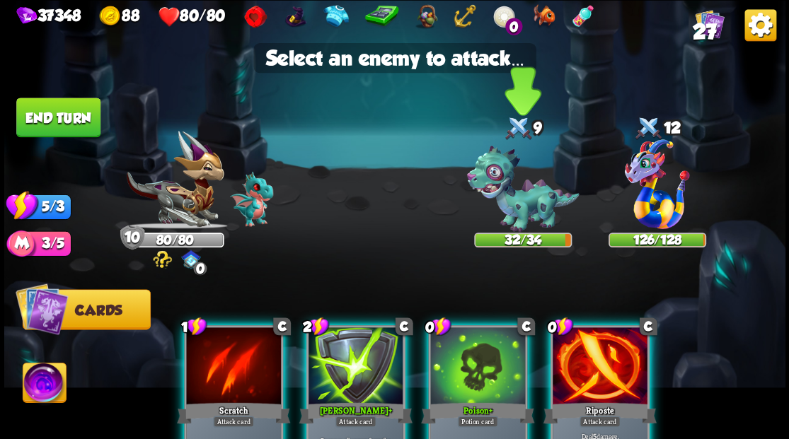
click at [507, 219] on img at bounding box center [522, 189] width 112 height 87
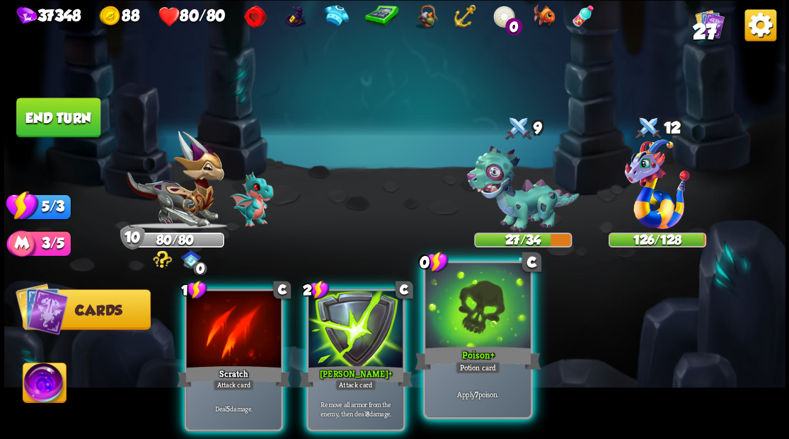
click at [494, 331] on div at bounding box center [477, 307] width 105 height 88
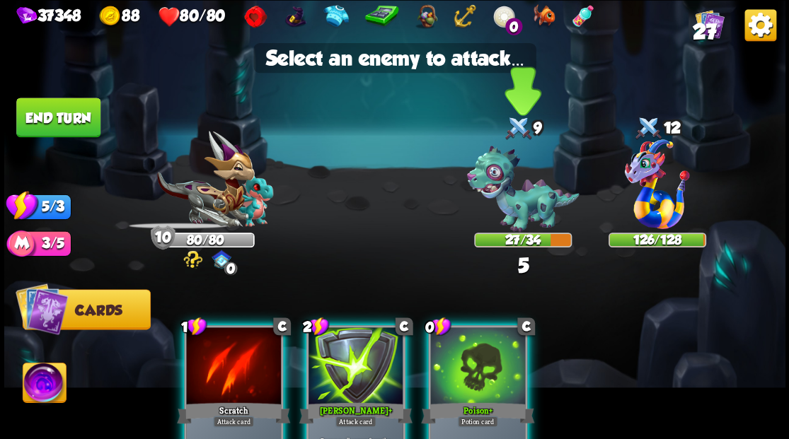
click at [511, 204] on img at bounding box center [522, 189] width 112 height 87
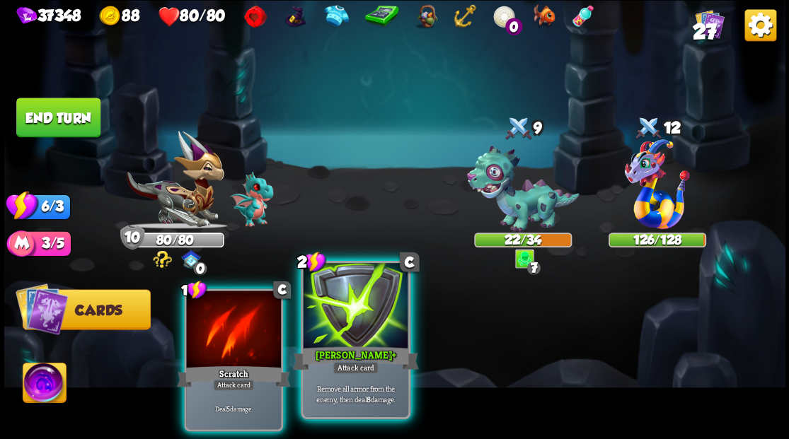
click at [369, 303] on div at bounding box center [355, 307] width 105 height 88
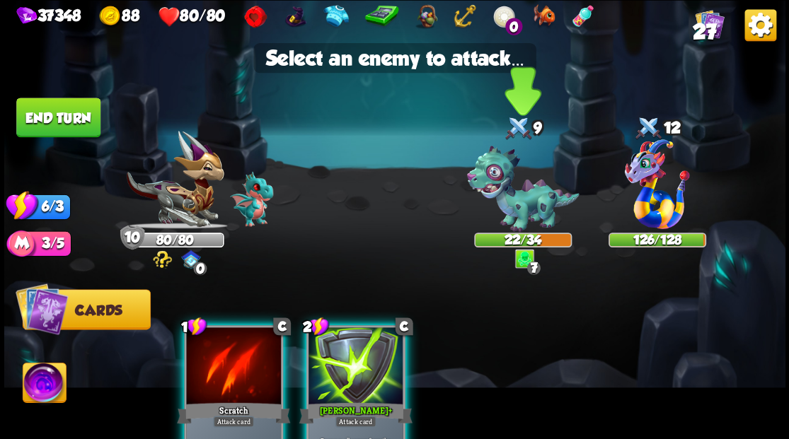
click at [507, 190] on img at bounding box center [522, 189] width 112 height 87
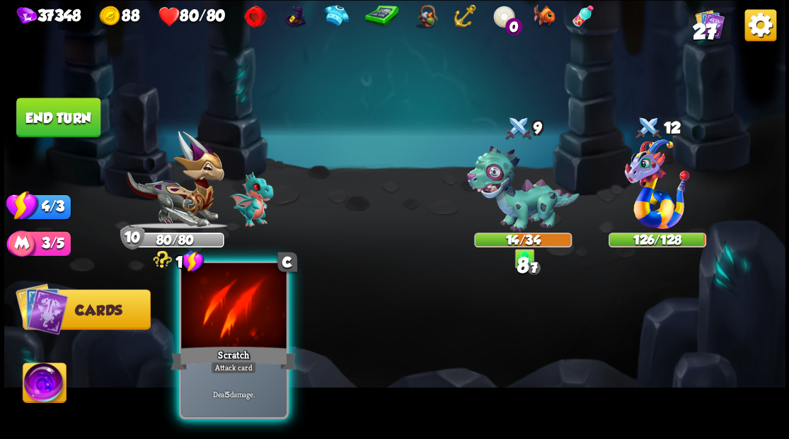
click at [250, 299] on div at bounding box center [233, 307] width 105 height 88
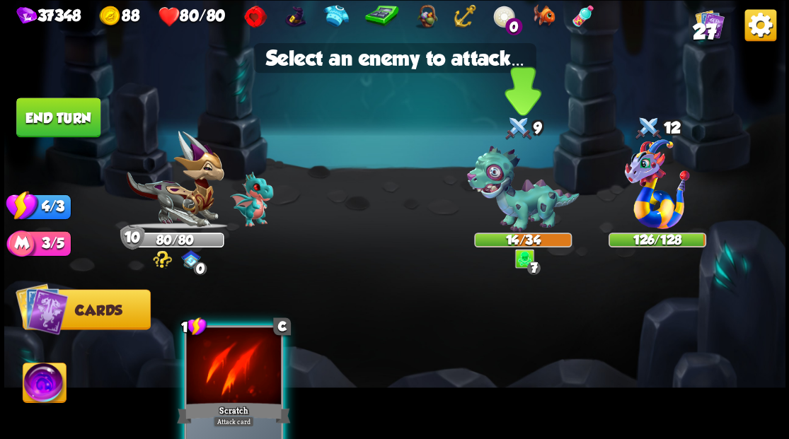
click at [514, 192] on img at bounding box center [522, 189] width 112 height 87
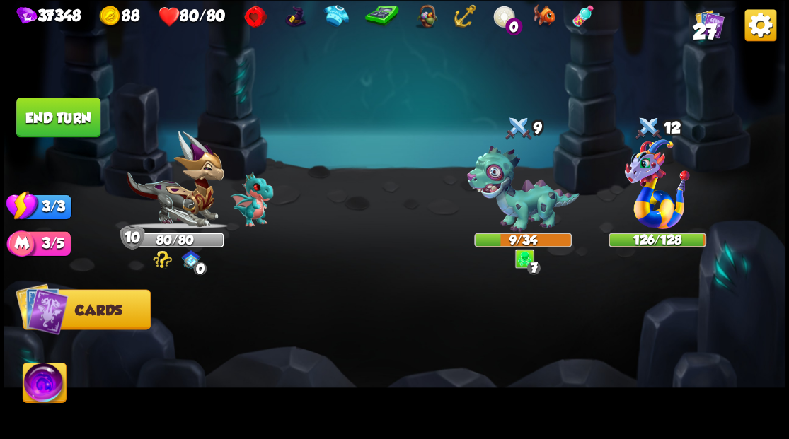
click at [69, 117] on button "End turn" at bounding box center [58, 118] width 84 height 40
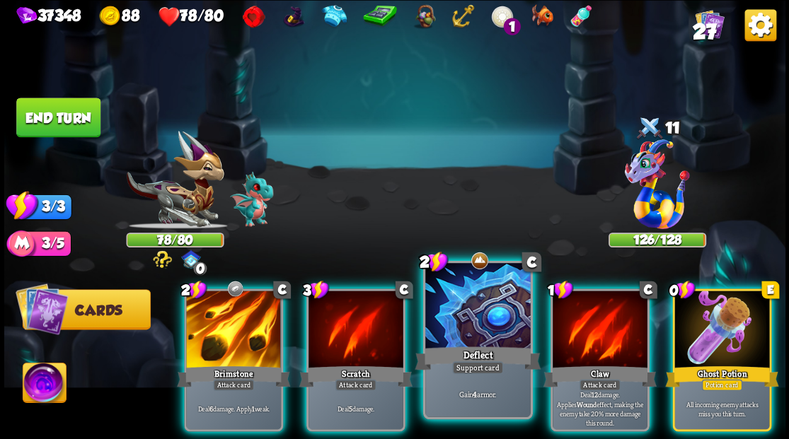
click at [456, 324] on div at bounding box center [477, 307] width 105 height 88
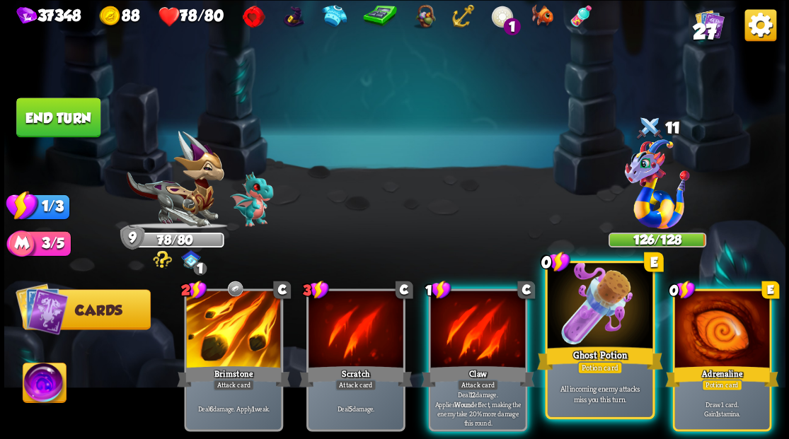
click at [618, 304] on div at bounding box center [599, 307] width 105 height 88
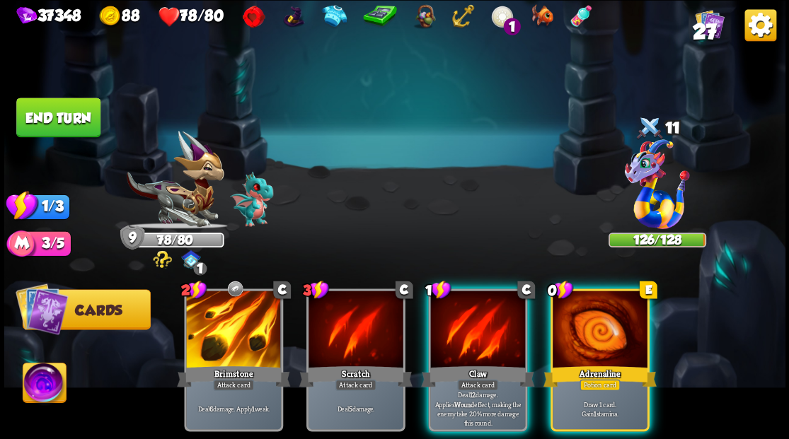
click at [618, 304] on div at bounding box center [599, 331] width 95 height 80
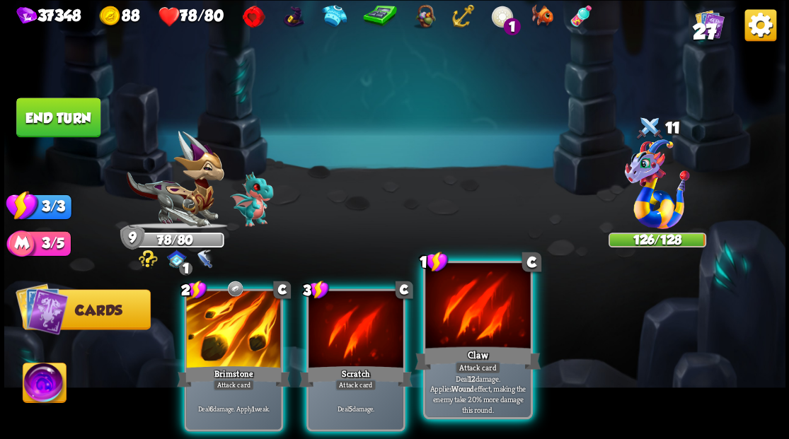
click at [482, 320] on div at bounding box center [477, 307] width 105 height 88
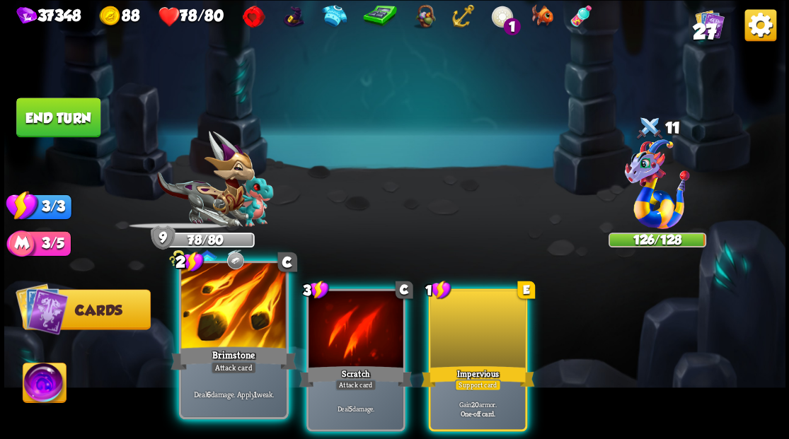
click at [204, 310] on div at bounding box center [233, 307] width 105 height 88
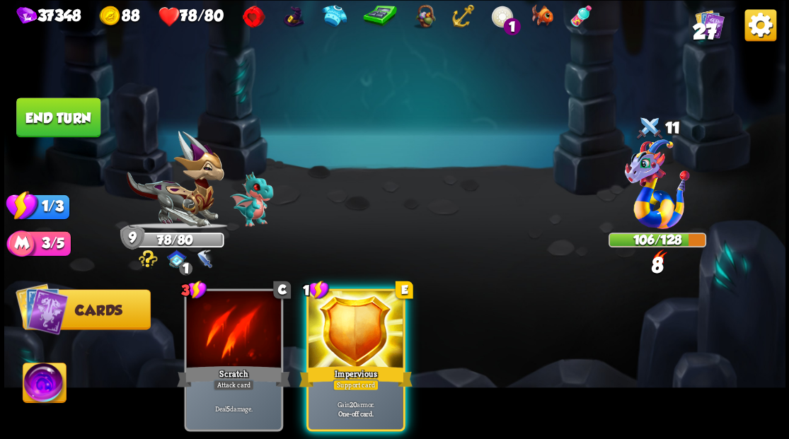
click at [68, 110] on button "End turn" at bounding box center [58, 118] width 84 height 40
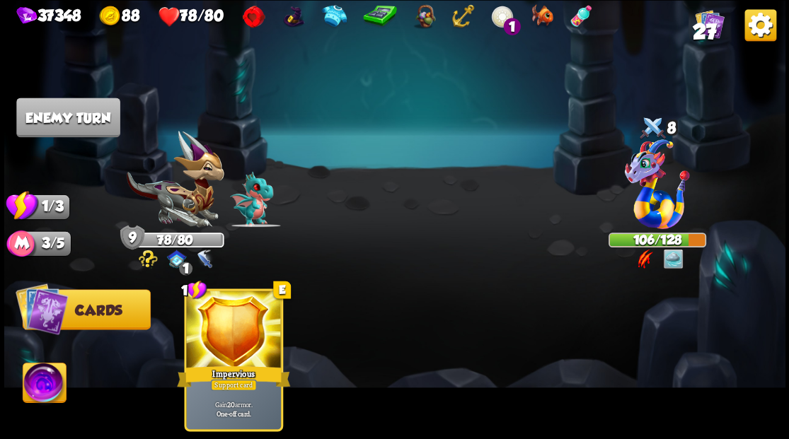
click at [344, 310] on div "1 E Impervious Support card Gain 20 armor. One-off card." at bounding box center [472, 341] width 625 height 195
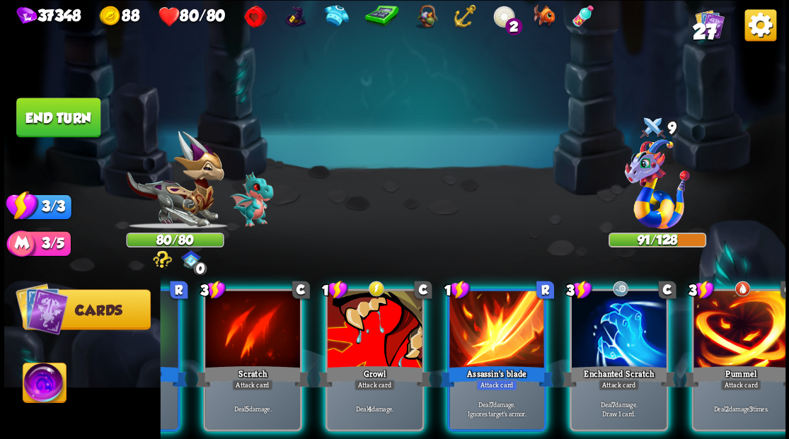
scroll to position [0, 134]
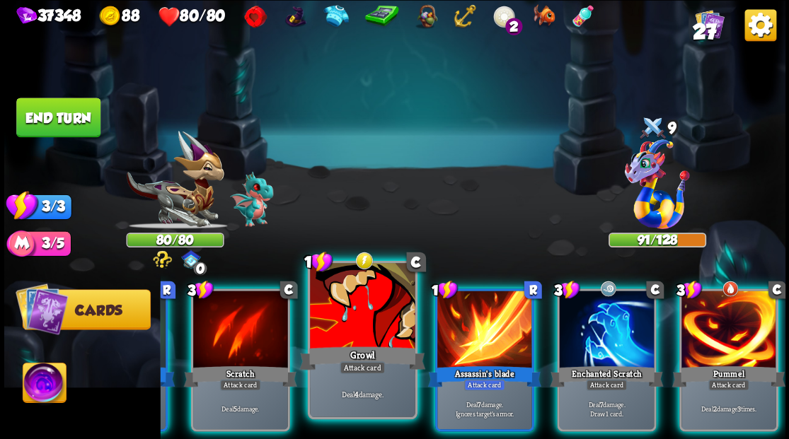
click at [354, 338] on div at bounding box center [362, 307] width 105 height 88
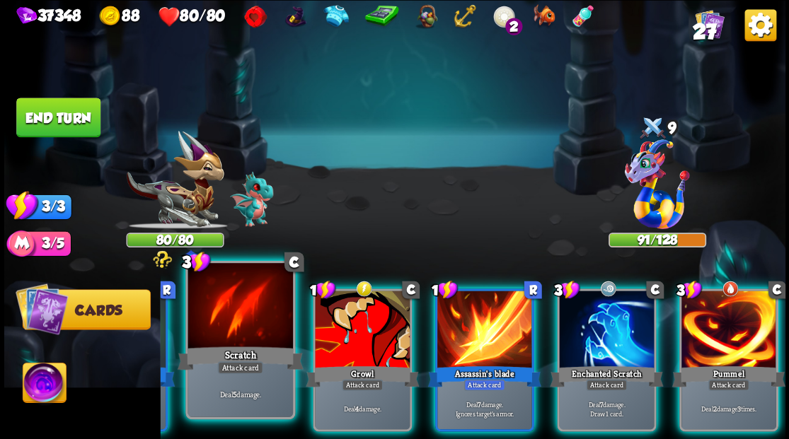
scroll to position [0, 0]
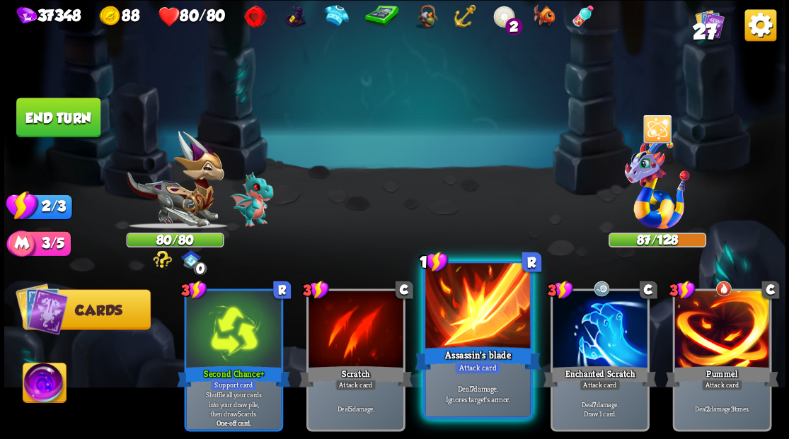
click at [478, 325] on div at bounding box center [477, 307] width 105 height 88
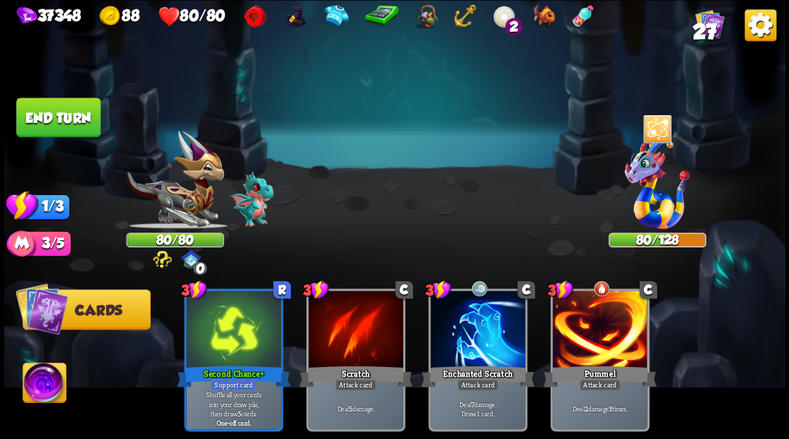
click at [52, 115] on button "End turn" at bounding box center [58, 118] width 84 height 40
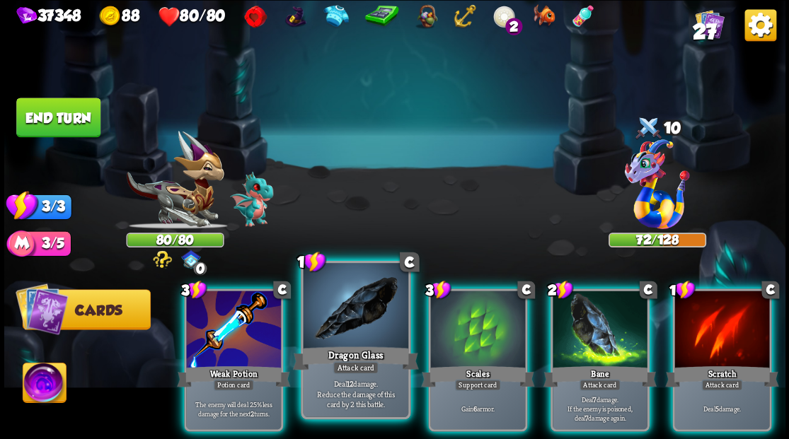
click at [355, 317] on div at bounding box center [355, 307] width 105 height 88
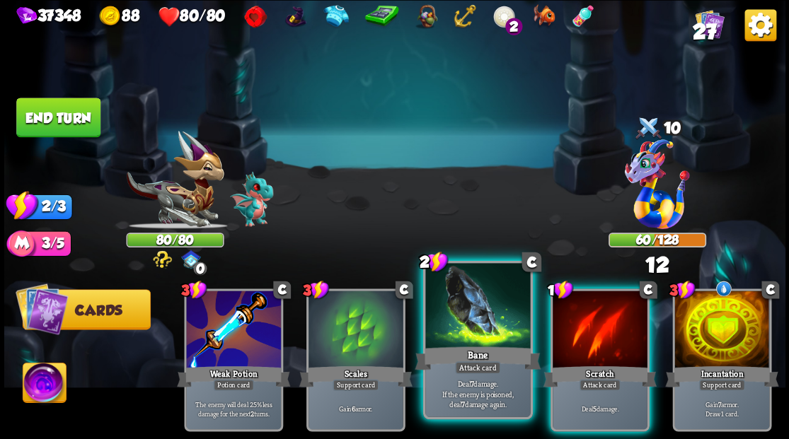
click at [441, 324] on div at bounding box center [477, 307] width 105 height 88
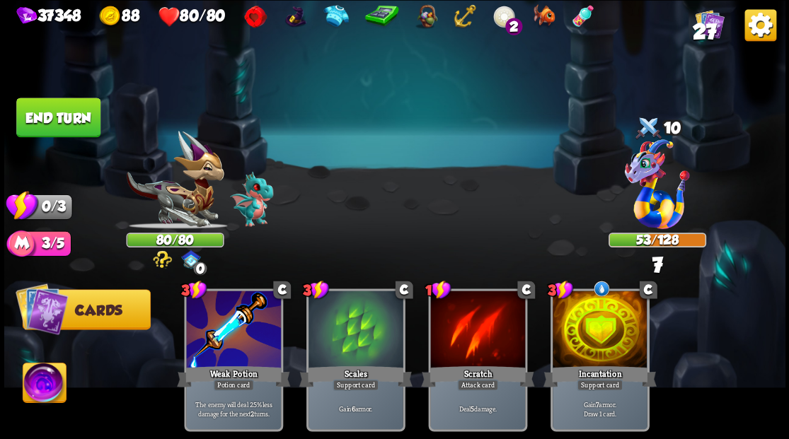
click at [38, 121] on button "End turn" at bounding box center [58, 118] width 84 height 40
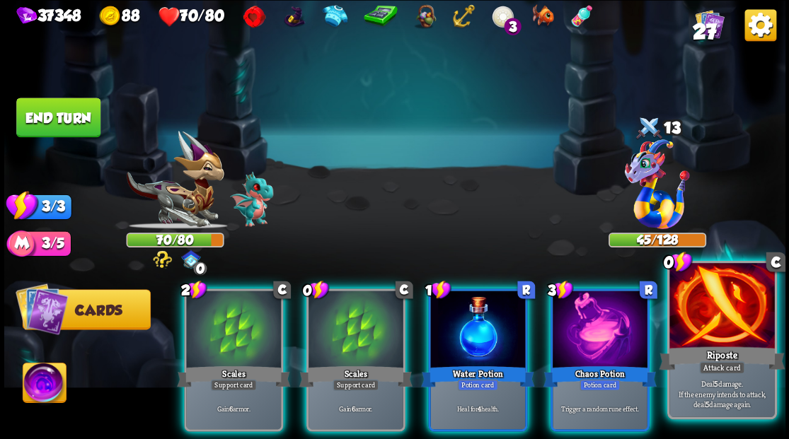
click at [723, 325] on div at bounding box center [721, 307] width 105 height 88
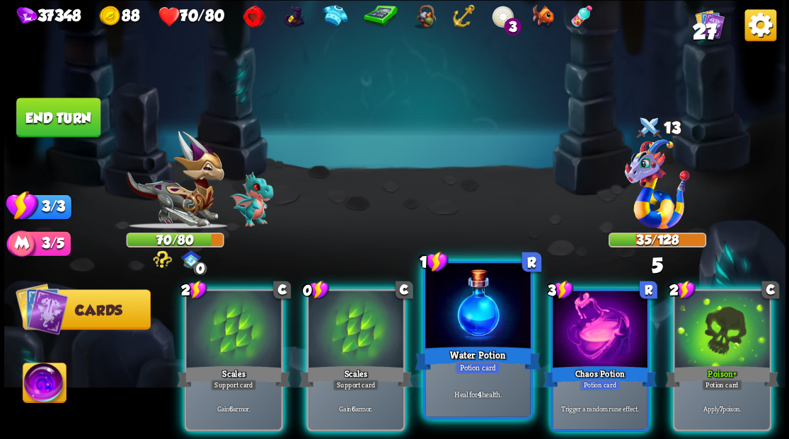
click at [470, 297] on div at bounding box center [477, 307] width 105 height 88
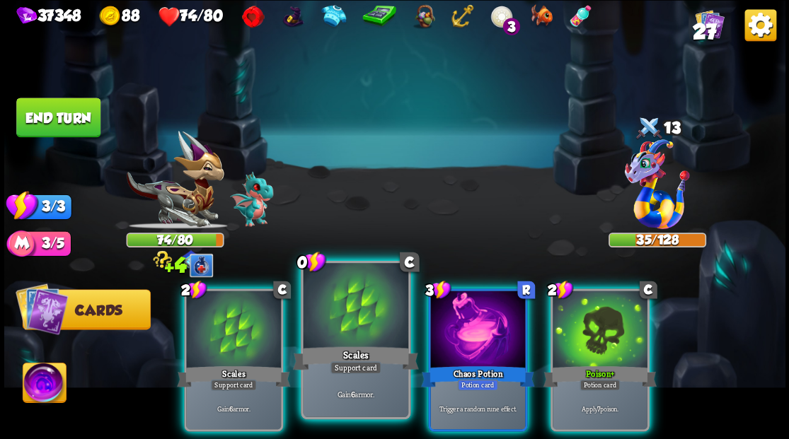
click at [341, 319] on div at bounding box center [355, 307] width 105 height 88
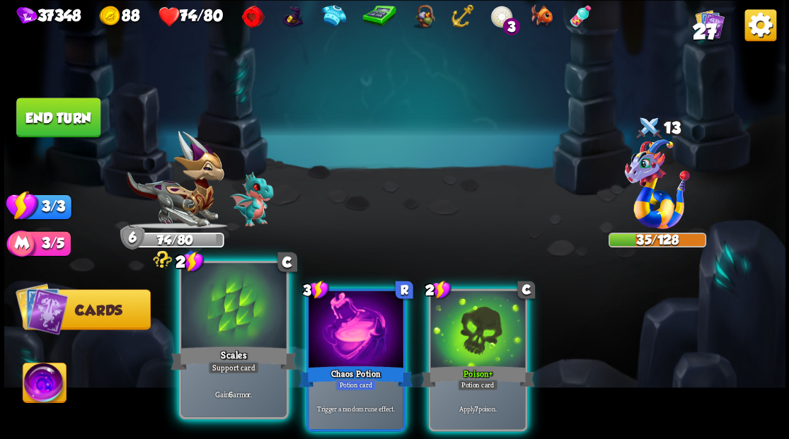
click at [230, 309] on div at bounding box center [233, 307] width 105 height 88
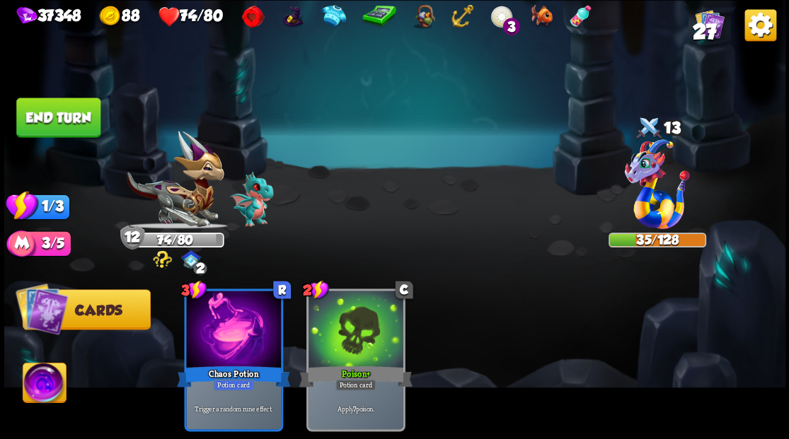
click at [60, 107] on button "End turn" at bounding box center [58, 118] width 84 height 40
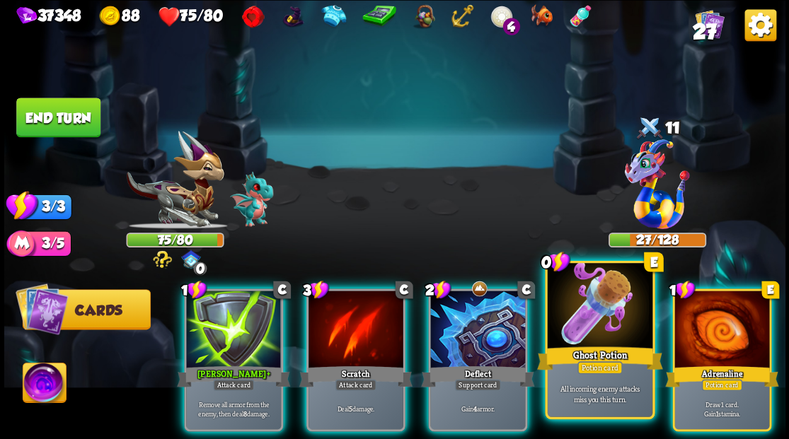
click at [579, 323] on div at bounding box center [599, 307] width 105 height 88
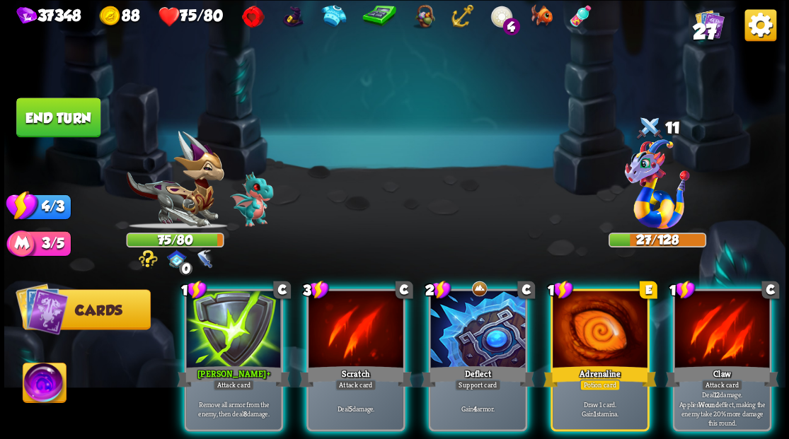
drag, startPoint x: 709, startPoint y: 318, endPoint x: 706, endPoint y: 289, distance: 28.4
click at [710, 313] on div at bounding box center [721, 331] width 95 height 80
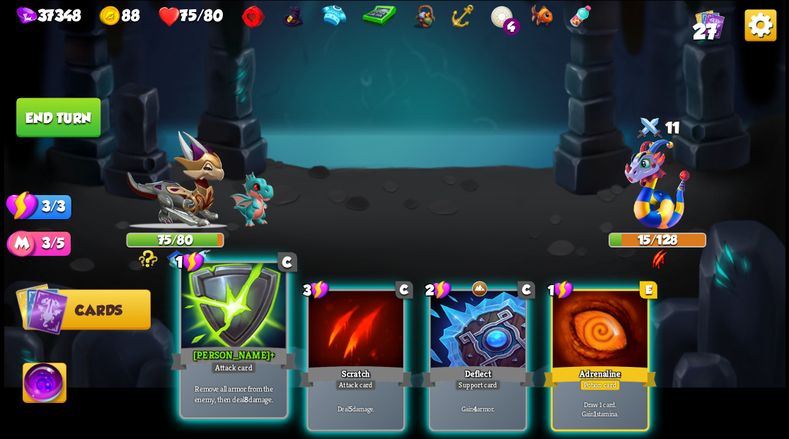
click at [239, 314] on div at bounding box center [233, 307] width 105 height 88
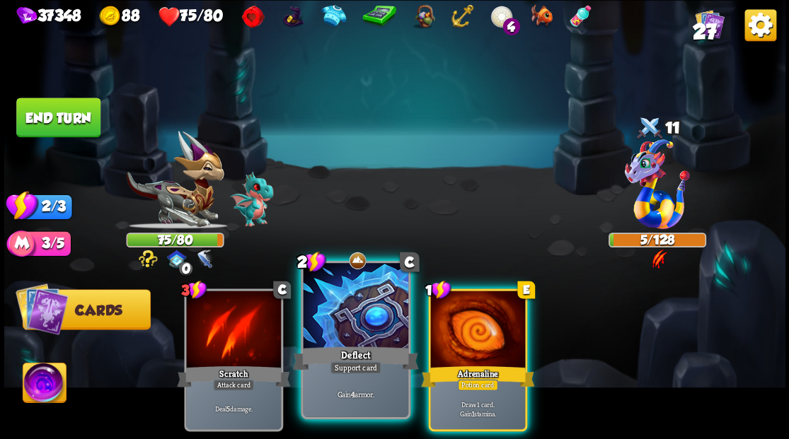
click at [357, 331] on div at bounding box center [355, 307] width 105 height 88
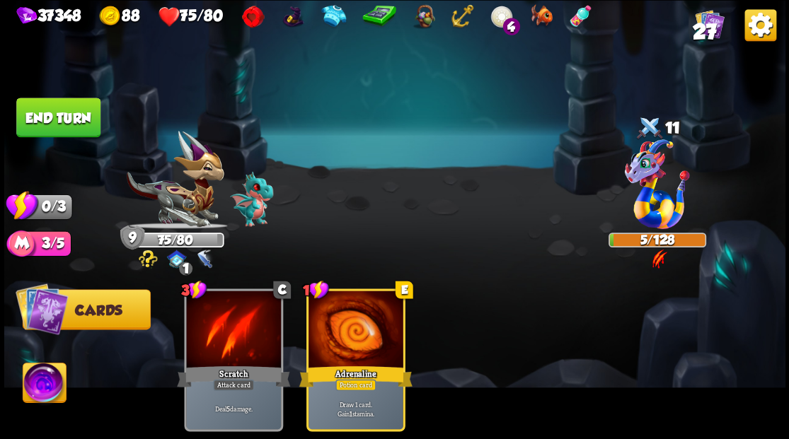
click at [68, 109] on button "End turn" at bounding box center [58, 118] width 84 height 40
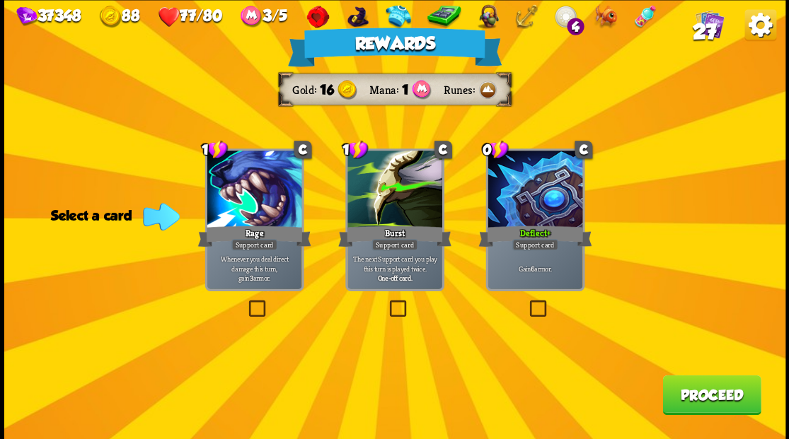
click at [703, 400] on button "Proceed" at bounding box center [711, 395] width 98 height 40
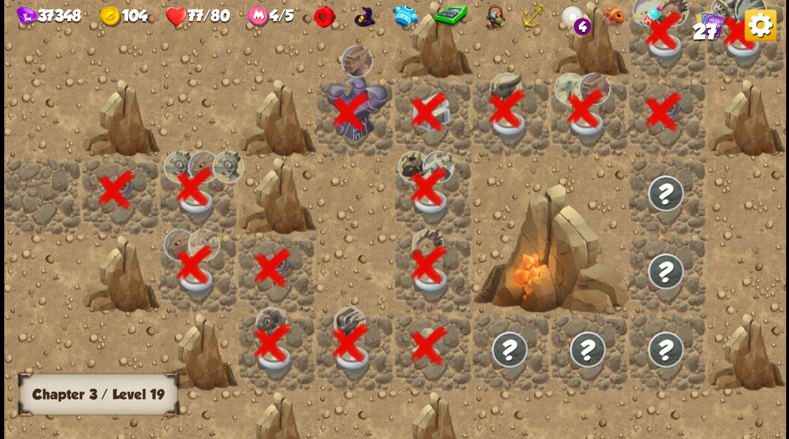
scroll to position [0, 272]
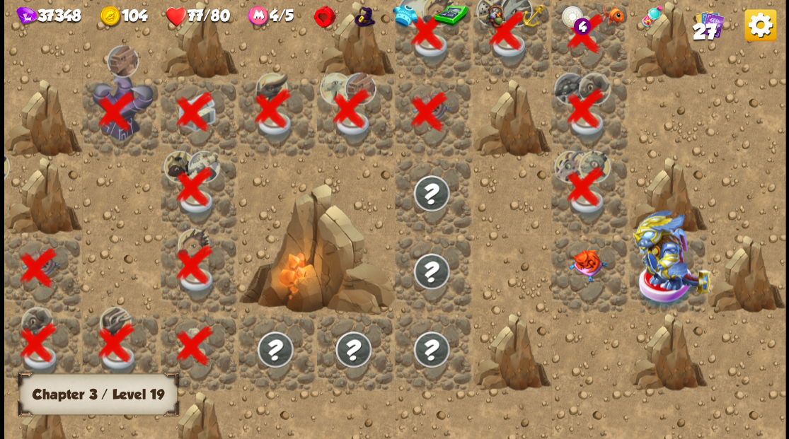
click at [595, 276] on img at bounding box center [586, 265] width 39 height 33
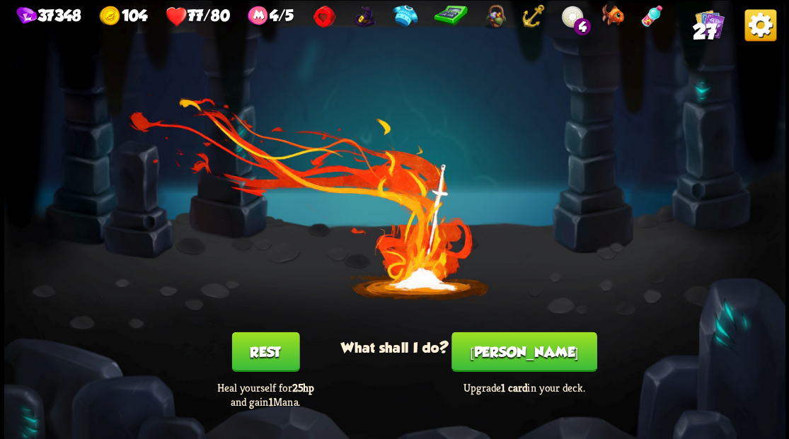
drag, startPoint x: 538, startPoint y: 365, endPoint x: 538, endPoint y: 357, distance: 7.8
click at [538, 357] on button "[PERSON_NAME]" at bounding box center [523, 352] width 145 height 40
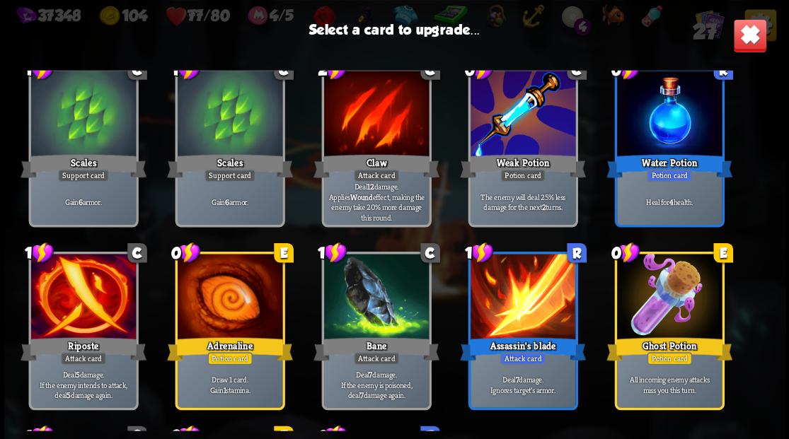
scroll to position [163, 0]
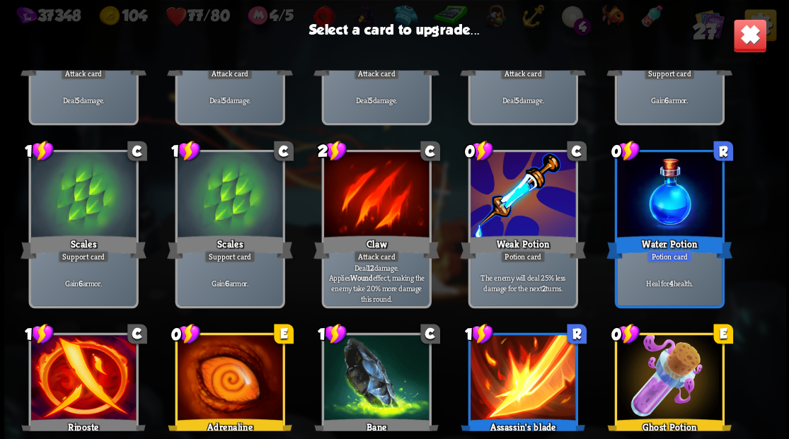
click at [671, 195] on div at bounding box center [668, 196] width 105 height 88
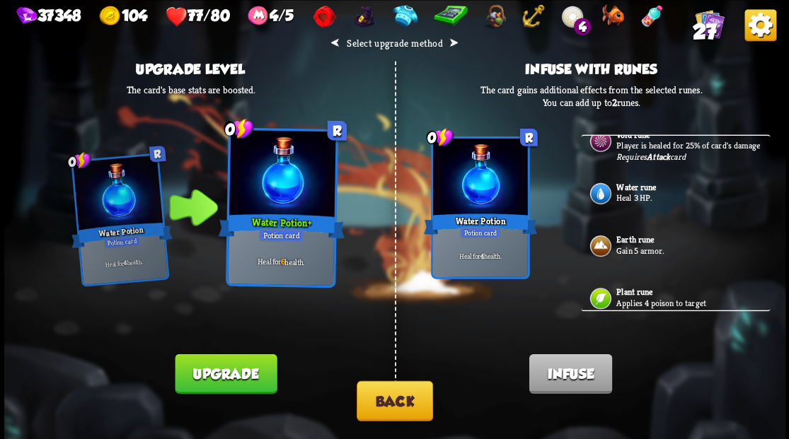
scroll to position [283, 0]
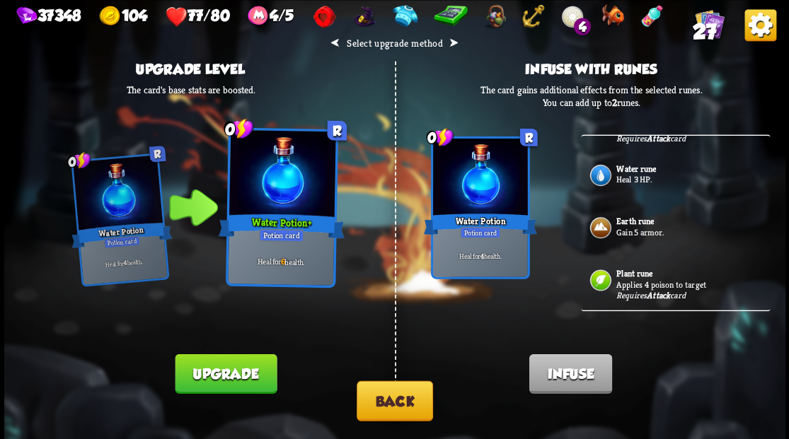
click at [639, 238] on p "Gain 5 armor." at bounding box center [691, 231] width 151 height 11
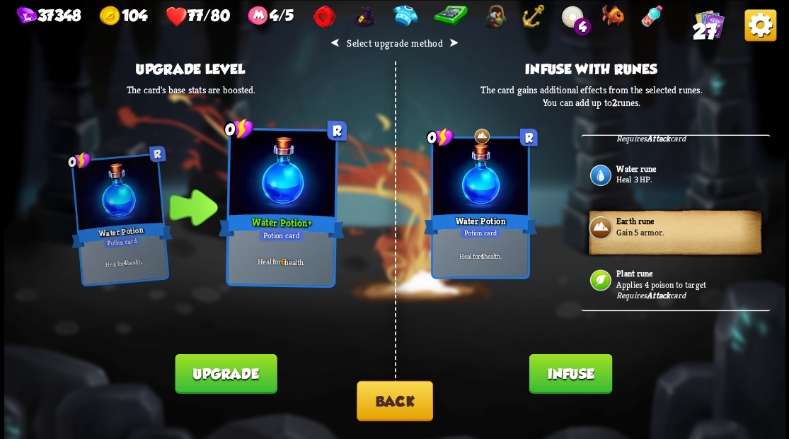
click at [553, 382] on button "Infuse" at bounding box center [569, 374] width 83 height 40
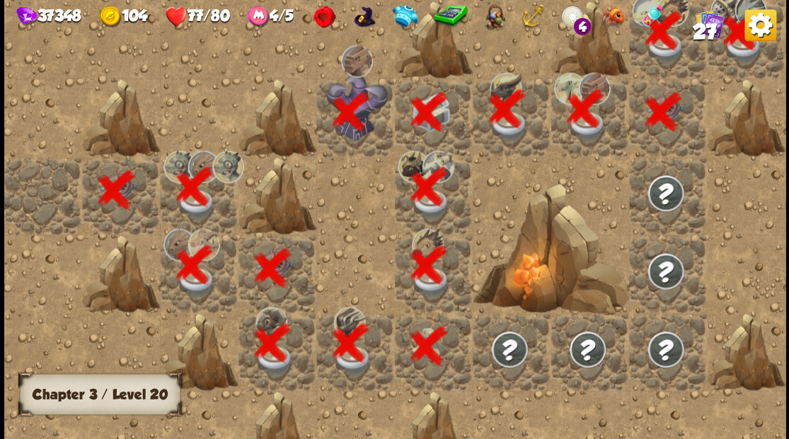
scroll to position [0, 272]
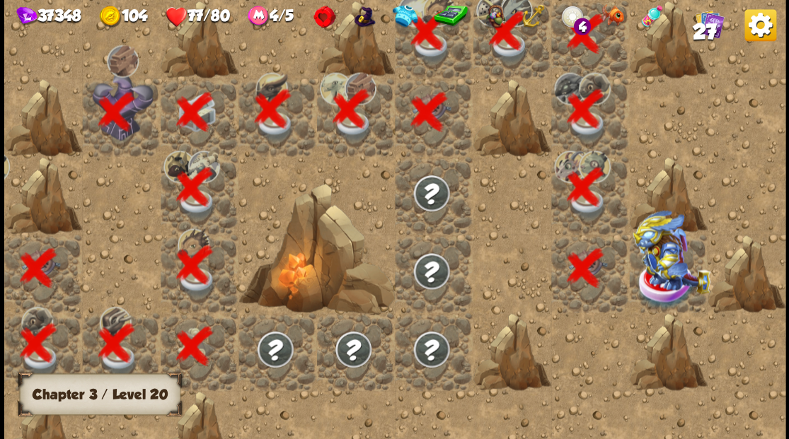
click at [665, 274] on img at bounding box center [671, 251] width 78 height 83
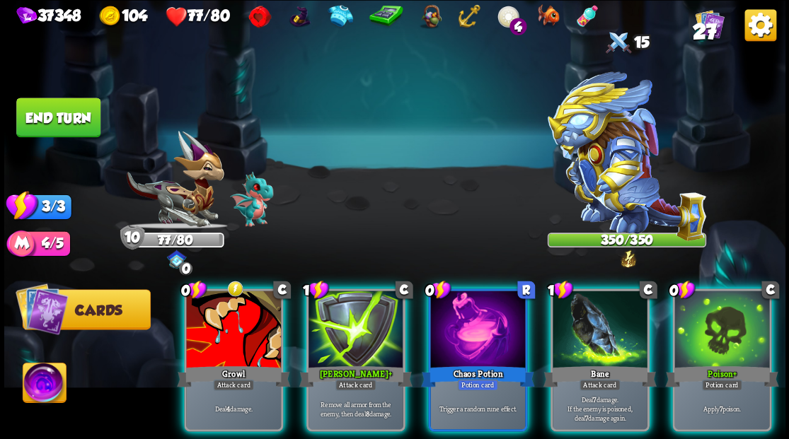
click at [40, 388] on img at bounding box center [44, 385] width 43 height 44
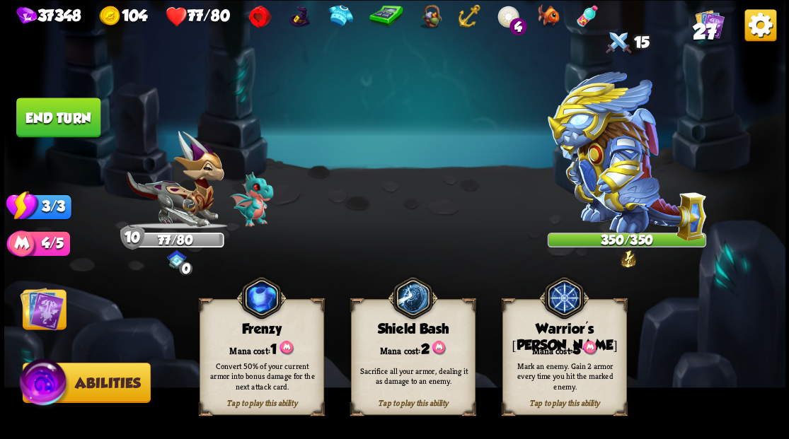
click at [536, 359] on div "Mark an enemy. Gain 2 armor every time you hit the marked enemy." at bounding box center [564, 376] width 125 height 49
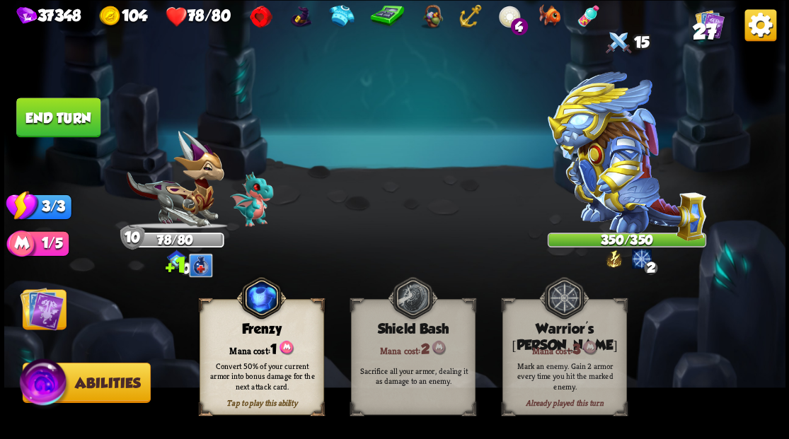
click at [52, 305] on img at bounding box center [42, 308] width 44 height 44
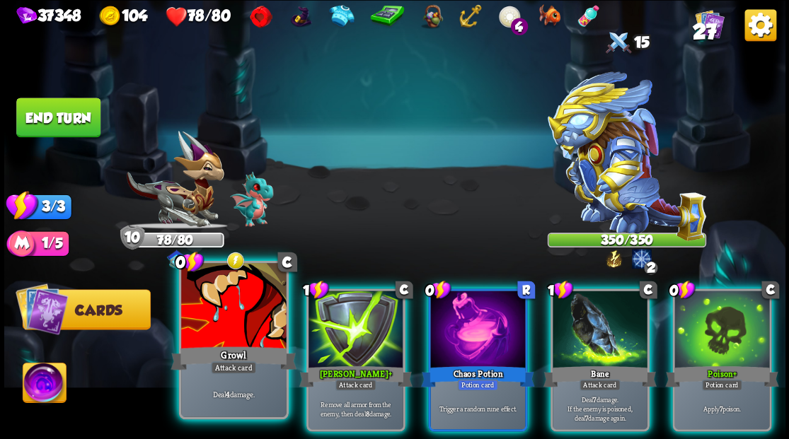
click at [232, 303] on div at bounding box center [233, 307] width 105 height 88
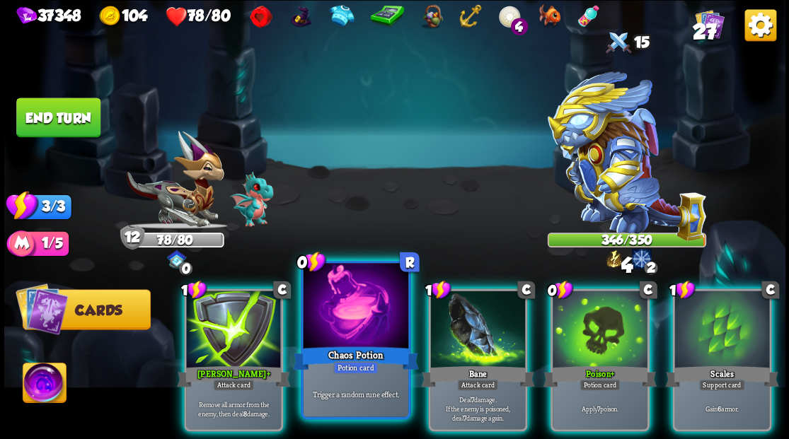
click at [337, 324] on div at bounding box center [355, 307] width 105 height 88
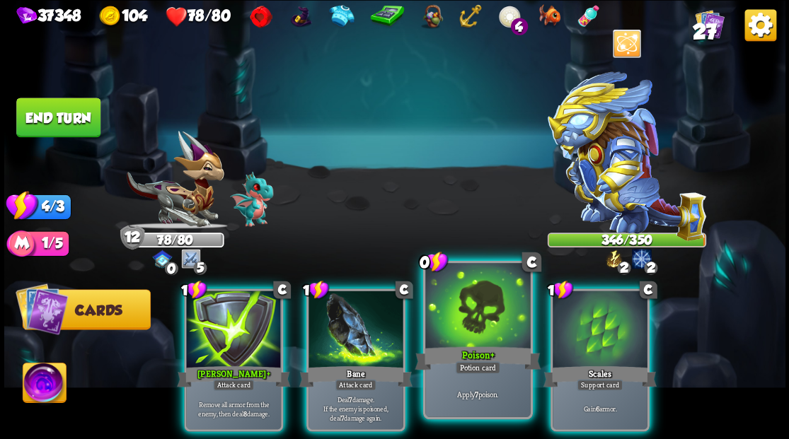
click at [474, 314] on div at bounding box center [477, 307] width 105 height 88
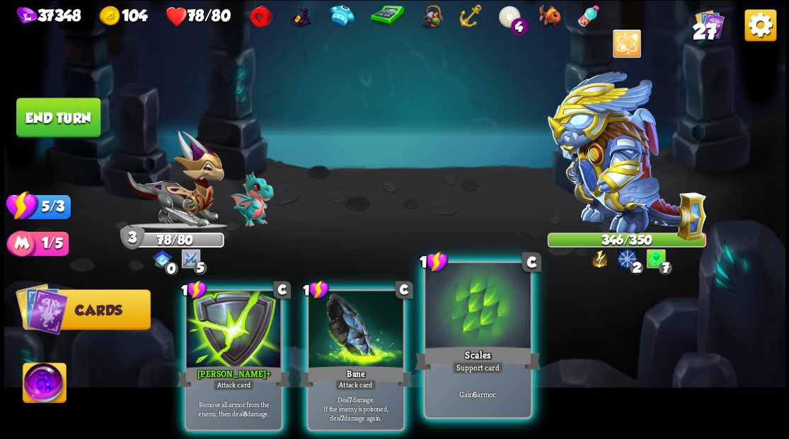
click at [477, 325] on div at bounding box center [477, 307] width 105 height 88
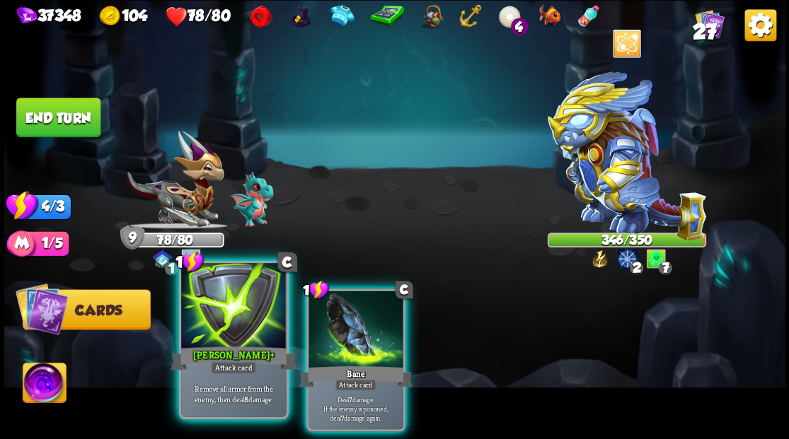
click at [253, 311] on div at bounding box center [233, 307] width 105 height 88
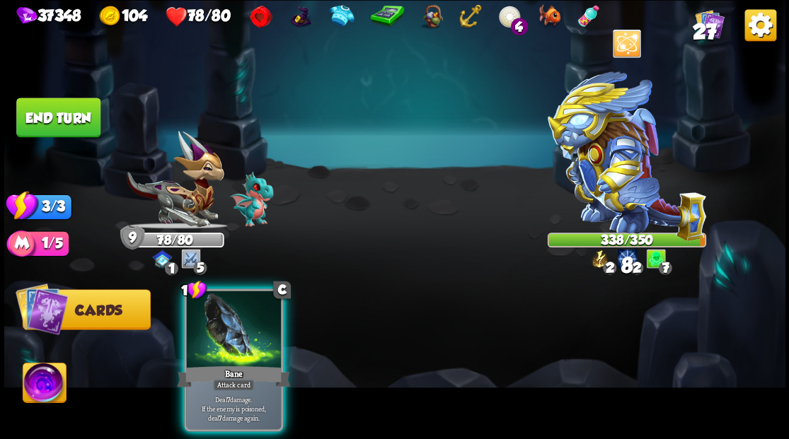
click at [253, 311] on div at bounding box center [233, 331] width 95 height 80
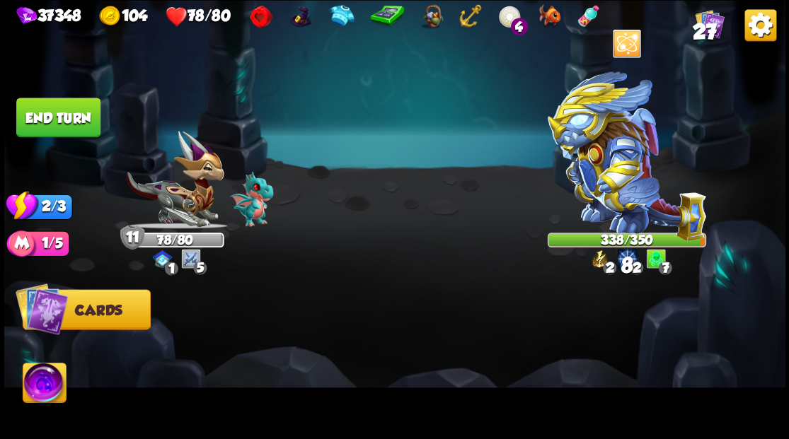
drag, startPoint x: 79, startPoint y: 126, endPoint x: 286, endPoint y: 216, distance: 225.9
click at [87, 127] on button "End turn" at bounding box center [58, 118] width 84 height 40
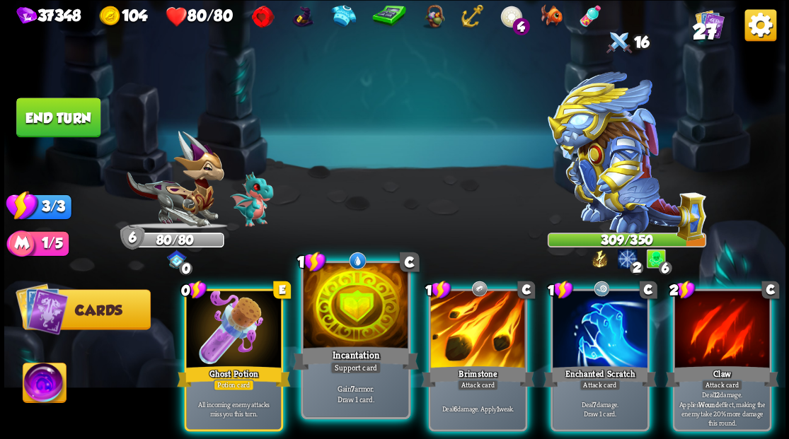
click at [332, 323] on div at bounding box center [355, 307] width 105 height 88
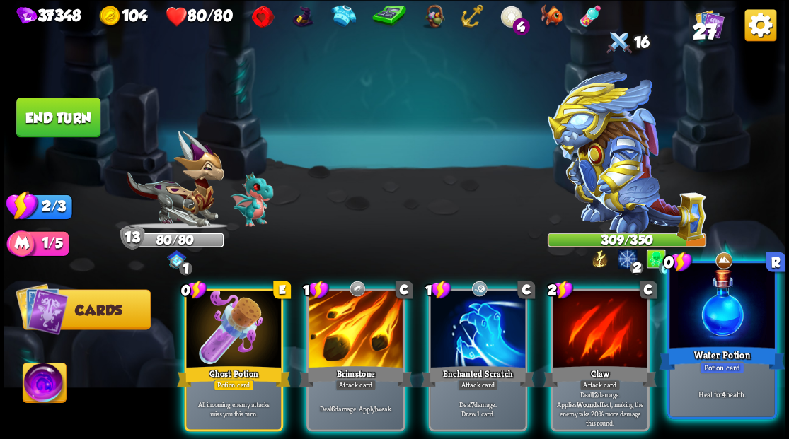
click at [765, 332] on div at bounding box center [721, 307] width 105 height 88
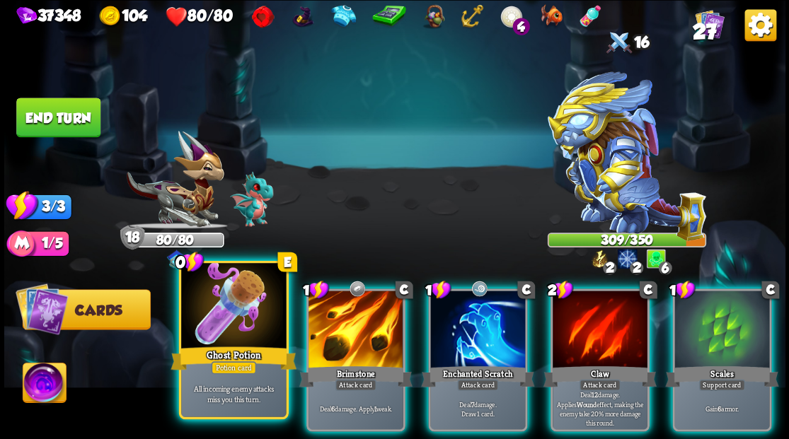
click at [214, 317] on div at bounding box center [233, 307] width 105 height 88
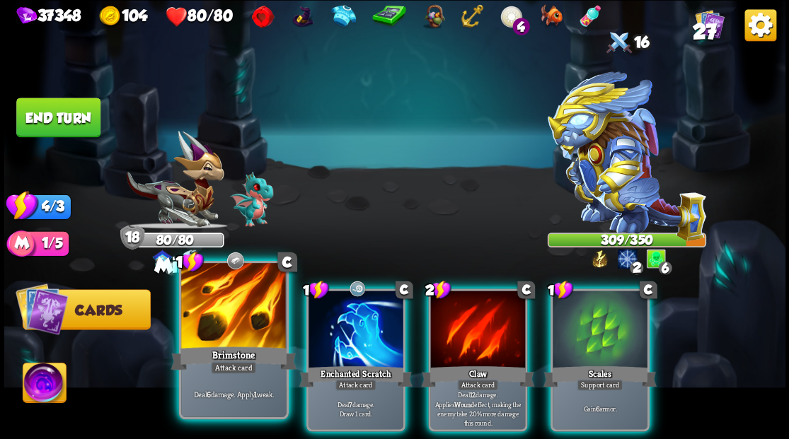
click at [214, 317] on div at bounding box center [233, 307] width 105 height 88
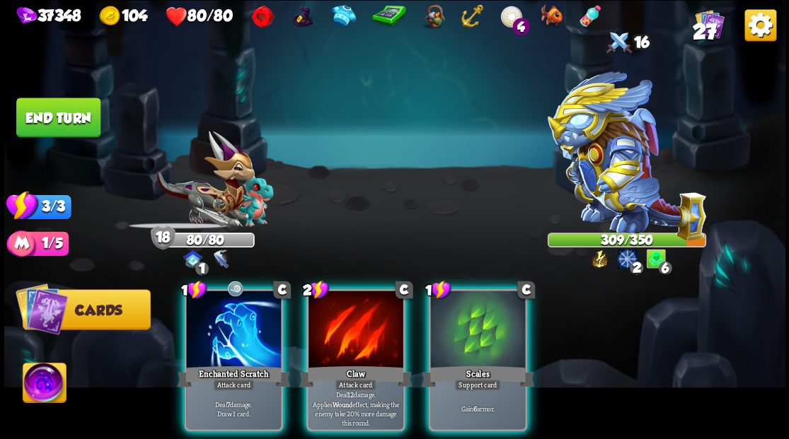
click at [214, 317] on div at bounding box center [233, 331] width 95 height 80
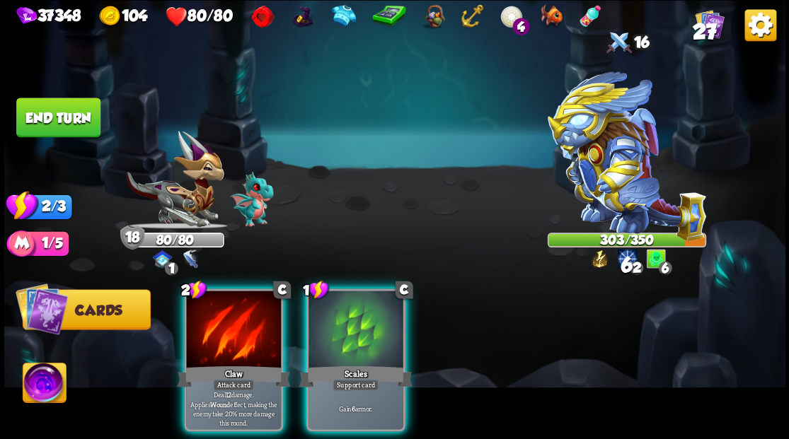
click at [214, 317] on div at bounding box center [233, 331] width 95 height 80
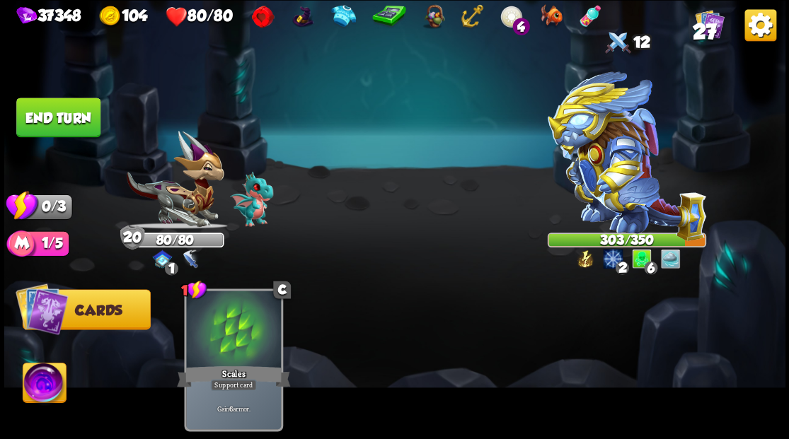
drag, startPoint x: 67, startPoint y: 120, endPoint x: 464, endPoint y: 215, distance: 408.2
click at [69, 119] on button "End turn" at bounding box center [58, 118] width 84 height 40
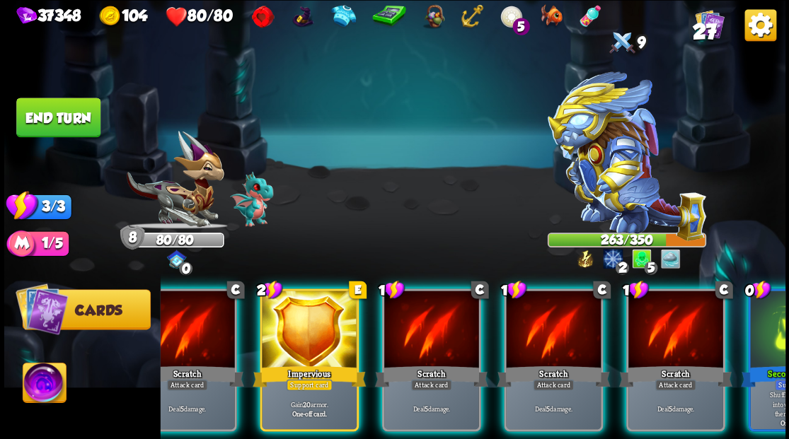
scroll to position [0, 42]
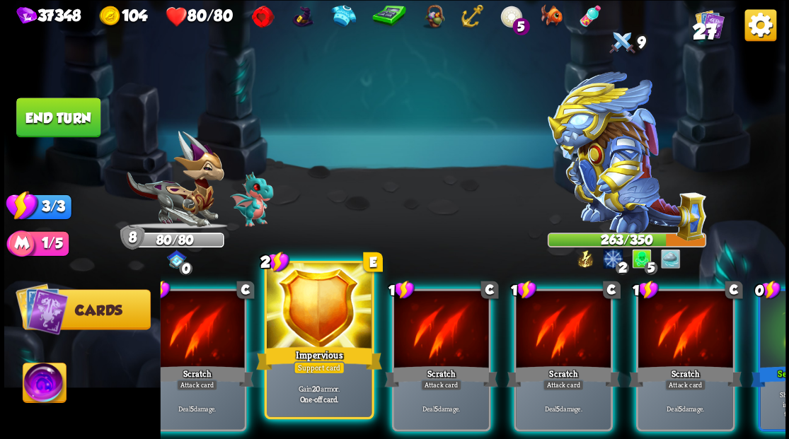
click at [304, 306] on div at bounding box center [318, 307] width 105 height 88
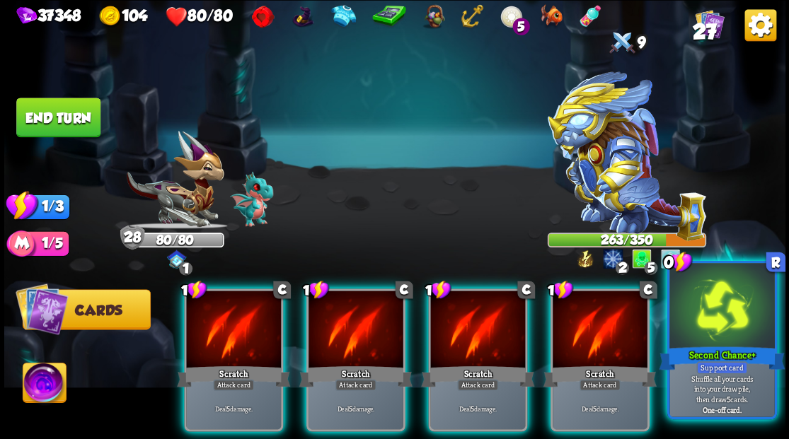
click at [713, 341] on div at bounding box center [721, 307] width 105 height 88
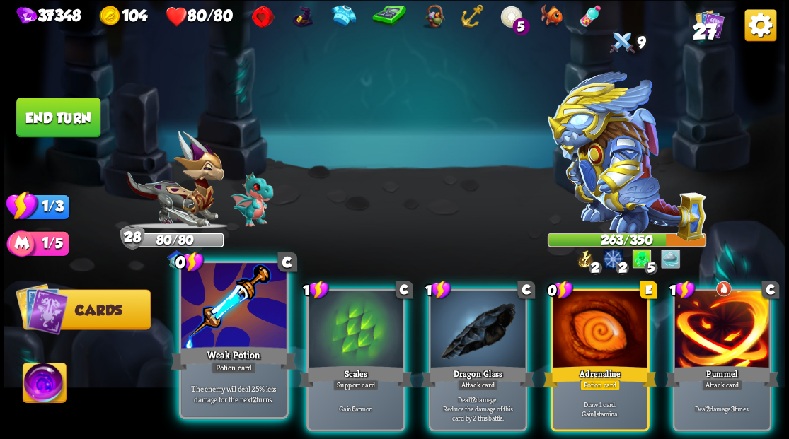
click at [212, 336] on div at bounding box center [233, 307] width 105 height 88
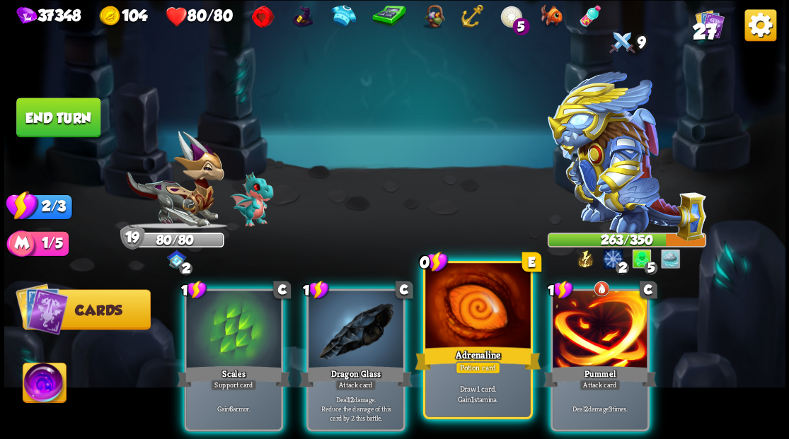
click at [468, 334] on div at bounding box center [477, 307] width 105 height 88
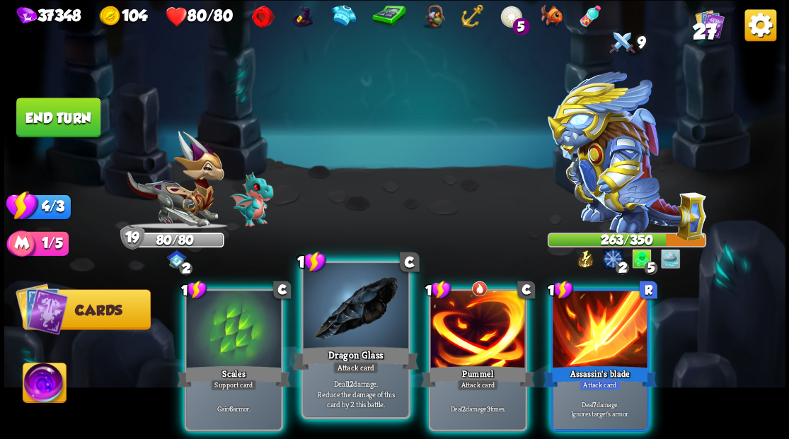
click at [351, 331] on div at bounding box center [355, 307] width 105 height 88
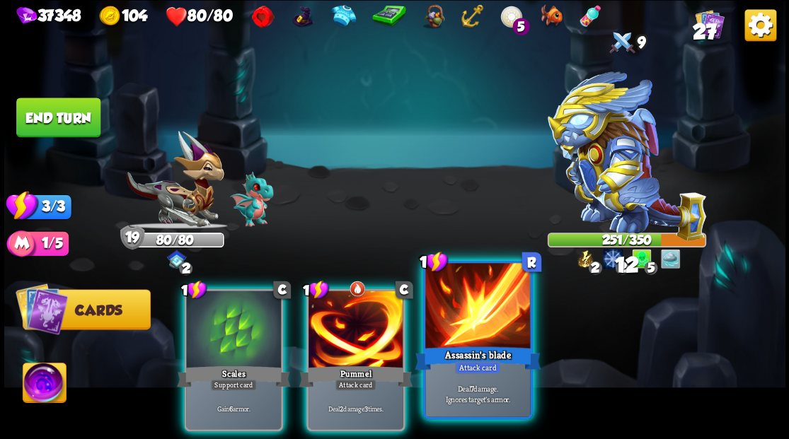
click at [477, 334] on div at bounding box center [477, 307] width 105 height 88
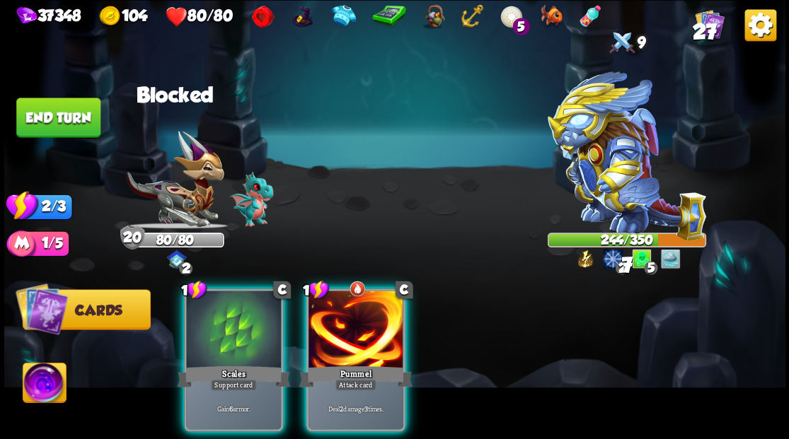
click at [40, 108] on button "End turn" at bounding box center [58, 118] width 84 height 40
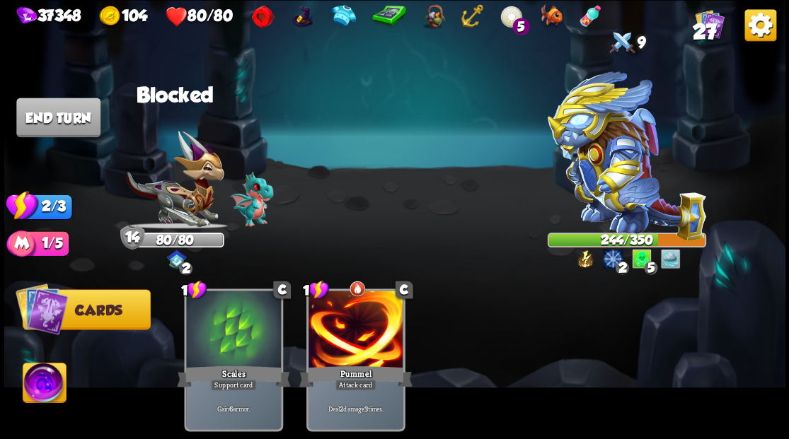
drag, startPoint x: 383, startPoint y: 342, endPoint x: 371, endPoint y: 331, distance: 16.0
click at [371, 332] on div "1 C Scales Support card Gain 6 armor. 1 C Pummel Attack card Deal 2 damage 3 ti…" at bounding box center [472, 341] width 625 height 195
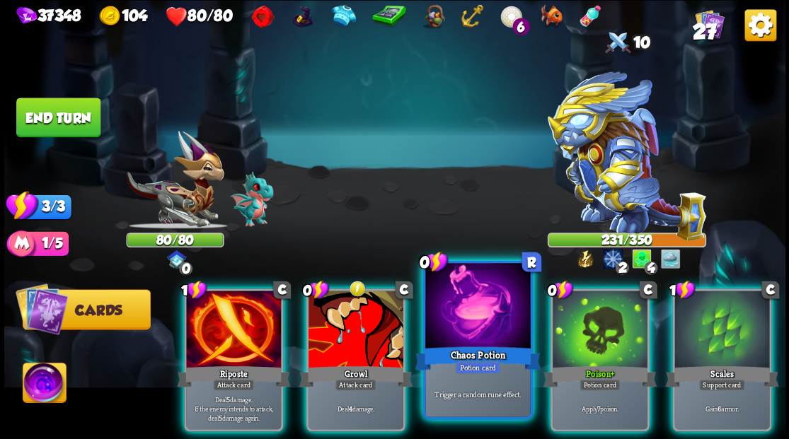
click at [461, 312] on div at bounding box center [477, 307] width 105 height 88
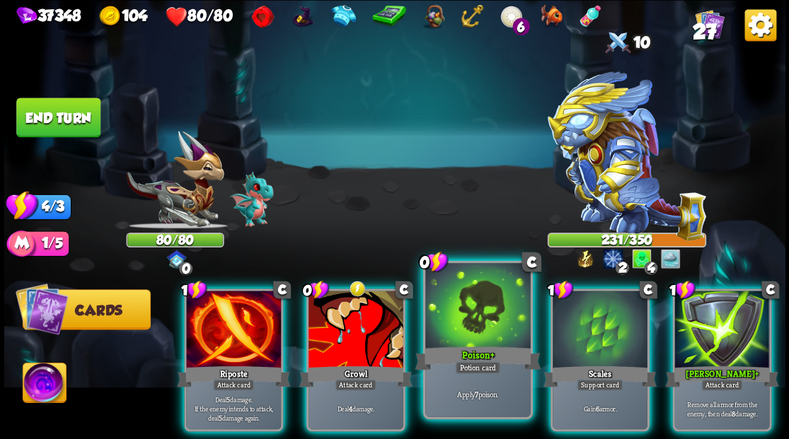
click at [460, 312] on div at bounding box center [477, 307] width 105 height 88
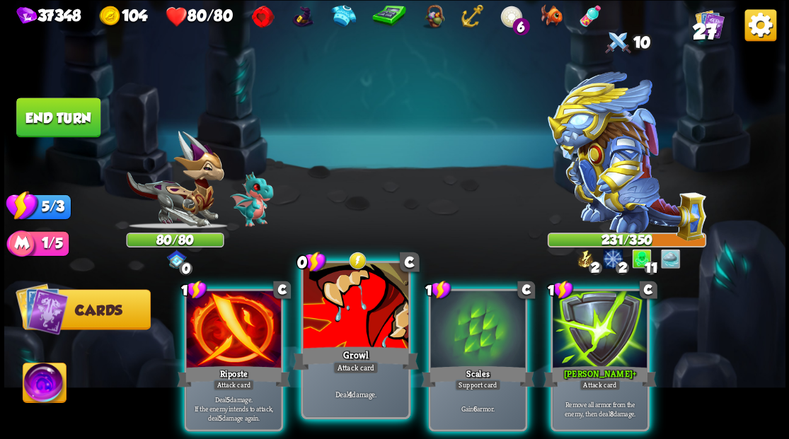
click at [357, 306] on div at bounding box center [355, 307] width 105 height 88
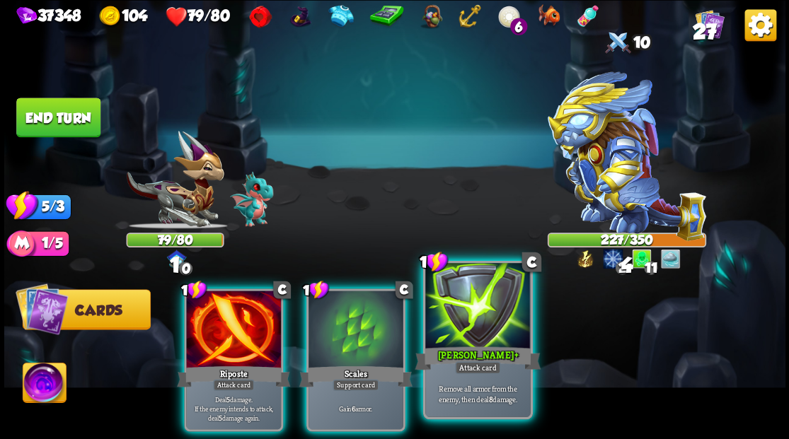
click at [458, 327] on div at bounding box center [477, 307] width 105 height 88
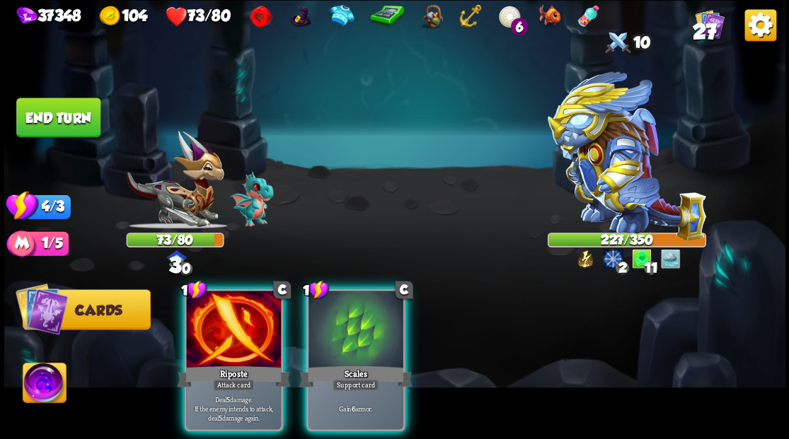
click at [344, 339] on div at bounding box center [355, 331] width 95 height 80
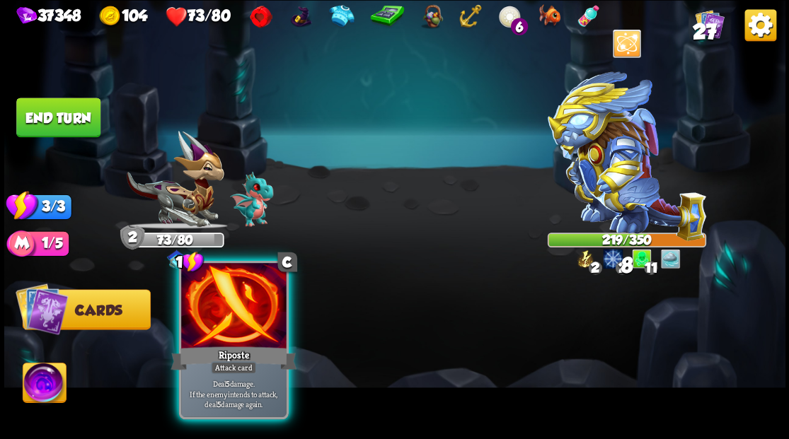
click at [227, 327] on div at bounding box center [233, 307] width 105 height 88
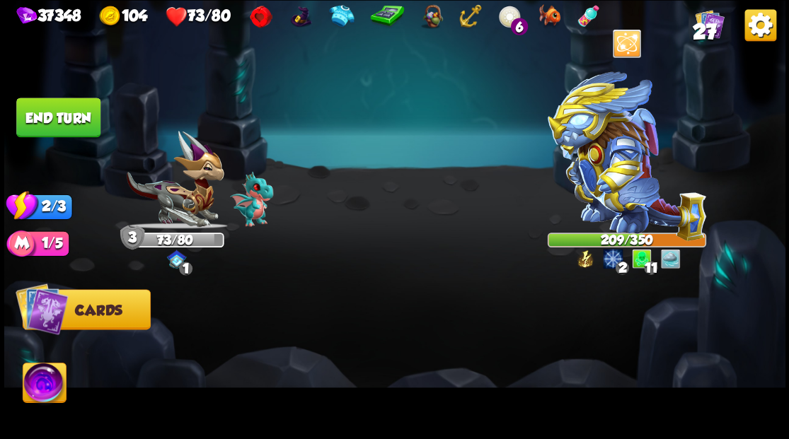
click at [51, 115] on button "End turn" at bounding box center [58, 118] width 84 height 40
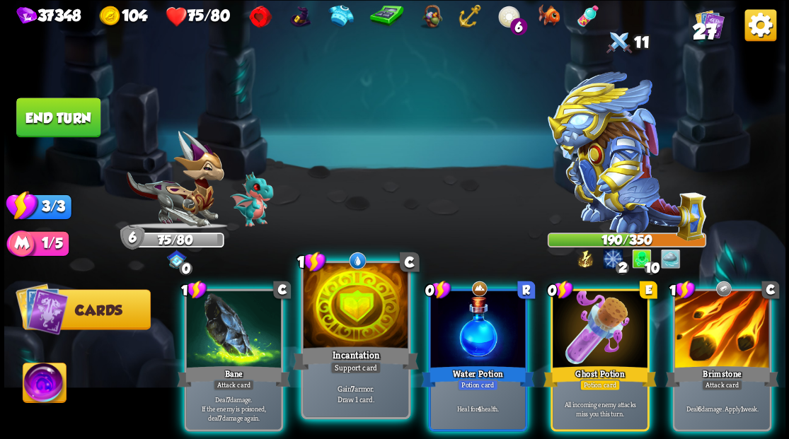
click at [351, 297] on div at bounding box center [355, 307] width 105 height 88
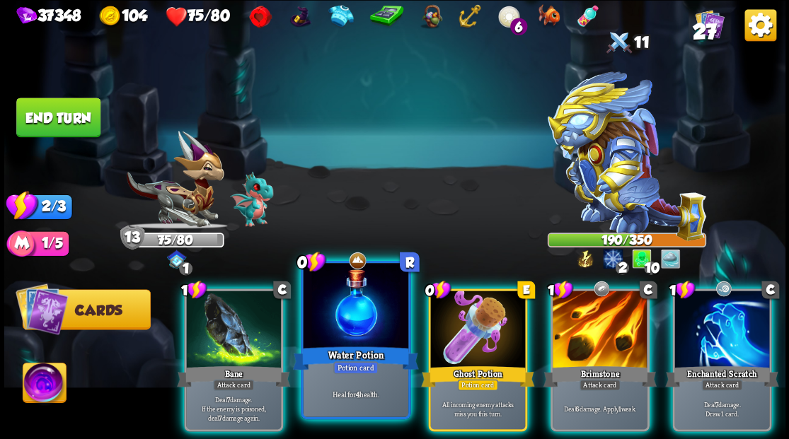
click at [345, 292] on div at bounding box center [355, 307] width 105 height 88
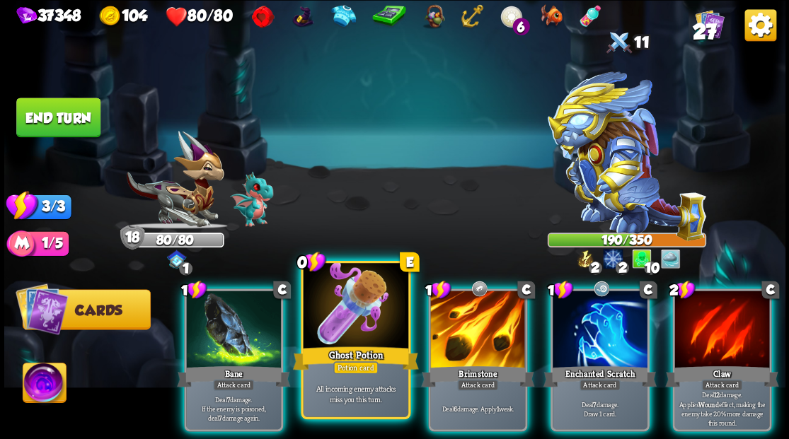
click at [336, 325] on div at bounding box center [355, 307] width 105 height 88
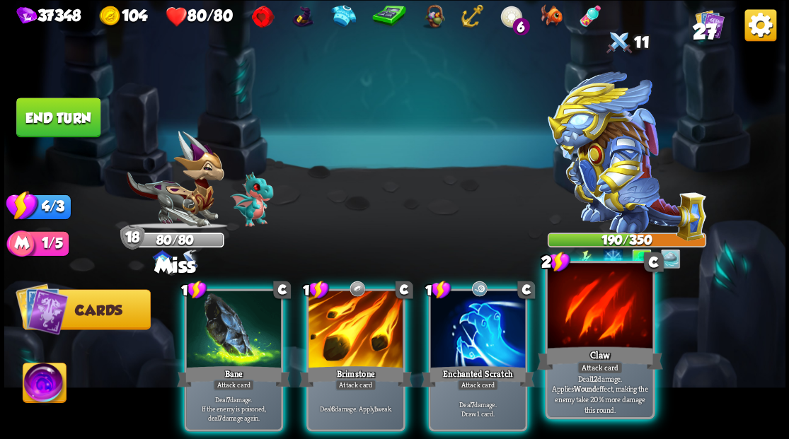
click at [587, 308] on div at bounding box center [599, 307] width 105 height 88
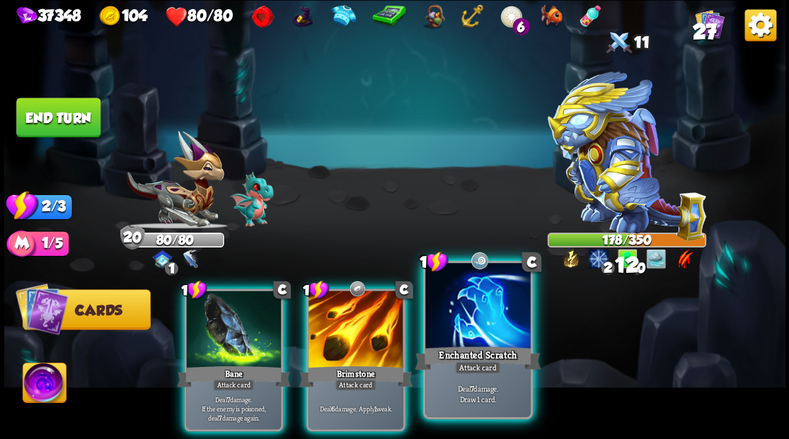
click at [462, 316] on div at bounding box center [477, 307] width 105 height 88
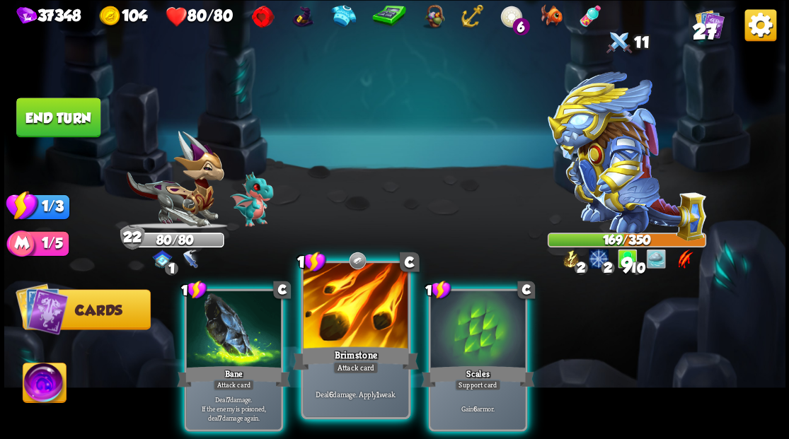
click at [348, 329] on div at bounding box center [355, 307] width 105 height 88
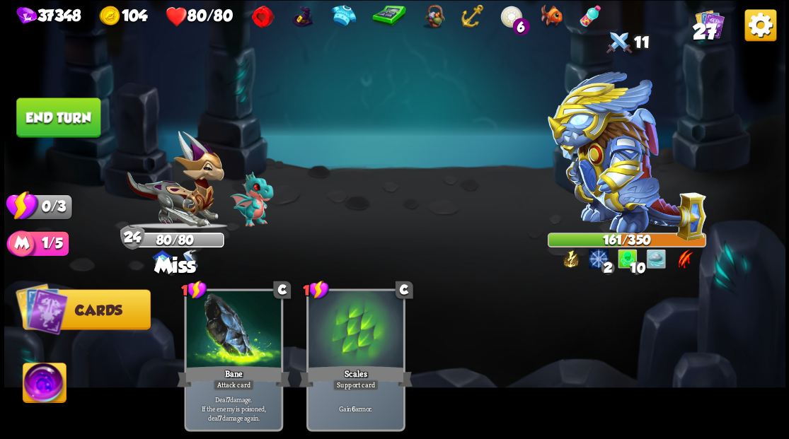
drag, startPoint x: 47, startPoint y: 113, endPoint x: 444, endPoint y: 117, distance: 397.6
click at [48, 113] on button "End turn" at bounding box center [58, 118] width 84 height 40
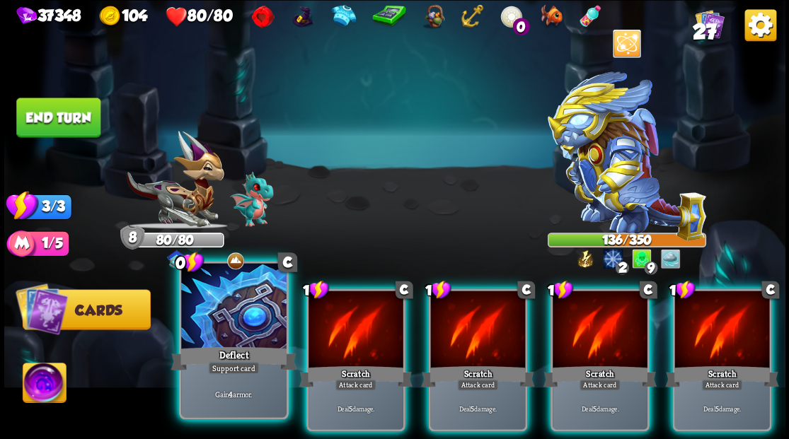
click at [212, 325] on div at bounding box center [233, 307] width 105 height 88
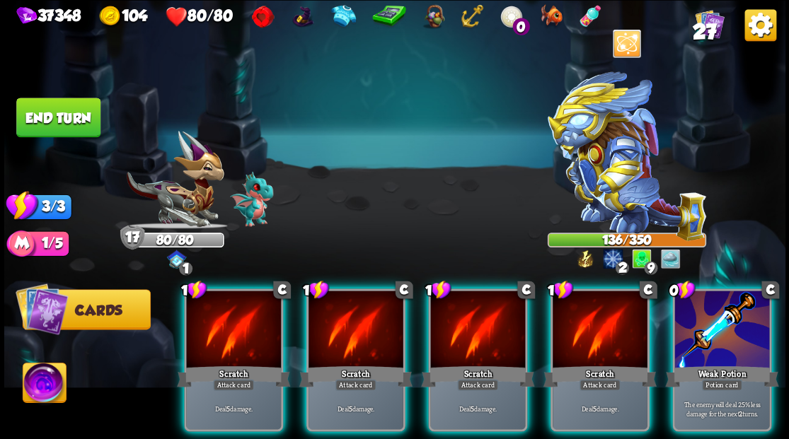
click at [687, 364] on div "Weak Potion" at bounding box center [721, 376] width 113 height 25
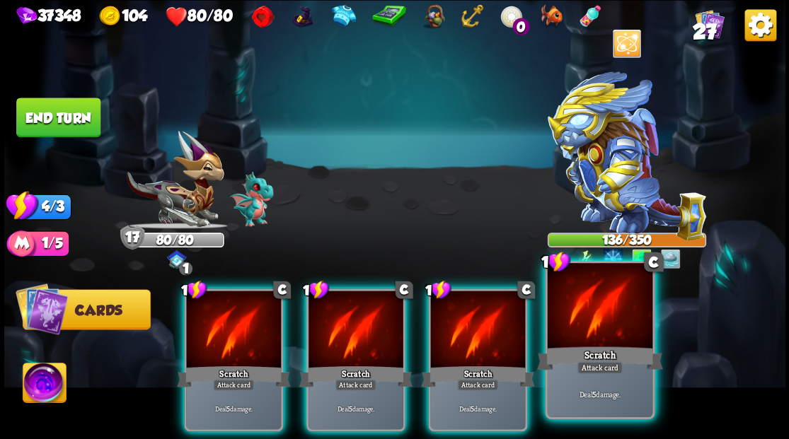
click at [579, 324] on div at bounding box center [599, 307] width 105 height 88
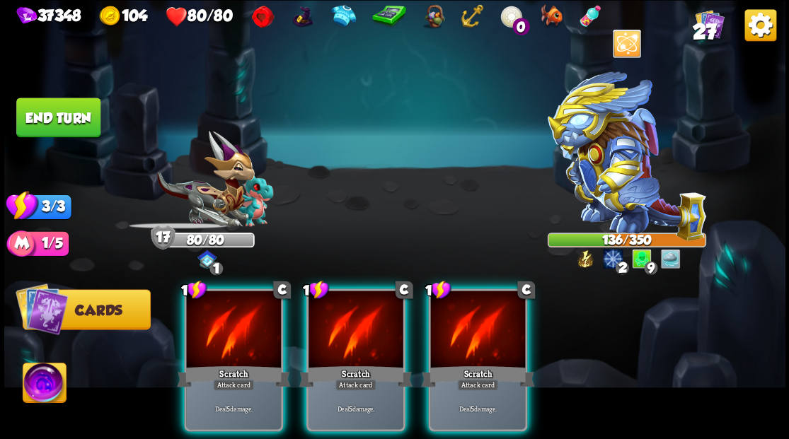
drag, startPoint x: 453, startPoint y: 308, endPoint x: 426, endPoint y: 321, distance: 30.4
click at [454, 308] on div at bounding box center [477, 331] width 95 height 80
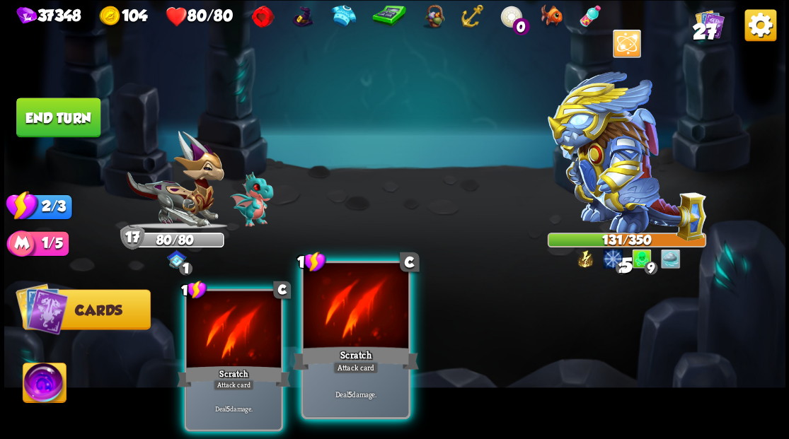
click at [362, 331] on div at bounding box center [355, 307] width 105 height 88
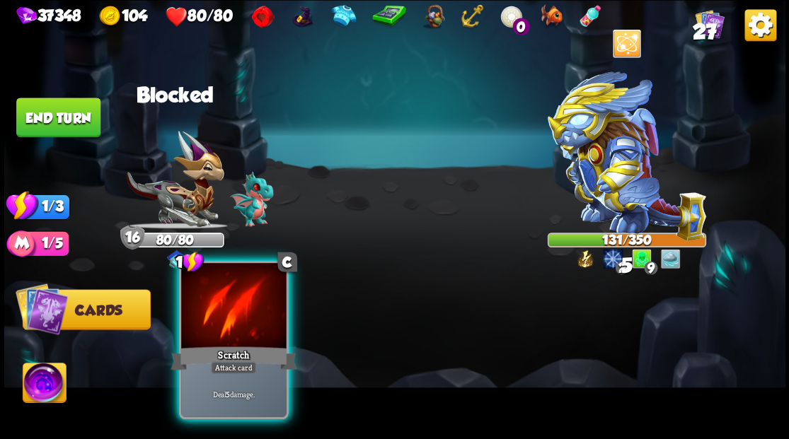
click at [246, 316] on div at bounding box center [233, 307] width 105 height 88
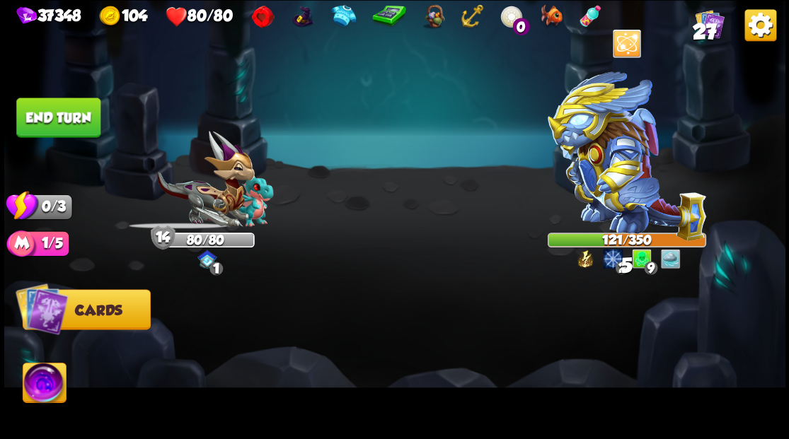
click at [34, 112] on button "End turn" at bounding box center [58, 118] width 84 height 40
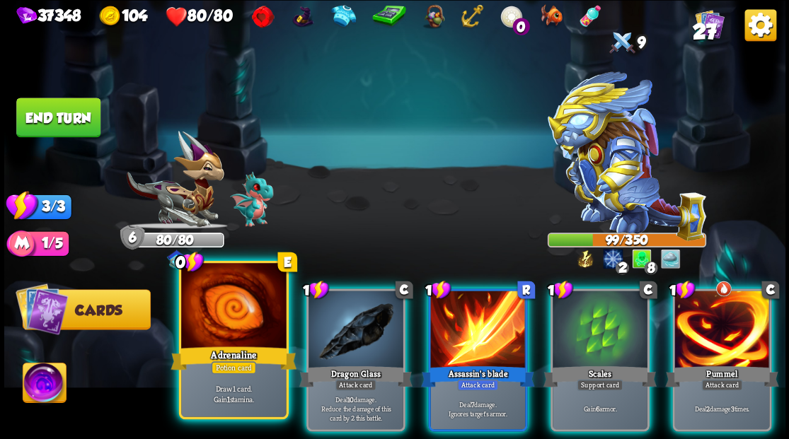
click at [237, 306] on div at bounding box center [233, 307] width 105 height 88
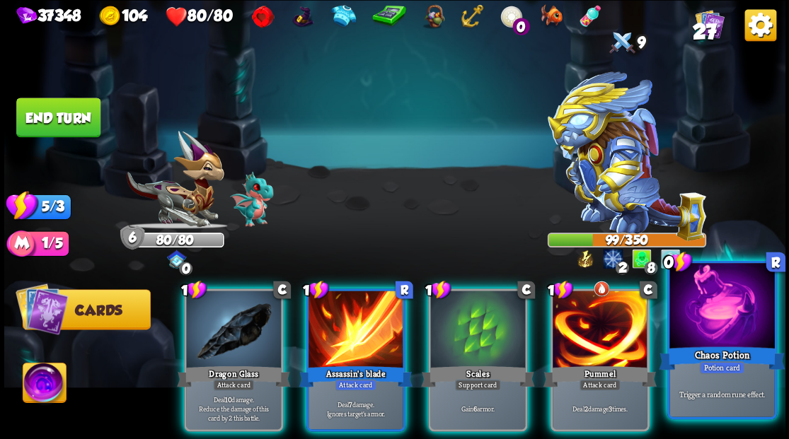
drag, startPoint x: 713, startPoint y: 328, endPoint x: 723, endPoint y: 327, distance: 10.0
click at [723, 327] on div at bounding box center [721, 307] width 105 height 88
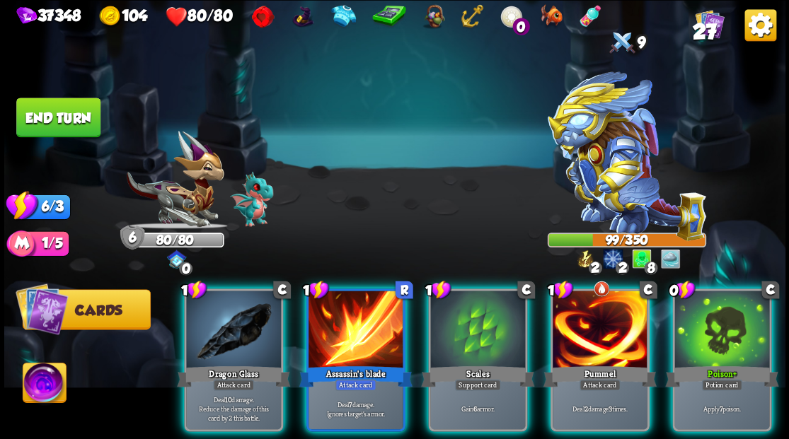
drag, startPoint x: 709, startPoint y: 323, endPoint x: 670, endPoint y: 269, distance: 66.4
click at [706, 316] on div at bounding box center [721, 331] width 95 height 80
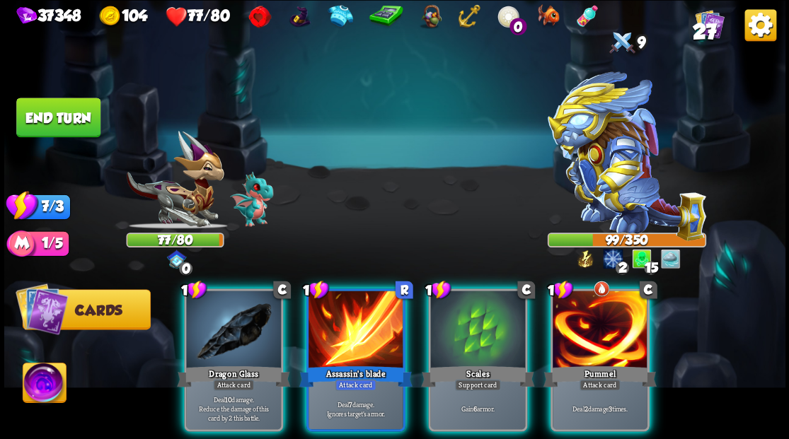
drag, startPoint x: 482, startPoint y: 296, endPoint x: 441, endPoint y: 209, distance: 95.6
click at [474, 291] on div at bounding box center [477, 331] width 95 height 80
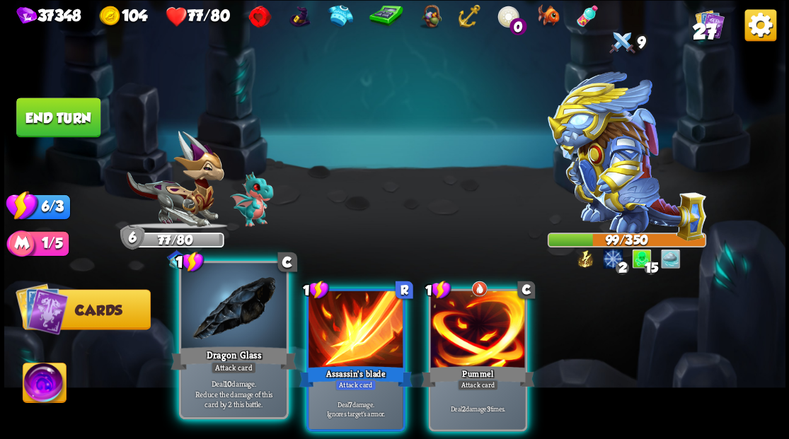
click at [247, 311] on div at bounding box center [233, 307] width 105 height 88
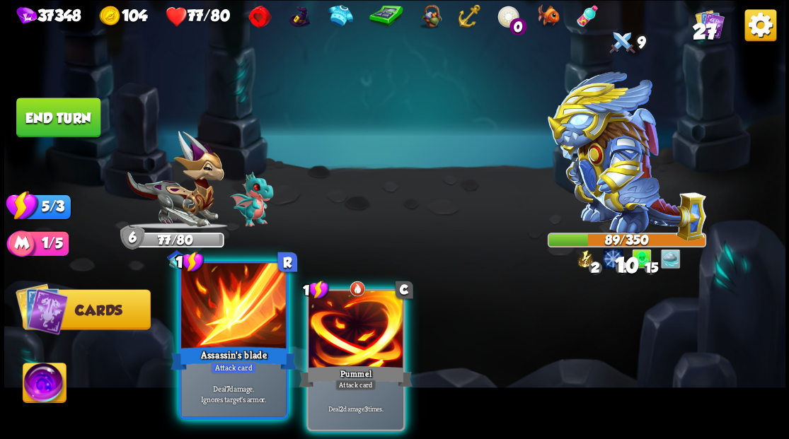
click at [253, 310] on div at bounding box center [233, 307] width 105 height 88
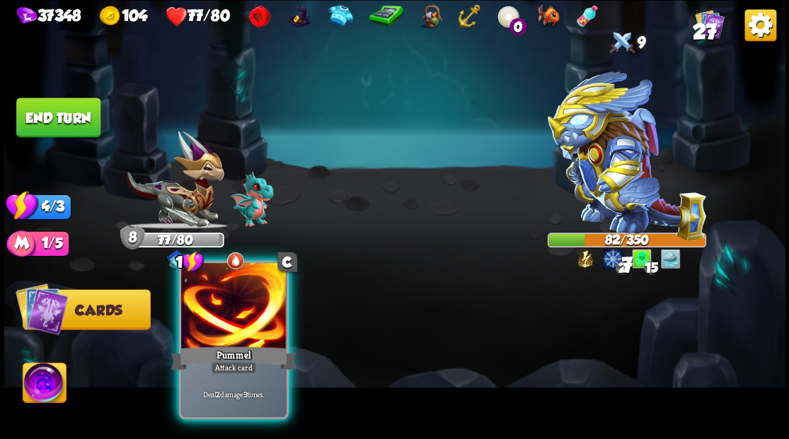
click at [240, 301] on div at bounding box center [233, 307] width 105 height 88
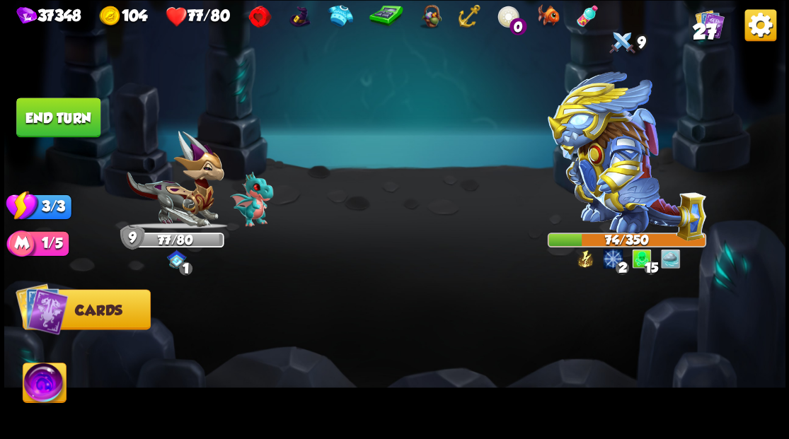
click at [65, 119] on button "End turn" at bounding box center [58, 118] width 84 height 40
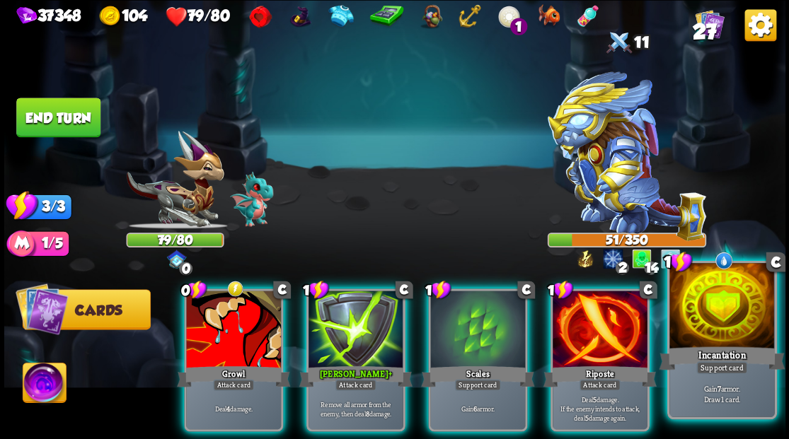
click at [737, 337] on div at bounding box center [721, 307] width 105 height 88
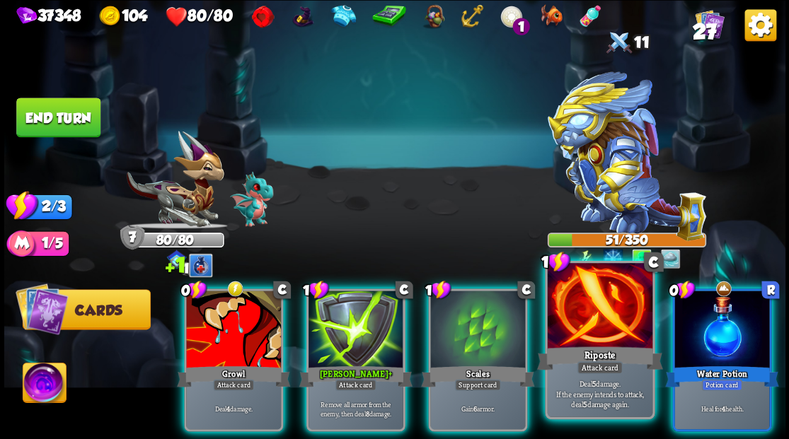
click at [621, 318] on div at bounding box center [599, 307] width 105 height 88
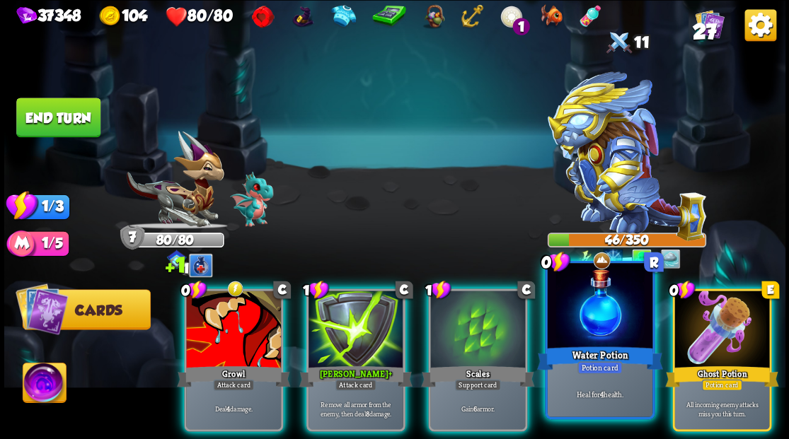
click at [620, 317] on div at bounding box center [599, 307] width 105 height 88
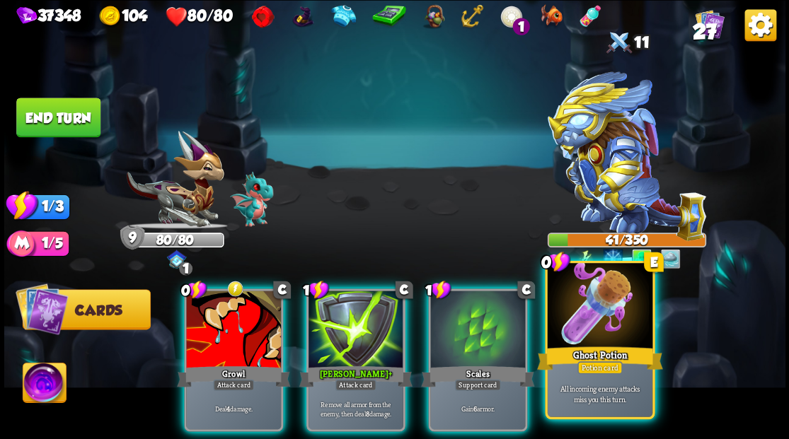
click at [620, 323] on div at bounding box center [599, 307] width 105 height 88
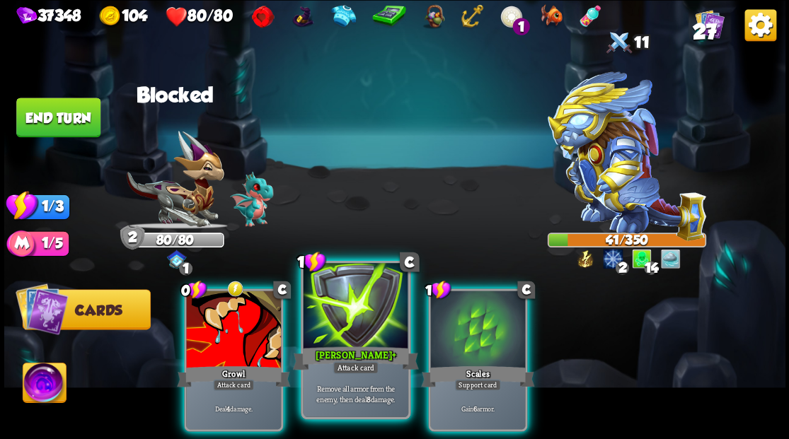
click at [349, 331] on div at bounding box center [355, 307] width 105 height 88
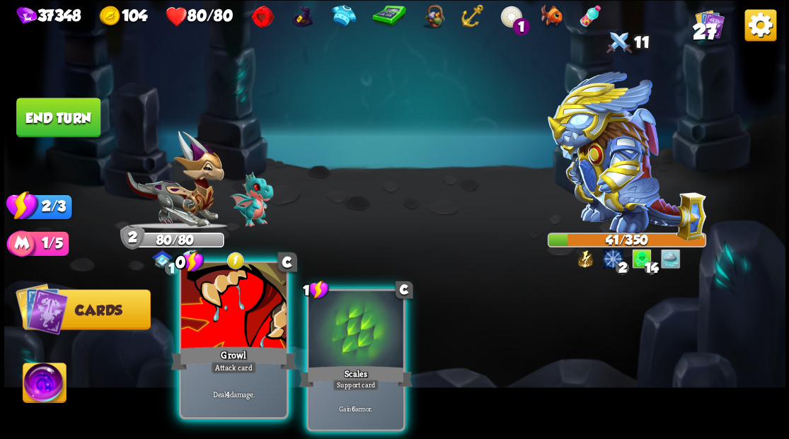
click at [235, 315] on div at bounding box center [233, 307] width 105 height 88
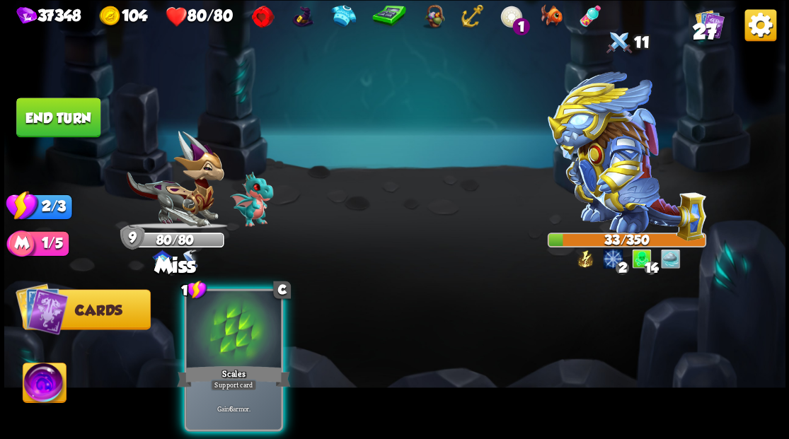
drag, startPoint x: 230, startPoint y: 337, endPoint x: 222, endPoint y: 312, distance: 26.0
click at [231, 337] on div at bounding box center [233, 331] width 95 height 80
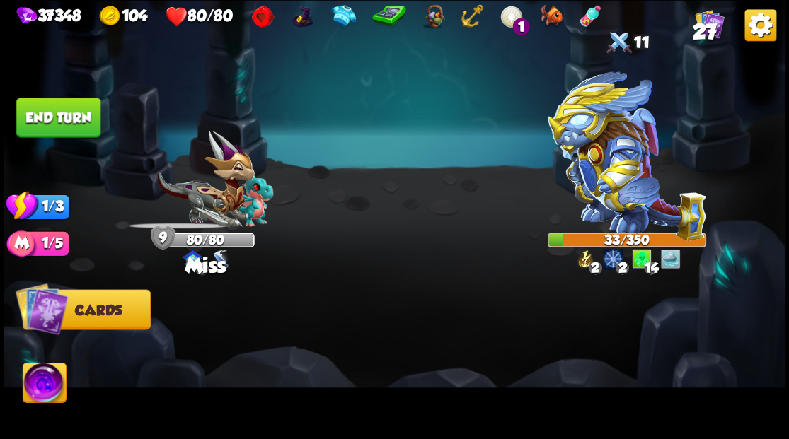
drag, startPoint x: 58, startPoint y: 115, endPoint x: 446, endPoint y: 193, distance: 395.4
click at [59, 115] on button "End turn" at bounding box center [58, 118] width 84 height 40
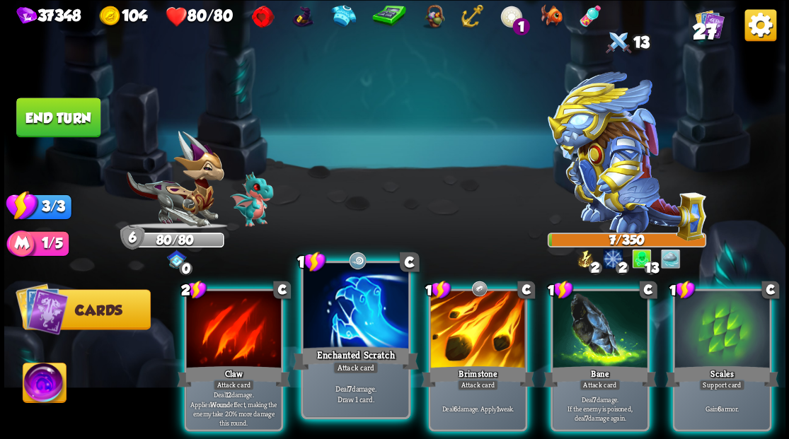
click at [361, 316] on div at bounding box center [355, 307] width 105 height 88
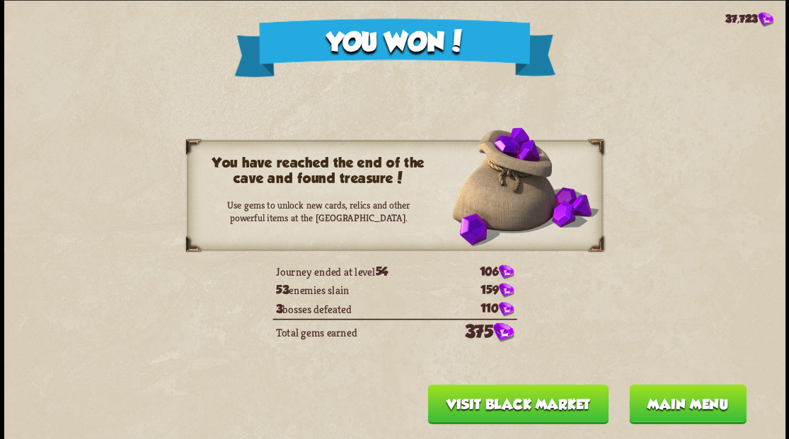
click at [675, 414] on button "Main menu" at bounding box center [686, 404] width 117 height 40
